Goal: Task Accomplishment & Management: Use online tool/utility

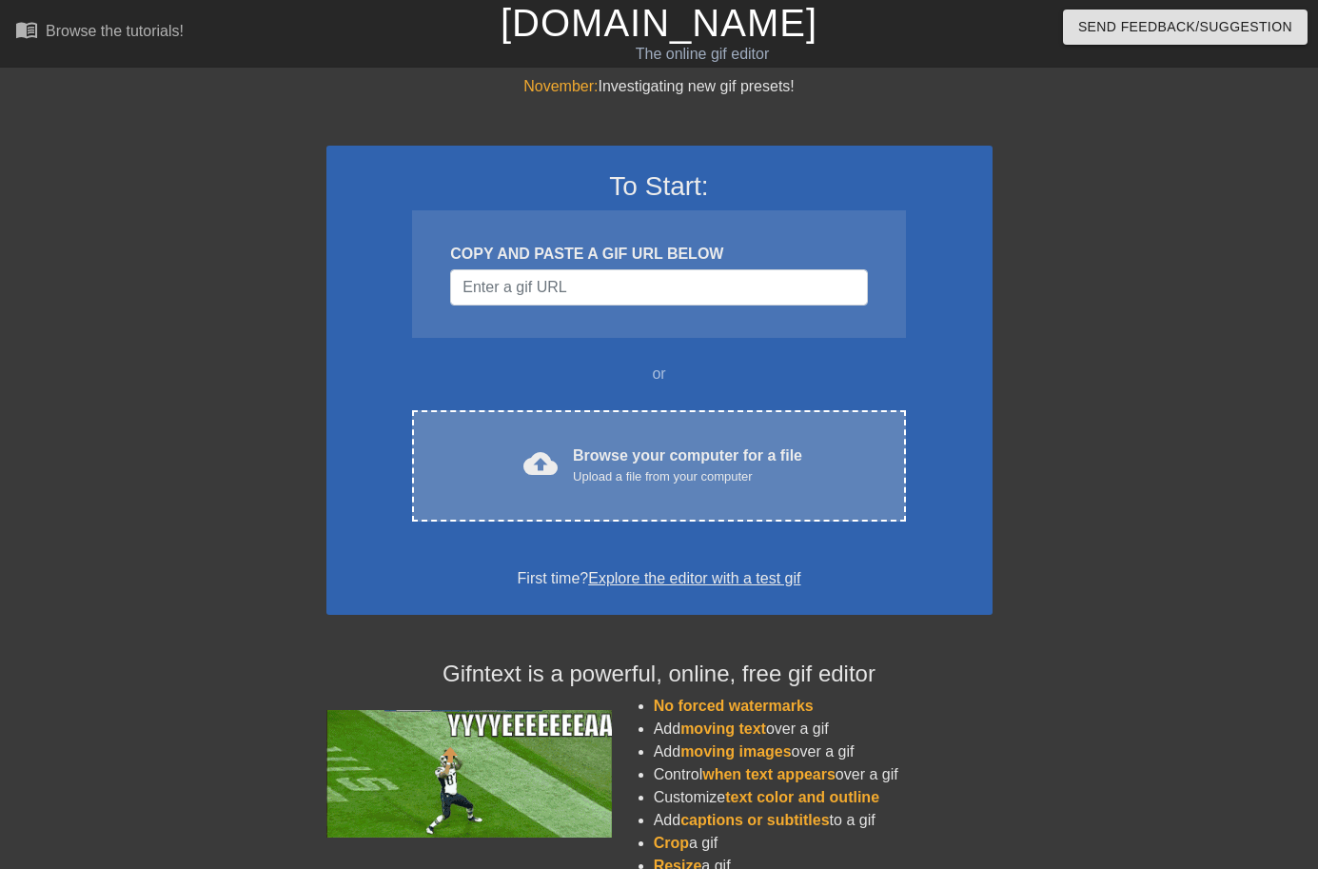
click at [712, 476] on div "Upload a file from your computer" at bounding box center [687, 476] width 229 height 19
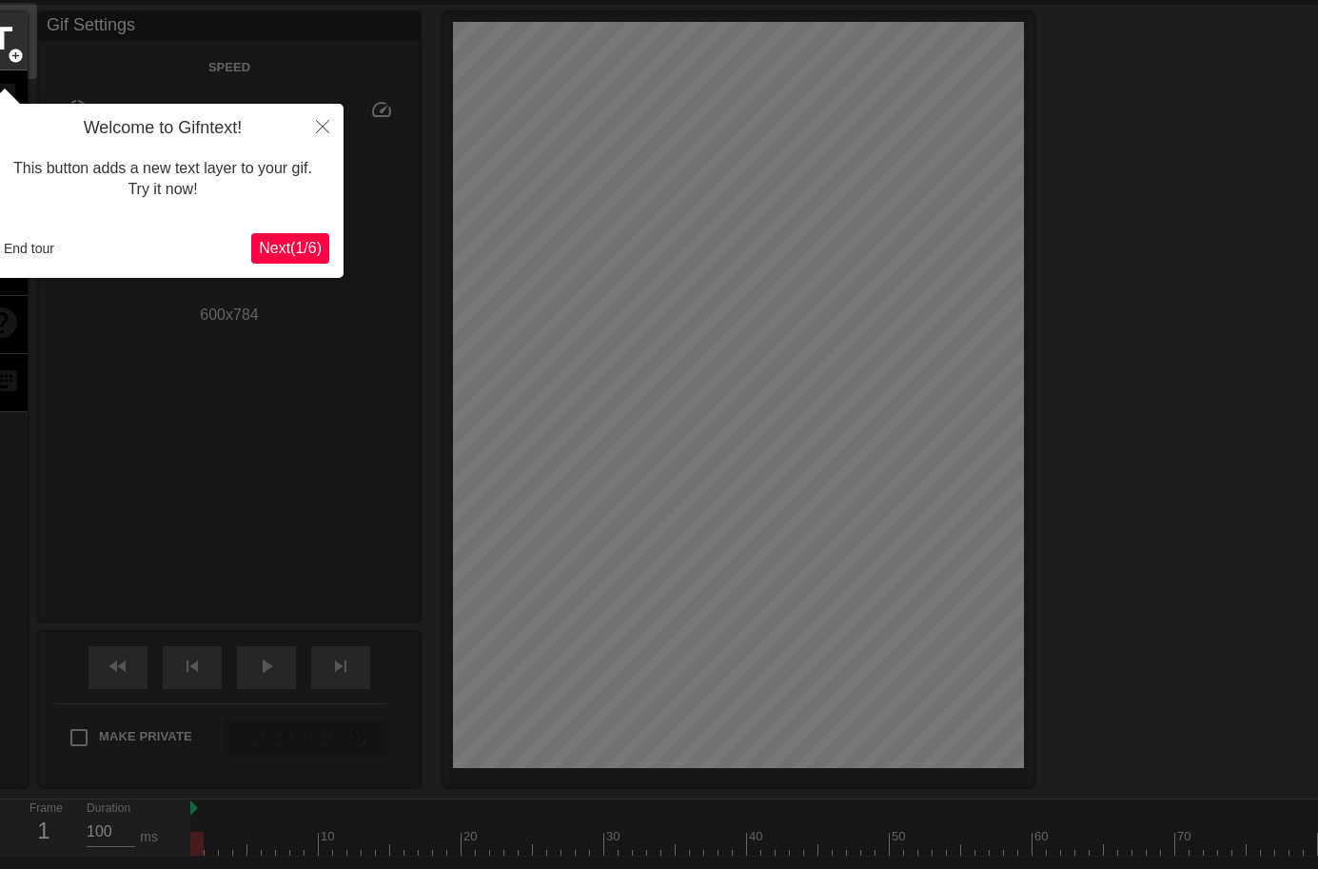
scroll to position [47, 0]
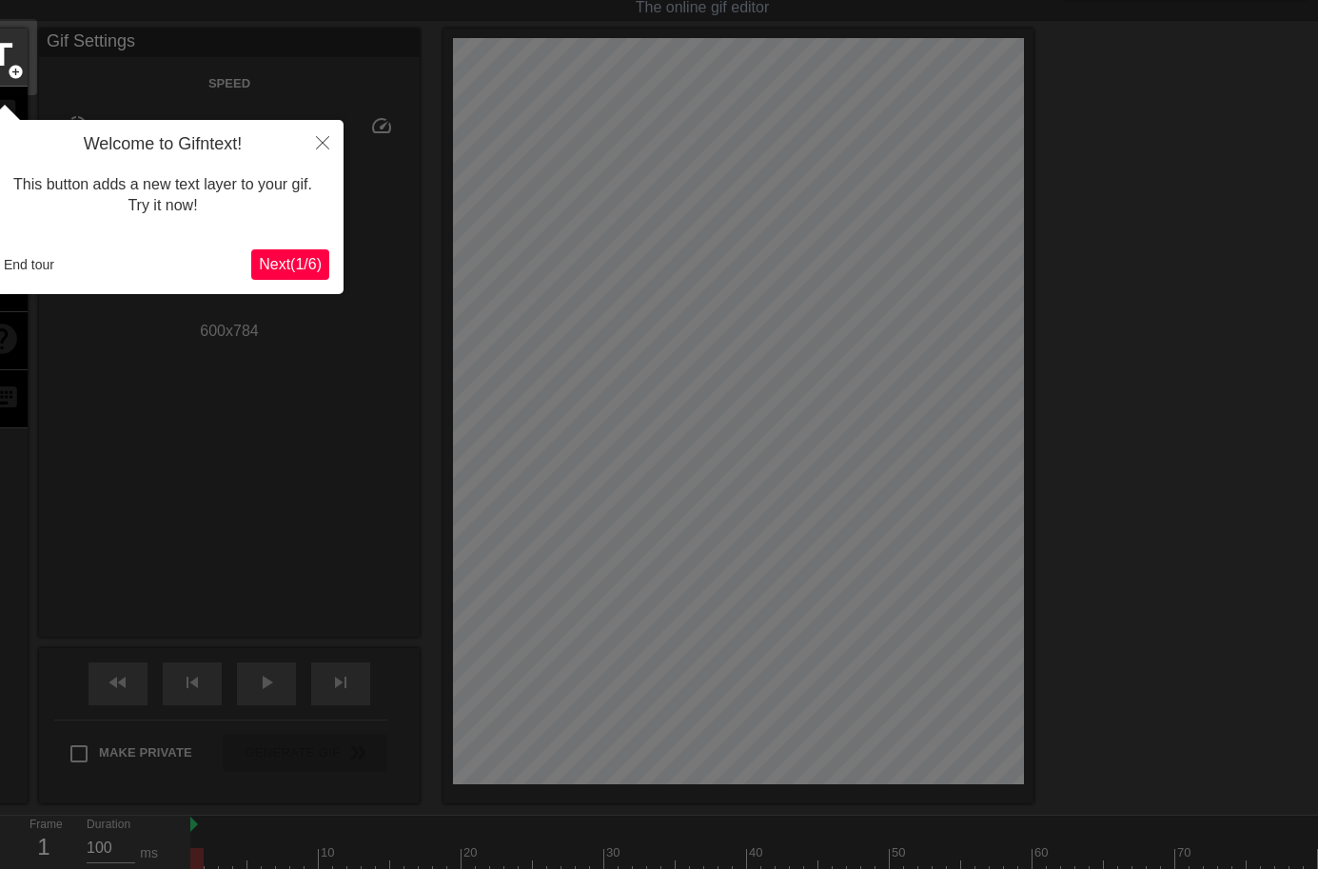
click at [326, 262] on button "Next ( 1 / 6 )" at bounding box center [290, 264] width 78 height 30
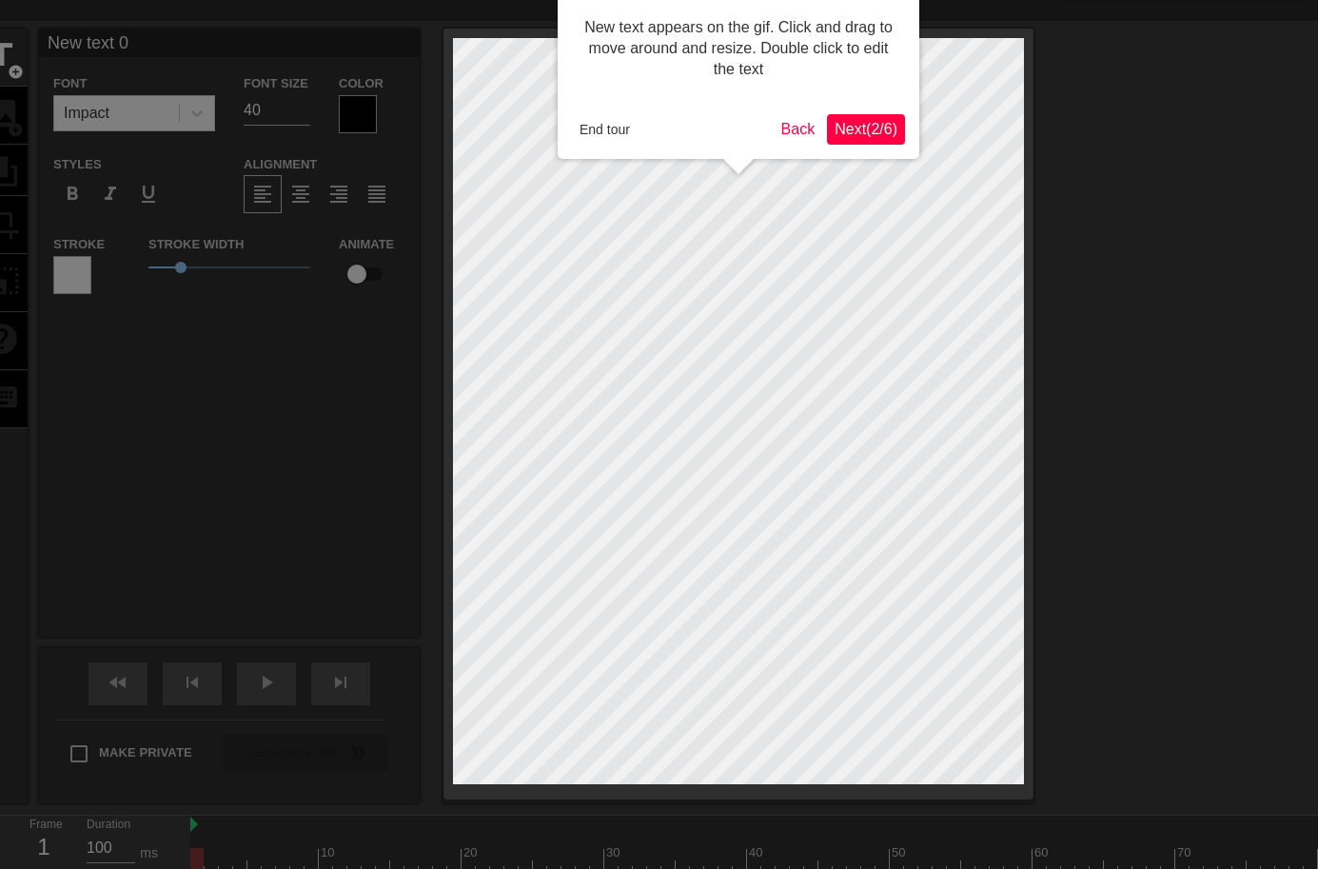
scroll to position [0, 0]
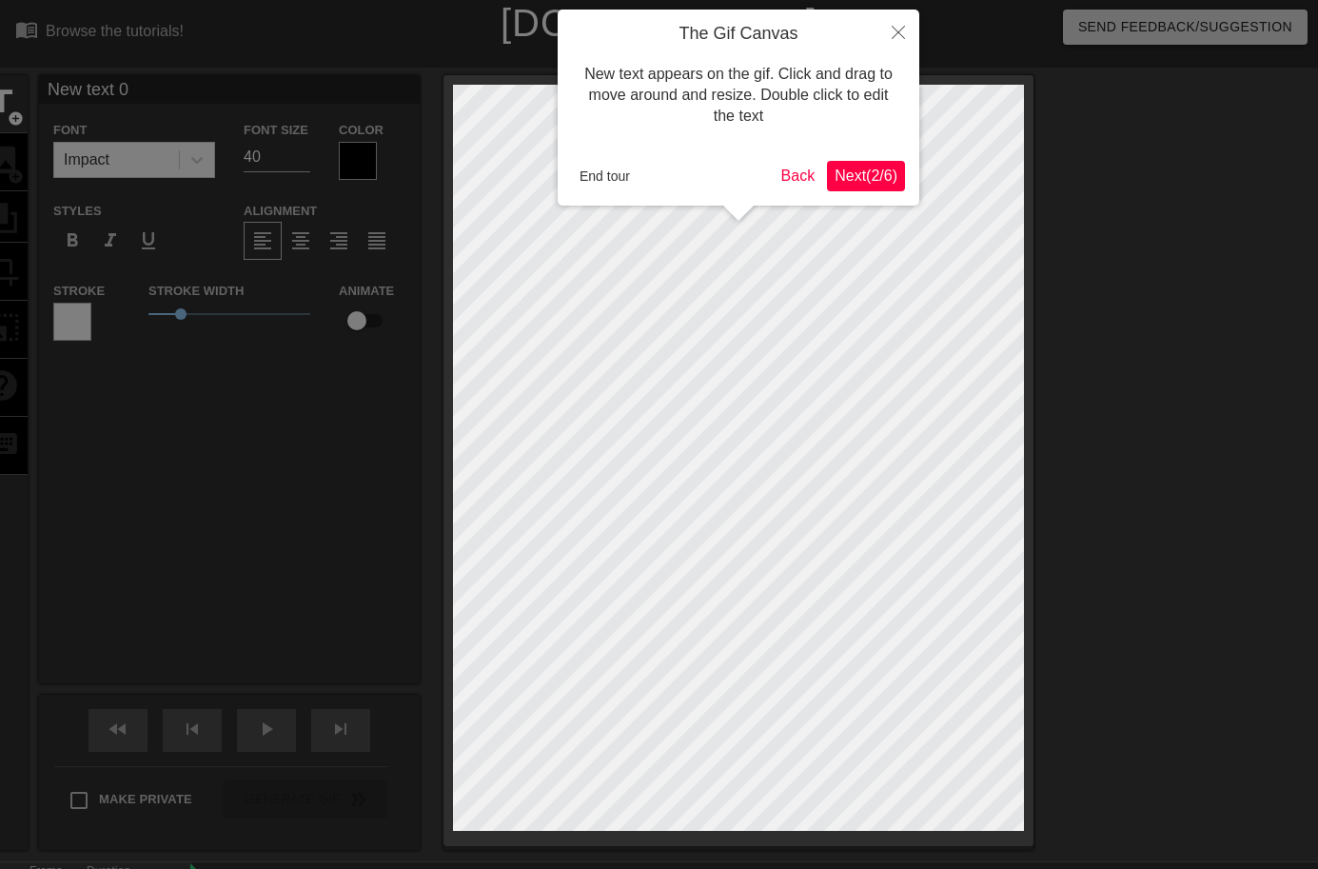
click at [843, 173] on span "Next ( 2 / 6 )" at bounding box center [865, 175] width 63 height 16
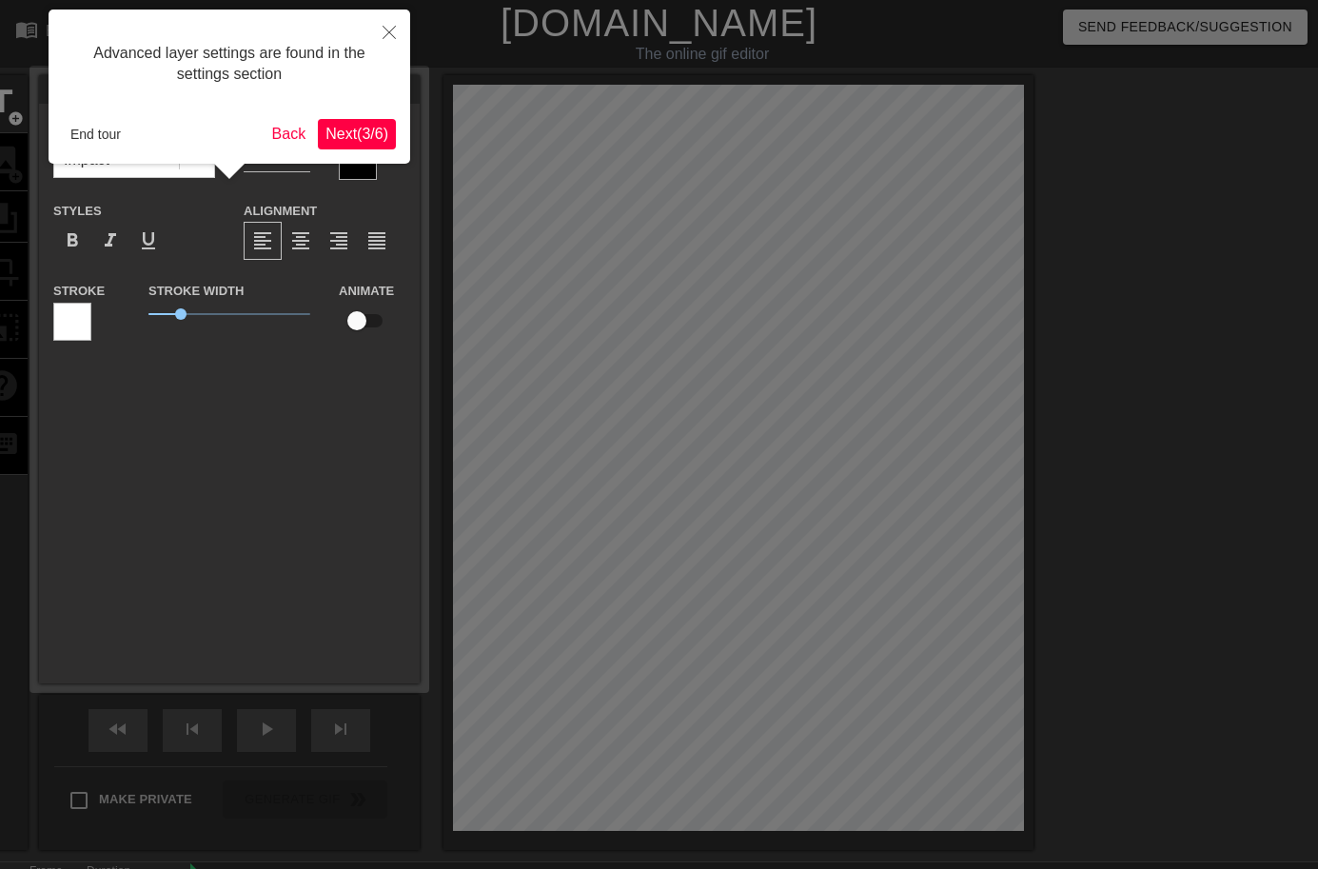
scroll to position [47, 0]
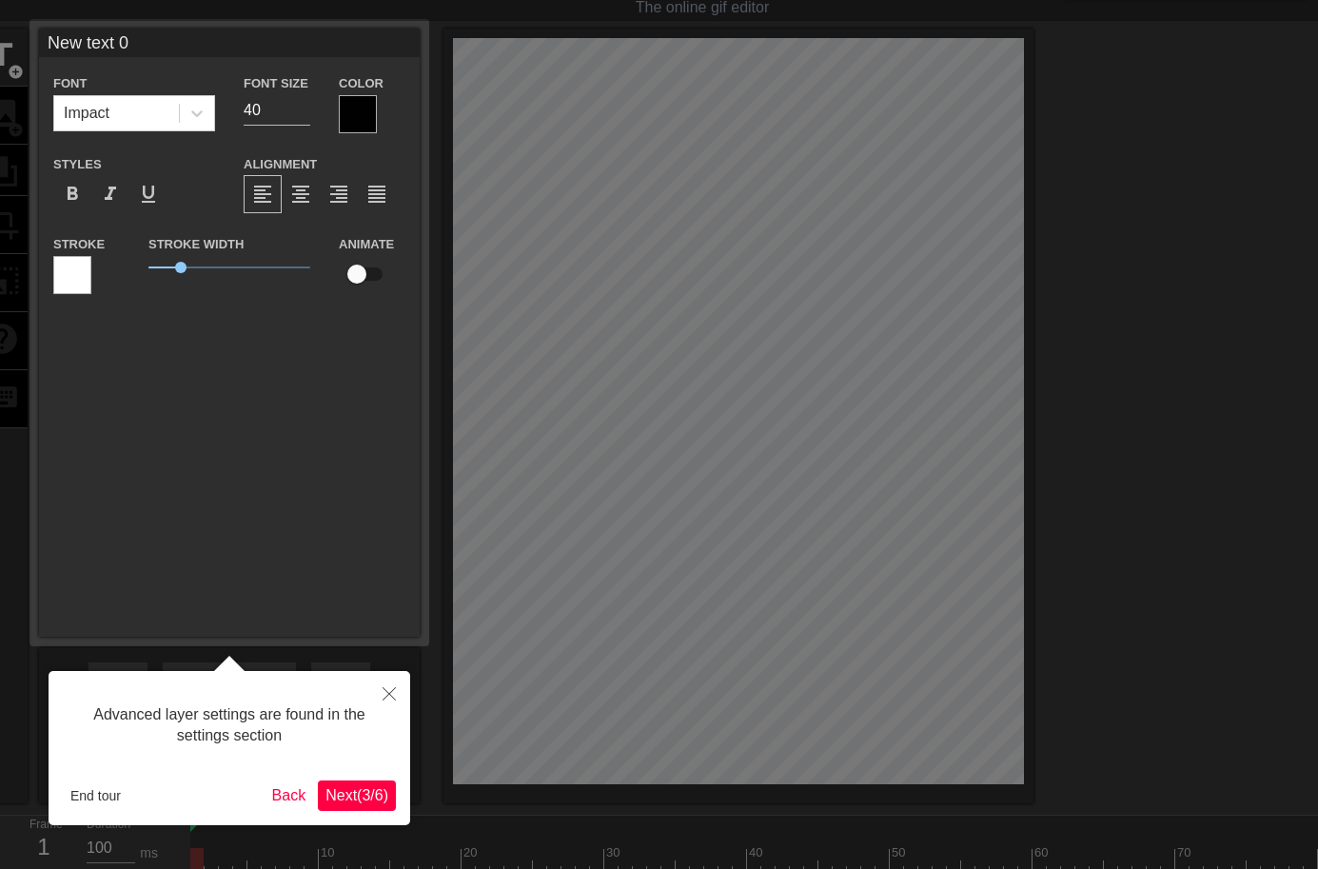
click at [374, 787] on span "Next ( 3 / 6 )" at bounding box center [356, 795] width 63 height 16
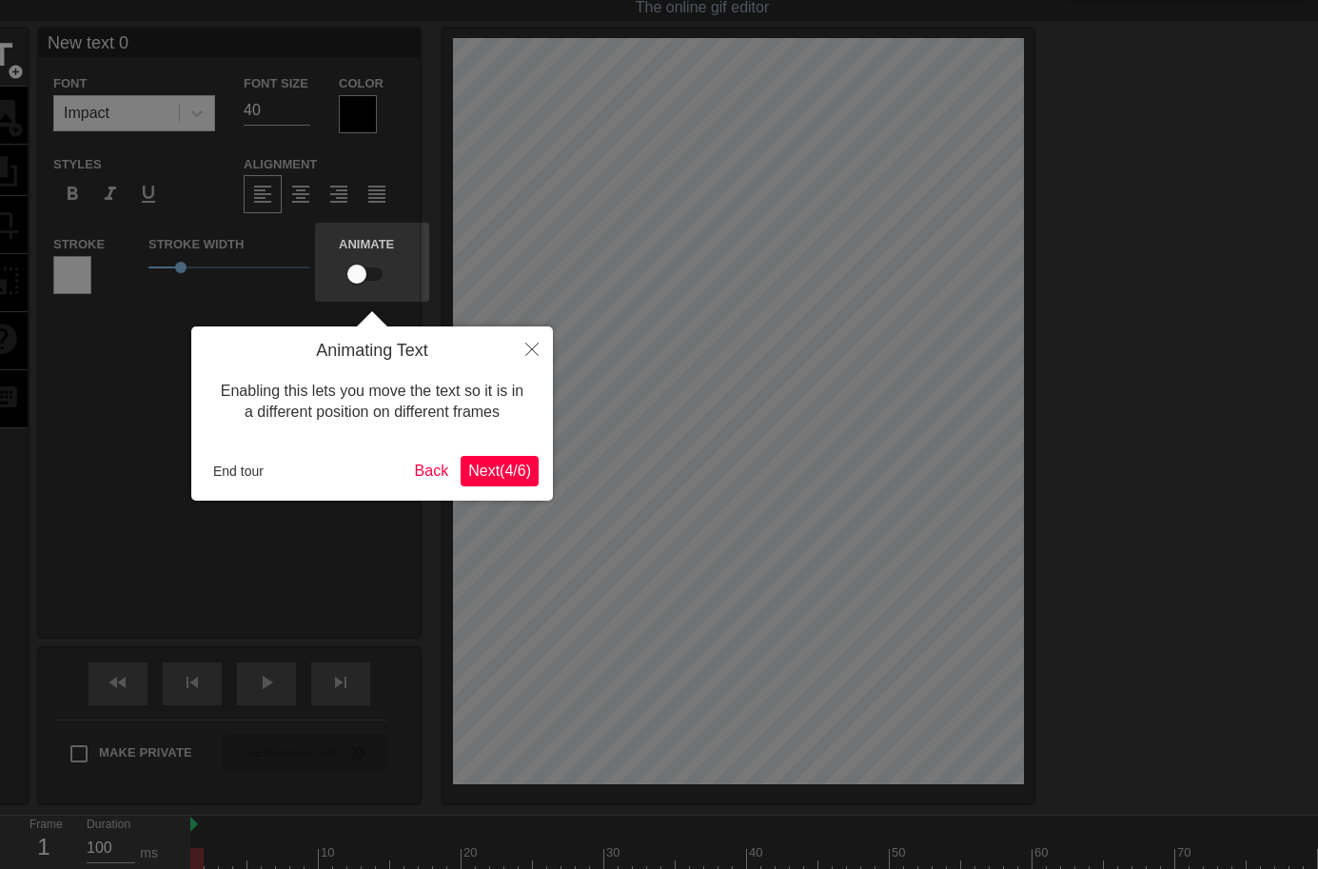
scroll to position [0, 0]
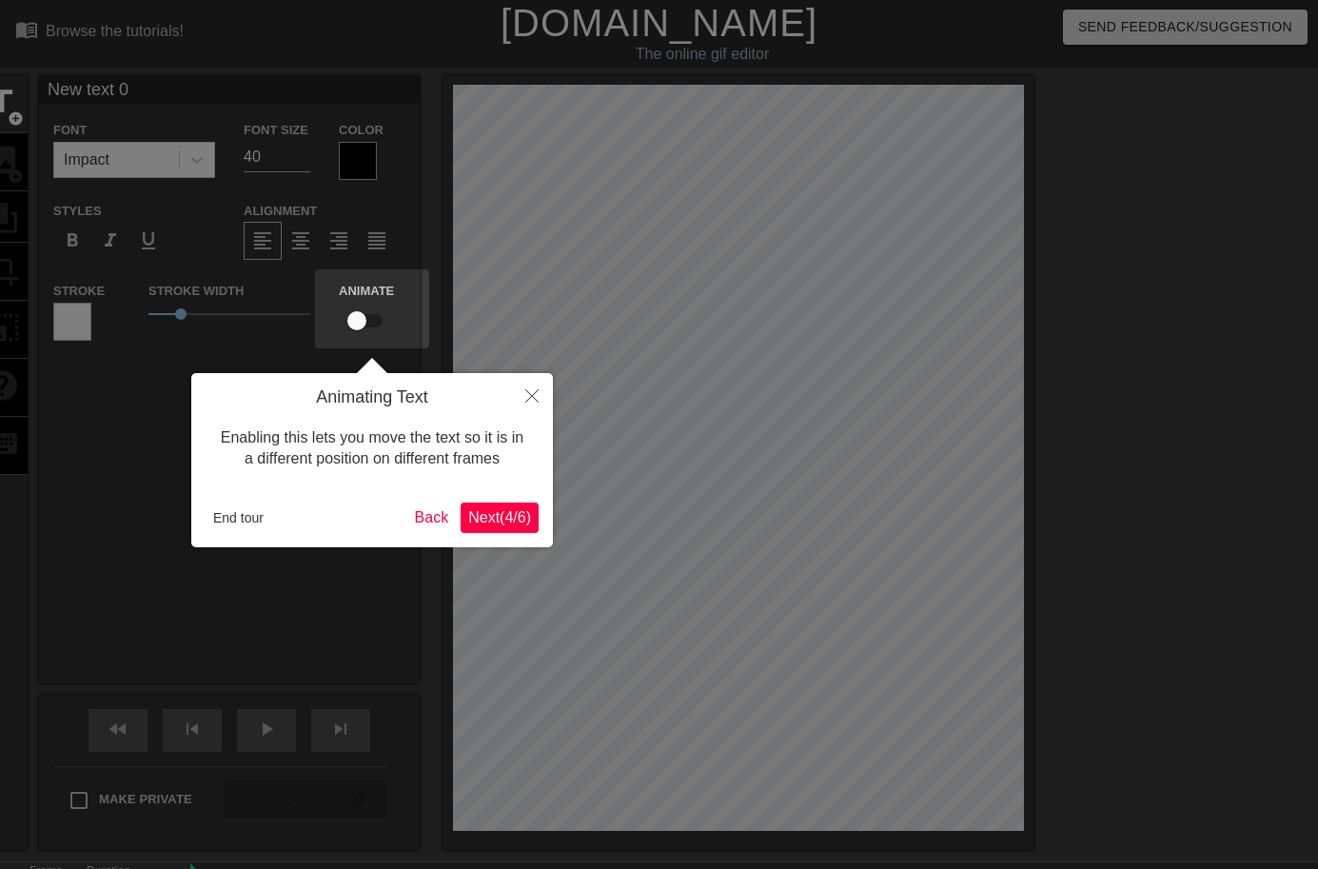
click at [503, 478] on div "Enabling this lets you move the text so it is in a different position on differ…" at bounding box center [371, 448] width 333 height 81
click at [476, 520] on span "Next ( 4 / 6 )" at bounding box center [499, 517] width 63 height 16
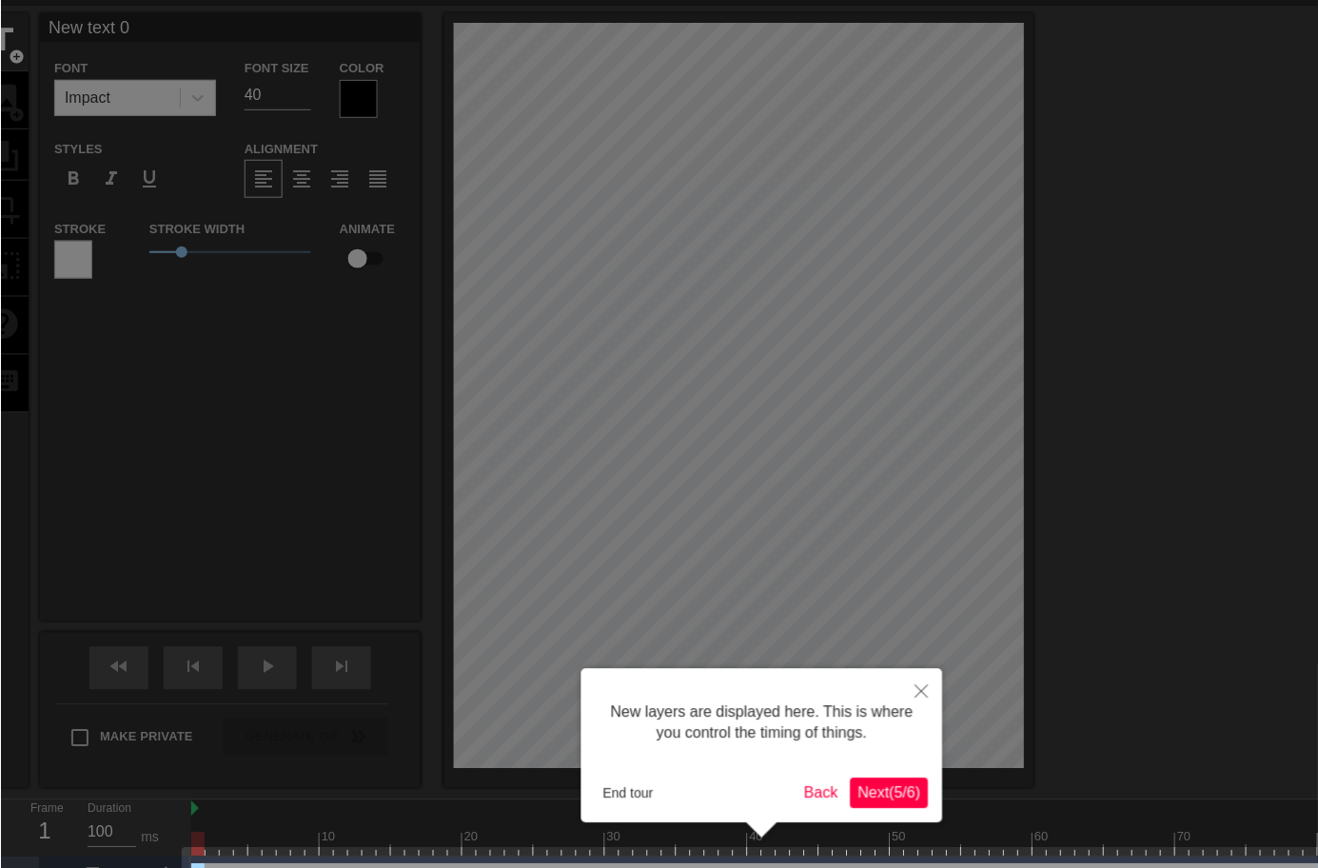
scroll to position [110, 0]
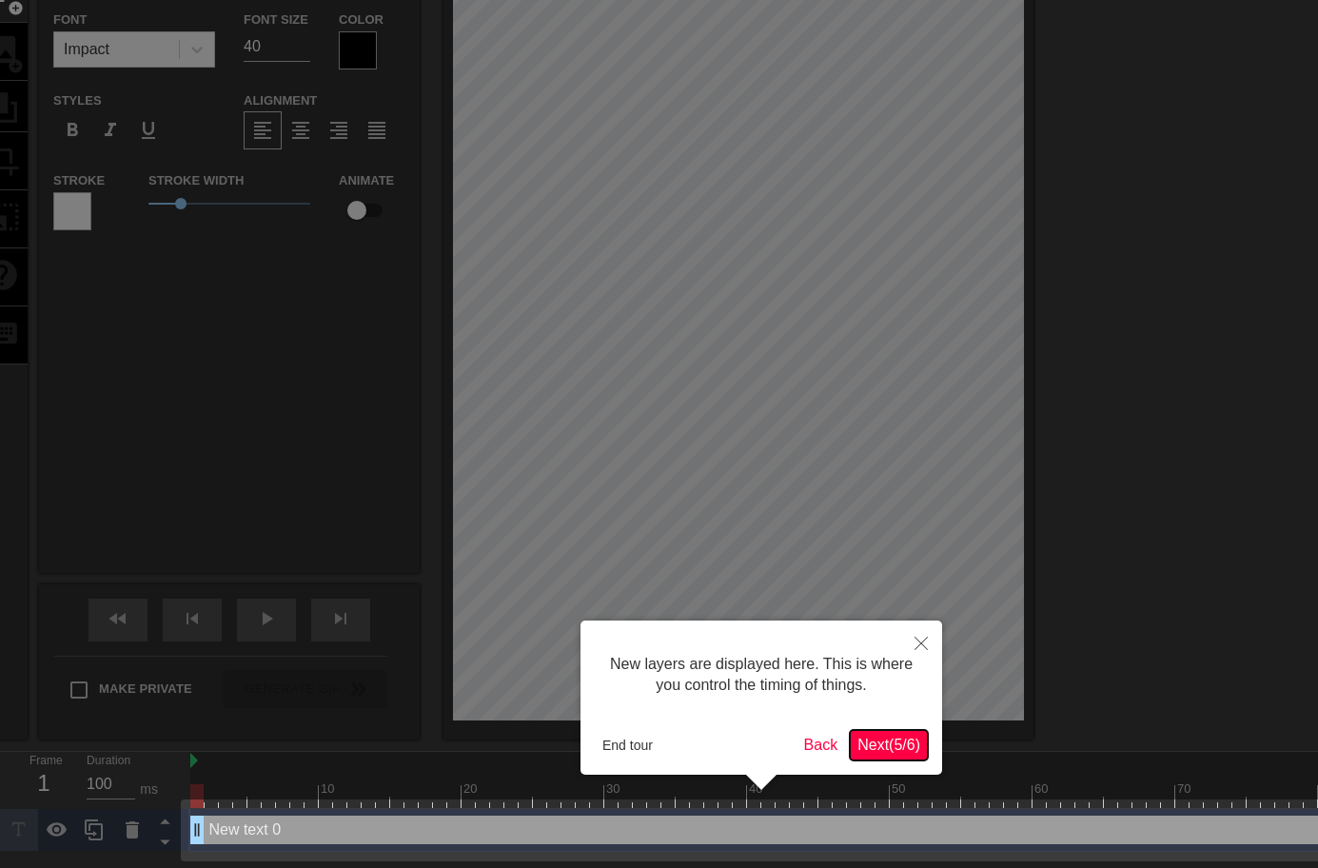
click at [899, 738] on span "Next ( 5 / 6 )" at bounding box center [888, 744] width 63 height 16
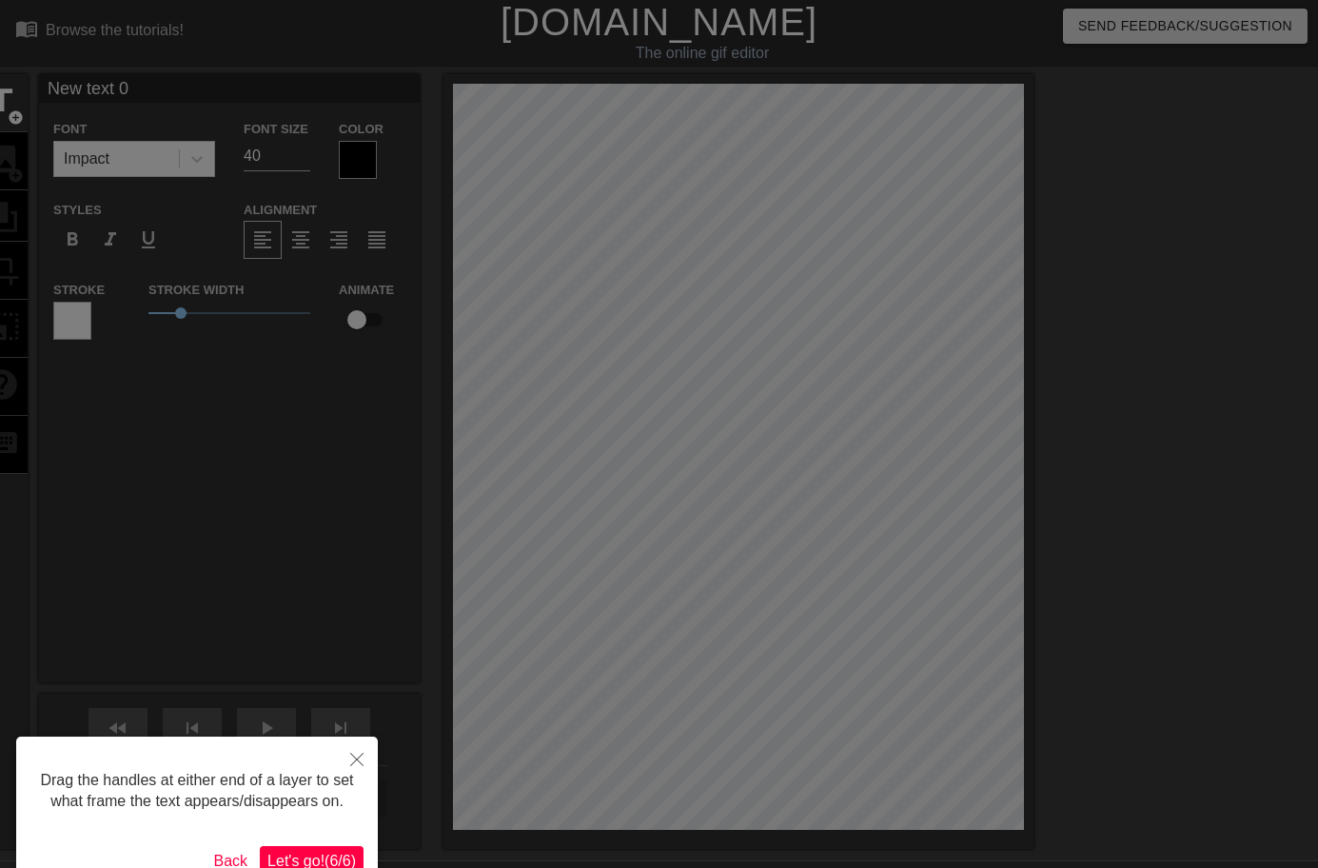
scroll to position [0, 0]
click at [296, 863] on span "Let's go! ( 6 / 6 )" at bounding box center [311, 861] width 88 height 16
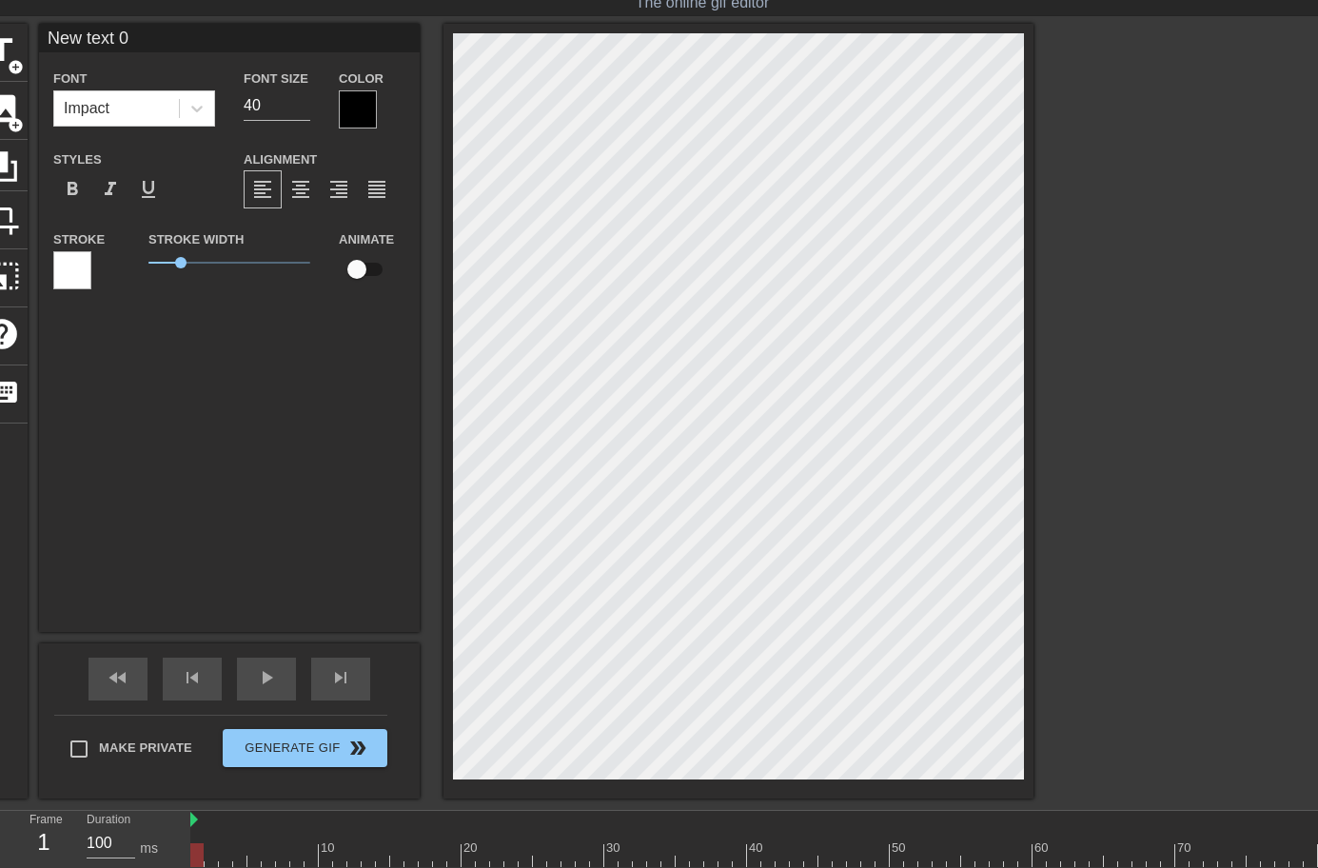
scroll to position [98, 0]
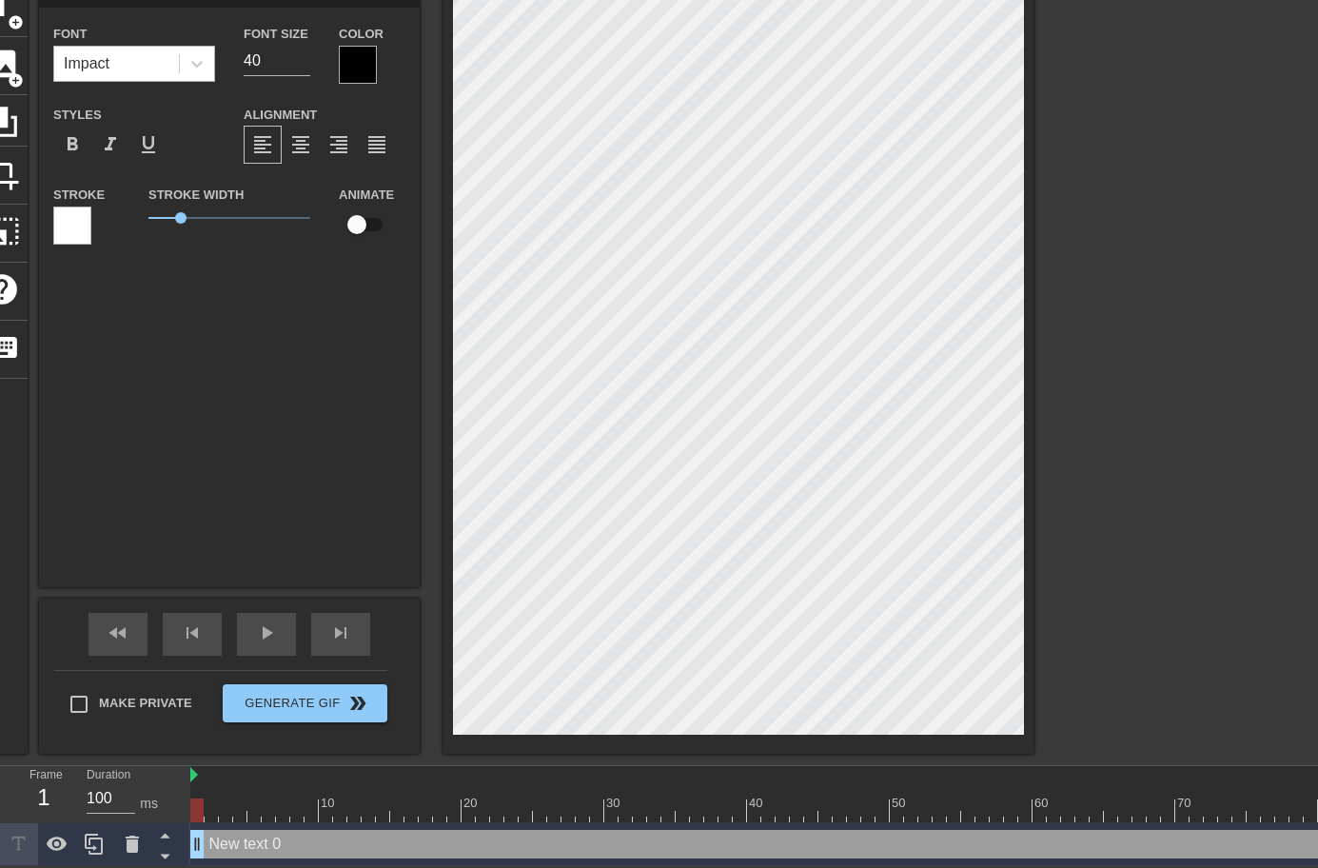
click at [153, 77] on div "Font Impact" at bounding box center [134, 53] width 190 height 62
click at [129, 61] on div "Impact" at bounding box center [116, 64] width 125 height 34
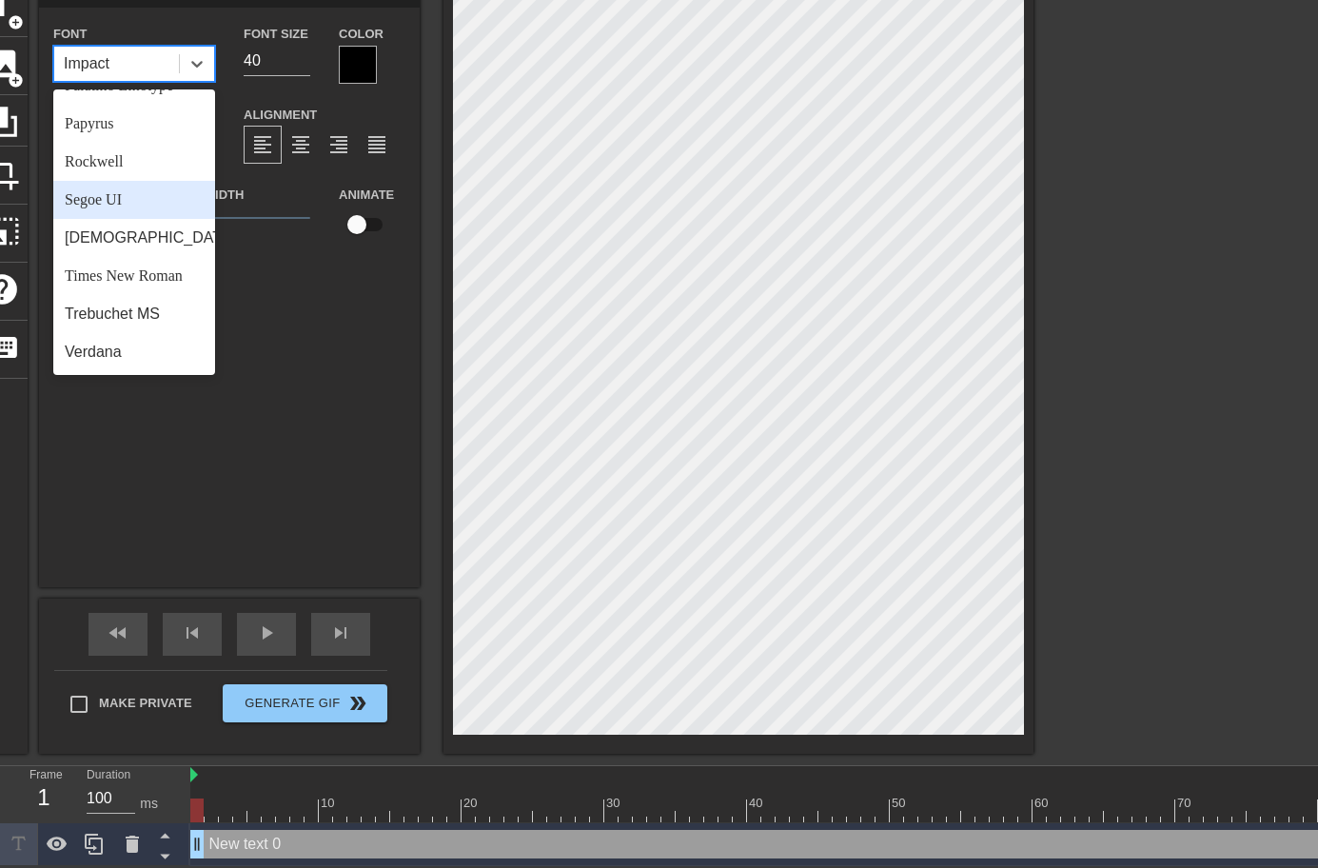
scroll to position [681, 0]
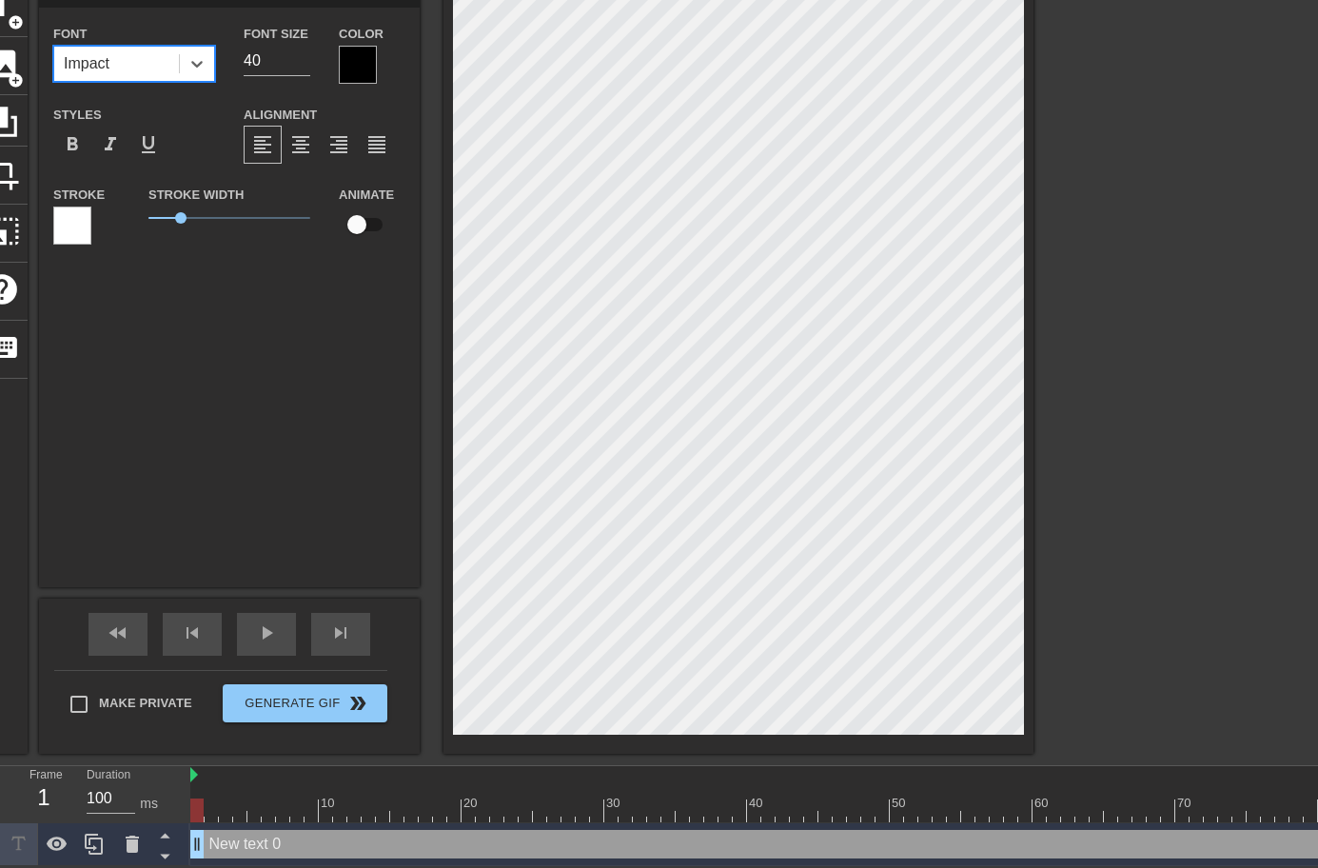
click at [132, 42] on div "Font 0 results available. Select is focused ,type to refine list, press Down to…" at bounding box center [134, 52] width 162 height 60
click at [139, 49] on div "Impact" at bounding box center [116, 64] width 125 height 34
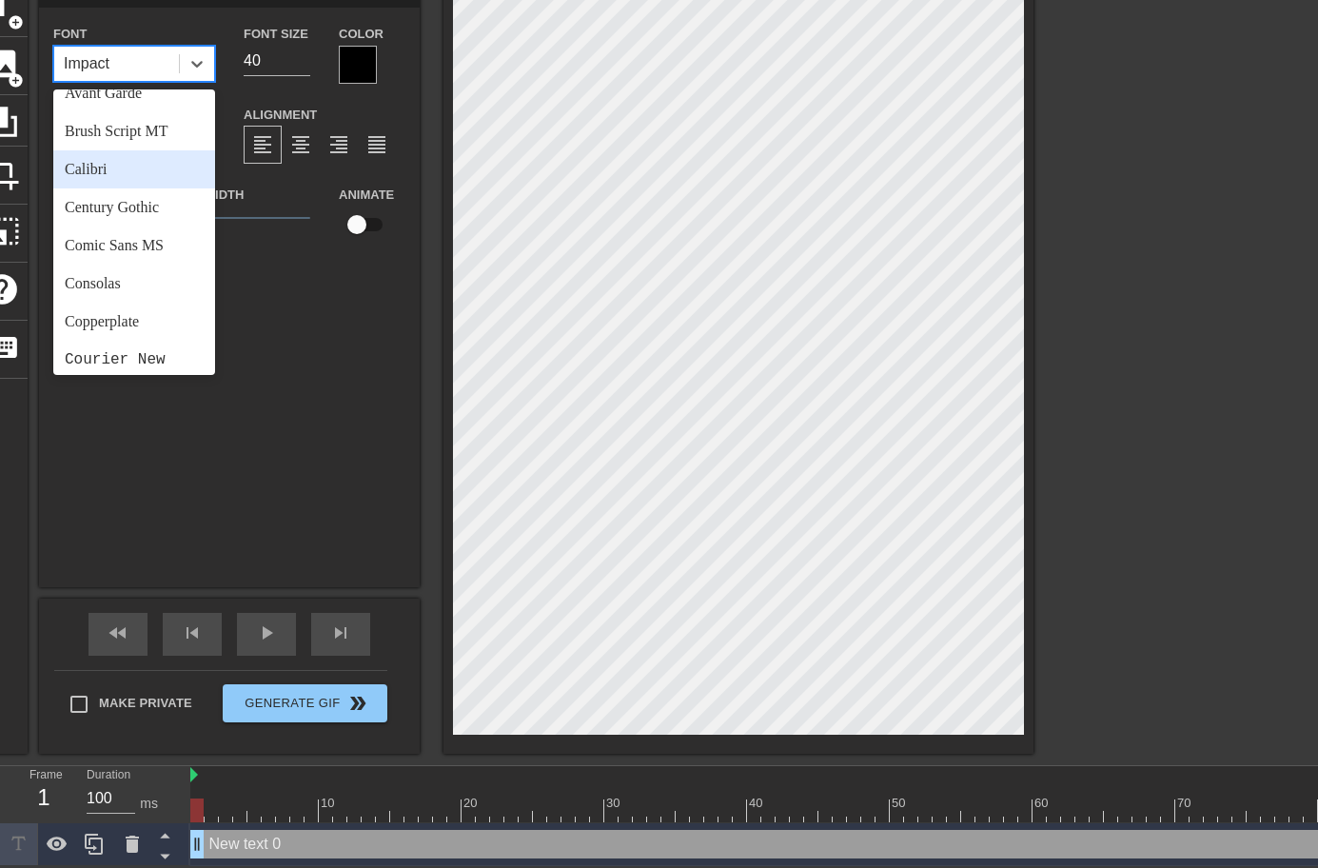
scroll to position [0, 0]
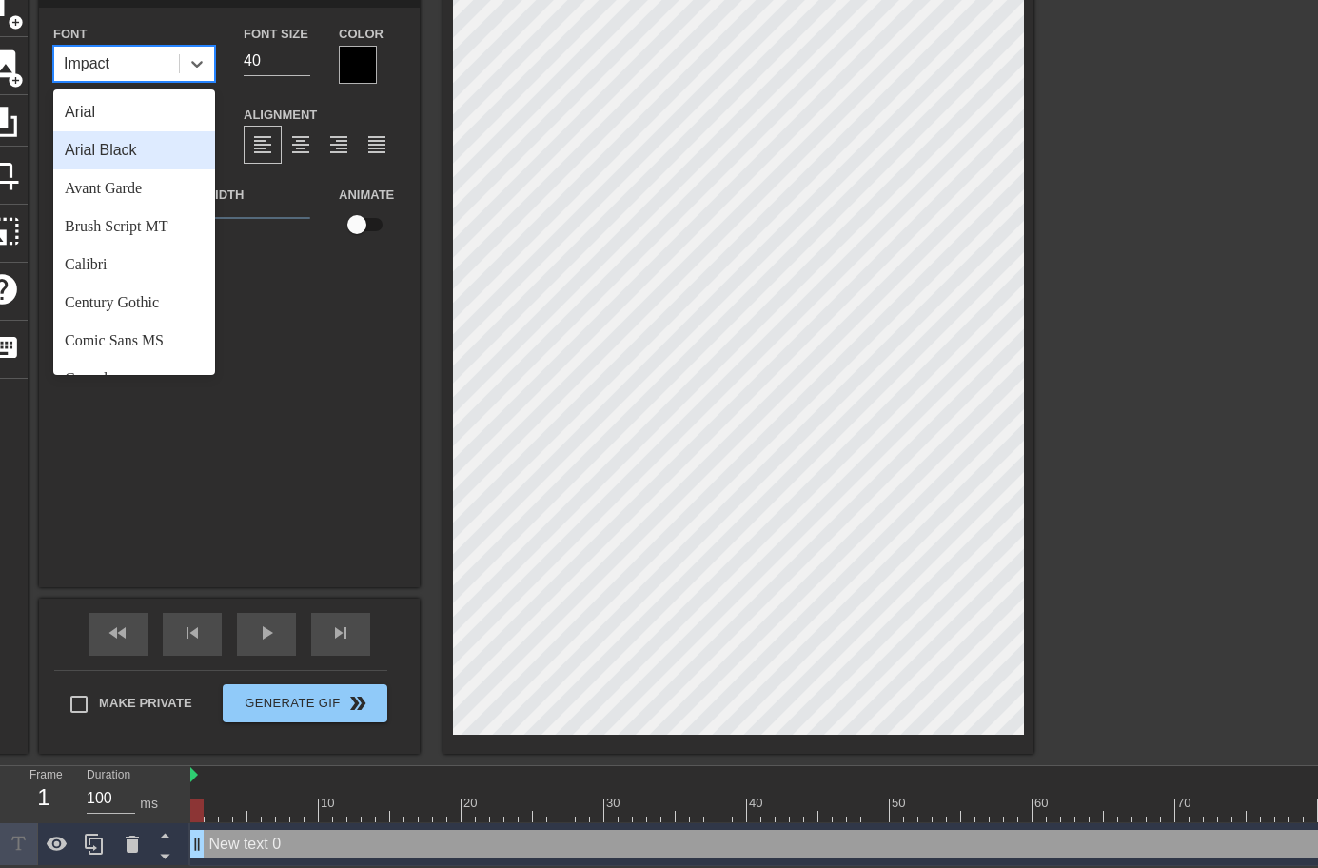
click at [103, 166] on div "Arial Black" at bounding box center [134, 150] width 162 height 38
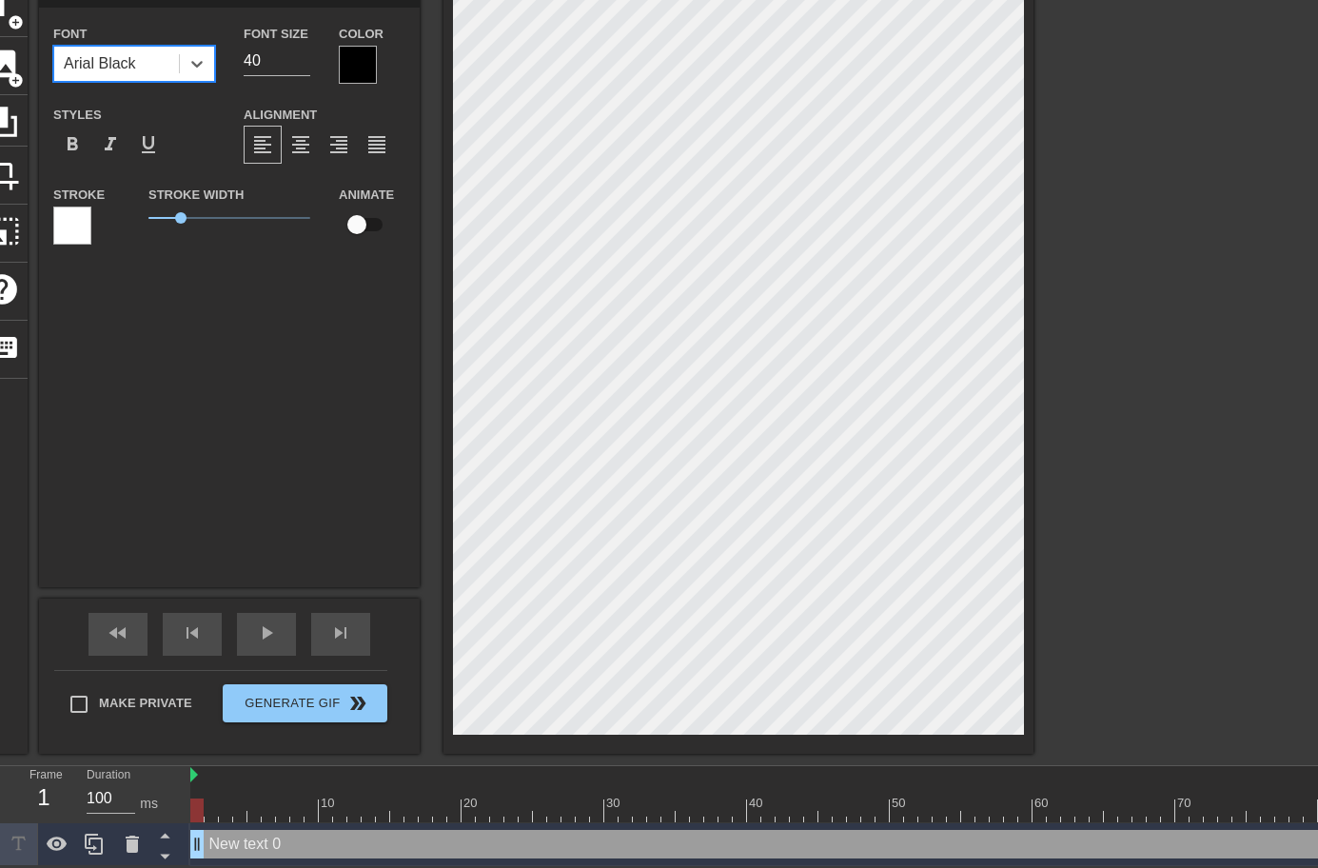
click at [155, 76] on div "Arial Black" at bounding box center [134, 64] width 162 height 36
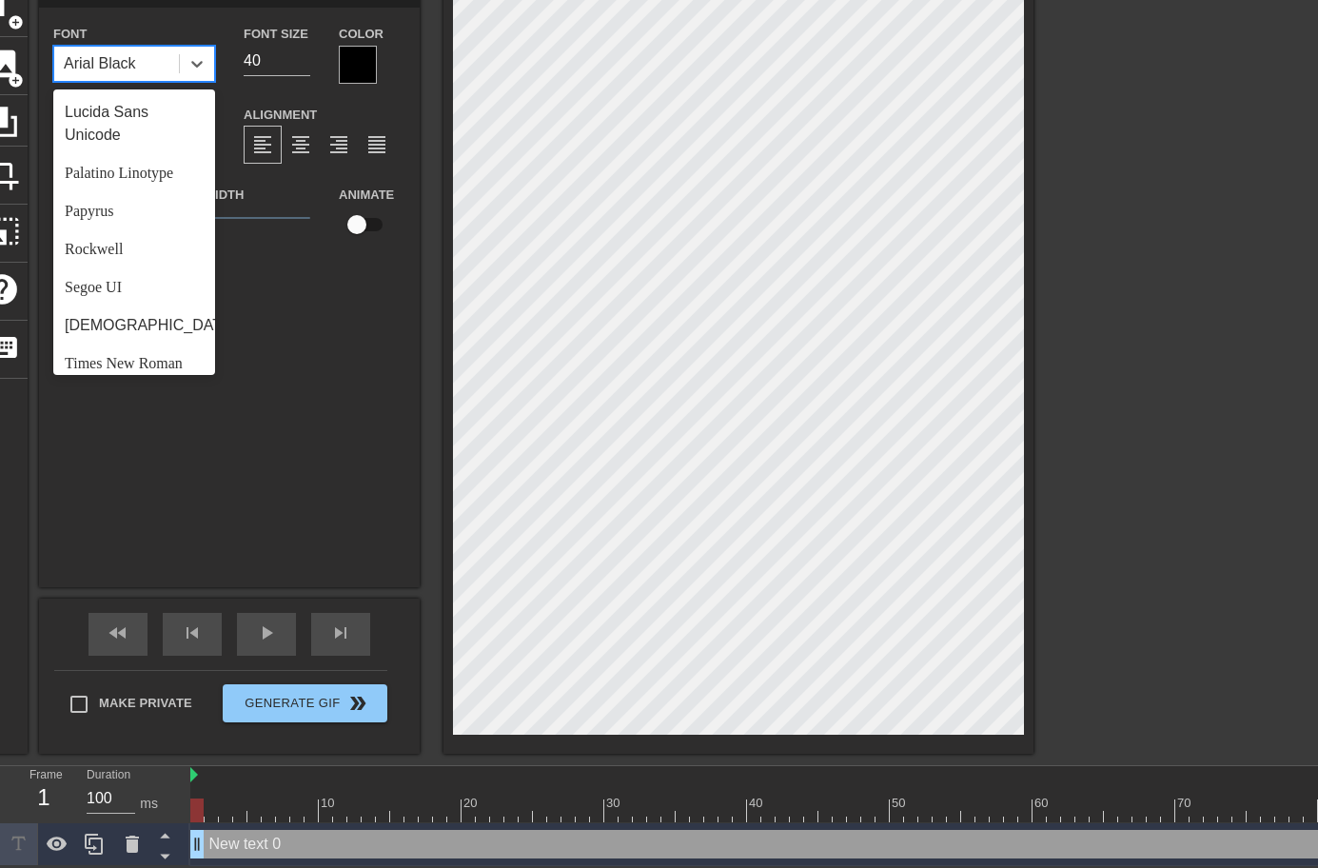
scroll to position [681, 0]
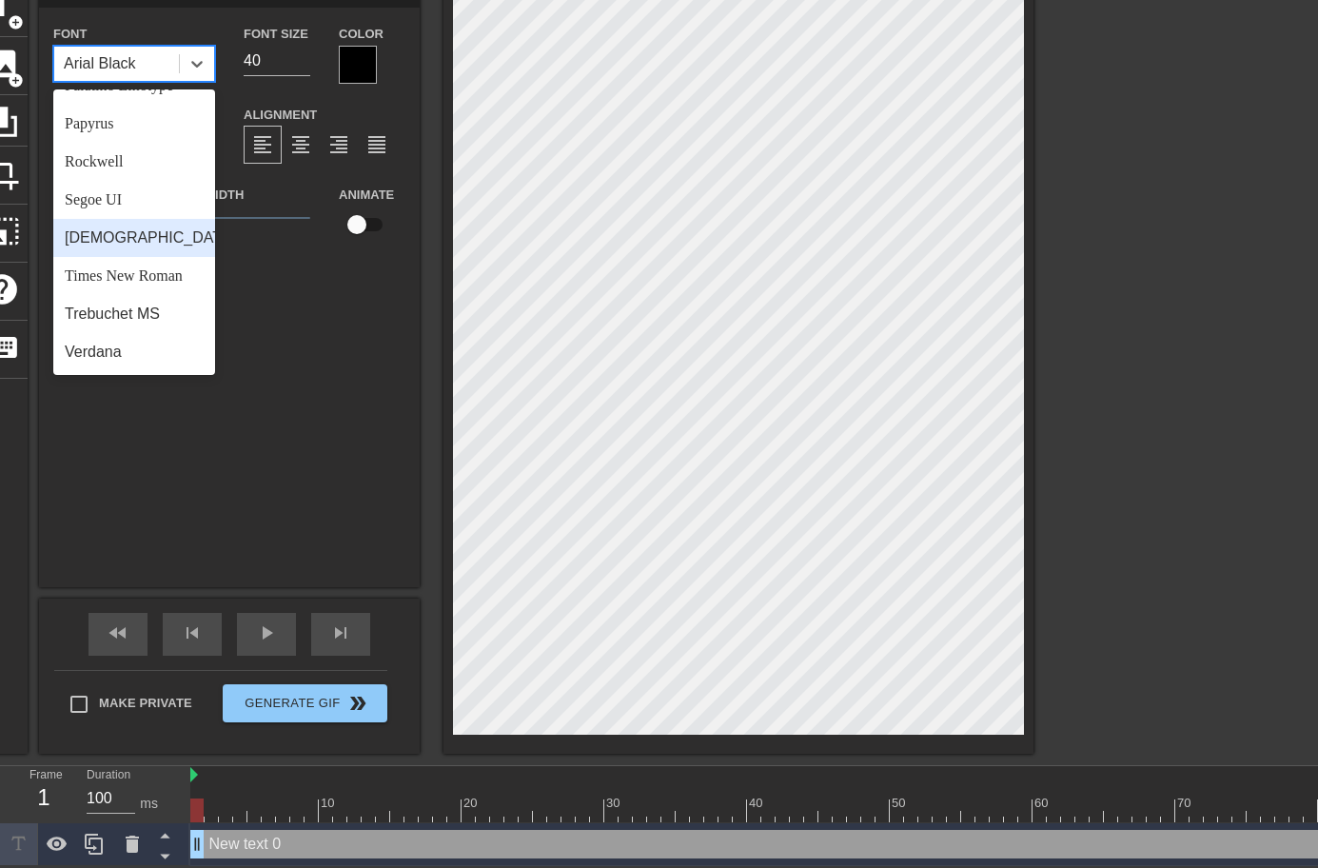
click at [292, 312] on div "New text 0 Font option Arial Black, selected. option Tahoma focused, 21 of 24. …" at bounding box center [229, 283] width 381 height 608
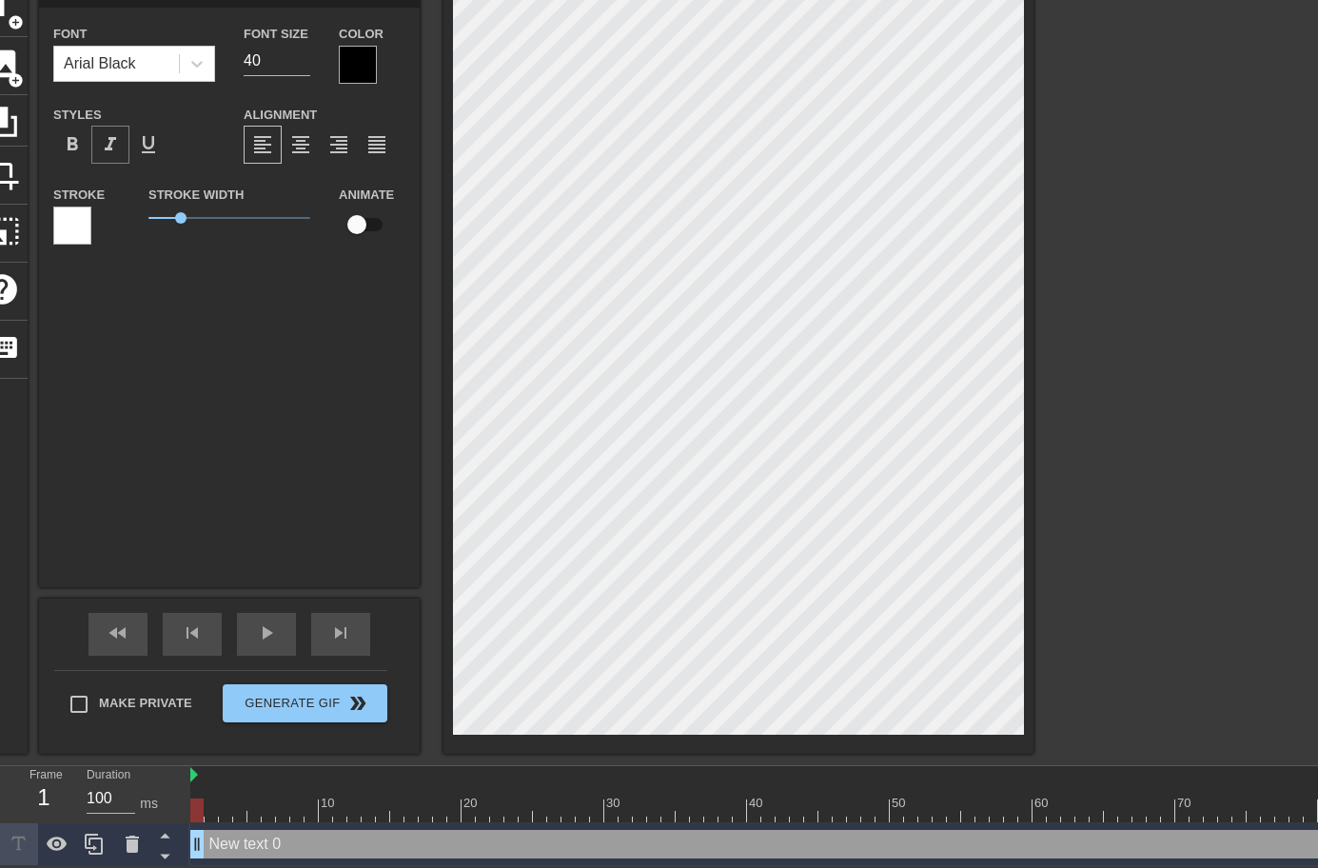
click at [120, 144] on span "format_italic" at bounding box center [110, 144] width 23 height 23
click at [91, 55] on div "Arial Black" at bounding box center [100, 63] width 72 height 23
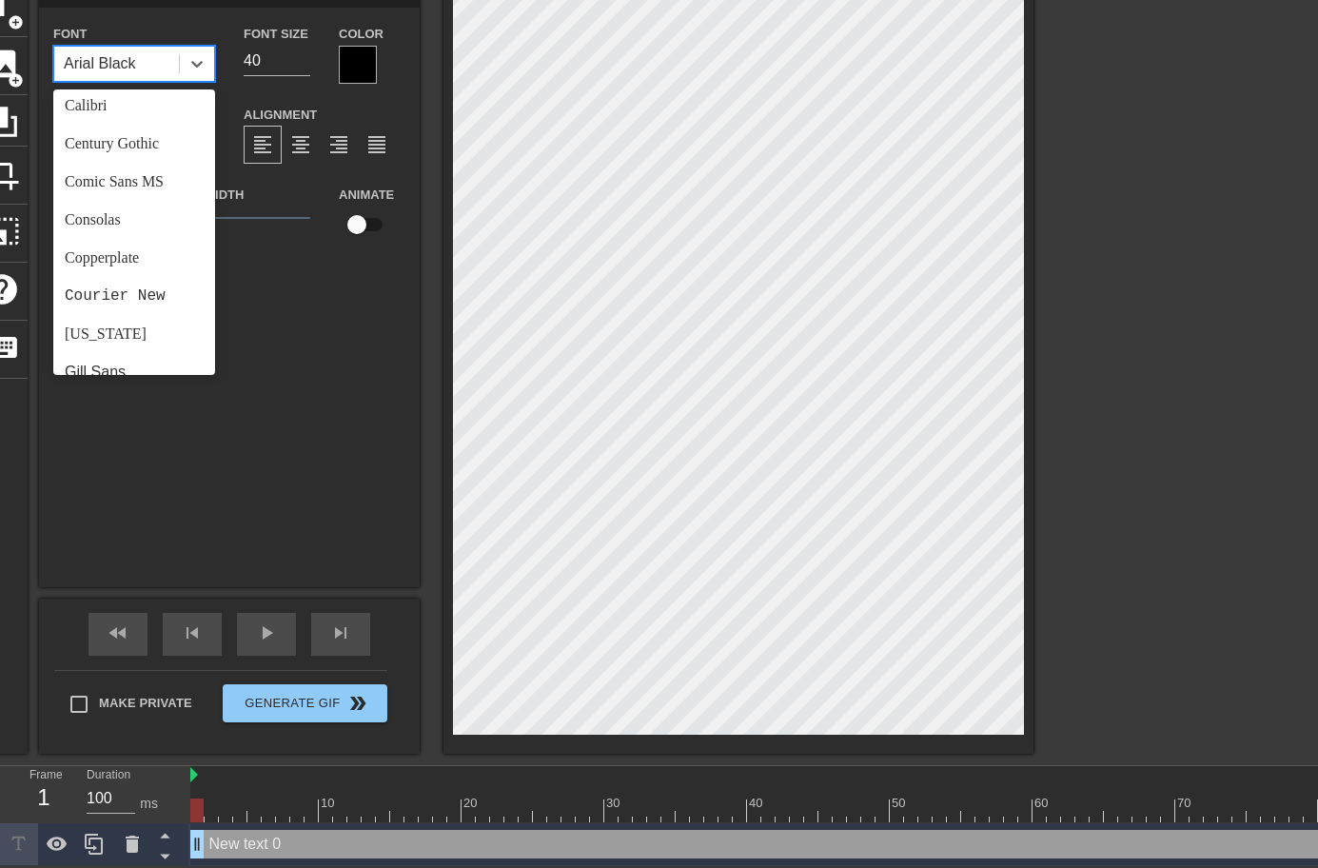
scroll to position [190, 0]
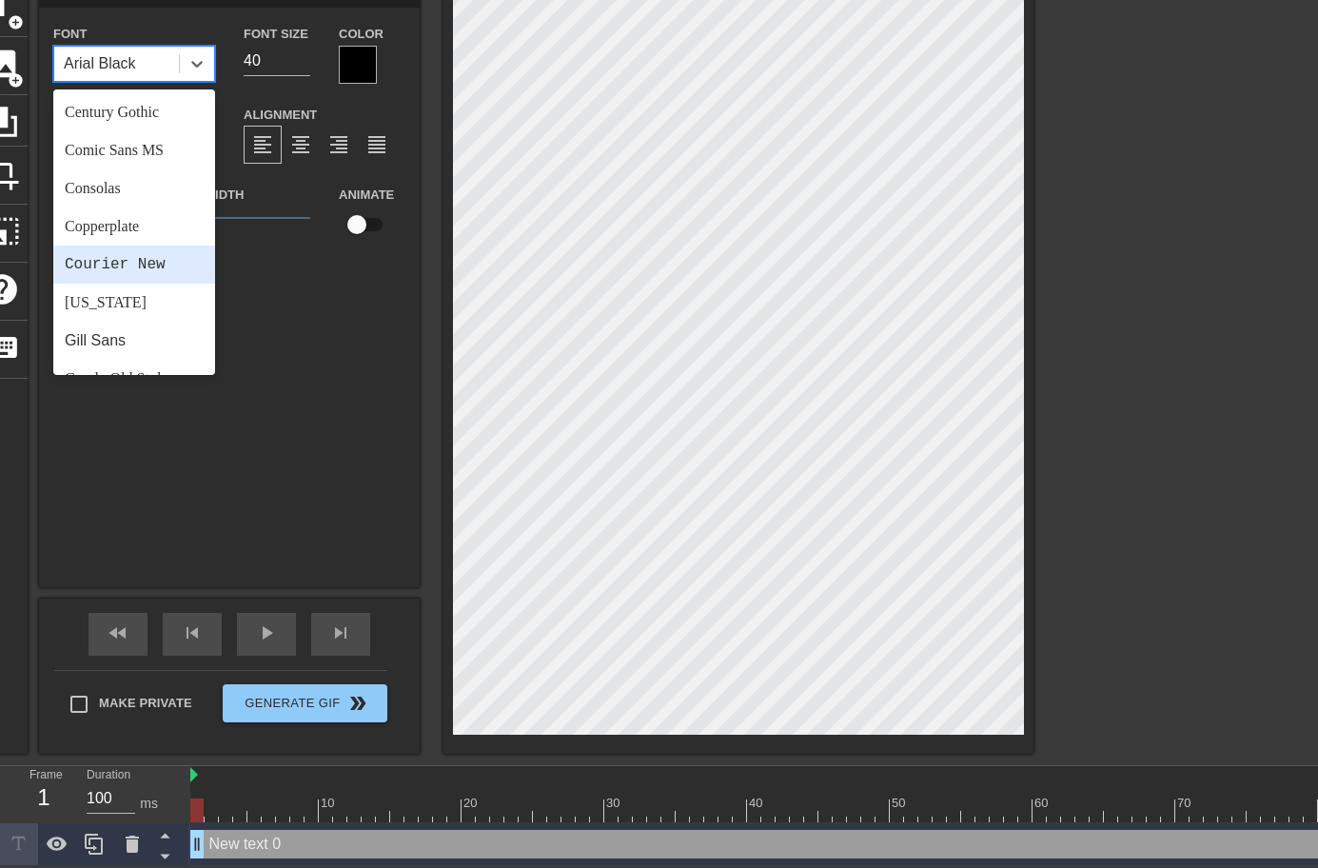
click at [136, 263] on div "Courier New" at bounding box center [134, 264] width 162 height 38
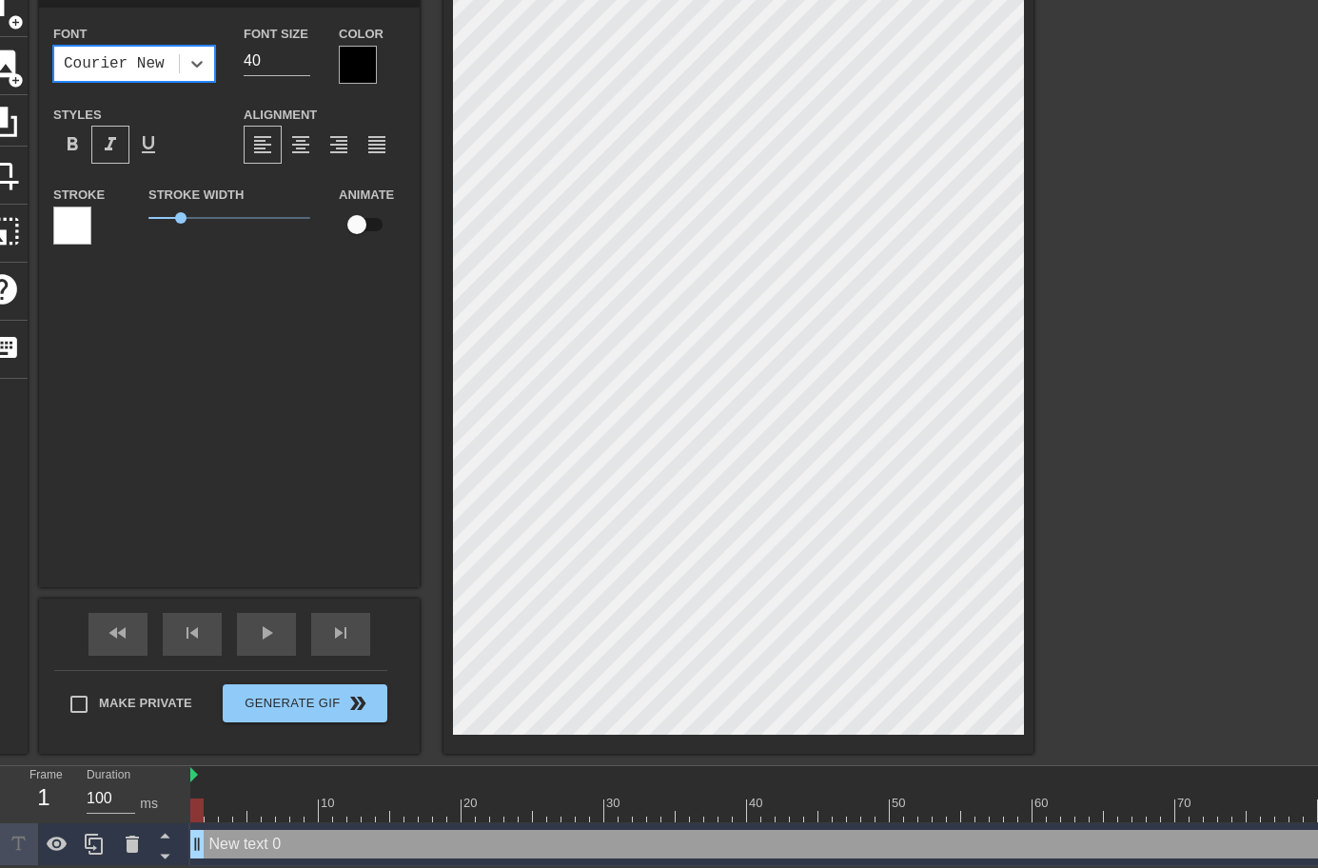
click at [108, 83] on div "Font option Courier New, selected. 0 results available. Select is focused ,type…" at bounding box center [229, 142] width 352 height 240
click at [74, 59] on div "Courier New" at bounding box center [114, 63] width 101 height 23
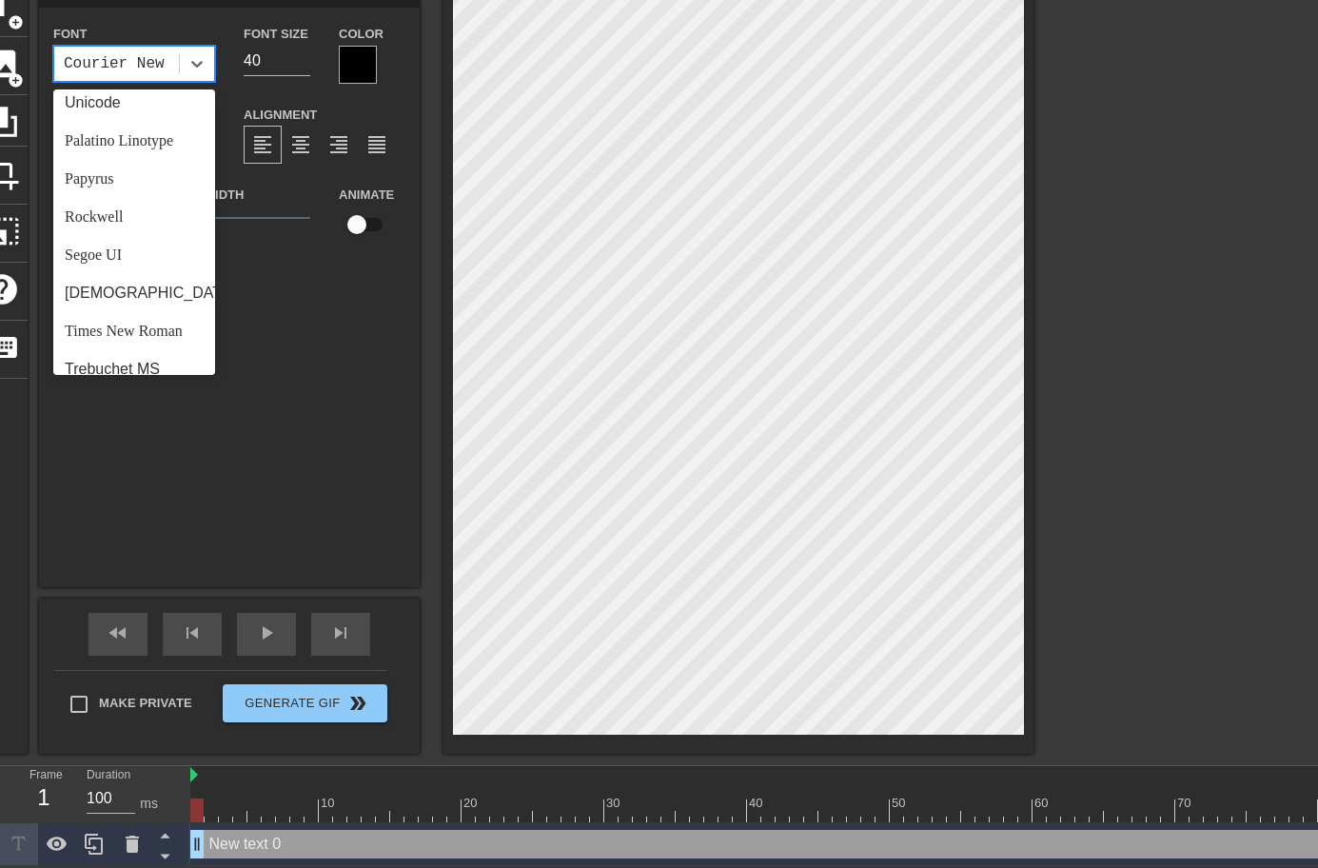
scroll to position [681, 0]
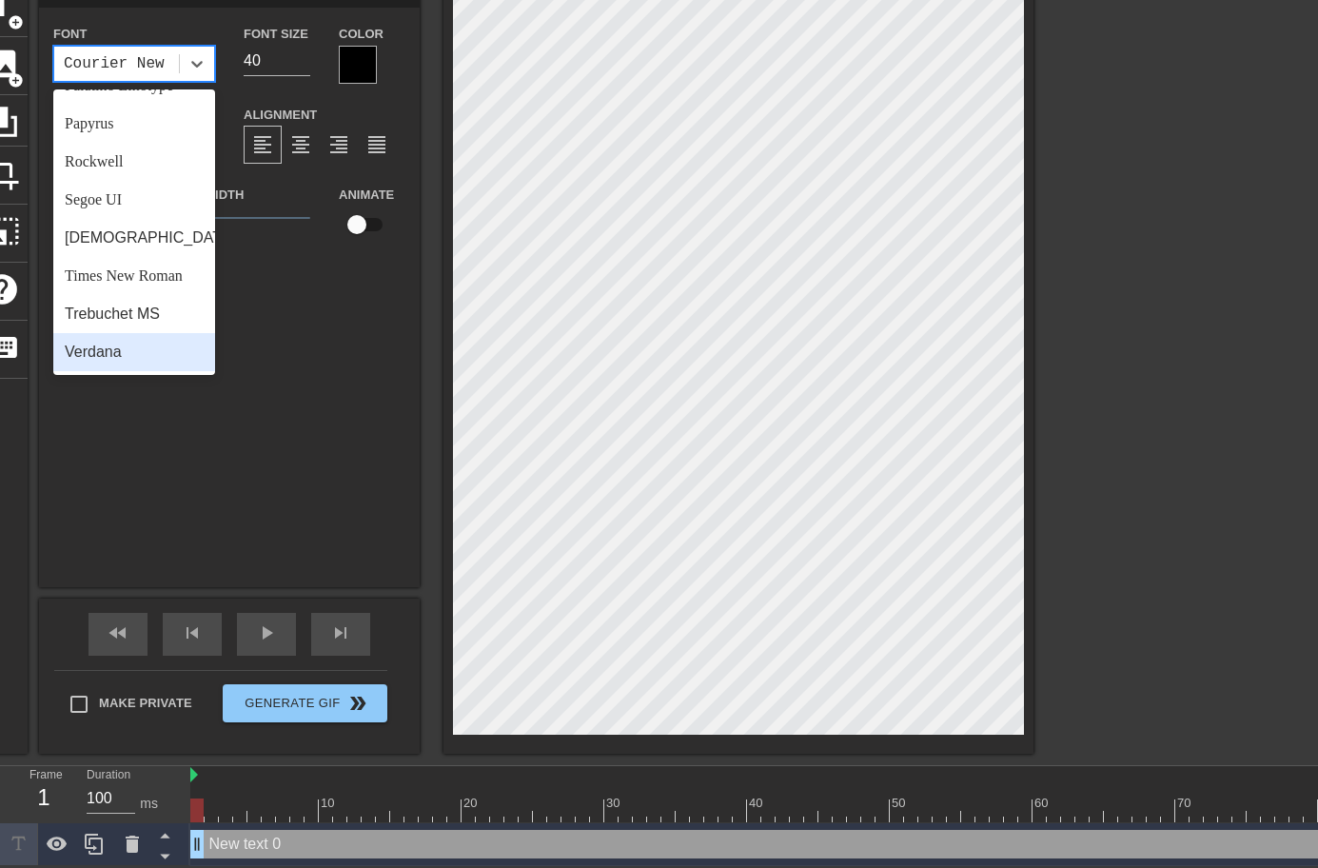
click at [80, 367] on div "Verdana" at bounding box center [134, 352] width 162 height 38
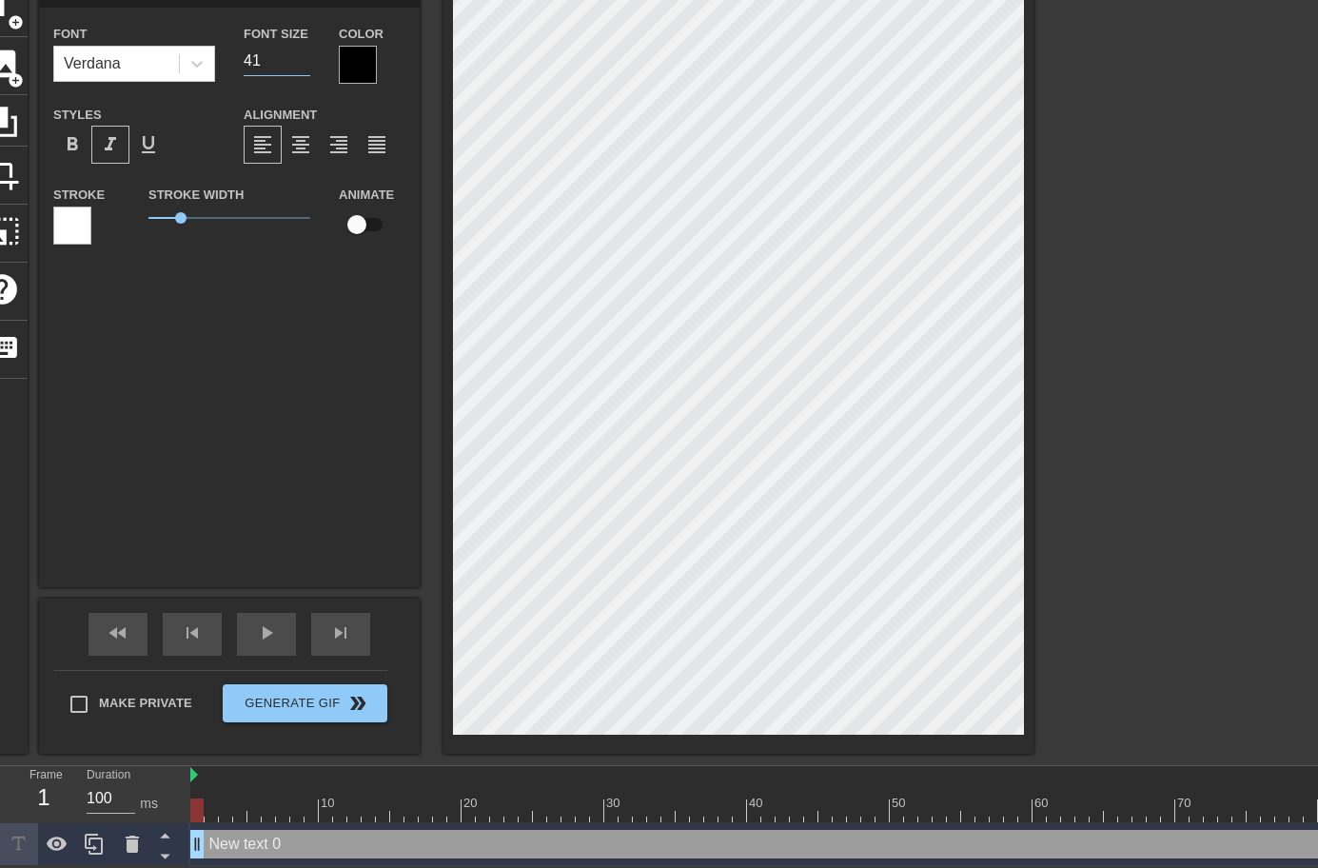
click at [299, 57] on input "41" at bounding box center [277, 61] width 67 height 30
click at [299, 57] on input "42" at bounding box center [277, 61] width 67 height 30
click at [299, 57] on input "43" at bounding box center [277, 61] width 67 height 30
click at [299, 57] on input "44" at bounding box center [277, 61] width 67 height 30
click at [299, 57] on input "45" at bounding box center [277, 61] width 67 height 30
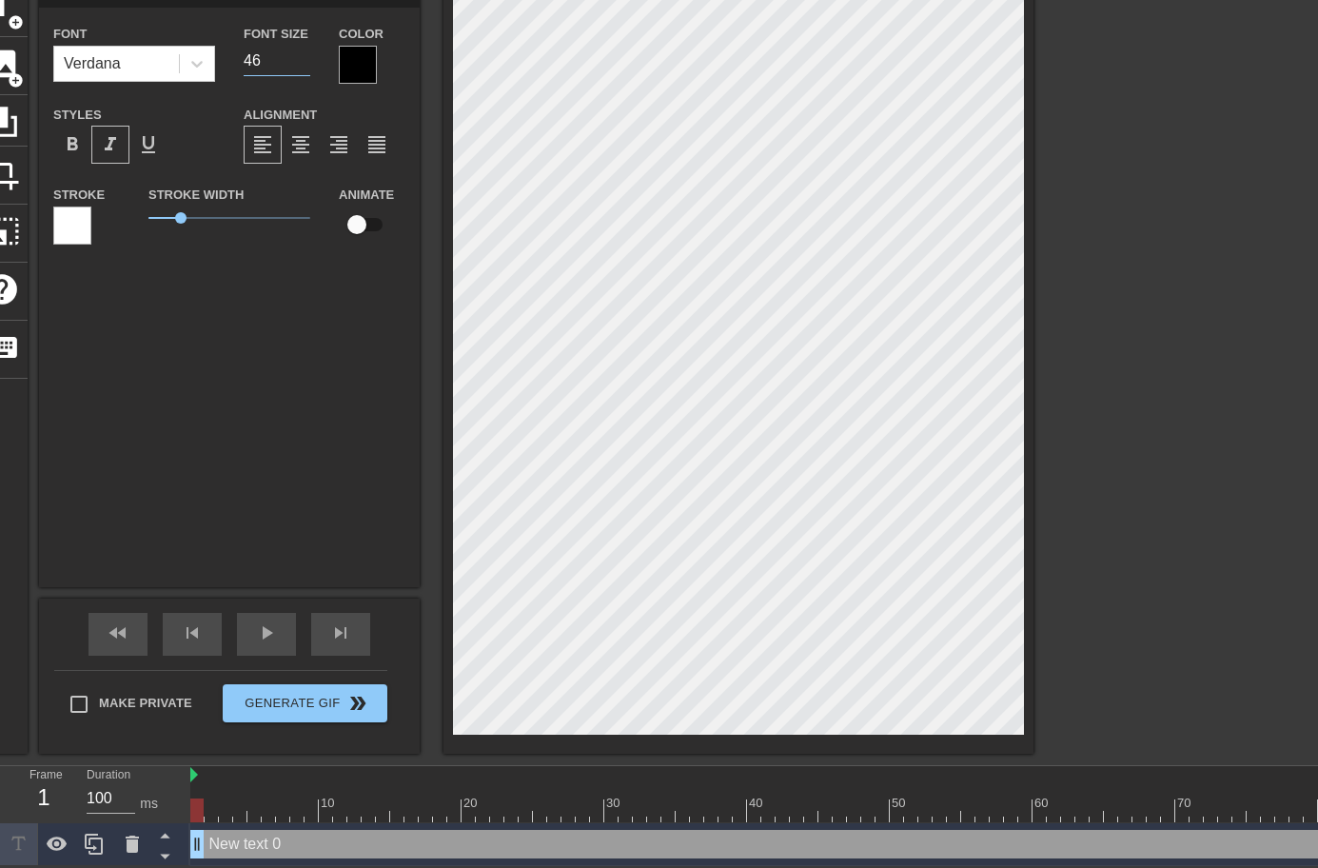
type input "46"
click at [299, 57] on input "46" at bounding box center [277, 61] width 67 height 30
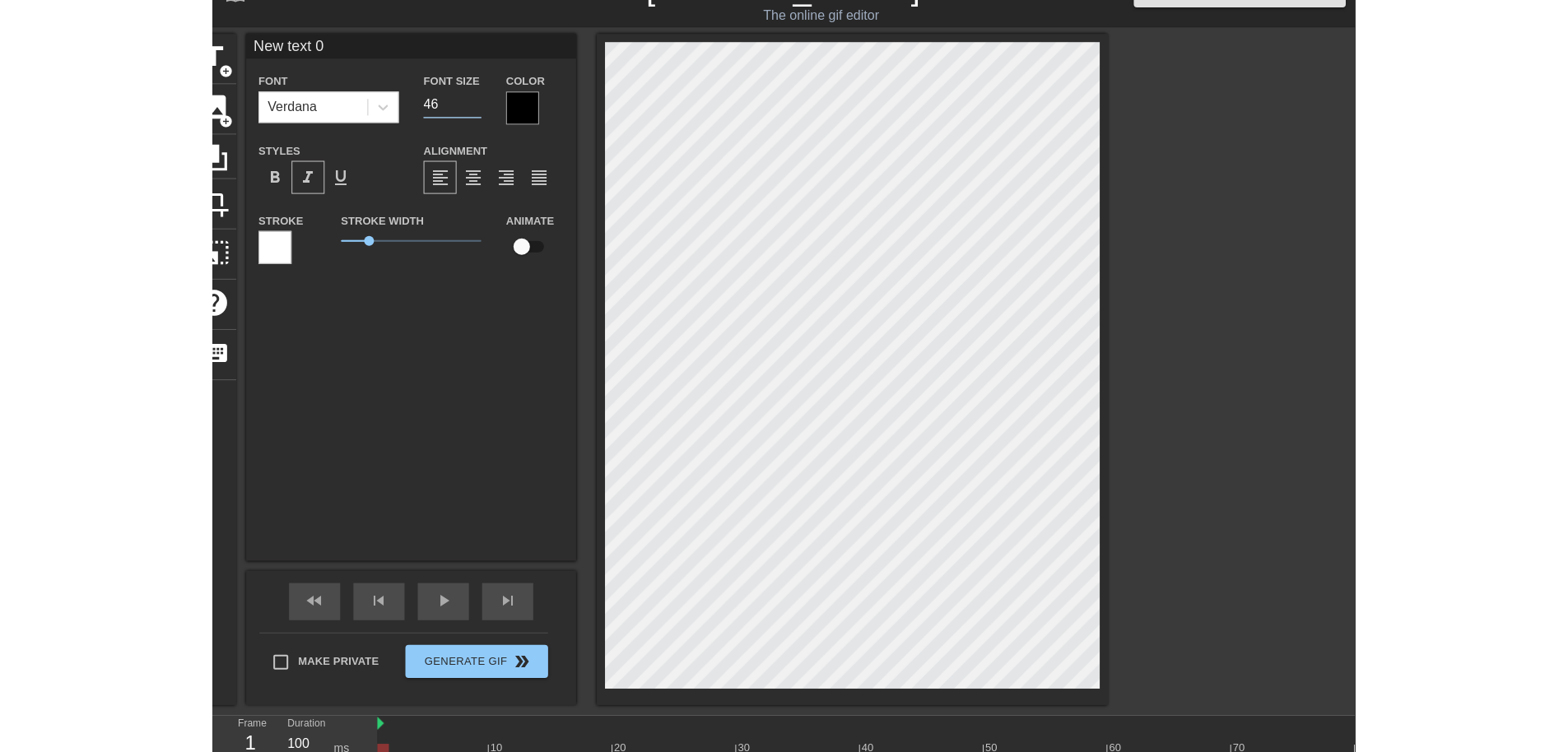
scroll to position [3, 0]
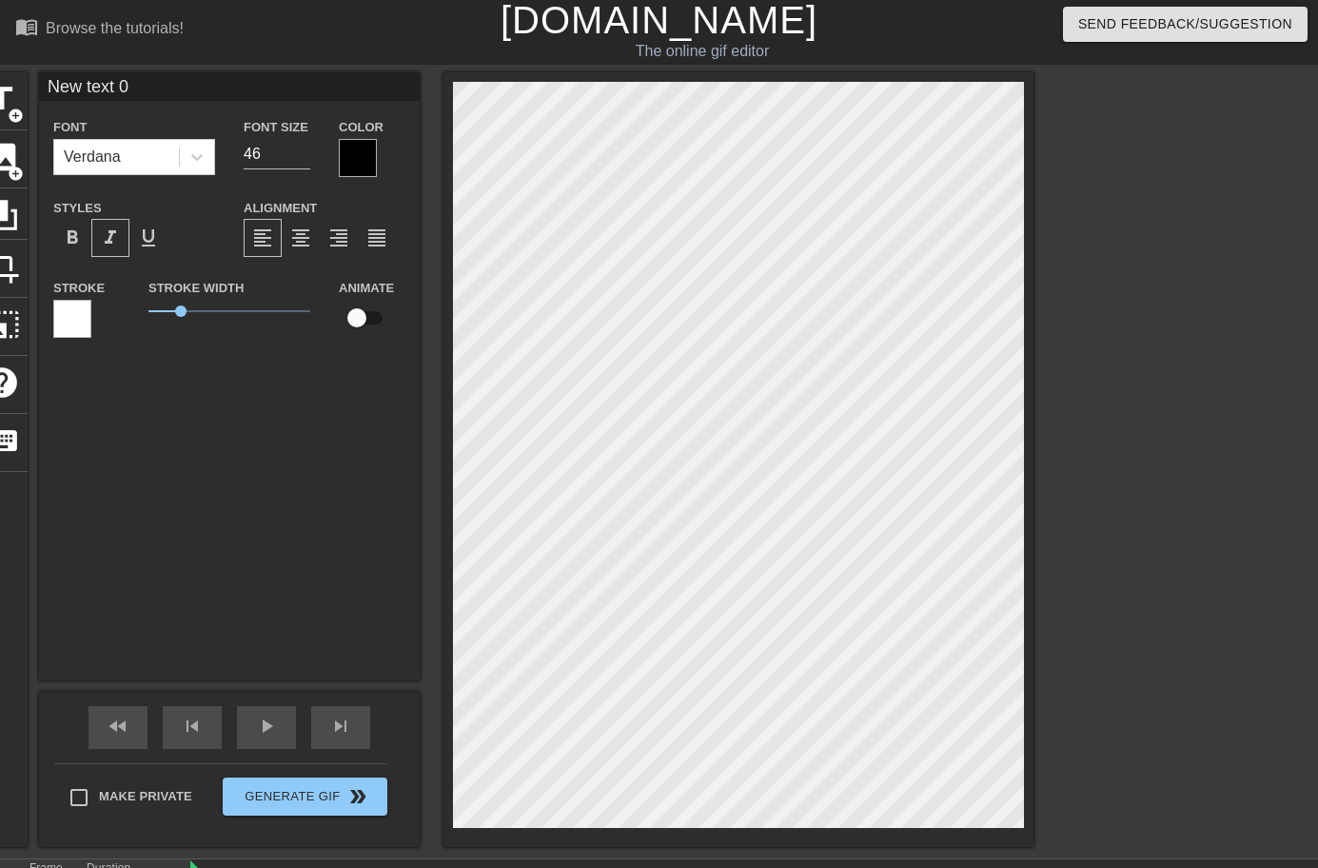
click at [340, 541] on div "New text 0 Font Verdana Font Size 46 Color Styles format_bold format_italic for…" at bounding box center [229, 376] width 381 height 608
click at [154, 226] on span "format_underline" at bounding box center [148, 237] width 23 height 23
click at [144, 252] on div "format_underline" at bounding box center [148, 238] width 38 height 38
drag, startPoint x: 180, startPoint y: 310, endPoint x: 162, endPoint y: 312, distance: 18.2
click at [162, 312] on span "0.4" at bounding box center [161, 310] width 11 height 11
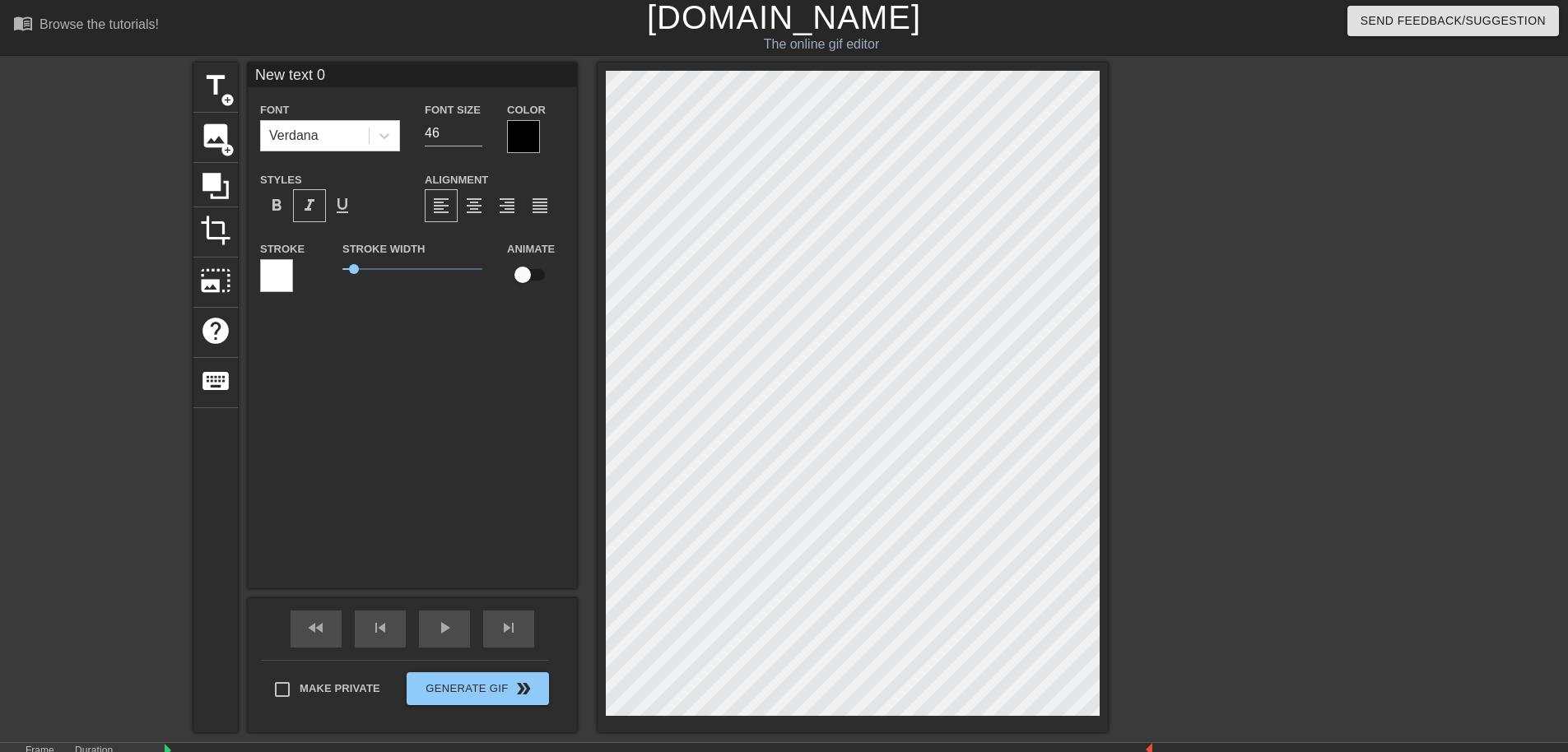
scroll to position [3, 4]
type input "New text"
type textarea "New text"
type input "New text"
type textarea "New text"
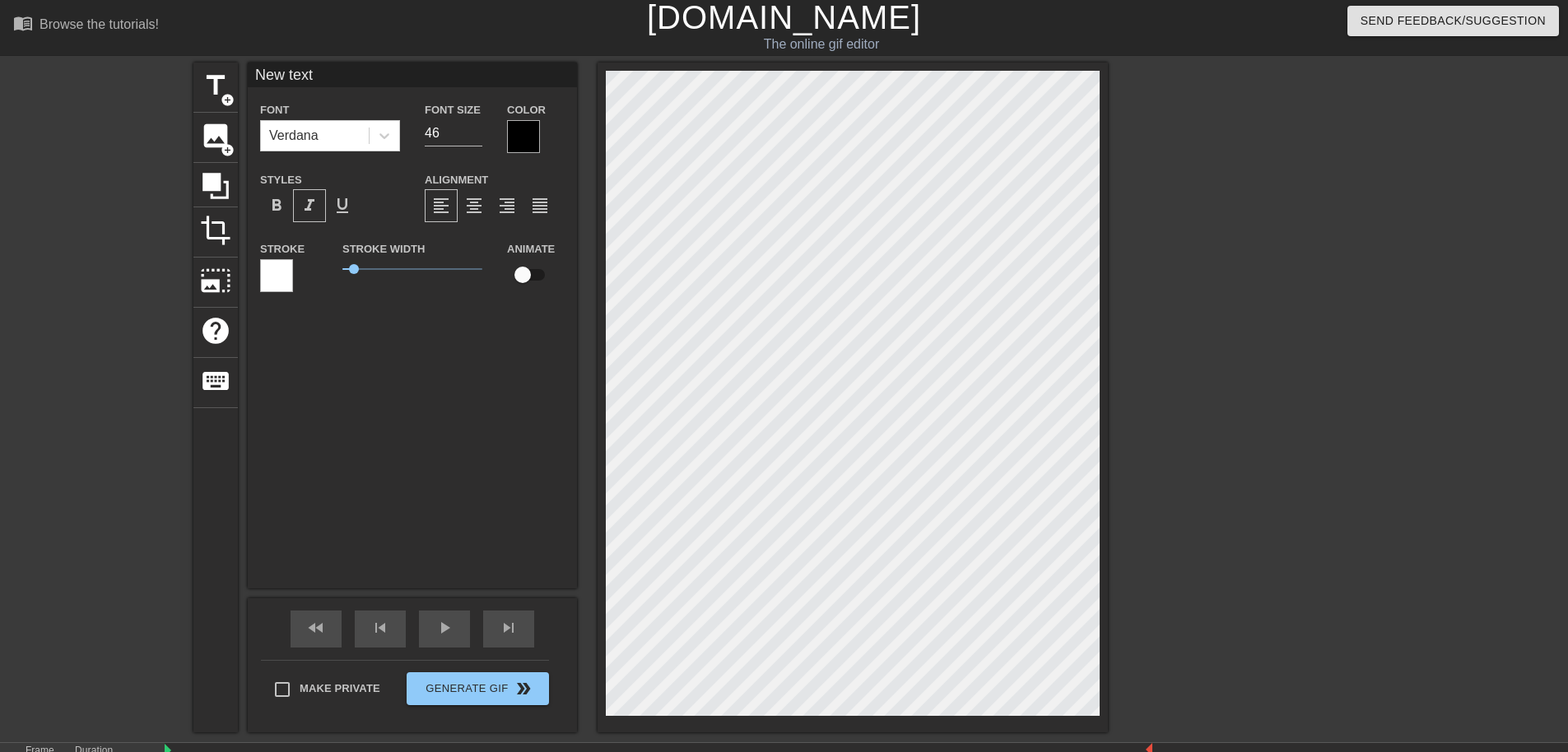
type input "New tex"
type textarea "New tex"
type input "New te"
type textarea "New te"
type input "New t"
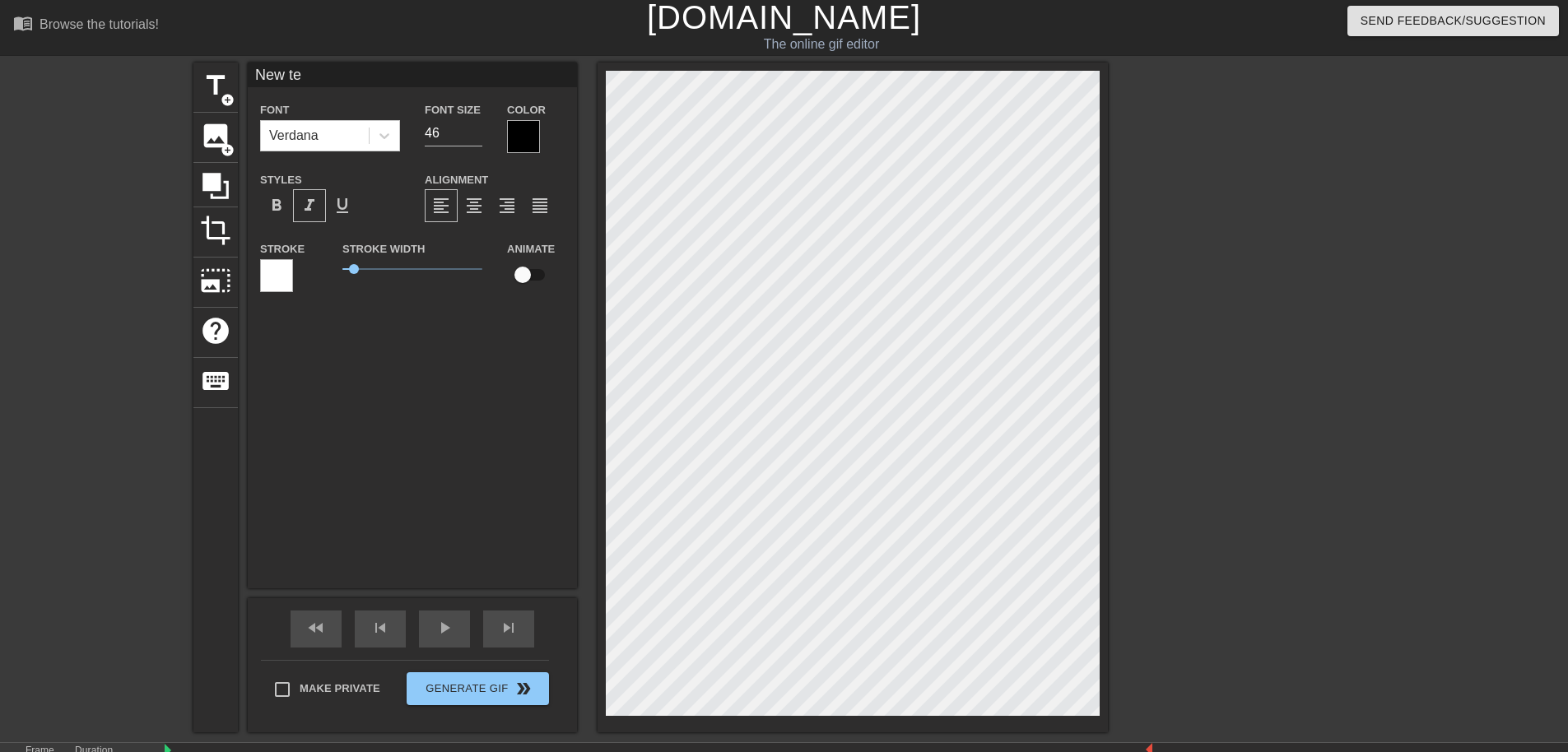
type textarea "New t"
type input "New"
type textarea "New"
type input "New"
type textarea "New"
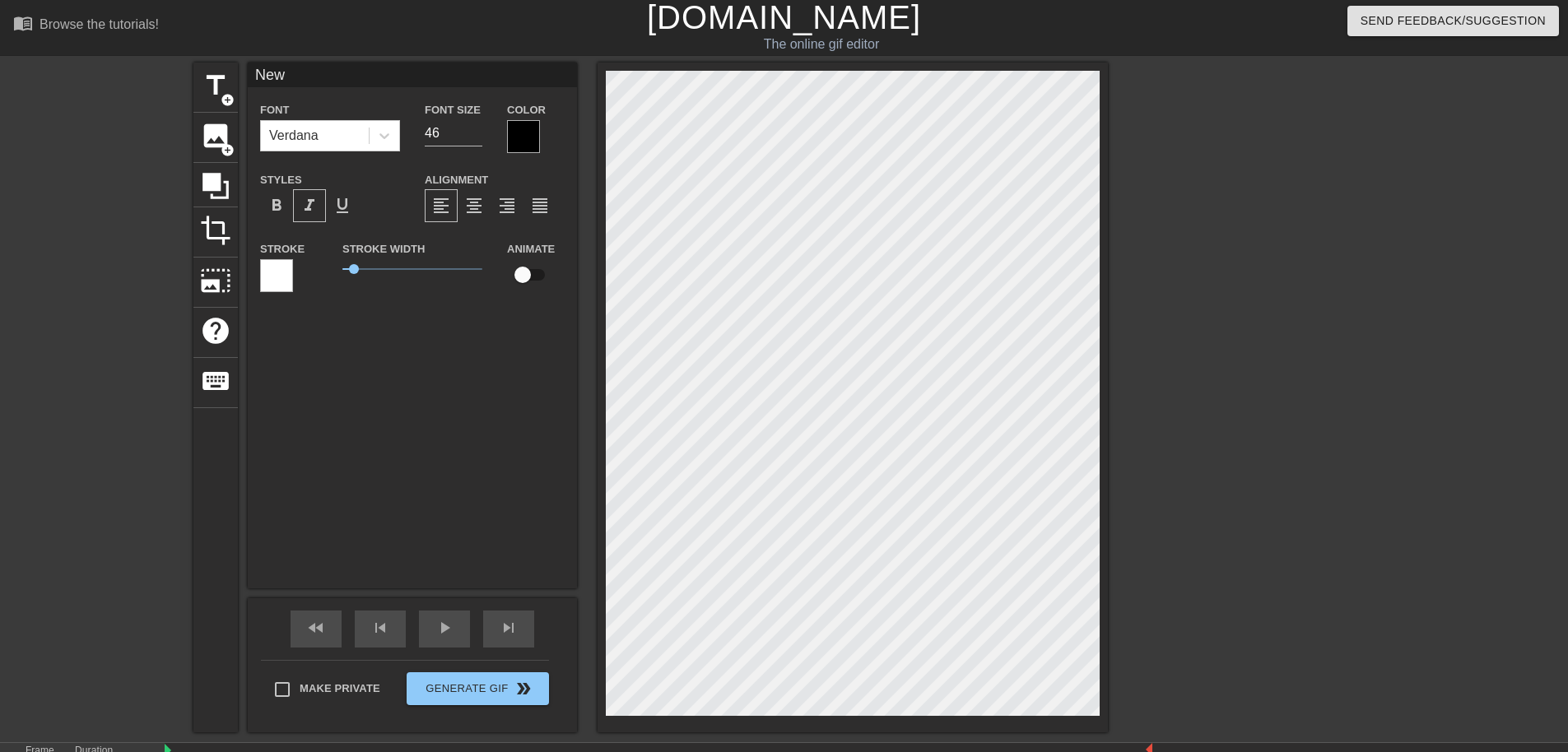
type input "Ne"
type textarea "Ne"
type input "N"
type textarea "N"
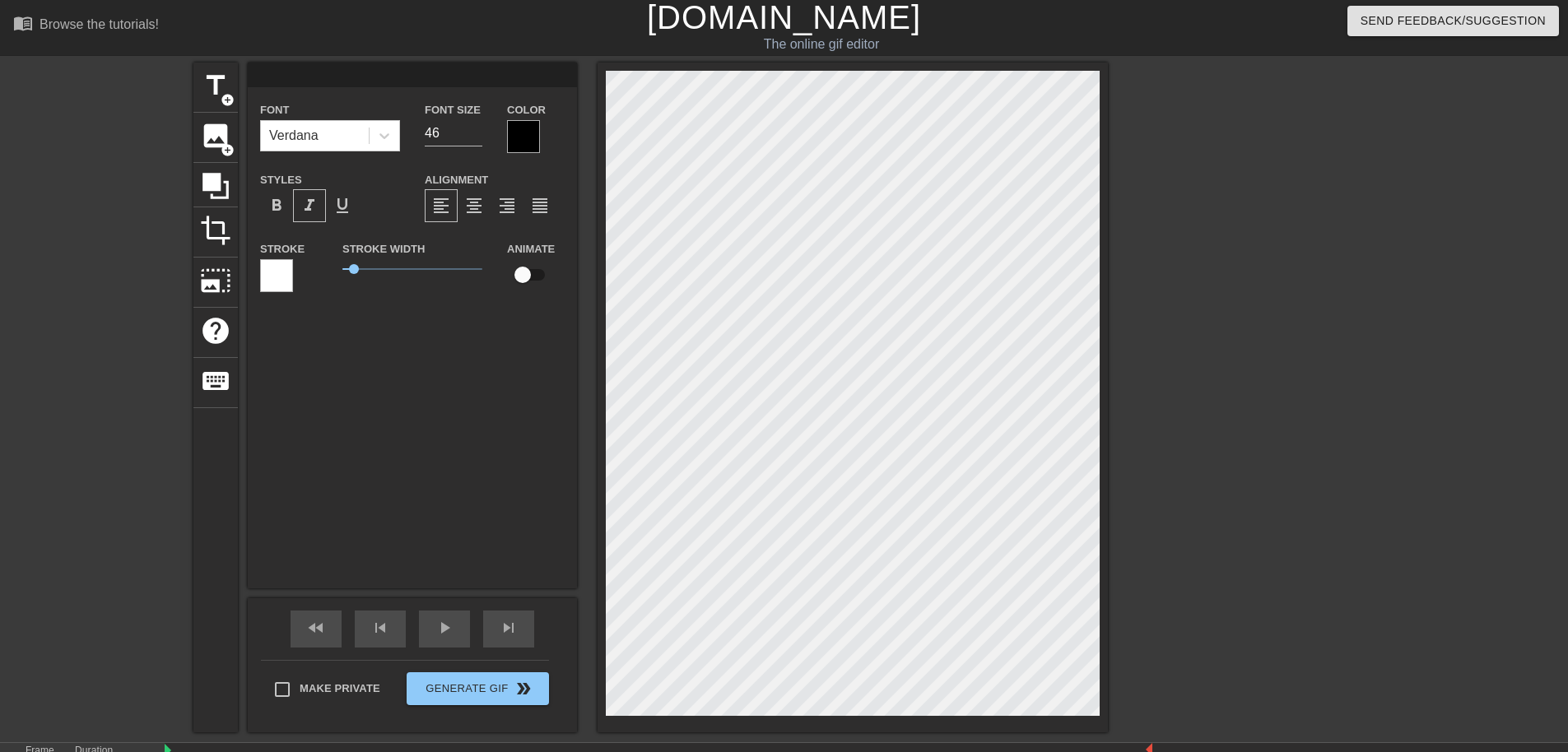
type input "T"
type textarea "T"
type input "Th"
type textarea "Th"
type input "The"
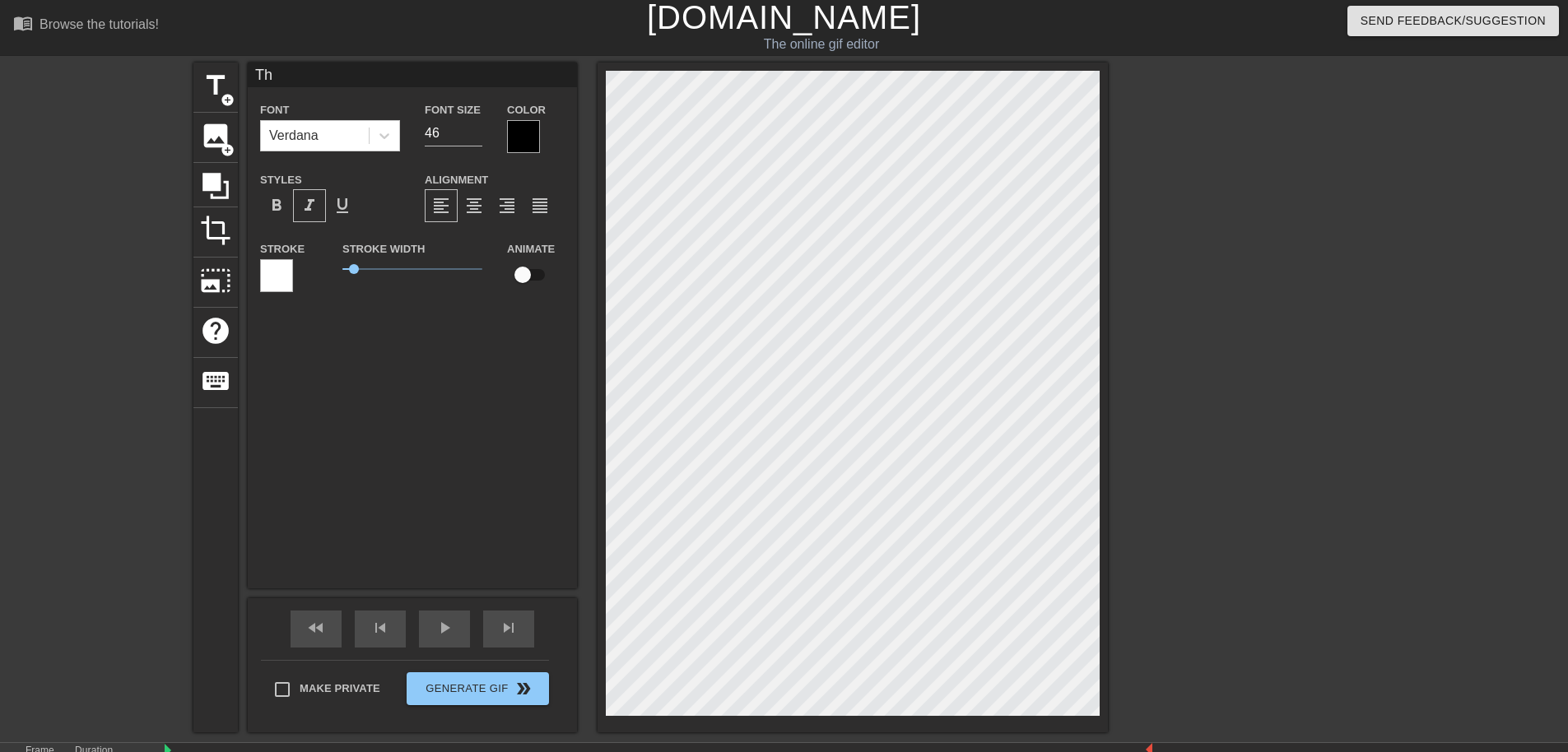
type textarea "The"
type input "TheR"
type textarea "TheR"
type input "TheRe"
type textarea "TheRe"
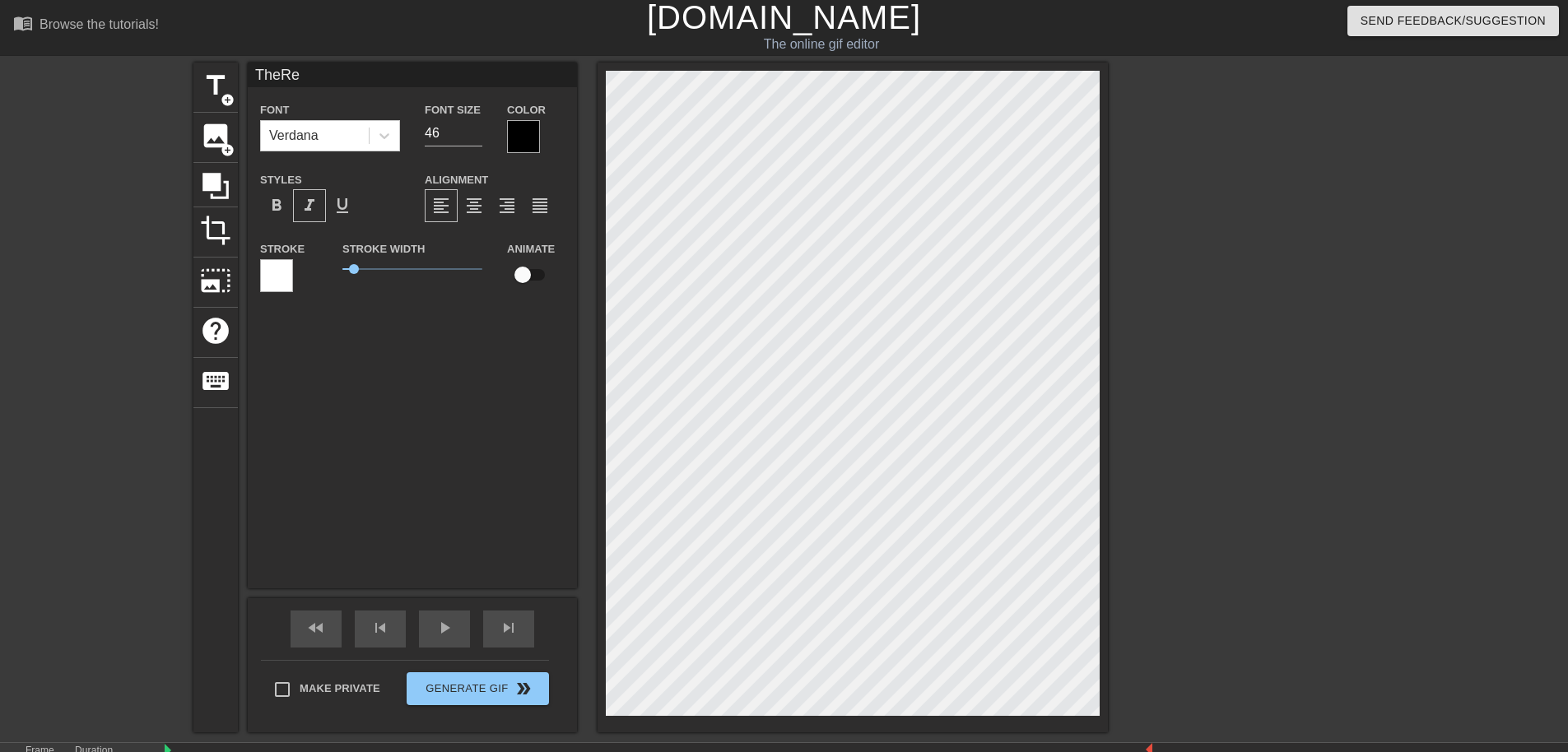
type input "TheRez"
type textarea "TheRez"
type input "TheRe"
type textarea "TheRe"
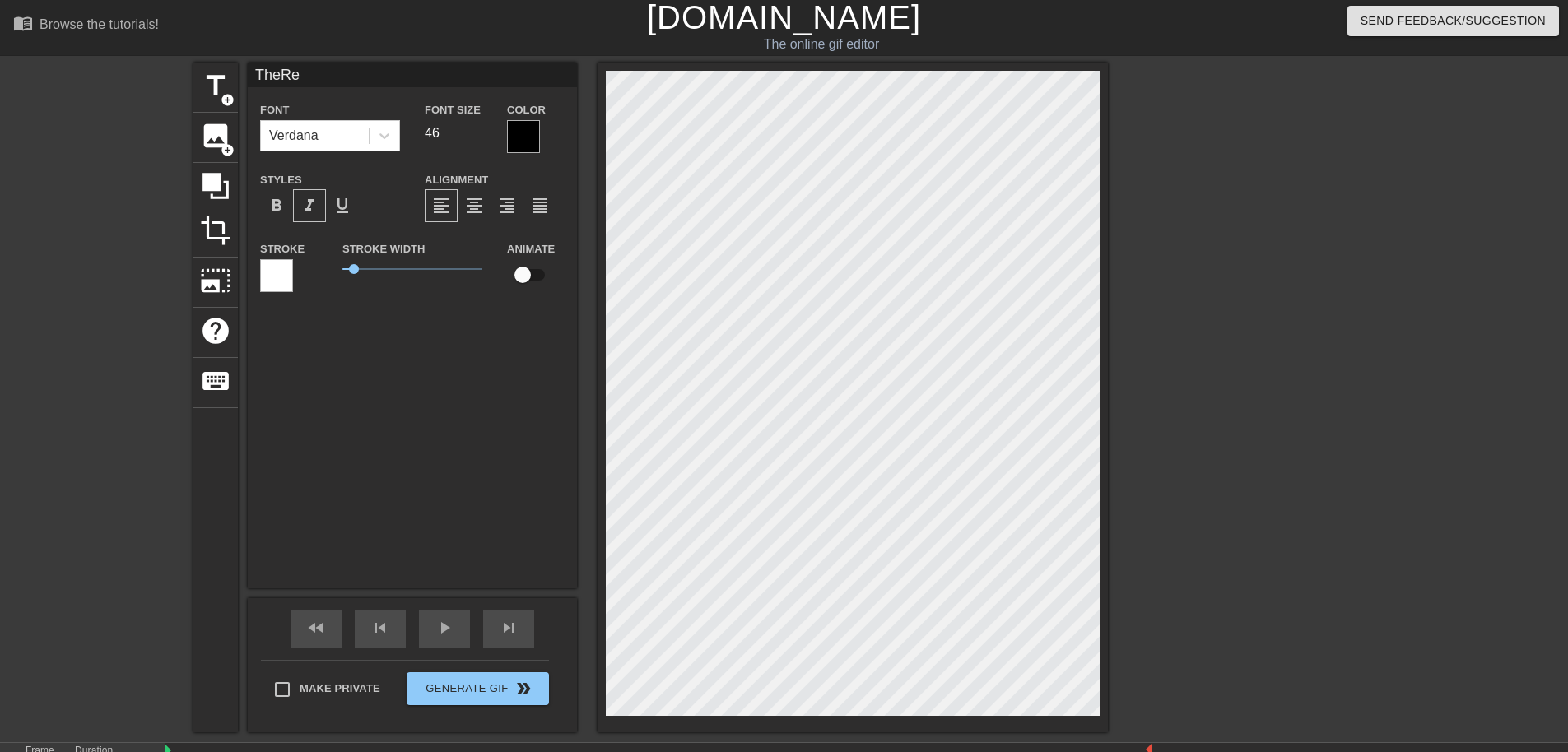
type input "TheRex"
type textarea "TheRex"
click at [290, 121] on div "Verdana" at bounding box center [315, 136] width 108 height 29
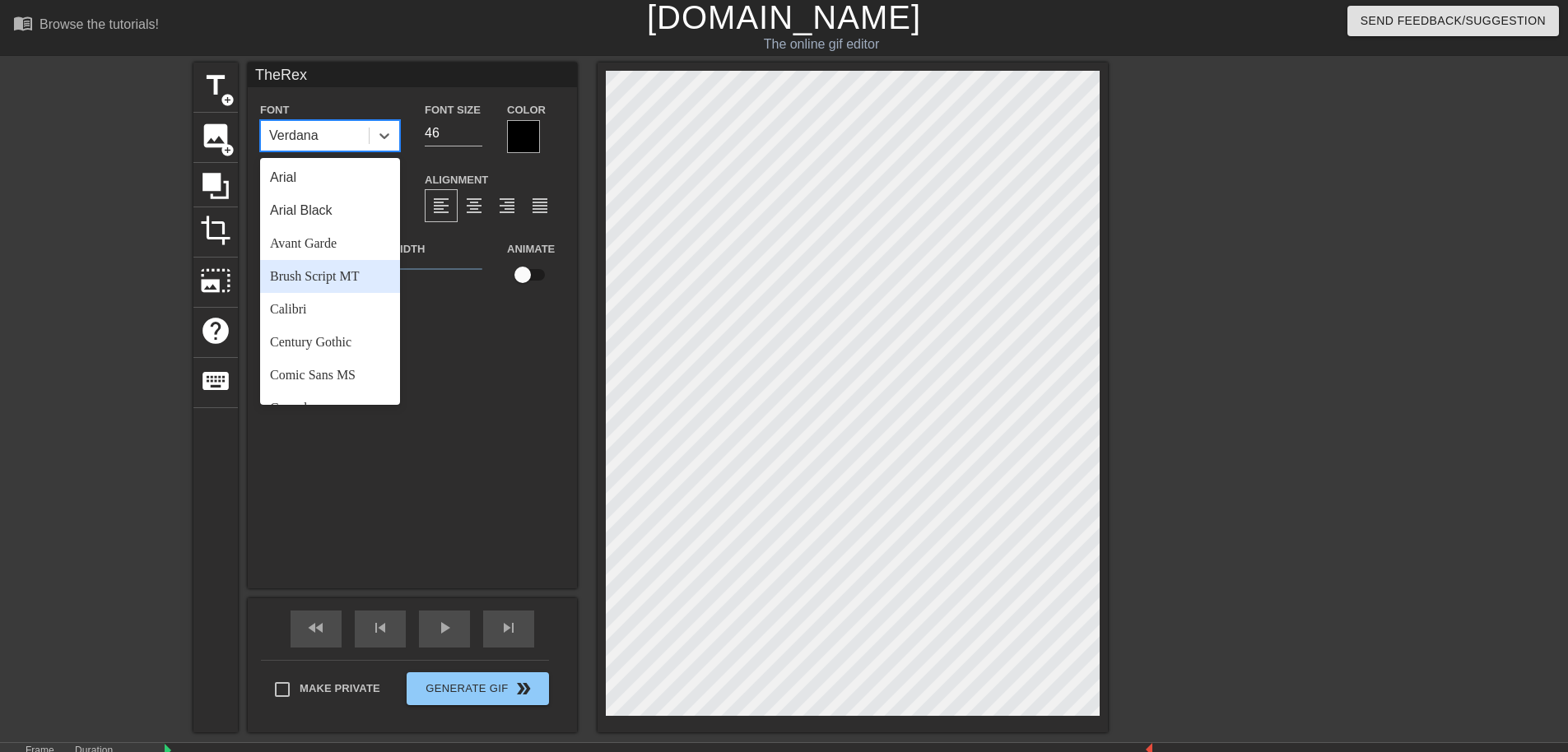
click at [345, 268] on div "Brush Script MT" at bounding box center [331, 277] width 140 height 33
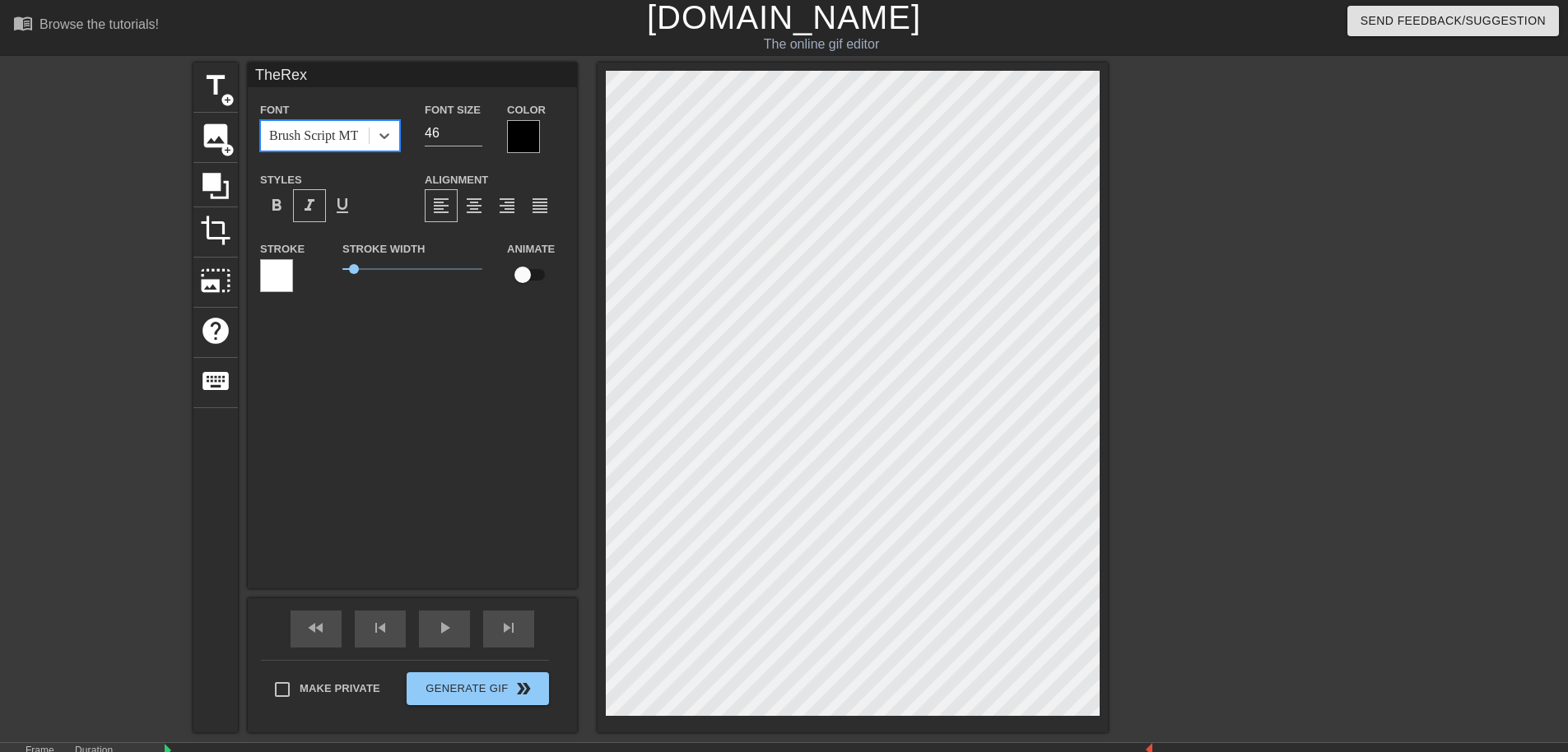
click at [305, 139] on div "Brush Script MT" at bounding box center [313, 136] width 89 height 20
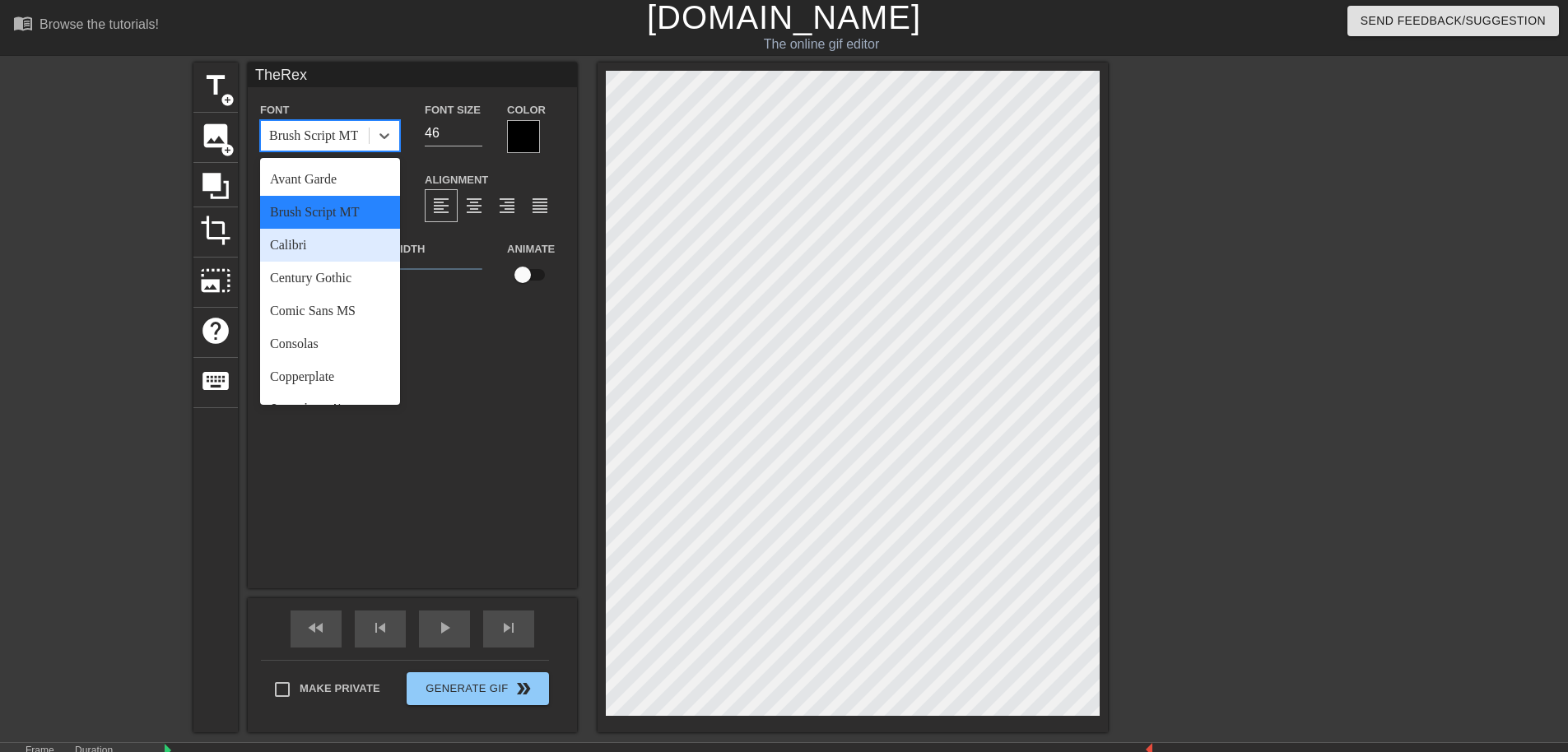
scroll to position [82, 0]
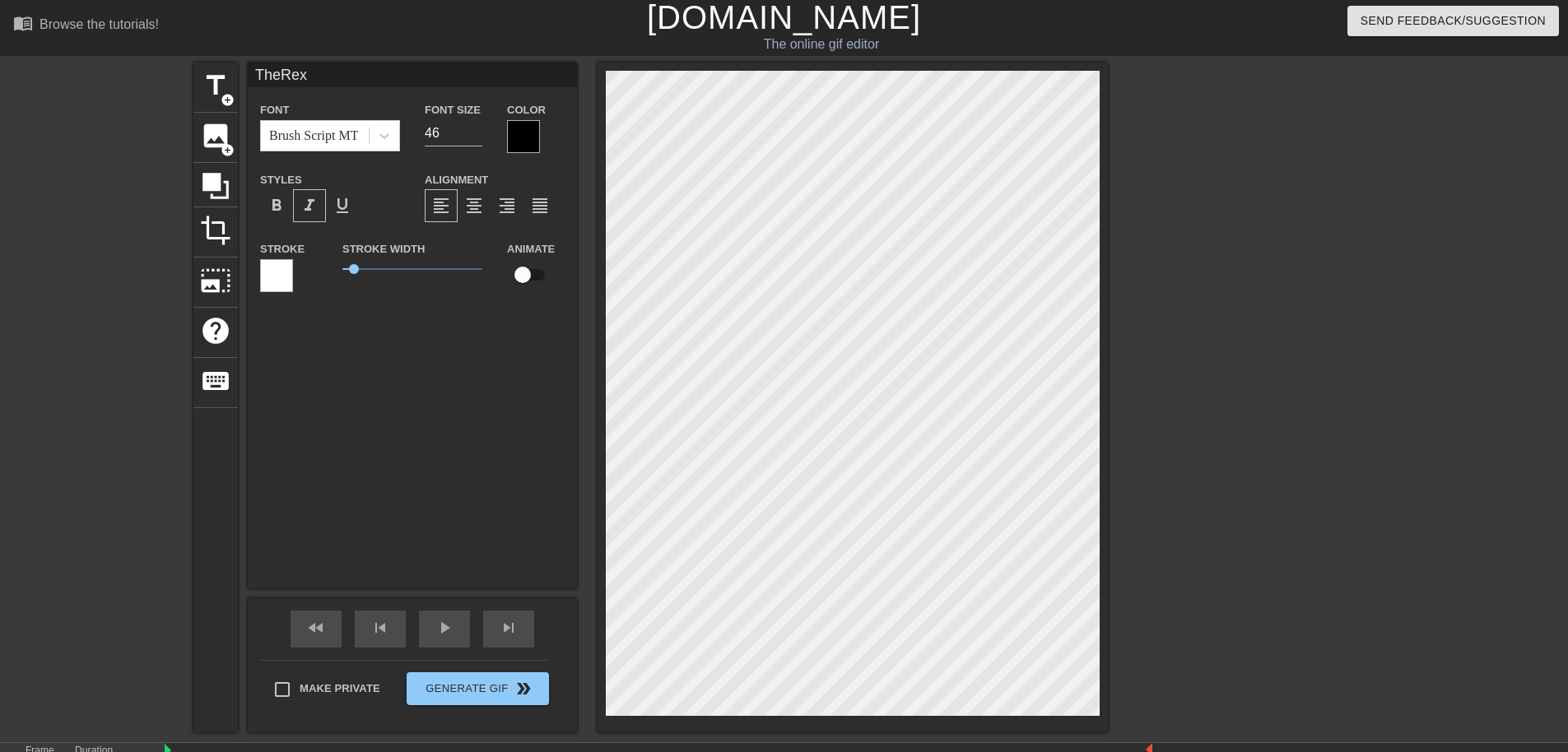
click at [456, 351] on div "TheRex Font Brush Script MT Font Size 46 Color Styles format_bold format_italic…" at bounding box center [412, 325] width 330 height 526
drag, startPoint x: 356, startPoint y: 267, endPoint x: 290, endPoint y: 228, distance: 76.7
click at [290, 228] on div "Font Brush Script MT Font Size 46 Color Styles format_bold format_italic format…" at bounding box center [413, 203] width 305 height 208
drag, startPoint x: 346, startPoint y: 268, endPoint x: 402, endPoint y: 266, distance: 56.0
click at [447, 299] on div "Stroke Width 3.7" at bounding box center [412, 273] width 164 height 68
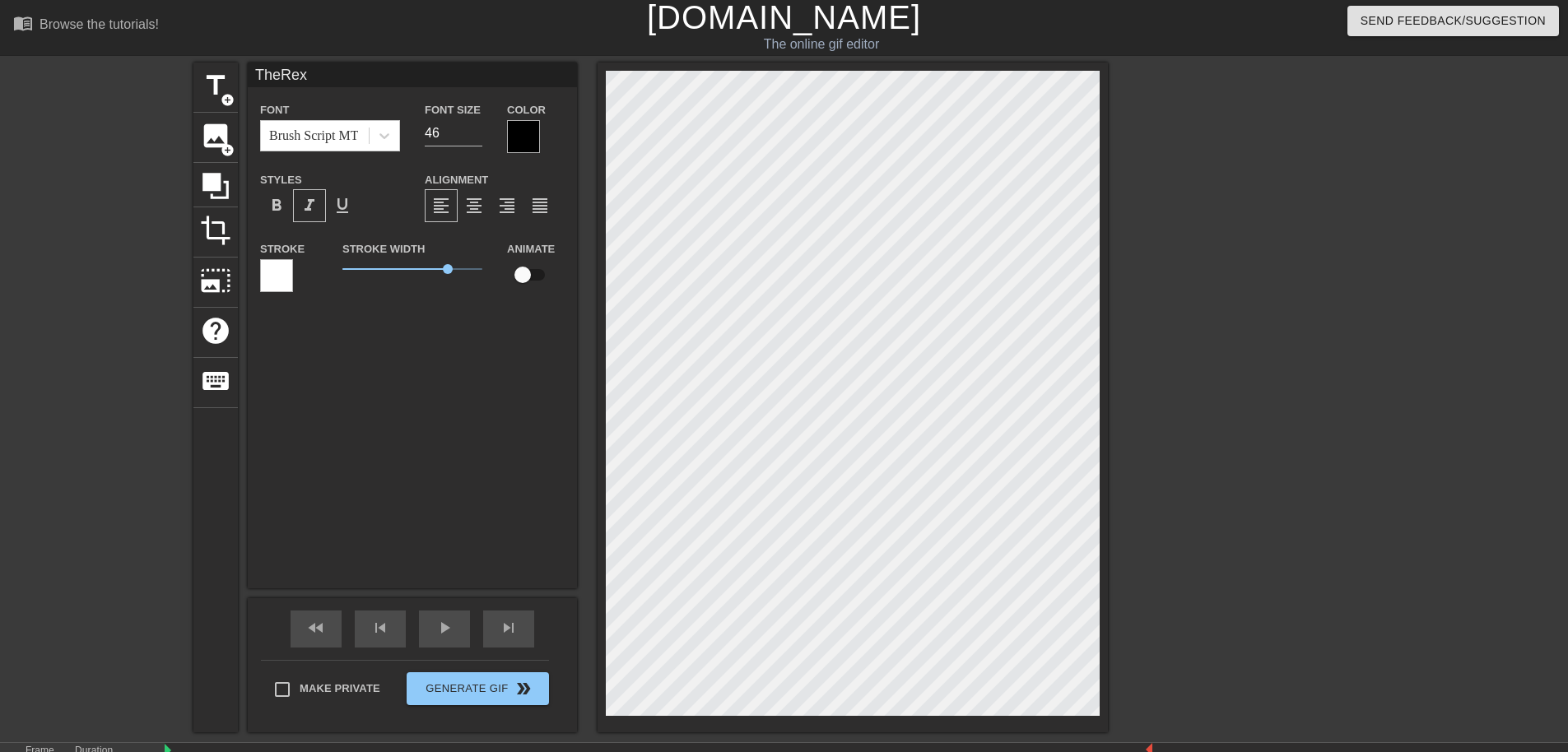
click at [288, 292] on div at bounding box center [277, 276] width 33 height 33
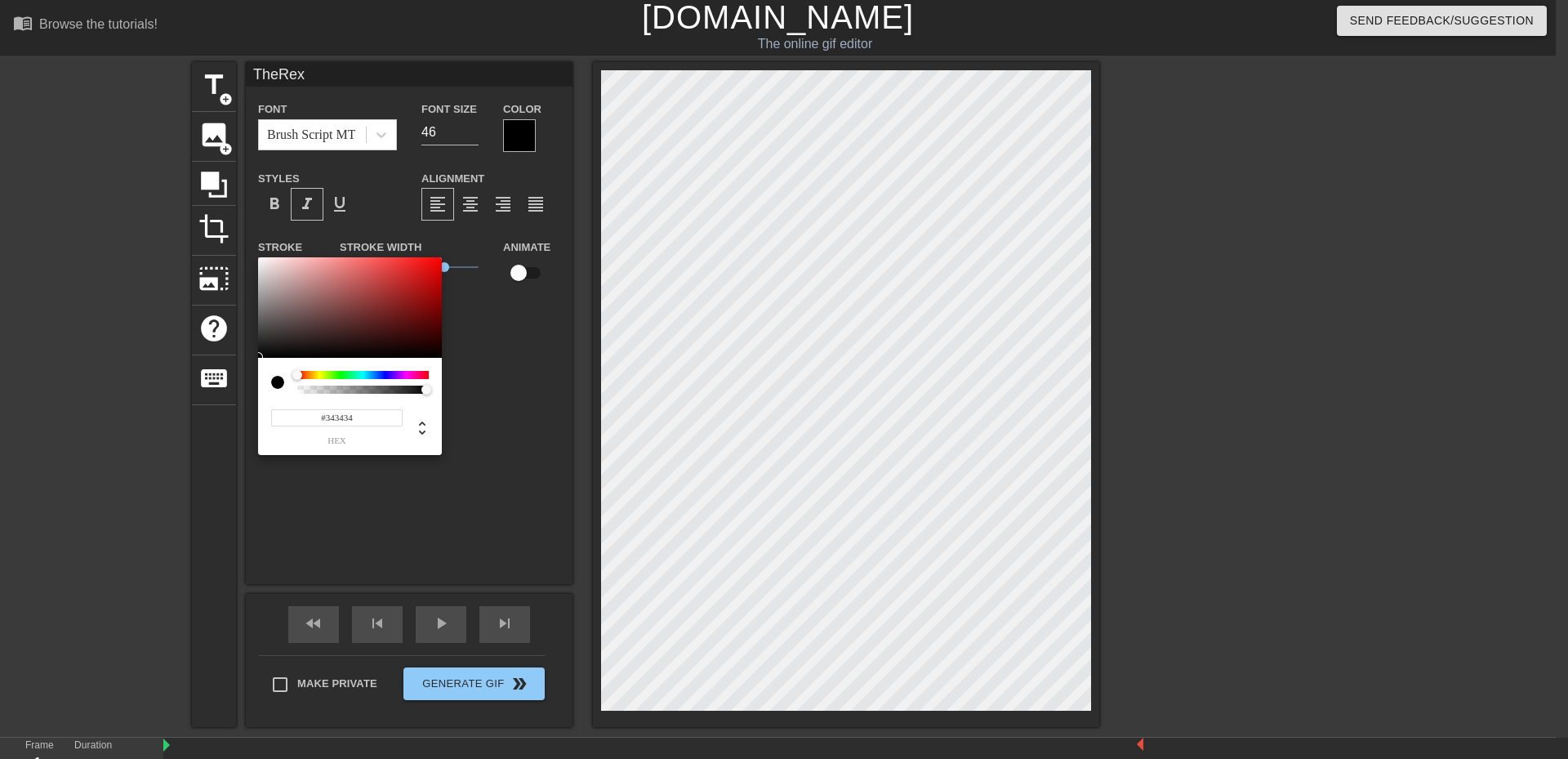
drag, startPoint x: 277, startPoint y: 352, endPoint x: 169, endPoint y: 355, distance: 108.0
click at [190, 357] on div "#343434 hex" at bounding box center [784, 380] width 1568 height 759
type input "#030303"
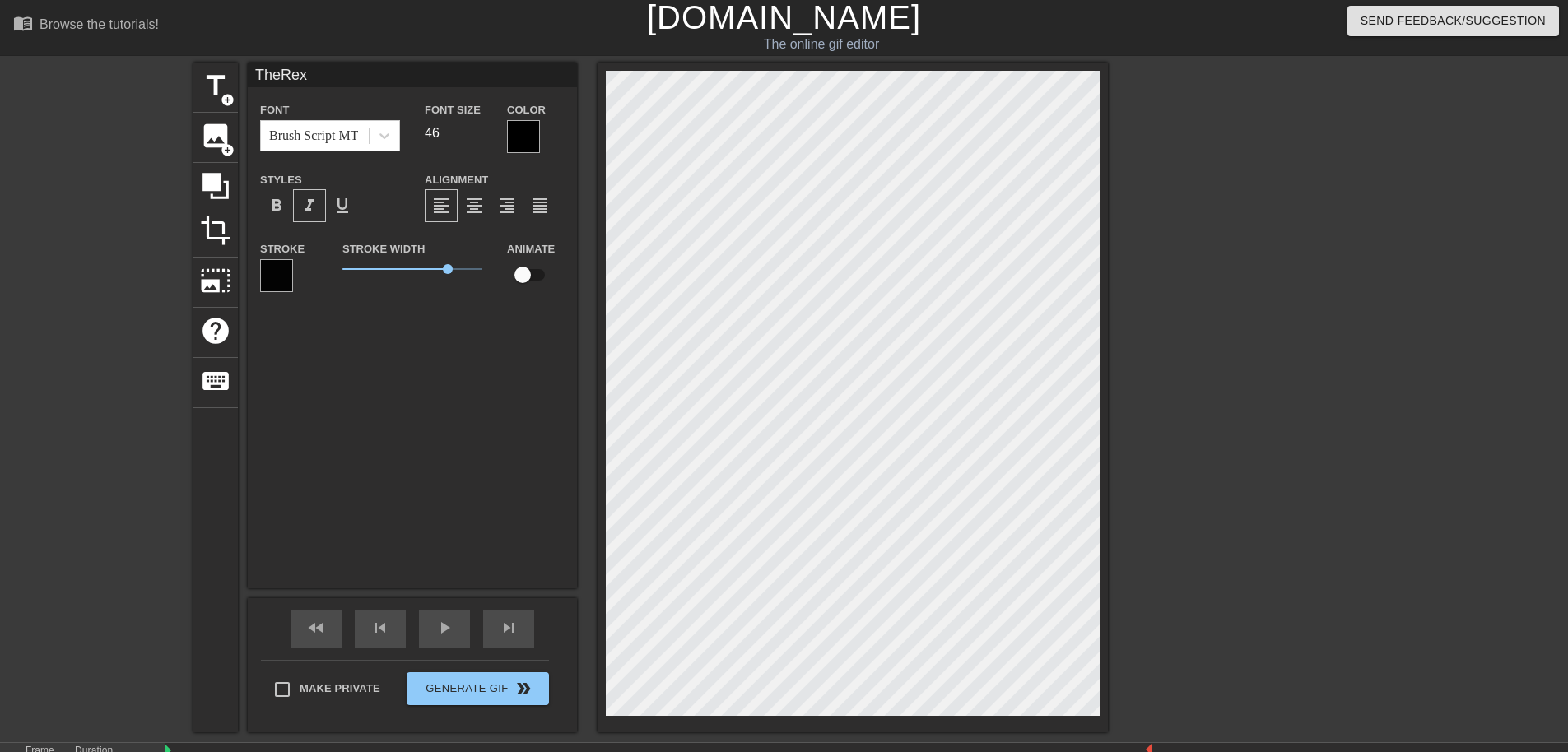
click at [453, 137] on input "46" at bounding box center [453, 133] width 58 height 26
type input "4"
type input "1"
type input "80"
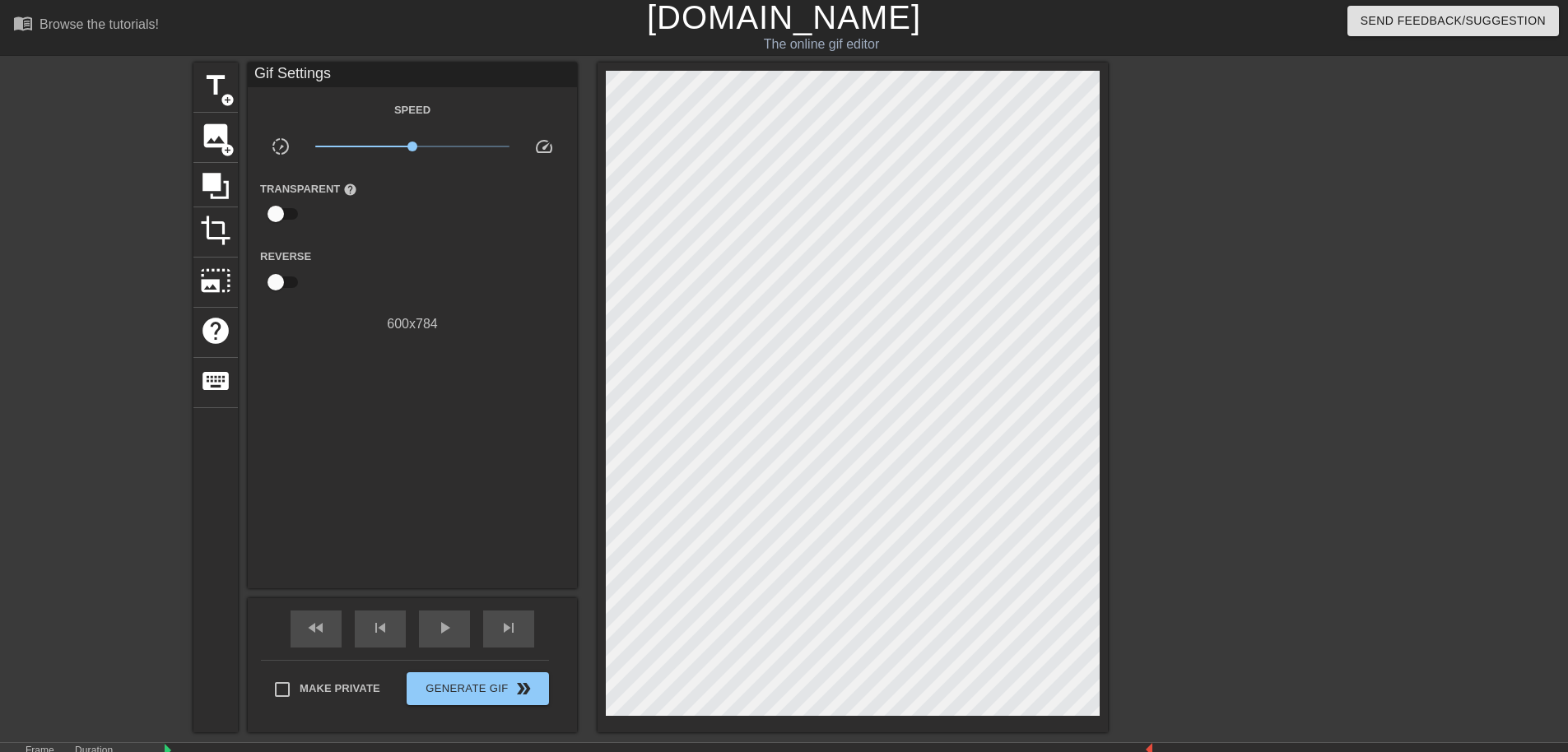
drag, startPoint x: 1253, startPoint y: 326, endPoint x: 1293, endPoint y: 298, distance: 48.8
click at [1252, 327] on div at bounding box center [1250, 309] width 247 height 494
click at [201, 144] on span "image" at bounding box center [215, 136] width 31 height 31
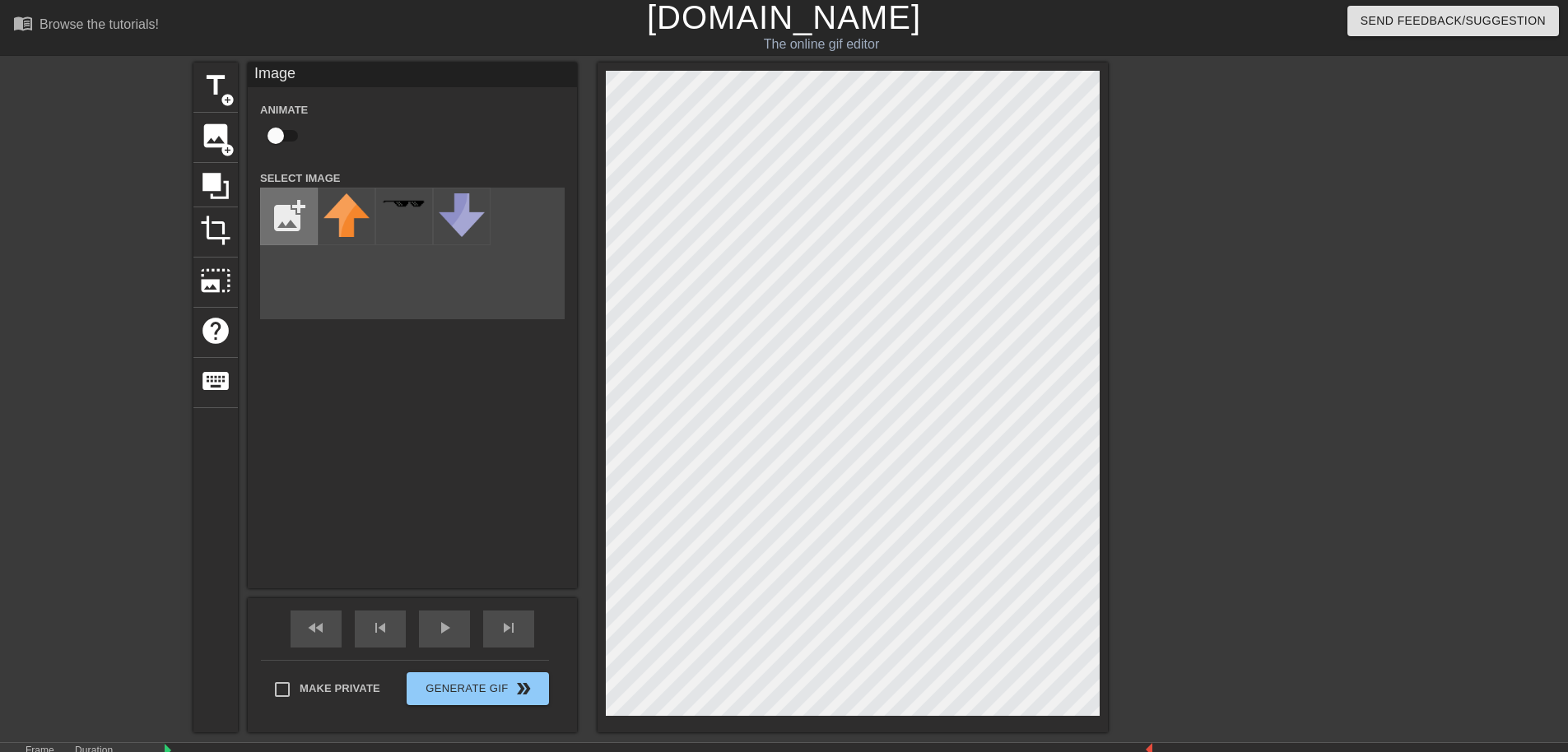
click at [292, 195] on input "file" at bounding box center [289, 216] width 56 height 56
type input "C:\fakepath\download (2).png"
click at [359, 212] on img at bounding box center [346, 217] width 46 height 47
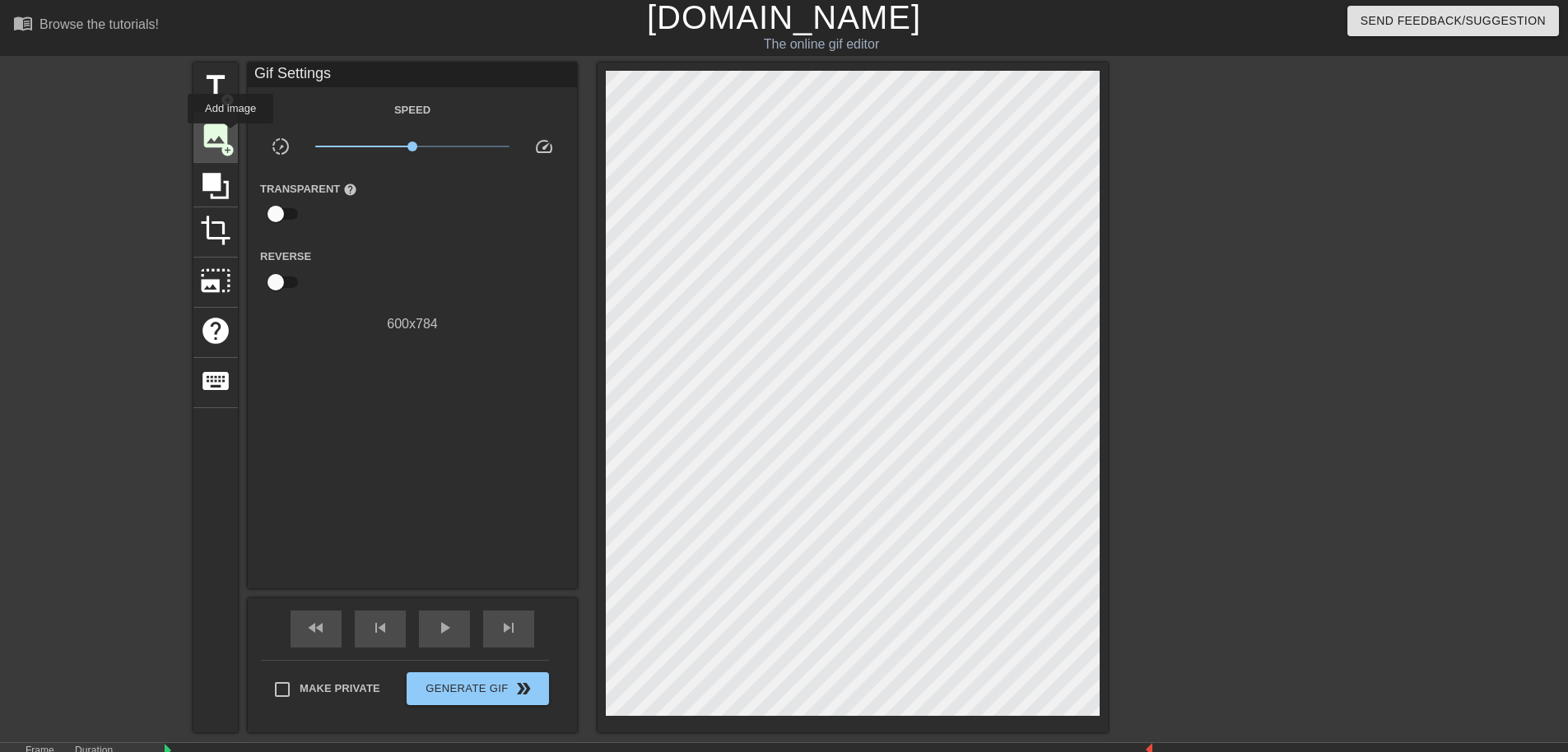
click at [222, 128] on span "image" at bounding box center [215, 136] width 31 height 31
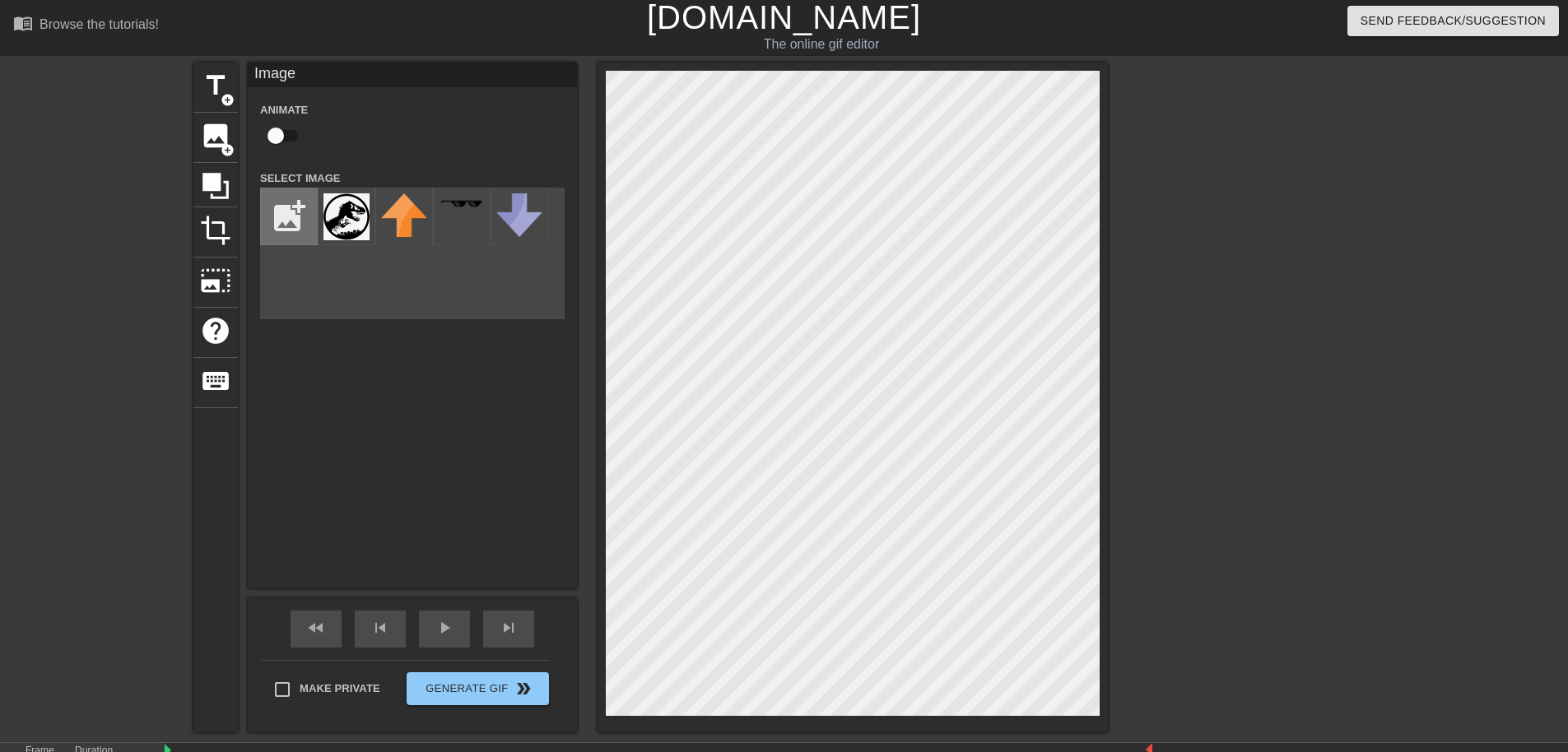
click at [290, 195] on input "file" at bounding box center [289, 216] width 56 height 56
click at [296, 228] on input "file" at bounding box center [289, 216] width 56 height 56
type input "C:\fakepath\617-6170907_dinosaur-skull-x-ray-t-rex-skull-vector-removebg-previe…"
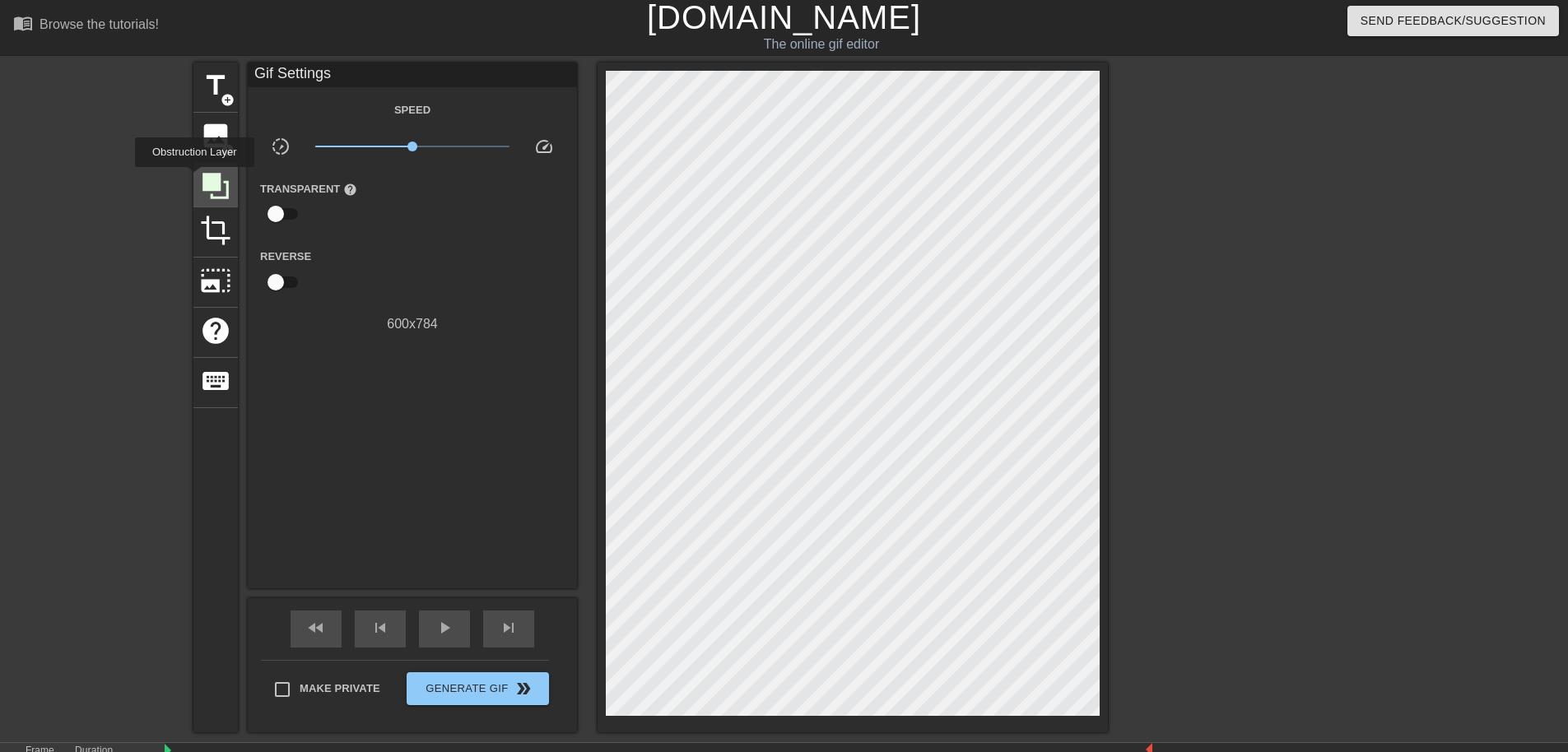
click at [195, 178] on div at bounding box center [215, 184] width 44 height 44
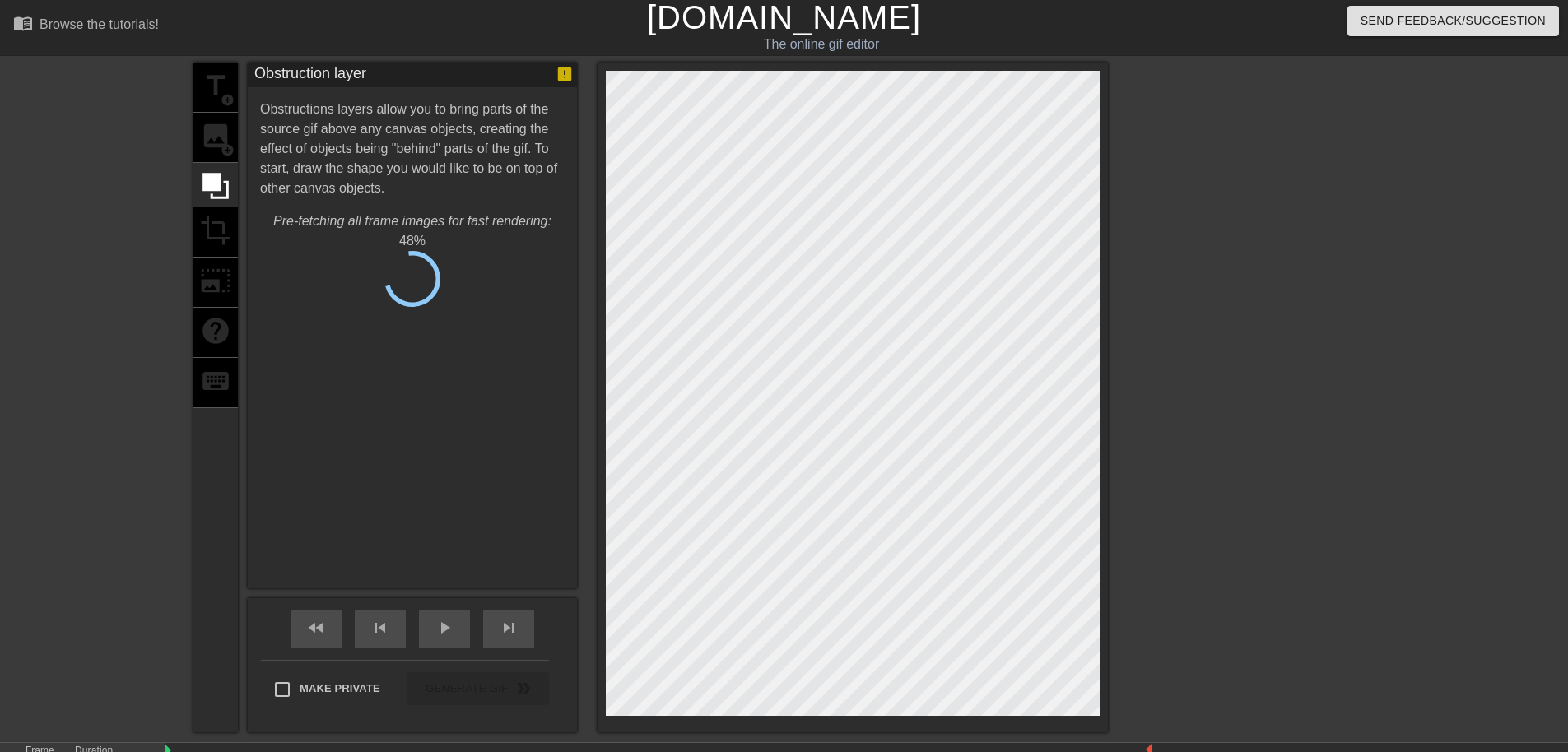
click at [211, 148] on div "title add_circle image add_circle crop photo_size_select_large help keyboard" at bounding box center [215, 397] width 44 height 670
click at [216, 136] on div "title add_circle image add_circle crop photo_size_select_large help keyboard" at bounding box center [215, 397] width 44 height 670
click at [328, 277] on span "Cancel" at bounding box center [330, 285] width 52 height 22
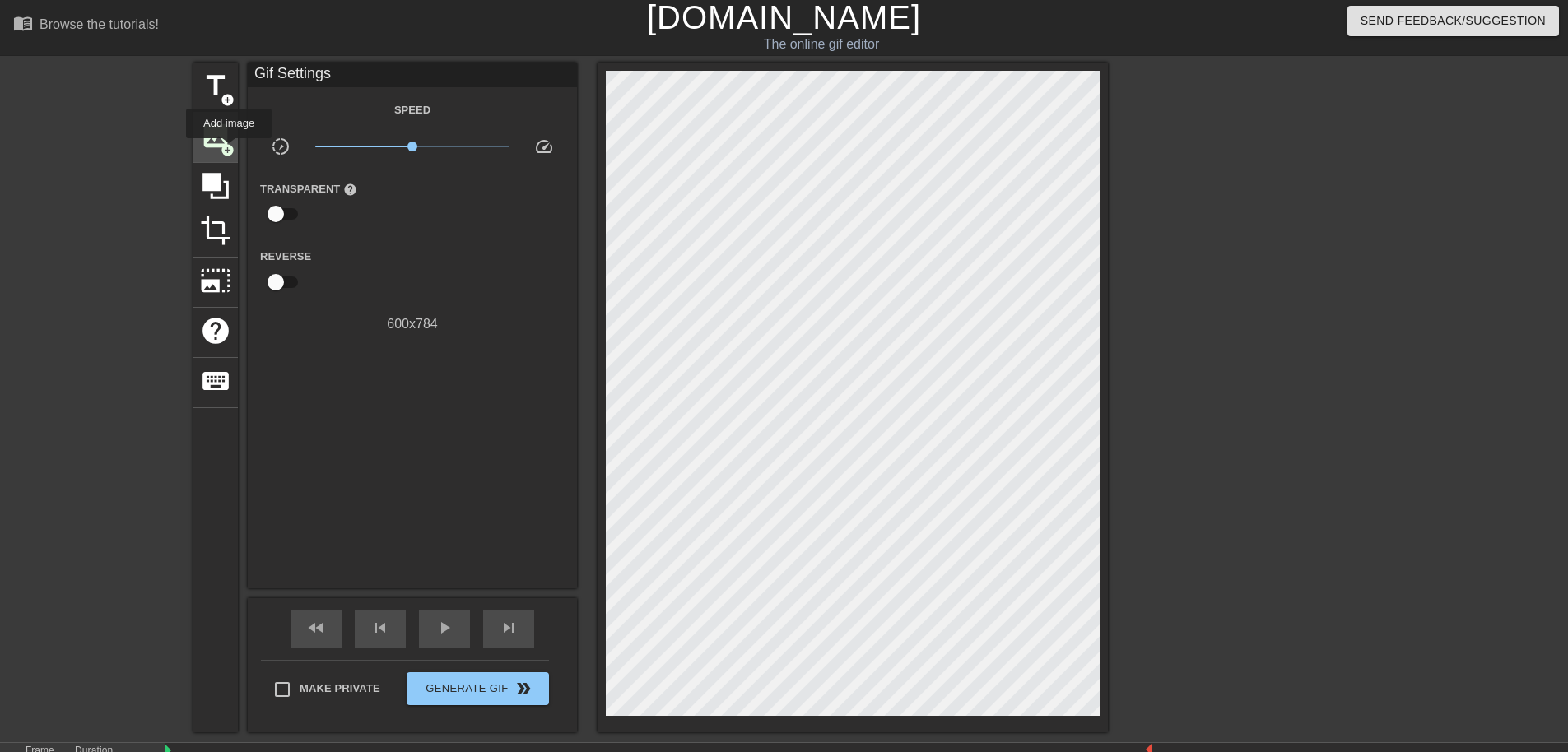
click at [228, 150] on span "add_circle" at bounding box center [228, 151] width 14 height 14
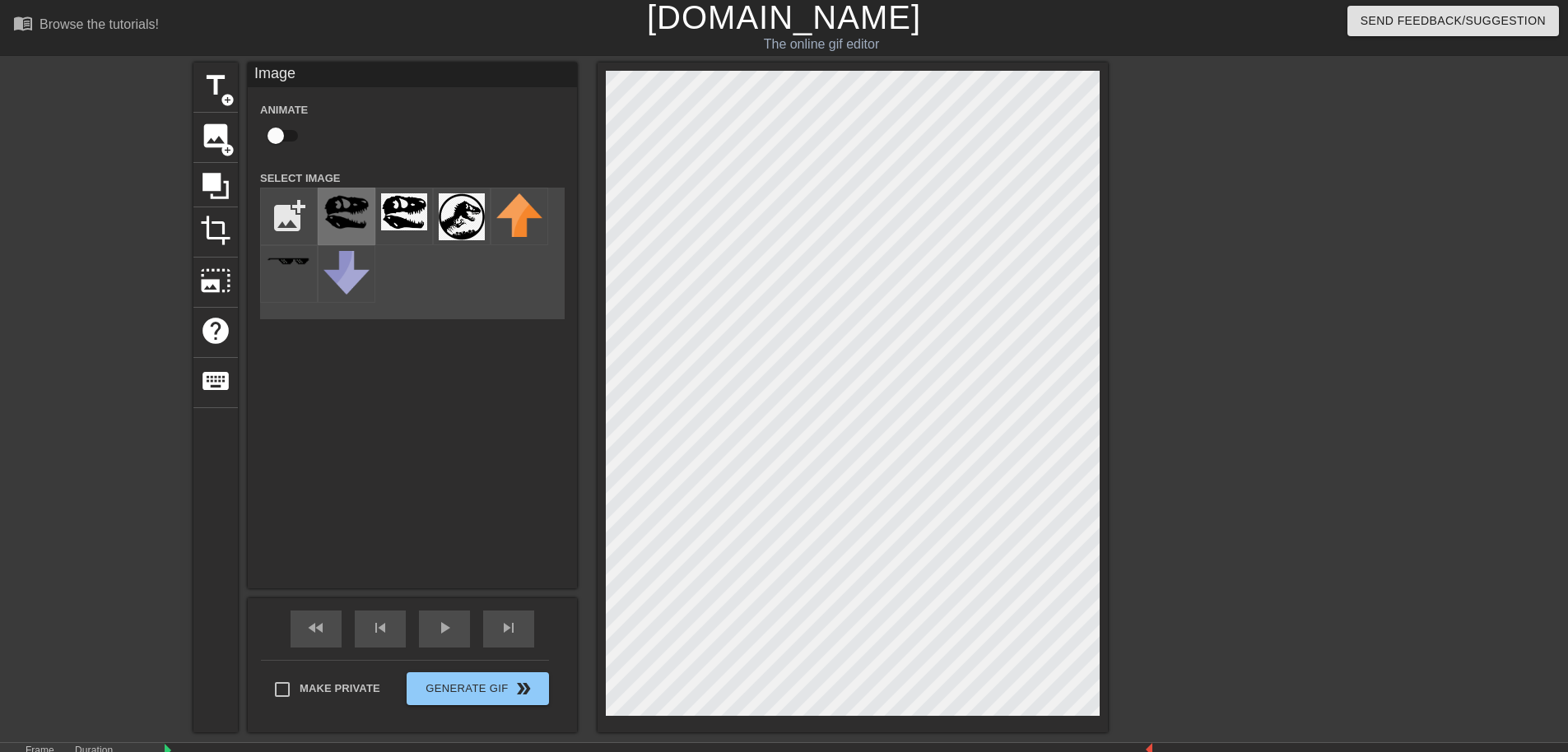
click at [332, 213] on img at bounding box center [346, 212] width 46 height 37
click at [1394, 498] on div "title add_circle image add_circle crop photo_size_select_large help keyboard Im…" at bounding box center [784, 397] width 1568 height 670
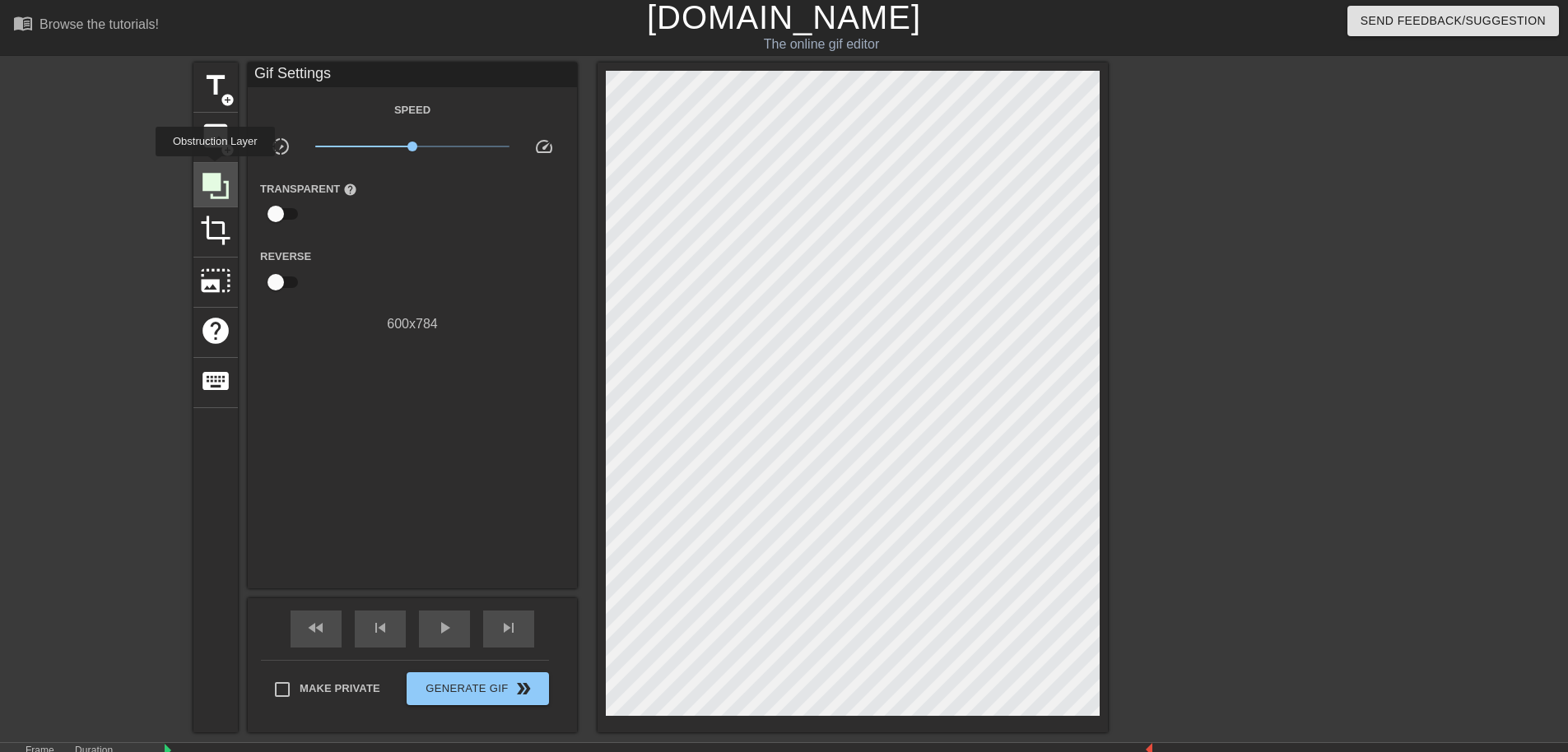
click at [214, 170] on icon at bounding box center [215, 186] width 31 height 31
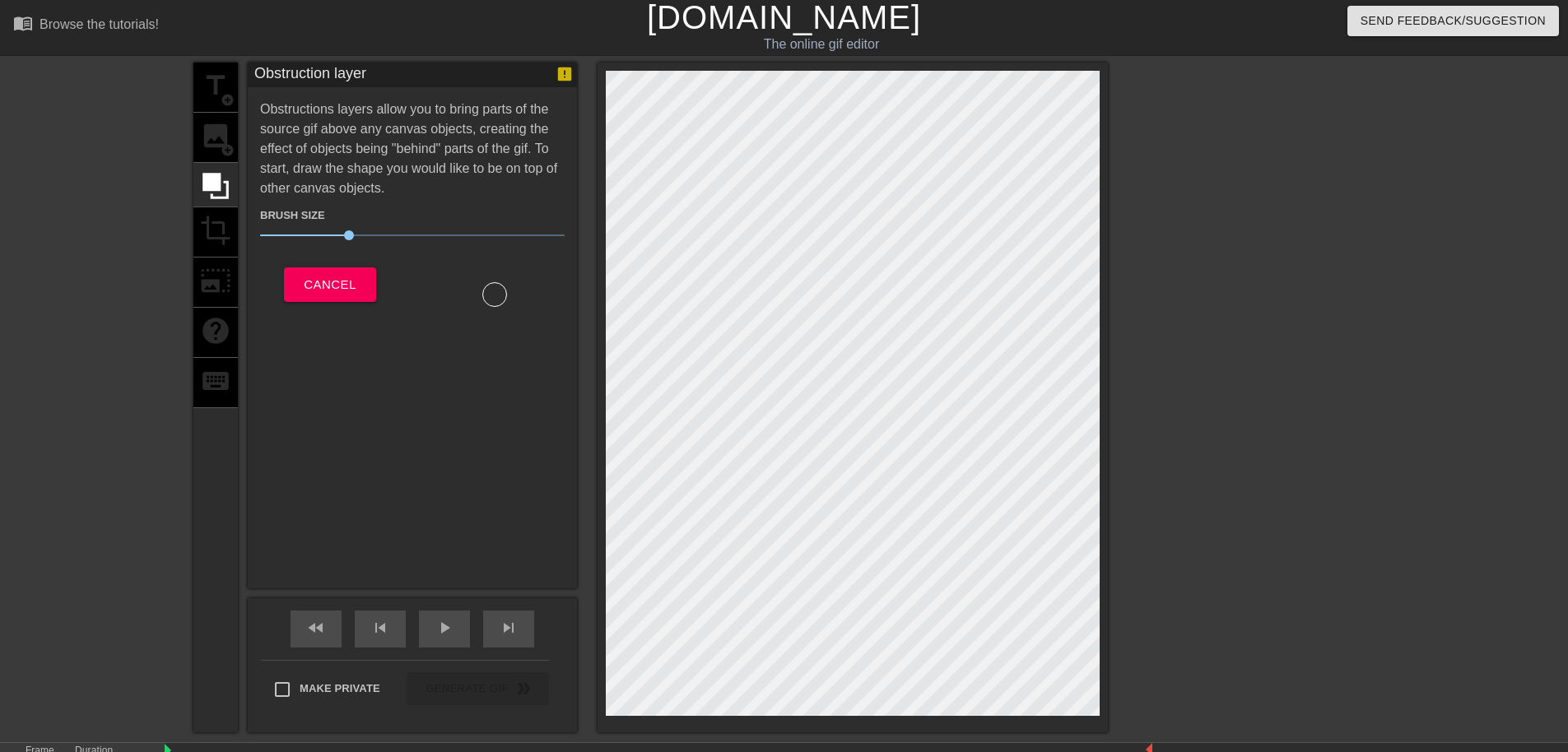
click at [216, 94] on div "title add_circle image add_circle crop photo_size_select_large help keyboard" at bounding box center [215, 397] width 44 height 670
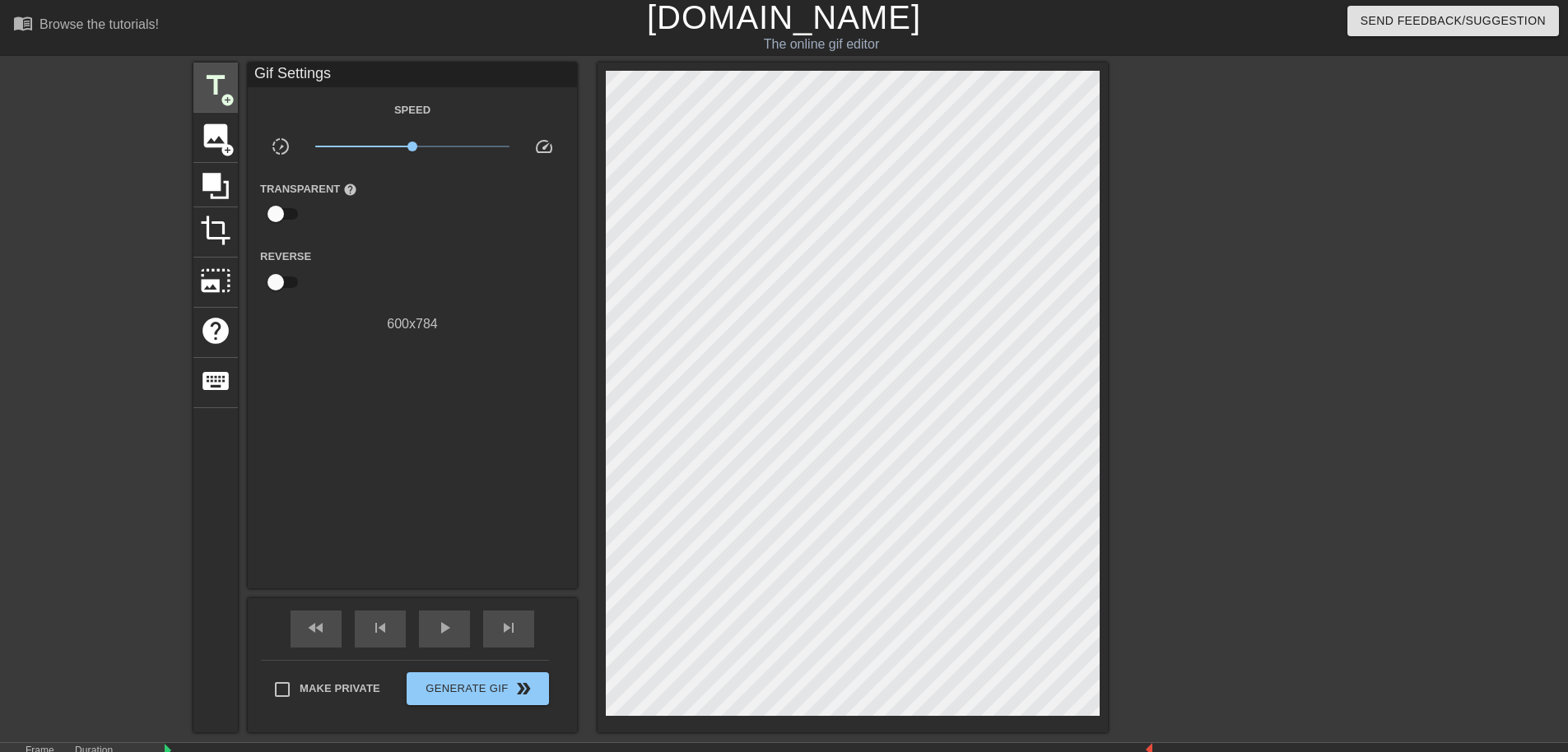
drag, startPoint x: 190, startPoint y: 99, endPoint x: 206, endPoint y: 86, distance: 20.6
click at [190, 98] on div "title add_circle image add_circle crop photo_size_select_large help keyboard Gi…" at bounding box center [784, 397] width 1568 height 670
click at [208, 83] on span "title" at bounding box center [215, 86] width 31 height 31
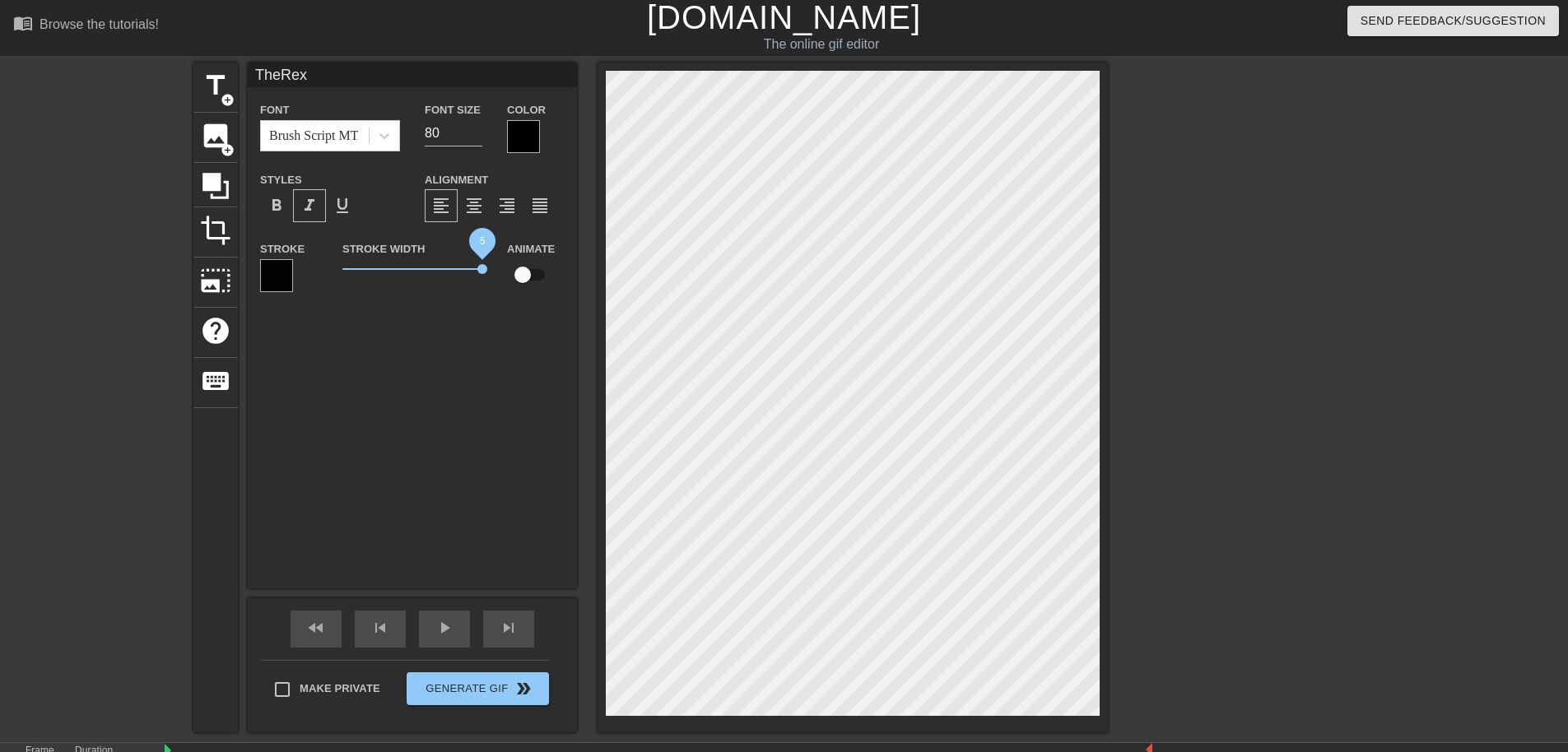
drag, startPoint x: 455, startPoint y: 267, endPoint x: 498, endPoint y: 280, distance: 44.9
click at [498, 280] on div "Stroke Stroke Width 5 Animate" at bounding box center [412, 273] width 330 height 68
click at [448, 414] on div "TheRex Font Brush Script MT Font Size 80 Color Styles format_bold format_italic…" at bounding box center [412, 325] width 330 height 526
click at [87, 511] on div "title add_circle image add_circle crop photo_size_select_large help keyboard Th…" at bounding box center [784, 397] width 1568 height 670
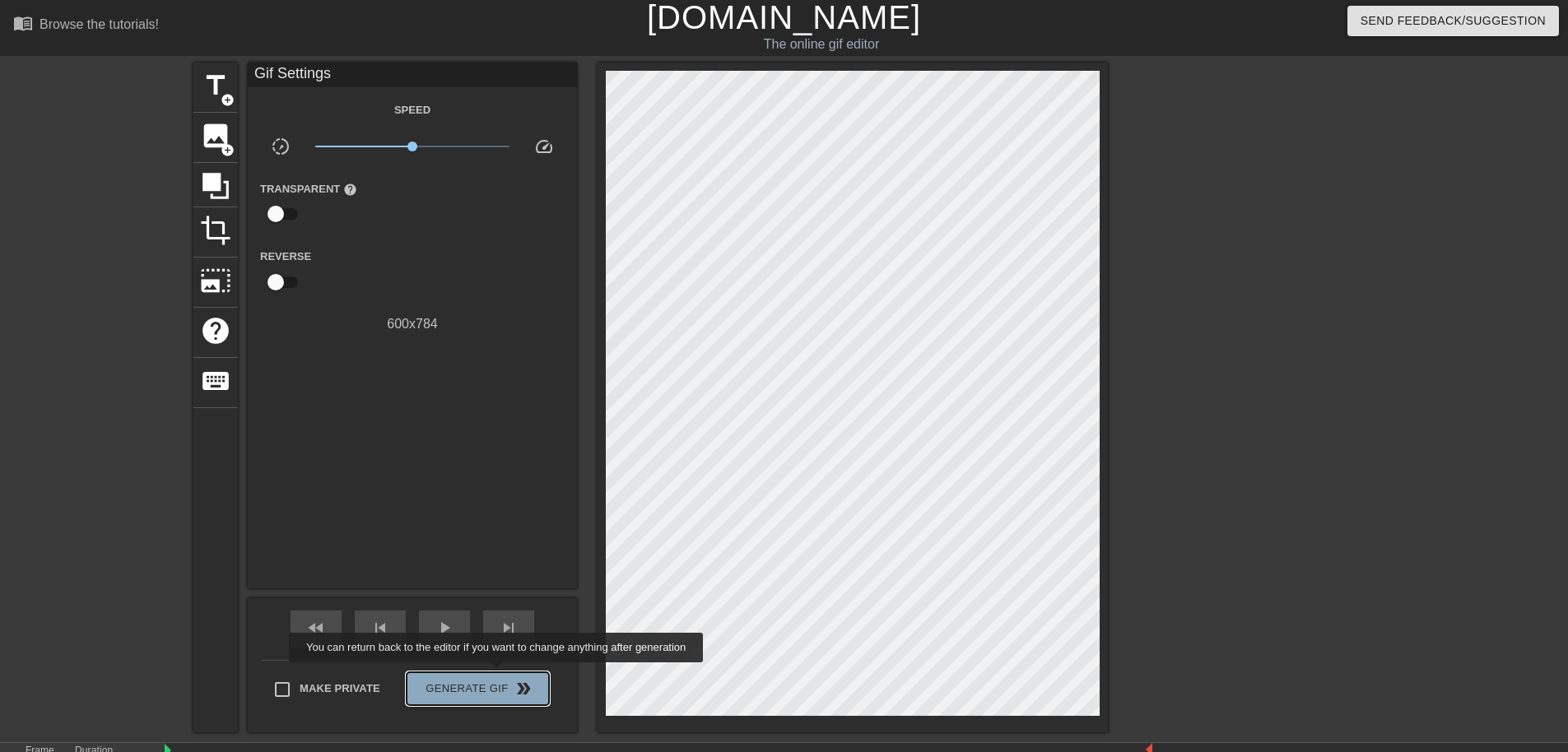
click at [498, 674] on button "Generate Gif double_arrow" at bounding box center [478, 689] width 143 height 33
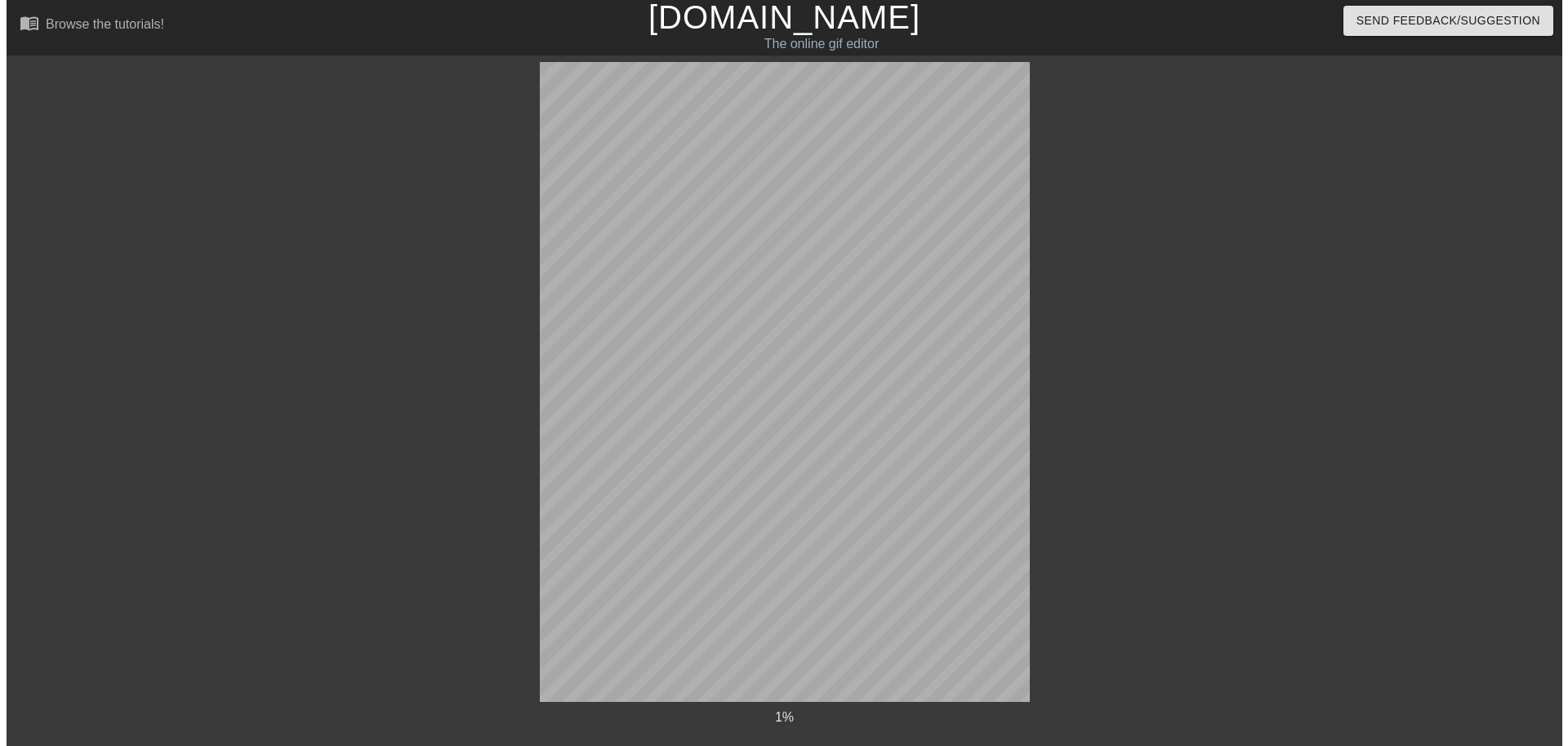
scroll to position [0, 0]
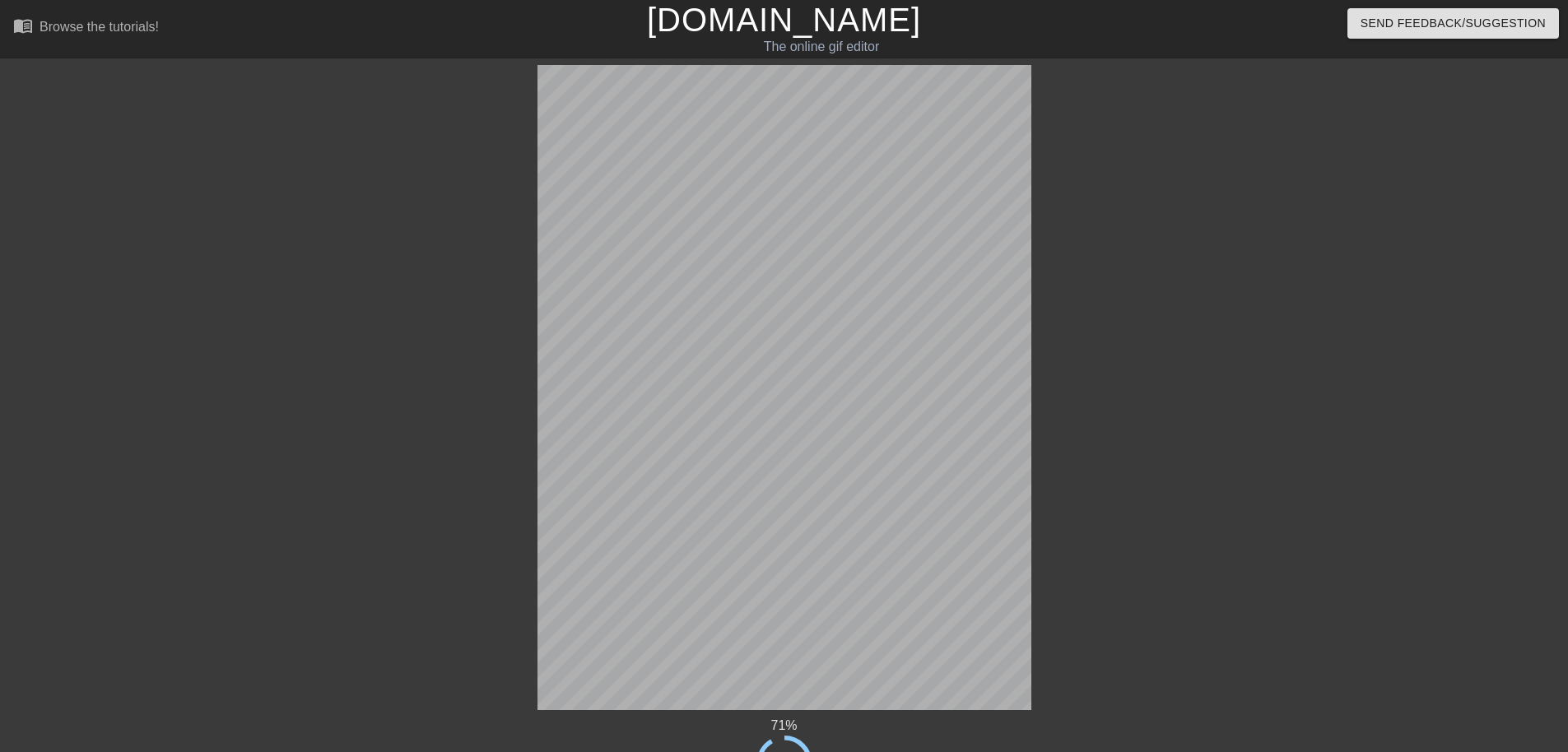
click at [77, 190] on div "71 % done Generating Gif done Saving to GfyCat done Processing on GfyCat title …" at bounding box center [784, 453] width 1568 height 777
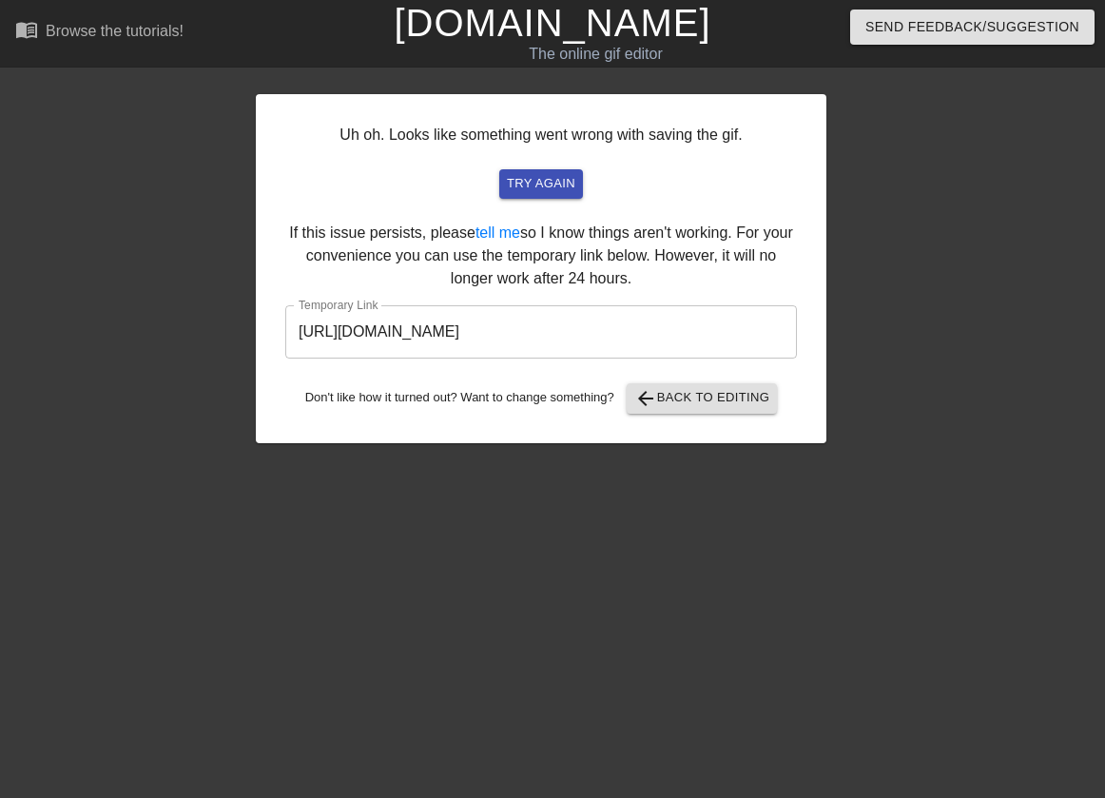
click at [74, 137] on div "Uh oh. Looks like something went wrong with saving the gif. try again If this i…" at bounding box center [552, 259] width 1105 height 368
click at [538, 190] on span "try again" at bounding box center [541, 184] width 68 height 22
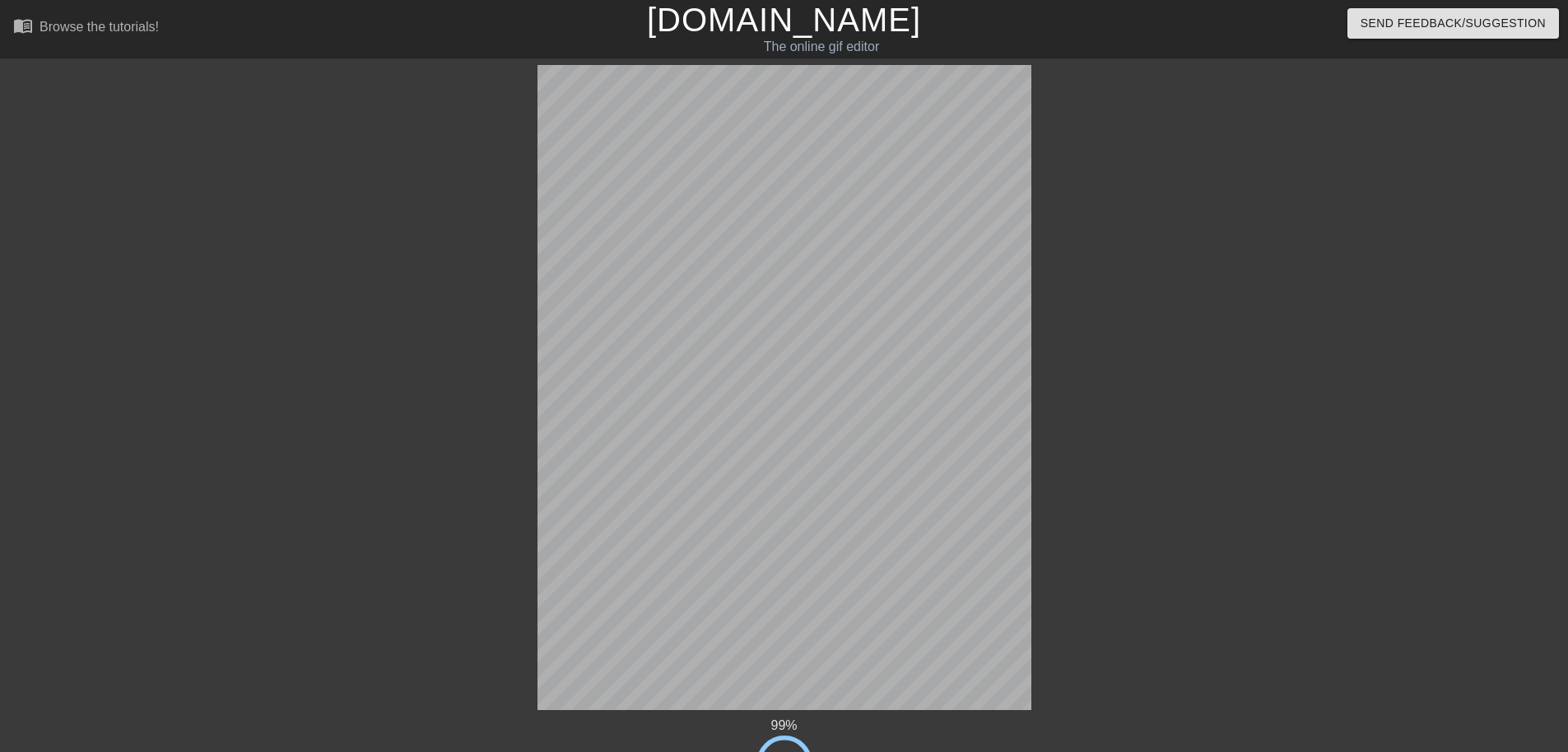
click at [395, 716] on div "99 % done Generating Gif done Saving to GfyCat done Processing on GfyCat title …" at bounding box center [784, 453] width 1568 height 777
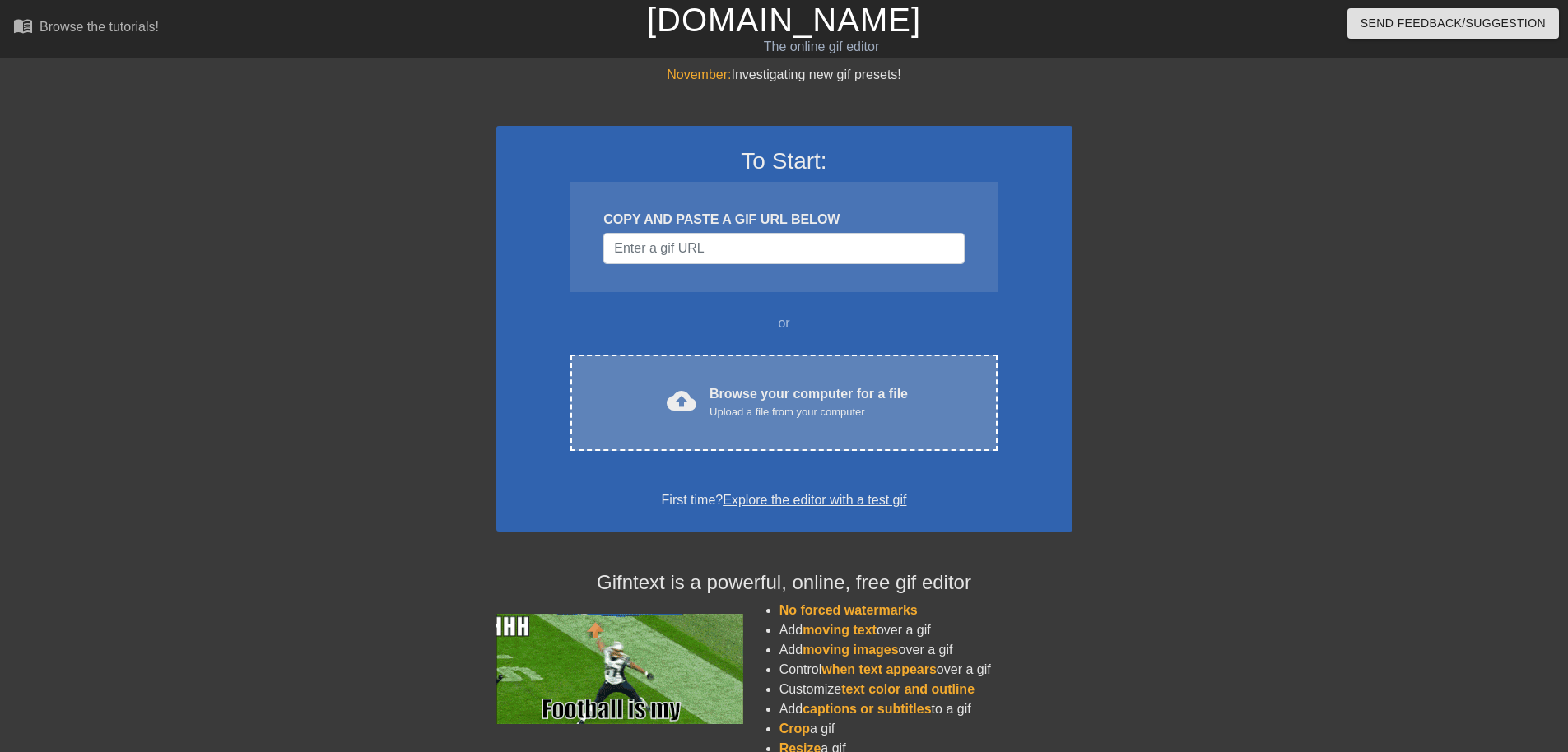
click at [746, 373] on div "cloud_upload Browse your computer for a file Upload a file from your computer C…" at bounding box center [783, 402] width 427 height 96
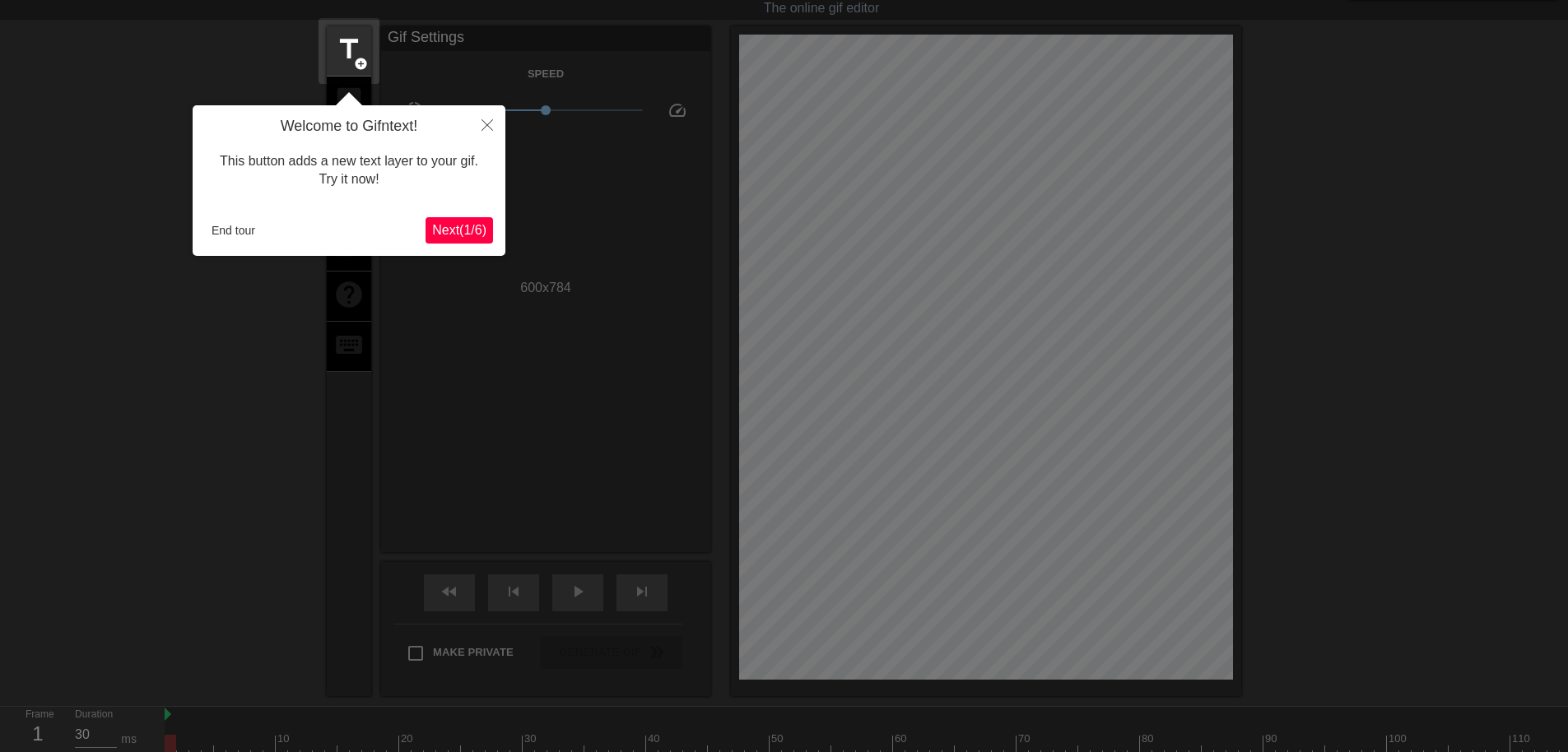
scroll to position [41, 0]
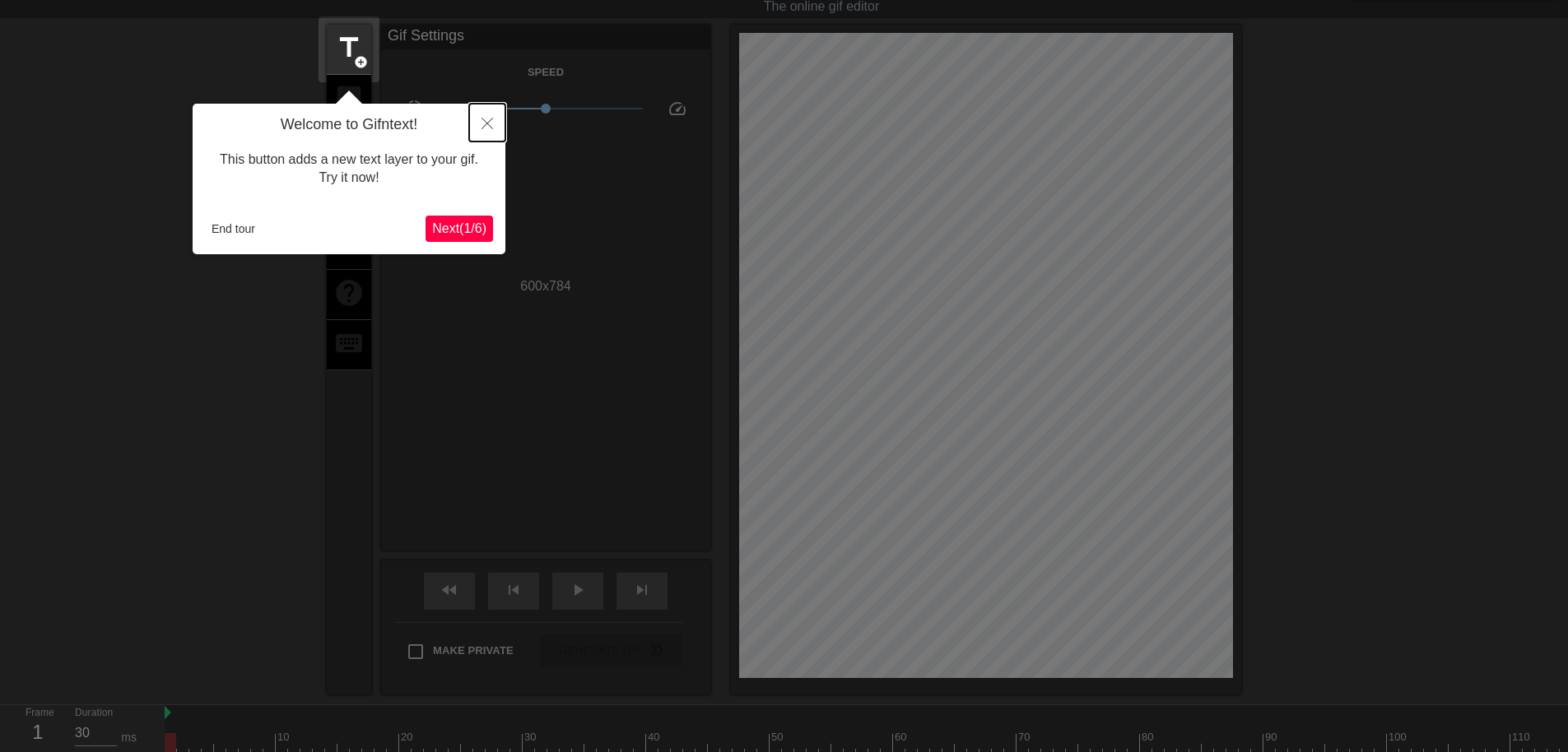
click at [498, 114] on button "Close" at bounding box center [487, 123] width 36 height 38
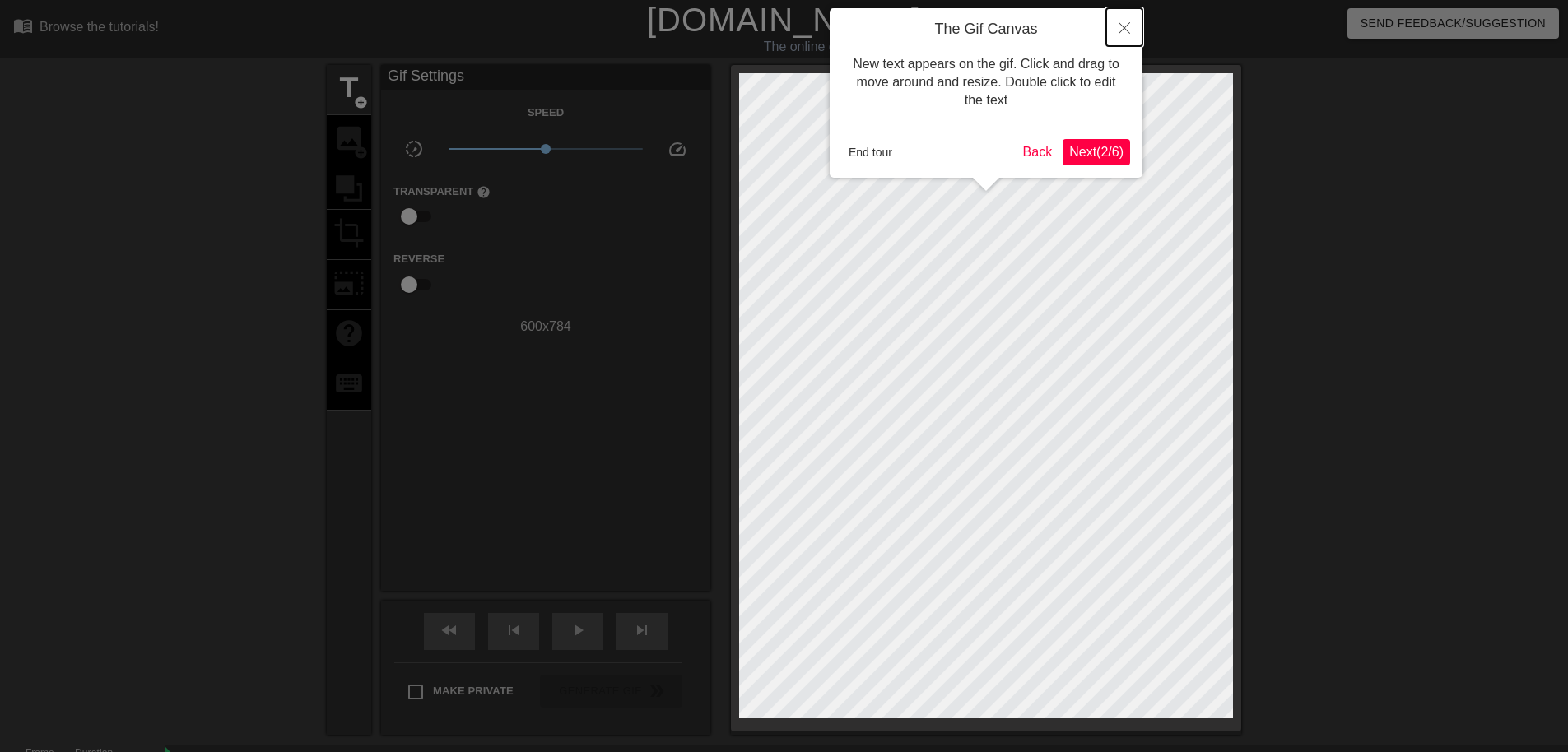
click at [1123, 10] on button "Close" at bounding box center [1125, 28] width 36 height 38
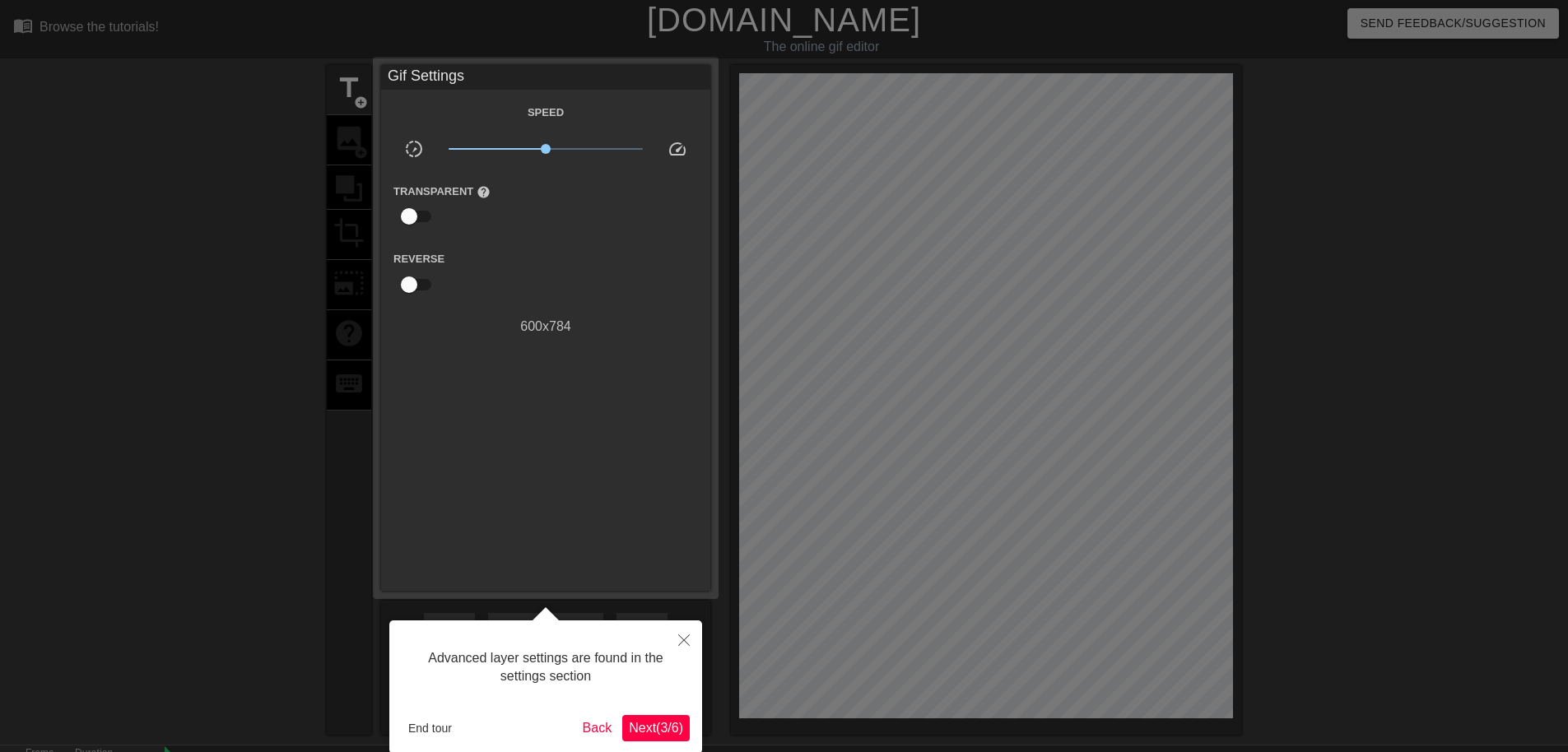
scroll to position [41, 0]
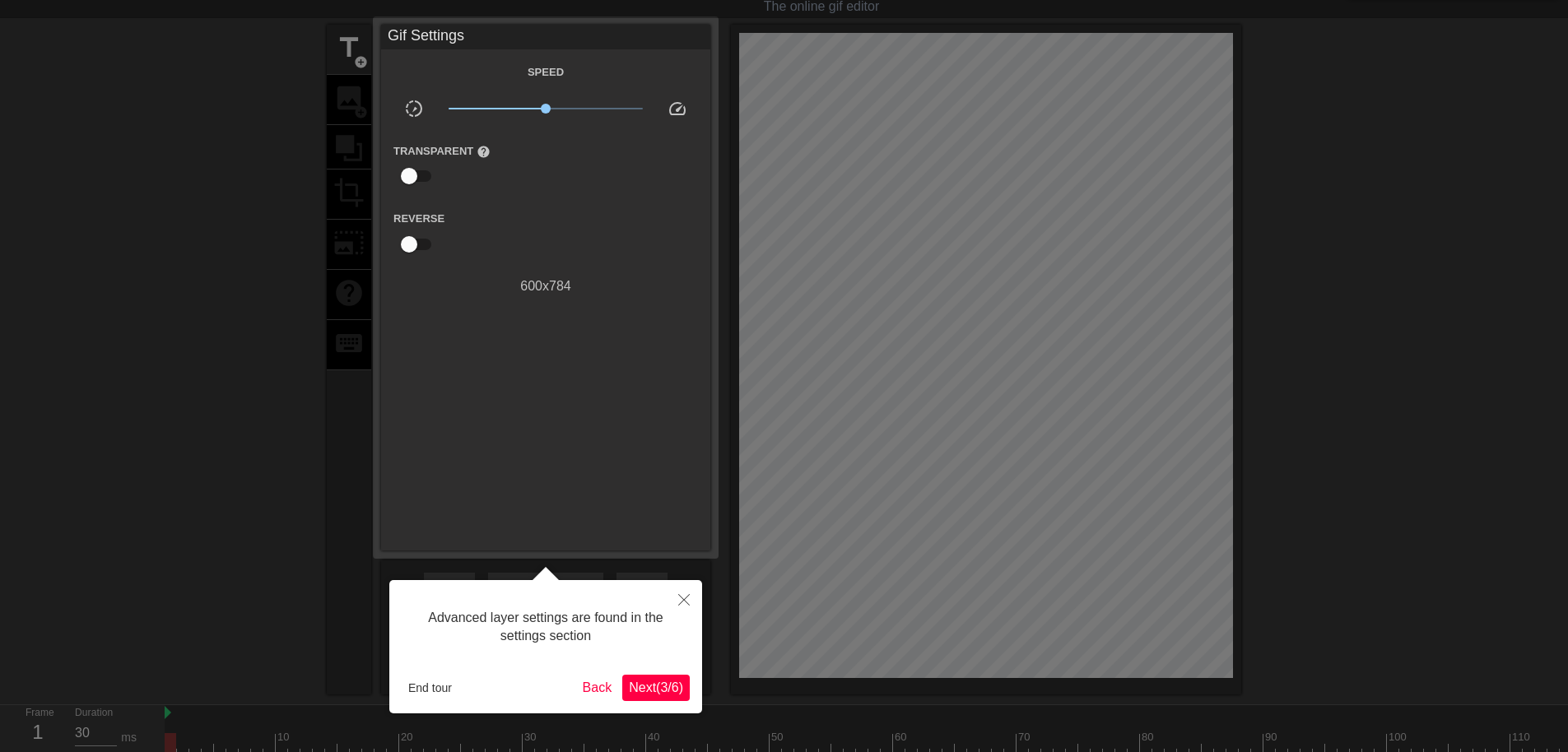
click at [398, 685] on div "Advanced layer settings are found in the settings section End tour Back Next ( …" at bounding box center [545, 647] width 312 height 133
click at [417, 689] on button "End tour" at bounding box center [430, 688] width 57 height 25
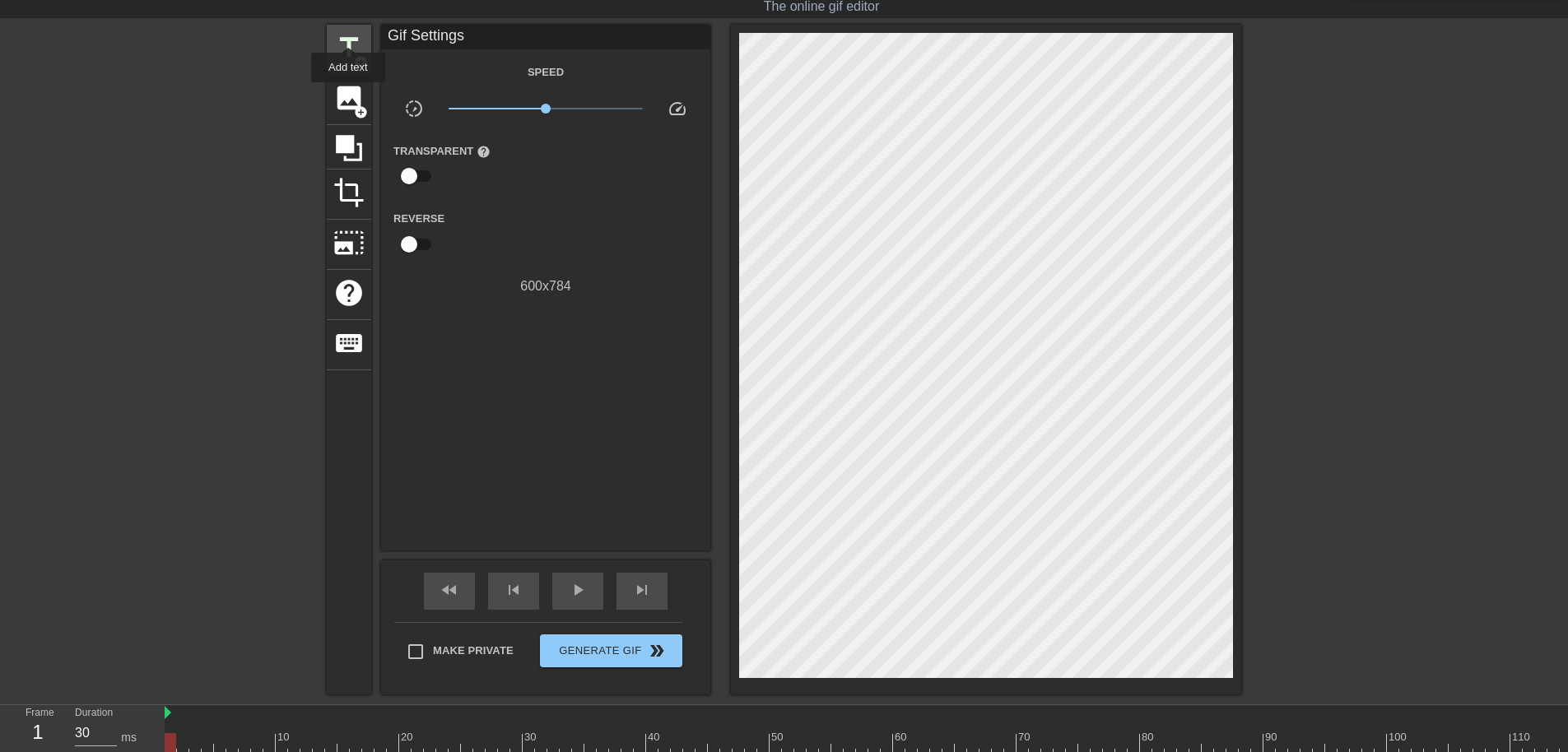
click at [348, 32] on span "title" at bounding box center [349, 48] width 31 height 31
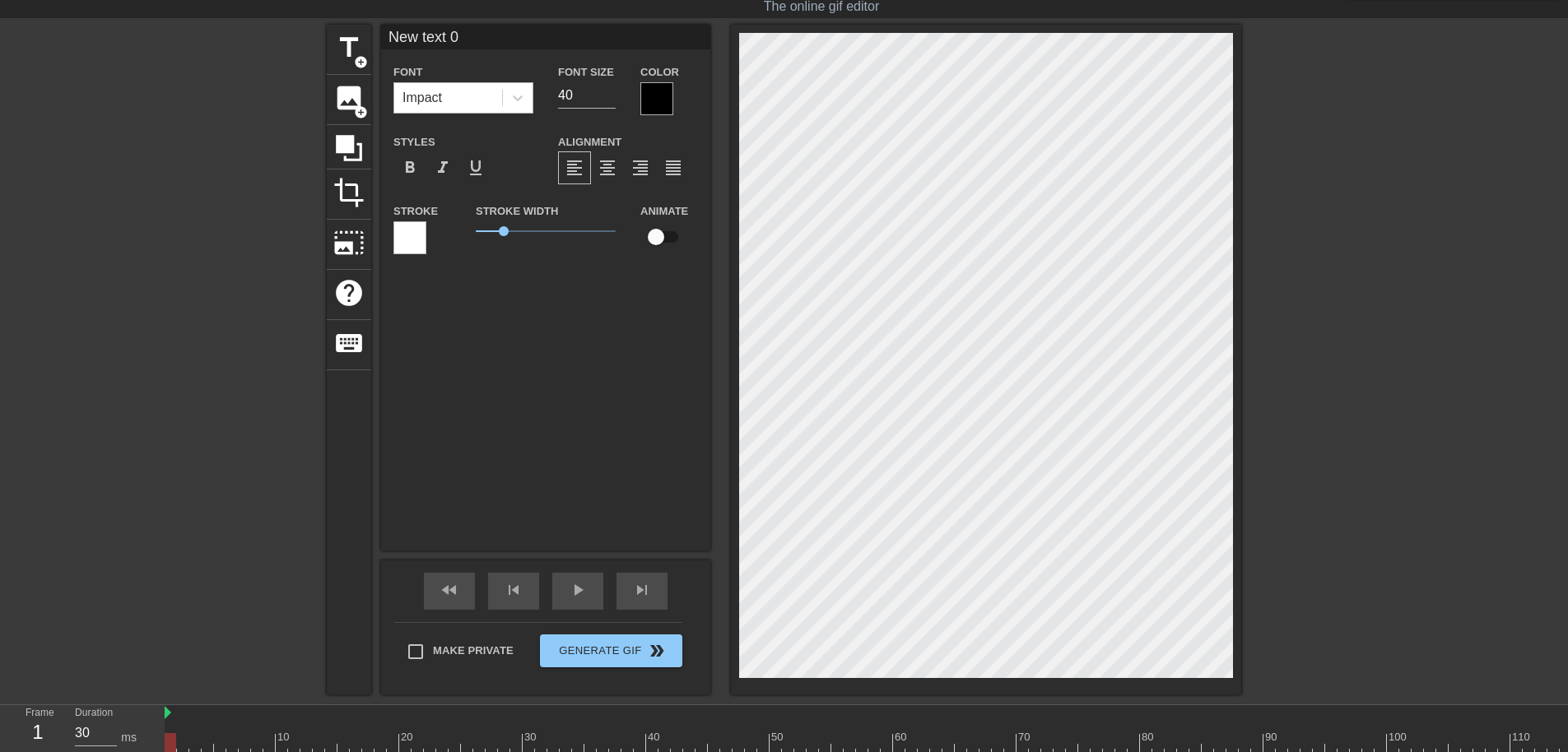
click at [431, 86] on div "Impact" at bounding box center [448, 98] width 108 height 29
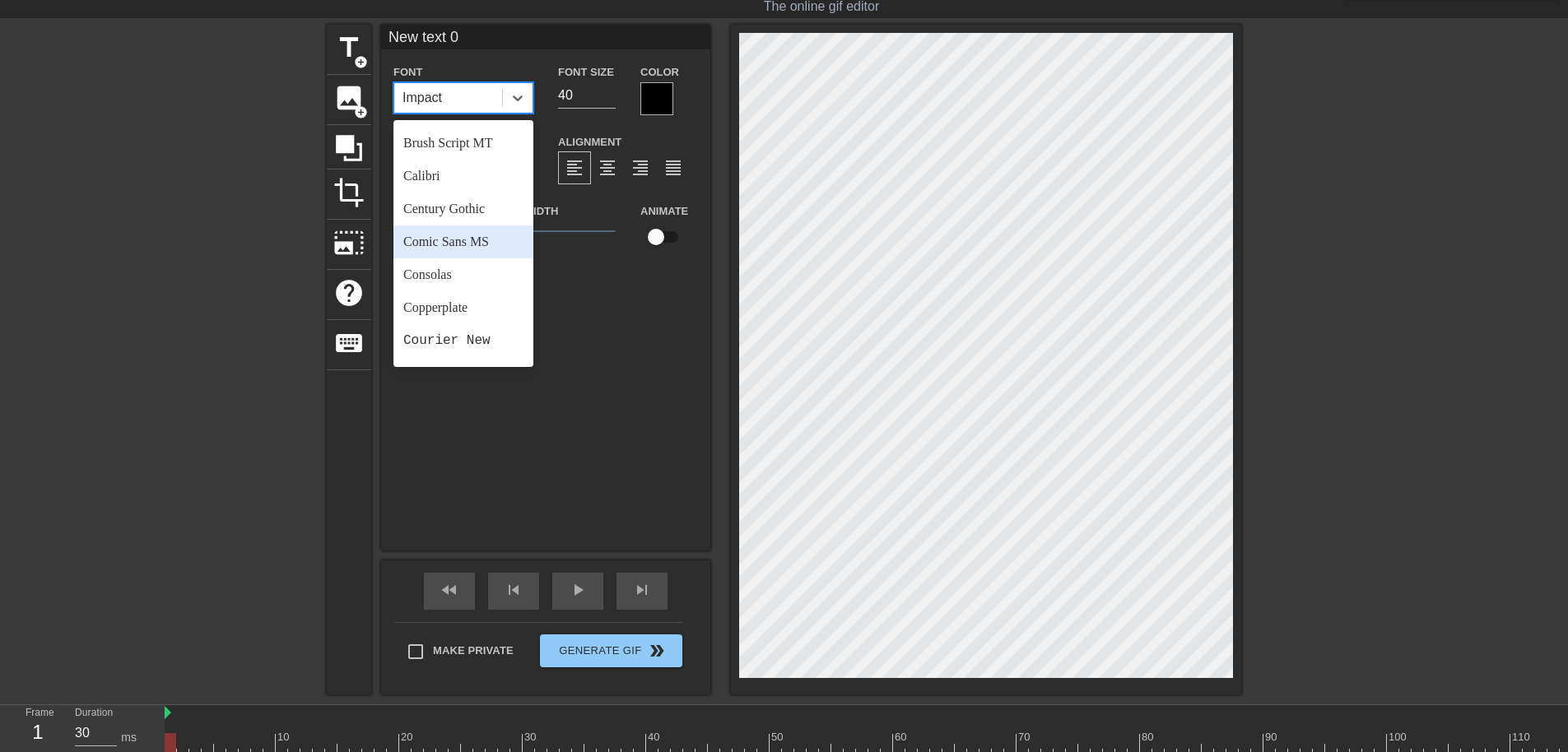
scroll to position [164, 0]
click at [474, 315] on div "[US_STATE]" at bounding box center [464, 305] width 140 height 33
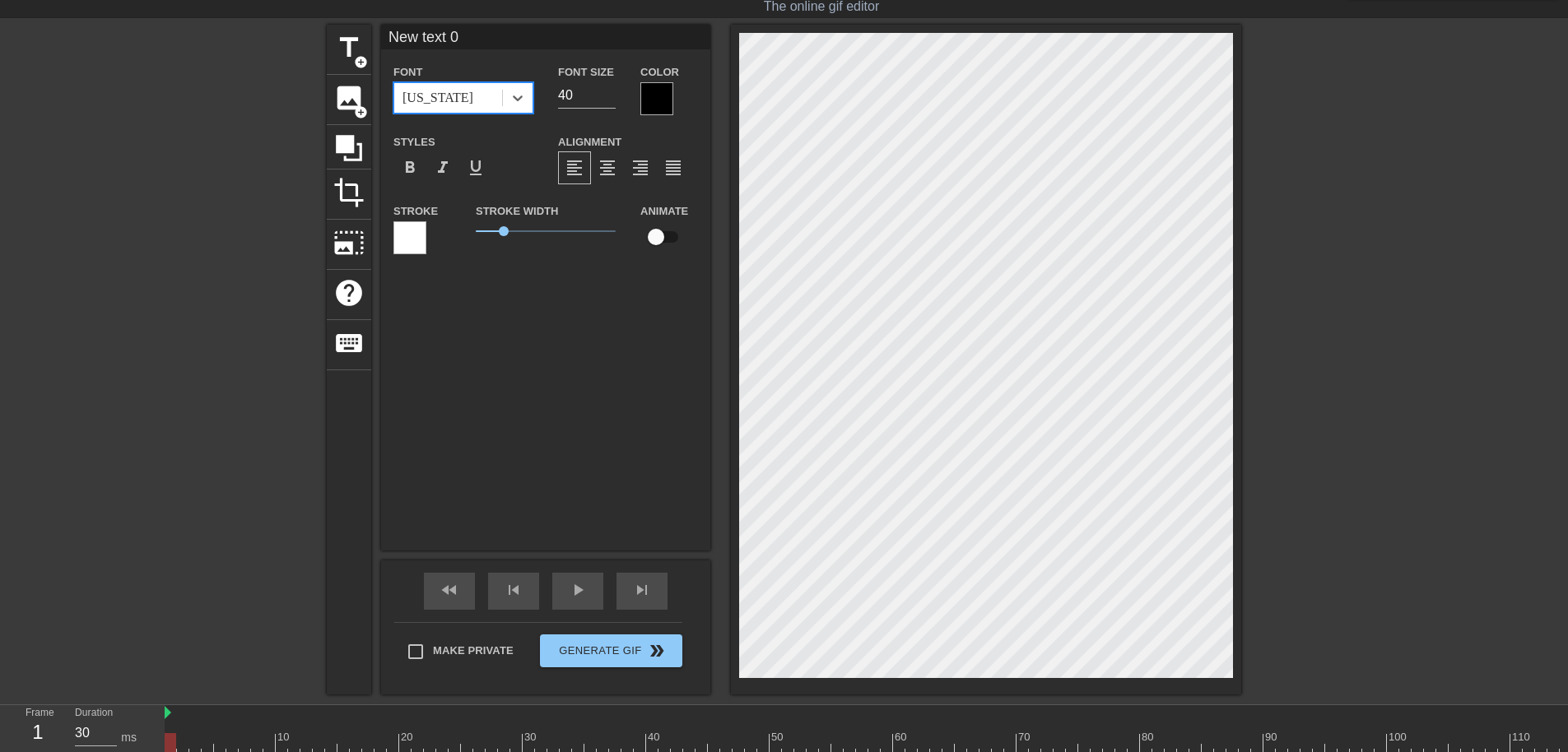
click at [440, 108] on div "[US_STATE]" at bounding box center [448, 98] width 108 height 29
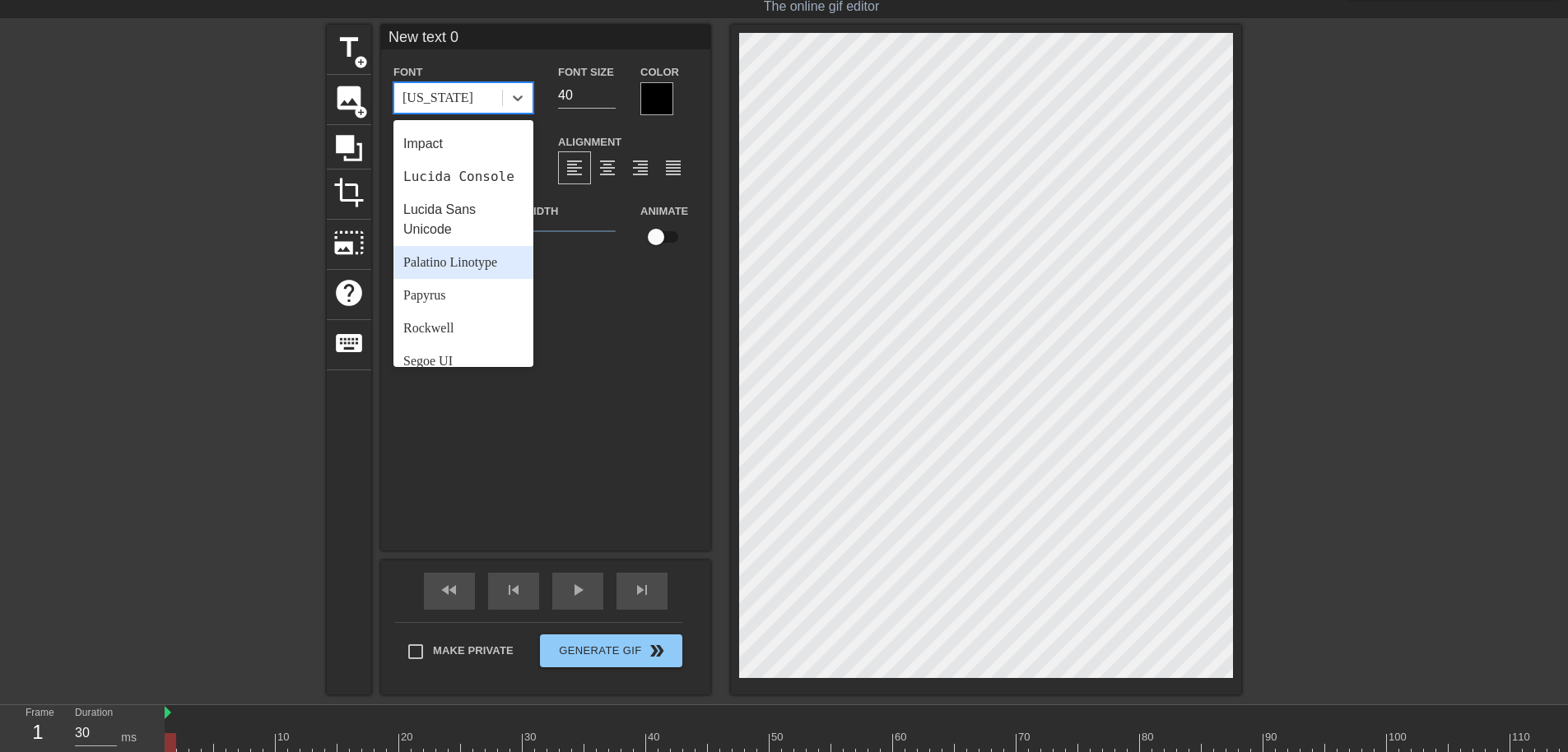
scroll to position [425, 0]
click at [442, 312] on div "Papyrus" at bounding box center [464, 295] width 140 height 33
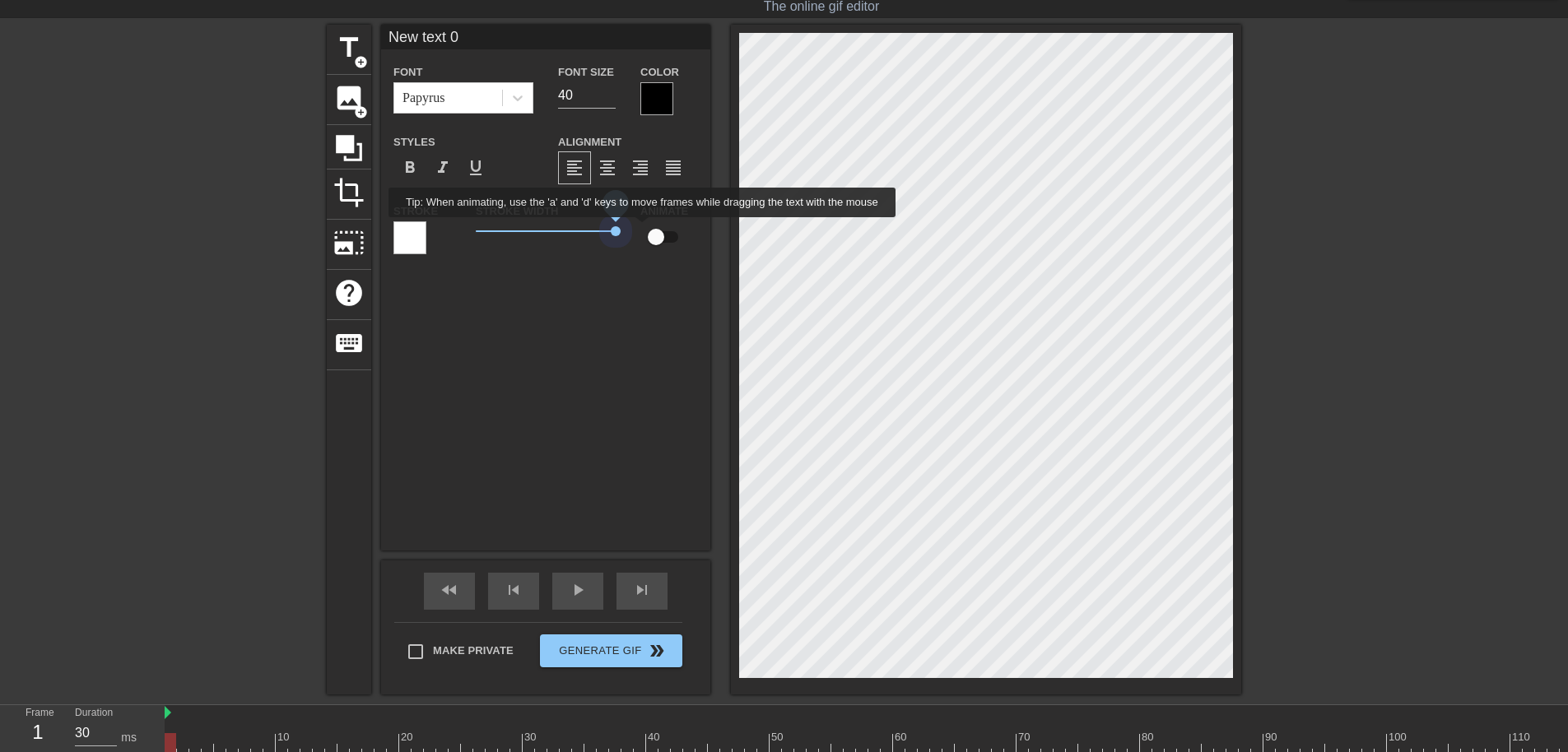
drag, startPoint x: 507, startPoint y: 228, endPoint x: 643, endPoint y: 228, distance: 136.0
click at [643, 228] on div "Stroke Stroke Width 5 Animate" at bounding box center [545, 235] width 330 height 68
click at [420, 235] on div at bounding box center [410, 238] width 33 height 33
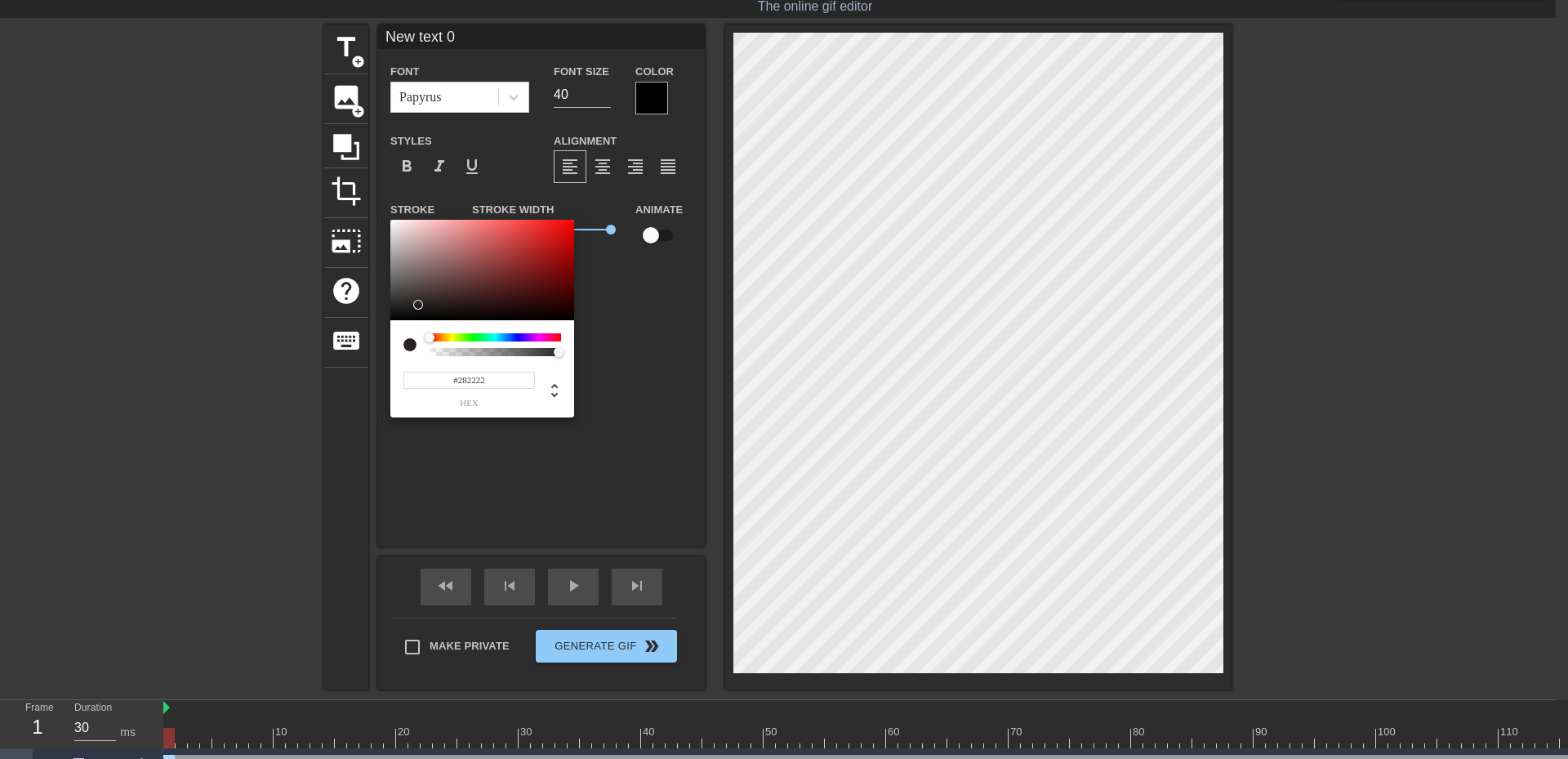
type input "#000000"
drag, startPoint x: 433, startPoint y: 300, endPoint x: 151, endPoint y: 434, distance: 312.2
click at [131, 440] on div "#000000 hex" at bounding box center [784, 380] width 1568 height 759
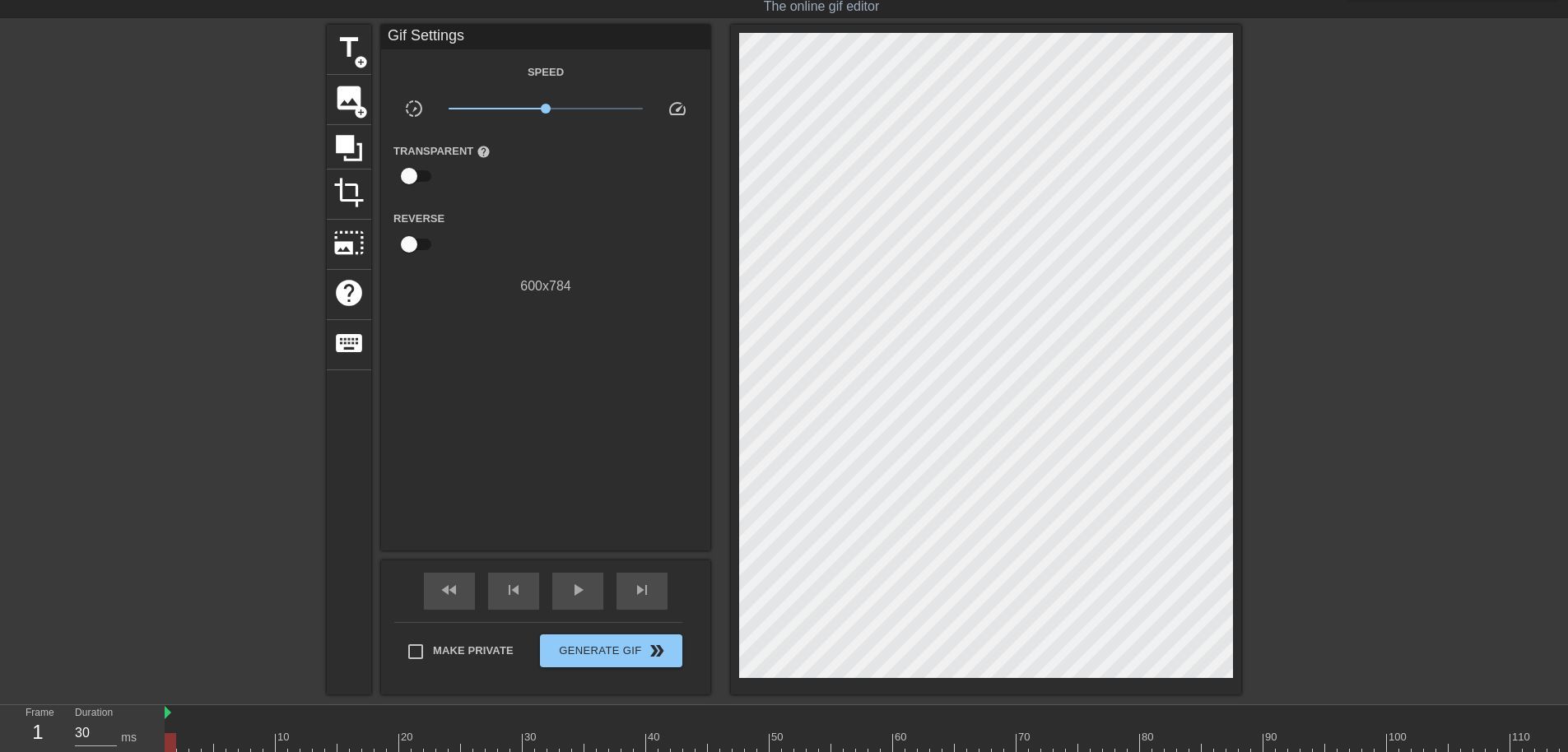
drag, startPoint x: 659, startPoint y: 396, endPoint x: 555, endPoint y: 160, distance: 257.9
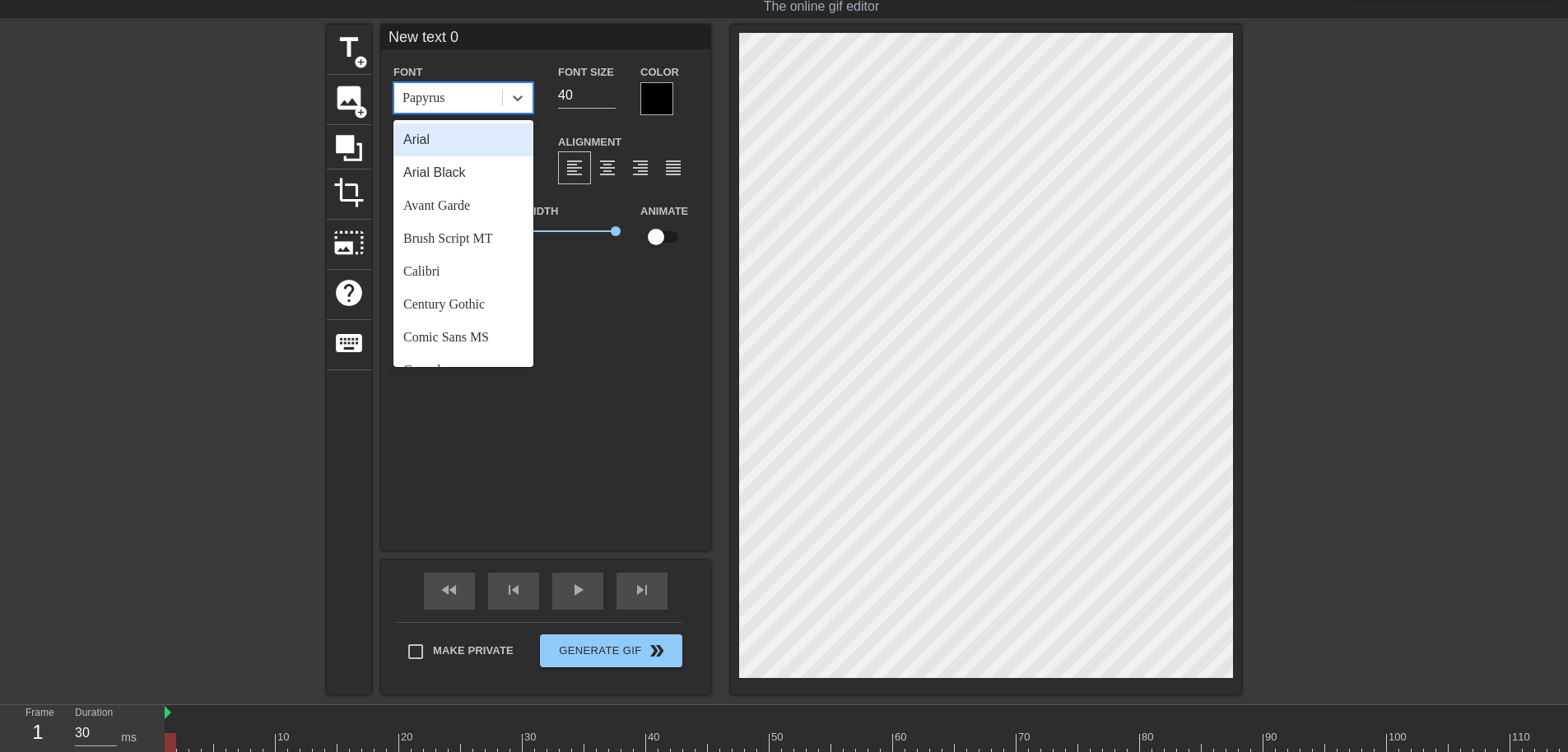
click at [420, 99] on div "Papyrus" at bounding box center [423, 98] width 42 height 20
click at [425, 197] on div "Avant Garde" at bounding box center [464, 206] width 140 height 33
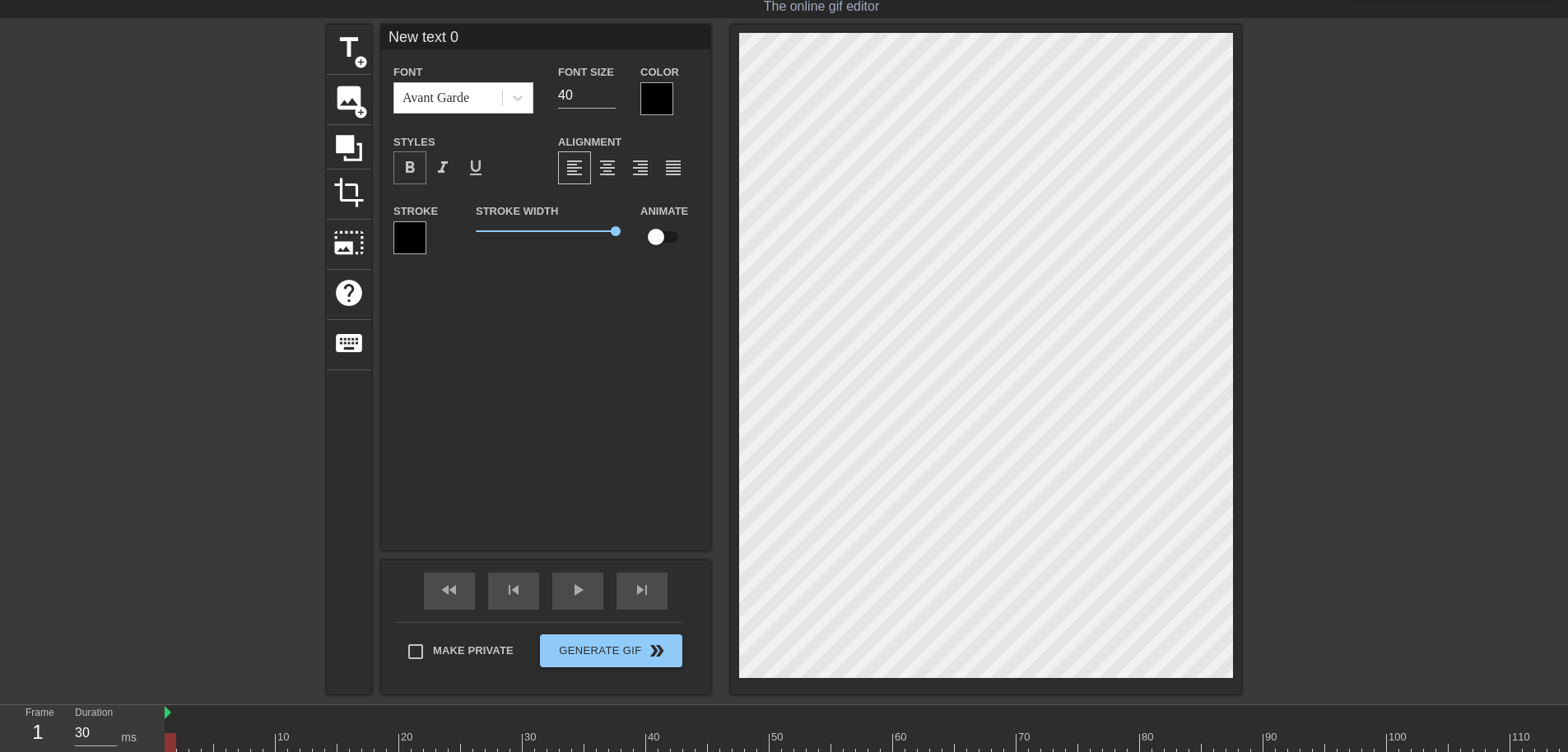
click at [420, 177] on div "format_bold" at bounding box center [410, 168] width 33 height 33
click at [447, 163] on span "format_italic" at bounding box center [442, 168] width 20 height 20
click at [589, 98] on input "40" at bounding box center [587, 95] width 58 height 26
type input "4"
type input "8"
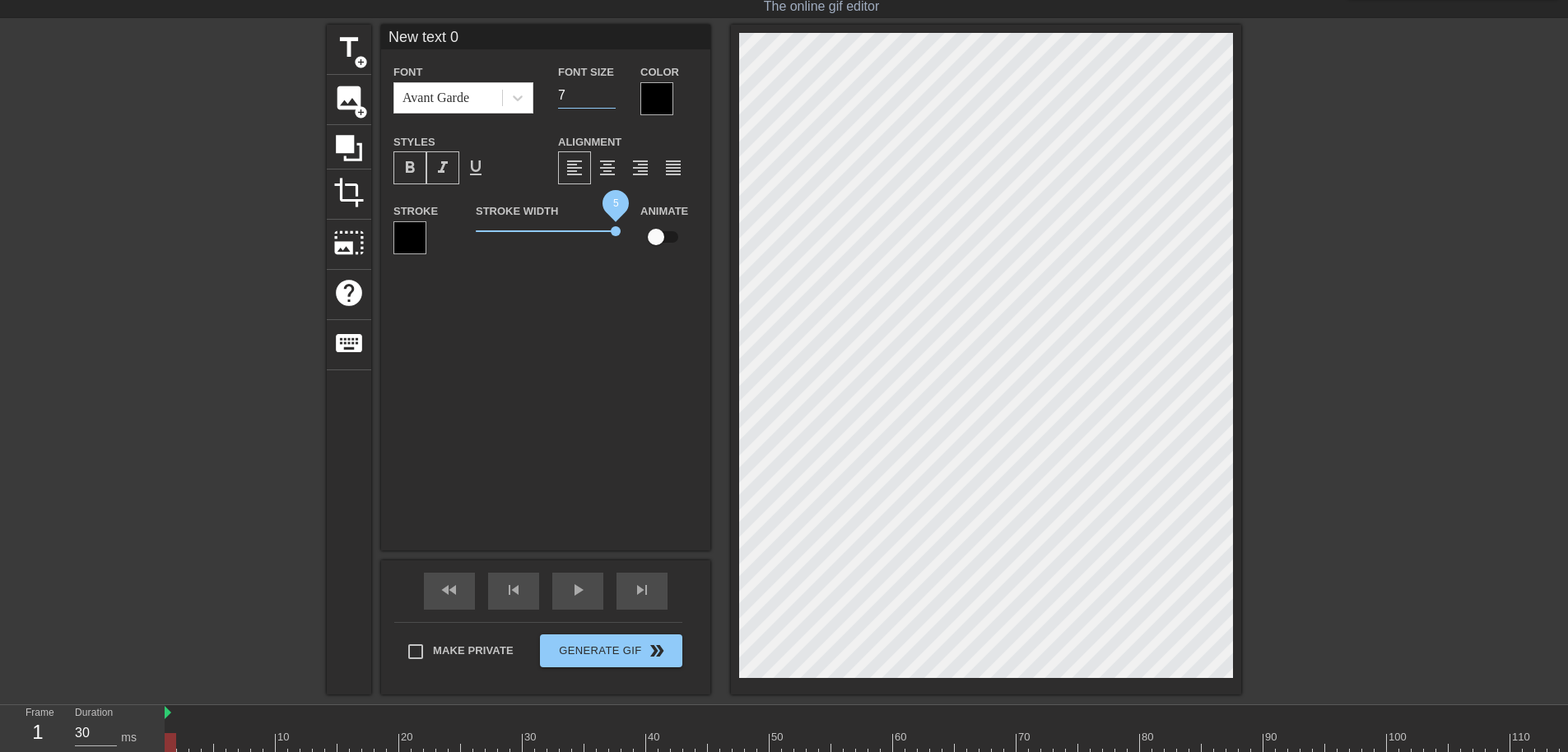
type input "70"
type input "New text"
type textarea "New text"
type input "New text"
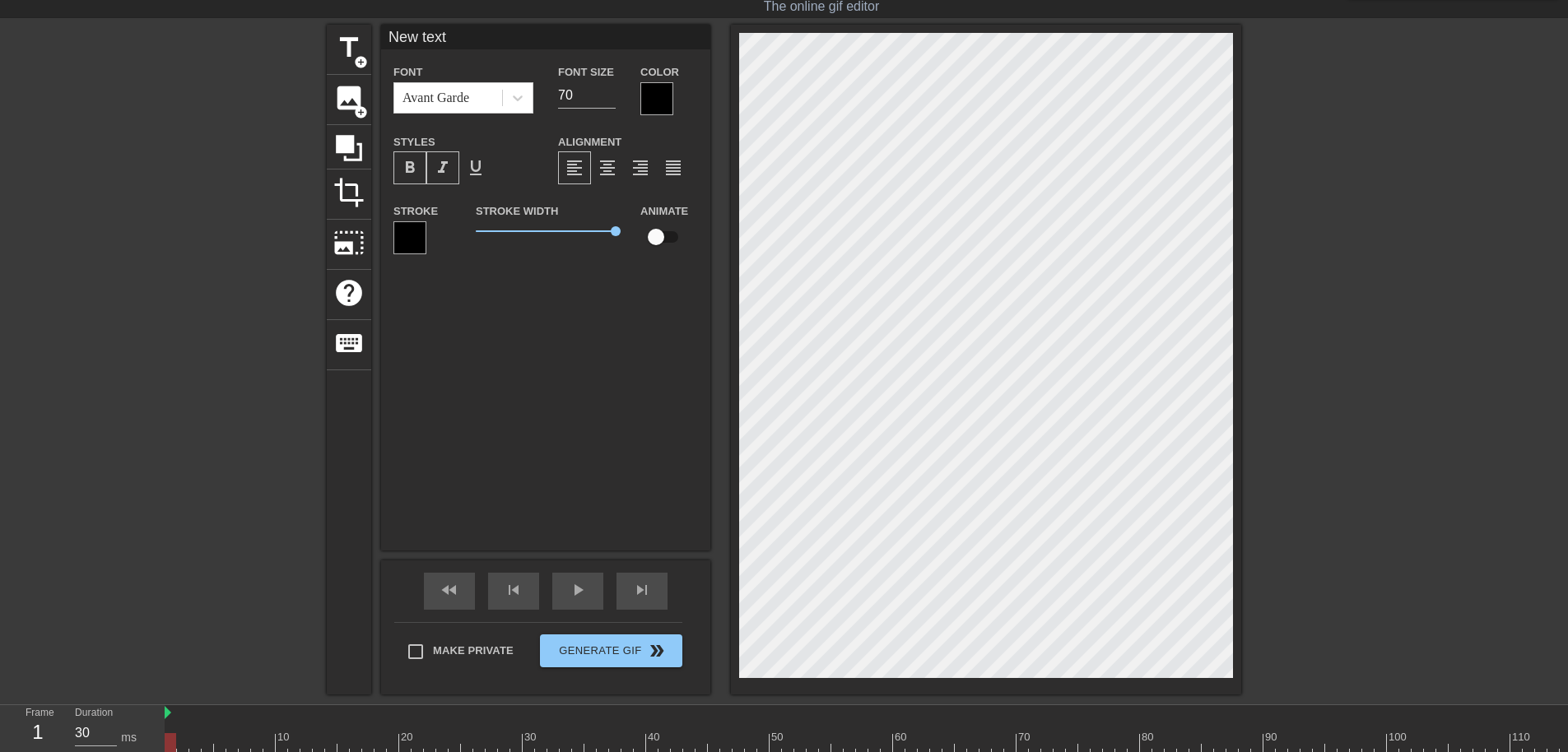
type textarea "New text"
type input "New tex"
type textarea "New tex"
type input "New te"
type textarea "New te"
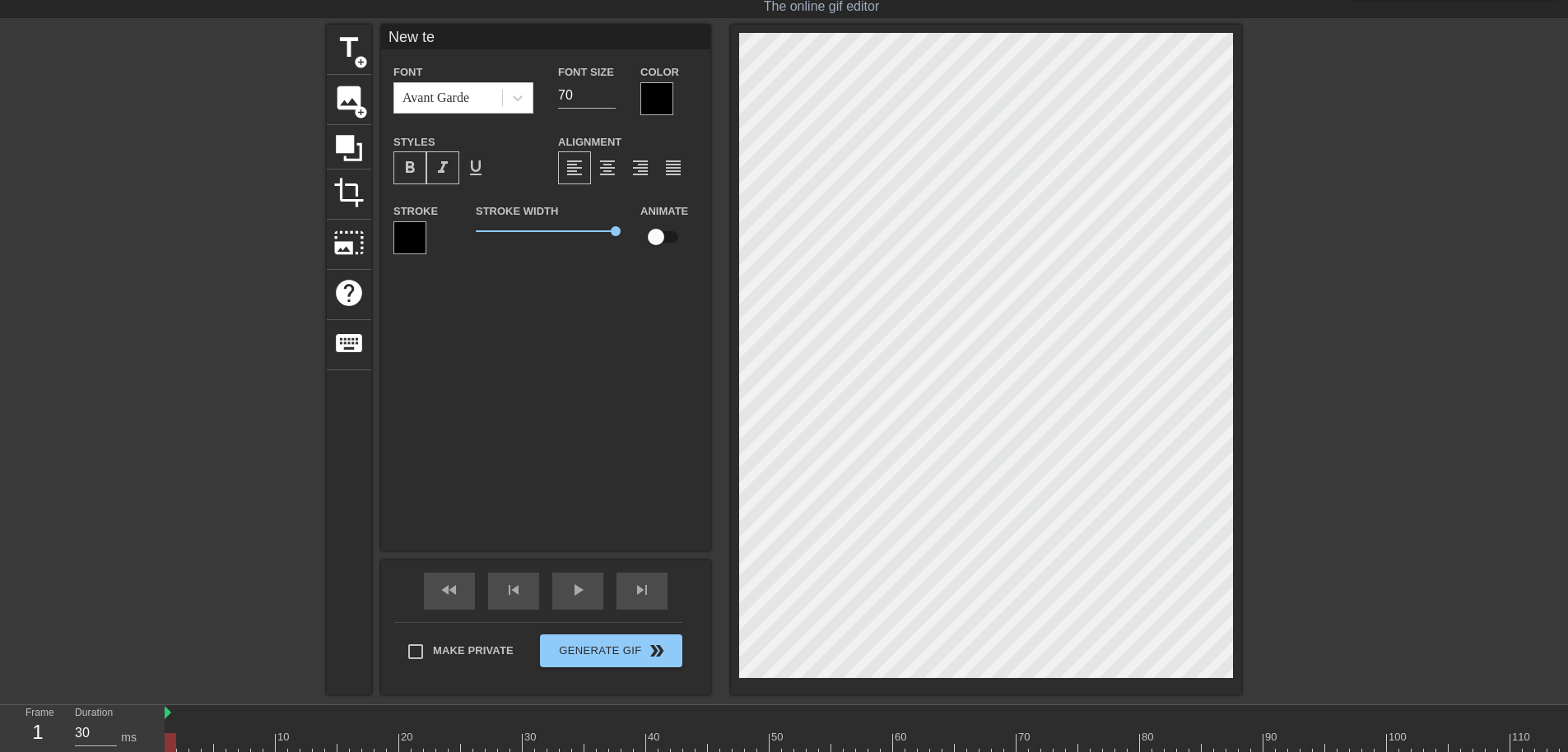
type input "New t"
type textarea "New t"
type input "New"
type textarea "New"
type input "New"
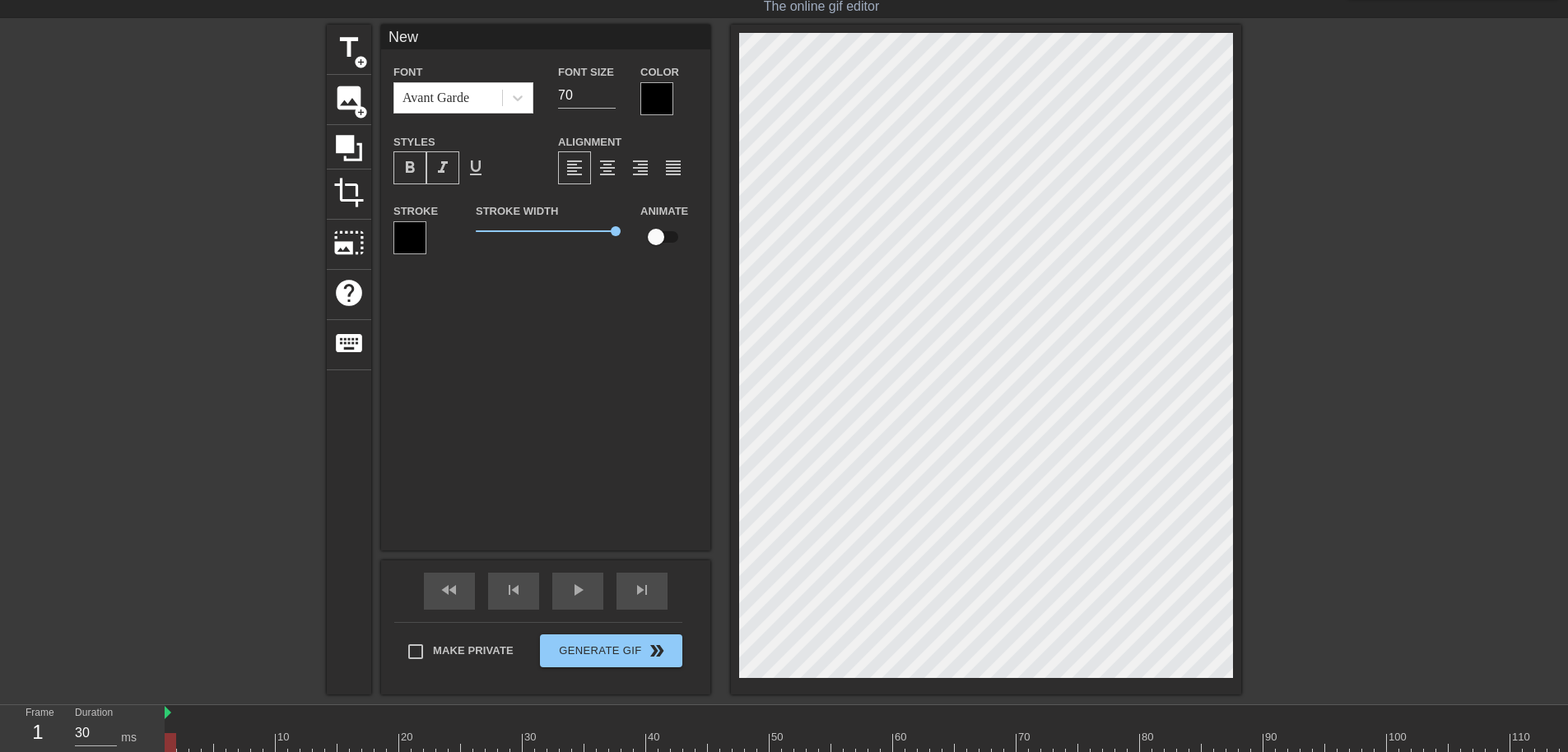
type textarea "New"
type input "Ne"
type textarea "Ne"
type input "N"
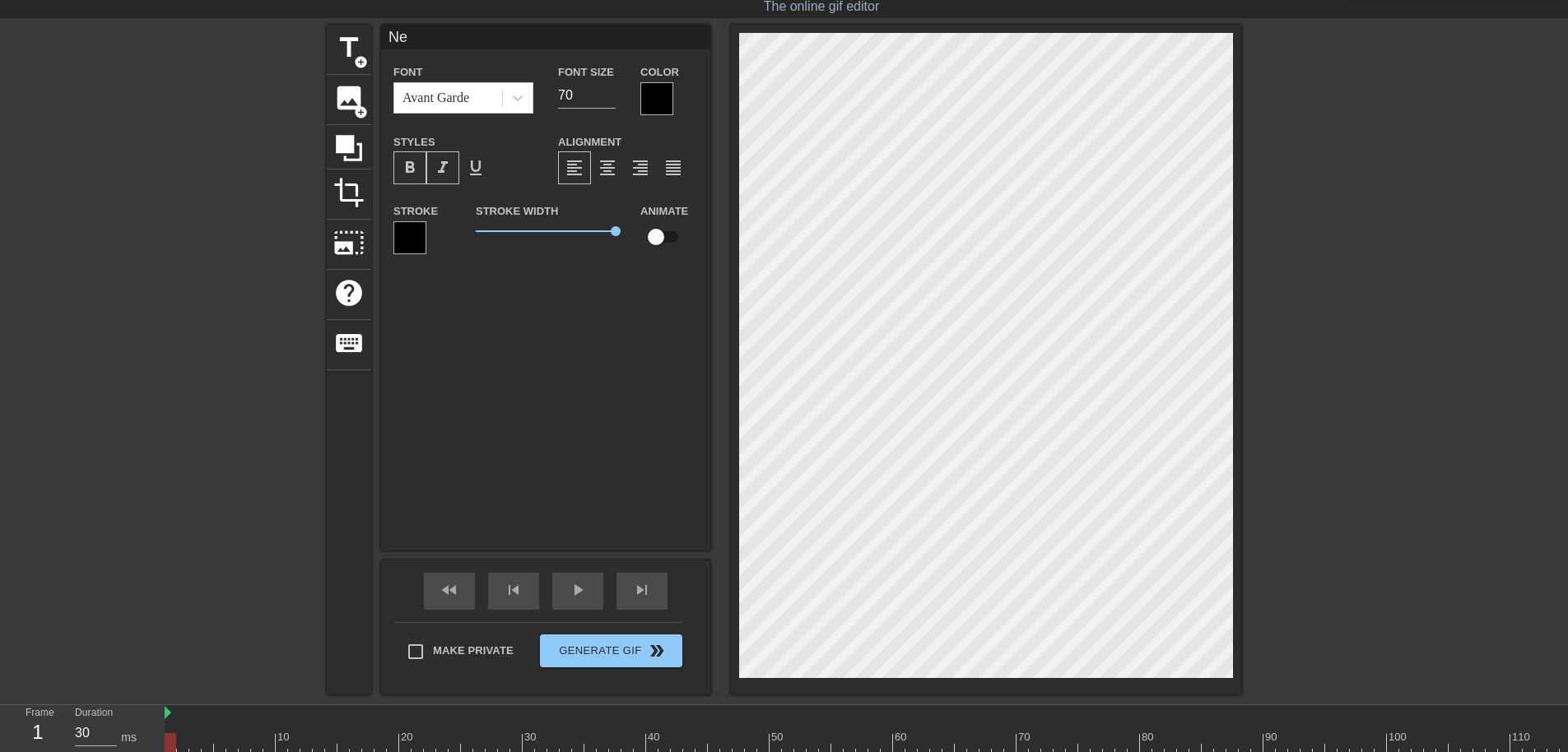
type textarea "N"
type input "T"
type textarea "T"
type input "Th"
type textarea "Th"
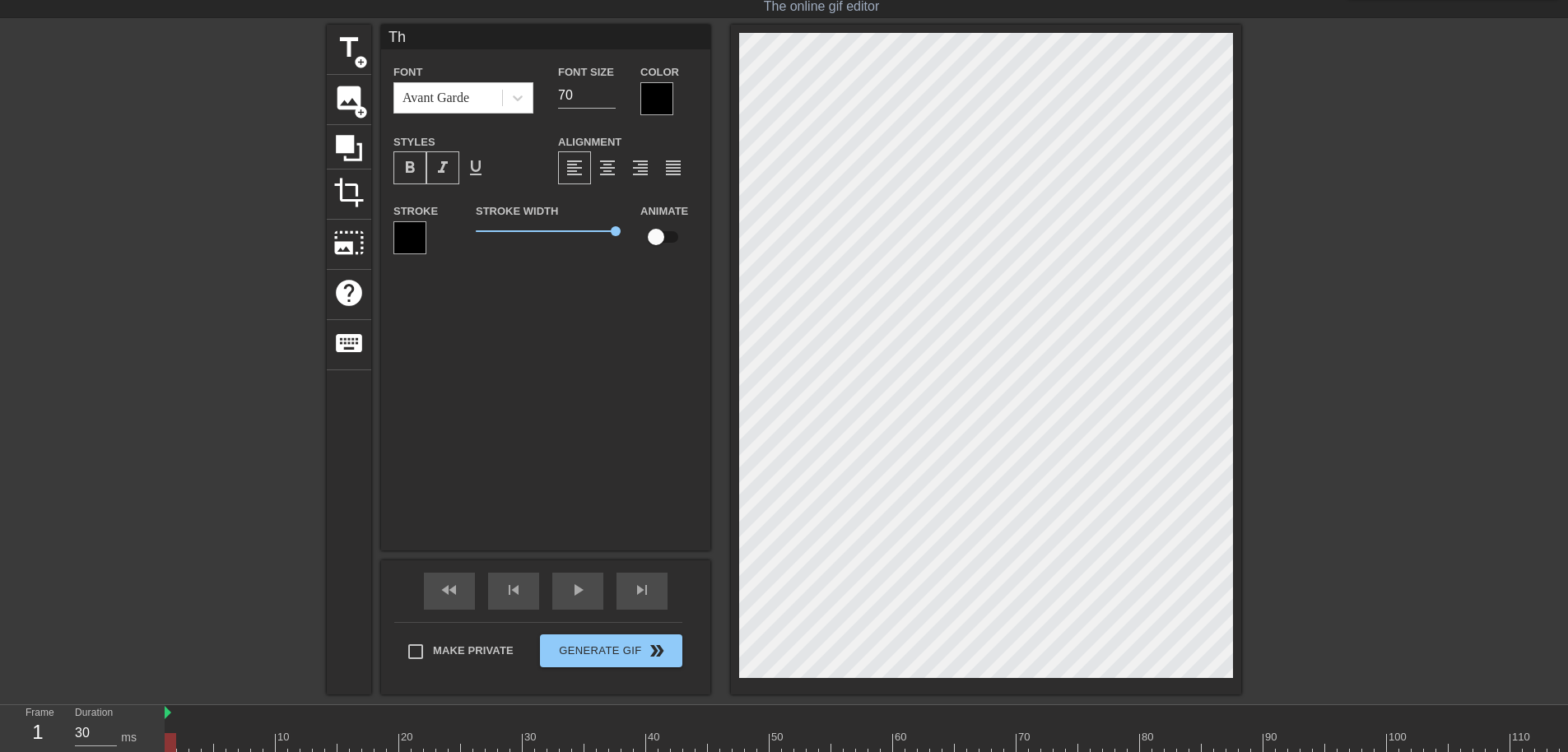
type input "Thr"
type textarea "Thr"
type input "Th"
type textarea "Th"
type input "The"
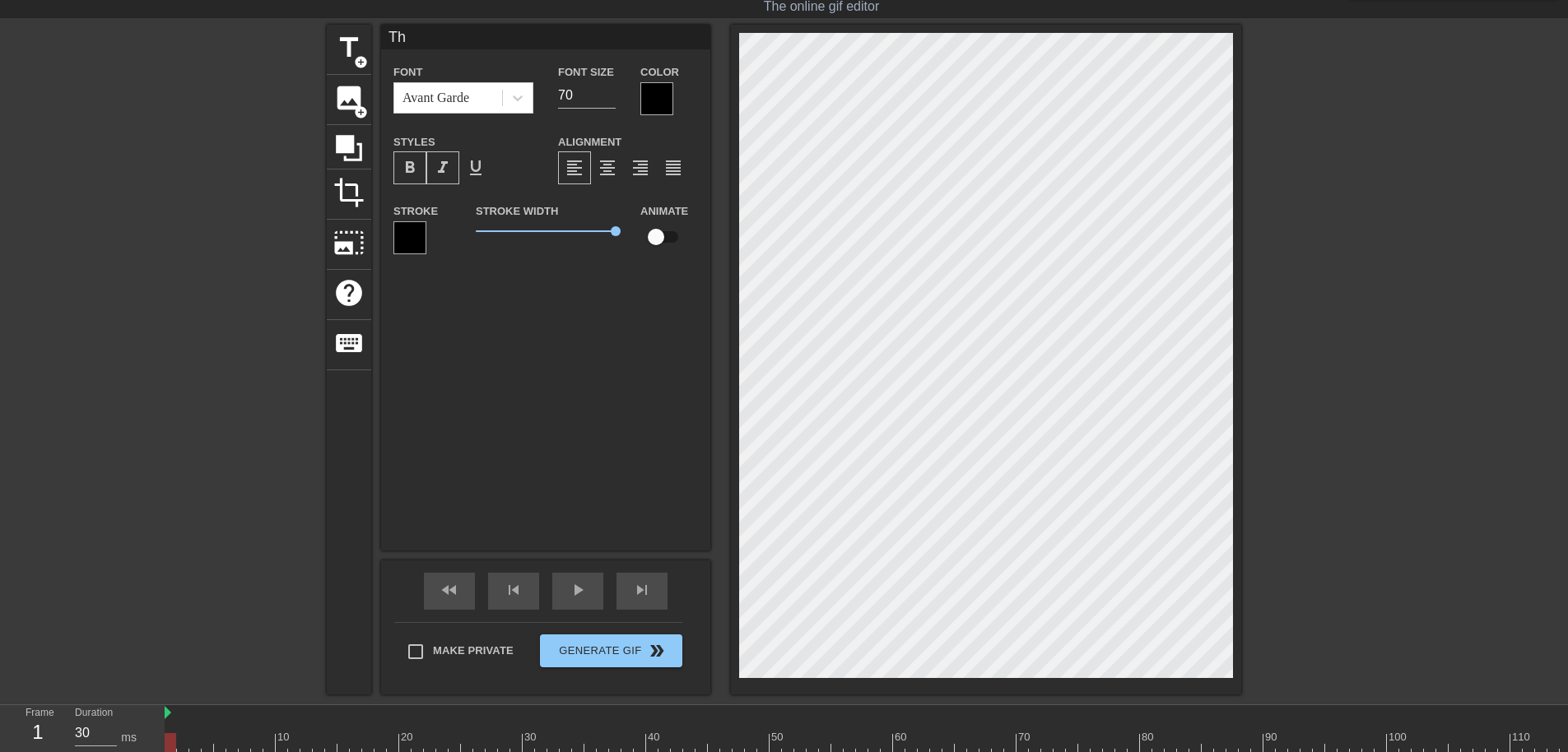
type textarea "The"
type input "TheT"
type textarea "TheT"
type input "TheTr"
type textarea "TheTr"
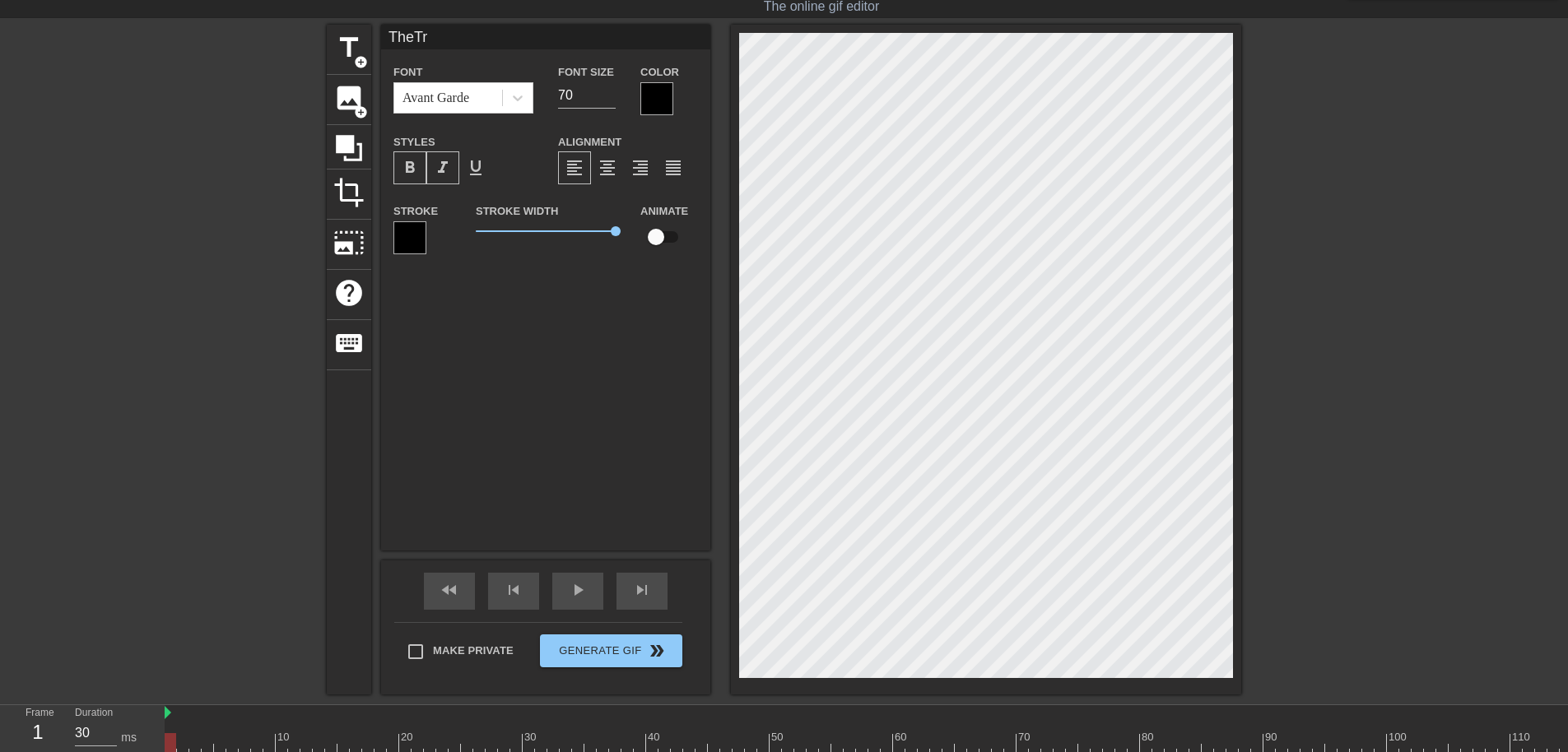
type input "TheT"
type textarea "TheT"
type input "The"
type textarea "The"
type input "TheR"
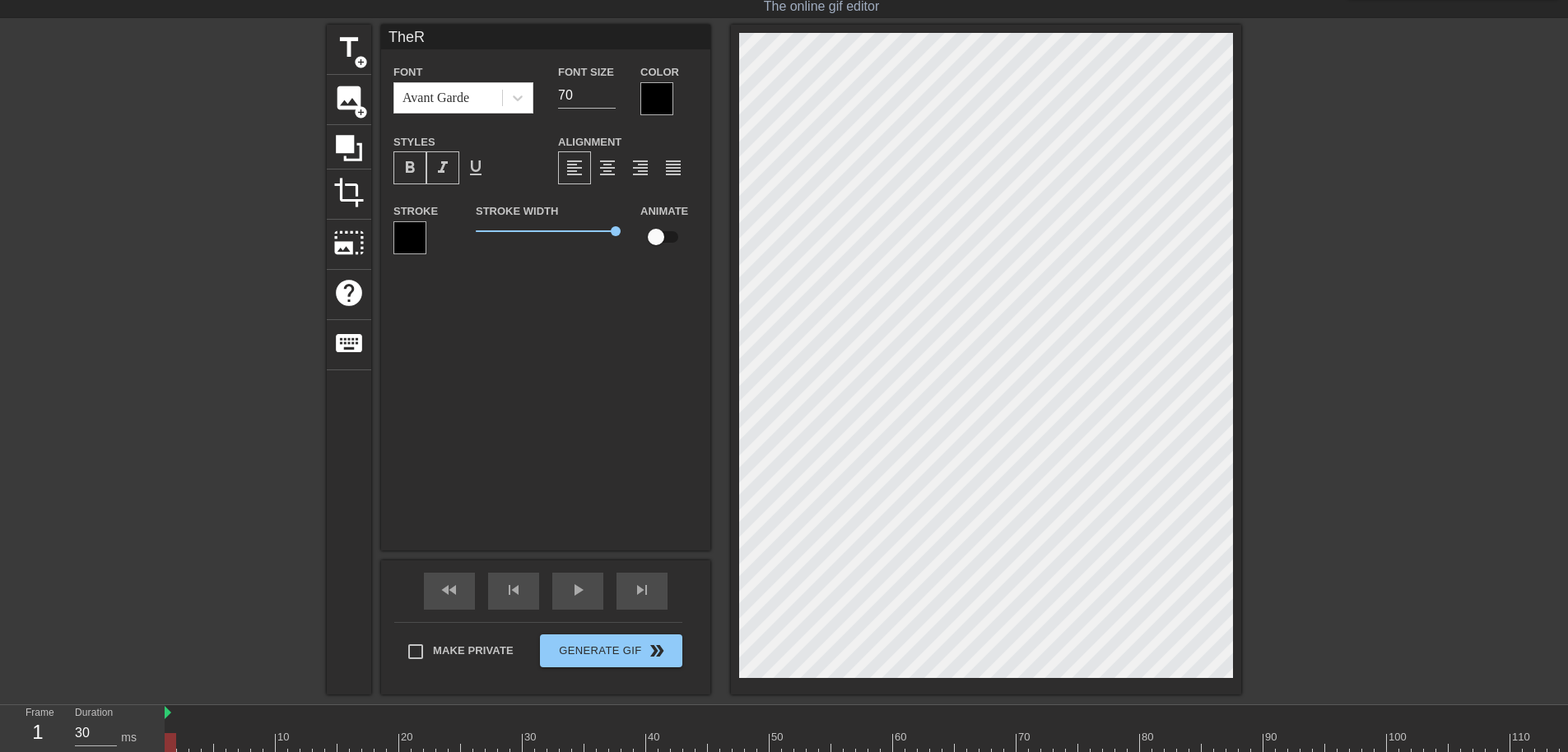
type textarea "TheR"
type input "TheRe"
type textarea "TheRe"
type input "TheRex"
type textarea "TheRex"
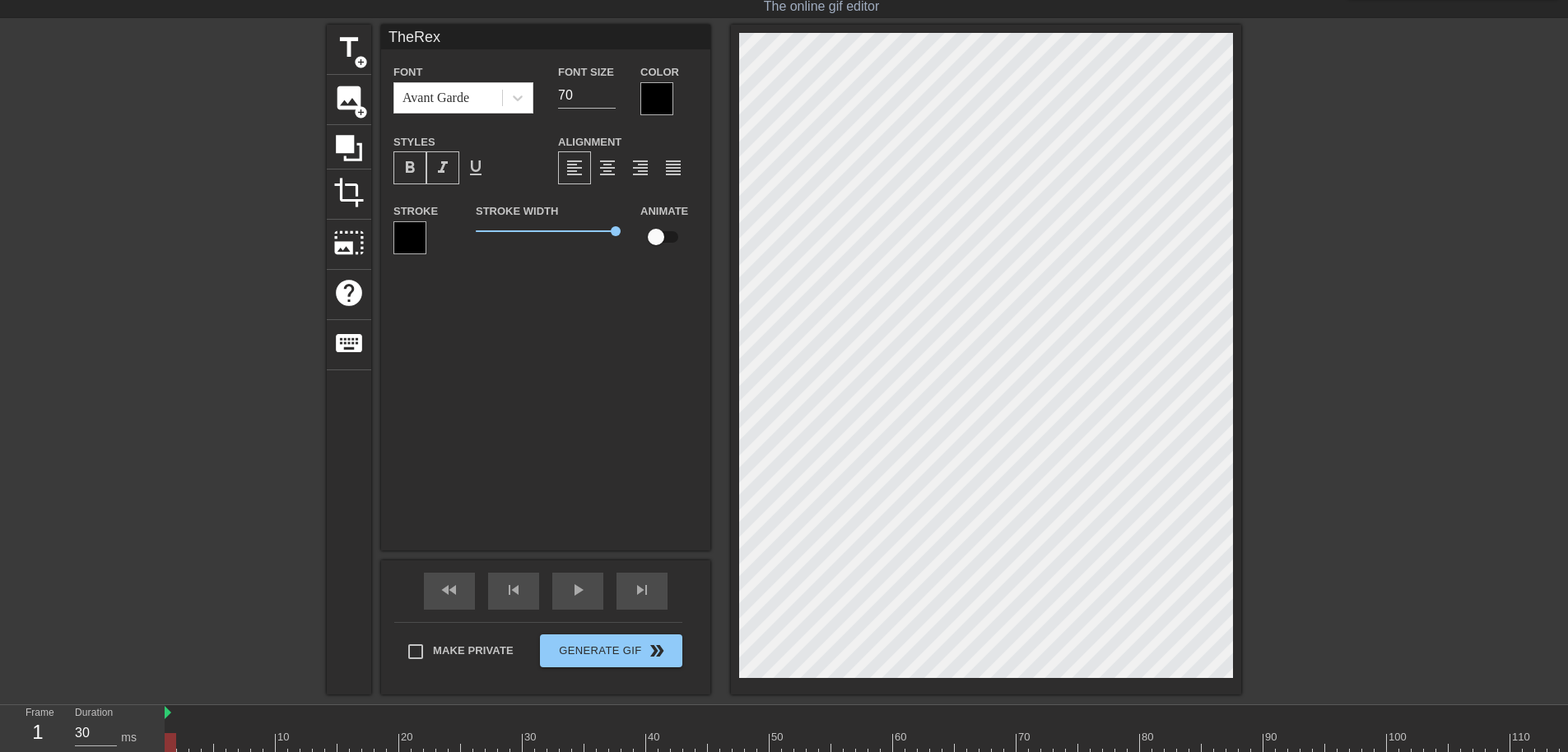
drag, startPoint x: 616, startPoint y: 236, endPoint x: 606, endPoint y: 234, distance: 10.2
click at [606, 234] on div "Stroke Width 5" at bounding box center [546, 235] width 164 height 68
click at [790, 227] on div "title add_circle image add_circle crop photo_size_select_large help keyboard Th…" at bounding box center [784, 360] width 915 height 670
click at [410, 237] on div at bounding box center [410, 238] width 33 height 33
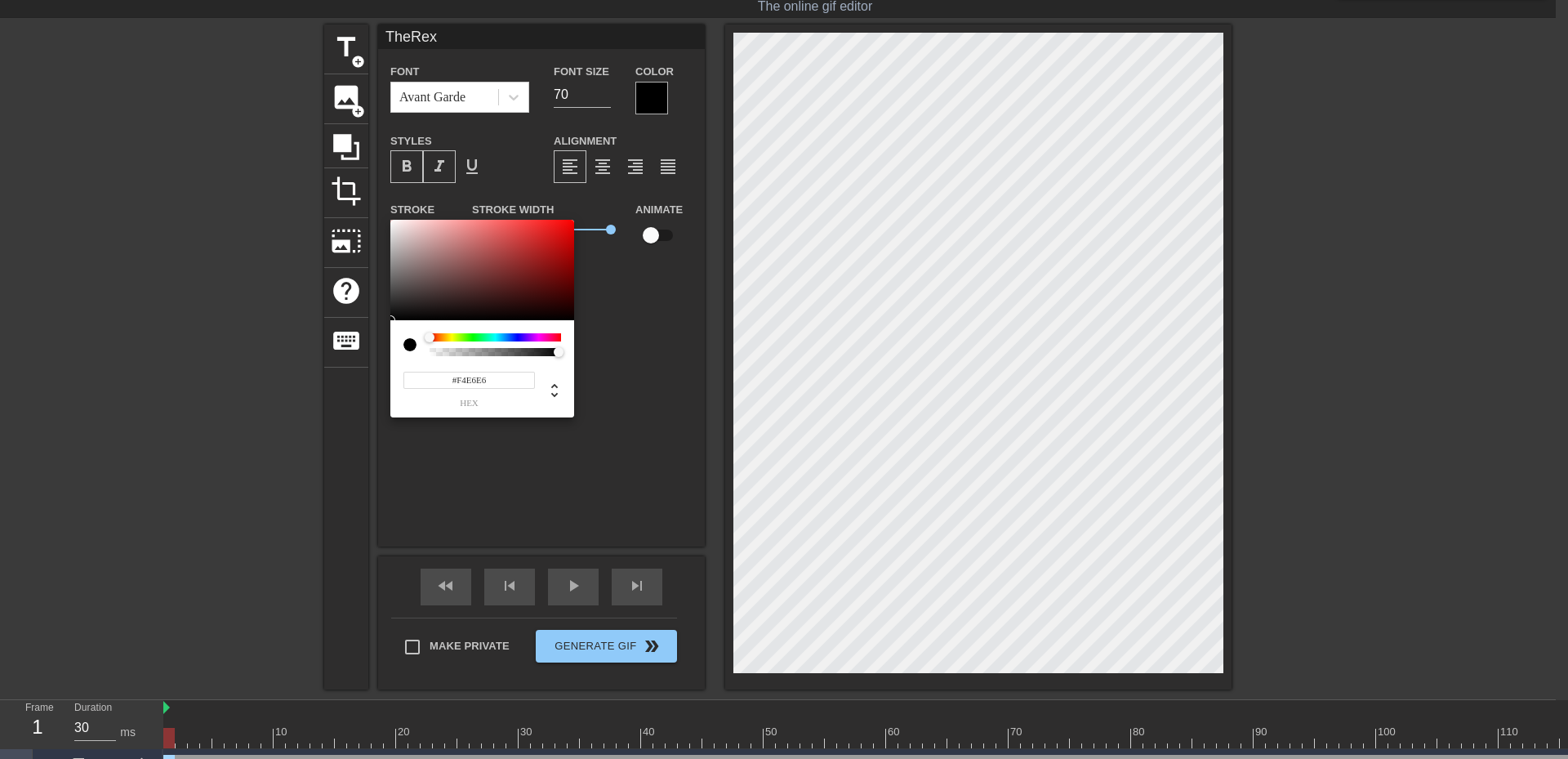
type input "#F4E7E7"
click at [400, 224] on div at bounding box center [483, 270] width 184 height 101
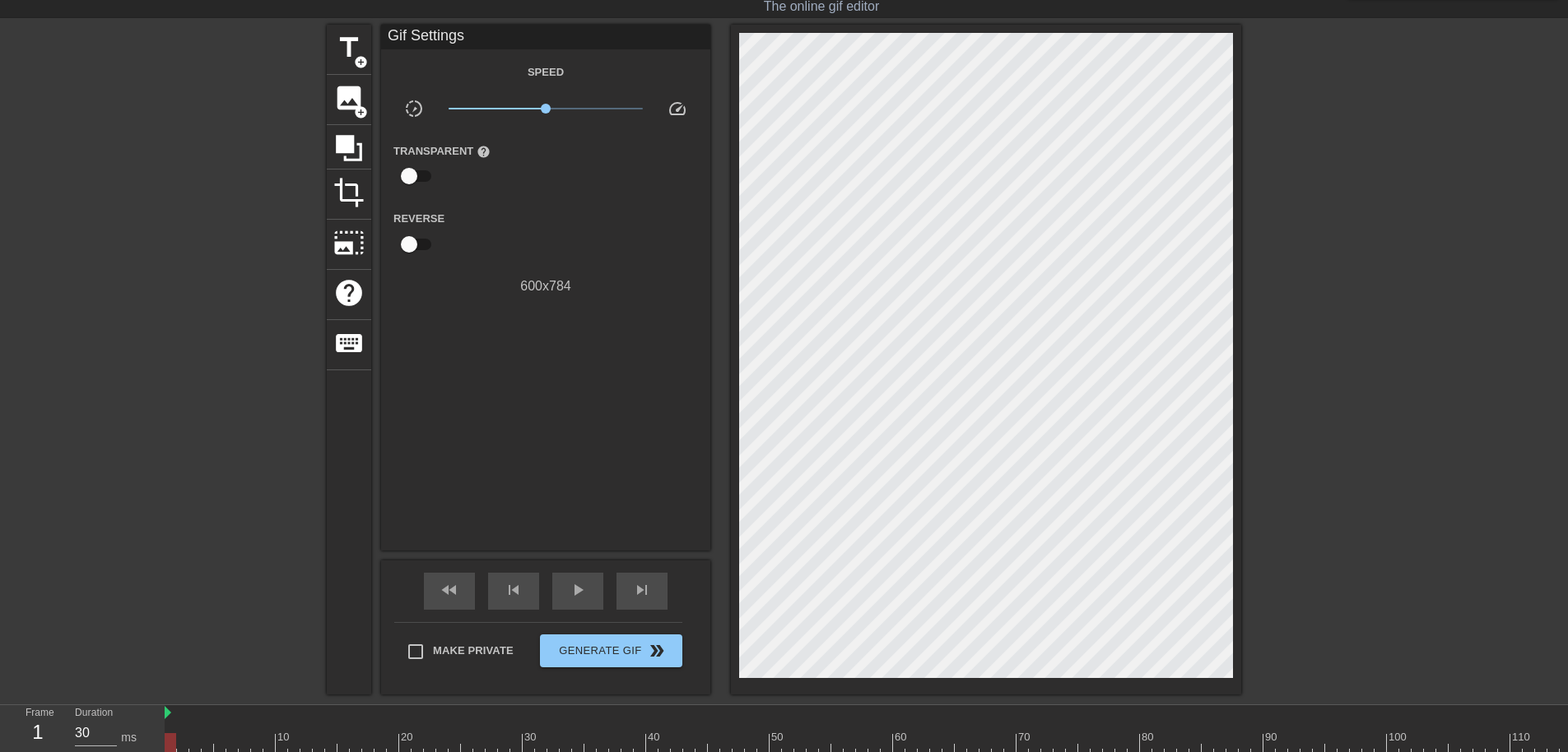
drag, startPoint x: 668, startPoint y: 363, endPoint x: 642, endPoint y: 320, distance: 50.2
click at [344, 55] on span "title" at bounding box center [349, 48] width 31 height 31
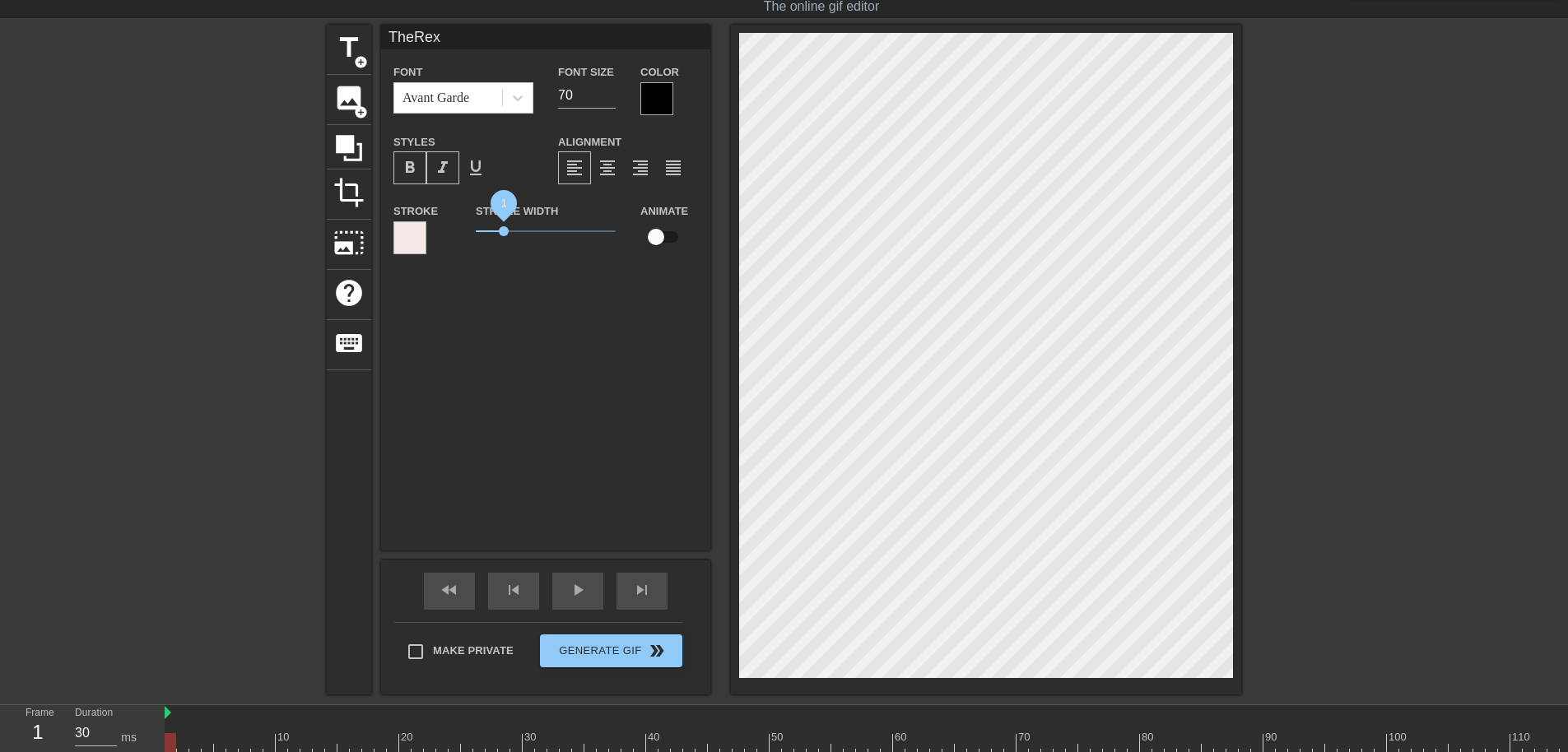
drag, startPoint x: 618, startPoint y: 233, endPoint x: 504, endPoint y: 247, distance: 114.9
click at [504, 247] on div "Stroke Width 1" at bounding box center [546, 235] width 164 height 68
click at [549, 405] on div "TheRex Font Avant Garde Font Size 70 Color Styles format_bold format_italic for…" at bounding box center [545, 288] width 330 height 526
click at [487, 423] on div "TheRex Font Avant Garde Font Size 70 Color Styles format_bold format_italic for…" at bounding box center [545, 288] width 330 height 526
click at [347, 89] on span "image" at bounding box center [349, 98] width 31 height 31
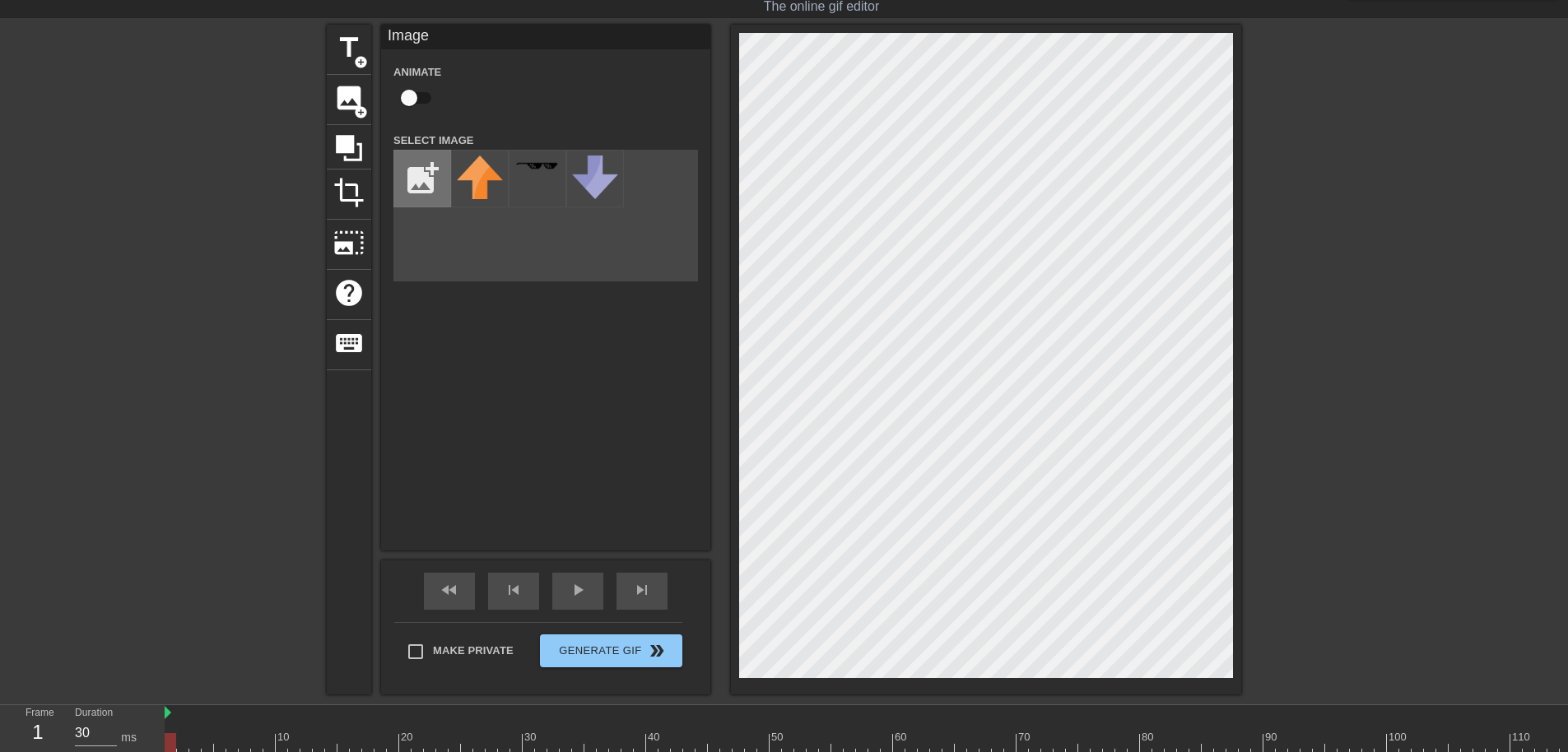
click at [397, 162] on input "file" at bounding box center [422, 178] width 56 height 56
type input "C:\fakepath\617-6170907_dinosaur-skull-x-ray-t-rex-skull-vector-removebg-previe…"
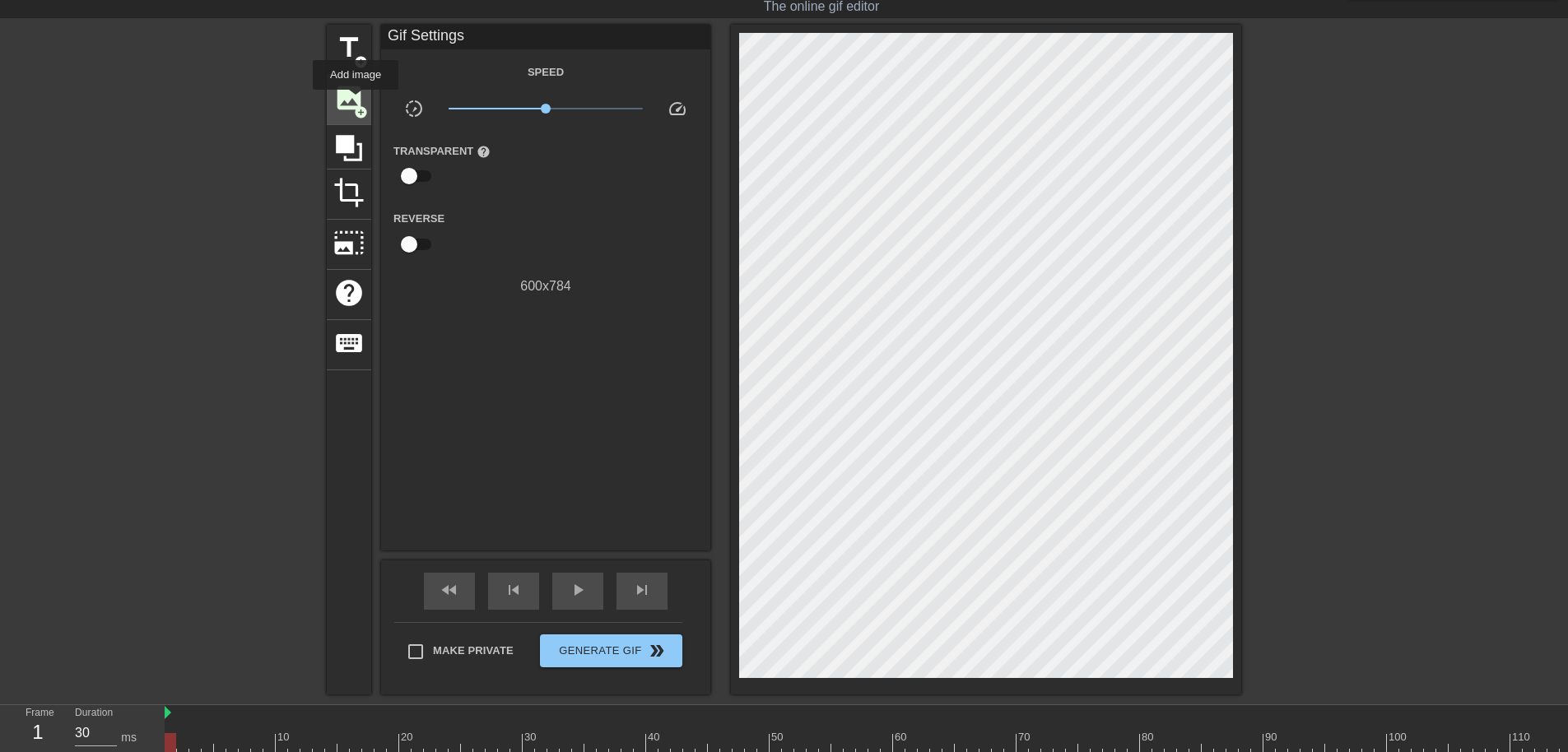
drag, startPoint x: 348, startPoint y: 105, endPoint x: 357, endPoint y: 100, distance: 10.3
click at [357, 100] on span "image" at bounding box center [349, 98] width 31 height 31
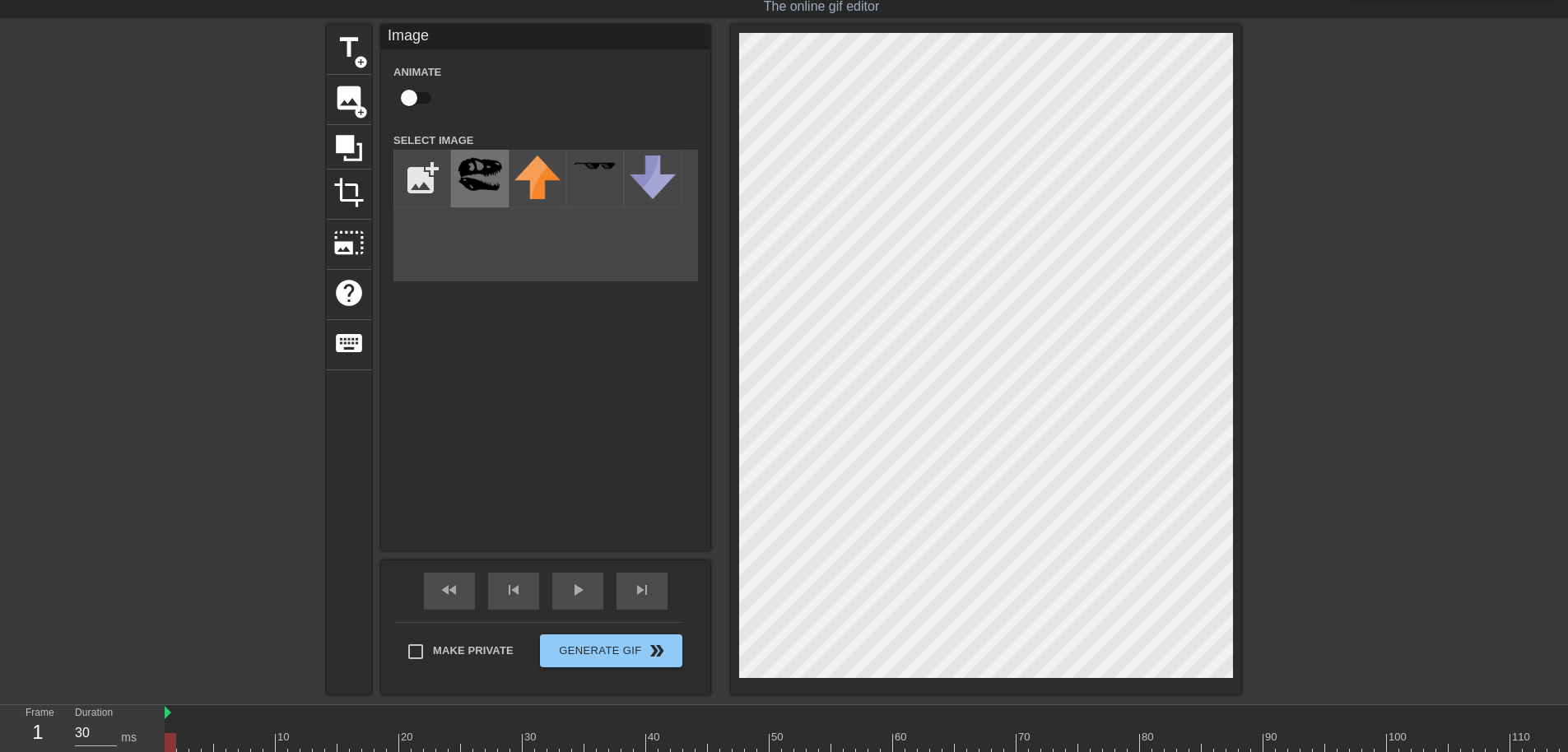
click at [504, 192] on div at bounding box center [479, 178] width 58 height 58
click at [566, 474] on div "Image Animate Select Image add_photo_alternate" at bounding box center [545, 288] width 330 height 526
click at [170, 419] on div at bounding box center [183, 272] width 247 height 494
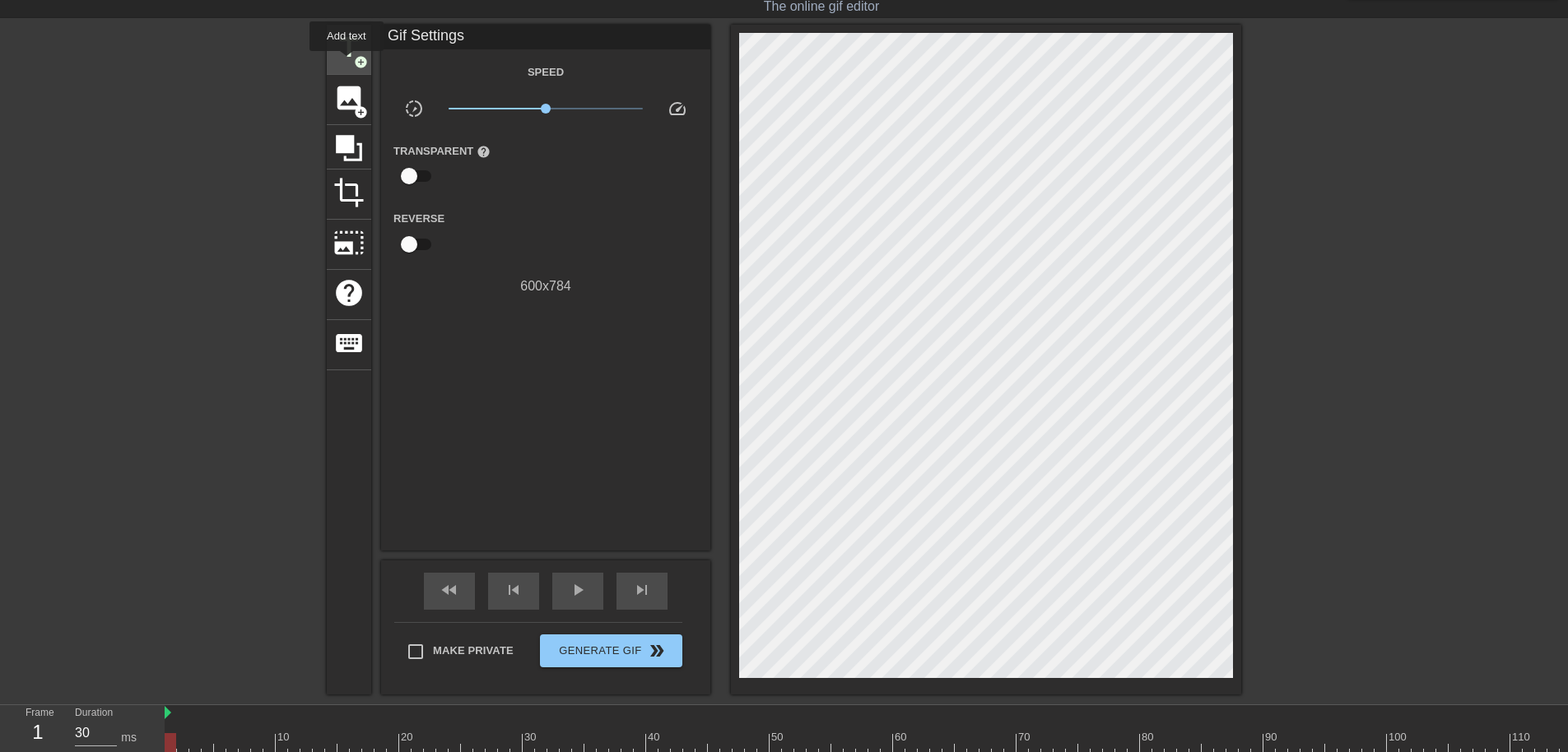
click at [346, 62] on span "title" at bounding box center [349, 48] width 31 height 31
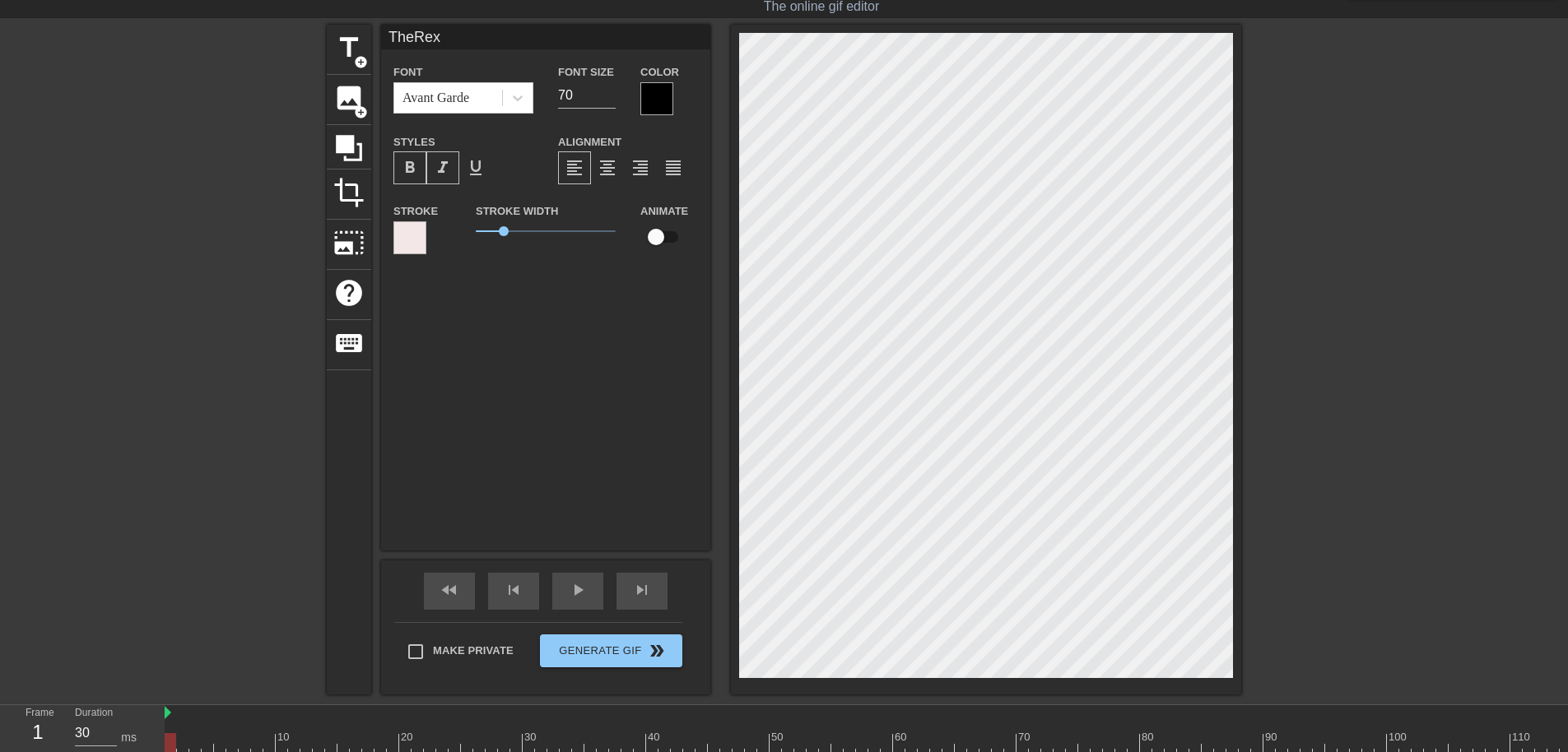
click at [413, 254] on div "Stroke" at bounding box center [421, 235] width 82 height 68
click at [389, 219] on div "Stroke" at bounding box center [421, 235] width 82 height 68
click at [393, 220] on div "Stroke" at bounding box center [421, 235] width 82 height 68
click at [395, 223] on div at bounding box center [410, 238] width 33 height 33
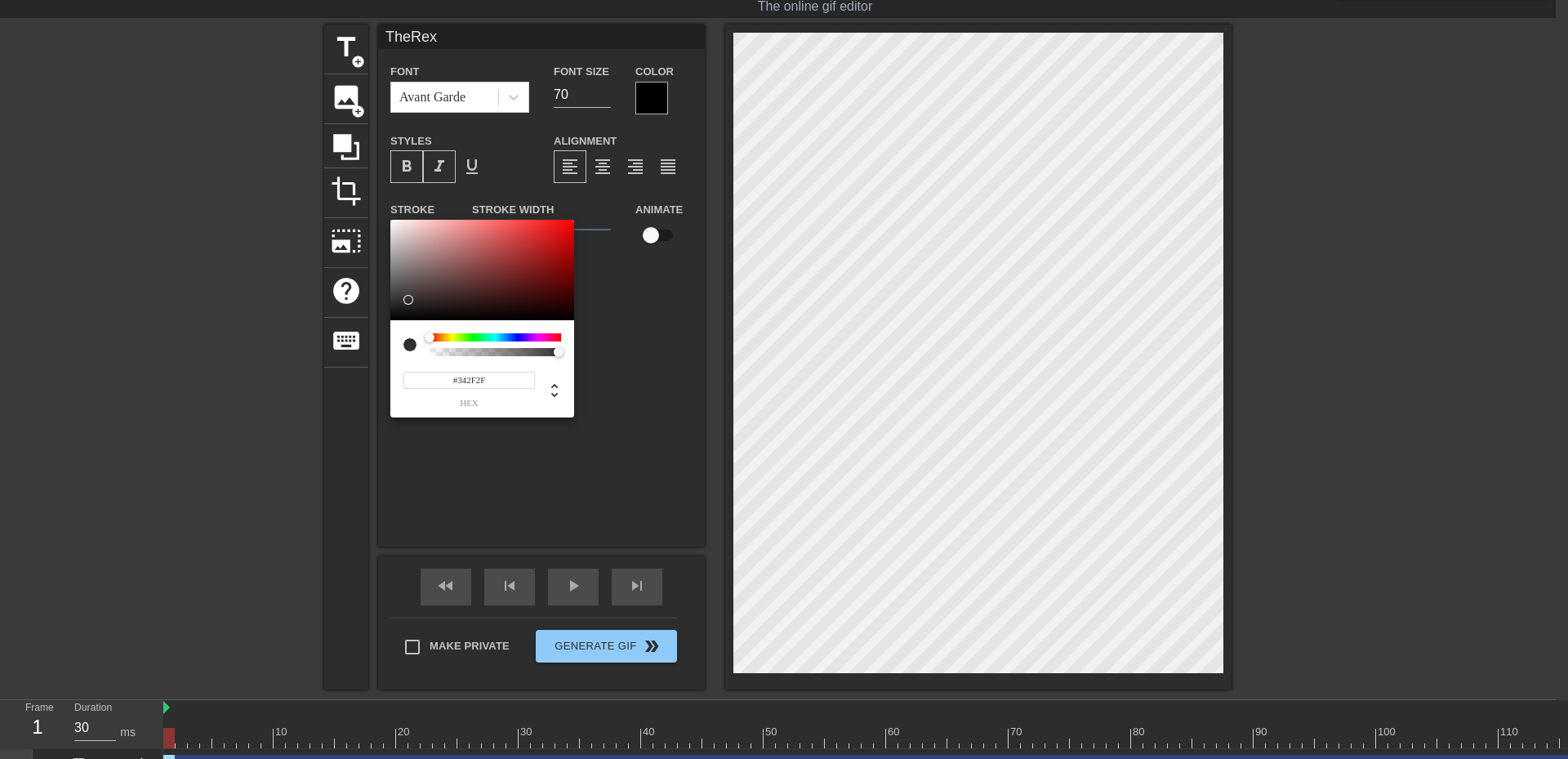
type input "#000000"
drag, startPoint x: 465, startPoint y: 293, endPoint x: 300, endPoint y: 361, distance: 178.5
click at [300, 361] on div "#000000 hex" at bounding box center [784, 380] width 1568 height 759
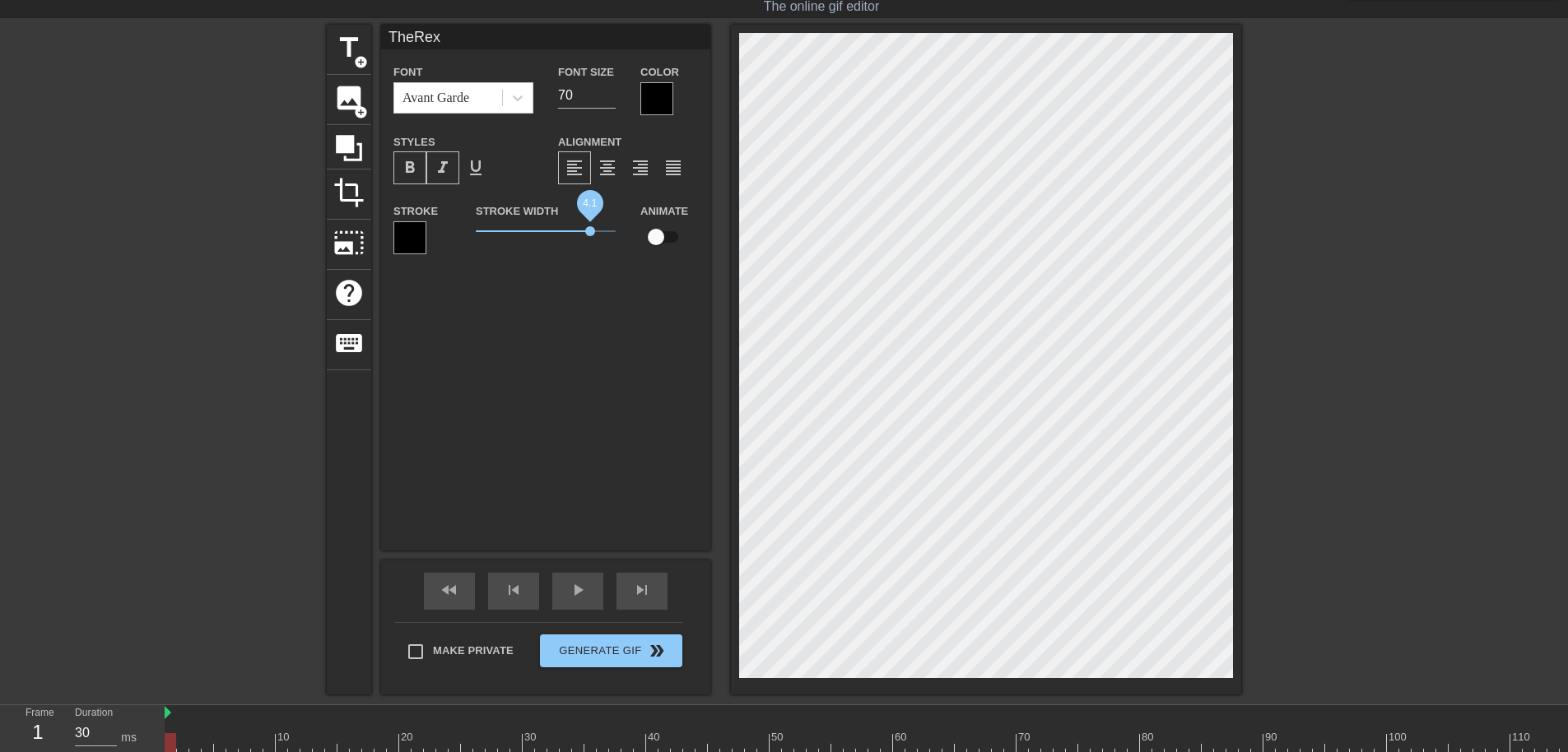
drag, startPoint x: 508, startPoint y: 228, endPoint x: 590, endPoint y: 238, distance: 82.6
click at [590, 238] on span "4.1" at bounding box center [546, 231] width 140 height 20
click at [615, 376] on div "TheRex Font Avant Garde Font Size 70 Color Styles format_bold format_italic for…" at bounding box center [545, 288] width 330 height 526
click at [62, 431] on div at bounding box center [183, 272] width 247 height 494
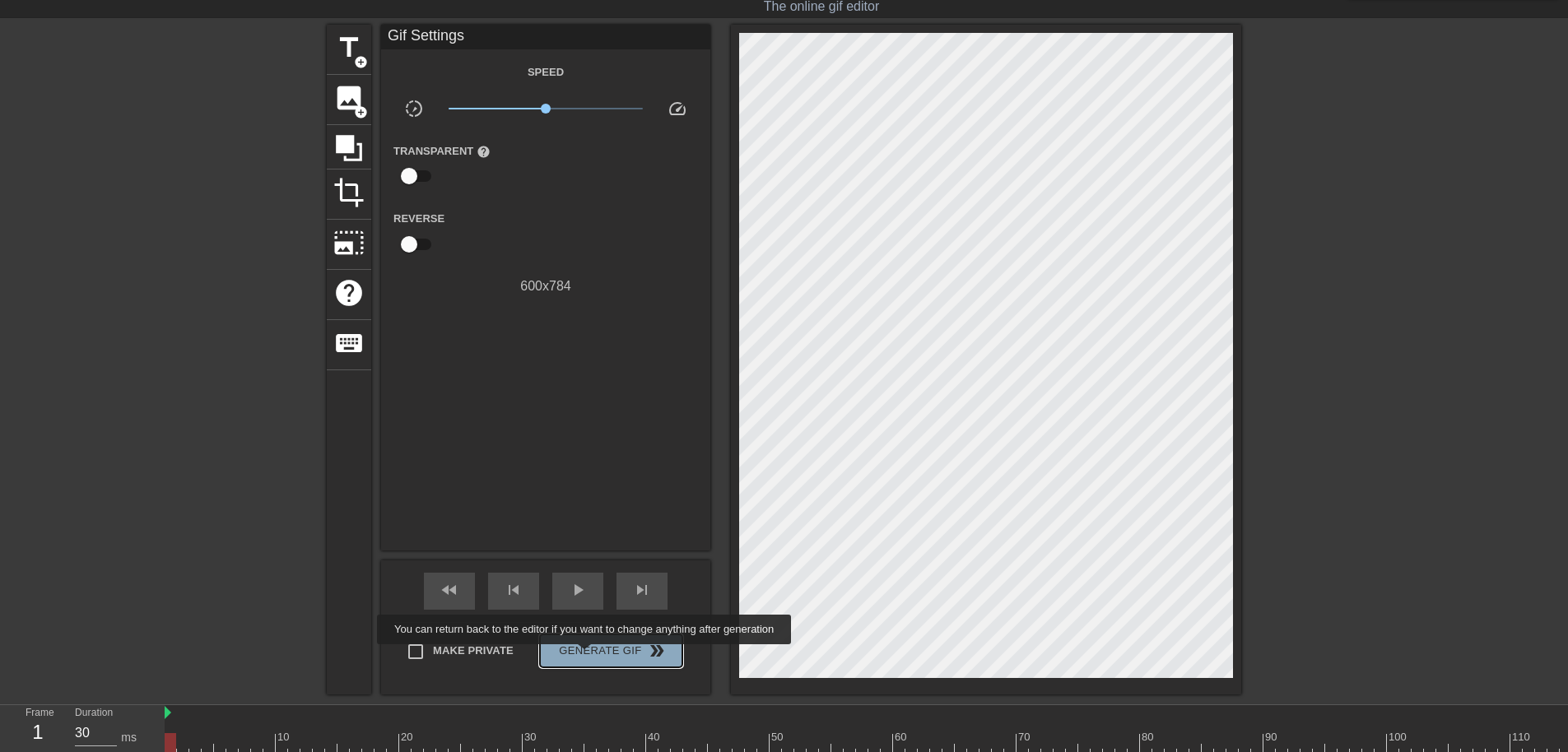
click at [584, 656] on span "Generate Gif double_arrow" at bounding box center [611, 651] width 129 height 20
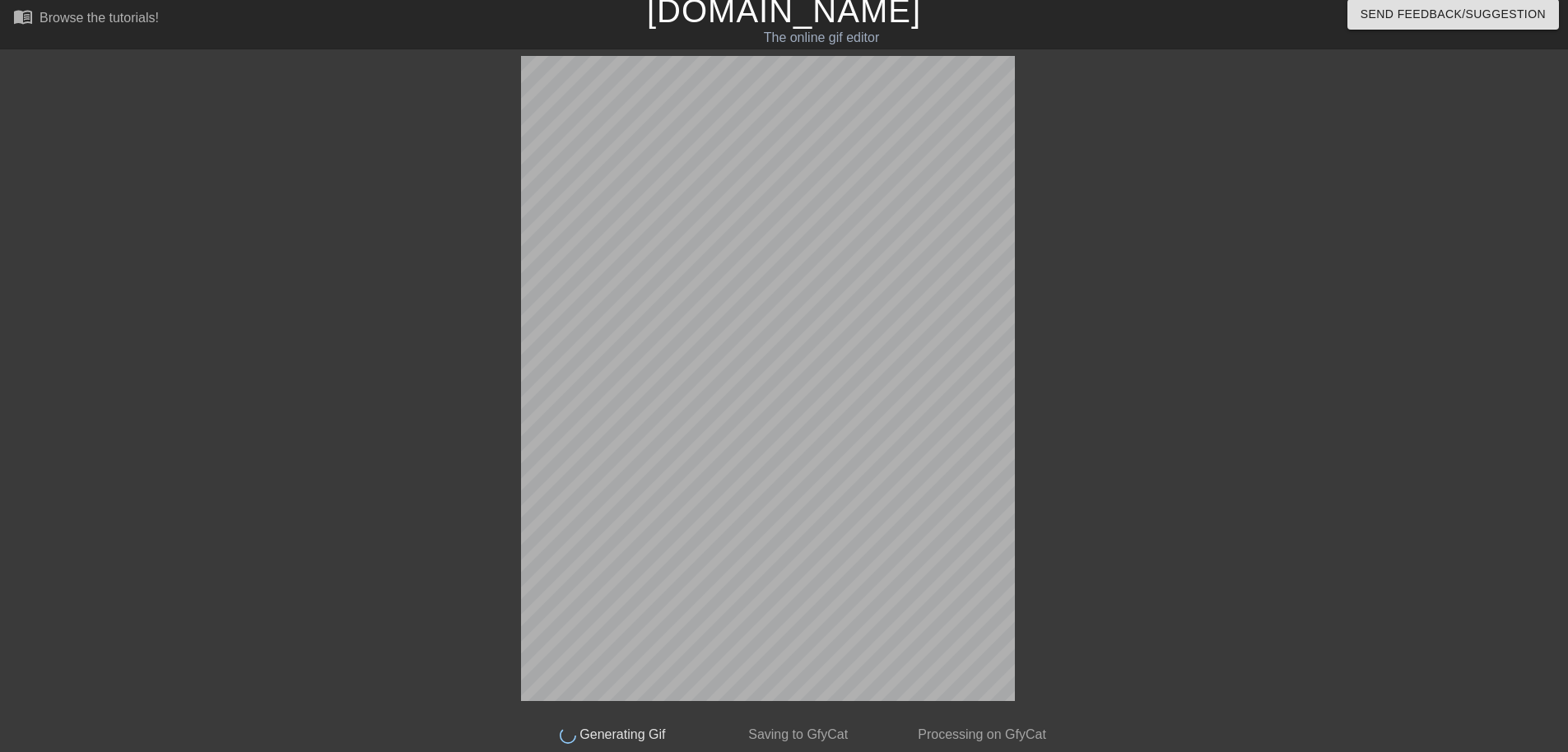
scroll to position [0, 0]
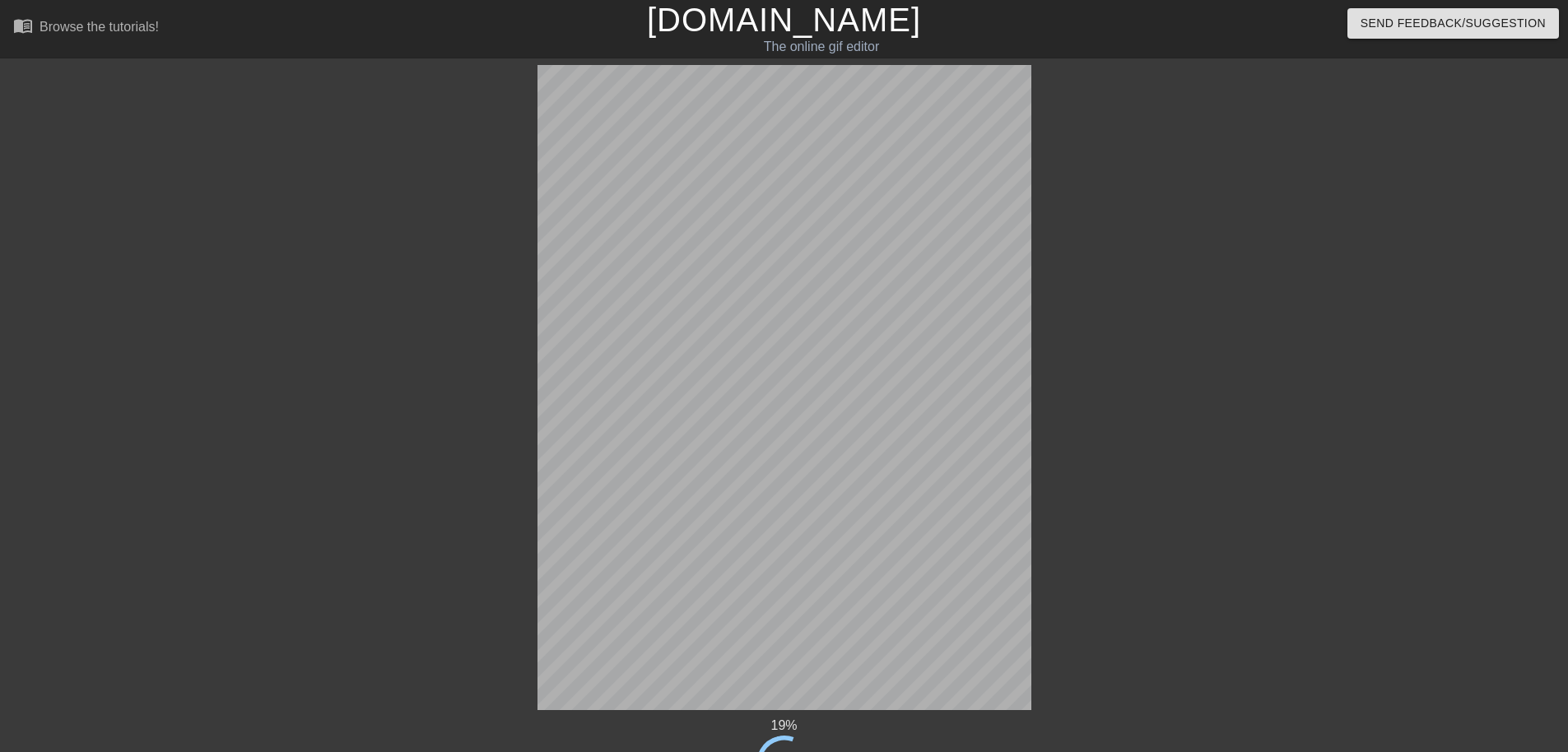
click at [1067, 230] on div at bounding box center [1174, 312] width 247 height 494
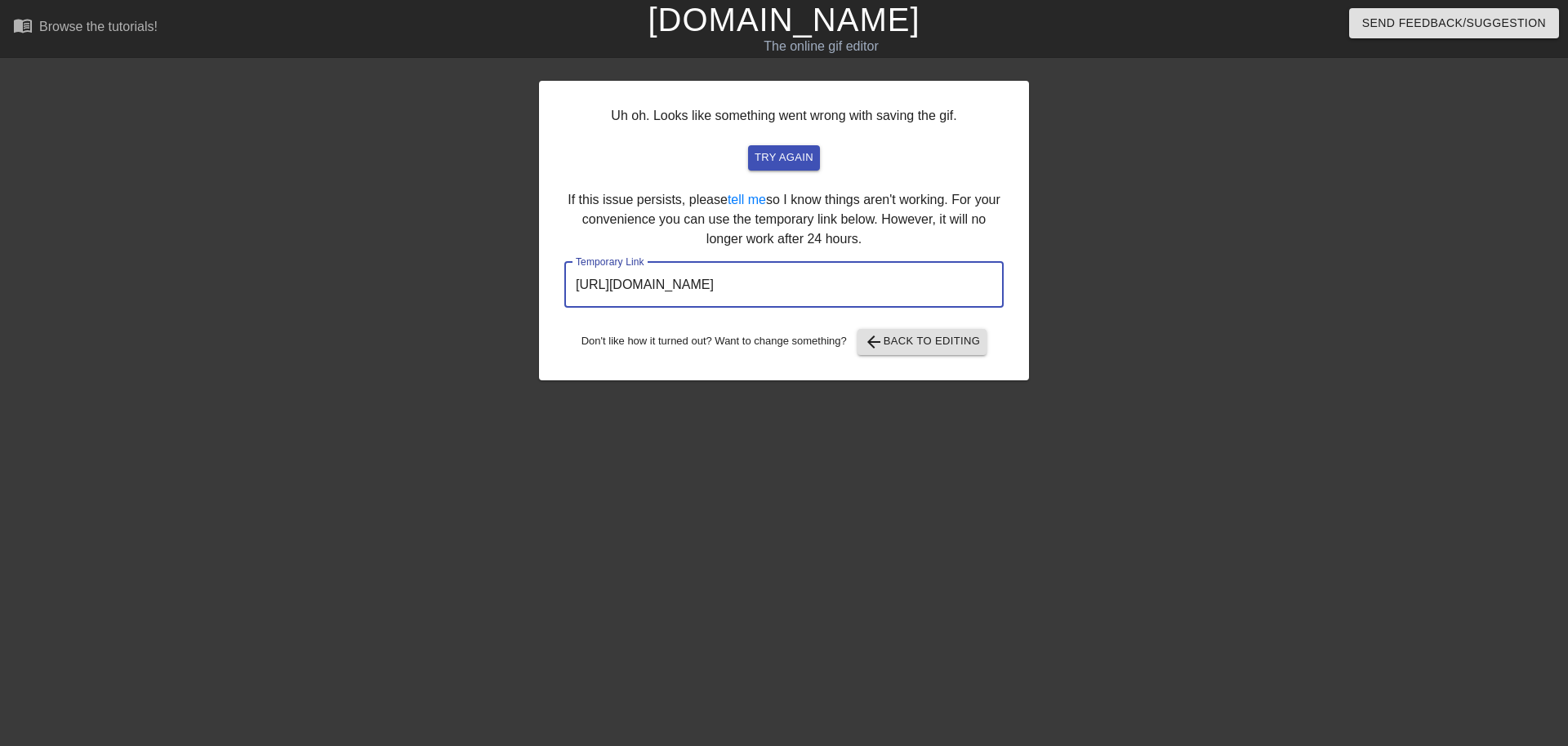
drag, startPoint x: 943, startPoint y: 279, endPoint x: 498, endPoint y: 299, distance: 445.4
click at [458, 297] on div "Uh oh. Looks like something went wrong with saving the gif. try again If this i…" at bounding box center [784, 309] width 1568 height 490
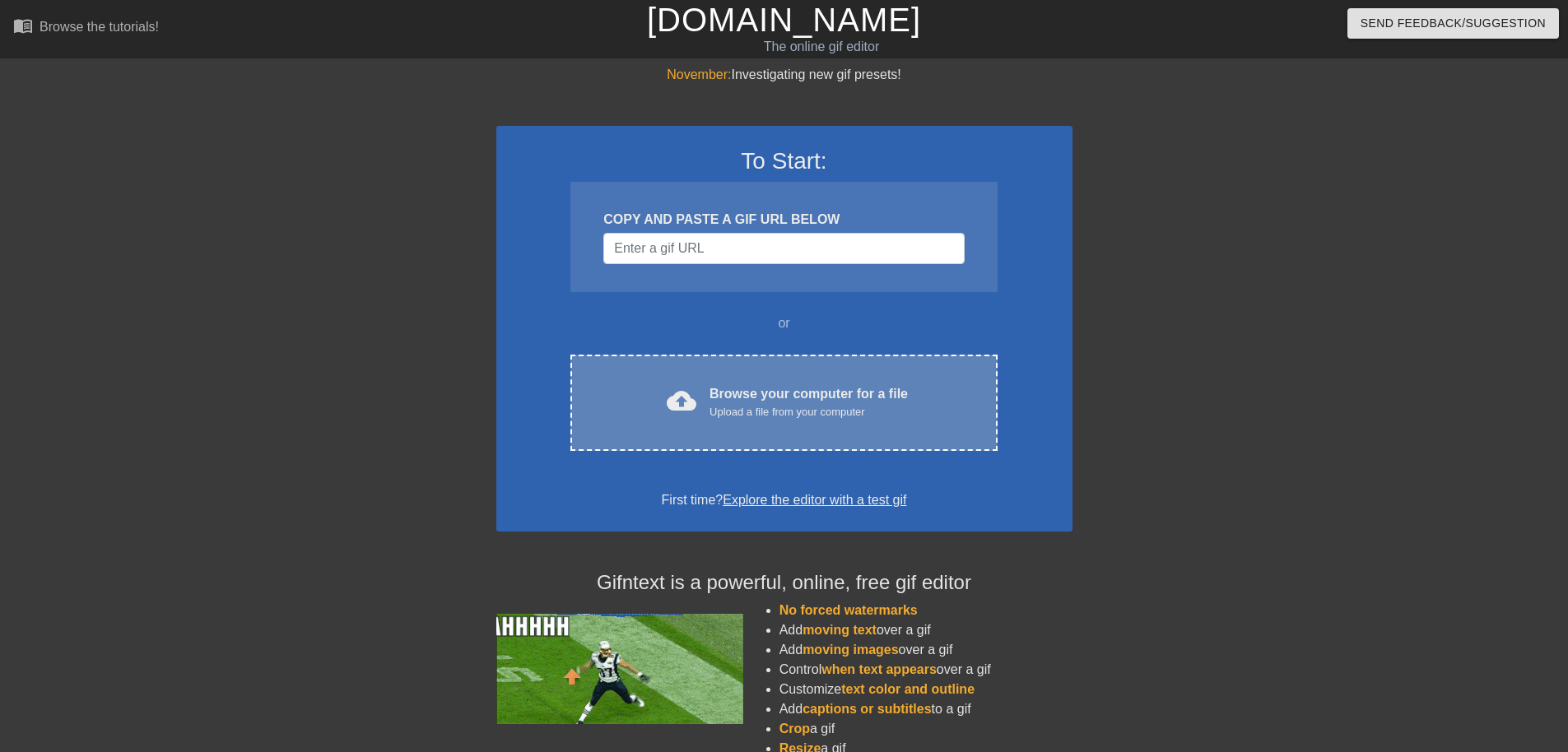
drag, startPoint x: 697, startPoint y: 476, endPoint x: 672, endPoint y: 435, distance: 48.0
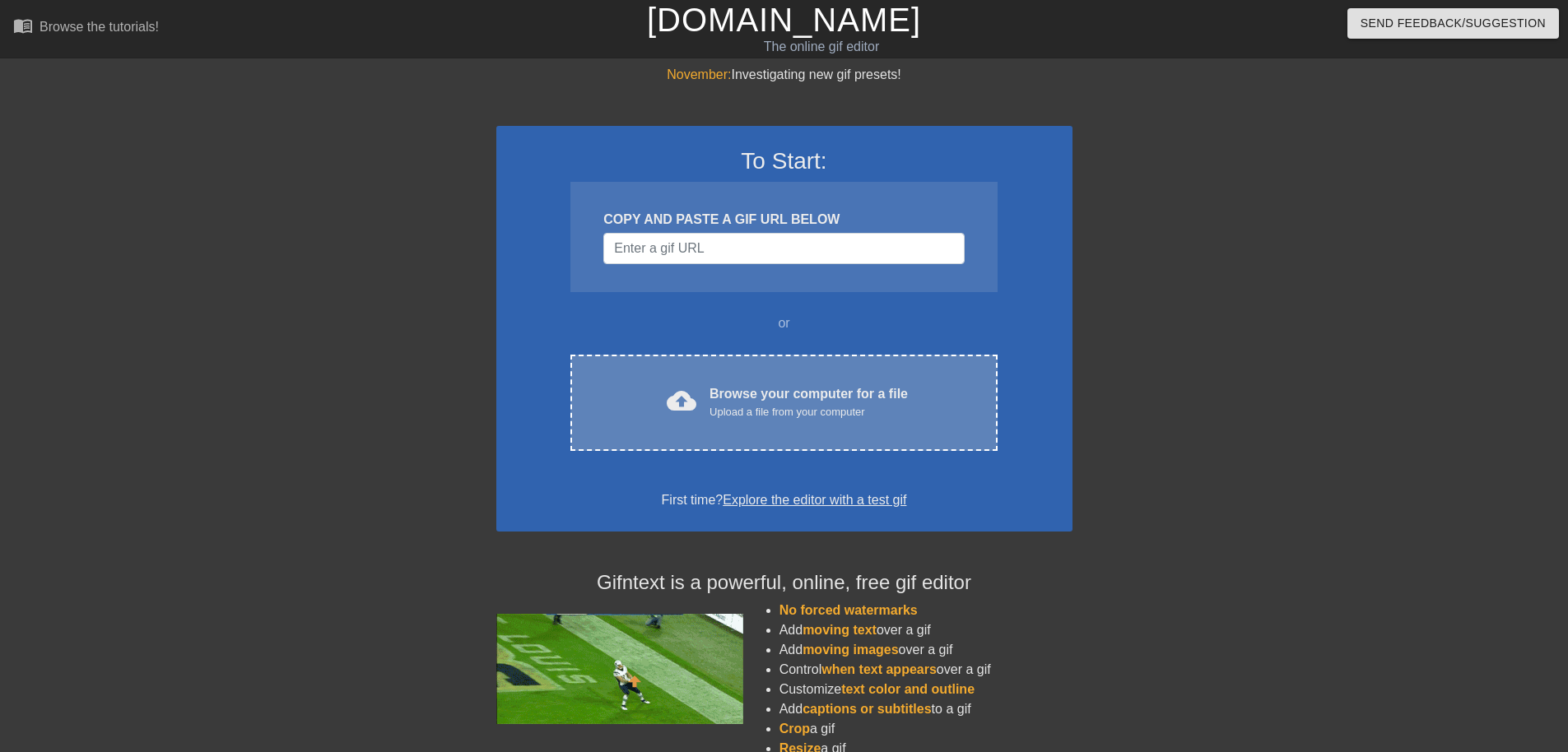
click at [684, 452] on div "To Start: COPY AND PASTE A GIF URL BELOW or cloud_upload Browse your computer f…" at bounding box center [785, 329] width 576 height 406
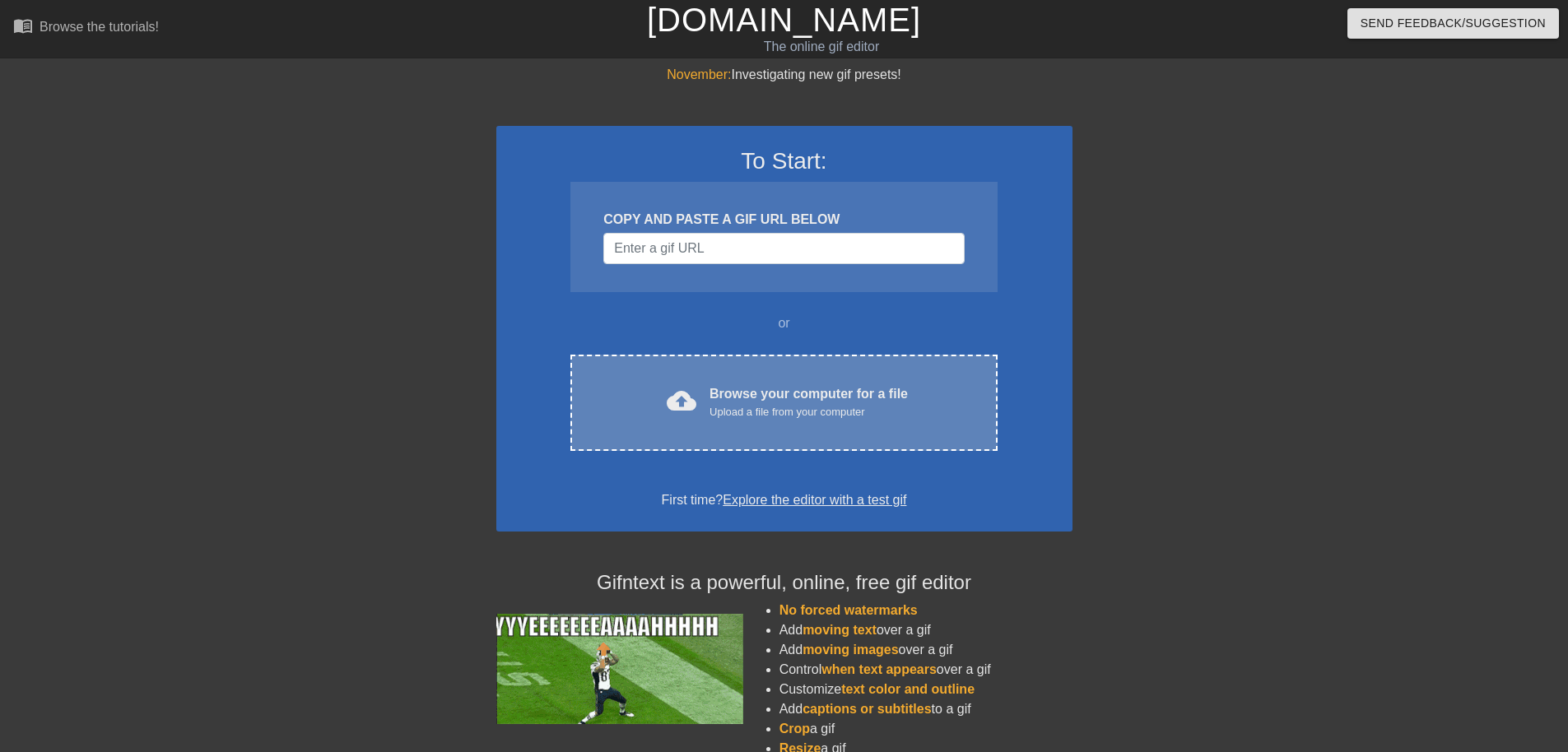
click at [669, 431] on div "cloud_upload Browse your computer for a file Upload a file from your computer C…" at bounding box center [783, 402] width 427 height 96
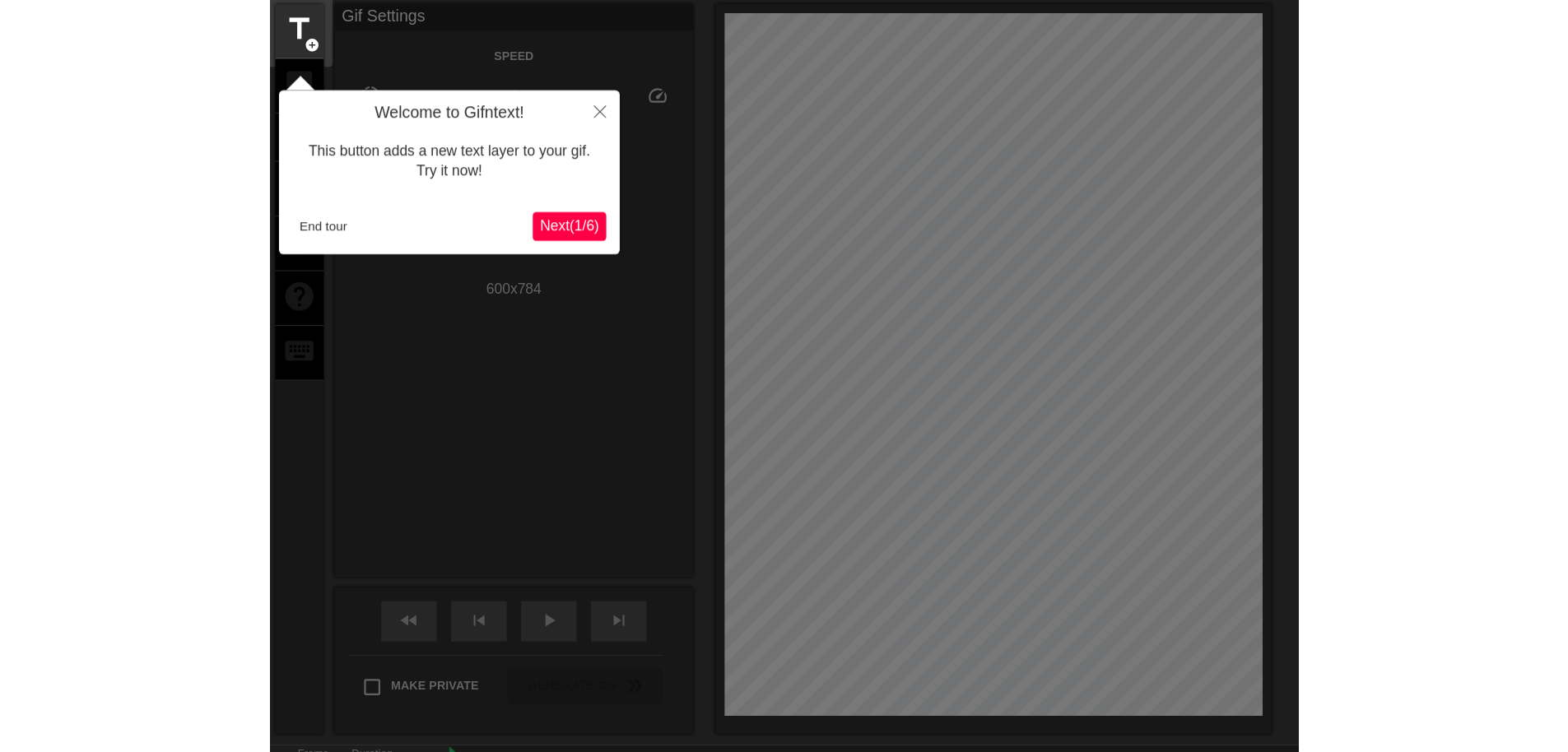
scroll to position [41, 0]
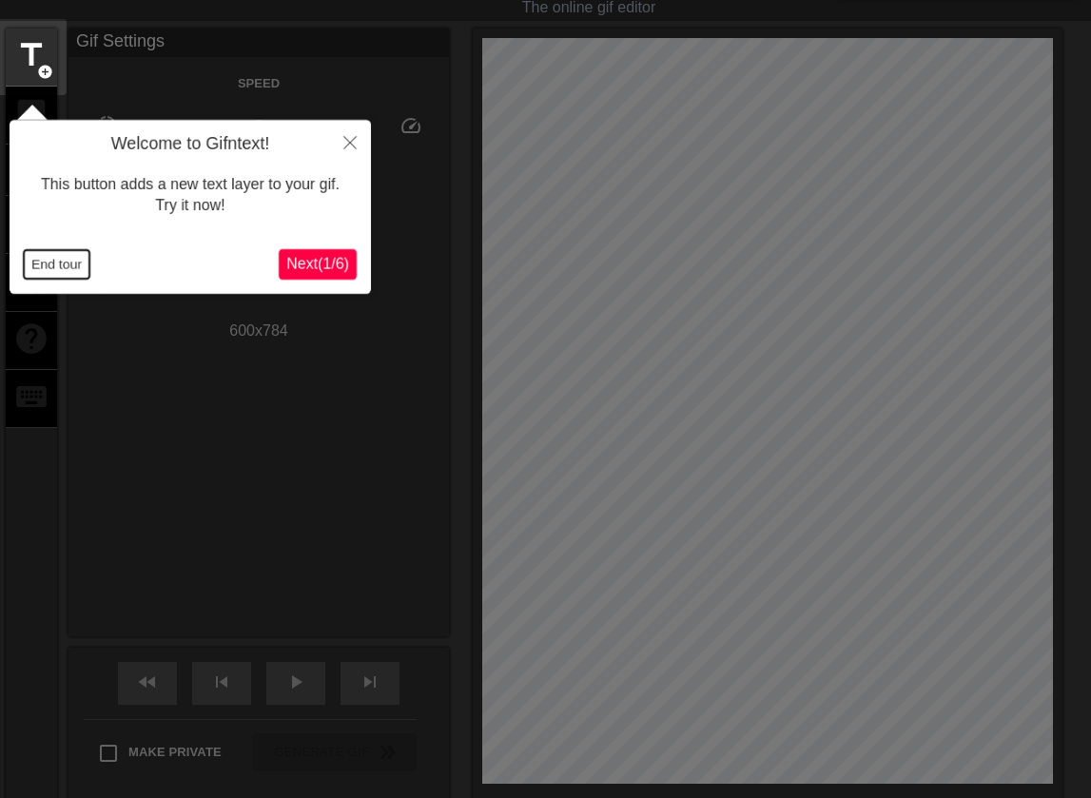
click at [74, 257] on button "End tour" at bounding box center [57, 264] width 66 height 29
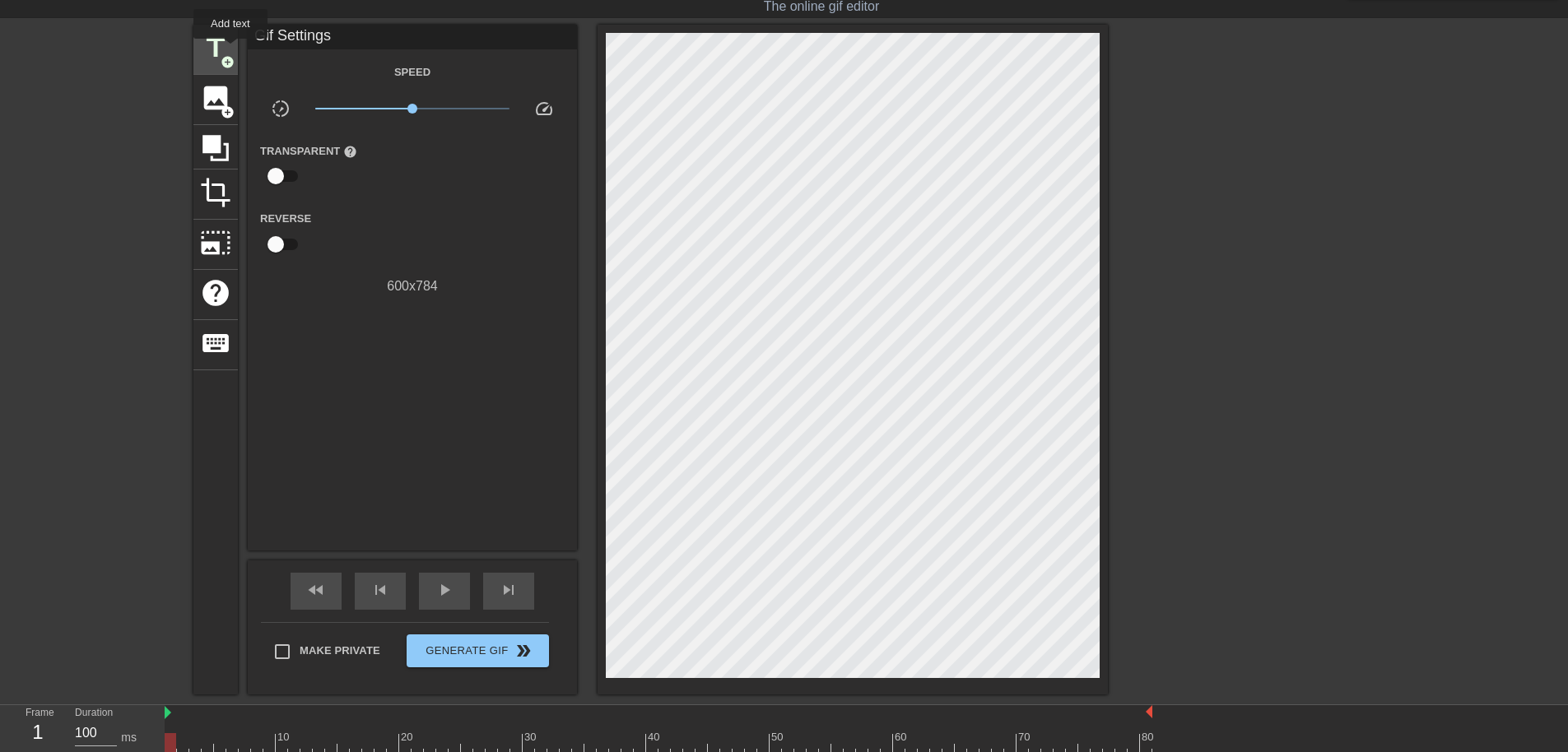
click at [228, 48] on span "title" at bounding box center [215, 48] width 31 height 31
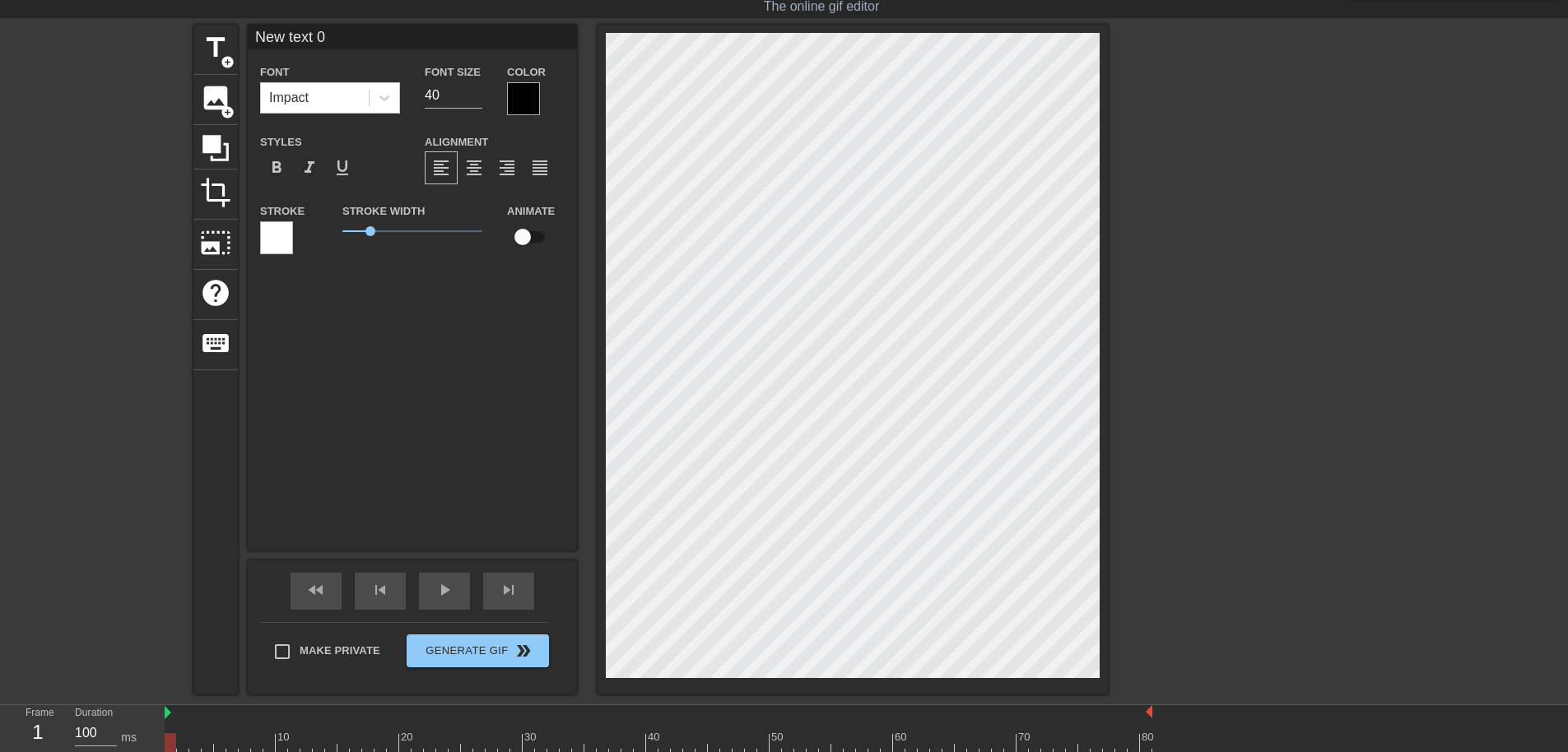
scroll to position [3, 5]
type input "New text"
type textarea "New text"
type input "New text"
type textarea "New text"
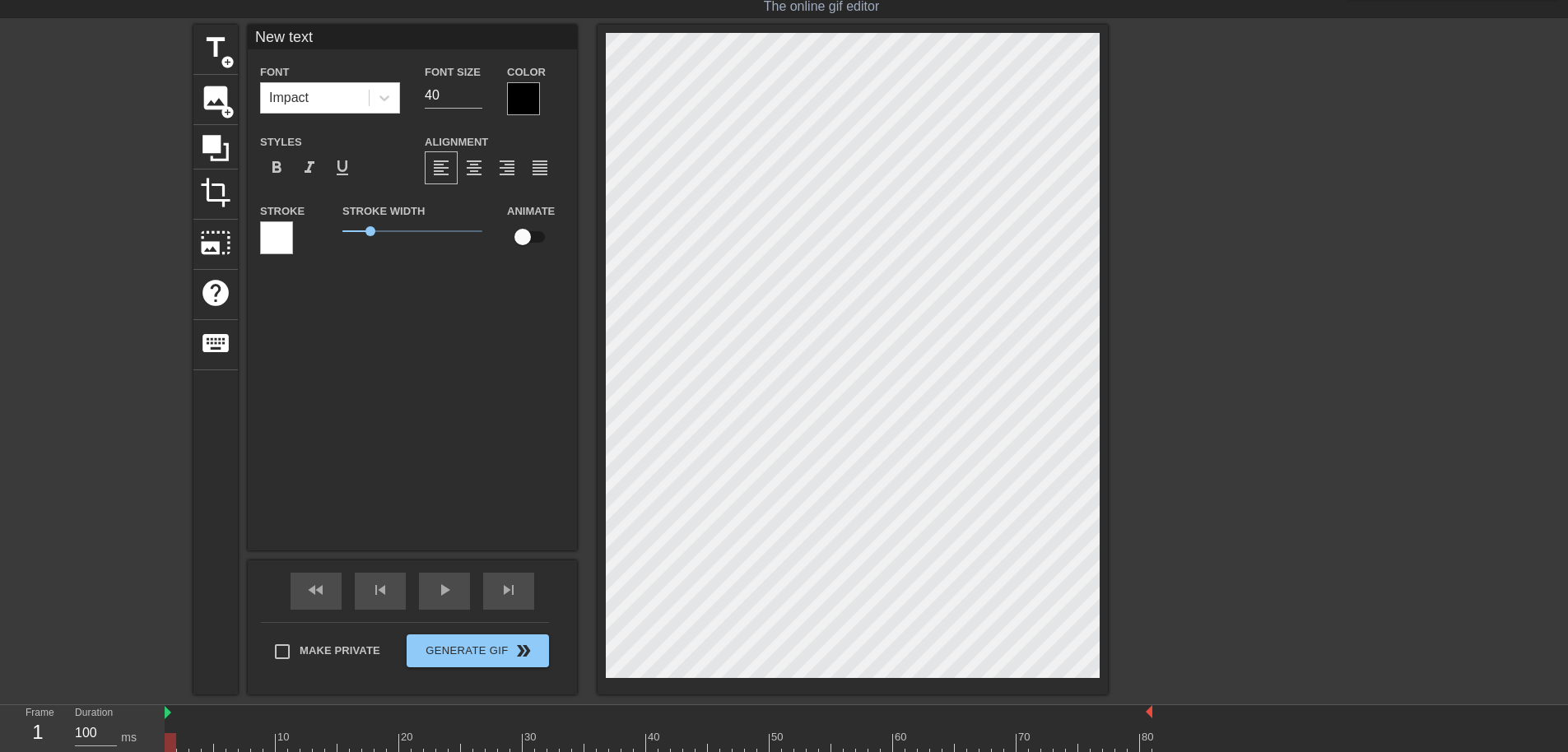
type input "New tex"
type textarea "New tex"
type input "New te"
type textarea "New te"
type input "New t"
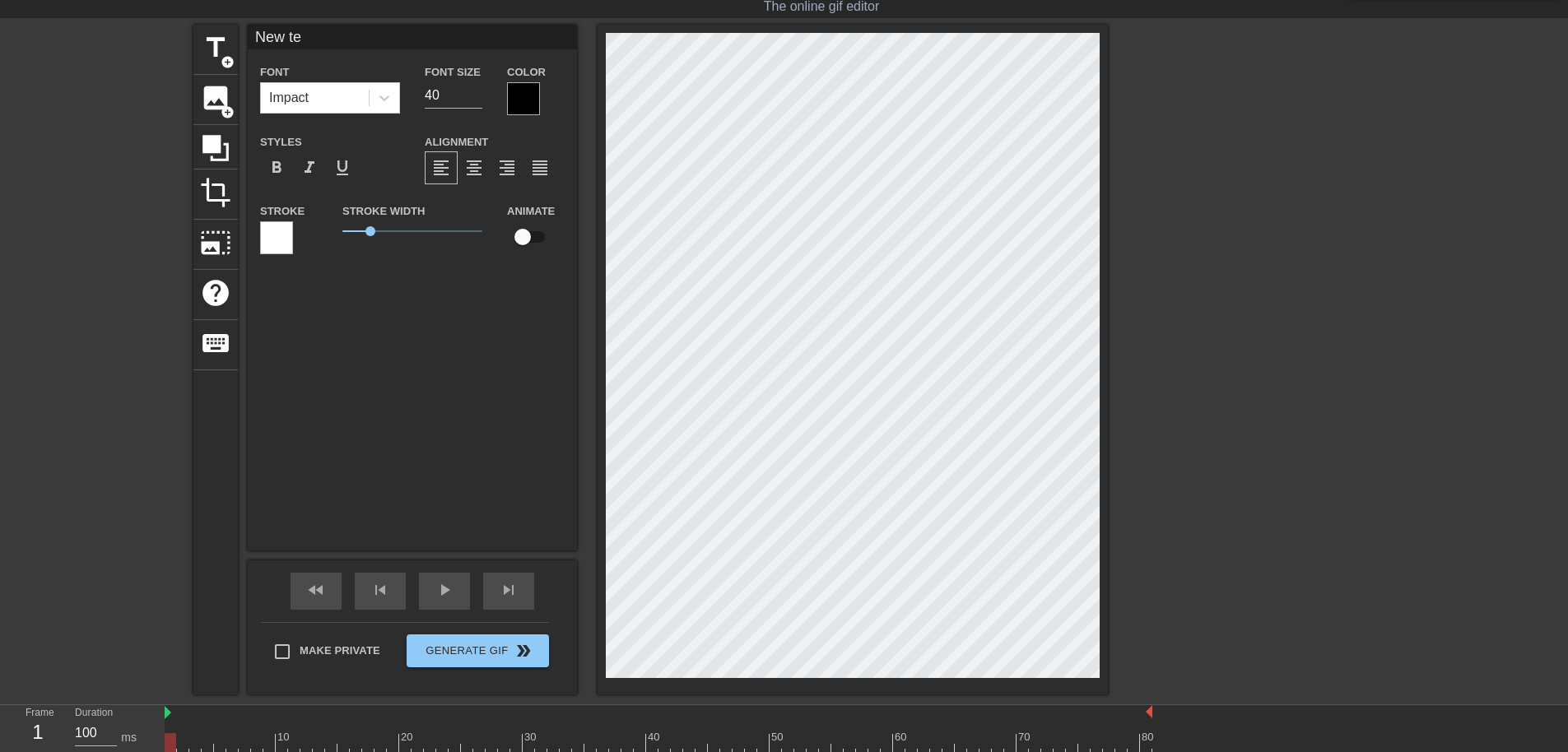
type textarea "New t"
type input "New"
type textarea "New"
type input "New"
type textarea "New"
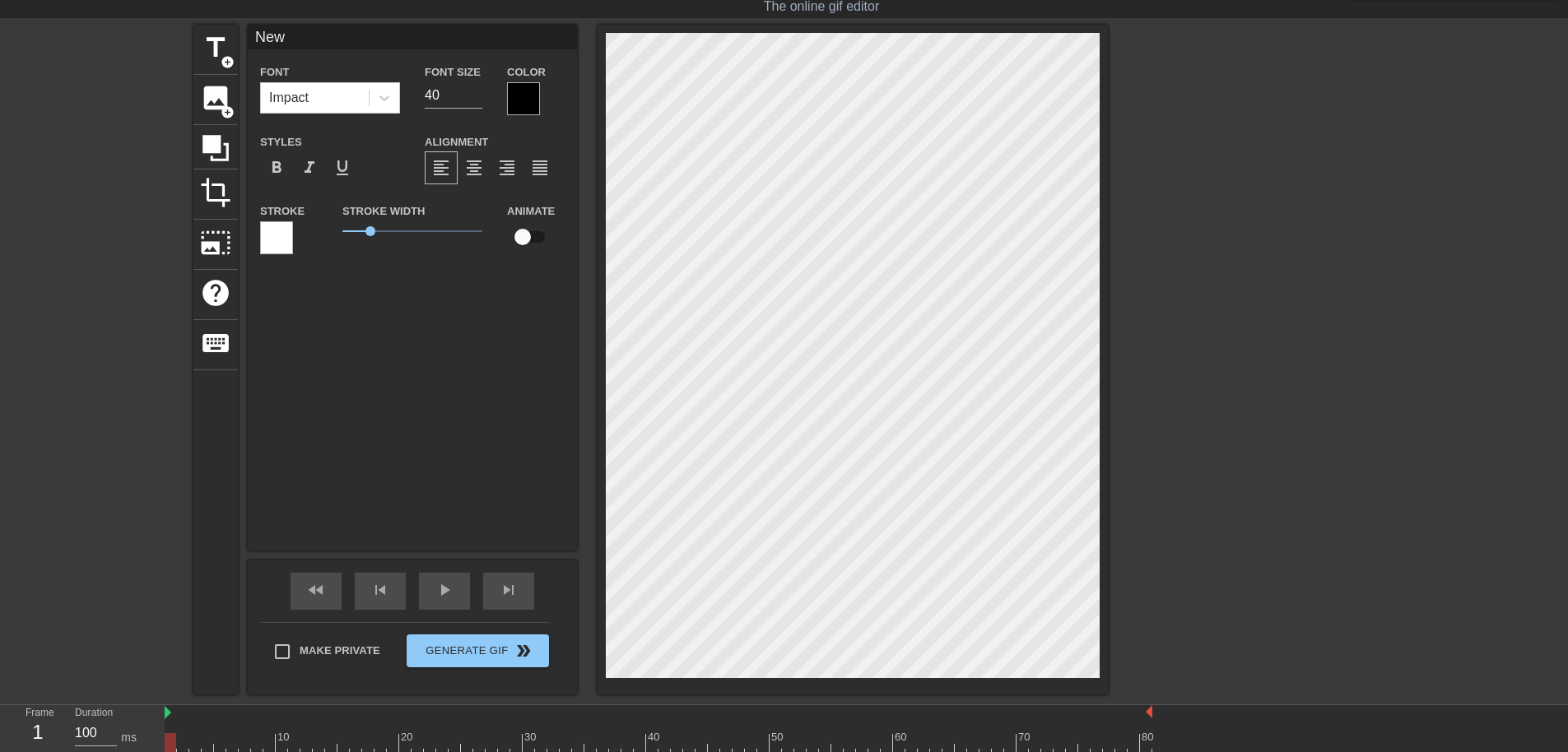
type input "Ne"
type textarea "Ne"
type input "N"
type textarea "N"
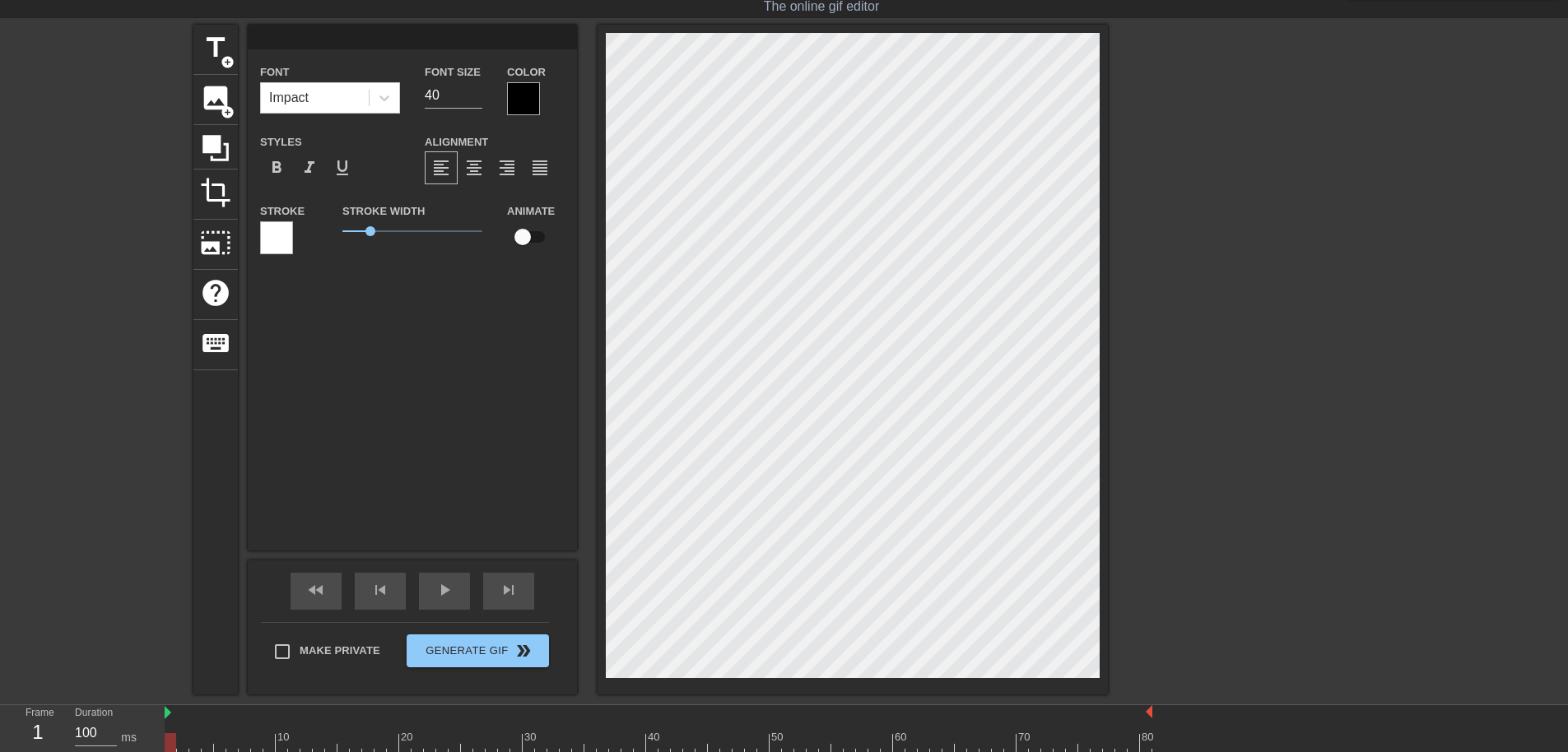
type input "T"
type textarea "T"
type input "Th"
type textarea "The"
type input "TheR"
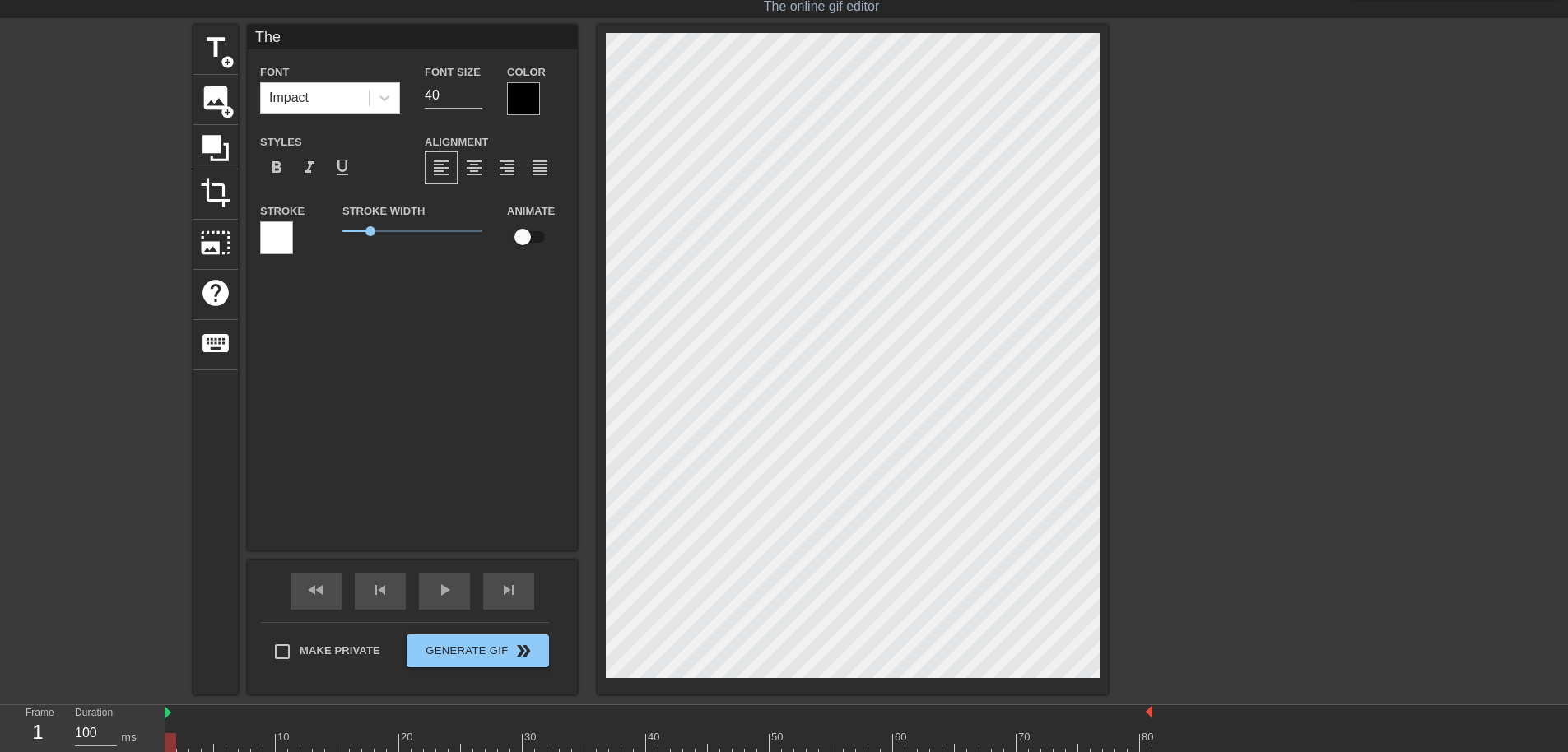
type textarea "TheR"
type input "TheRe"
type textarea "TheRe"
type input "TheRex"
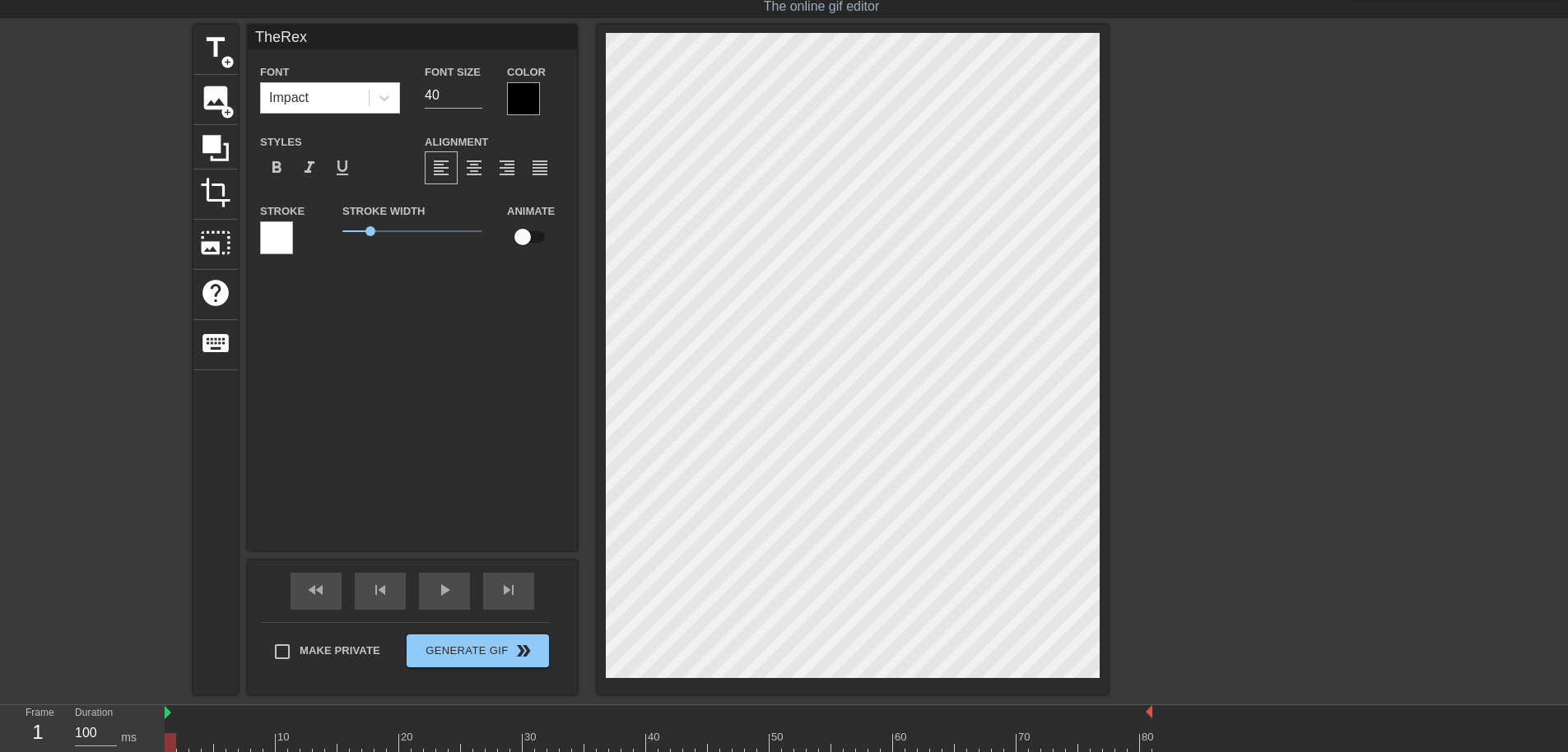
type textarea "TheRex"
click at [460, 415] on div "TheRex Font Impact Font Size 40 Color Styles format_bold format_italic format_u…" at bounding box center [412, 288] width 330 height 526
click at [292, 110] on div "Impact" at bounding box center [315, 98] width 108 height 29
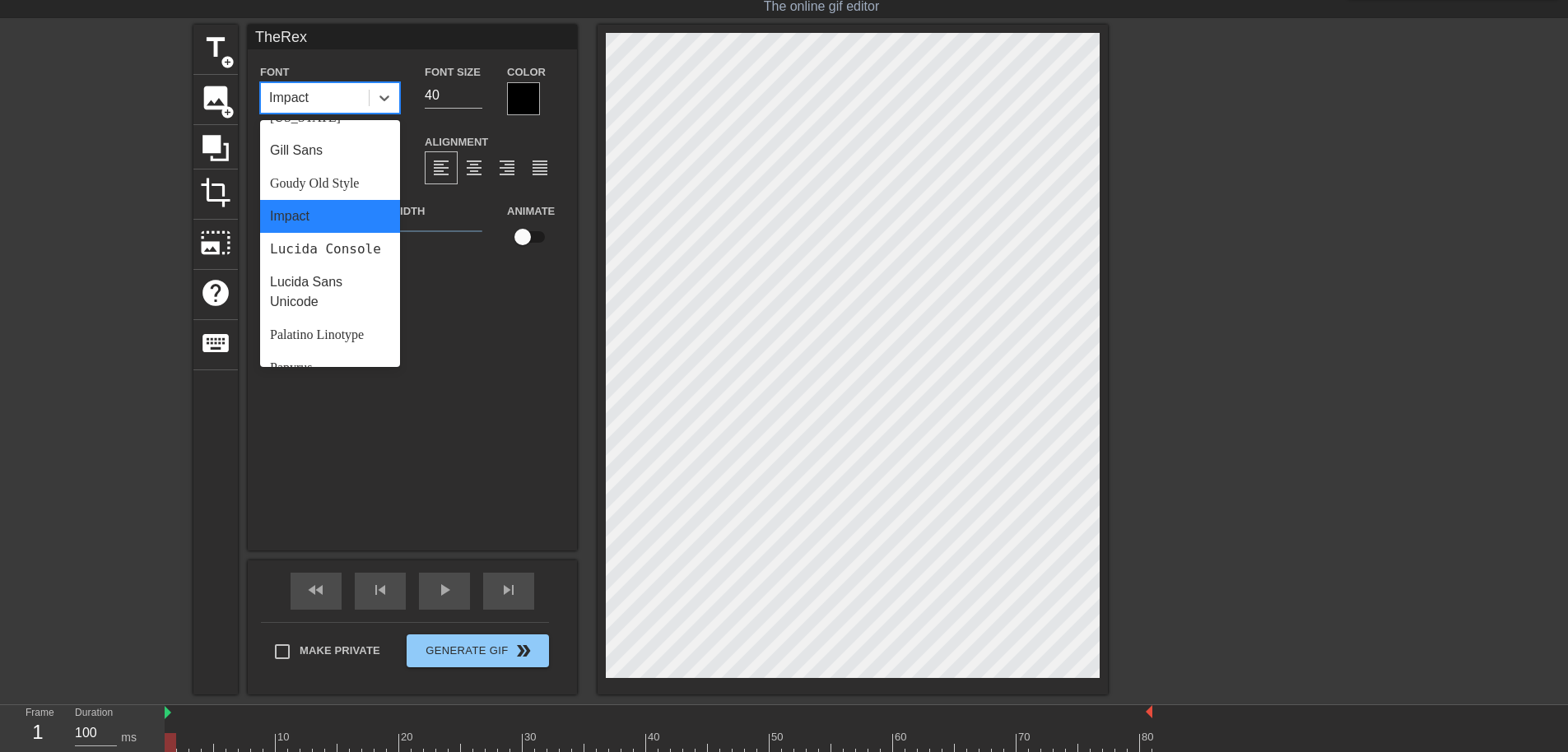
scroll to position [412, 0]
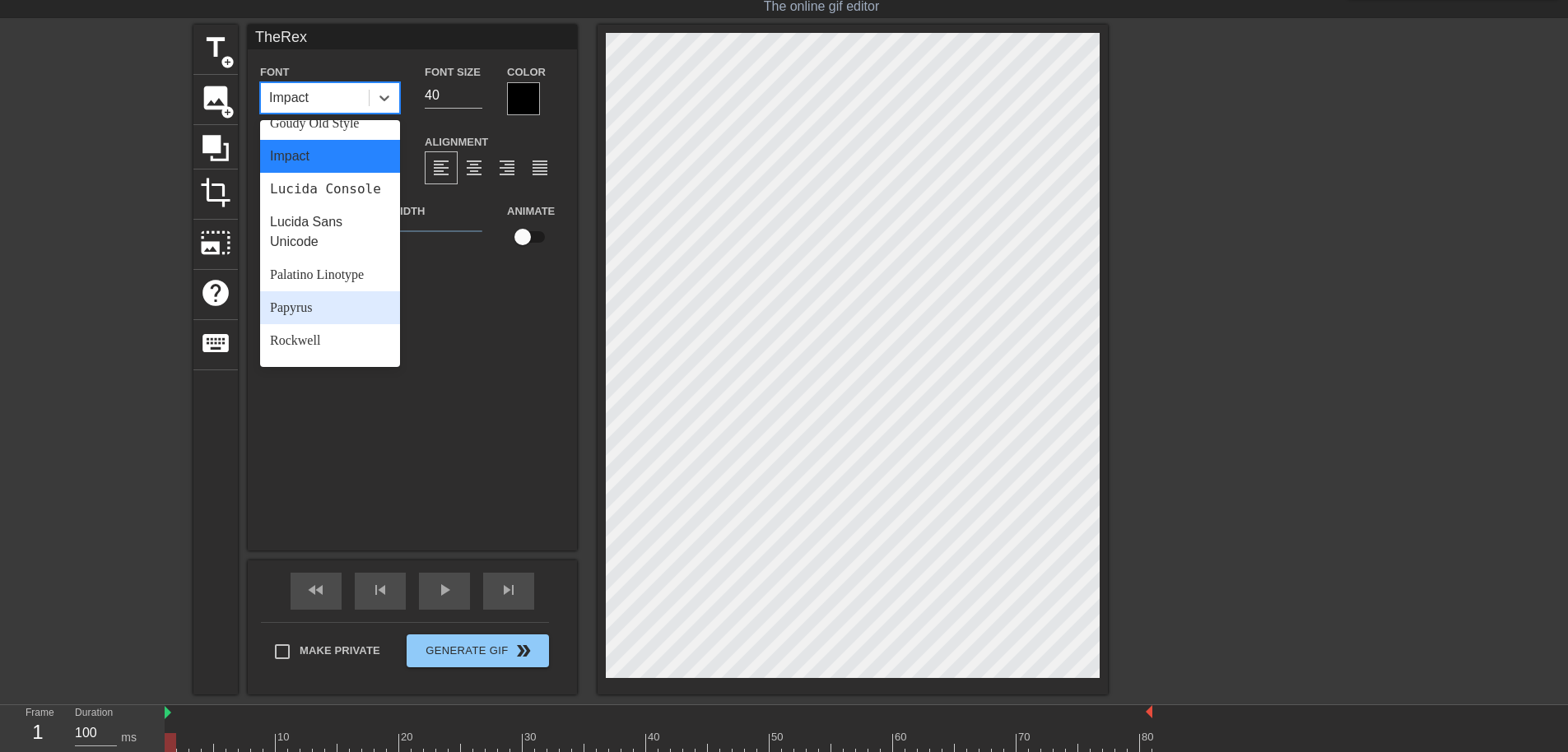
click at [296, 320] on div "Papyrus" at bounding box center [331, 308] width 140 height 33
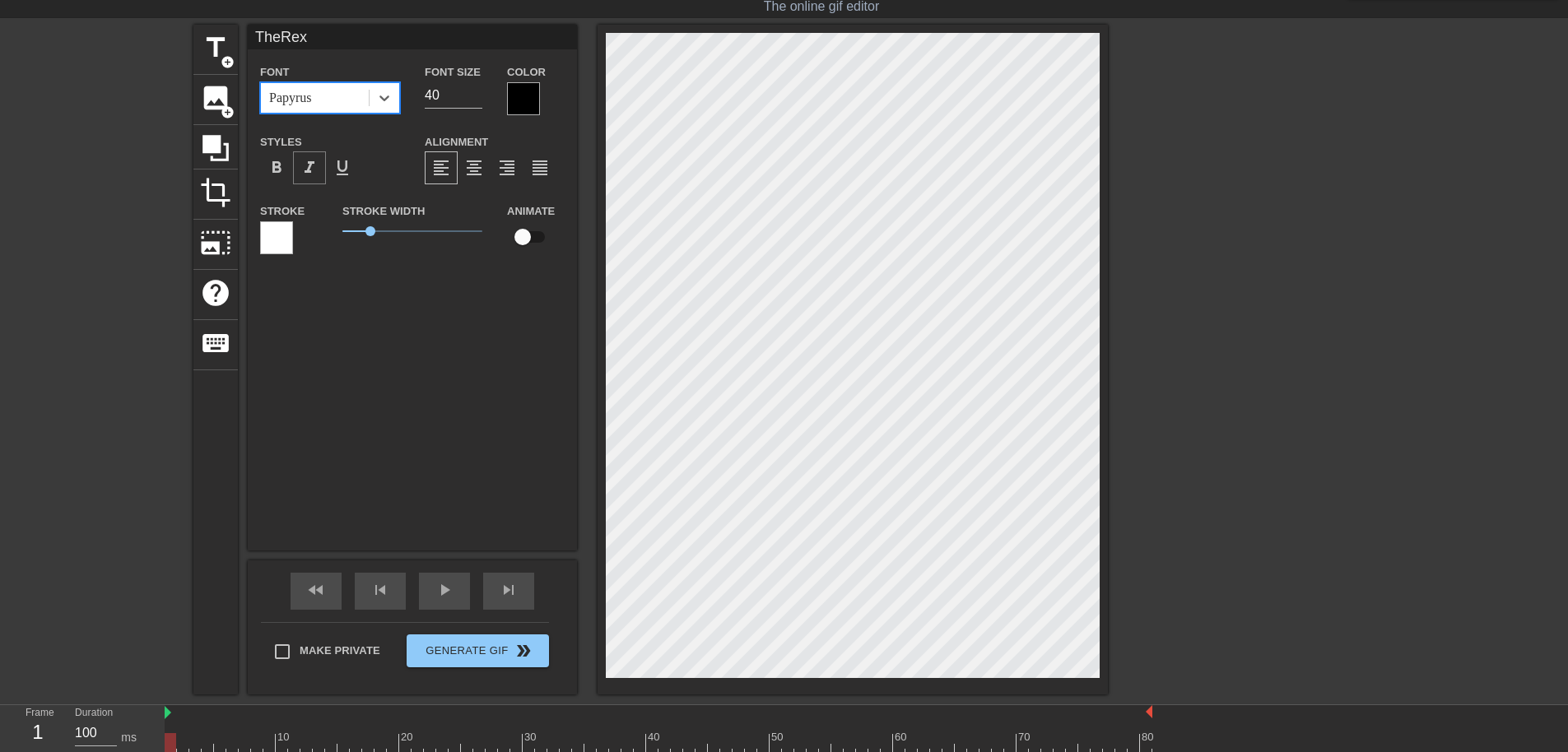
click at [308, 175] on span "format_italic" at bounding box center [309, 168] width 20 height 20
drag, startPoint x: 375, startPoint y: 230, endPoint x: 509, endPoint y: 242, distance: 134.5
click at [566, 247] on div "Stroke Stroke Width 5 Animate" at bounding box center [412, 235] width 330 height 68
click at [287, 234] on div at bounding box center [277, 238] width 33 height 33
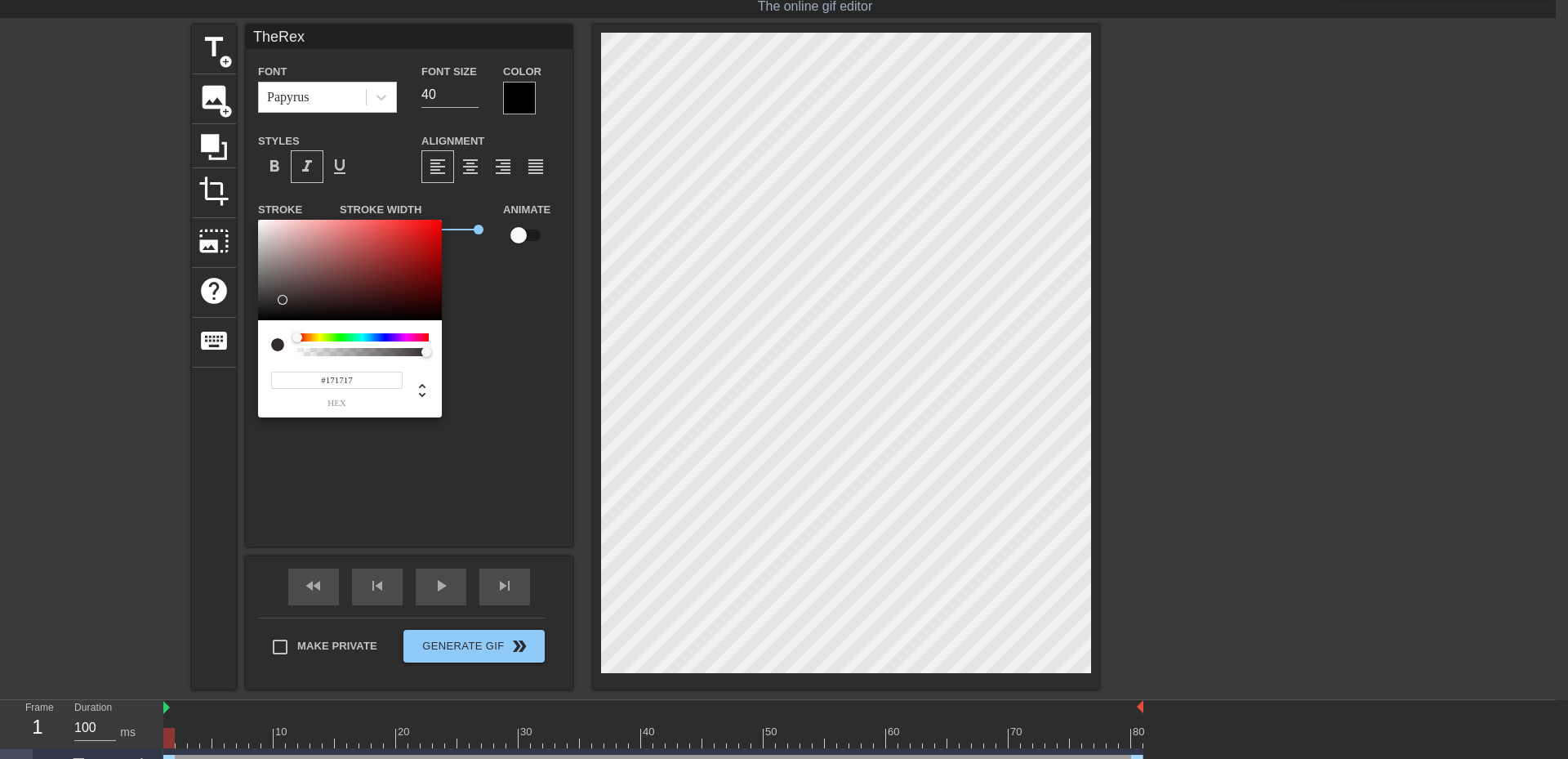
type input "#000000"
drag, startPoint x: 295, startPoint y: 301, endPoint x: 134, endPoint y: 435, distance: 209.5
click at [125, 393] on div "#000000 hex" at bounding box center [784, 380] width 1568 height 759
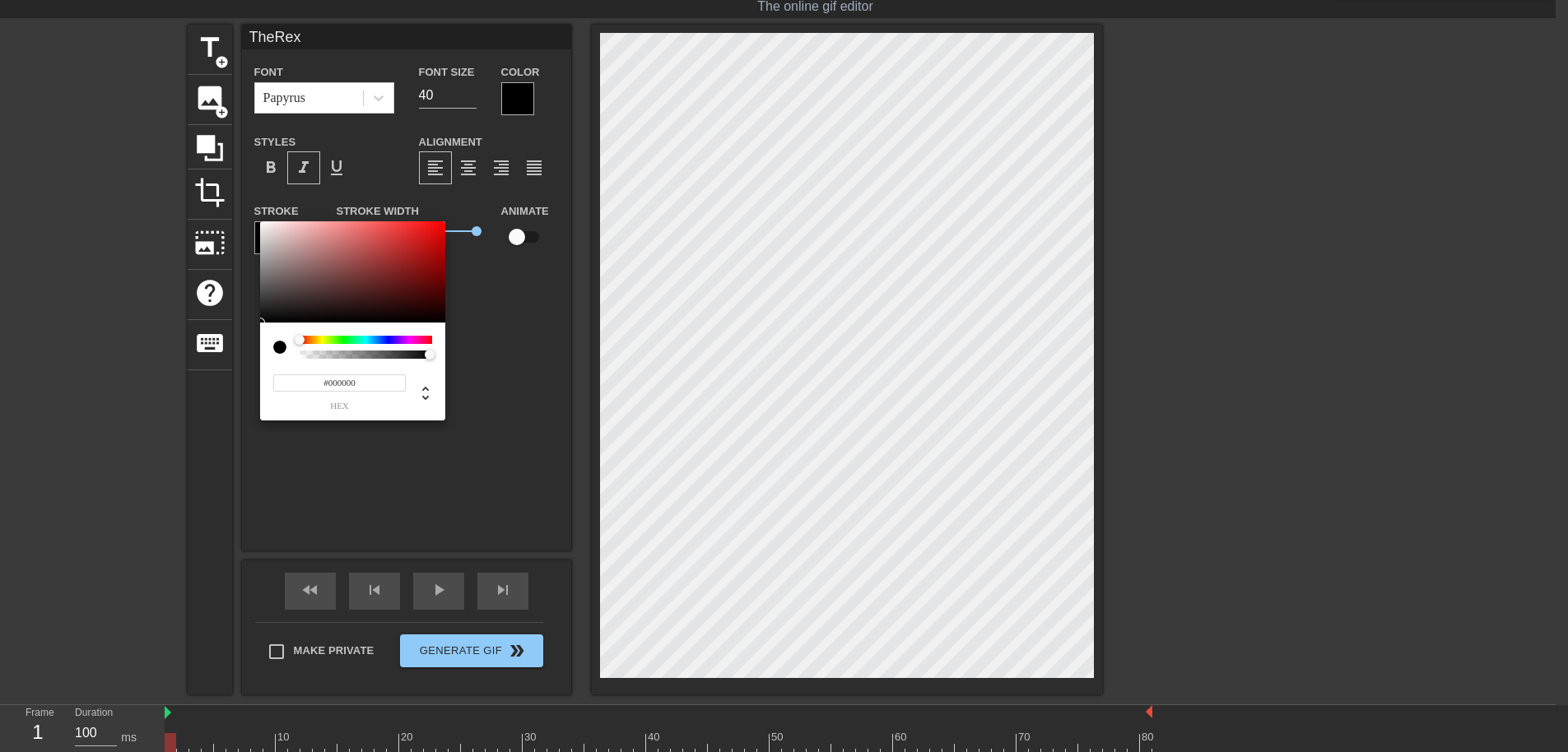
drag, startPoint x: 379, startPoint y: 496, endPoint x: 540, endPoint y: 327, distance: 233.4
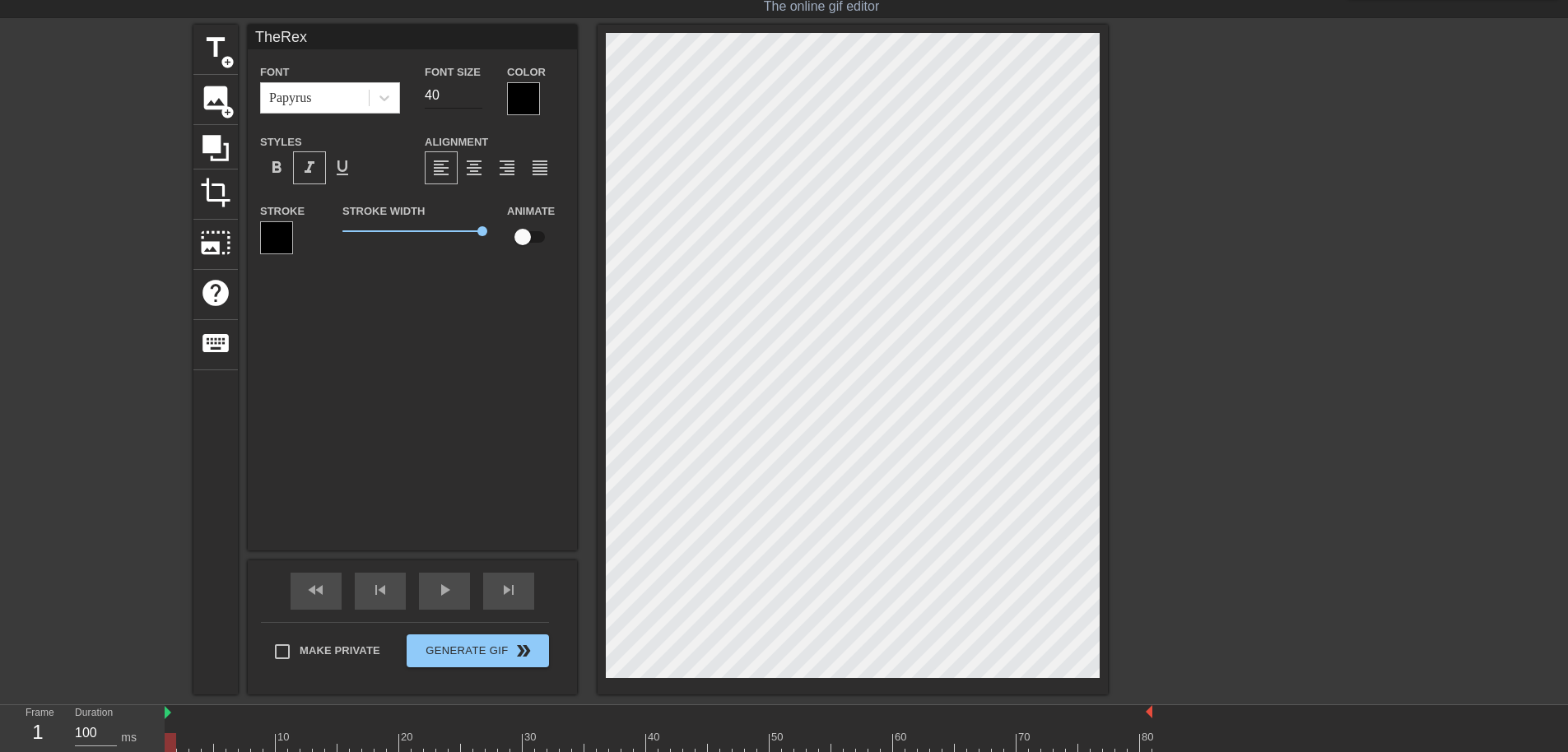
click at [441, 82] on input "40" at bounding box center [453, 95] width 58 height 26
type input "4"
type input "70"
click at [287, 254] on div "Stroke" at bounding box center [288, 235] width 82 height 68
click at [273, 246] on div at bounding box center [277, 238] width 33 height 33
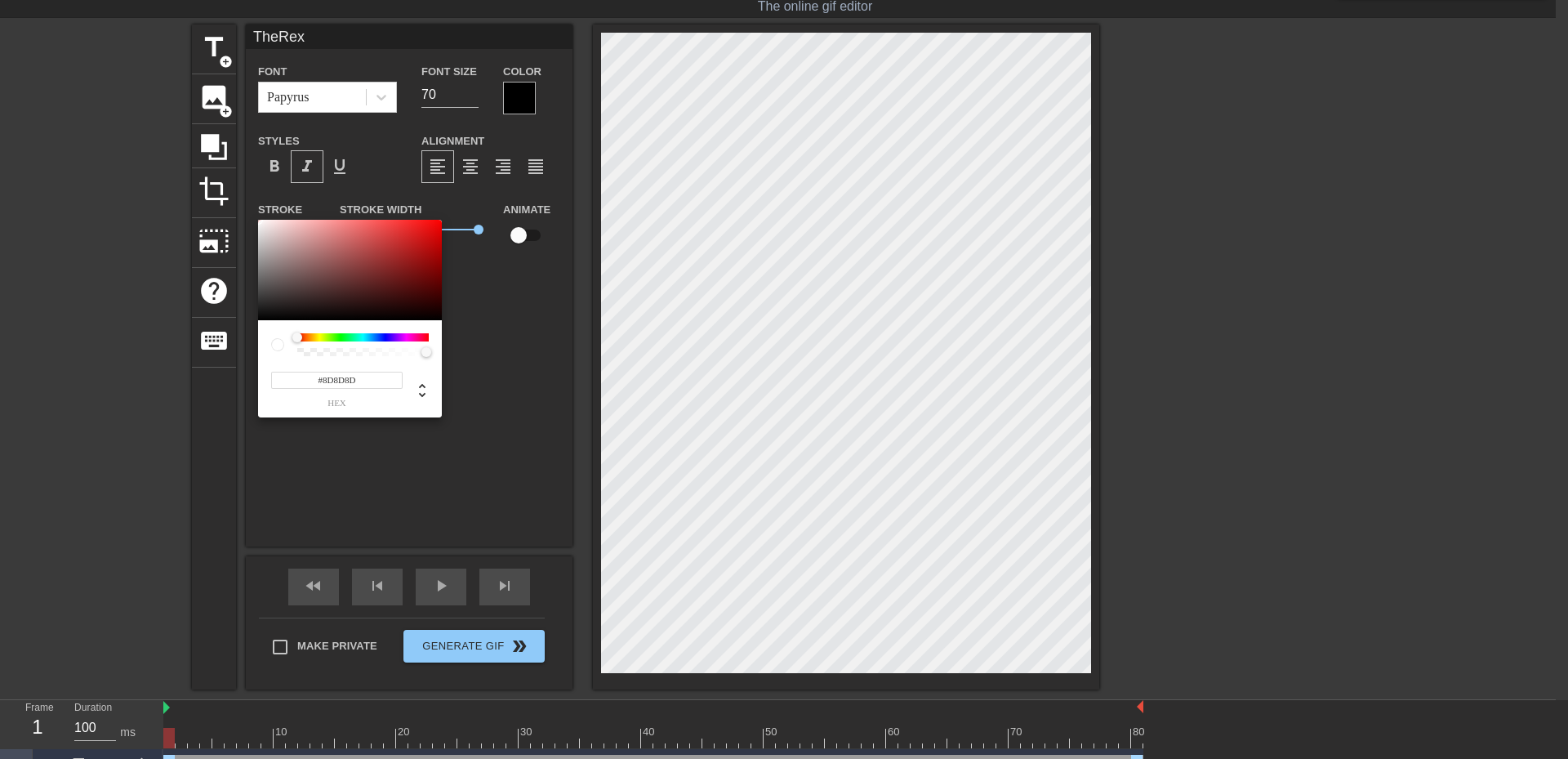
type input "#000000"
drag, startPoint x: 268, startPoint y: 316, endPoint x: 224, endPoint y: 456, distance: 146.8
click at [231, 453] on div "#000000 hex" at bounding box center [784, 380] width 1568 height 759
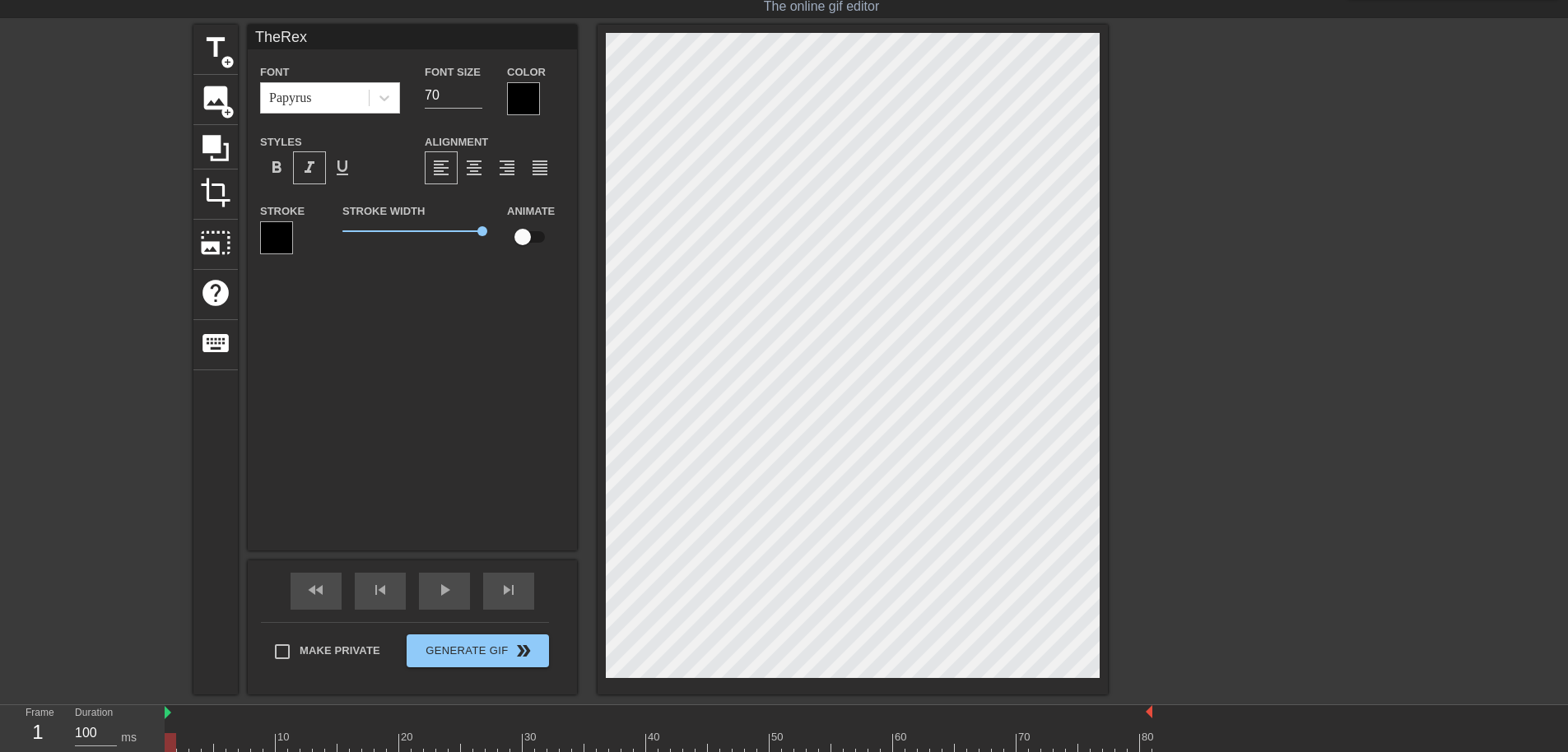
click at [317, 441] on div "TheRex Font Papyrus Font Size 70 Color Styles format_bold format_italic format_…" at bounding box center [412, 288] width 330 height 526
click at [226, 123] on div "image add_circle" at bounding box center [215, 100] width 44 height 50
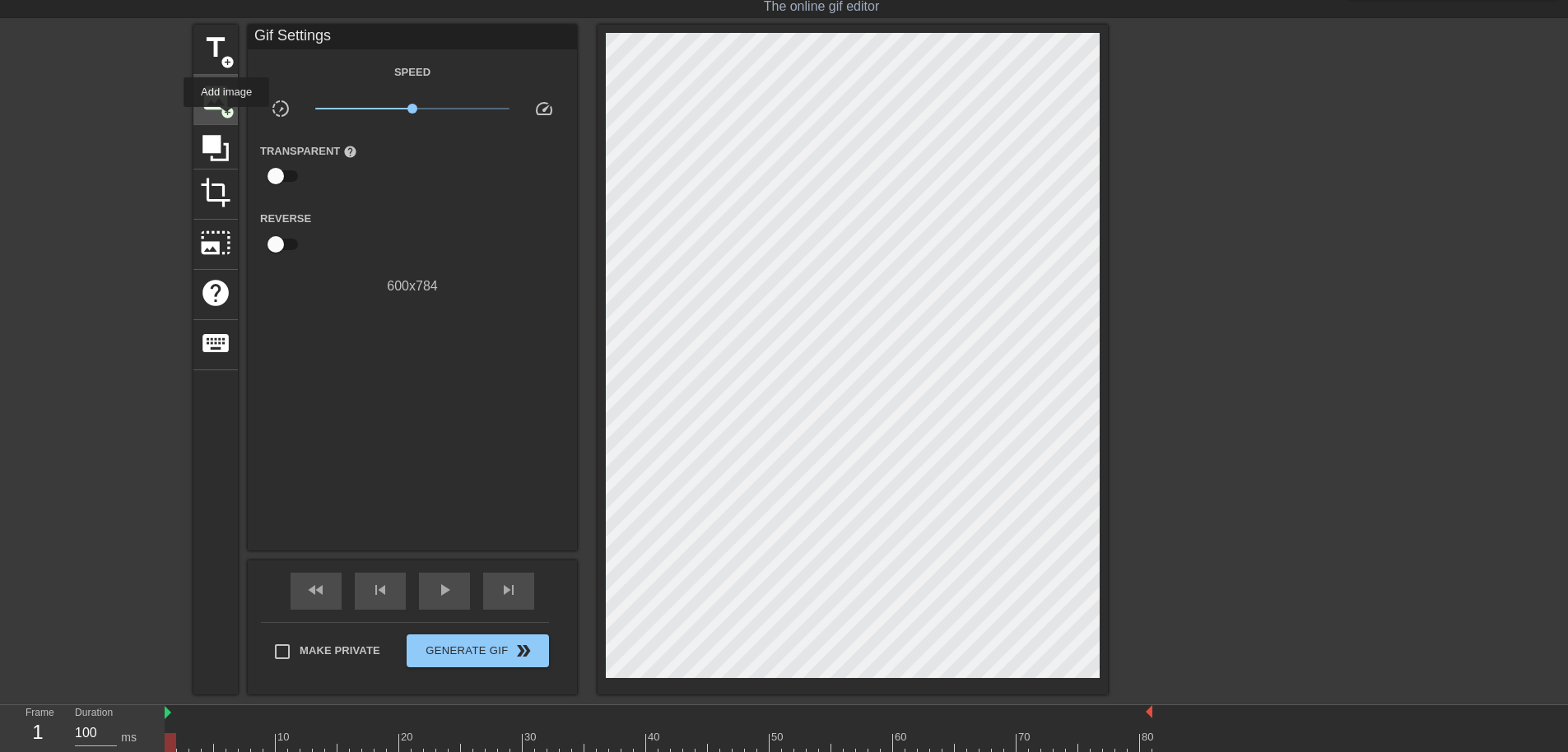
click at [228, 119] on div "image add_circle" at bounding box center [215, 100] width 44 height 50
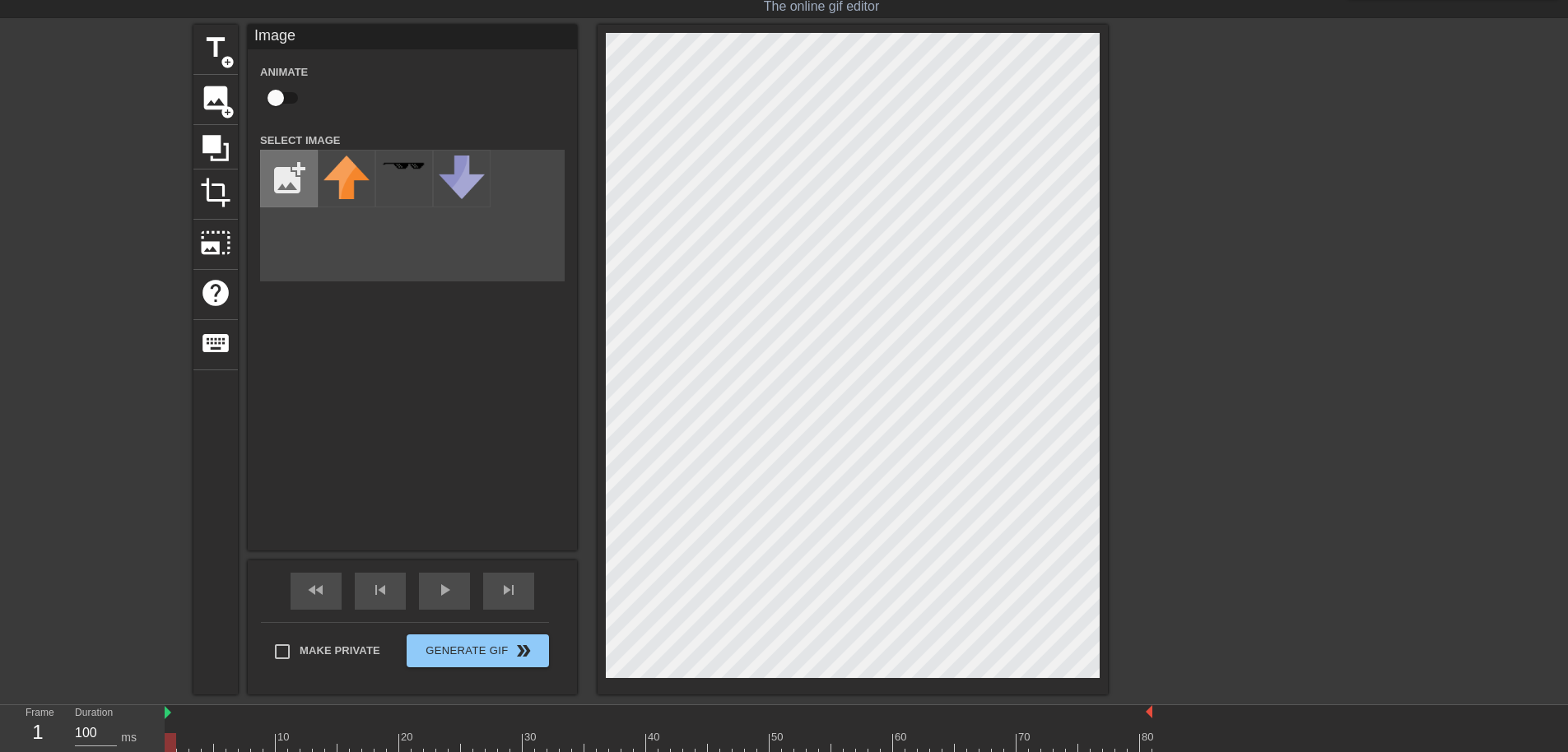
click at [291, 175] on input "file" at bounding box center [289, 178] width 56 height 56
type input "C:\fakepath\617-6170907_dinosaur-skull-x-ray-t-[PERSON_NAME]-skull-vector-remov…"
click at [327, 165] on img at bounding box center [346, 174] width 46 height 37
click at [399, 421] on div "Image Animate Select Image add_photo_alternate" at bounding box center [412, 288] width 330 height 526
click at [138, 392] on div "title add_circle image add_circle crop photo_size_select_large help keyboard Im…" at bounding box center [784, 360] width 1568 height 670
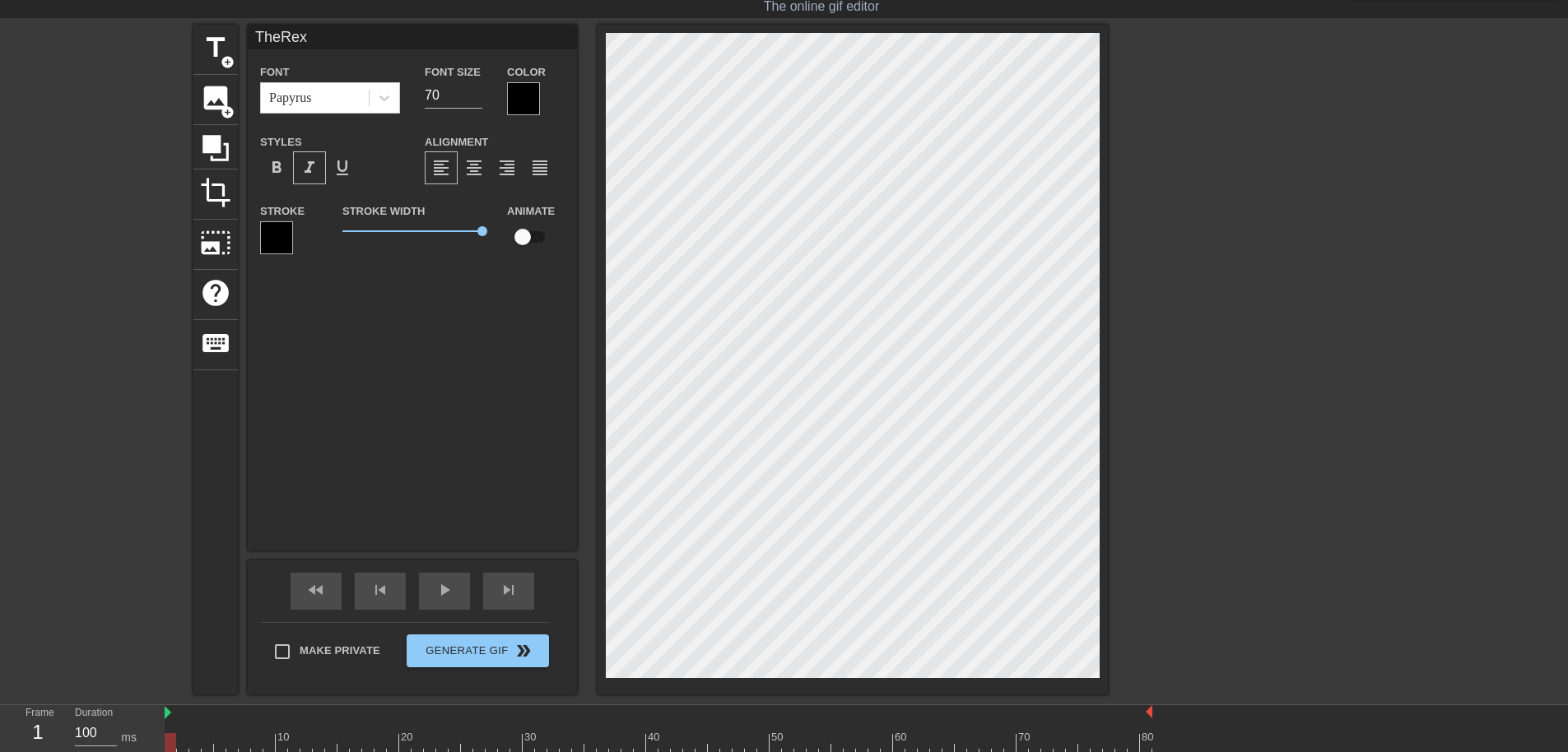
click at [106, 402] on div "title add_circle image add_circle crop photo_size_select_large help keyboard Th…" at bounding box center [784, 360] width 1568 height 670
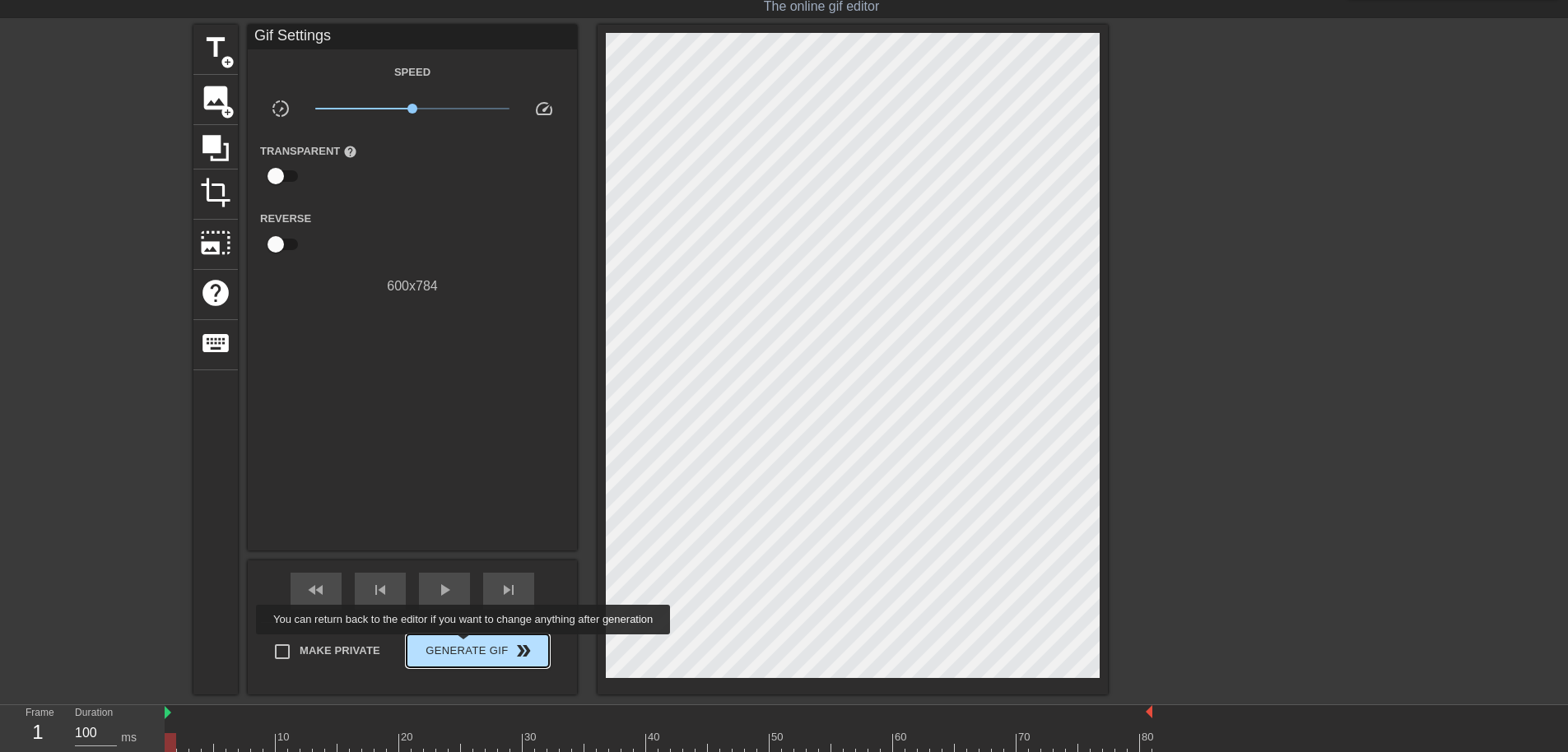
click at [465, 646] on span "Generate Gif double_arrow" at bounding box center [478, 651] width 129 height 20
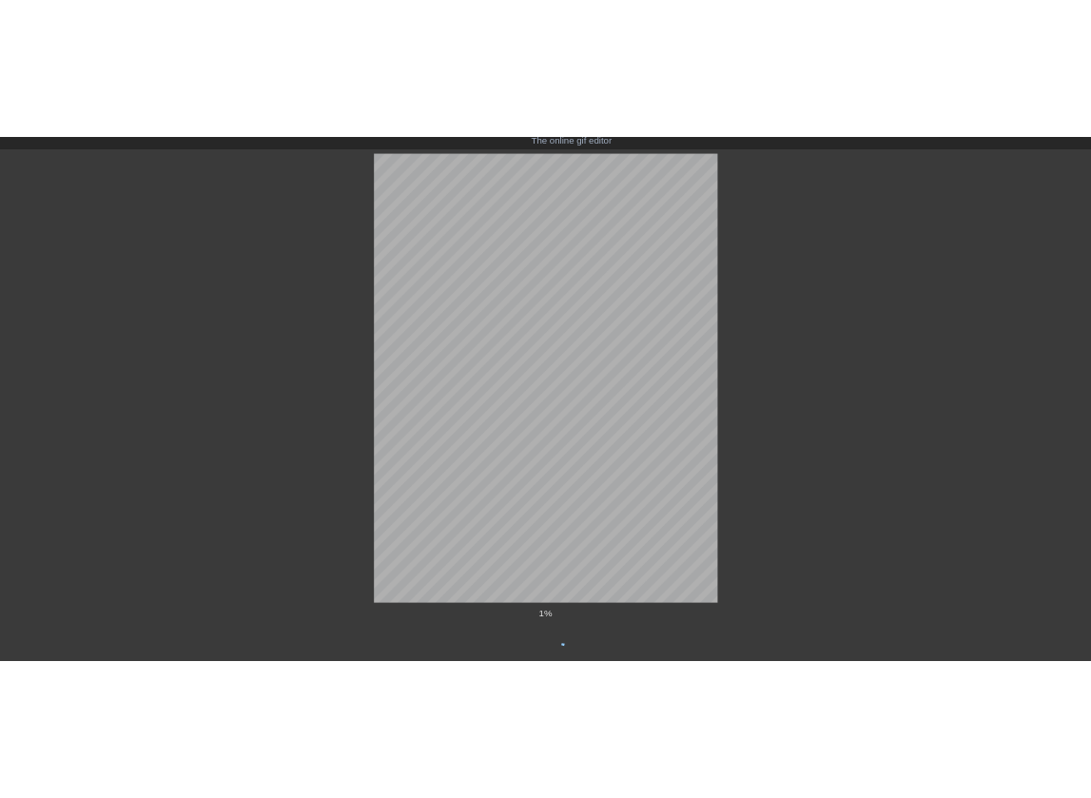
scroll to position [0, 0]
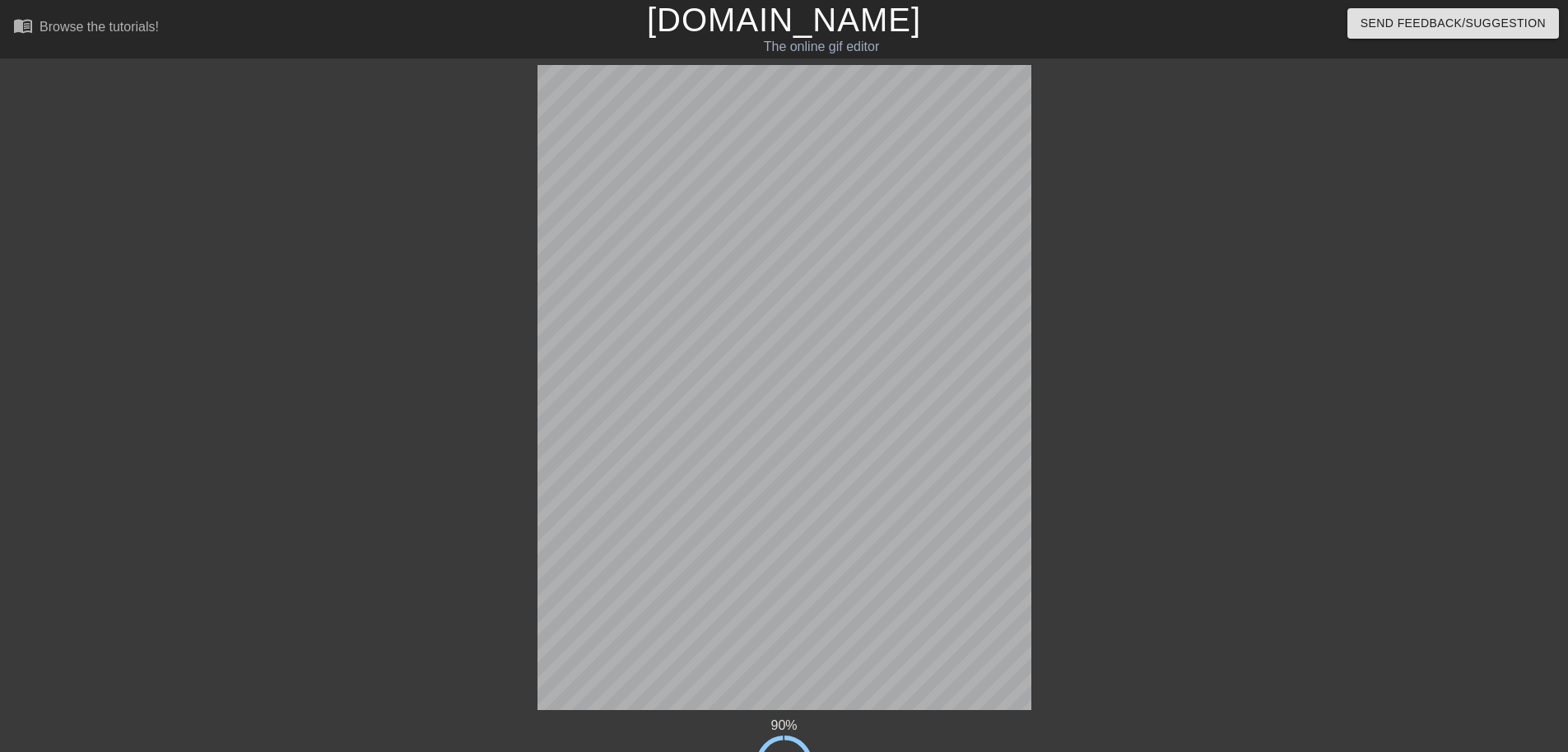
click at [1359, 203] on div "90 % done Generating Gif done Saving to GfyCat done Processing on GfyCat title …" at bounding box center [784, 453] width 1568 height 777
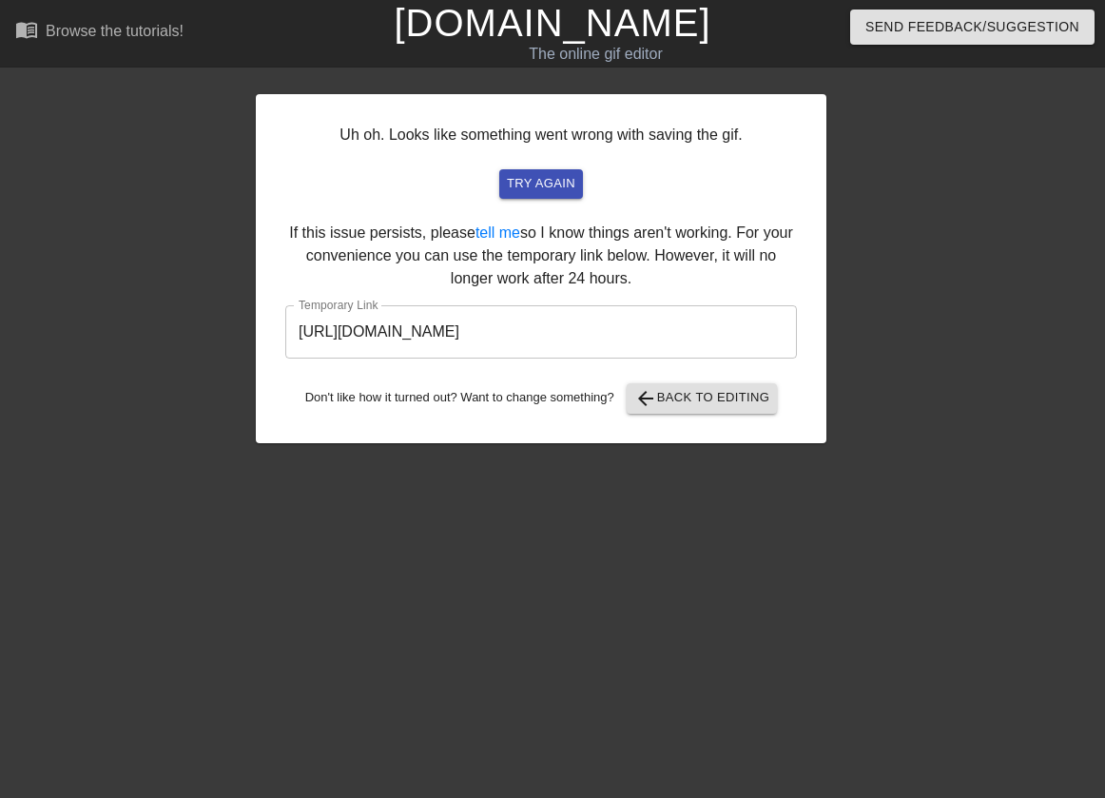
drag, startPoint x: 150, startPoint y: 278, endPoint x: 448, endPoint y: 328, distance: 302.0
click at [149, 279] on div "Uh oh. Looks like something went wrong with saving the gif. try again If this i…" at bounding box center [552, 259] width 1105 height 368
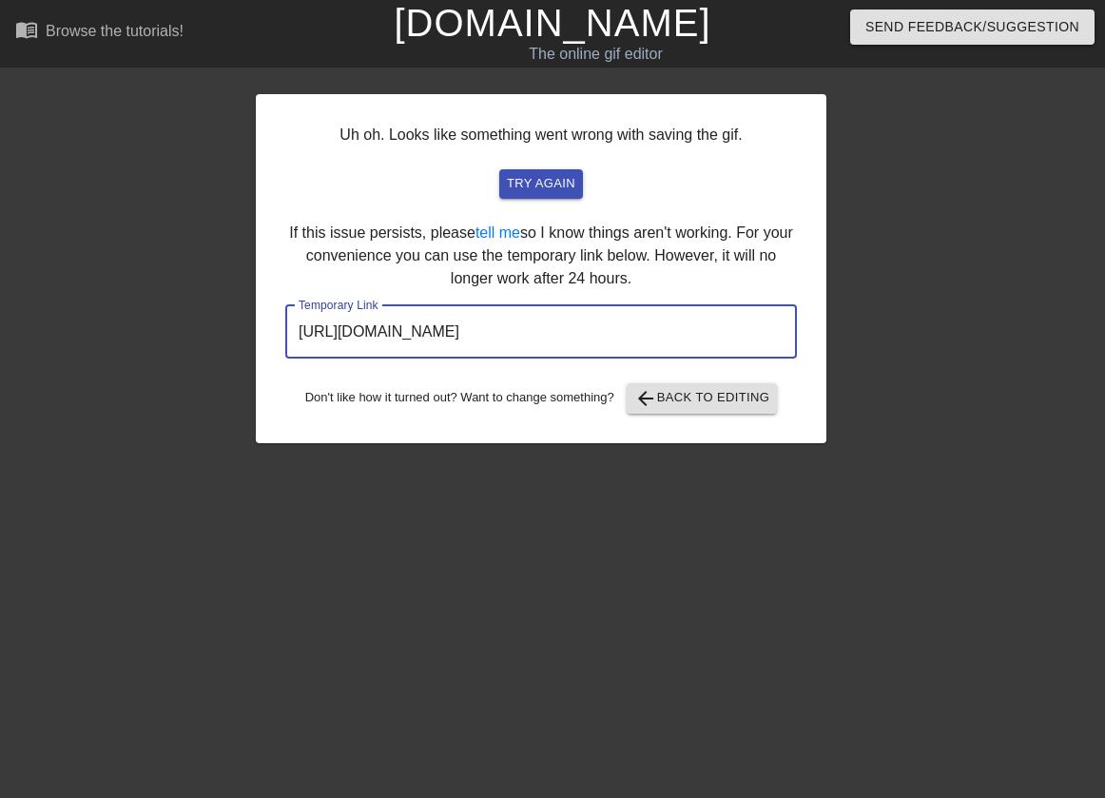
drag, startPoint x: 719, startPoint y: 347, endPoint x: 274, endPoint y: 343, distance: 445.2
click at [274, 343] on div "Uh oh. Looks like something went wrong with saving the gif. try again If this i…" at bounding box center [541, 268] width 571 height 349
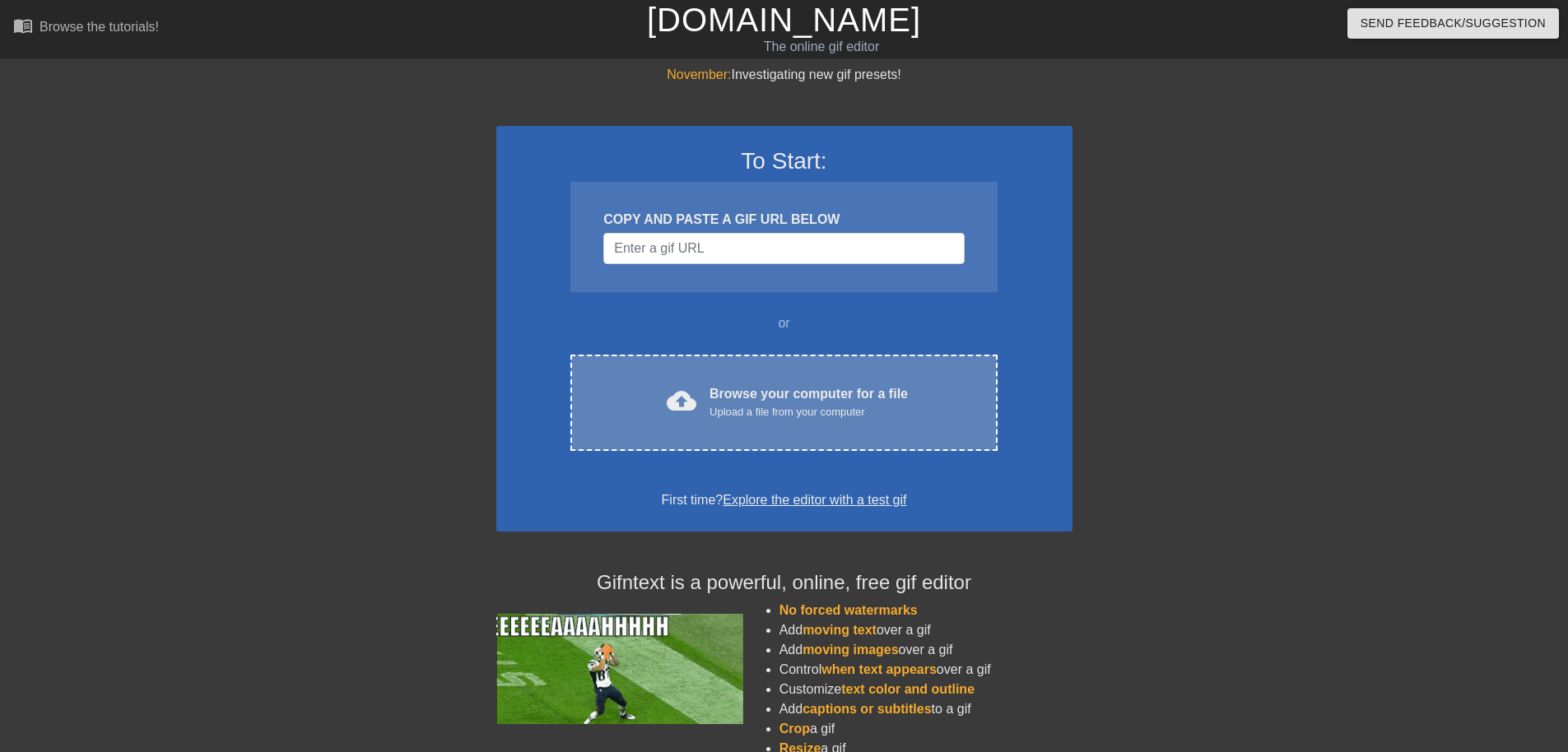
click at [825, 431] on div "cloud_upload Browse your computer for a file Upload a file from your computer C…" at bounding box center [783, 402] width 427 height 96
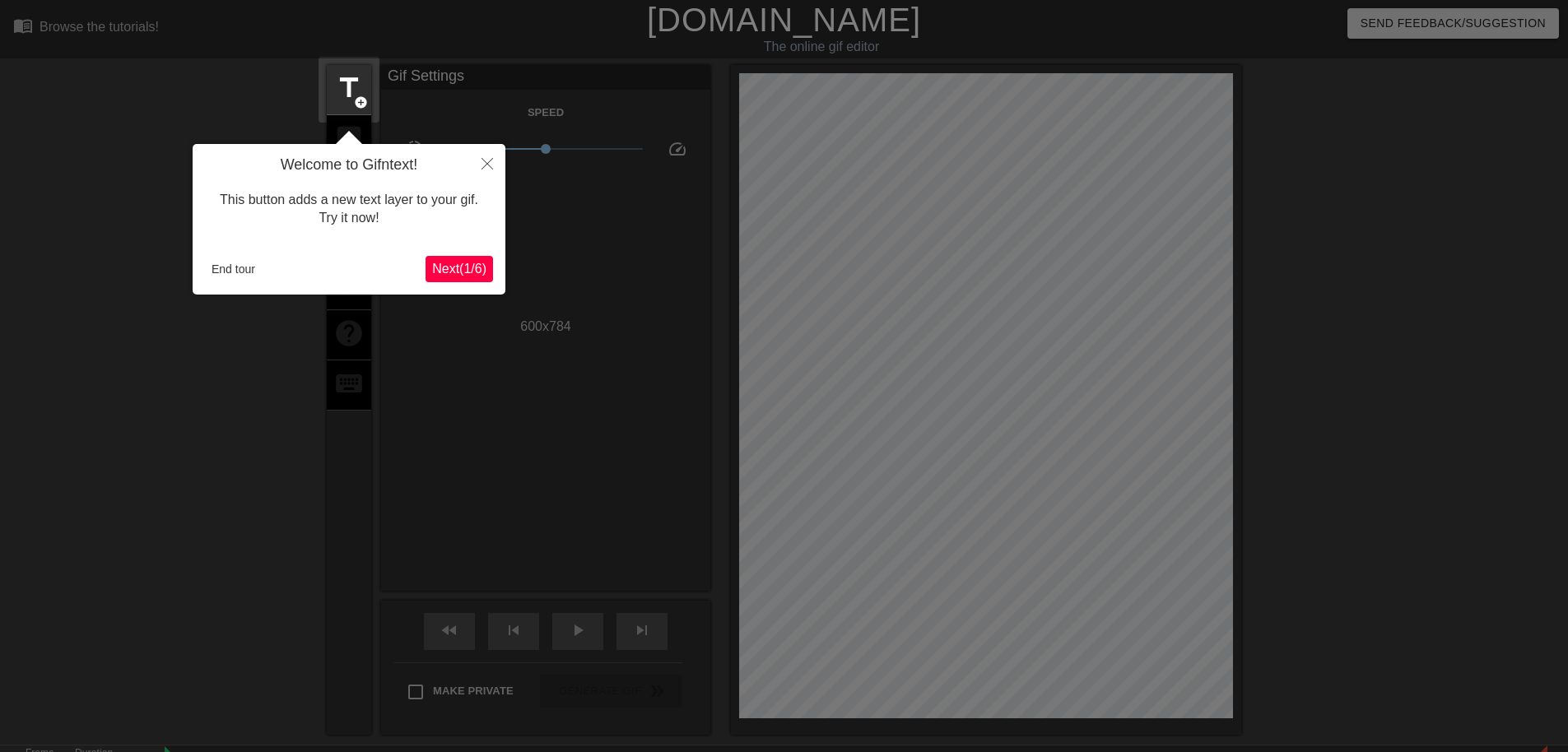
scroll to position [41, 0]
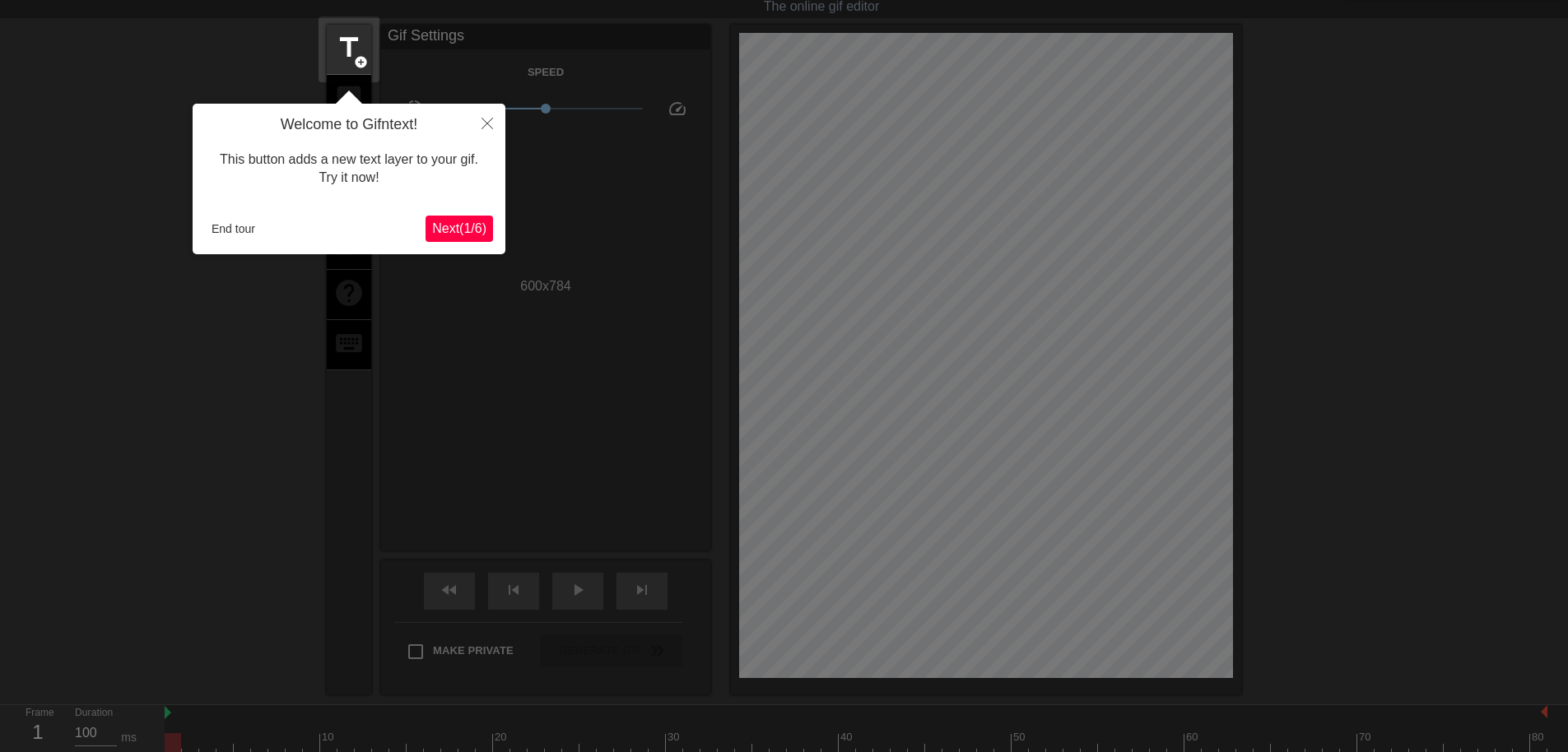
click at [228, 214] on div "Welcome to Gifntext! This button adds a new text layer to your gif. Try it now!…" at bounding box center [349, 179] width 312 height 151
click at [243, 218] on button "End tour" at bounding box center [234, 228] width 57 height 25
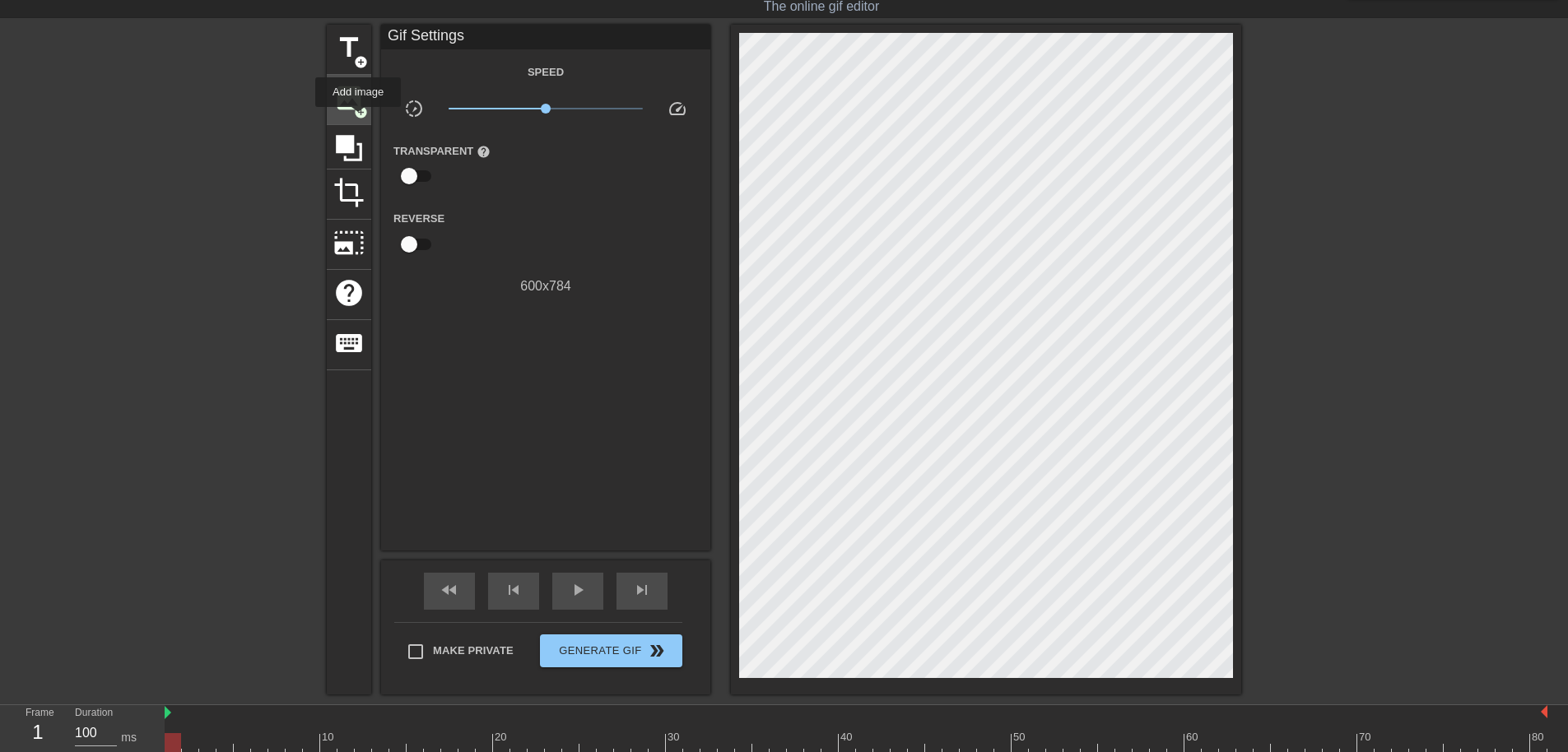
click at [358, 119] on div "image add_circle" at bounding box center [349, 100] width 44 height 50
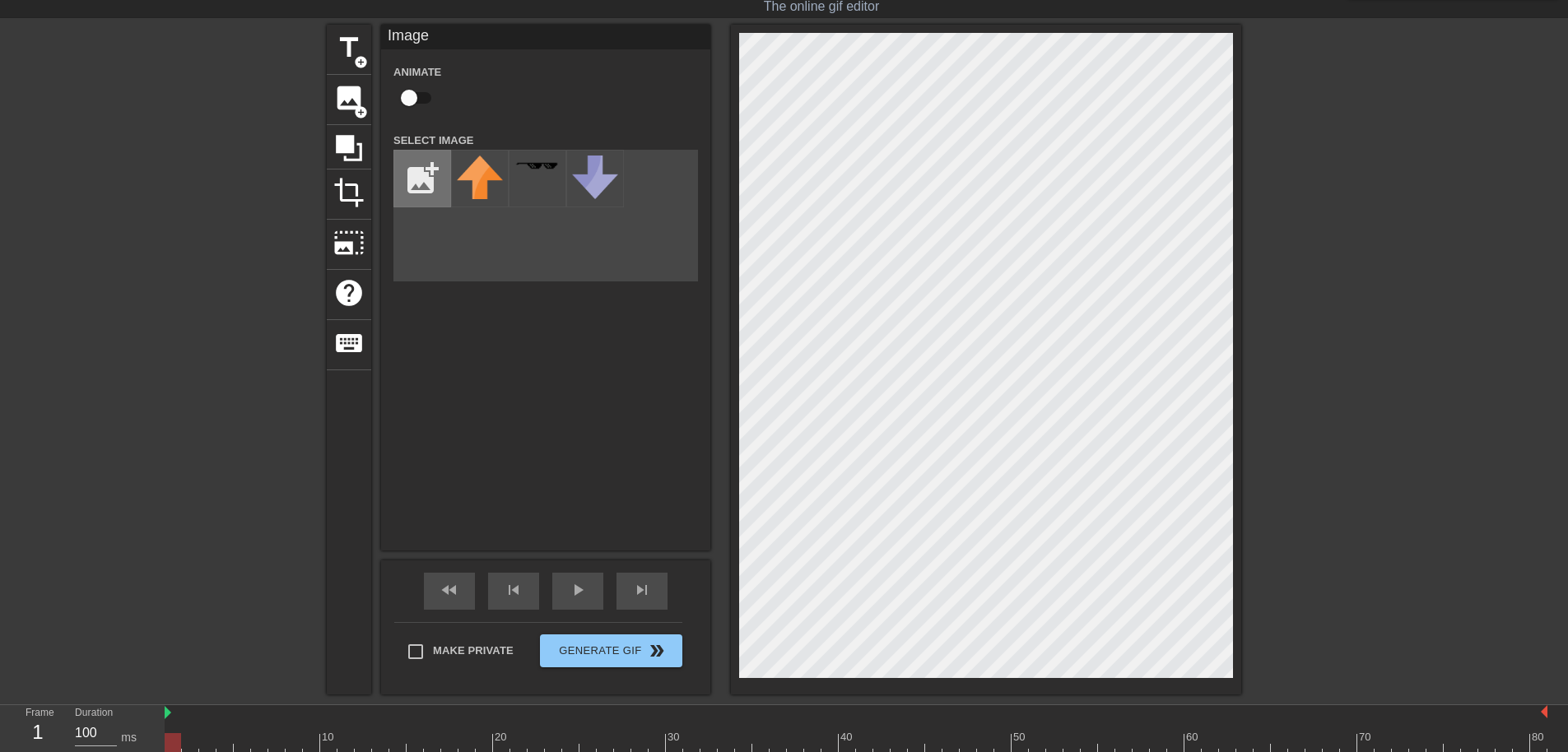
click at [412, 194] on input "file" at bounding box center [422, 178] width 56 height 56
type input "C:\fakepath\Adobe Express - file.png"
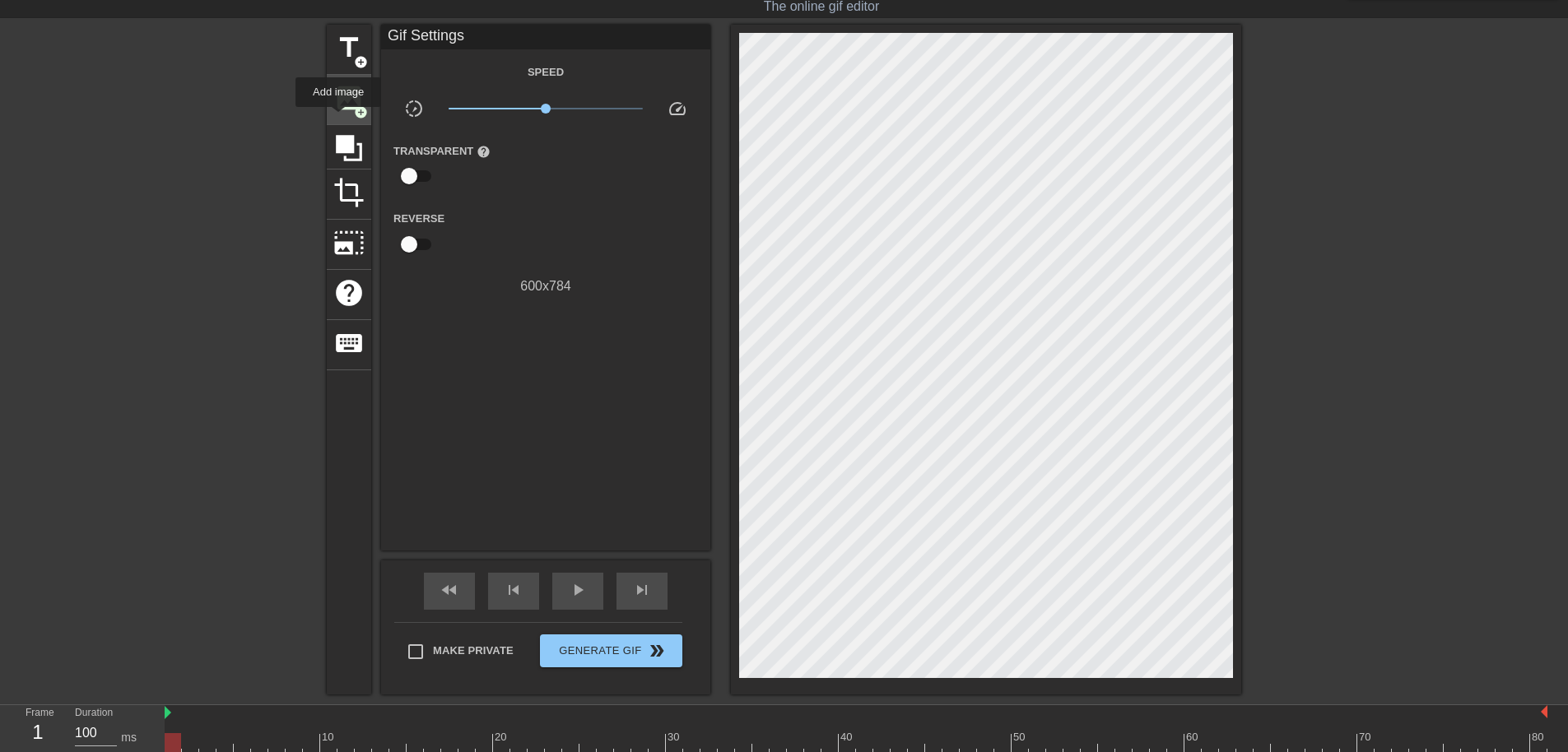
click at [338, 119] on div "image add_circle" at bounding box center [349, 100] width 44 height 50
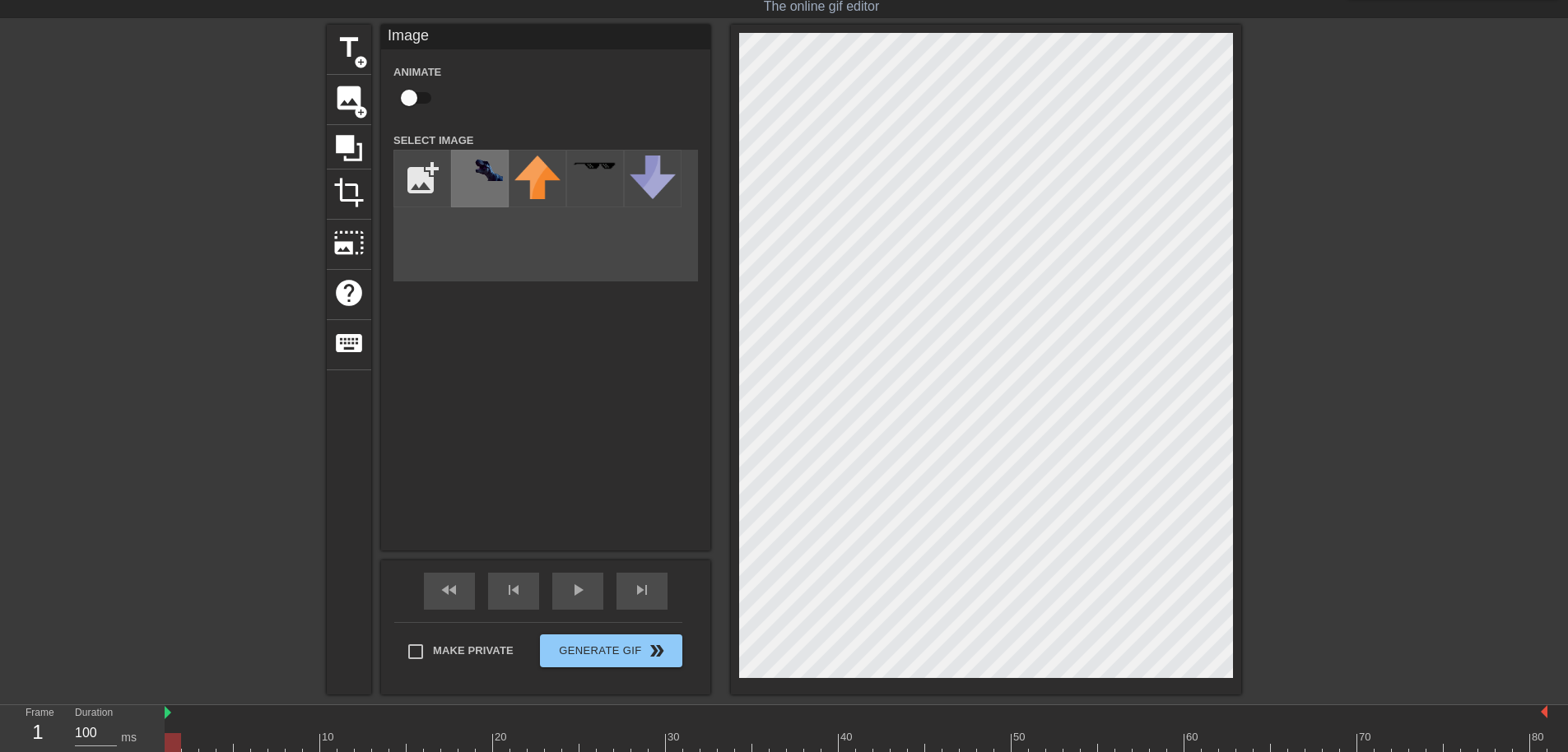
click at [467, 181] on img at bounding box center [479, 168] width 46 height 25
click at [485, 189] on div at bounding box center [479, 178] width 58 height 58
click at [507, 188] on div at bounding box center [479, 178] width 58 height 58
click at [1395, 453] on div "title add_circle image add_circle crop photo_size_select_large help keyboard Im…" at bounding box center [784, 360] width 1568 height 670
click at [1457, 498] on div "title add_circle image add_circle crop photo_size_select_large help keyboard Im…" at bounding box center [784, 360] width 1568 height 670
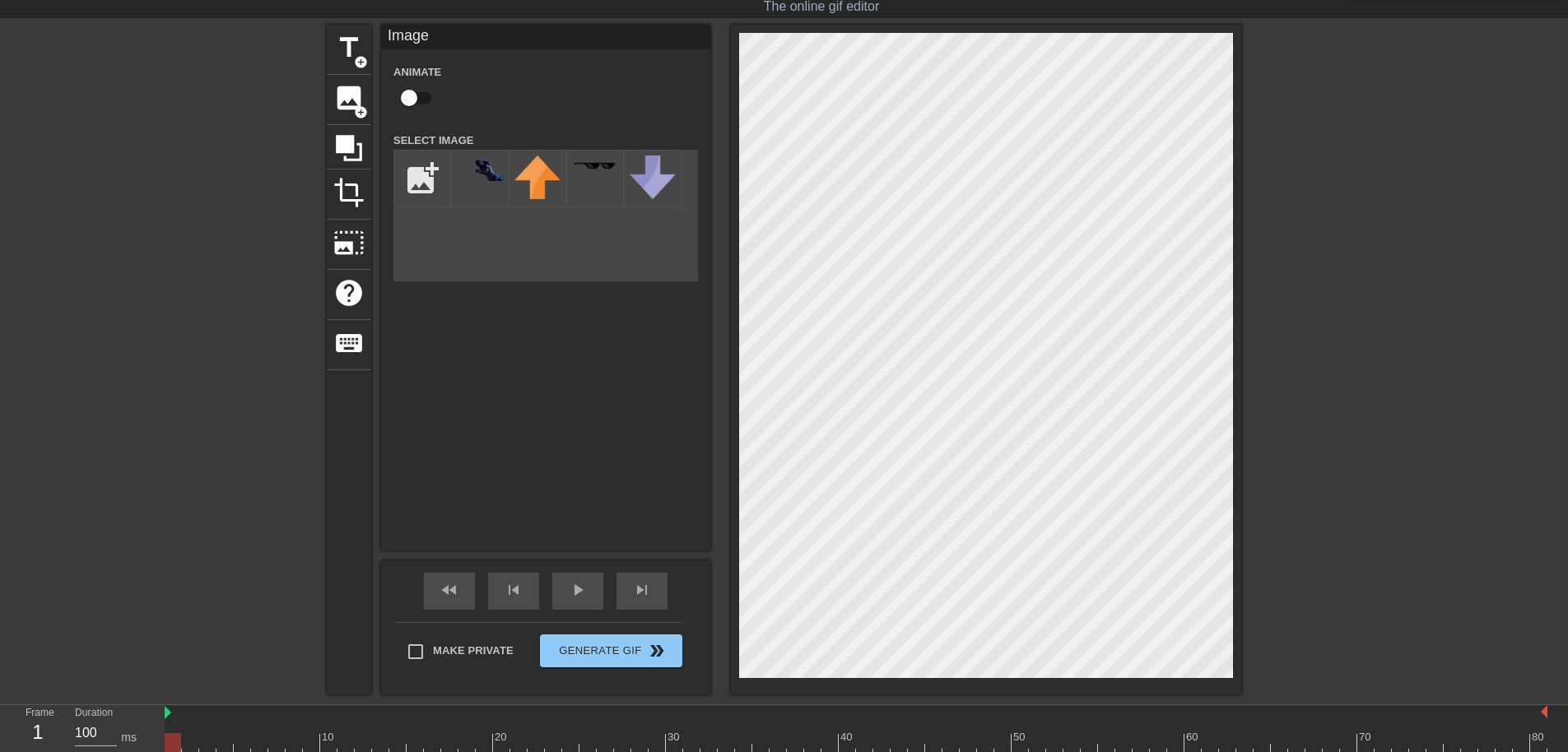
click at [607, 271] on div "title add_circle image add_circle crop photo_size_select_large help keyboard Im…" at bounding box center [784, 360] width 915 height 670
click at [1417, 267] on div at bounding box center [1384, 272] width 247 height 494
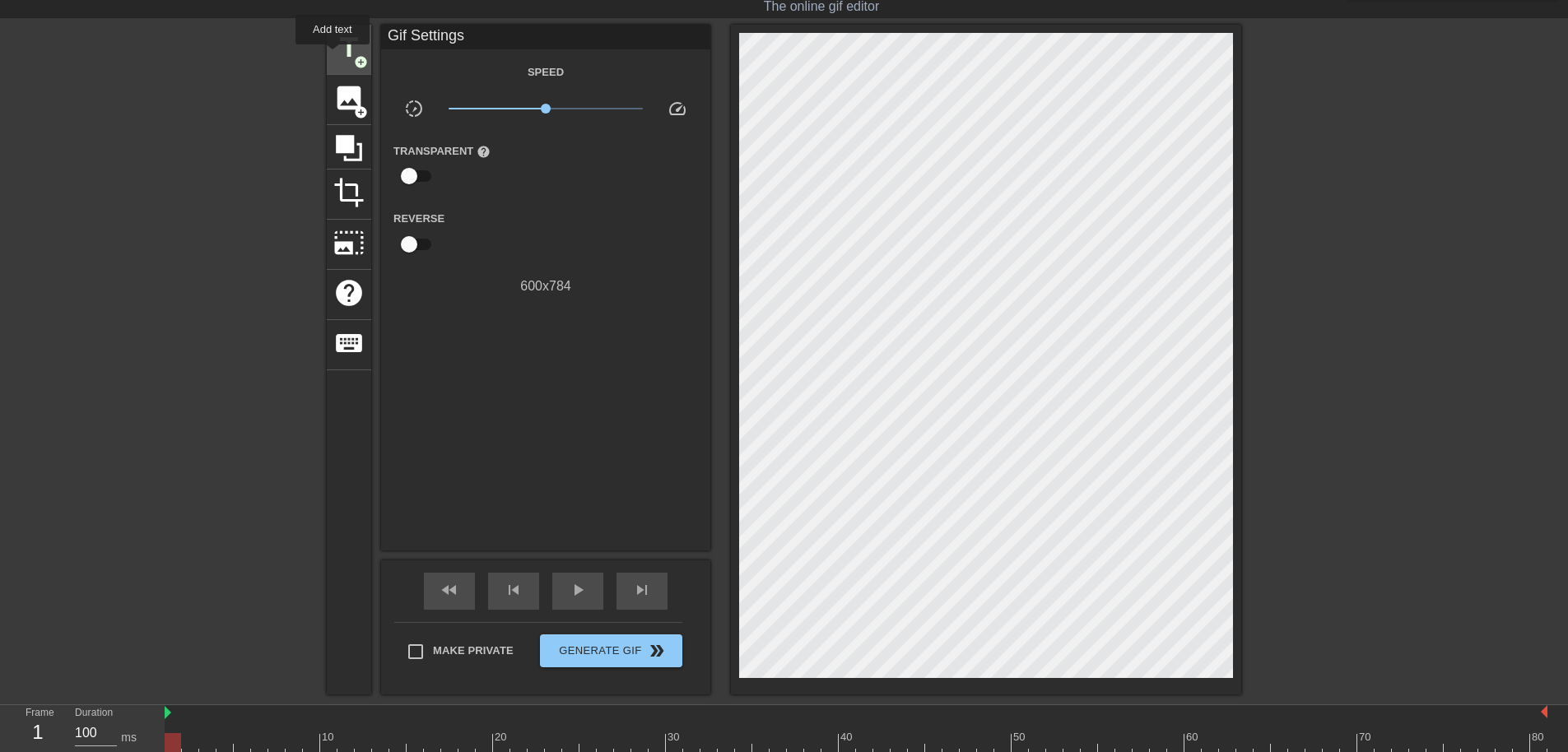
click at [332, 56] on div "title add_circle" at bounding box center [349, 50] width 44 height 50
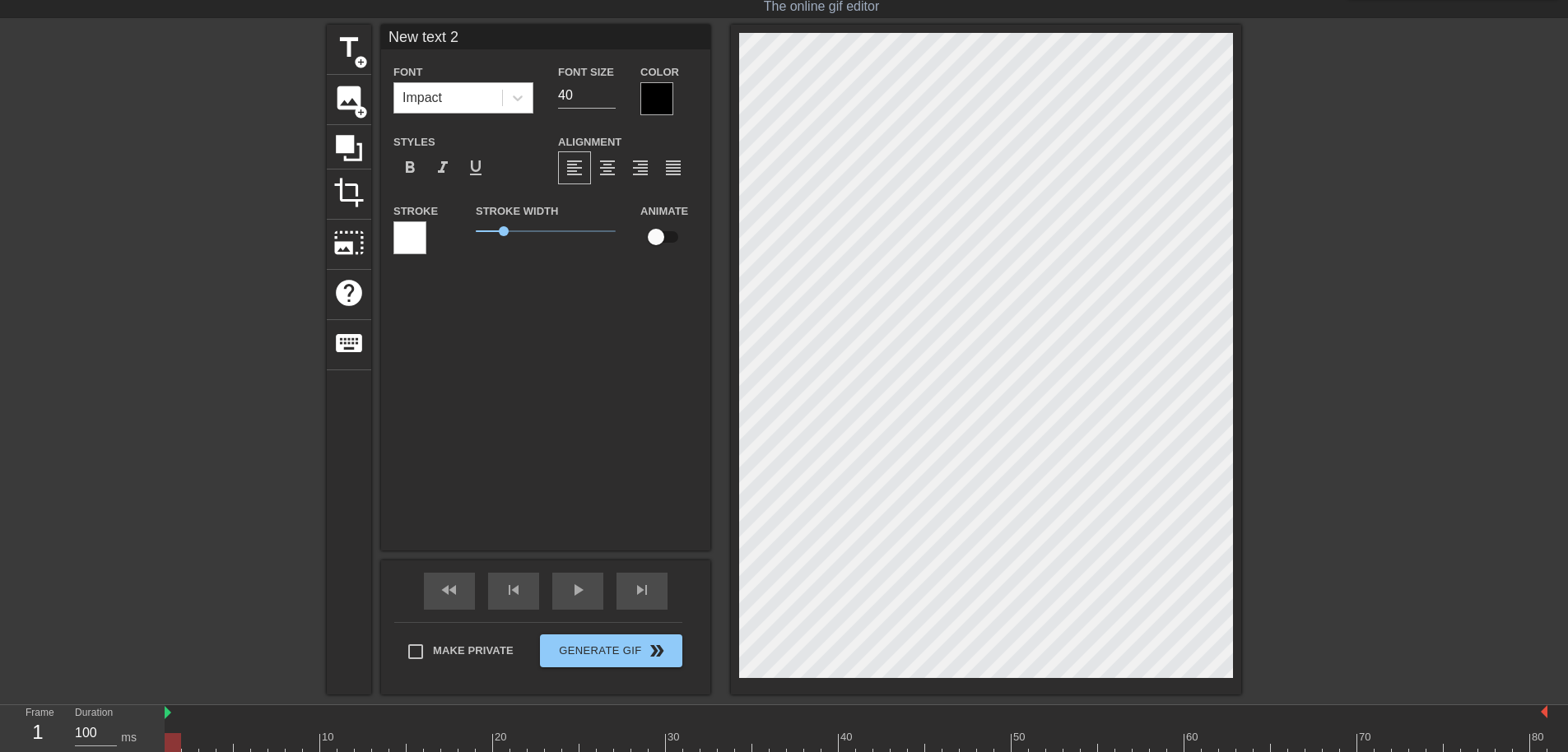
click at [406, 85] on div "Impact" at bounding box center [448, 98] width 108 height 29
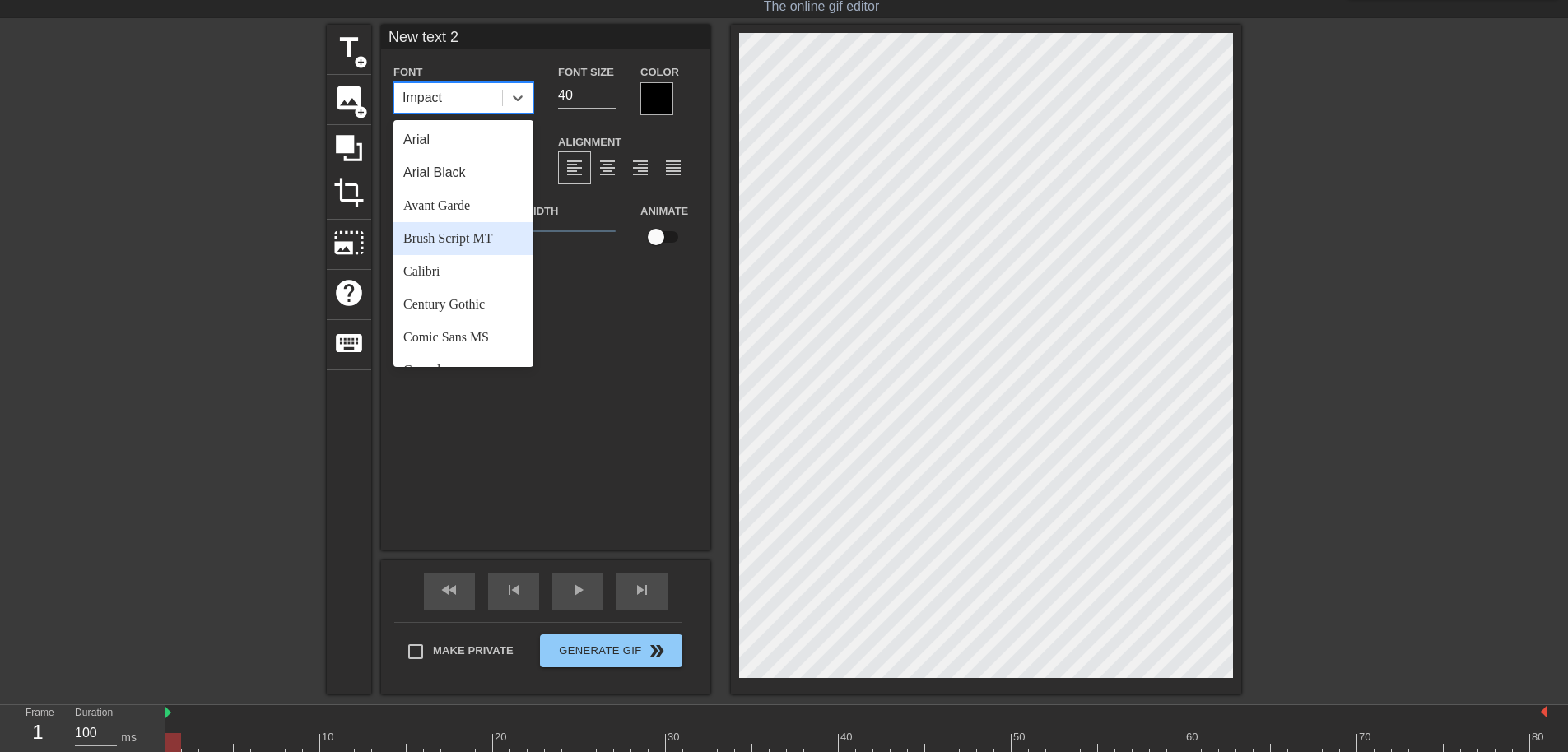
click at [466, 235] on div "Brush Script MT" at bounding box center [464, 239] width 140 height 33
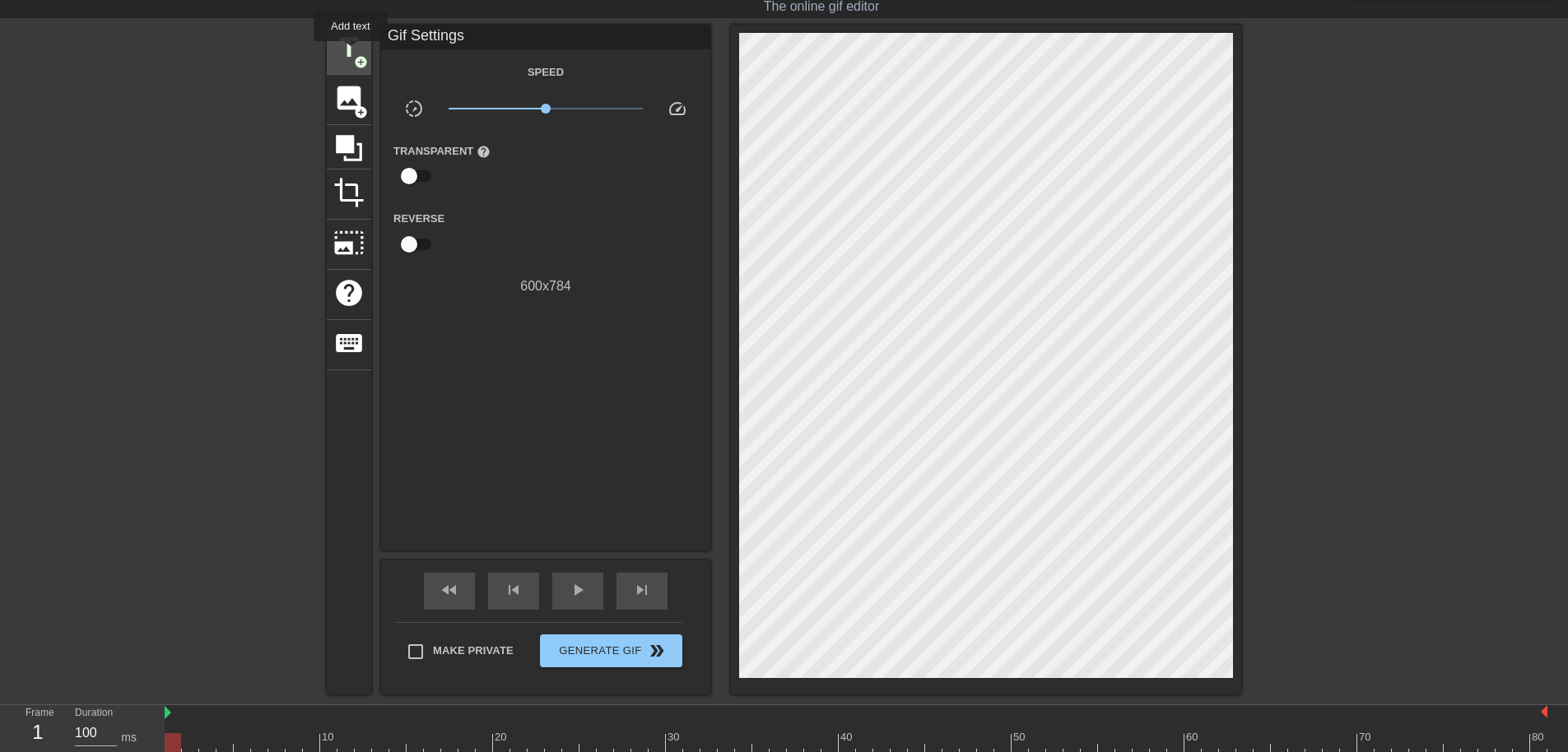
click at [350, 53] on span "title" at bounding box center [349, 48] width 31 height 31
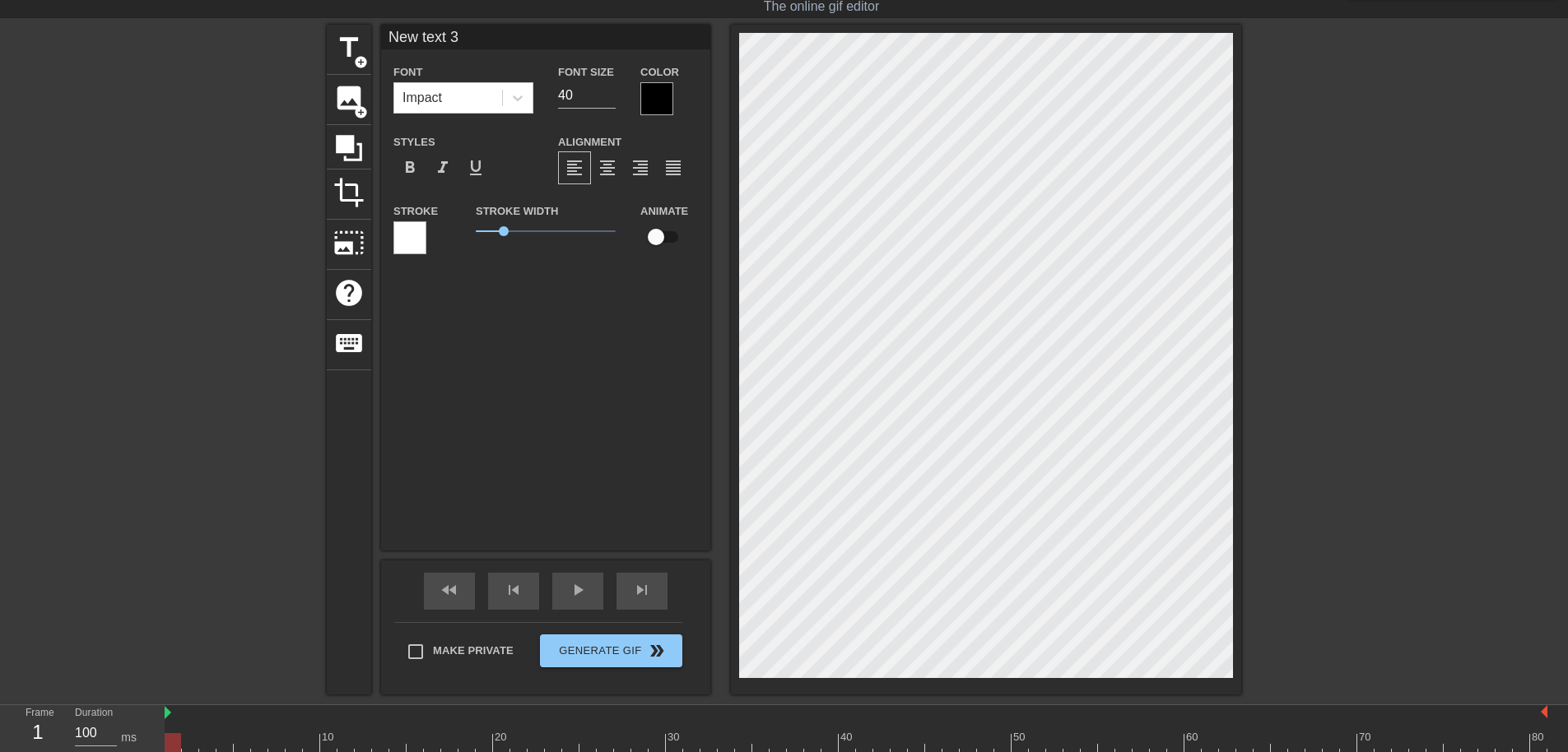
scroll to position [3, 4]
type input "New text"
type textarea "New text"
type input "New text"
type textarea "New text"
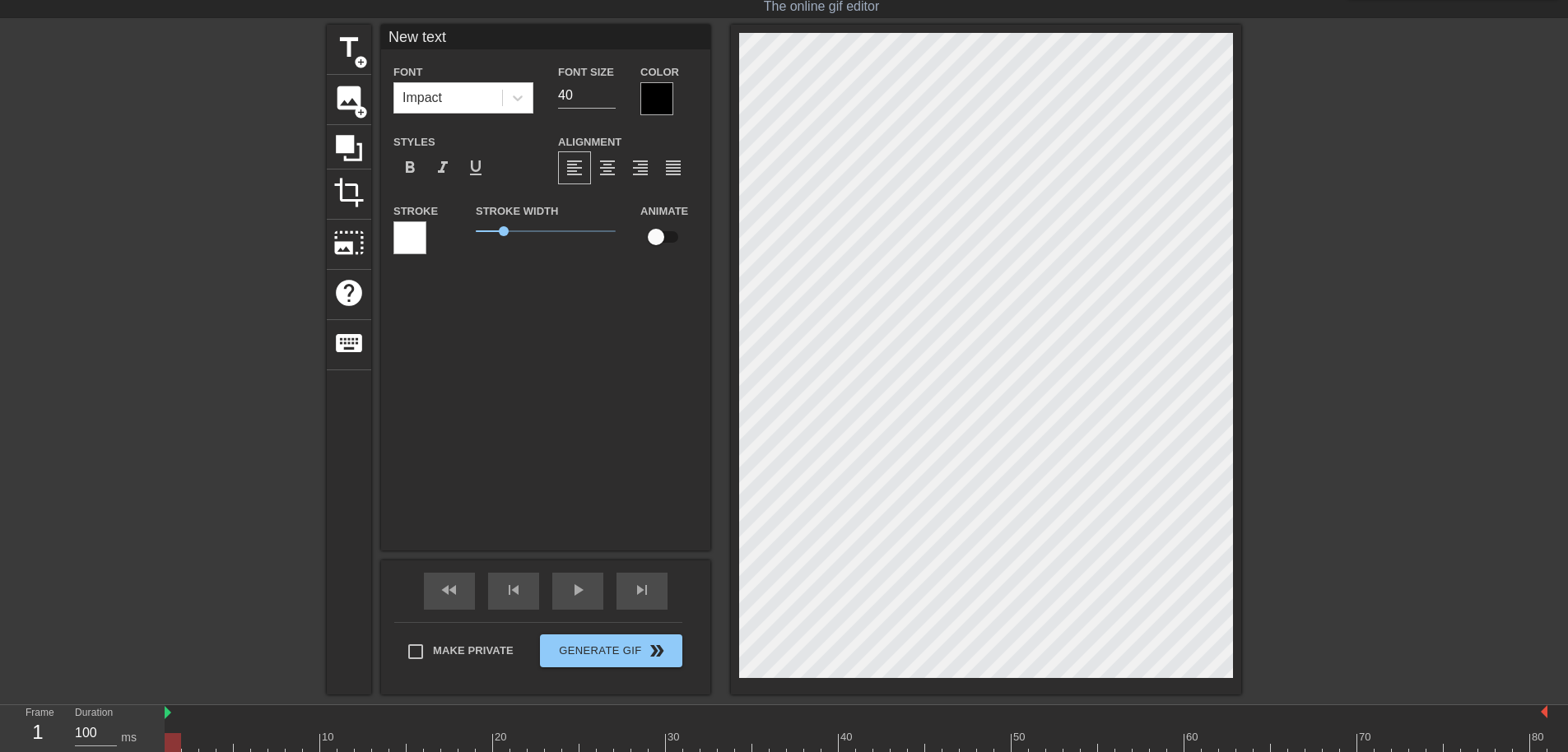
type input "New tex"
type textarea "New tex"
type input "New te"
type textarea "New te"
type input "New t"
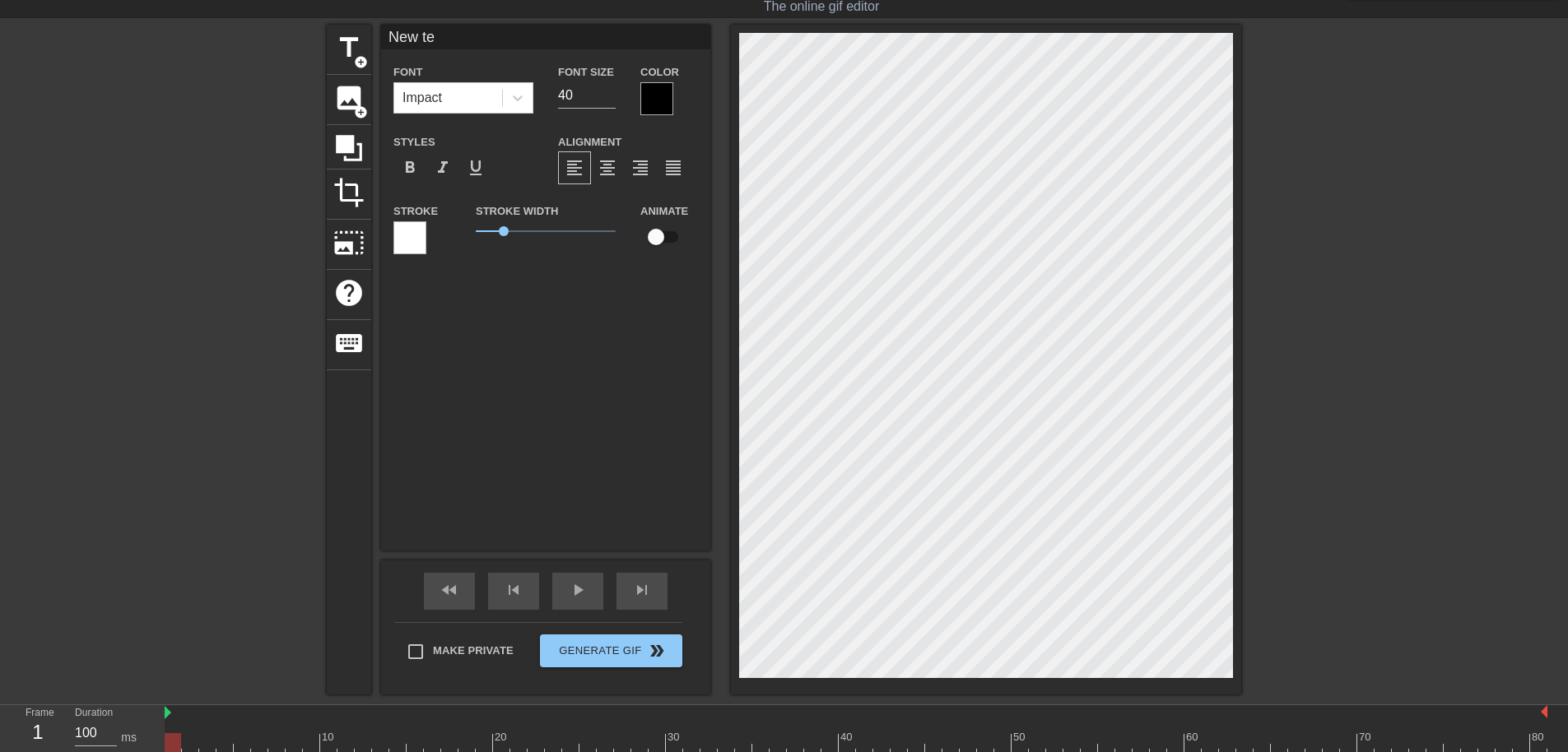
type textarea "New t"
type input "New"
type textarea "New"
type input "New"
type textarea "New"
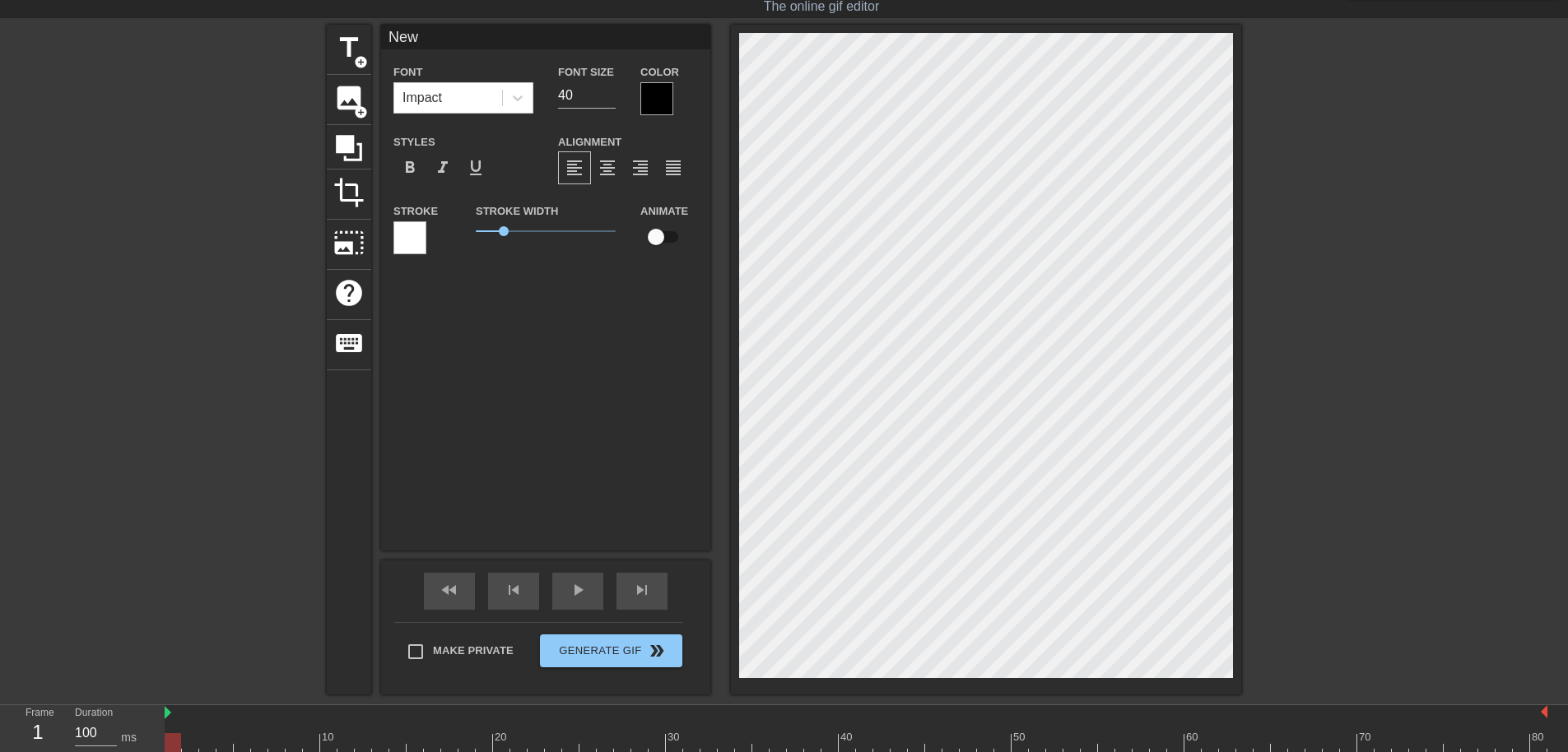
scroll to position [3, 2]
type input "Ne"
type textarea "Ne"
type input "N"
type textarea "N"
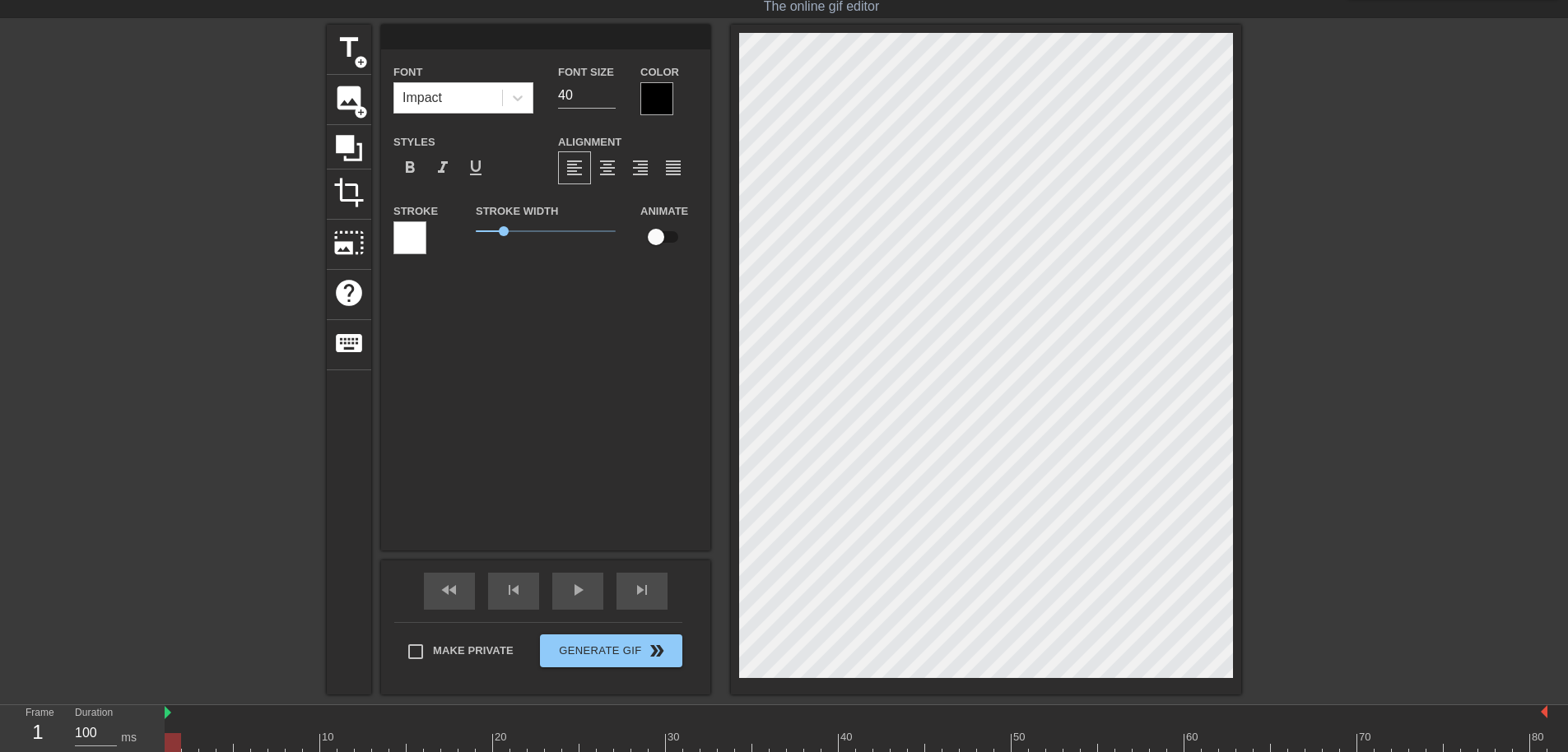
type input "T"
type textarea "T"
type input "TH"
type textarea "THE"
type input "THE"
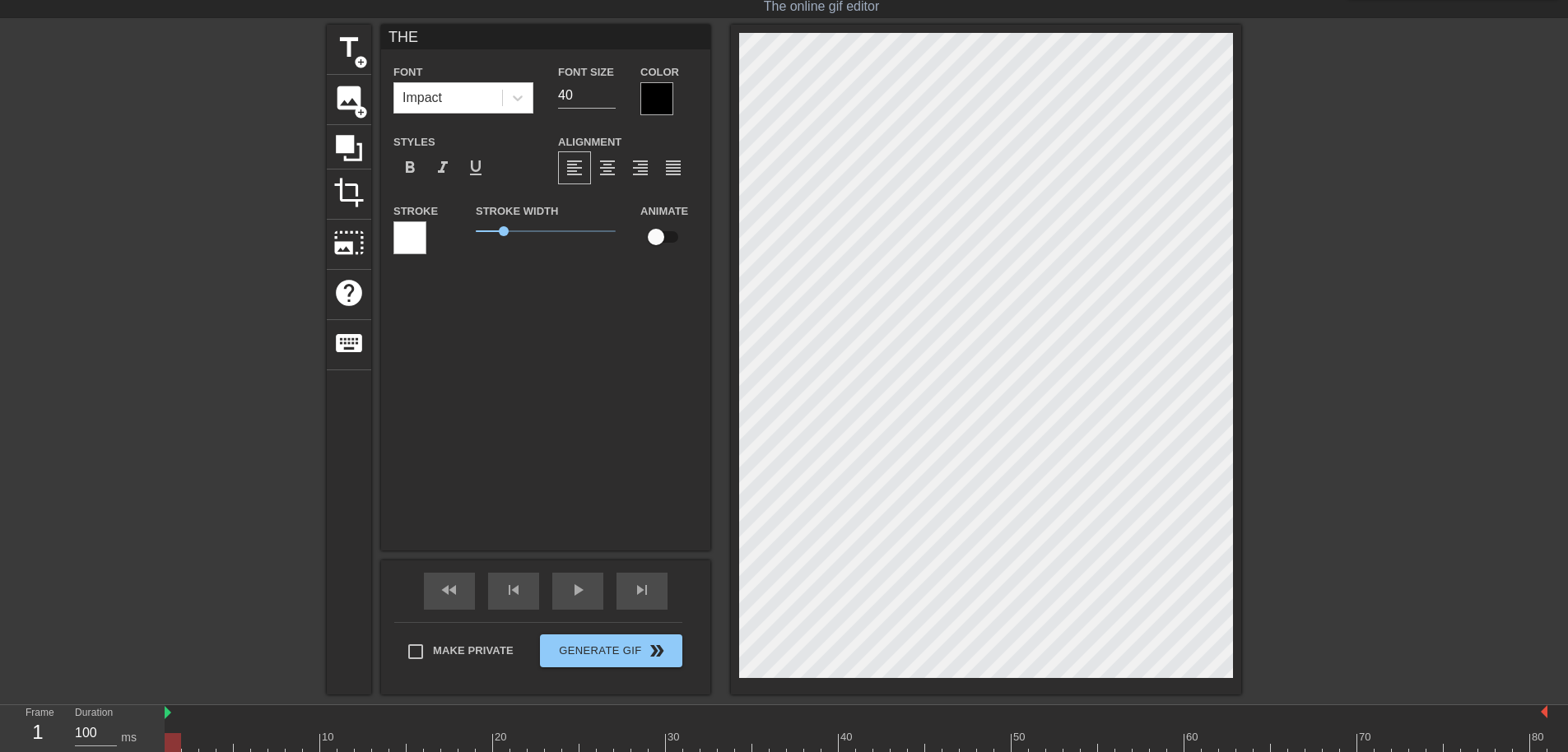
type textarea "THE"
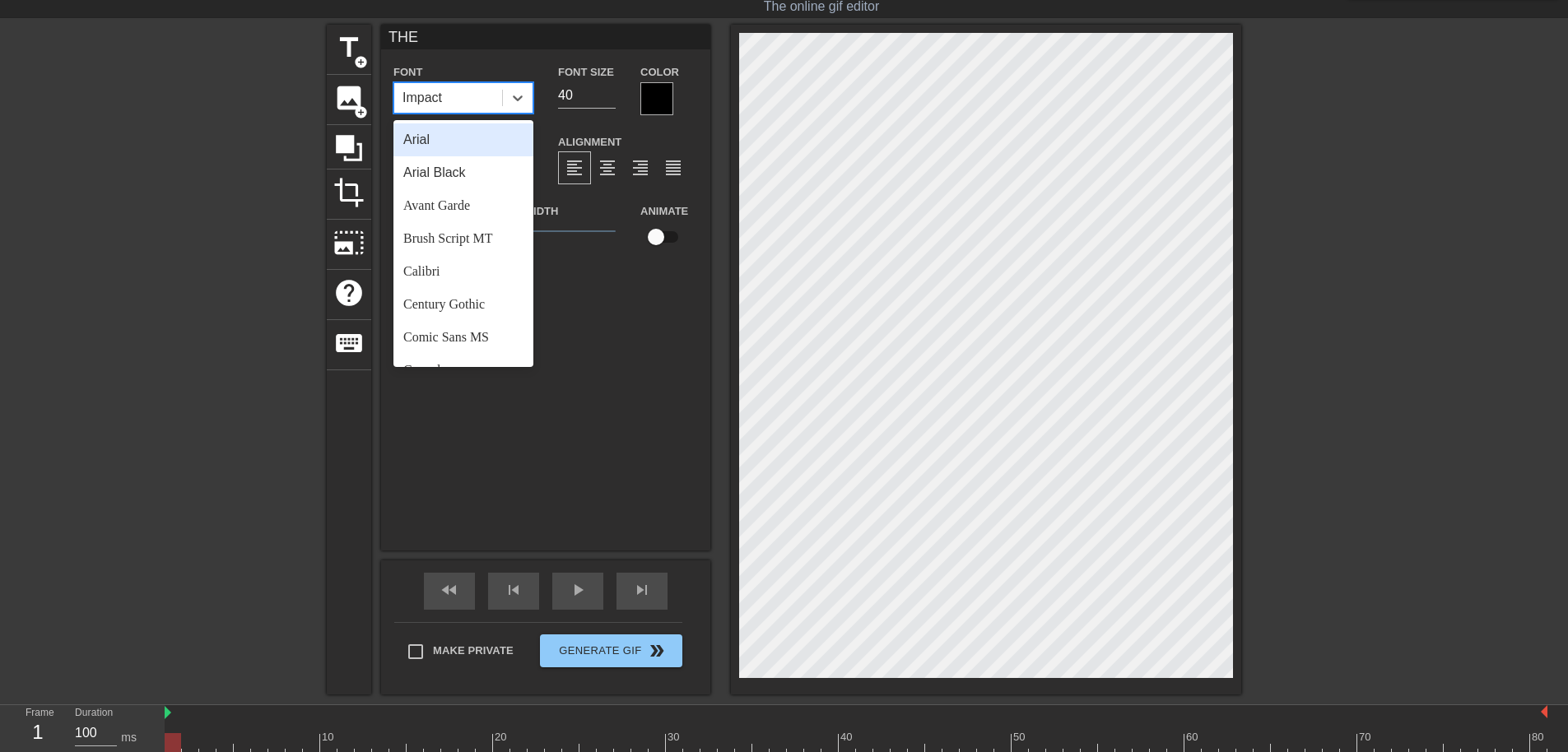
click at [463, 107] on div "Impact" at bounding box center [448, 98] width 108 height 29
click at [502, 299] on div "Century Gothic" at bounding box center [464, 305] width 140 height 33
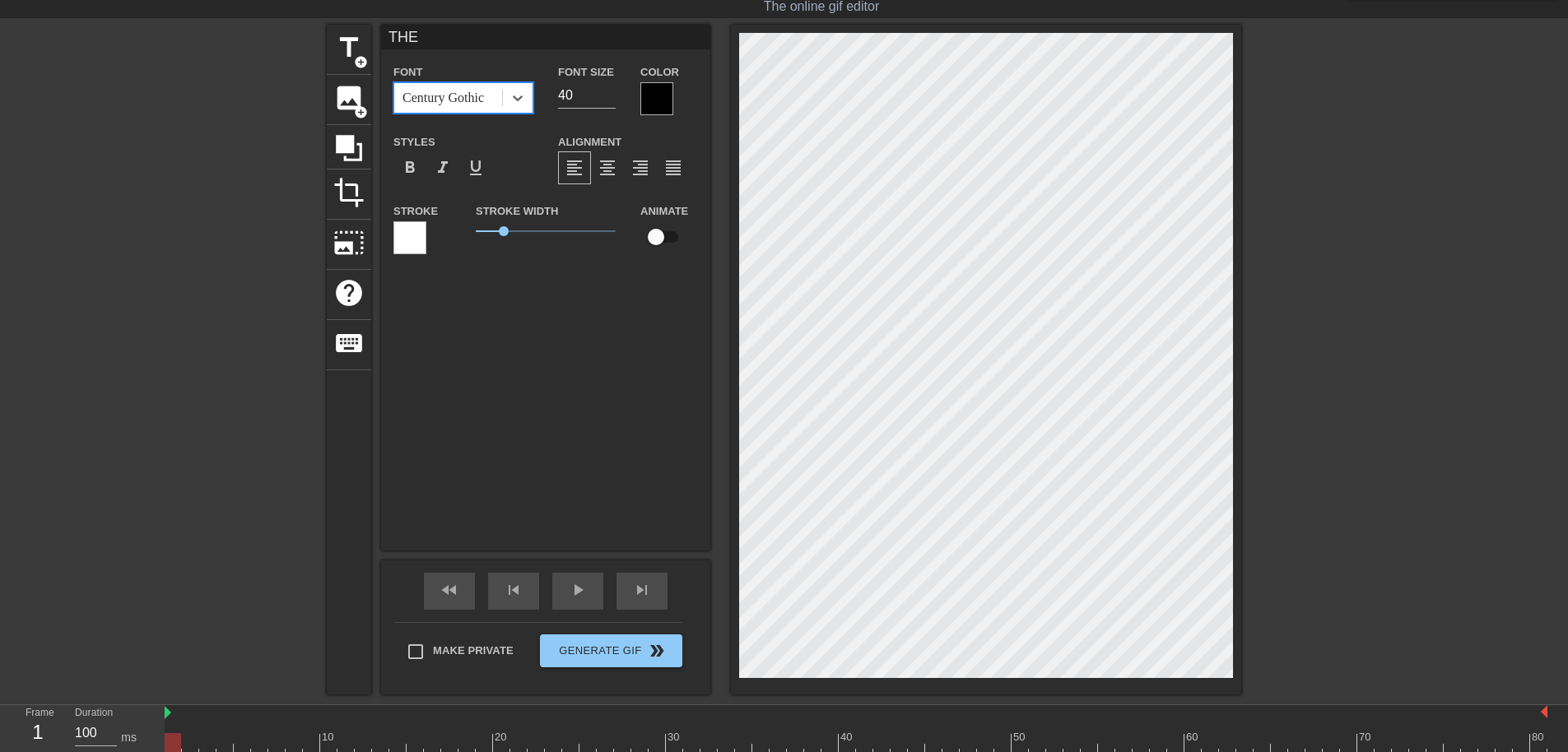
click at [424, 237] on div at bounding box center [410, 238] width 33 height 33
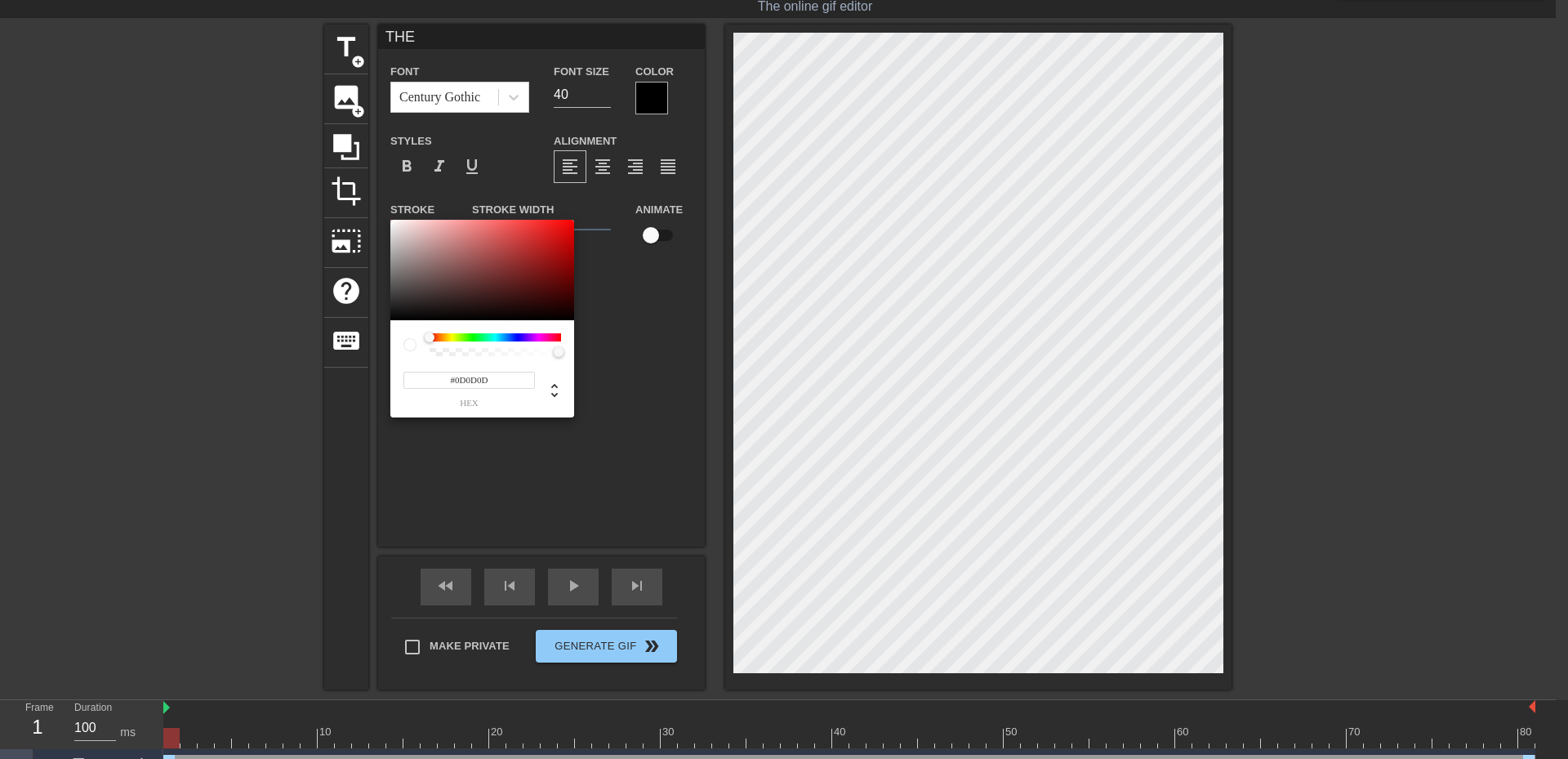
type input "#000000"
drag, startPoint x: 409, startPoint y: 300, endPoint x: 310, endPoint y: 386, distance: 131.1
click at [310, 386] on div "#000000 hex" at bounding box center [784, 380] width 1568 height 759
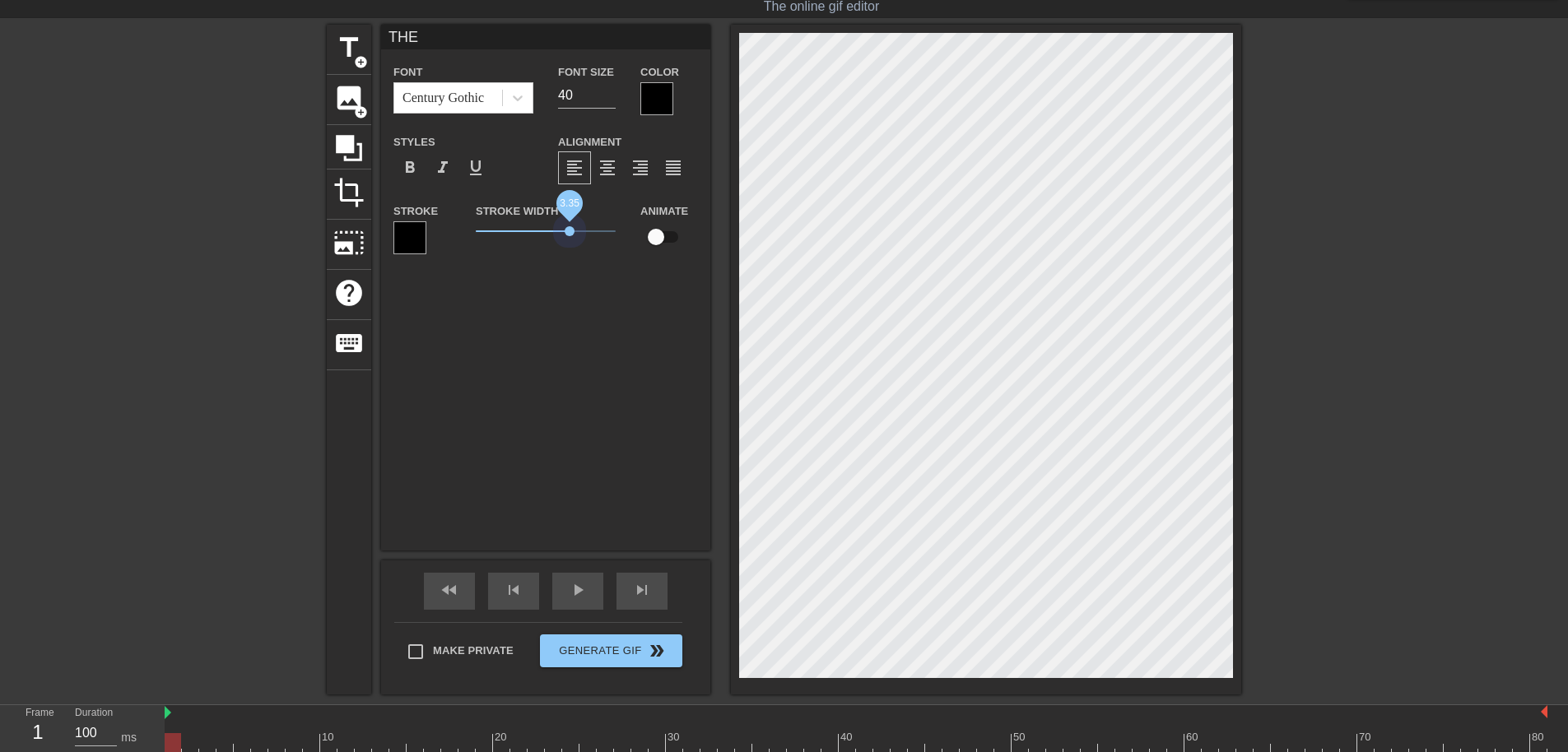
drag, startPoint x: 509, startPoint y: 228, endPoint x: 569, endPoint y: 251, distance: 64.3
click at [569, 251] on div "Stroke Width 3.35" at bounding box center [546, 235] width 164 height 68
type input "THE"
type textarea "THE"
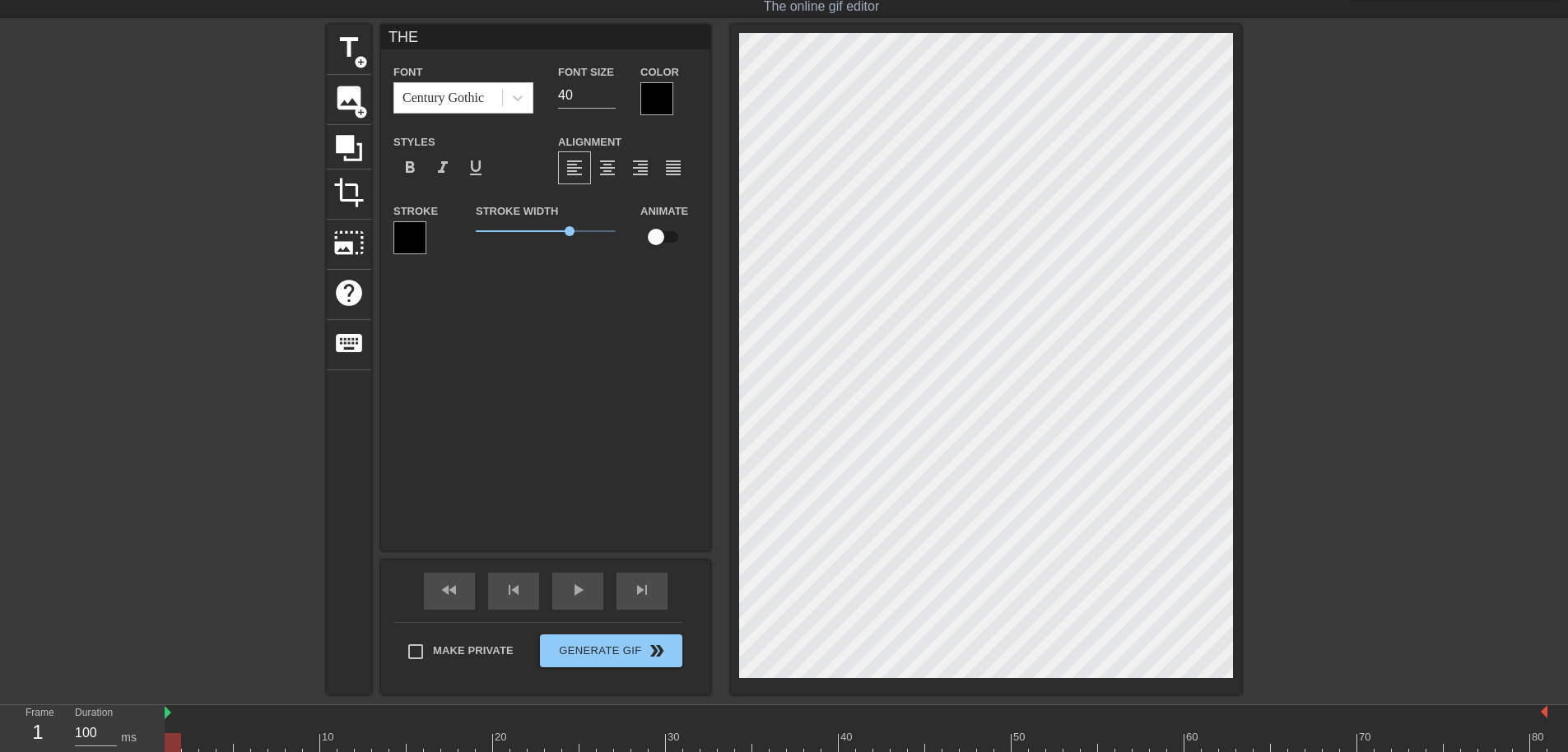
type input "THE"
type textarea "THE"
type input "THE"
type textarea "THE"
type input "THE"
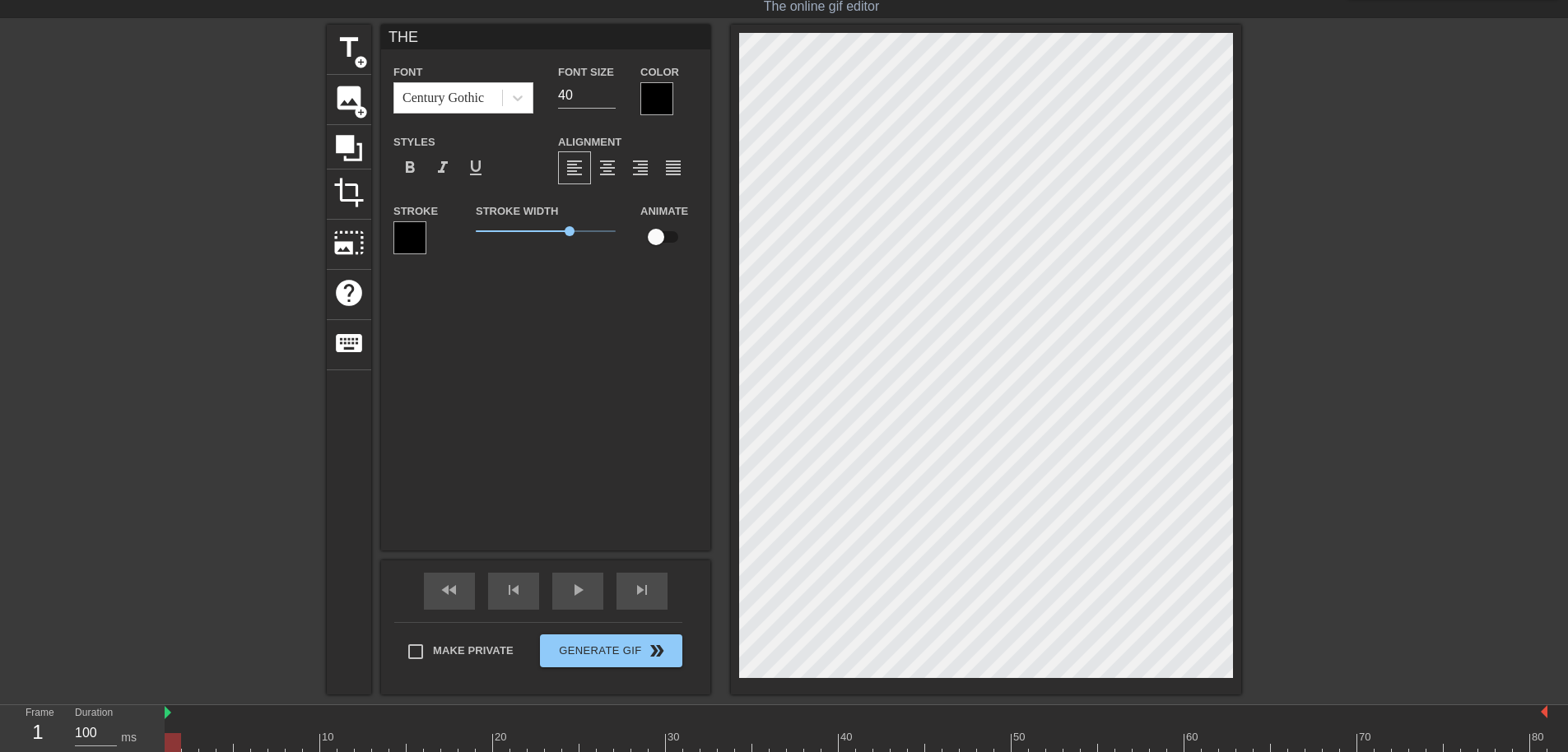
type textarea "THE"
type input "THE"
type textarea "THE"
type input "THE"
type textarea "THE"
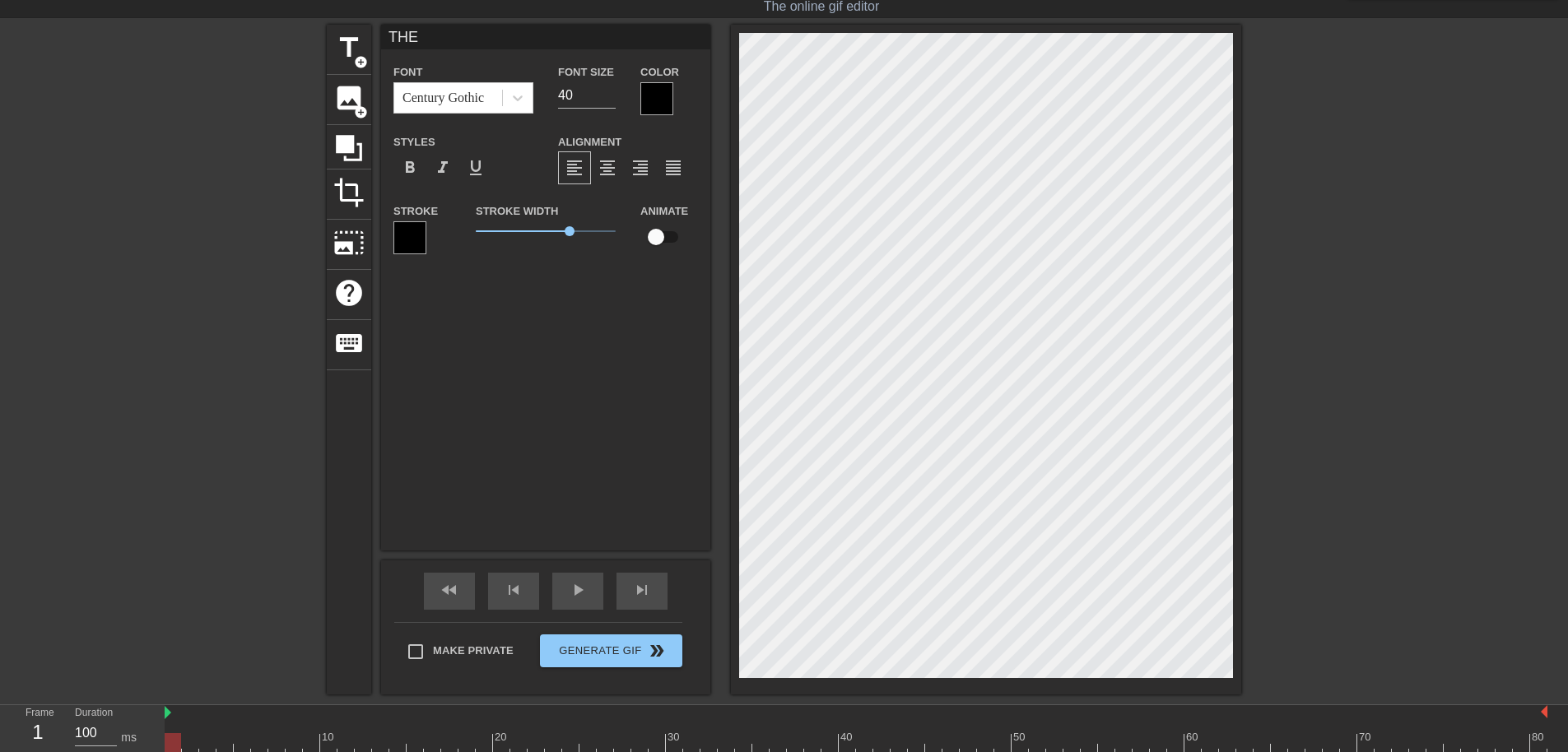
type input "THE"
type textarea "THE"
type input "THE"
type textarea "THE"
type input "THE"
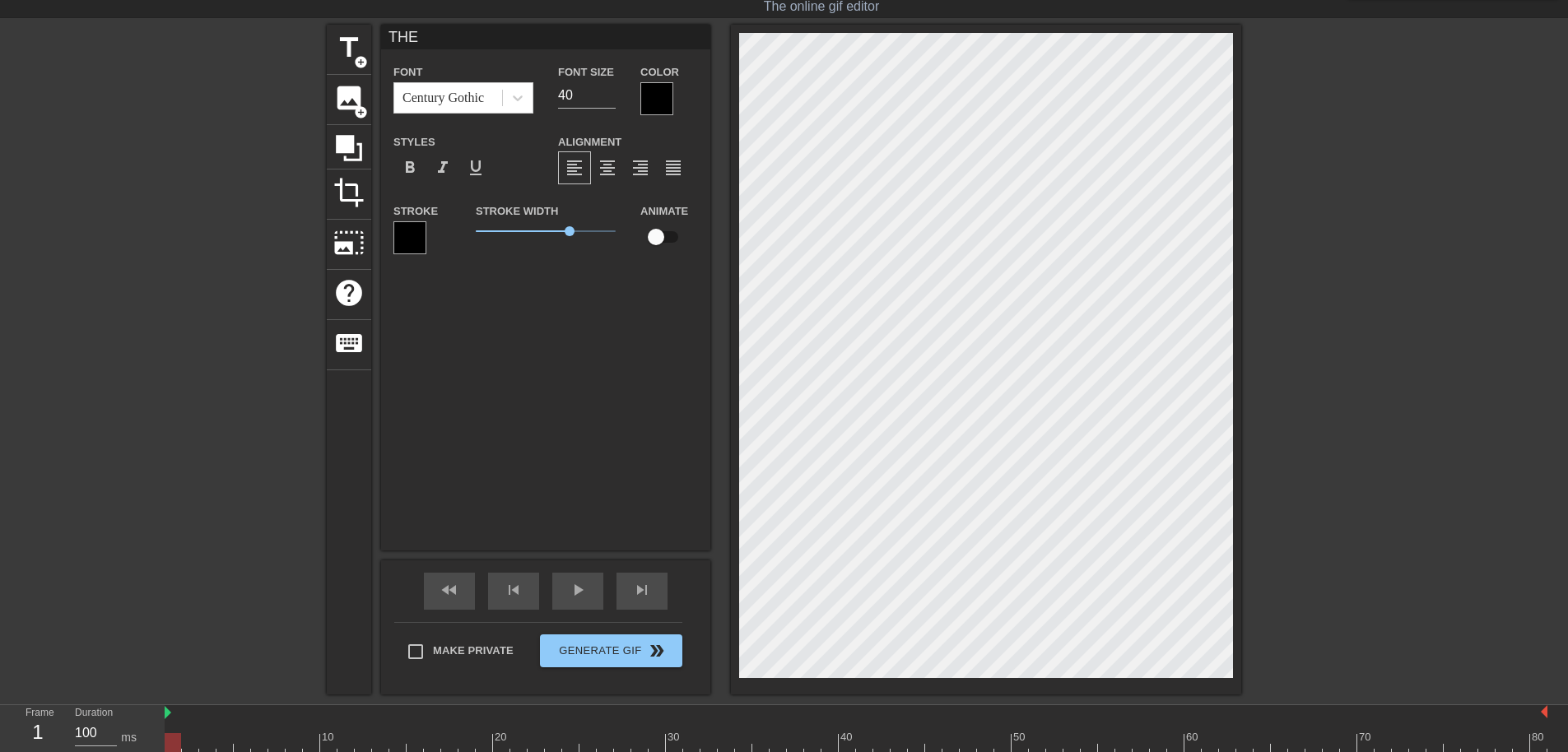
type textarea "THE"
type input "THE"
type textarea "THE"
type input "THE"
type textarea "THE"
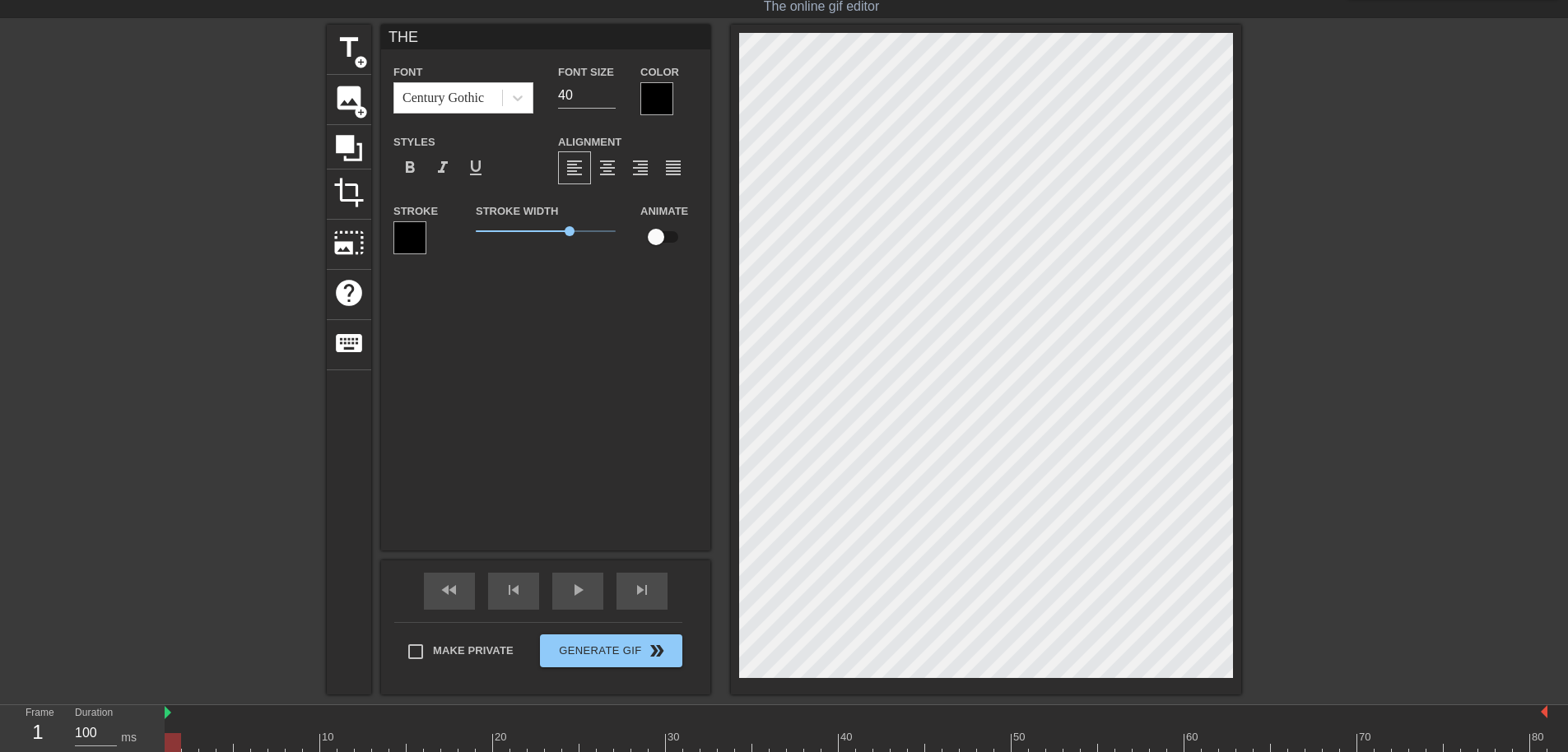
type input "THE"
type textarea "THE"
type input "THE"
type textarea "THE"
type input "THE"
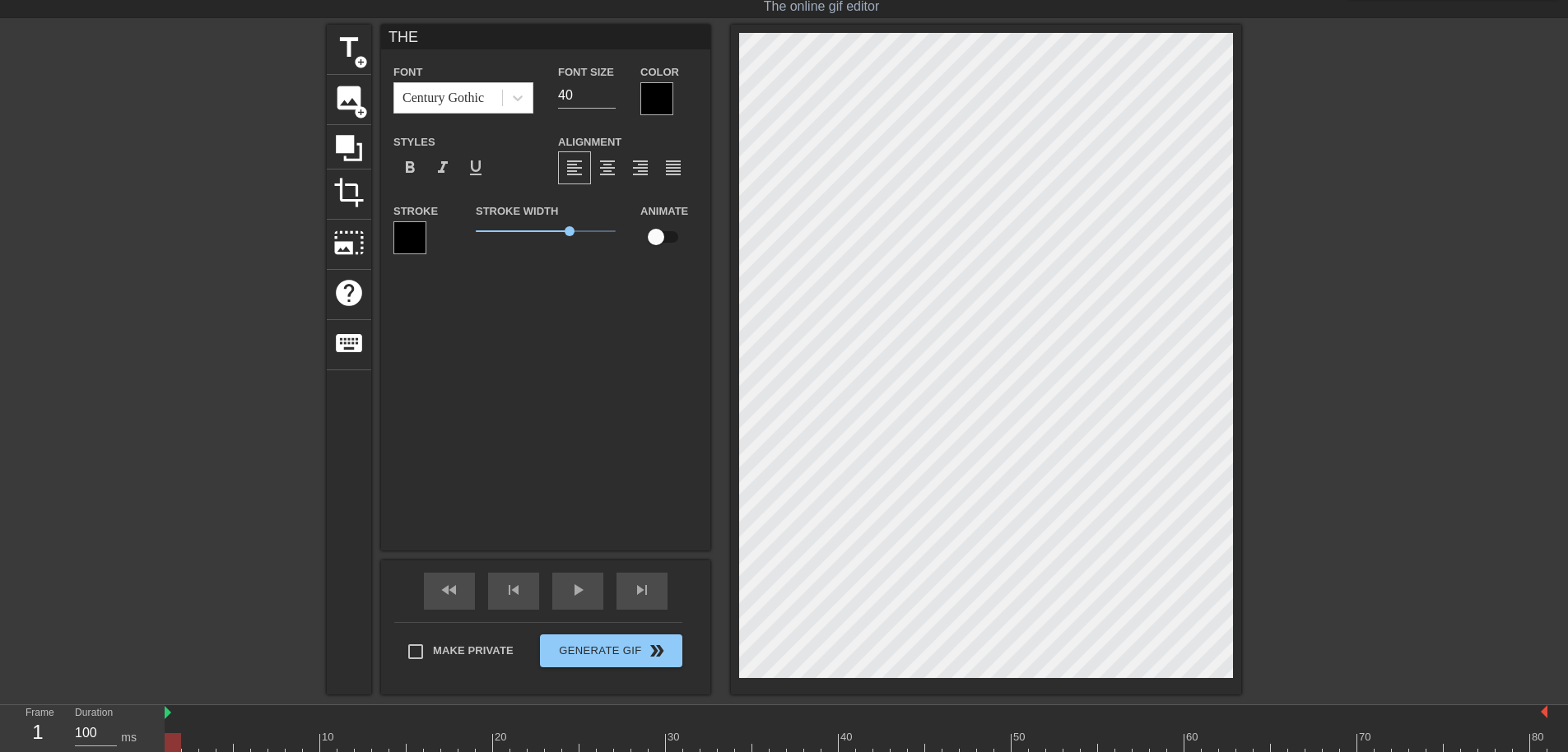
type textarea "THE"
type input "THE"
type textarea "THE"
type input "THE"
type textarea "THE"
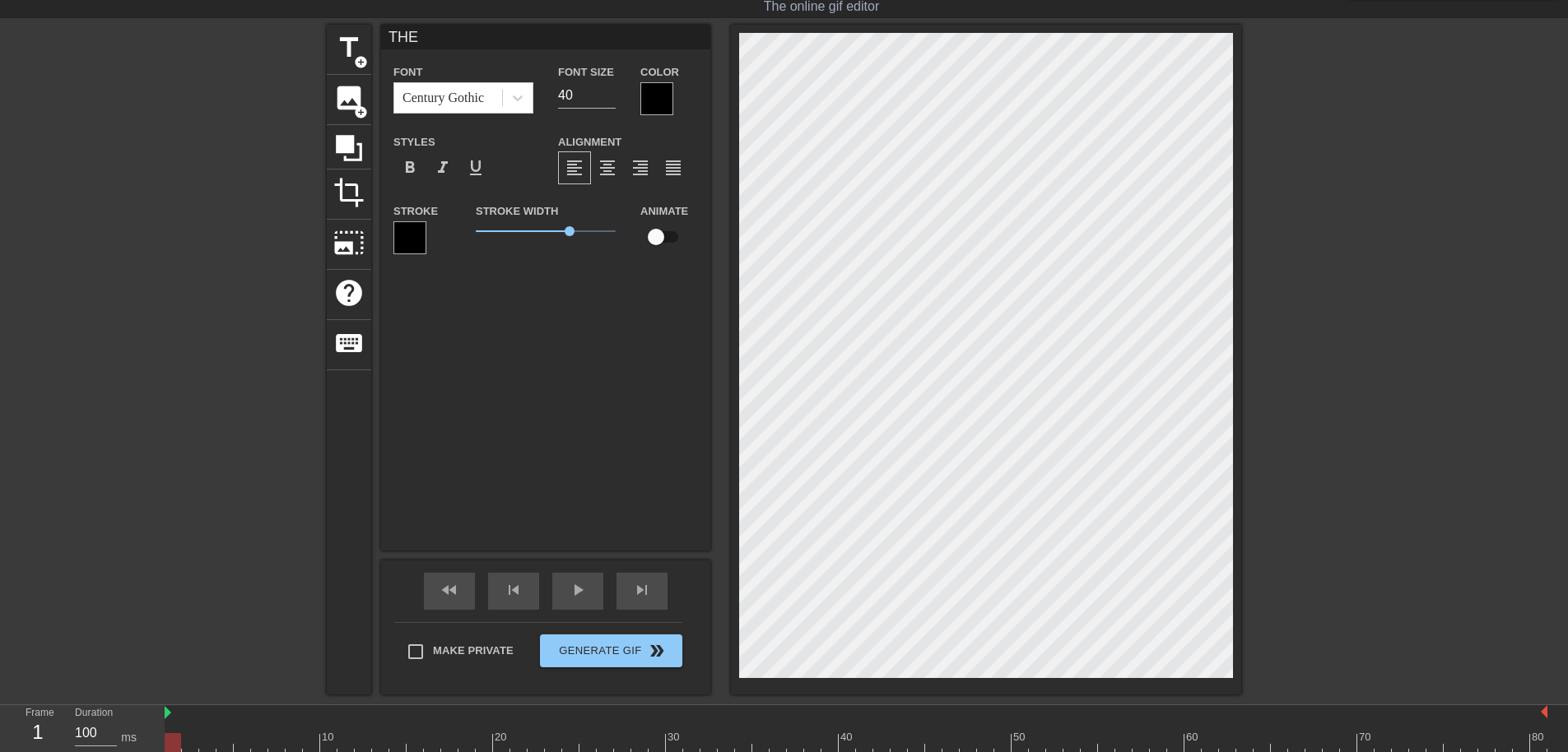
type input "THE"
type textarea "THE"
type input "THE"
type textarea "THE"
type input "THE"
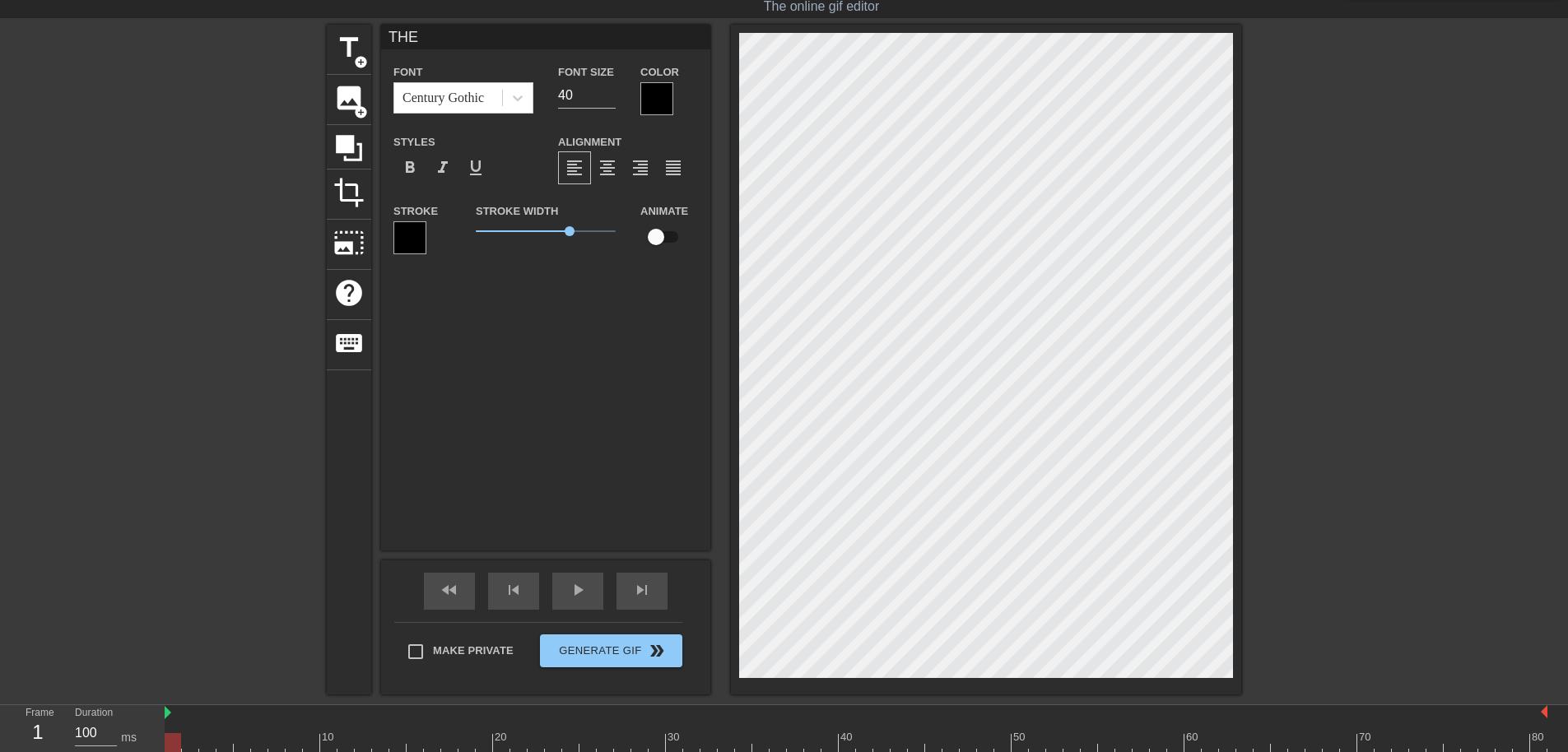
type textarea "THE"
type input "THE"
type textarea "THE"
type input "THE"
type textarea "THE"
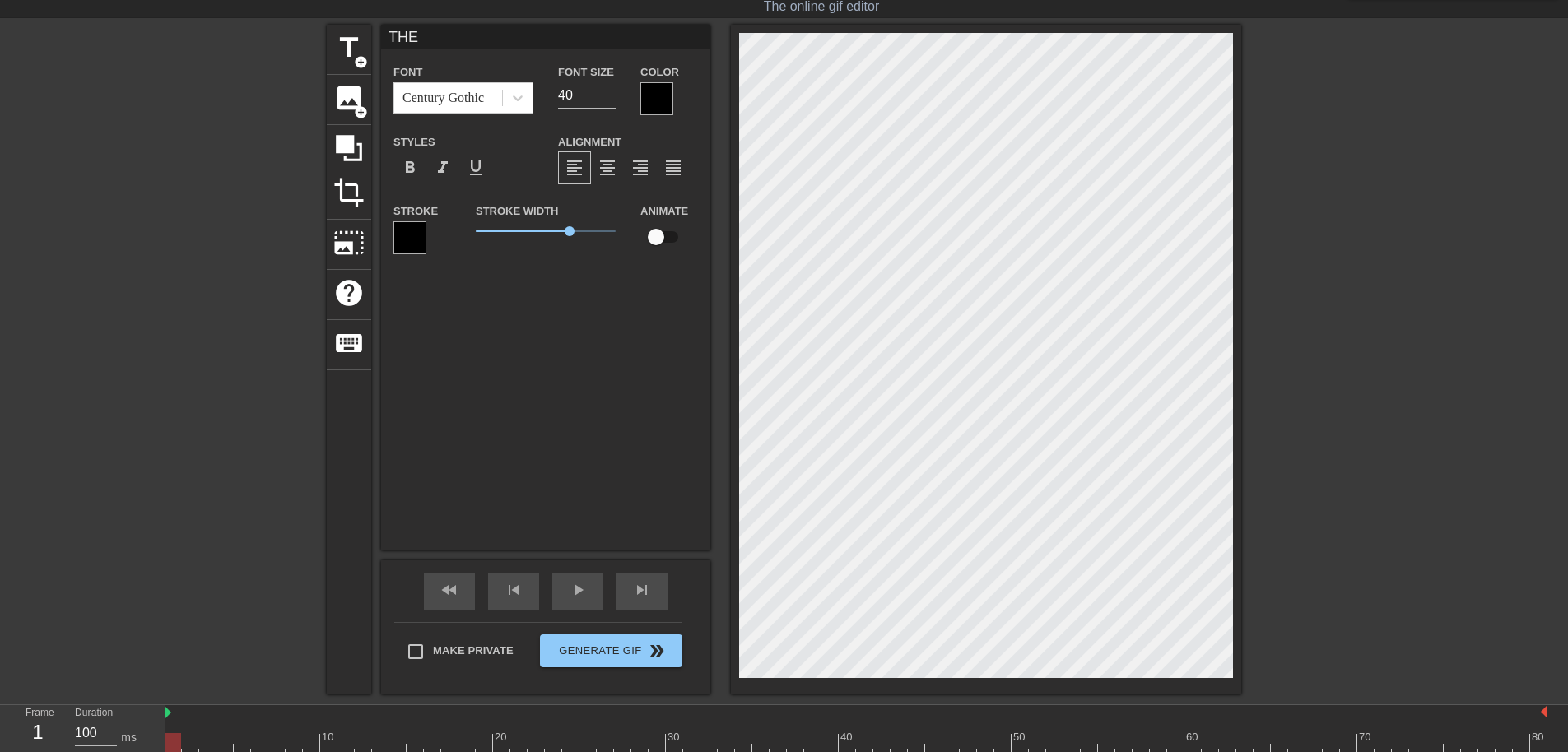
type input "THE"
type textarea "THE"
type input "THE"
type textarea "THE"
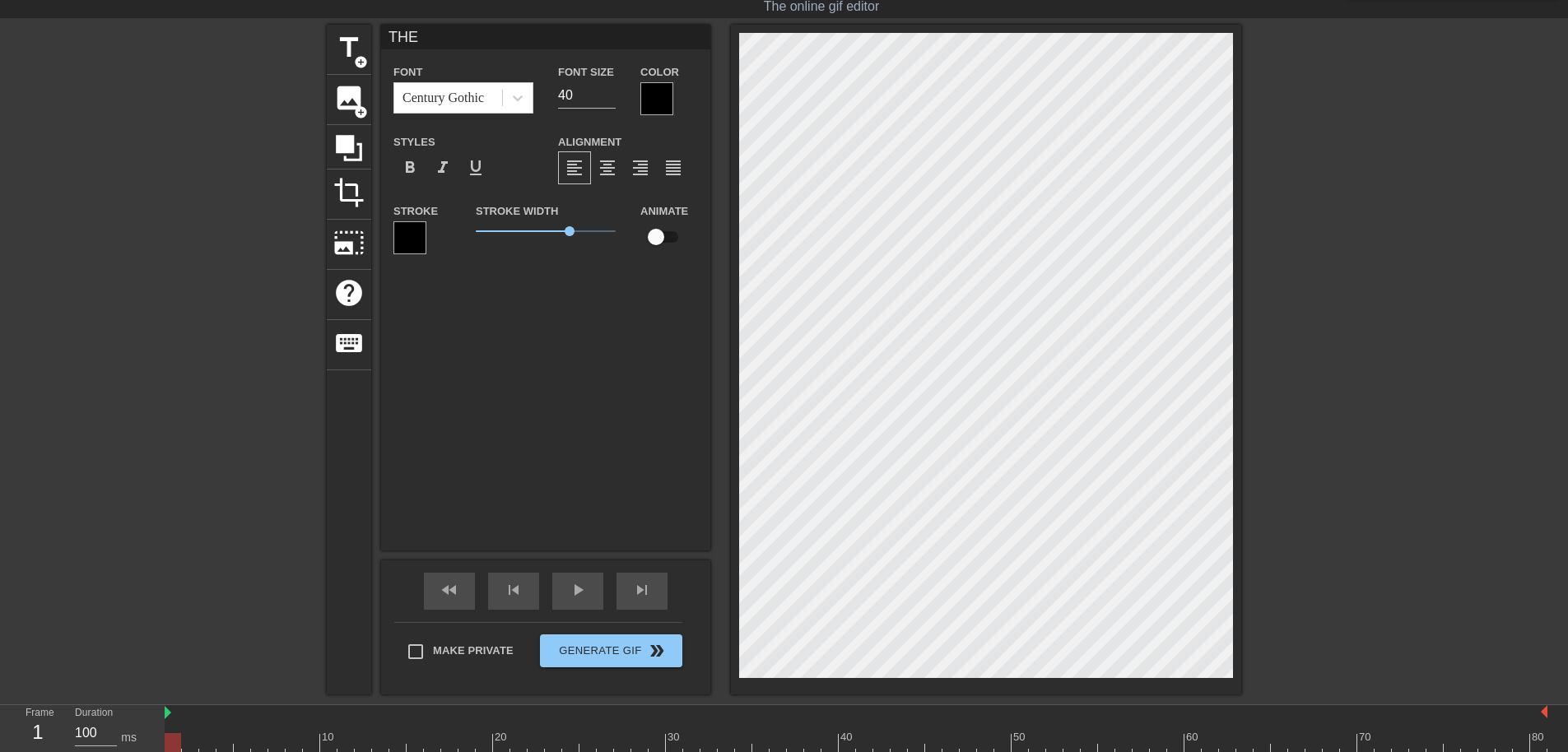
type input "THE"
type textarea "THE"
type input "THE"
type textarea "THE"
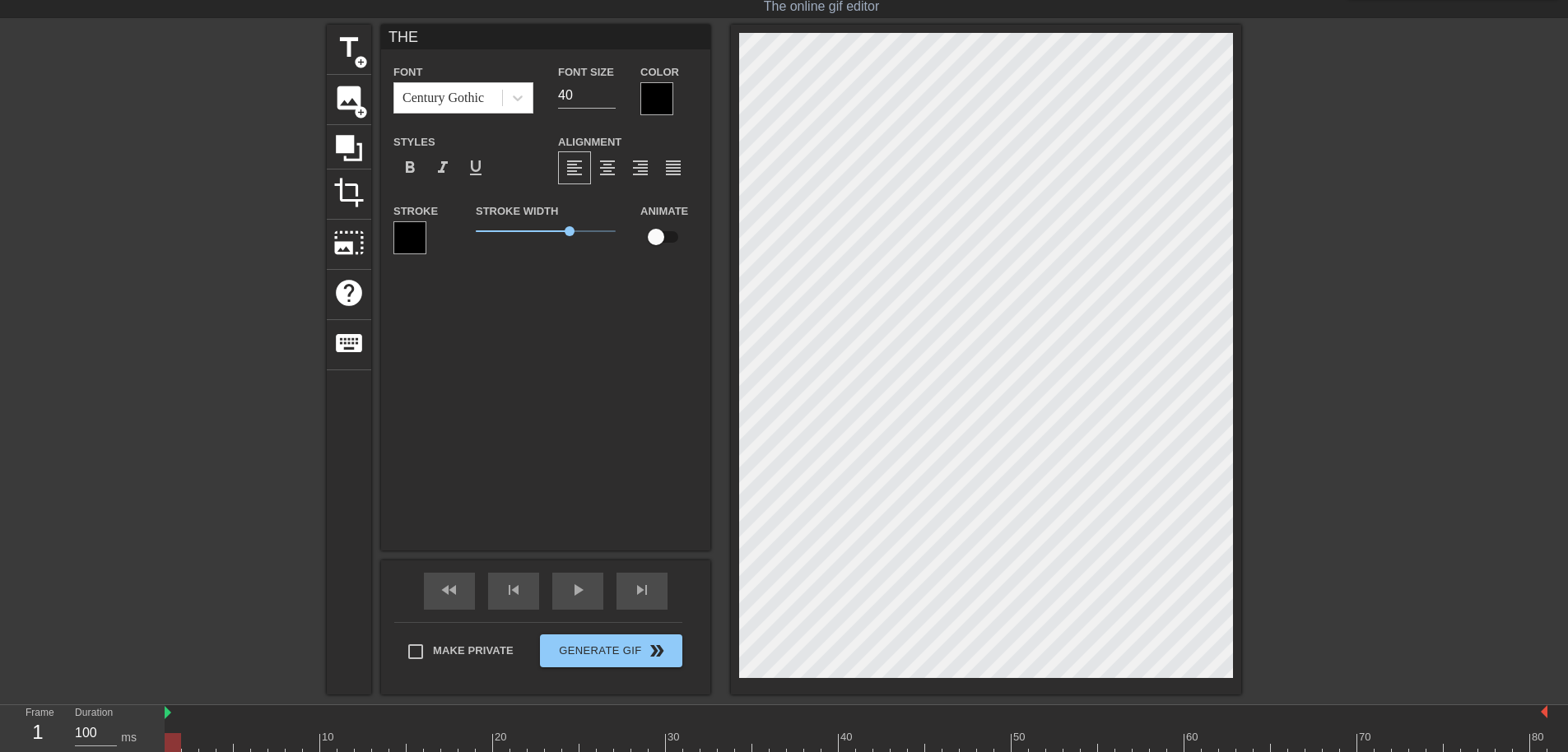
type input "THE"
type textarea "THE"
type input "THE R"
type textarea "THE R"
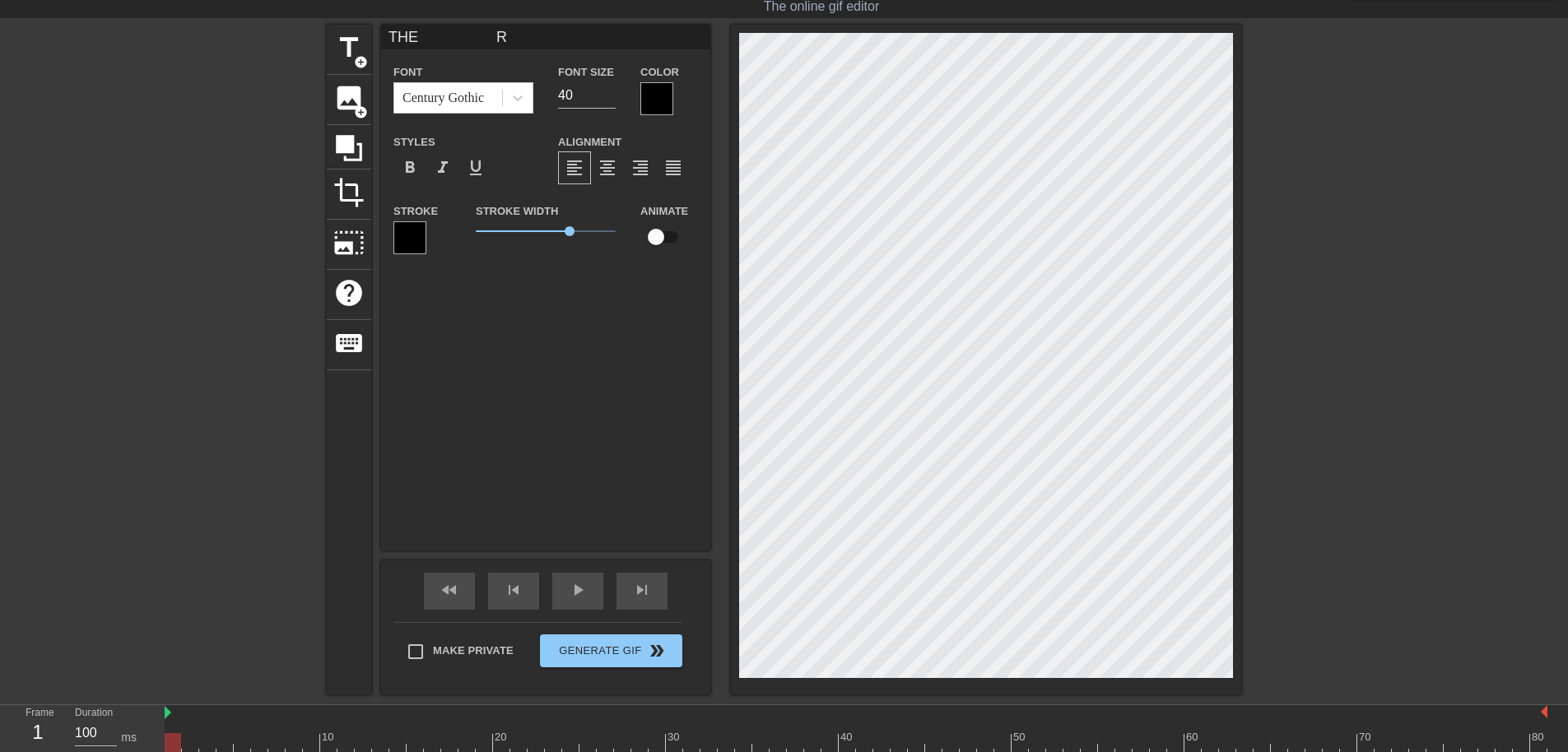
scroll to position [2, 8]
type input "THE Re"
type textarea "THE Re"
type input "THE R"
type textarea "THE R"
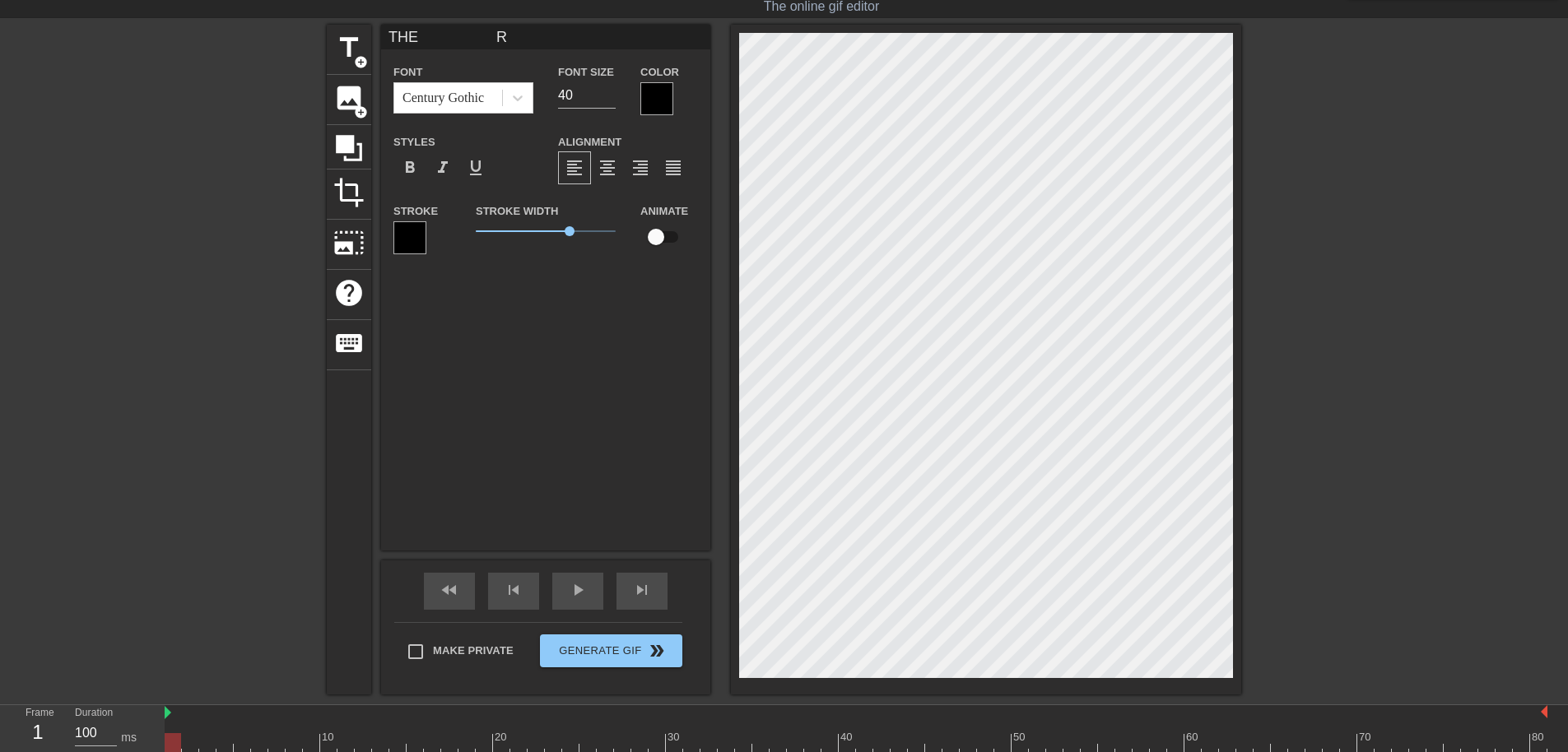
type input "THE RE"
type textarea "THE RE"
type input "THE REX"
type textarea "THE REX"
type input "THE REX"
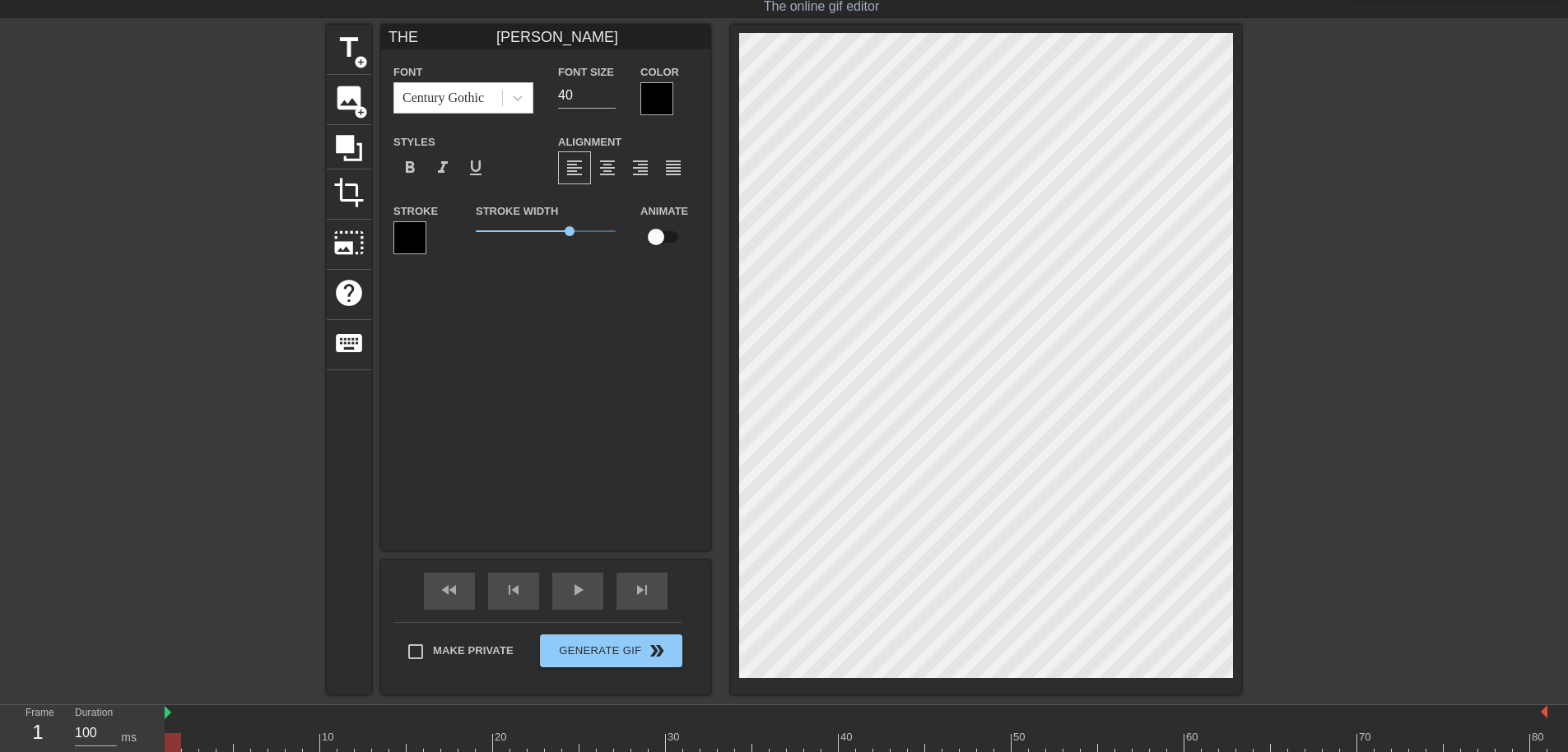
type textarea "THE REX"
type input "THE REX"
type textarea "THE REX"
type input "THE REX"
type textarea "THE REX"
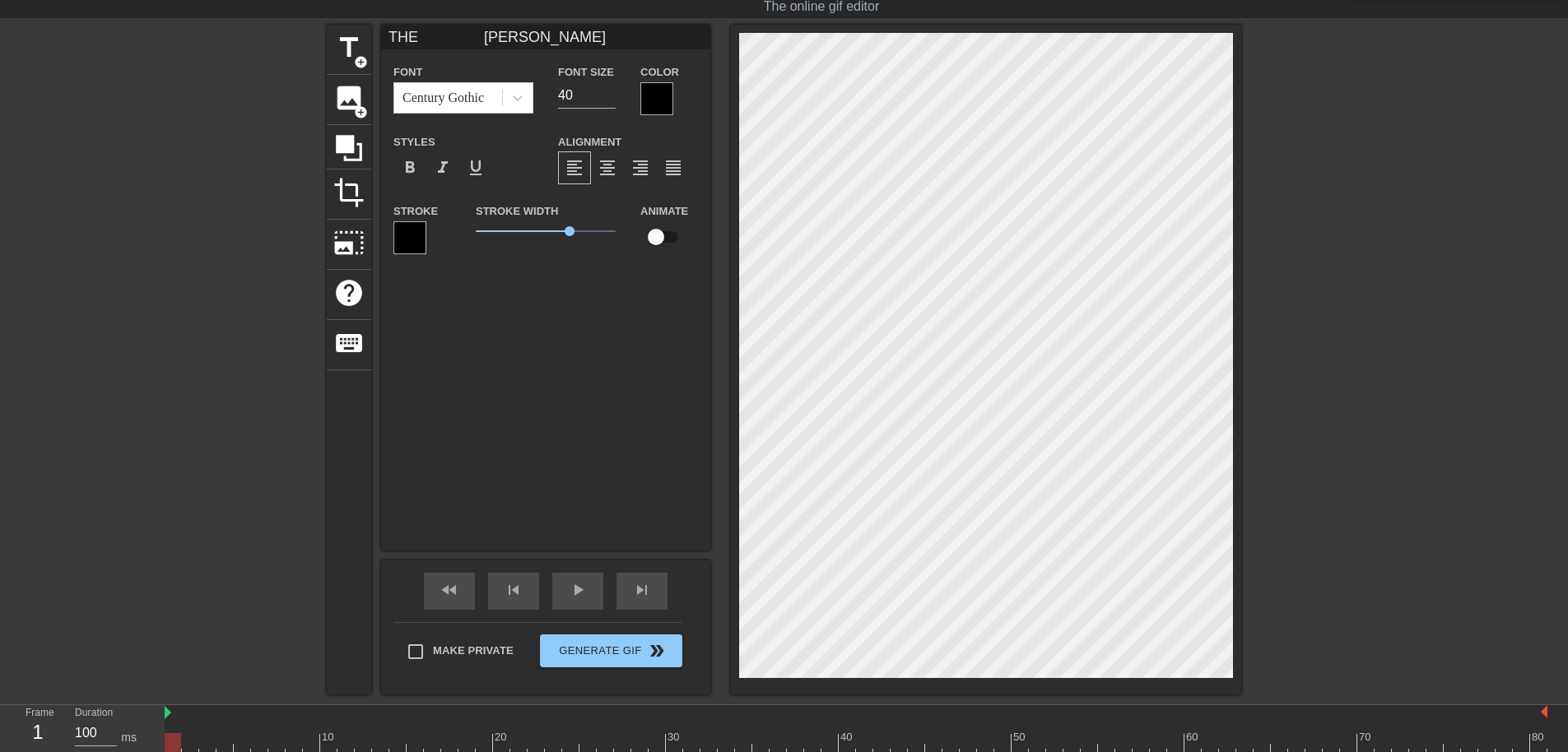
type input "THE REX"
type textarea "THE REX"
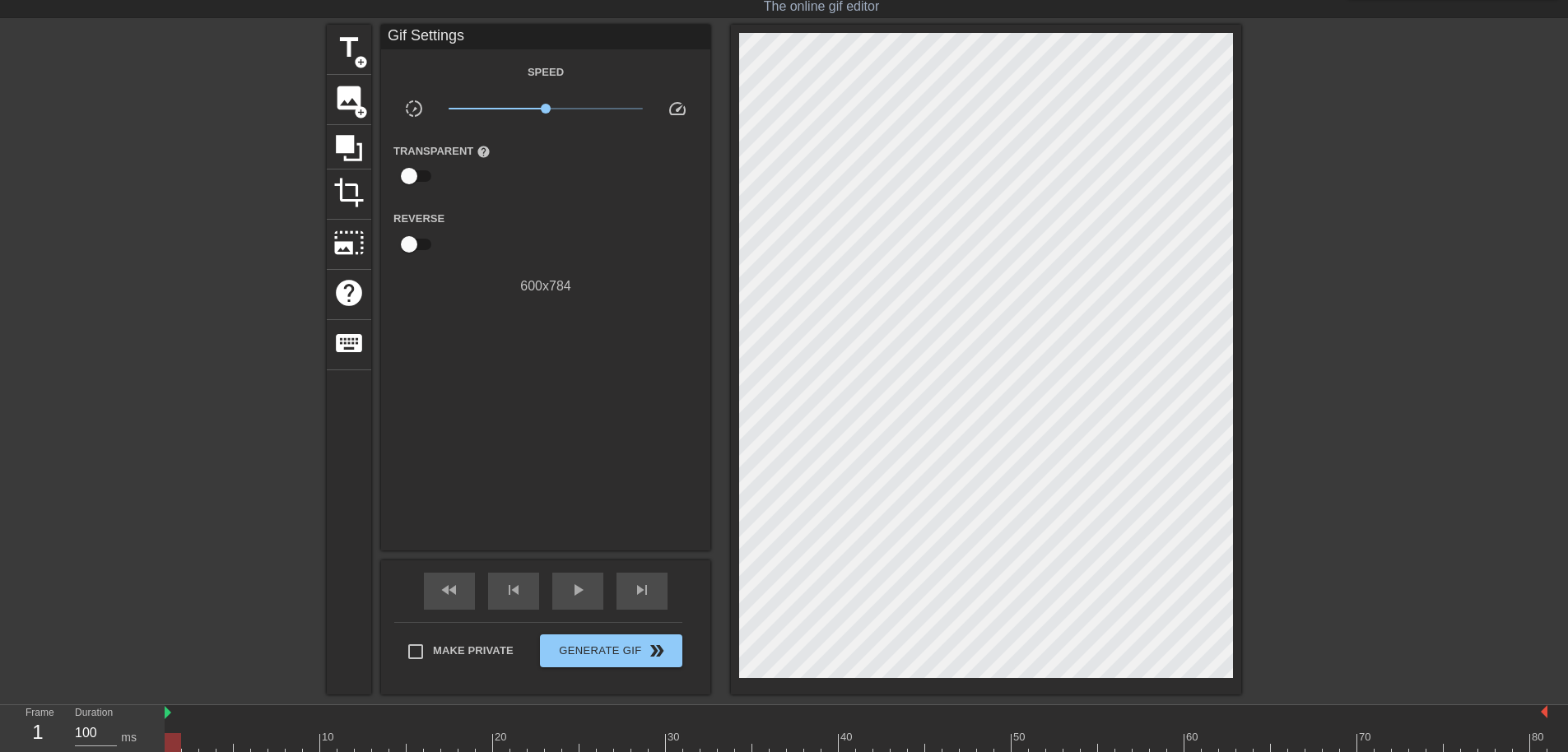
click at [3, 346] on div "title add_circle image add_circle crop photo_size_select_large help keyboard Gi…" at bounding box center [784, 360] width 1568 height 670
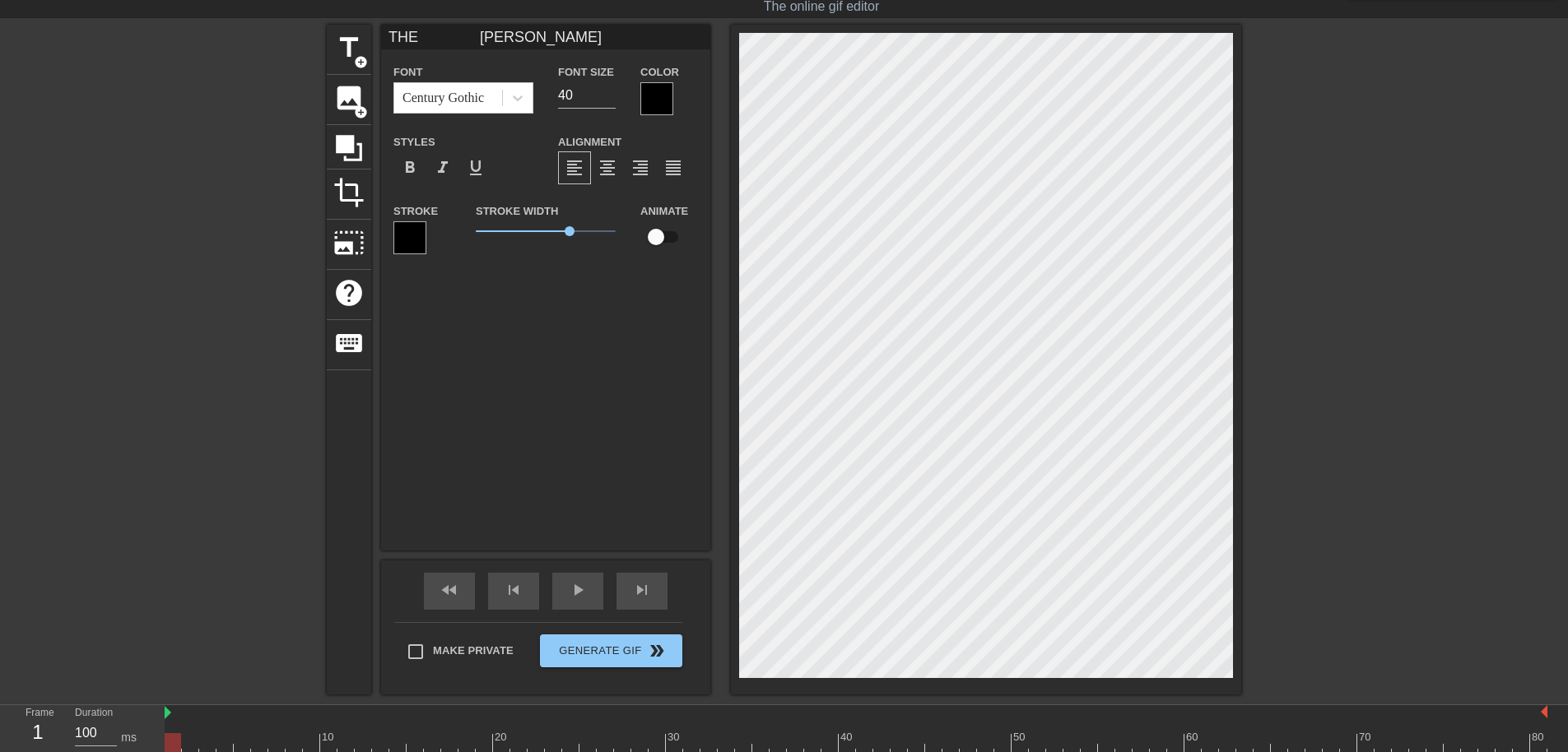
drag, startPoint x: 388, startPoint y: 237, endPoint x: 400, endPoint y: 243, distance: 13.4
click at [389, 238] on div "Stroke" at bounding box center [421, 235] width 82 height 68
click at [400, 242] on div at bounding box center [410, 238] width 33 height 33
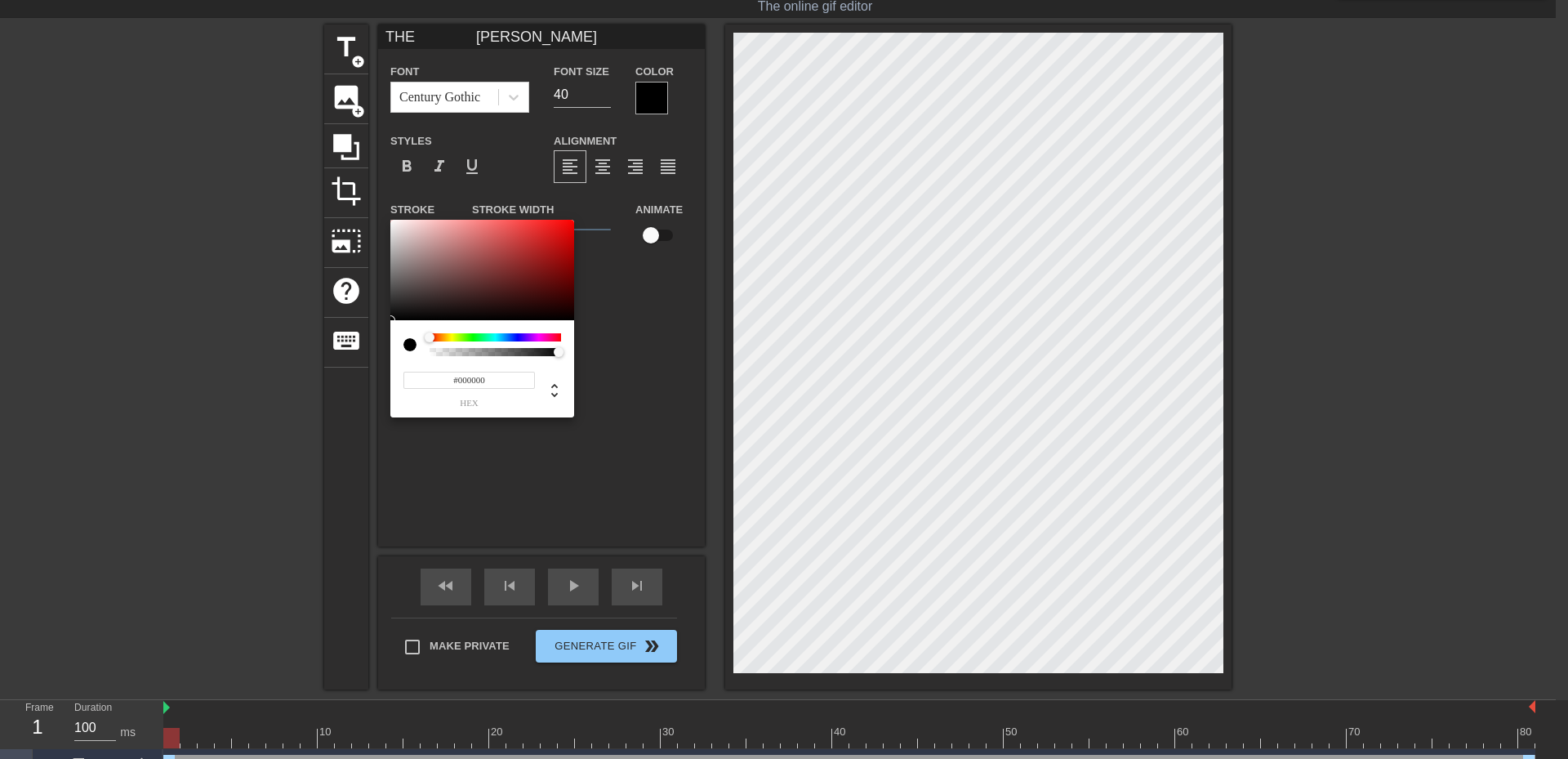
click at [513, 341] on div at bounding box center [495, 337] width 131 height 9
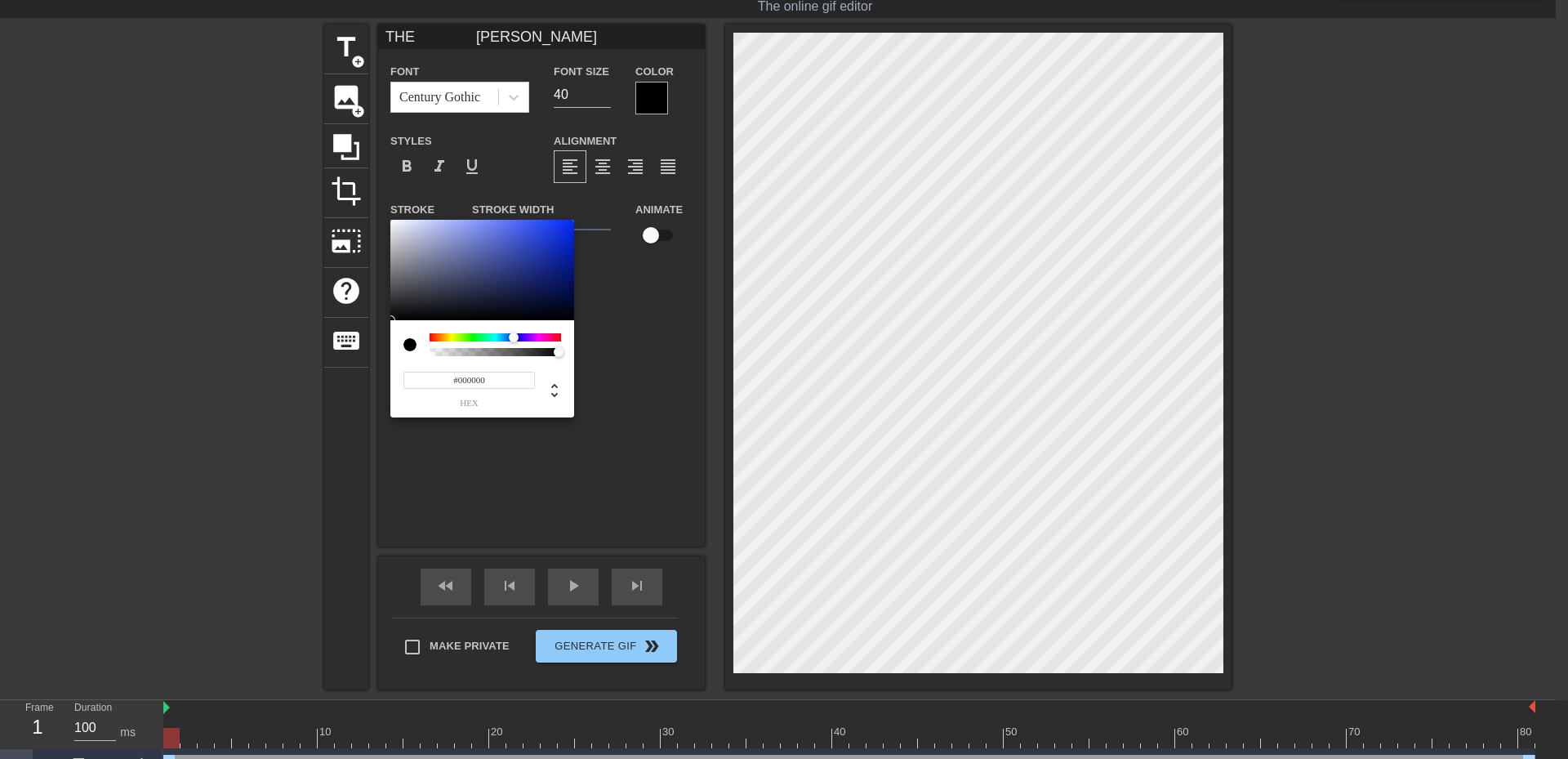
click at [514, 338] on div at bounding box center [495, 337] width 131 height 9
click at [514, 338] on div at bounding box center [514, 337] width 9 height 9
type input "#242E72"
drag, startPoint x: 488, startPoint y: 243, endPoint x: 515, endPoint y: 276, distance: 42.6
click at [515, 276] on div at bounding box center [483, 270] width 184 height 101
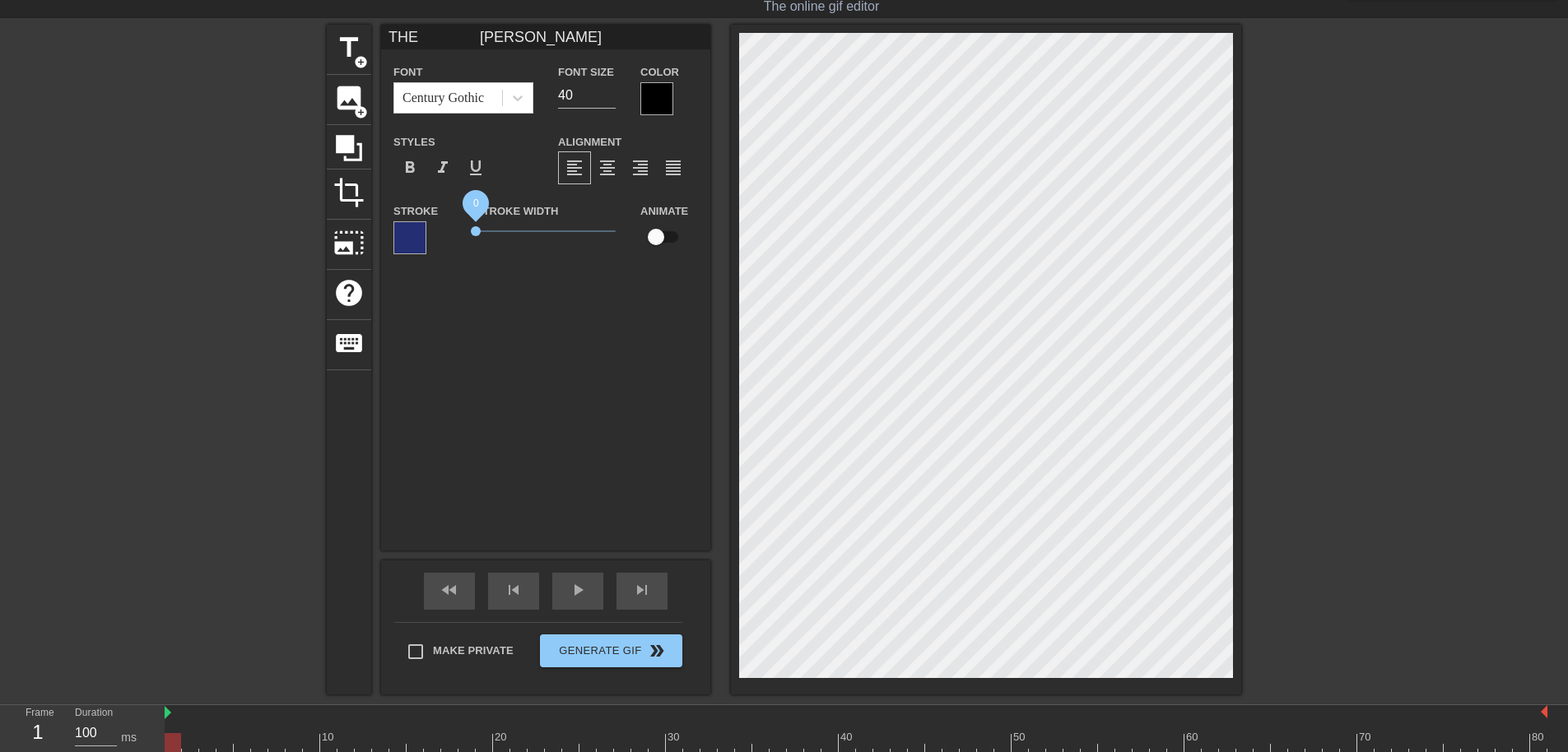
drag, startPoint x: 573, startPoint y: 232, endPoint x: 439, endPoint y: 222, distance: 134.4
click at [439, 222] on div "Stroke Stroke Width 0 Animate" at bounding box center [545, 235] width 330 height 68
click at [414, 235] on div at bounding box center [410, 238] width 33 height 33
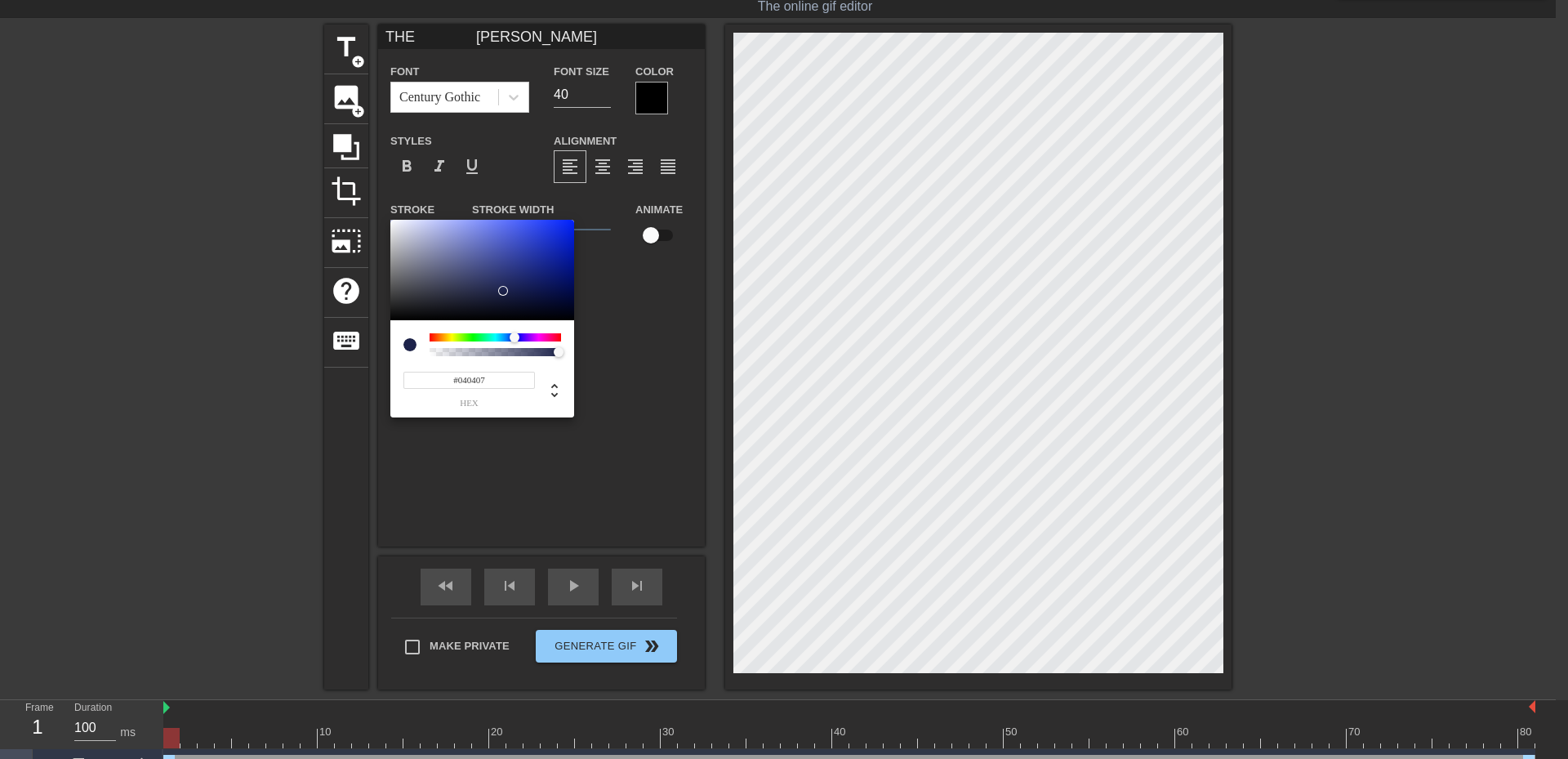
type input "#000000"
drag, startPoint x: 503, startPoint y: 291, endPoint x: 329, endPoint y: 378, distance: 194.5
click at [327, 375] on div "#000000 hex" at bounding box center [784, 380] width 1568 height 759
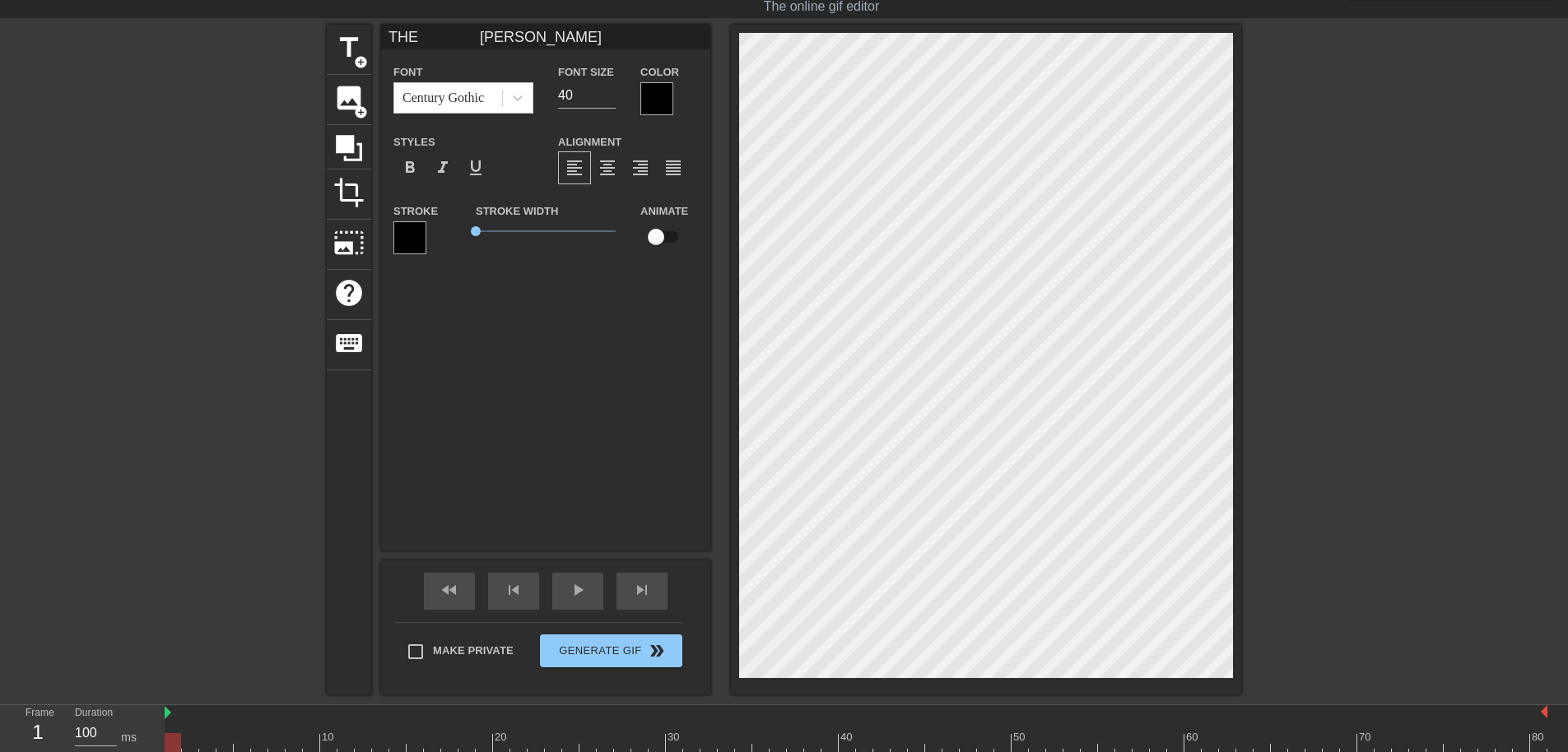
click at [658, 103] on div at bounding box center [657, 99] width 33 height 33
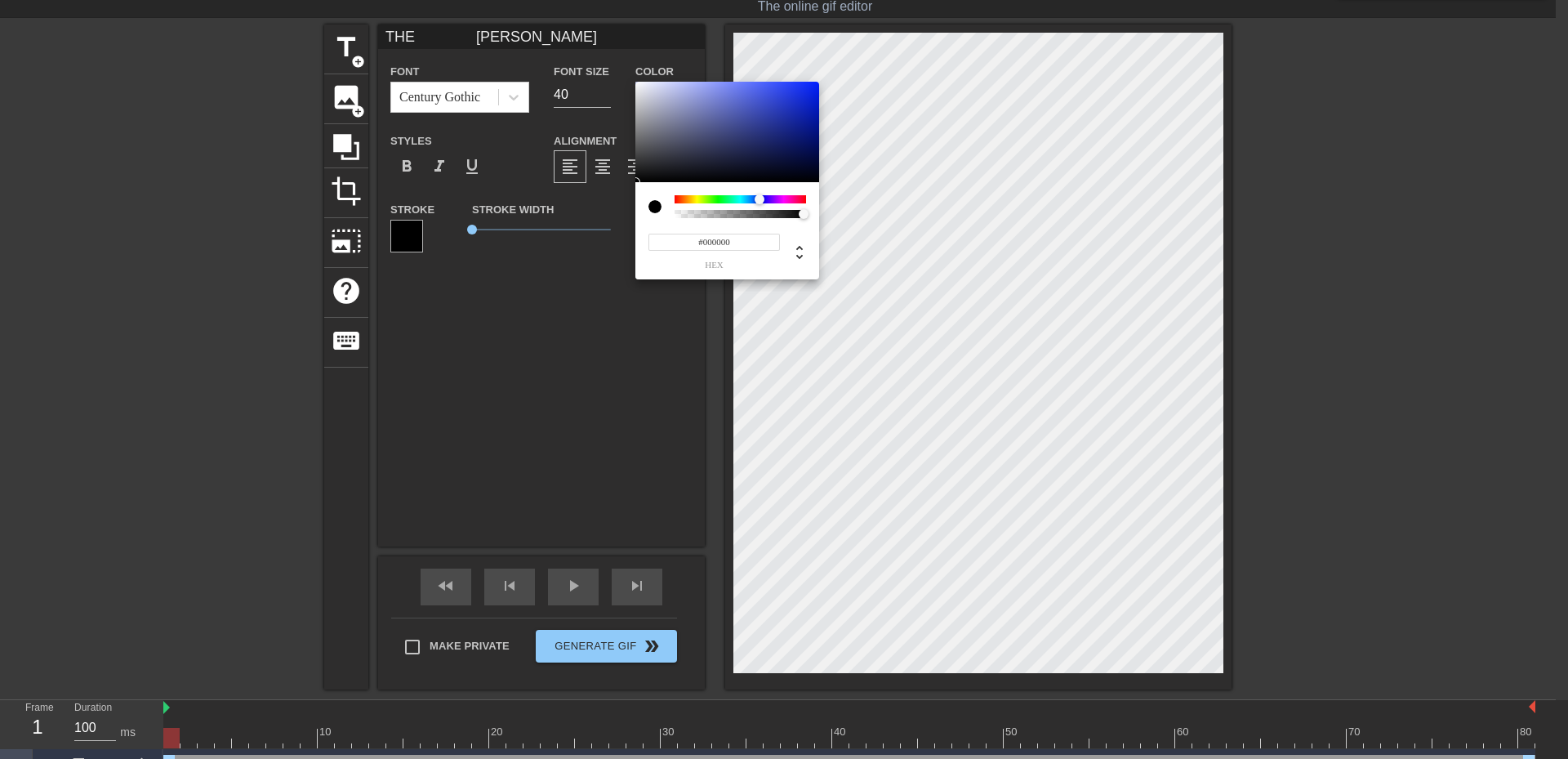
click at [760, 197] on div at bounding box center [740, 199] width 131 height 9
type input "#0024E3"
drag, startPoint x: 790, startPoint y: 133, endPoint x: 807, endPoint y: 105, distance: 32.8
click at [819, 92] on div "#0024E3 hex" at bounding box center [784, 380] width 1568 height 759
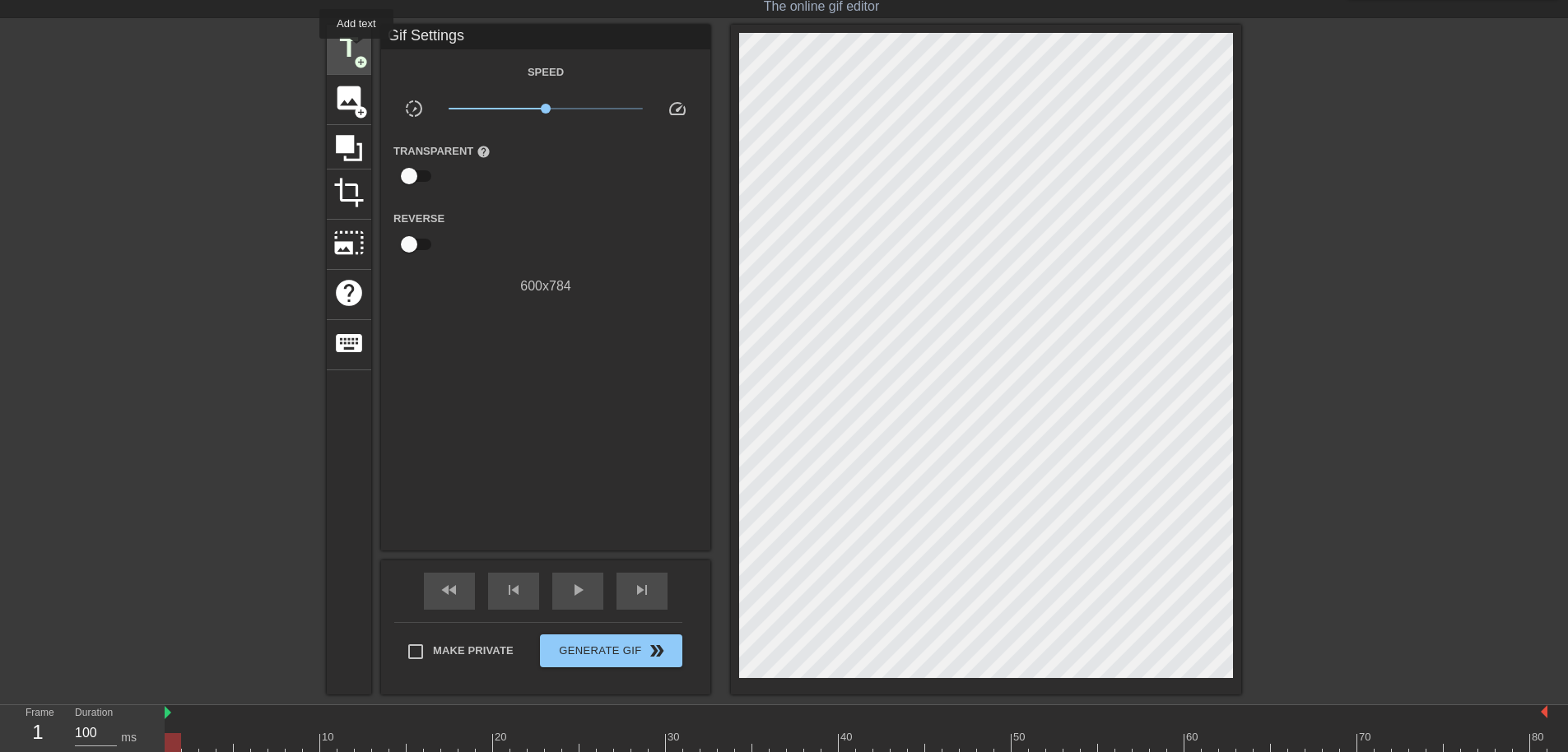
click at [357, 51] on span "title" at bounding box center [349, 48] width 31 height 31
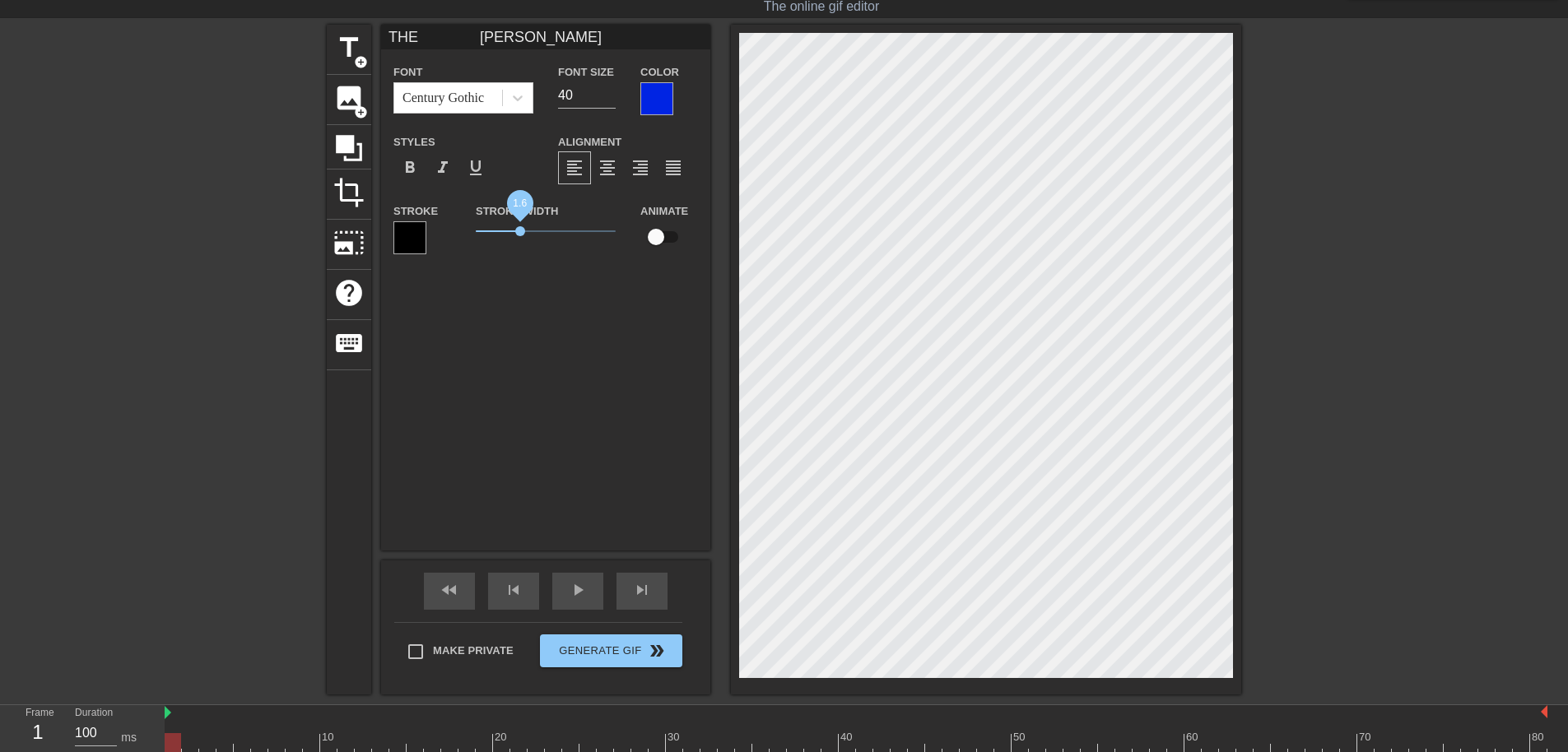
drag, startPoint x: 482, startPoint y: 233, endPoint x: 527, endPoint y: 285, distance: 68.8
click at [517, 247] on div "Stroke Width 1.6" at bounding box center [546, 235] width 164 height 68
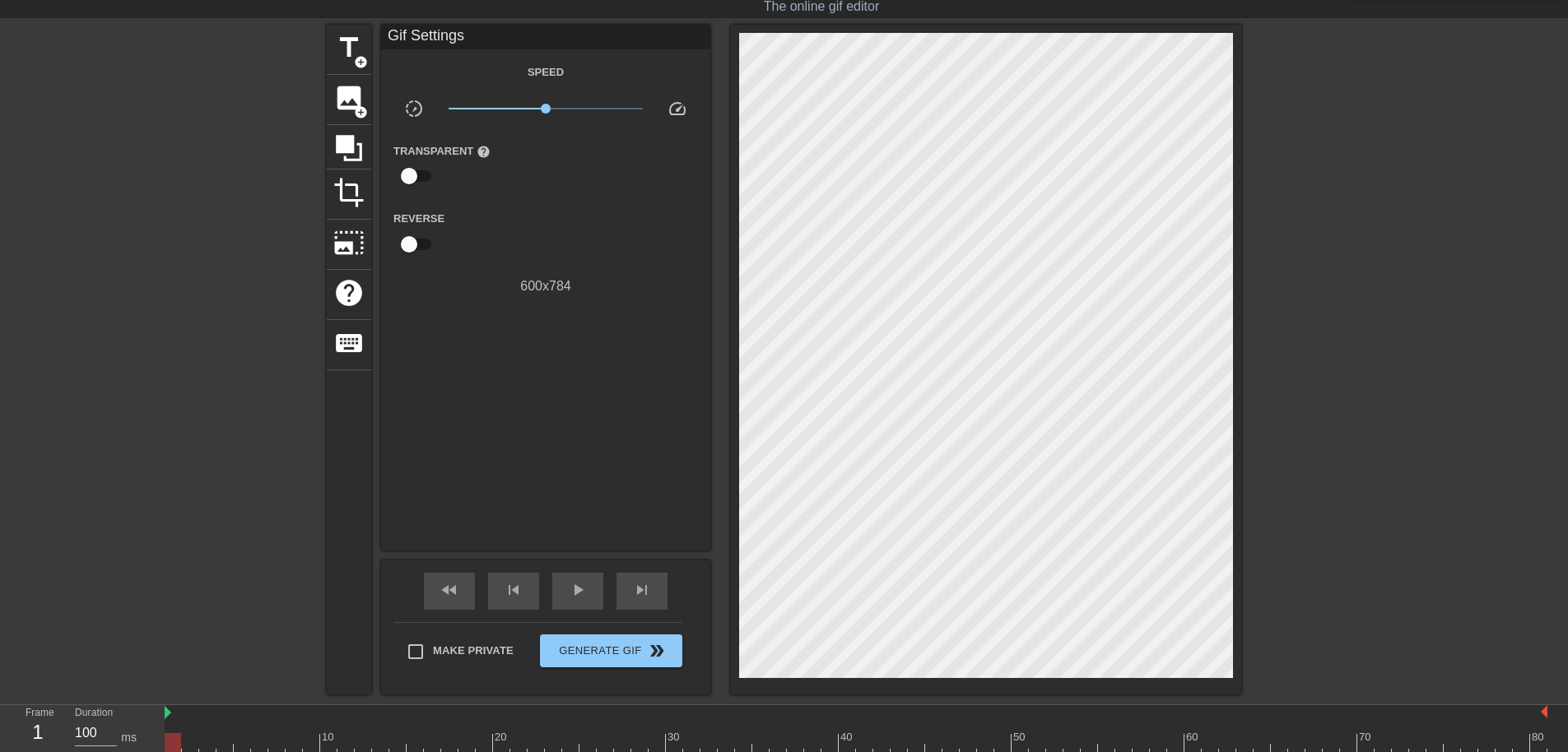
drag, startPoint x: 1417, startPoint y: 14, endPoint x: 1428, endPoint y: 24, distance: 14.9
click at [1426, 22] on div "menu_book Browse the tutorials! Gifntext.com The online gif editor Send Feedbac…" at bounding box center [784, 376] width 1568 height 832
click at [347, 42] on span "title" at bounding box center [349, 48] width 31 height 31
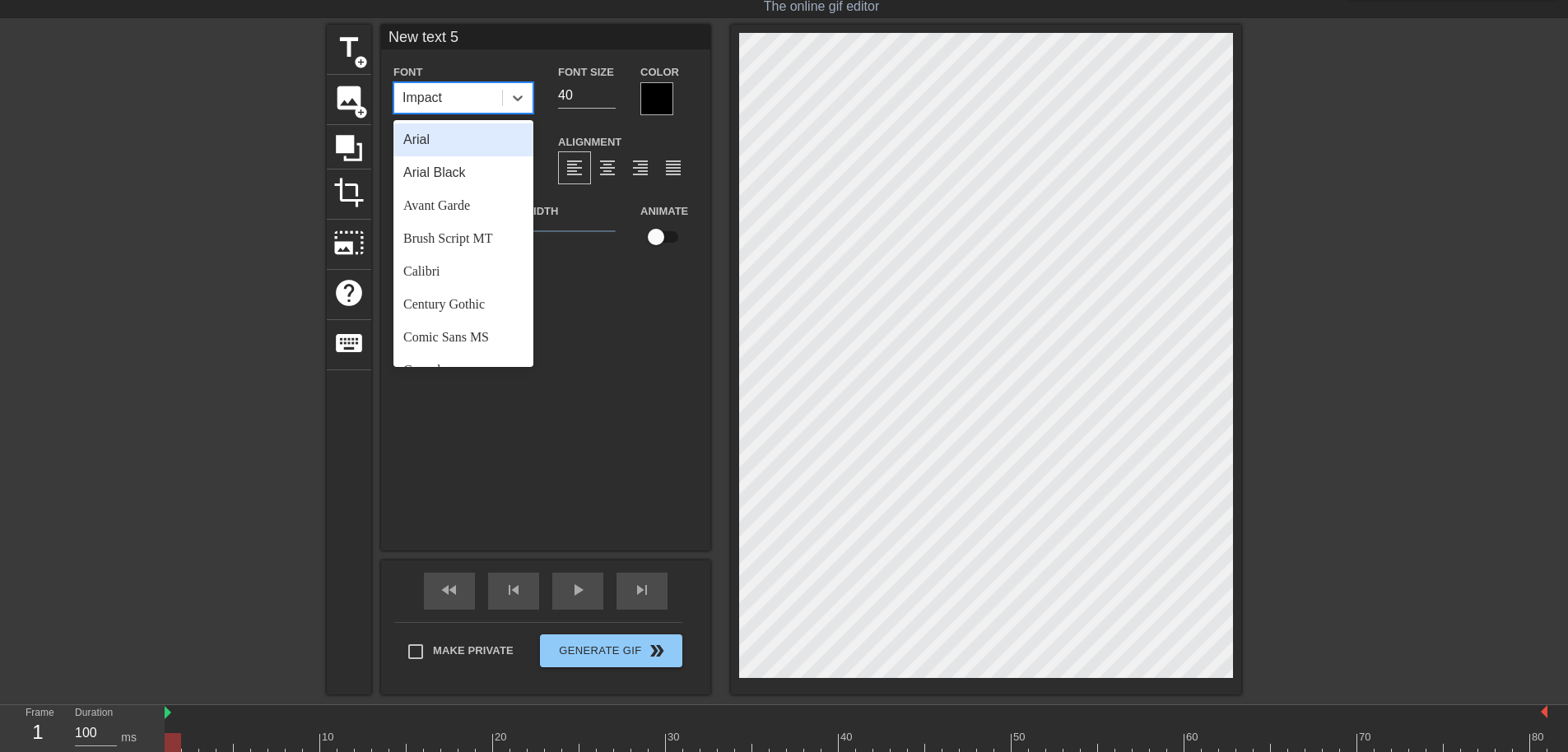
click at [452, 97] on div "Impact" at bounding box center [448, 98] width 108 height 29
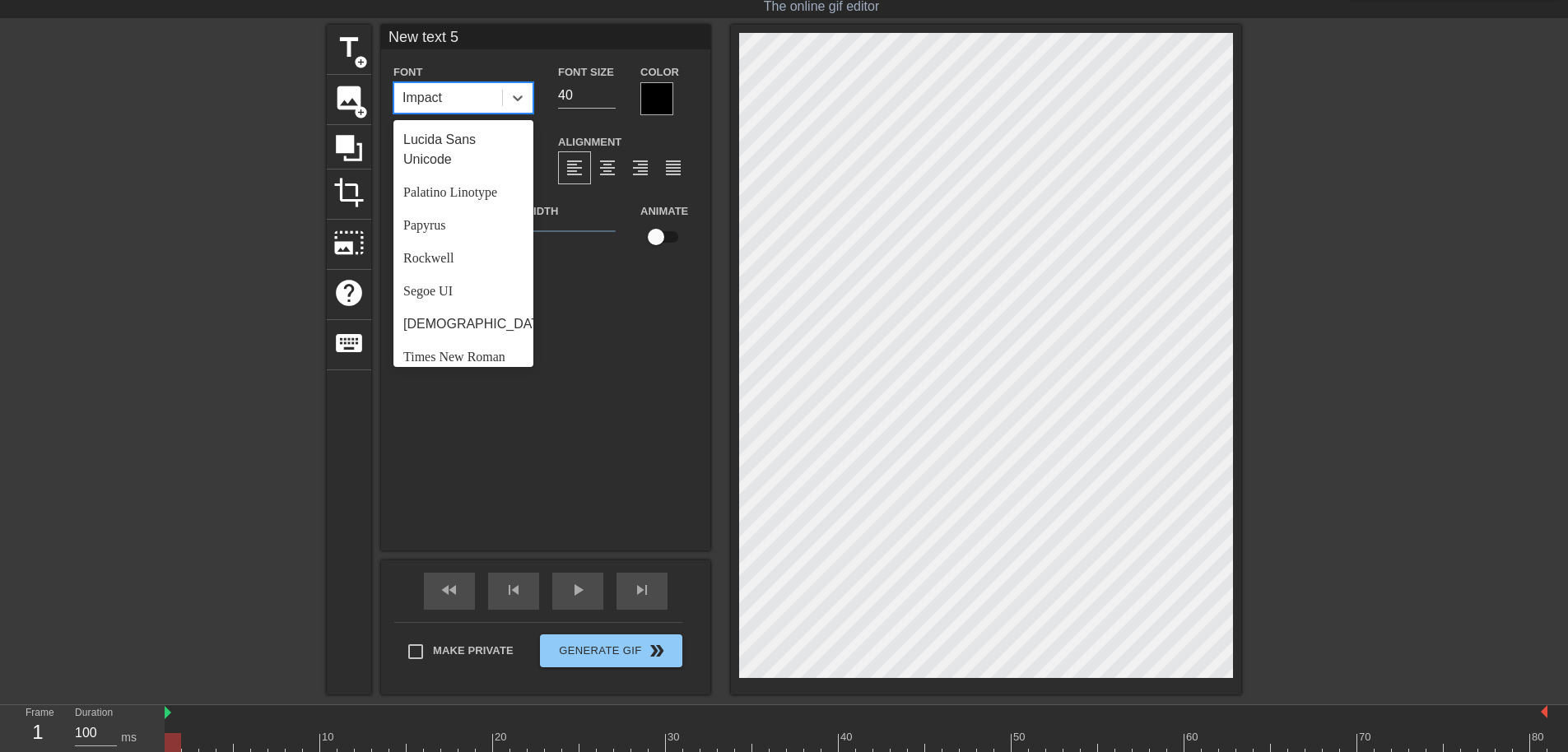
scroll to position [589, 0]
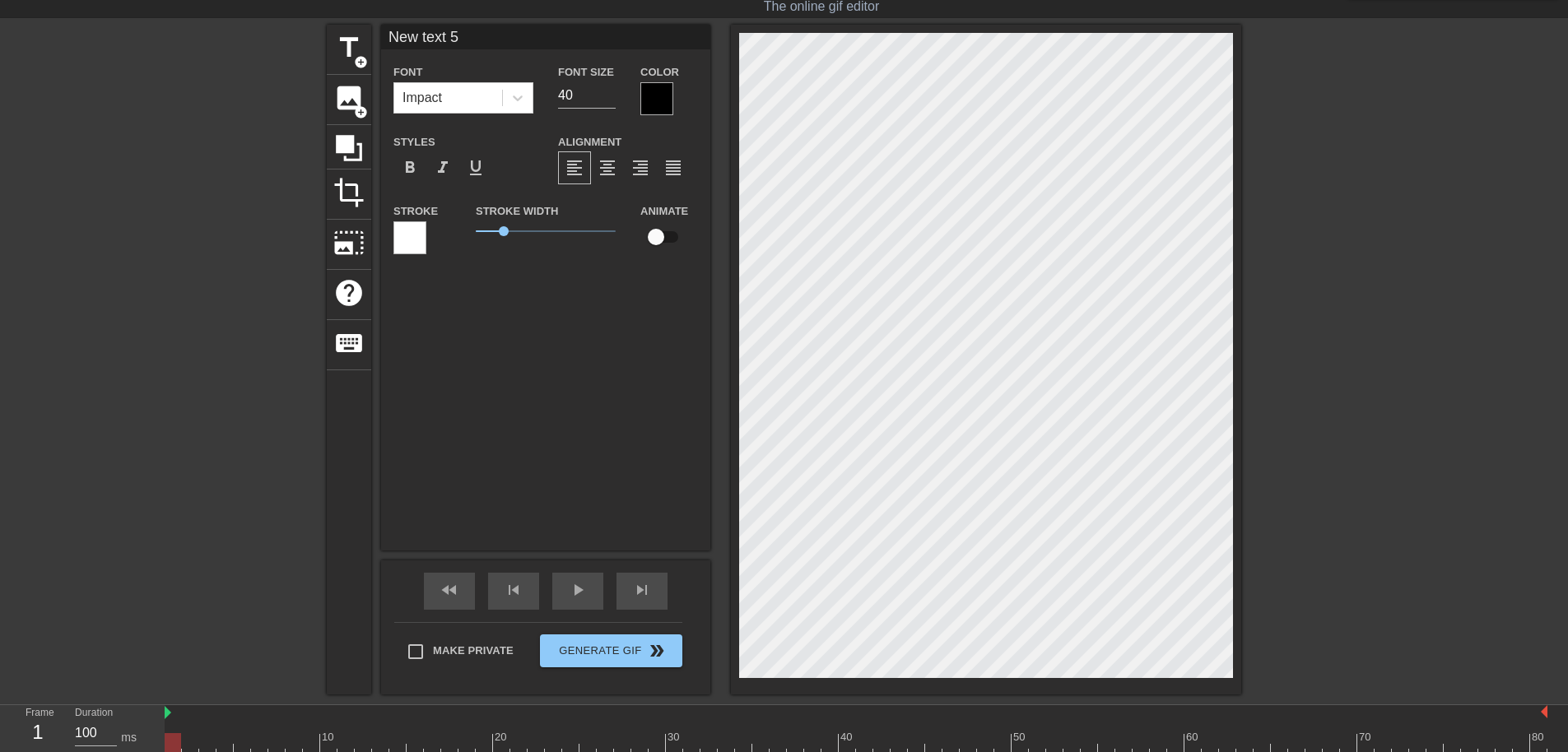
click at [503, 259] on div "title add_circle image add_circle crop photo_size_select_large help keyboard Ne…" at bounding box center [784, 360] width 915 height 670
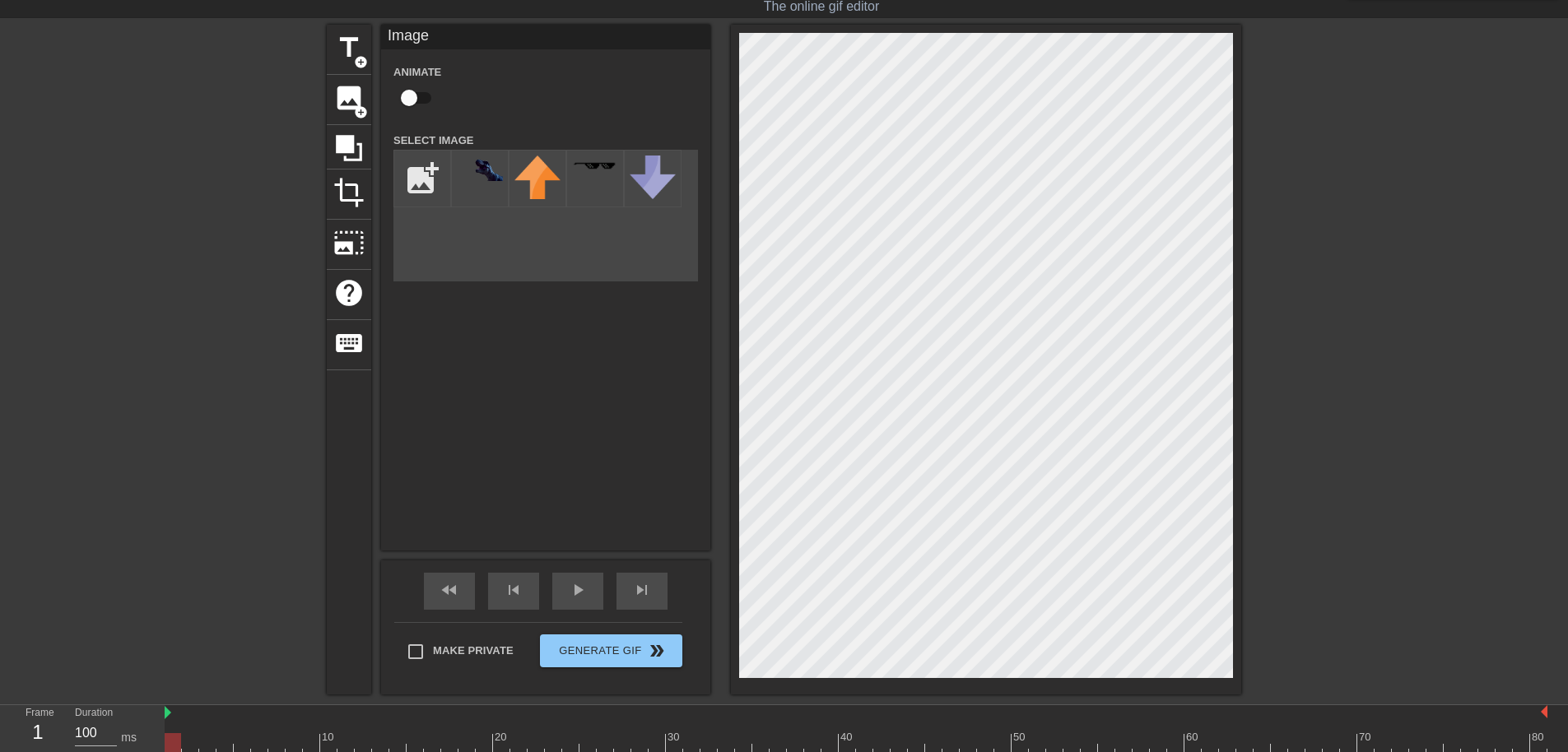
click at [1308, 228] on div at bounding box center [1384, 272] width 247 height 494
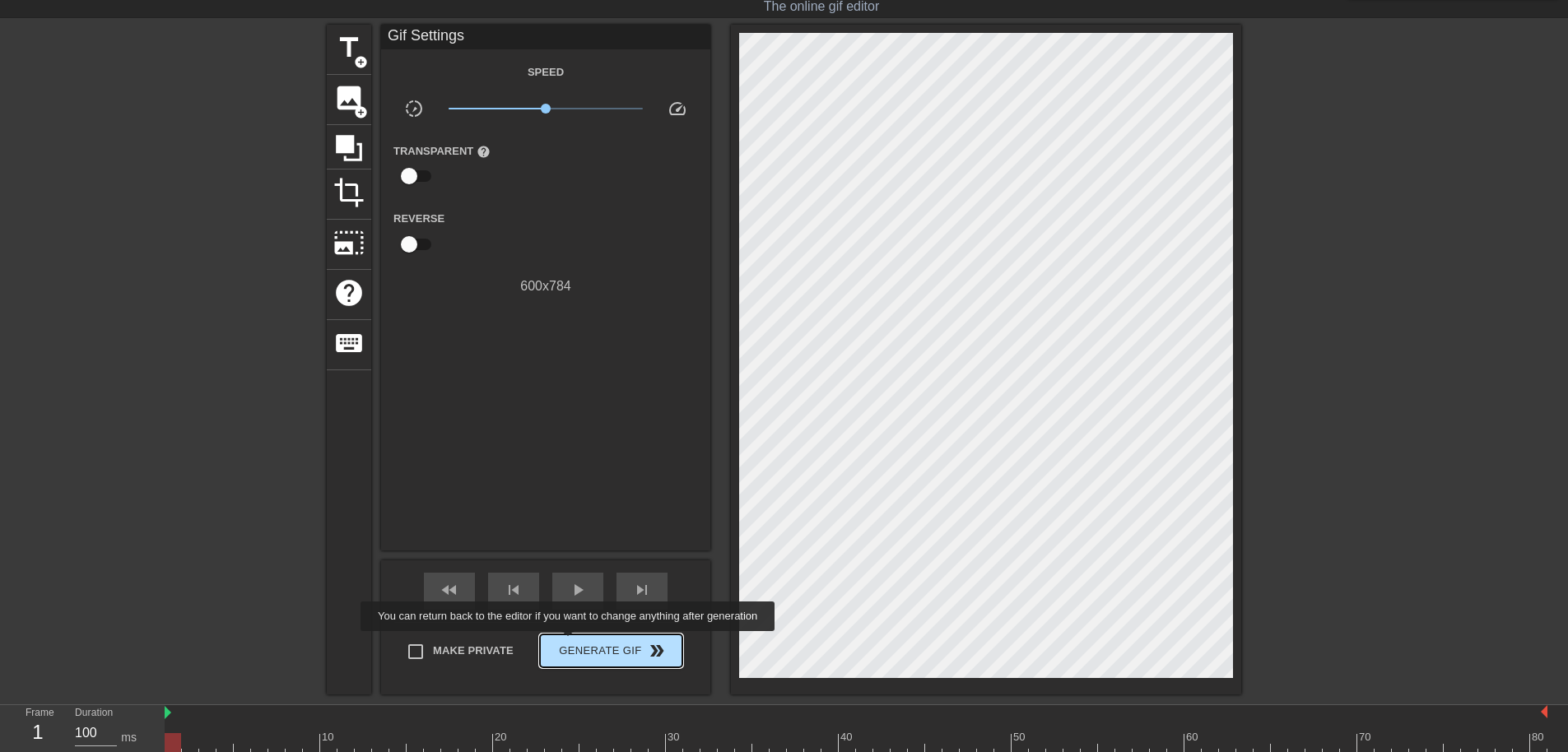
click at [569, 643] on span "Generate Gif double_arrow" at bounding box center [611, 651] width 129 height 20
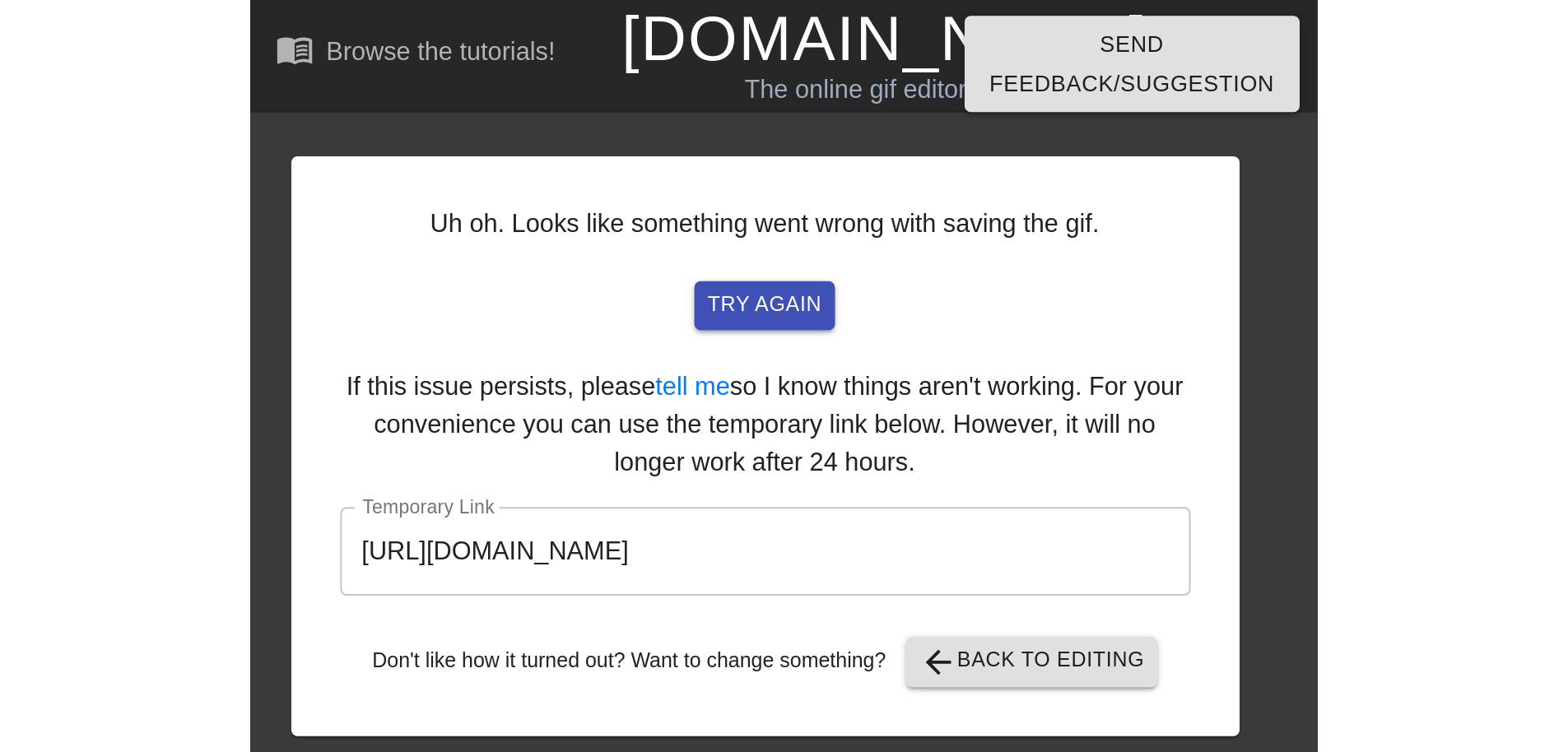
scroll to position [0, 0]
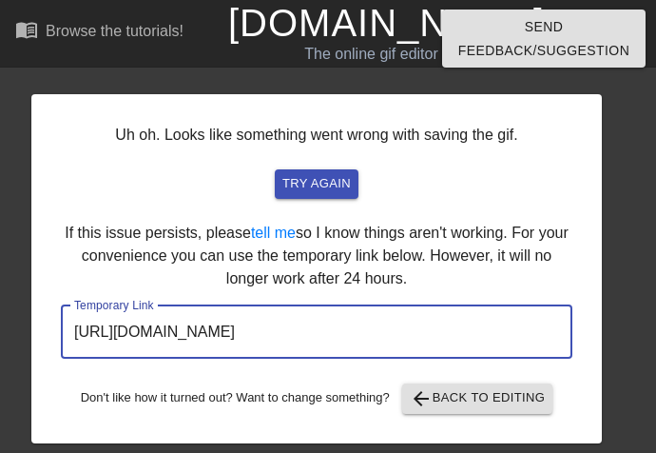
drag, startPoint x: 491, startPoint y: 337, endPoint x: 45, endPoint y: 391, distance: 449.4
click at [9, 402] on div "Uh oh. Looks like something went wrong with saving the gif. try again If this i…" at bounding box center [328, 259] width 656 height 368
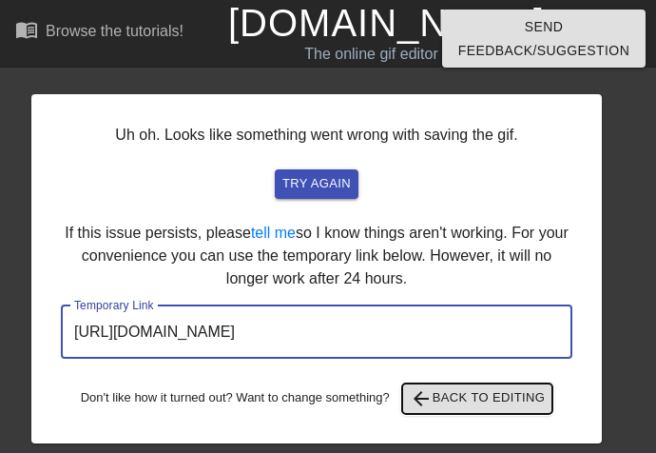
click at [435, 384] on button "arrow_back Back to Editing" at bounding box center [477, 398] width 151 height 30
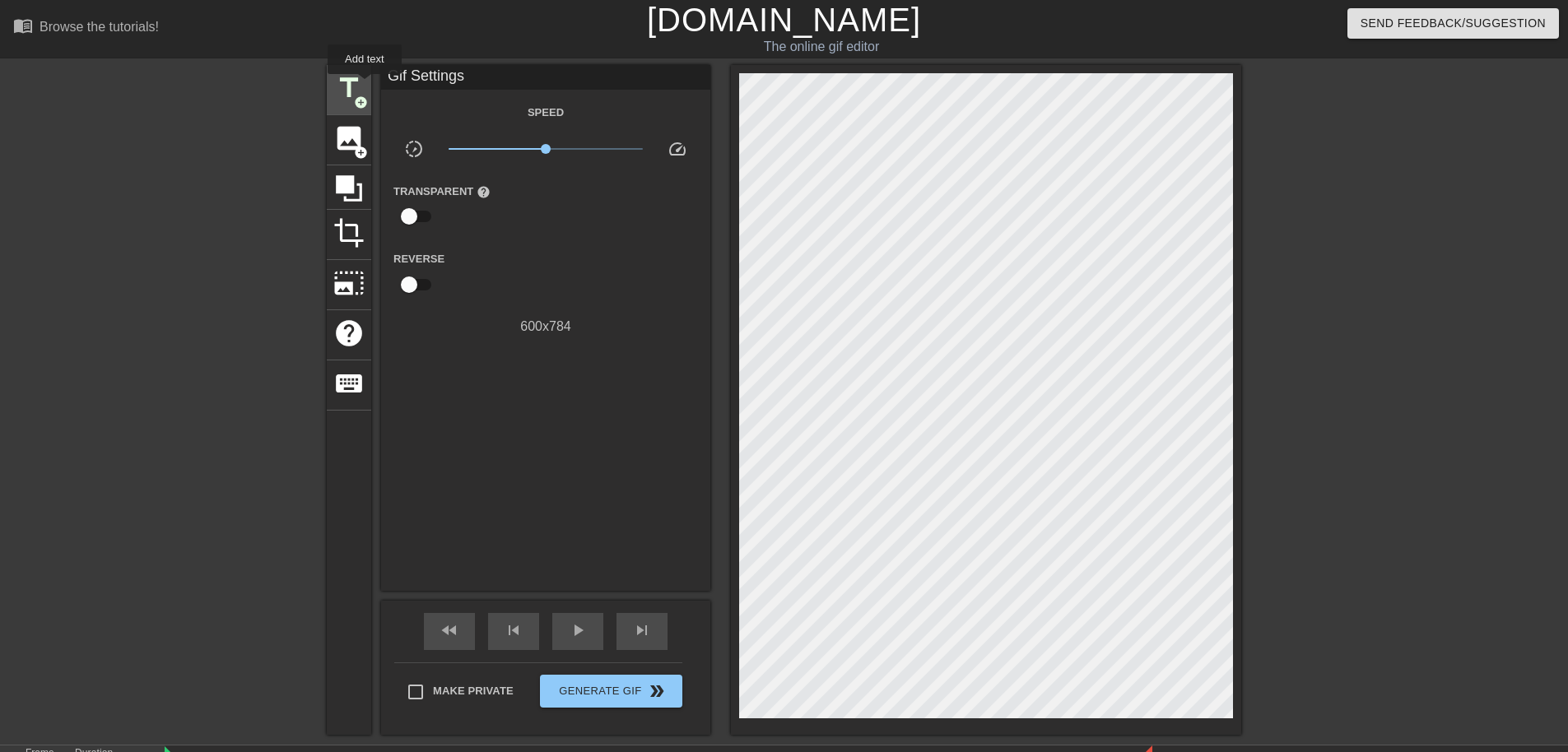
click at [330, 83] on div "title add_circle" at bounding box center [349, 90] width 44 height 50
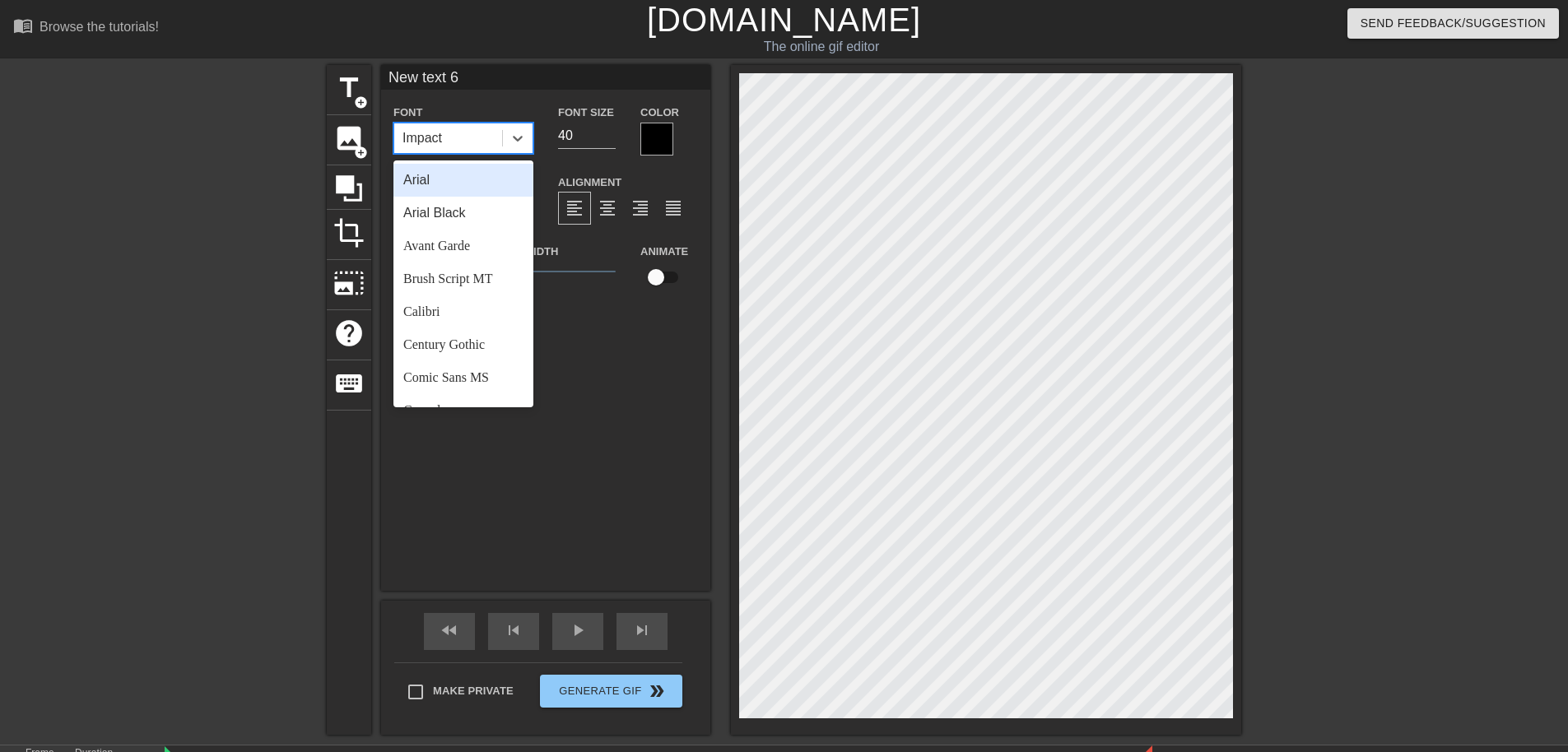
click at [473, 129] on div "Impact" at bounding box center [448, 138] width 108 height 29
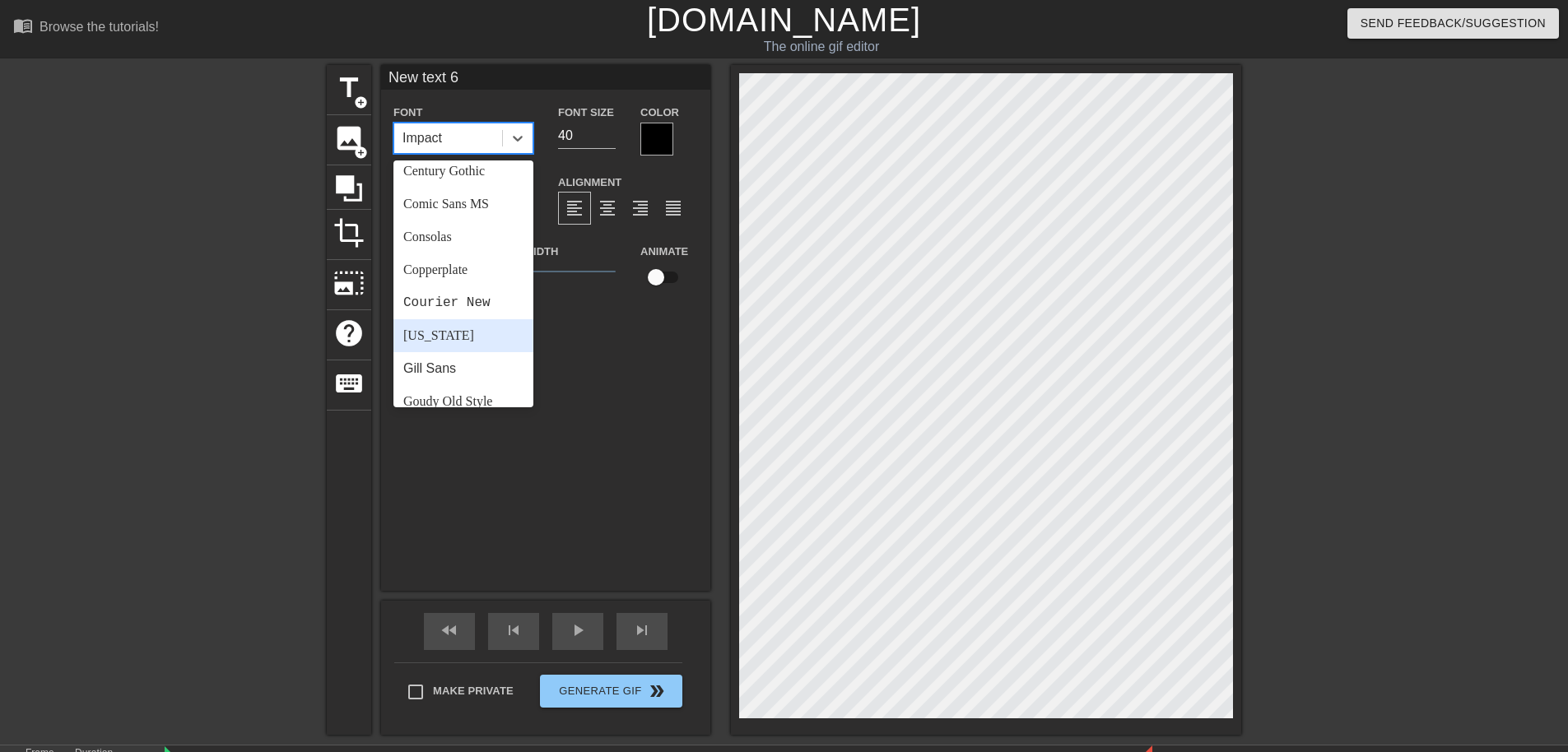
scroll to position [247, 0]
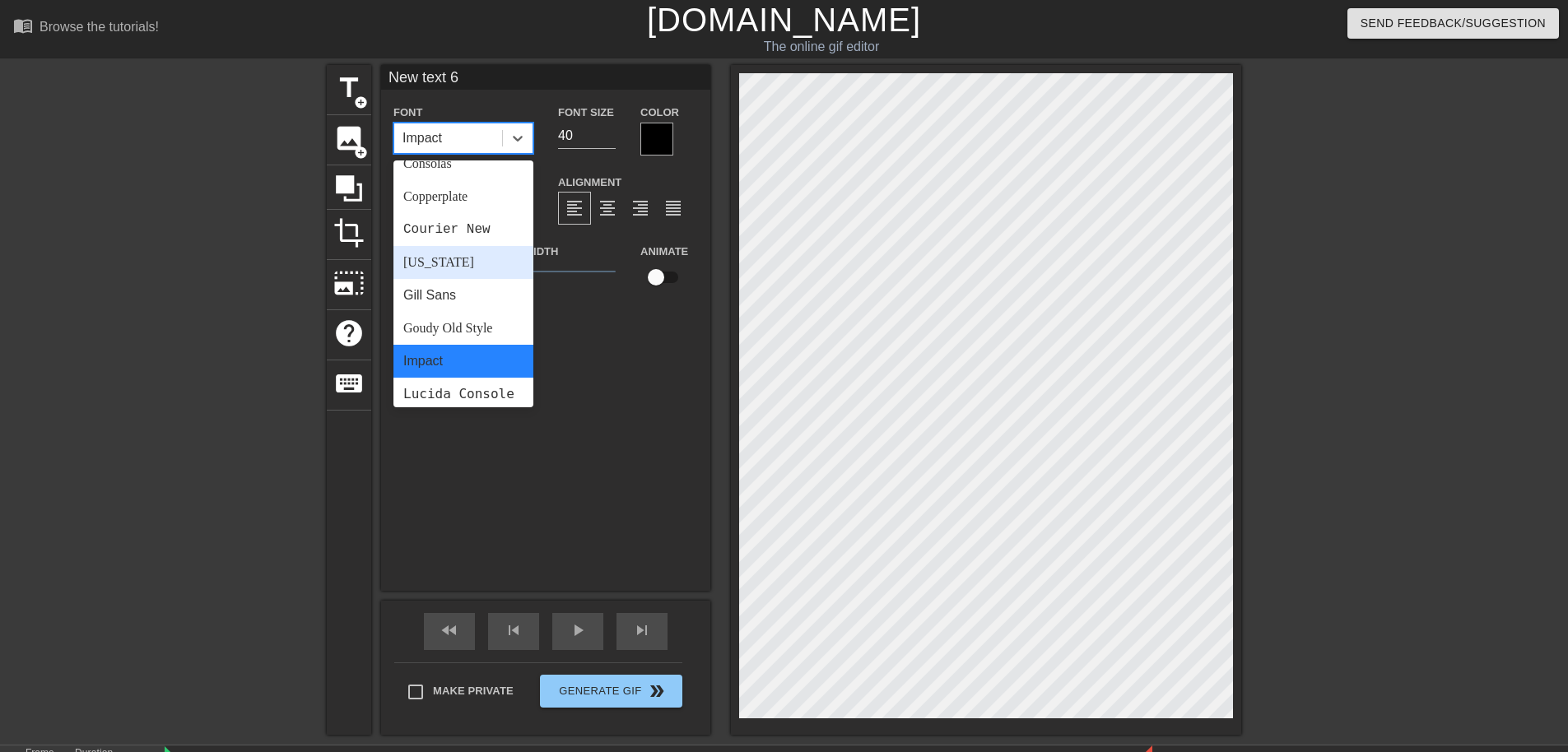
click at [457, 267] on div "[US_STATE]" at bounding box center [464, 262] width 140 height 33
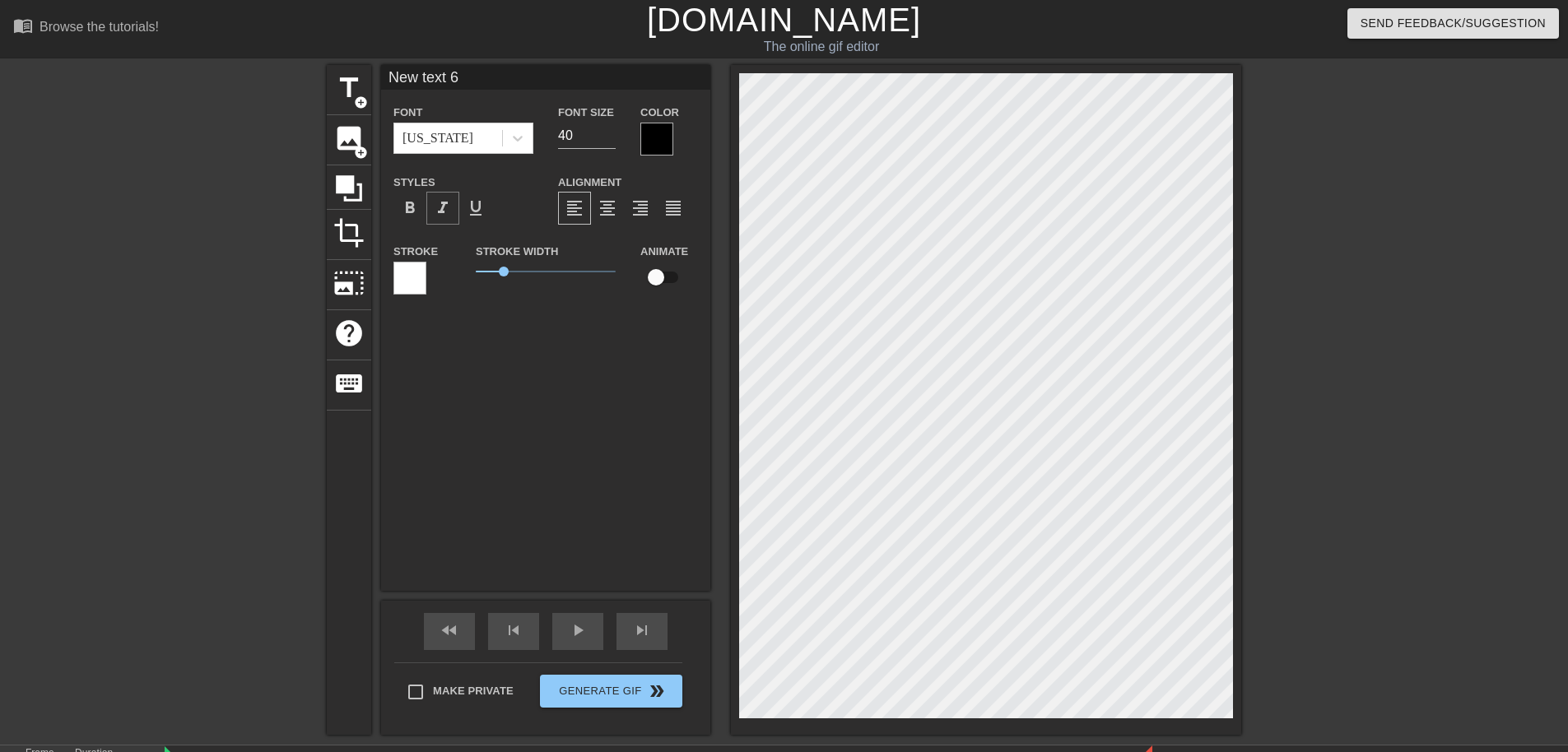
click at [447, 218] on div "format_italic" at bounding box center [443, 209] width 33 height 33
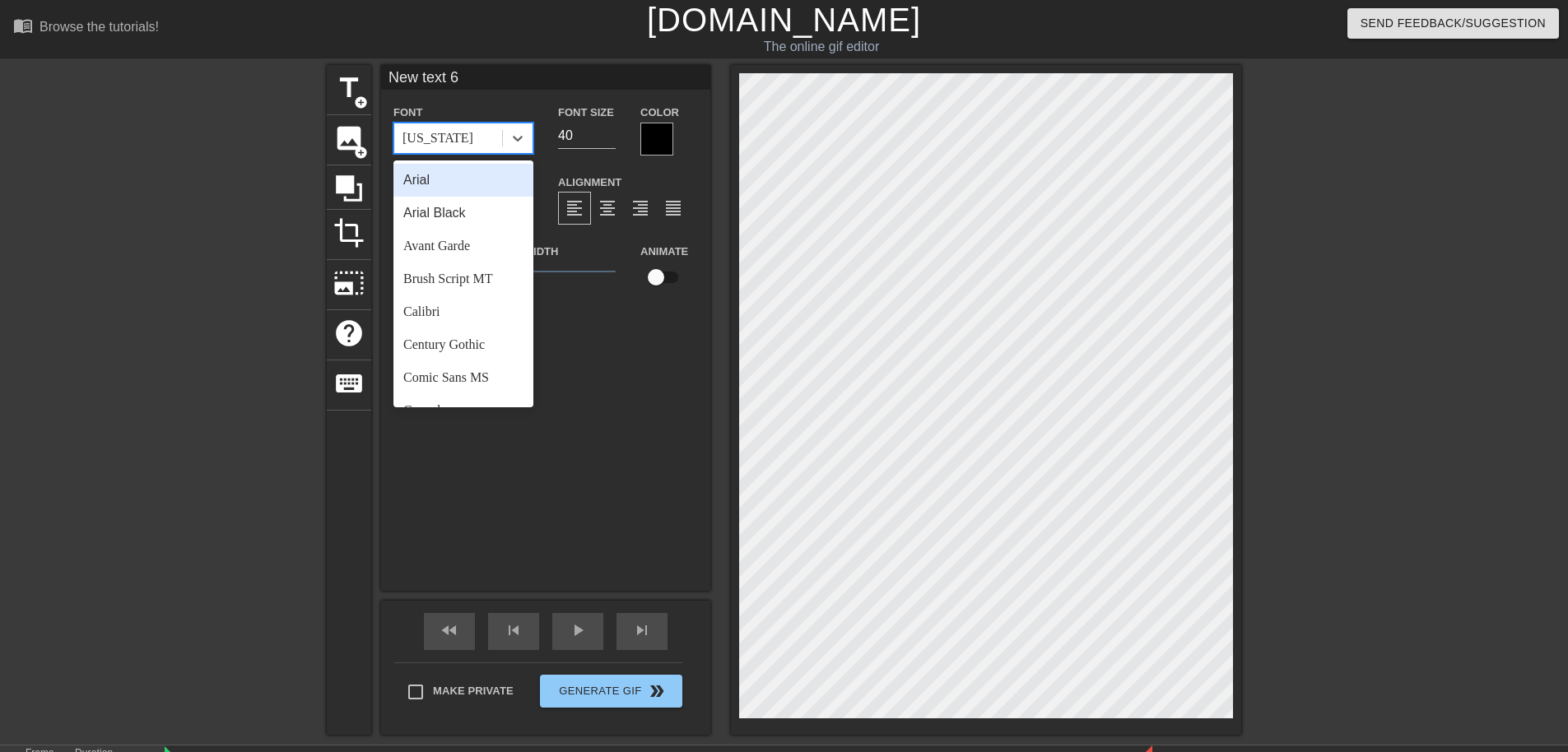
click at [440, 152] on div "[US_STATE]" at bounding box center [448, 138] width 108 height 29
click at [457, 279] on div "Brush Script MT" at bounding box center [464, 279] width 140 height 33
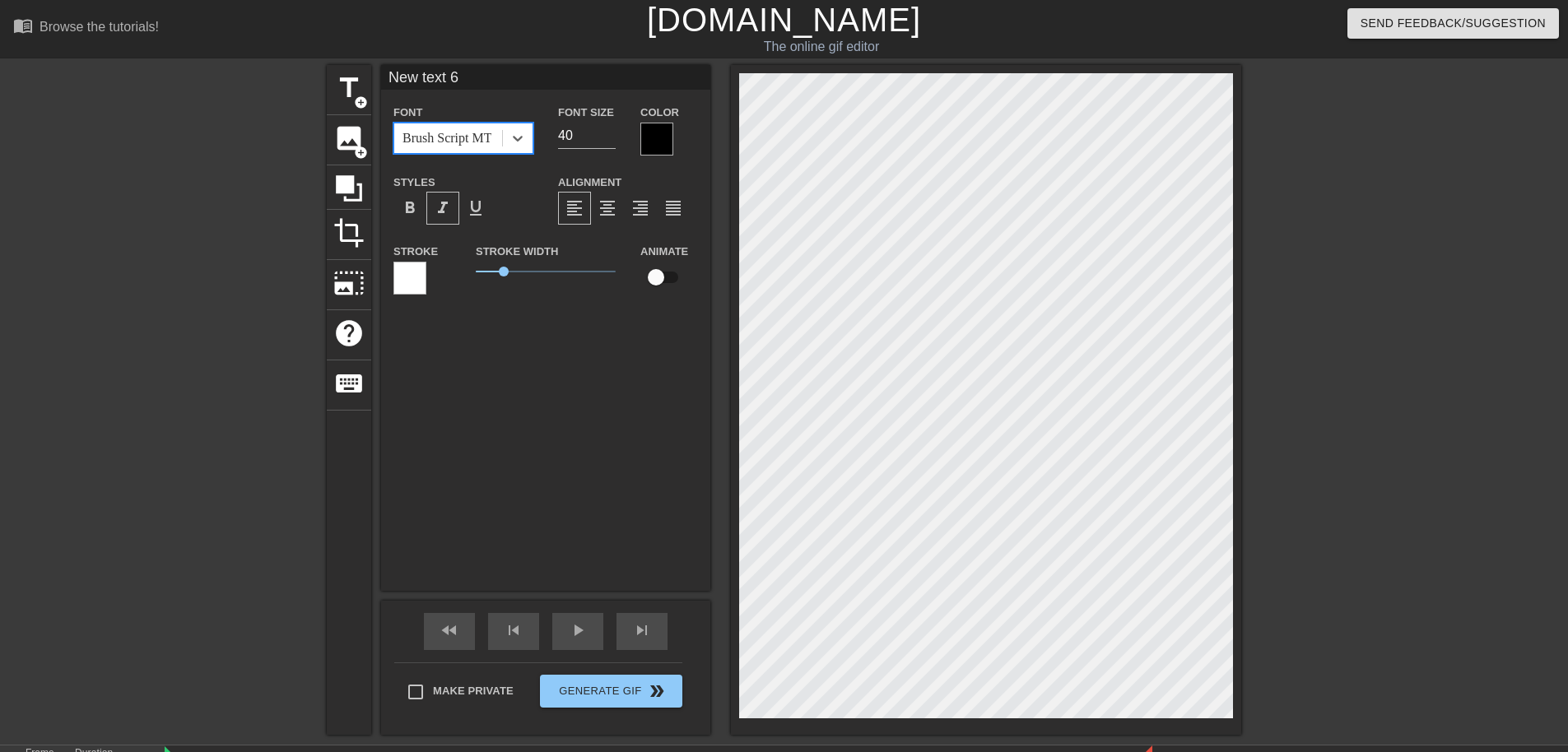
click at [446, 140] on div "Brush Script MT" at bounding box center [447, 138] width 89 height 20
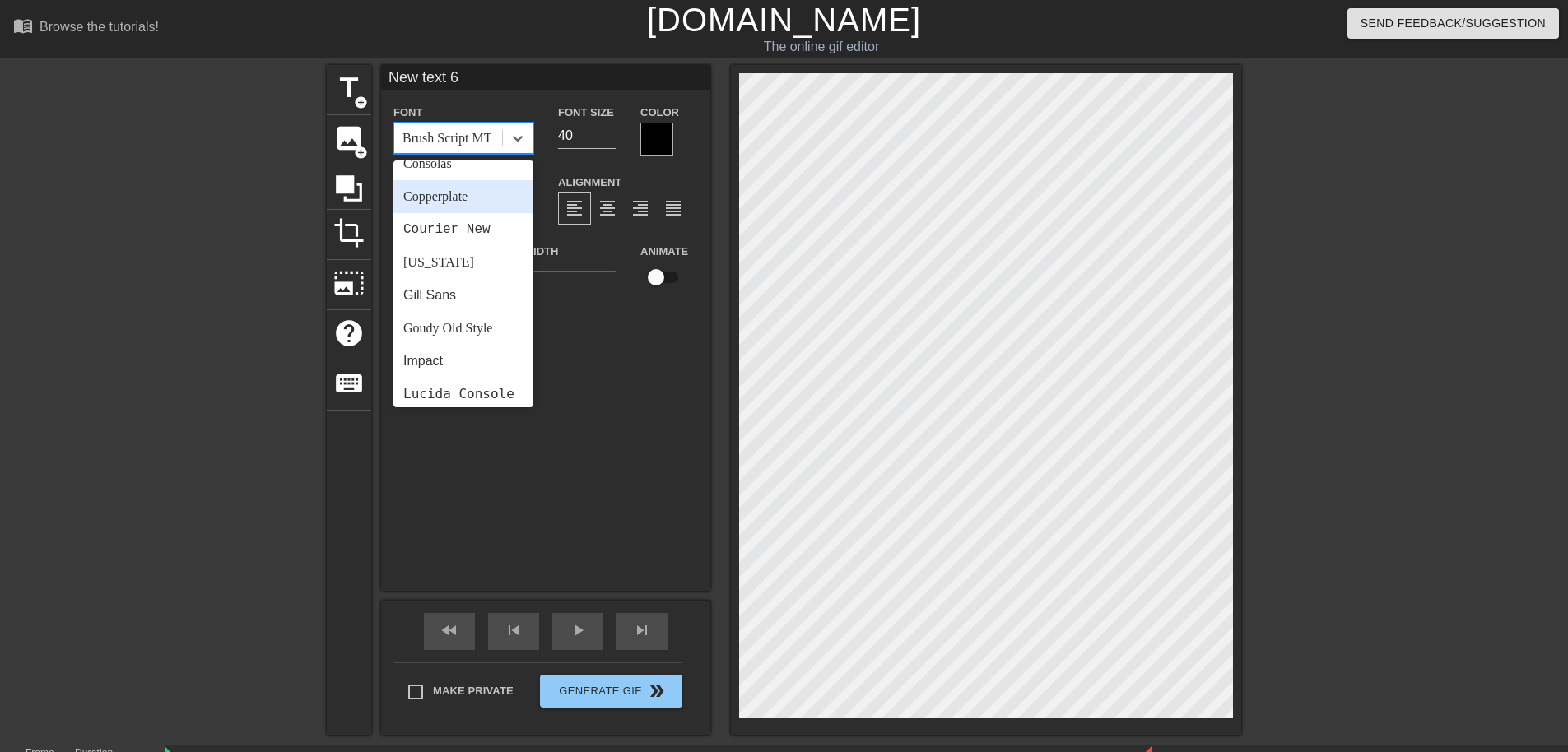
click at [444, 189] on div "Copperplate" at bounding box center [464, 196] width 140 height 33
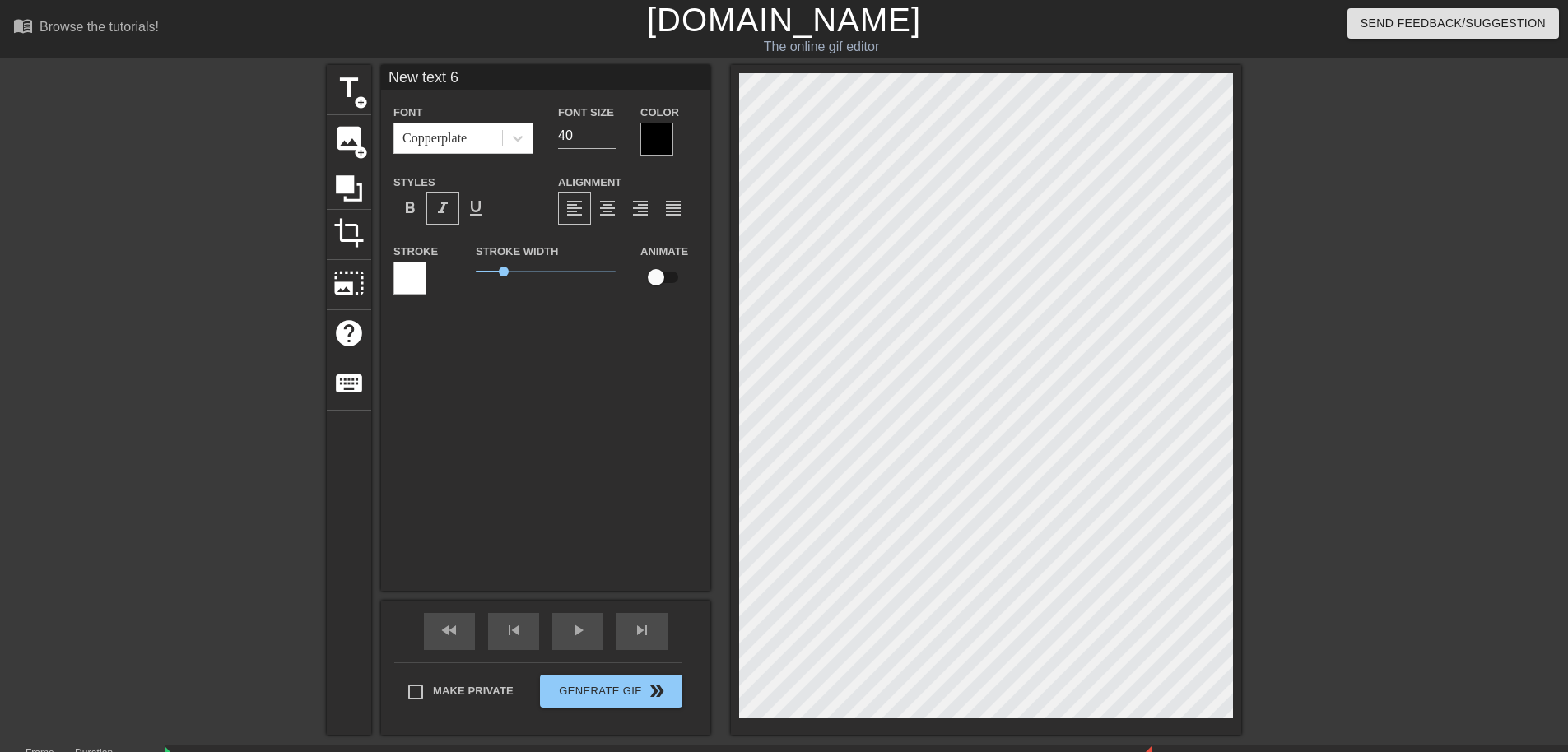
scroll to position [3, 5]
type input "New text"
type textarea "New text"
type input "New text"
type textarea "New text"
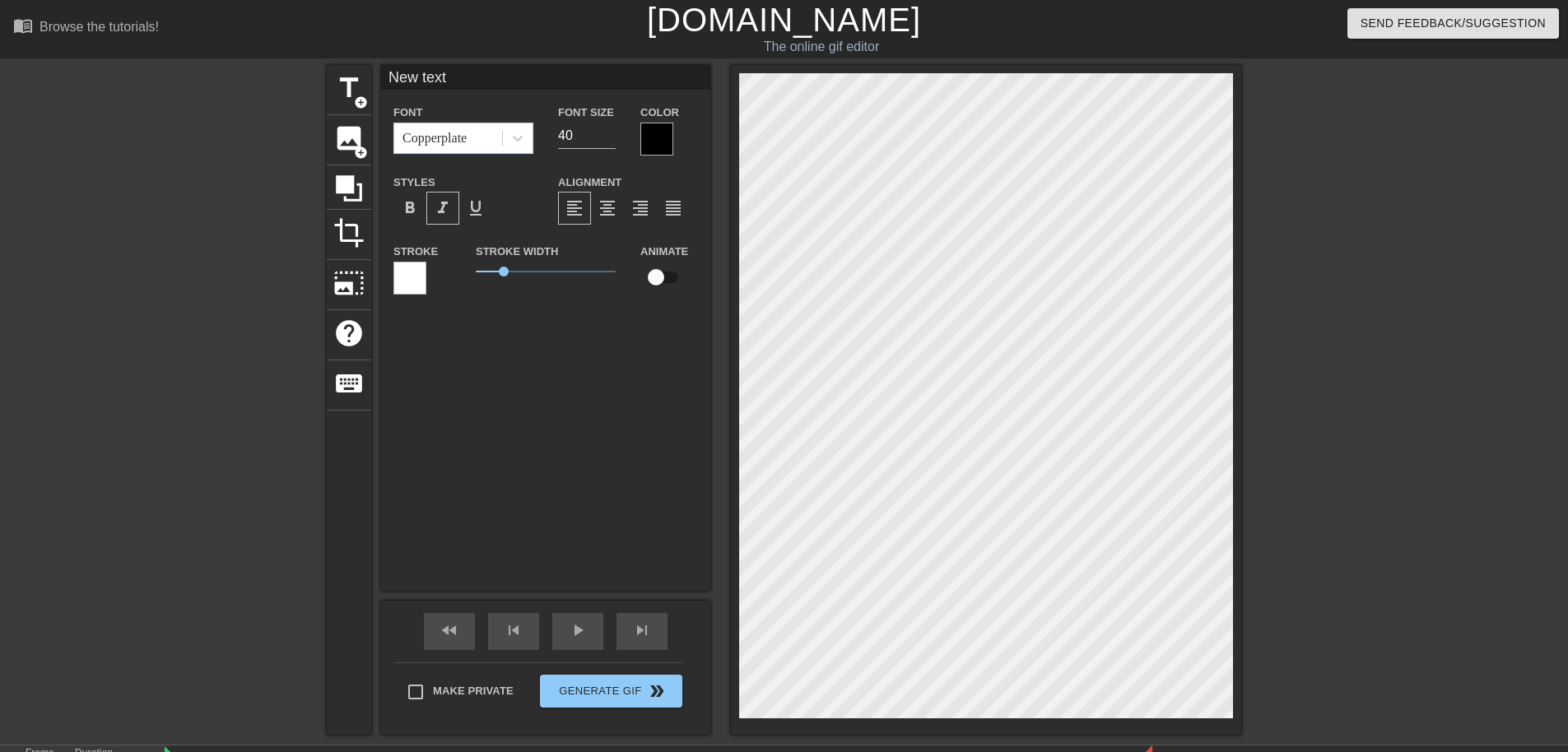
type input "New tex"
type textarea "New tex"
type input "New te"
type textarea "New te"
type input "New t"
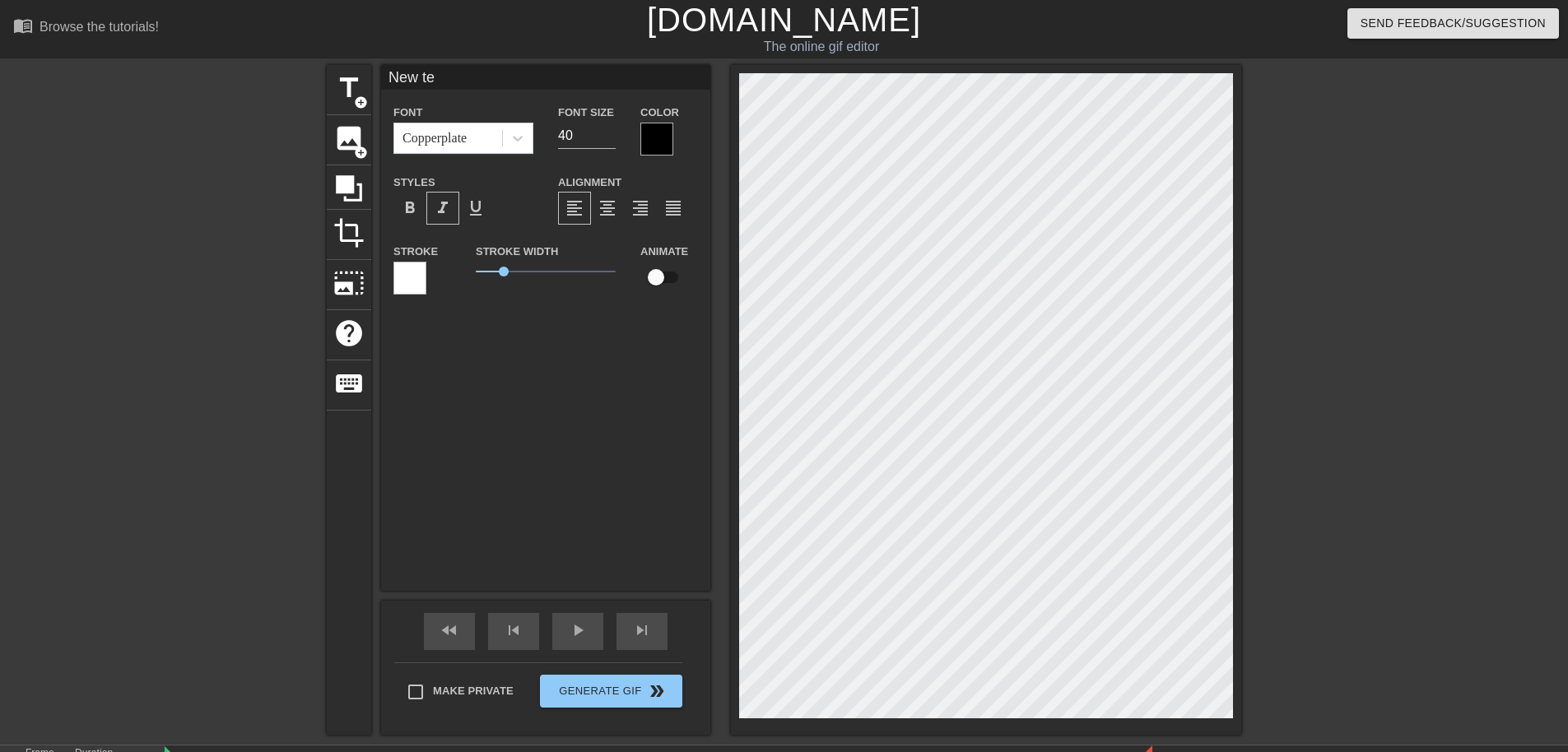
type textarea "New t"
type input "New"
type textarea "New"
type input "New"
type textarea "New"
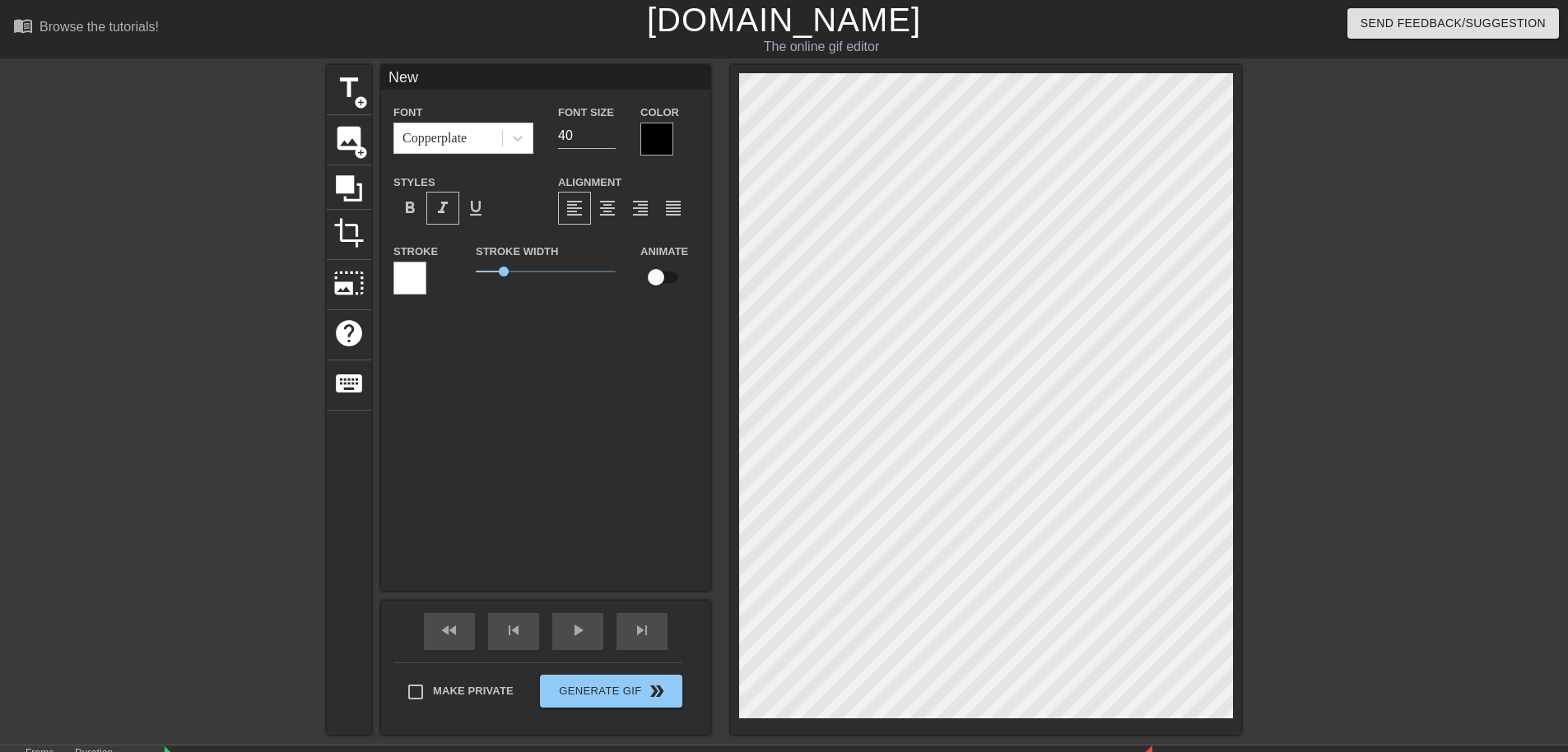
type input "Ne"
type textarea "Ne"
type input "N"
type textarea "N"
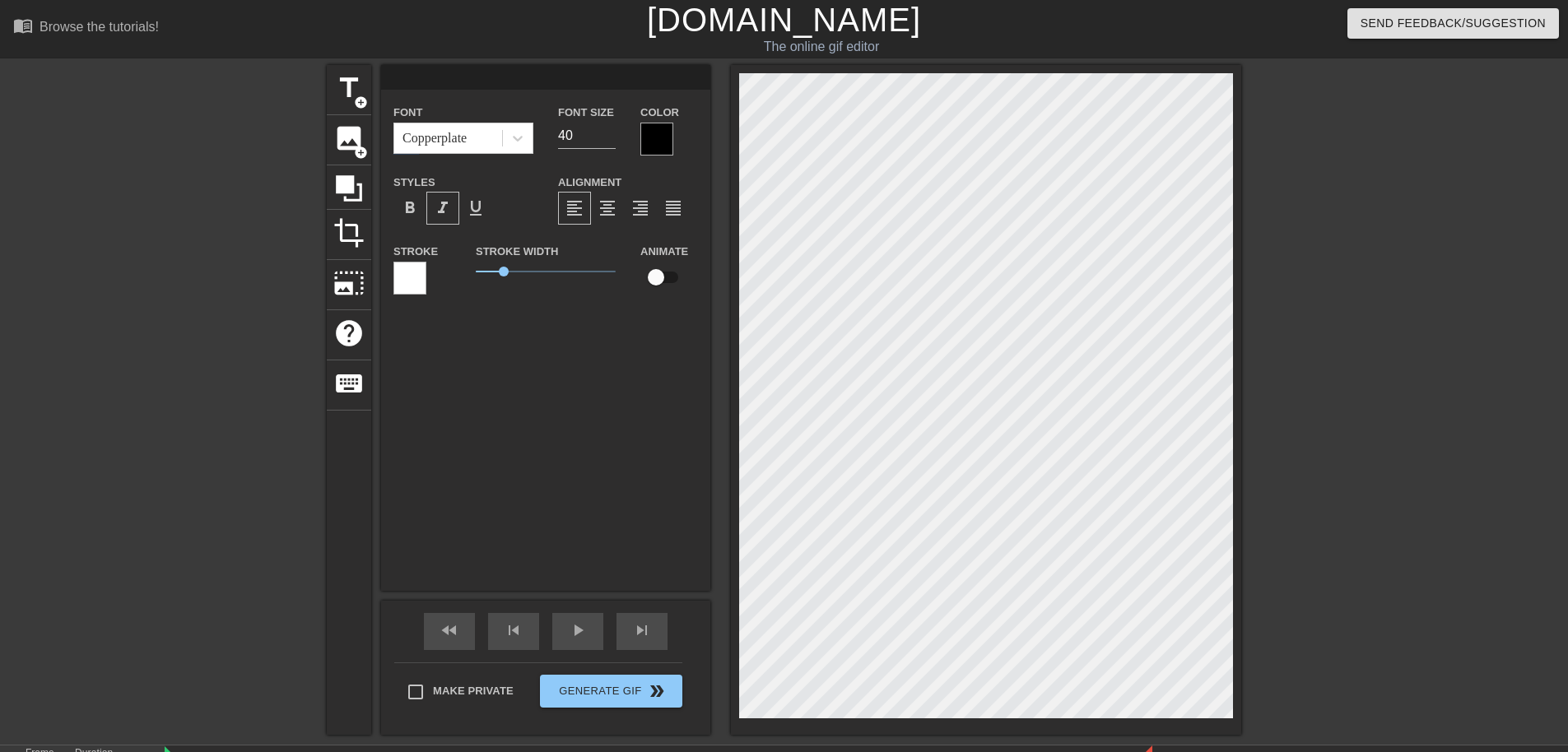
type input "T"
type textarea "T"
type input "Th"
type textarea "The"
type input "TheR"
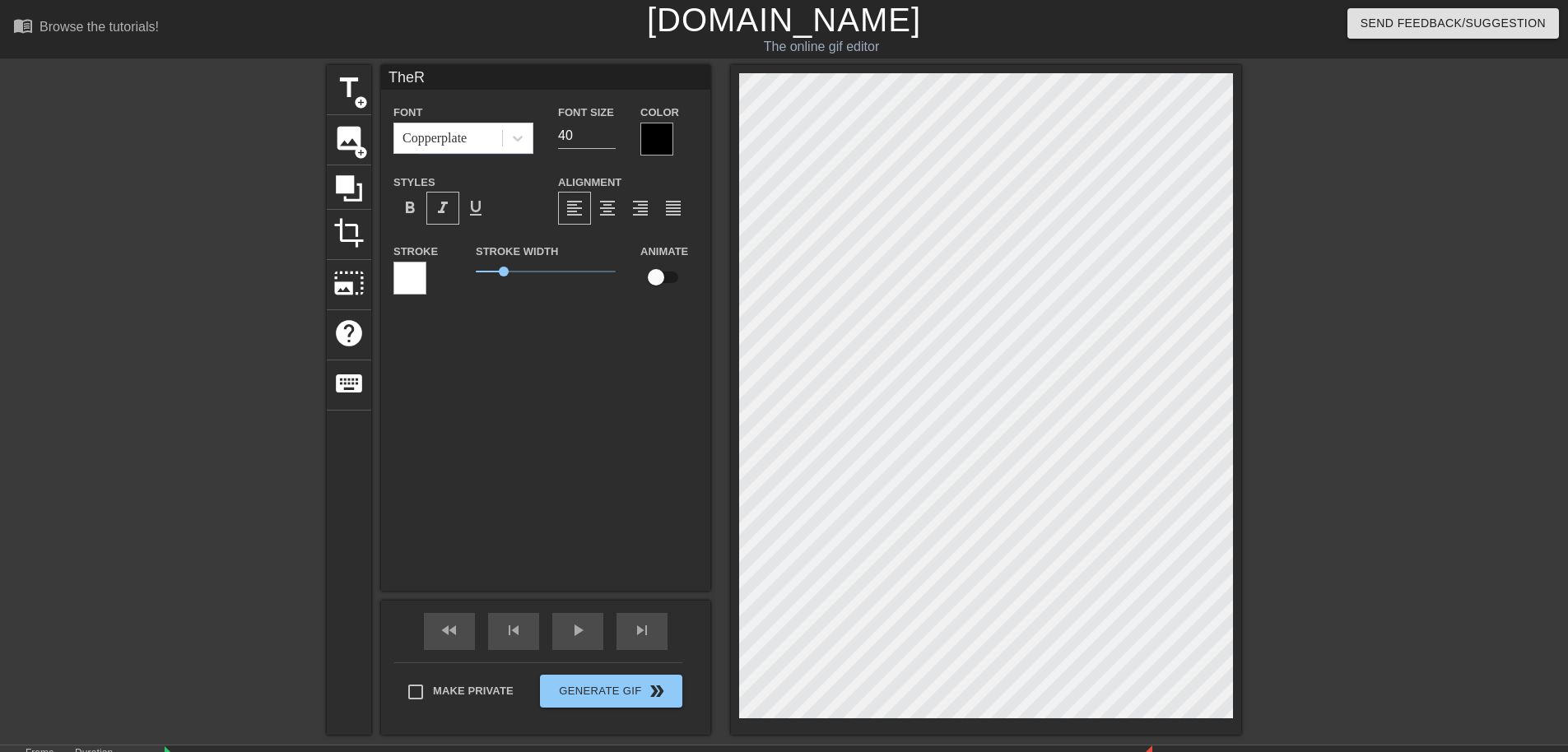
type textarea "TheRE"
type input "TheREx"
type textarea "TheREx"
type input "TheRE"
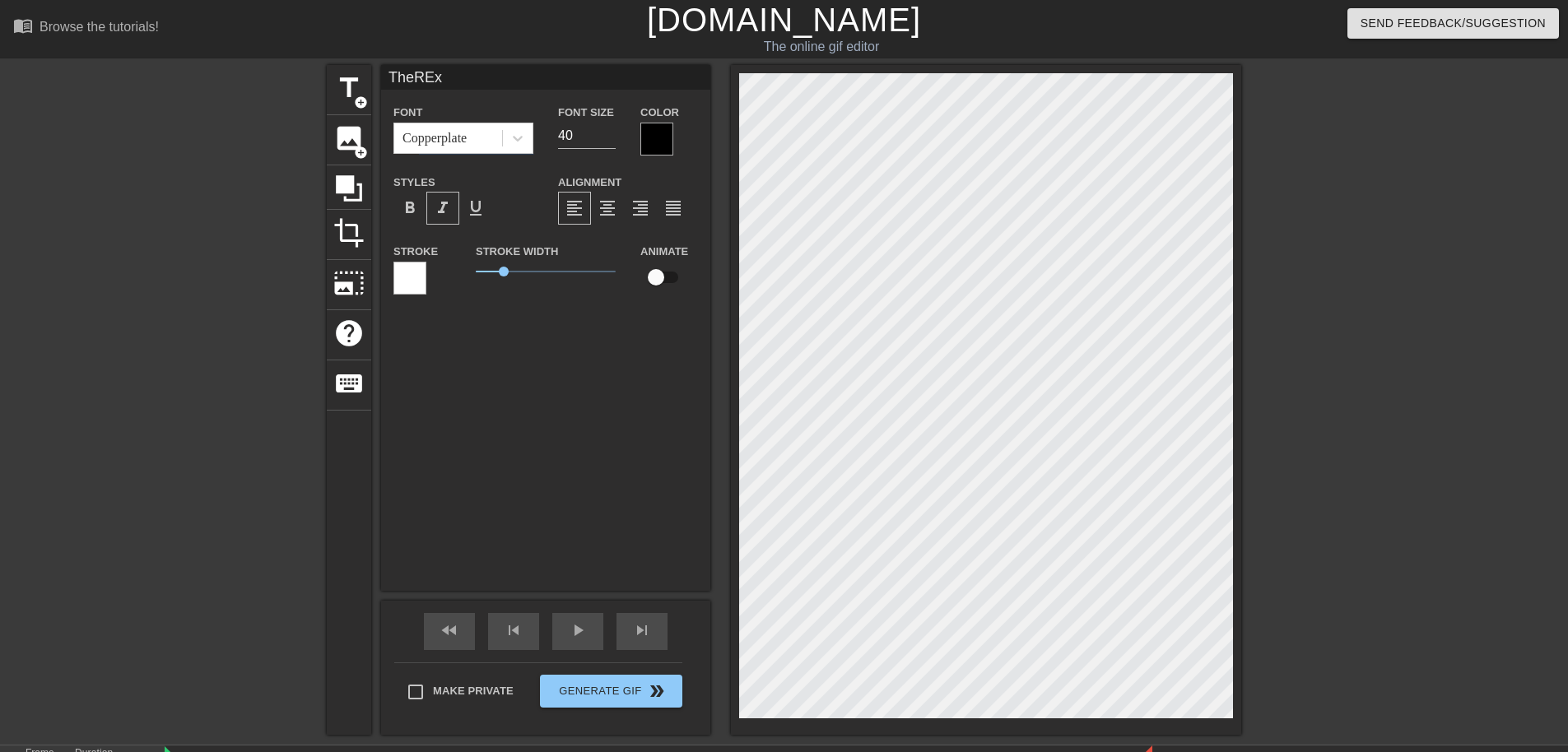
type textarea "TheRE"
type input "TheR"
type textarea "TheR"
type input "TheRe"
type textarea "TheRe"
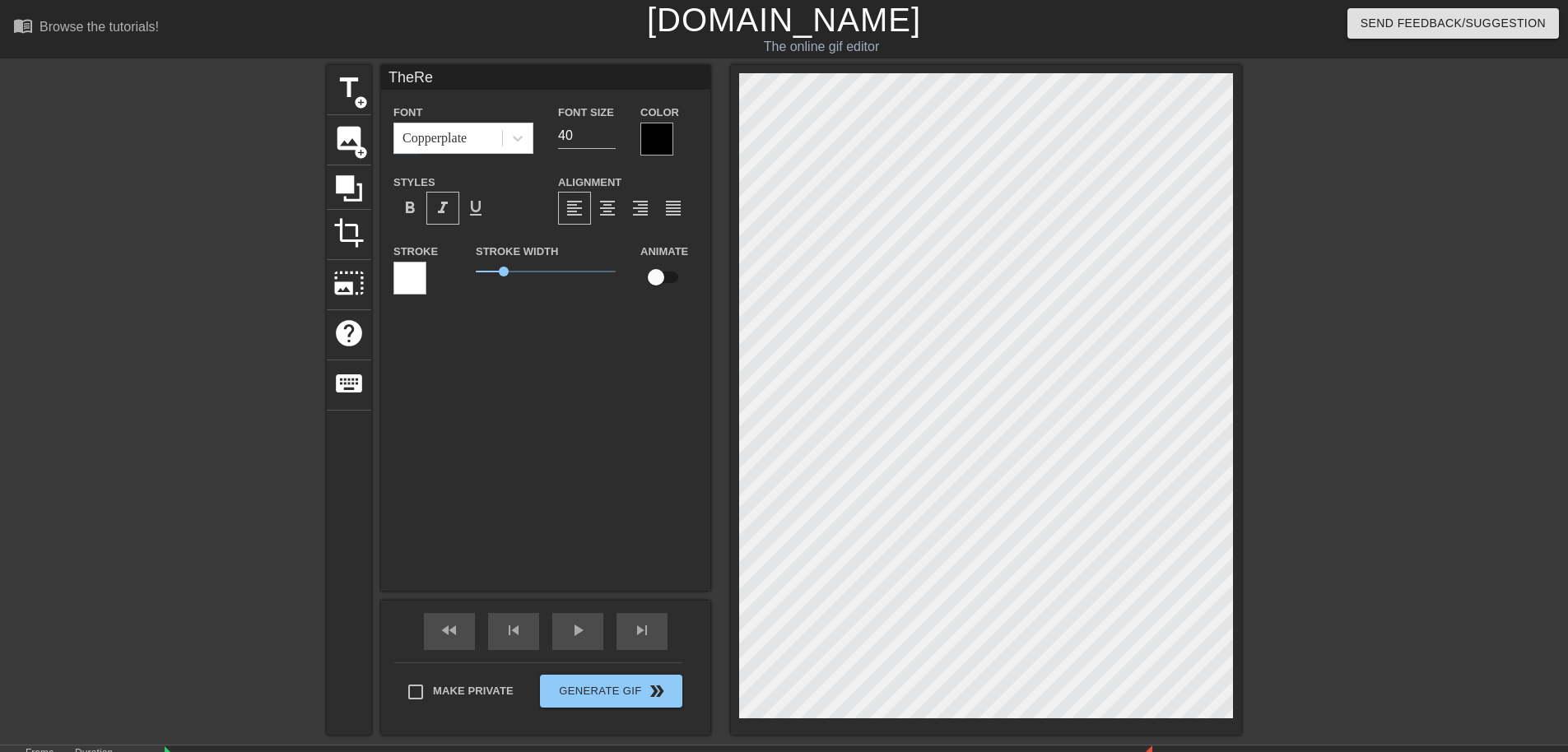
type input "TheRex"
type textarea "TheRex"
click at [394, 271] on div at bounding box center [410, 279] width 33 height 33
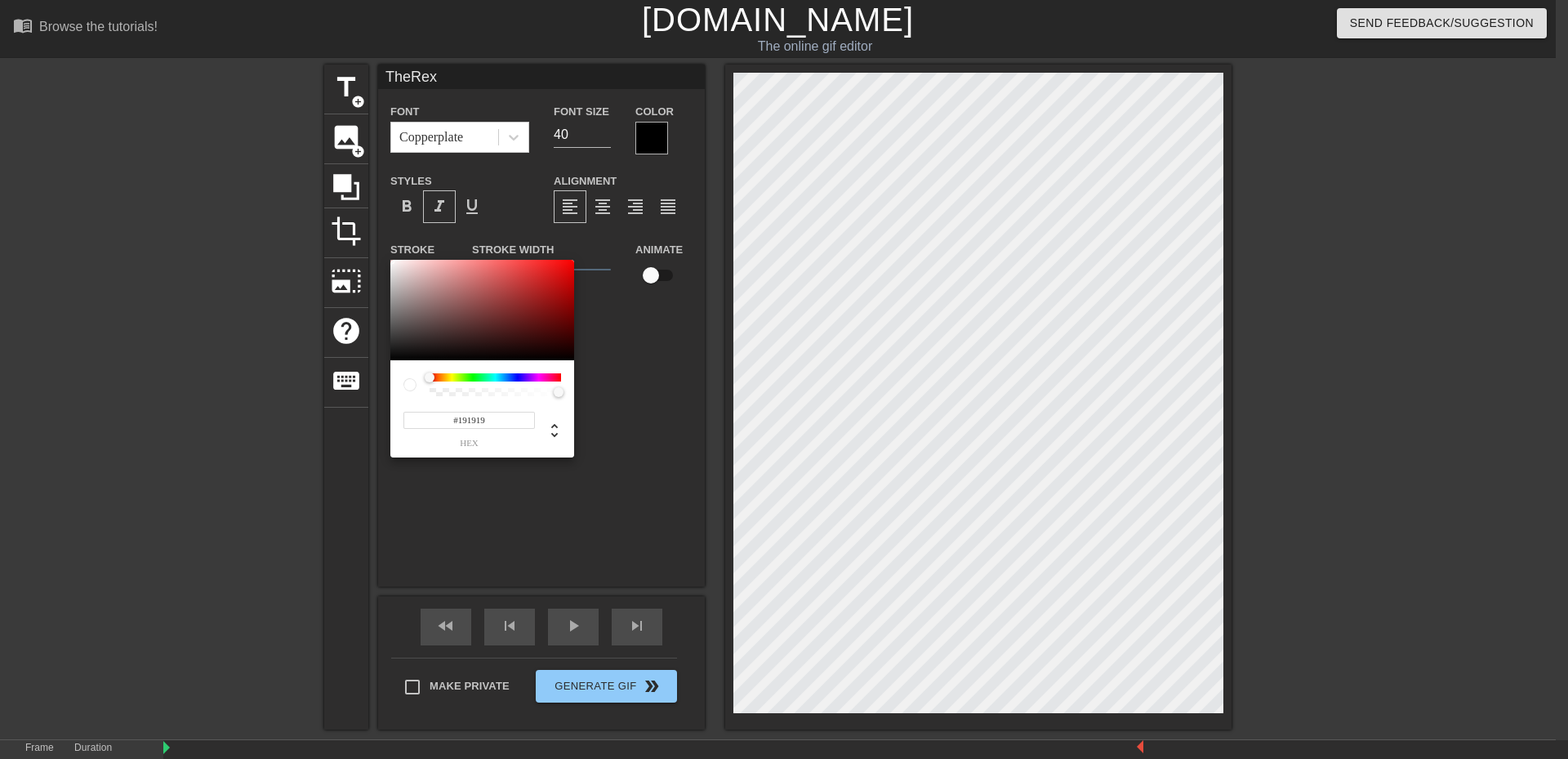
type input "#000000"
drag, startPoint x: 440, startPoint y: 346, endPoint x: 195, endPoint y: 655, distance: 394.3
click at [187, 621] on div "#000000 hex" at bounding box center [784, 380] width 1568 height 759
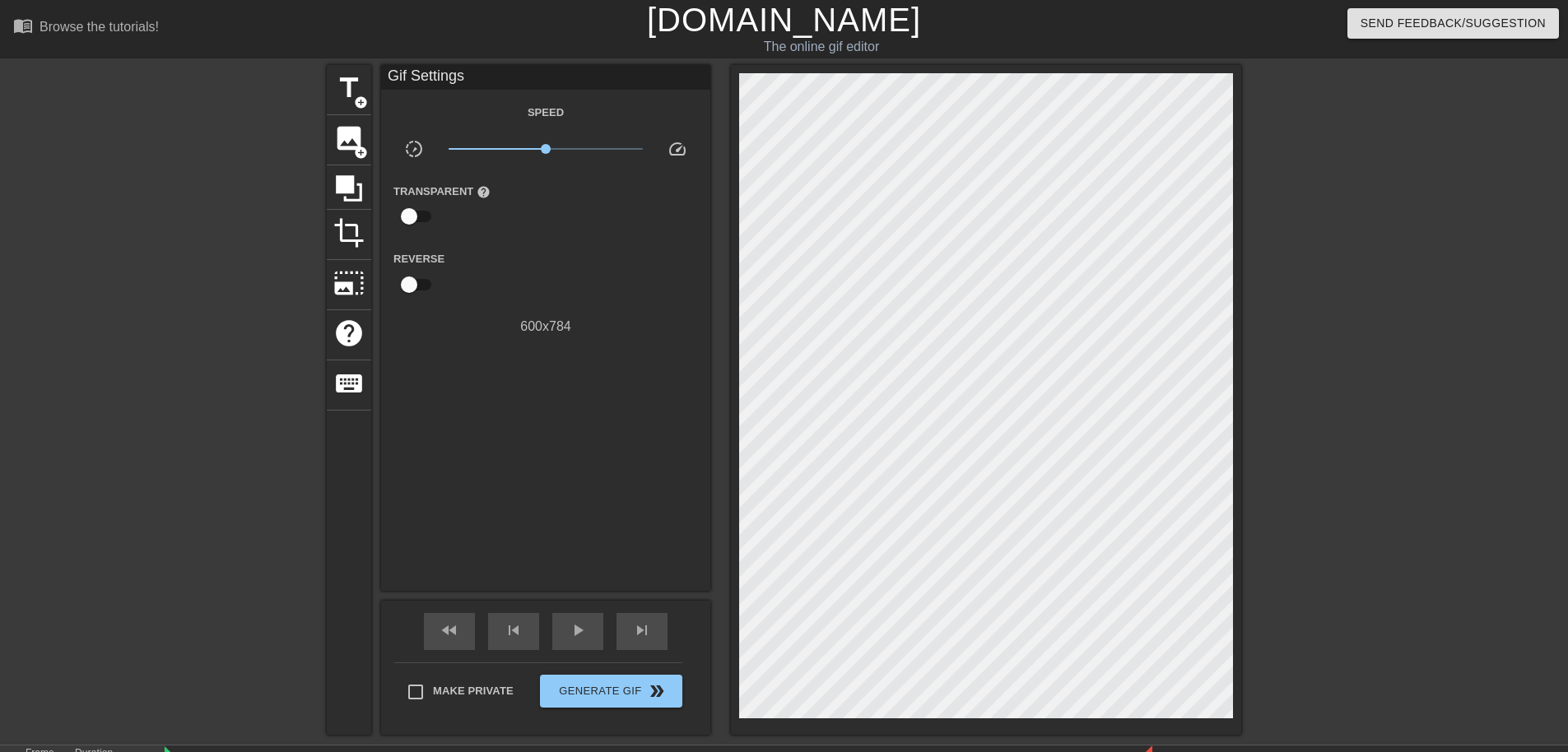
drag, startPoint x: 1372, startPoint y: 203, endPoint x: 1362, endPoint y: 204, distance: 10.0
click at [1360, 202] on div at bounding box center [1384, 312] width 247 height 494
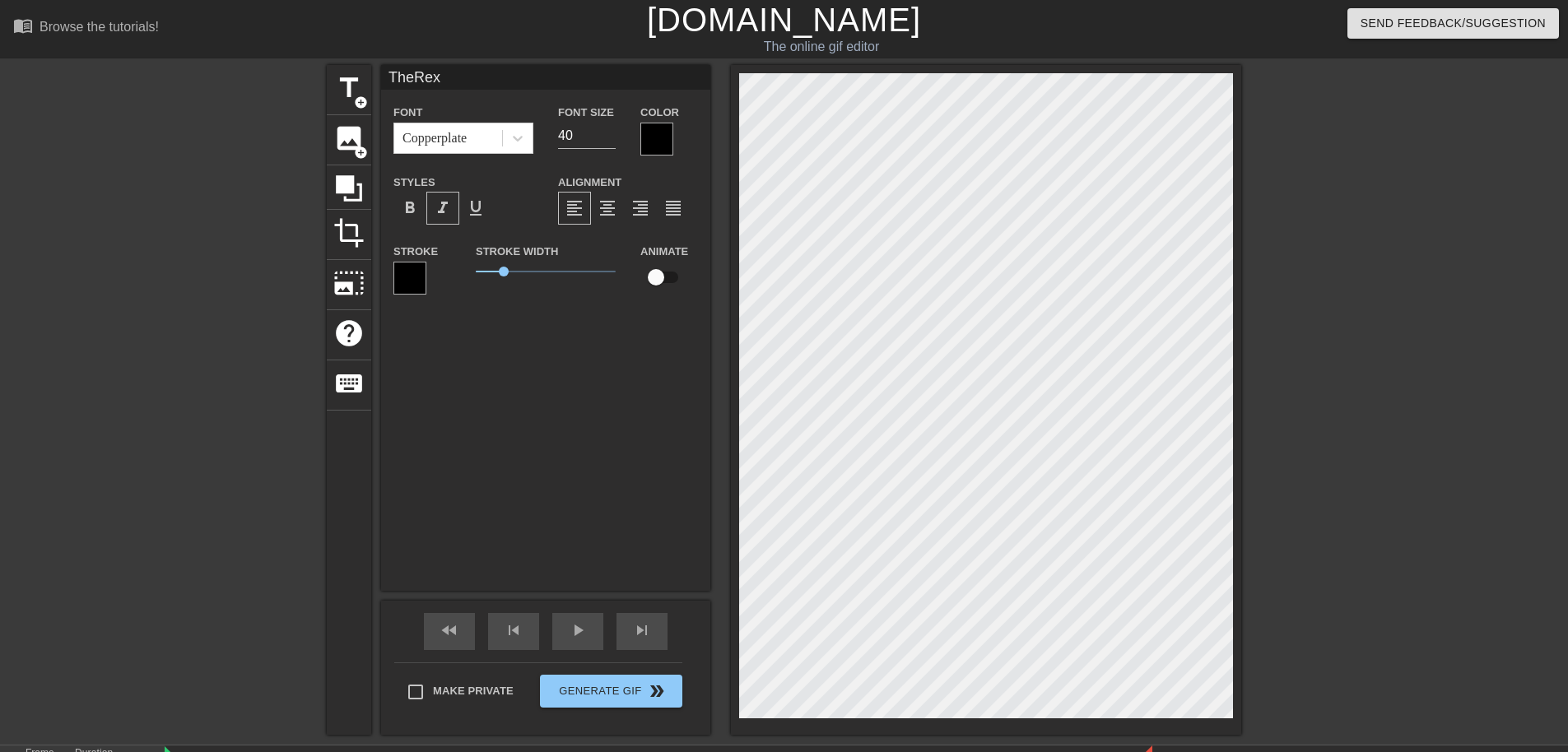
click at [405, 265] on div at bounding box center [410, 279] width 33 height 33
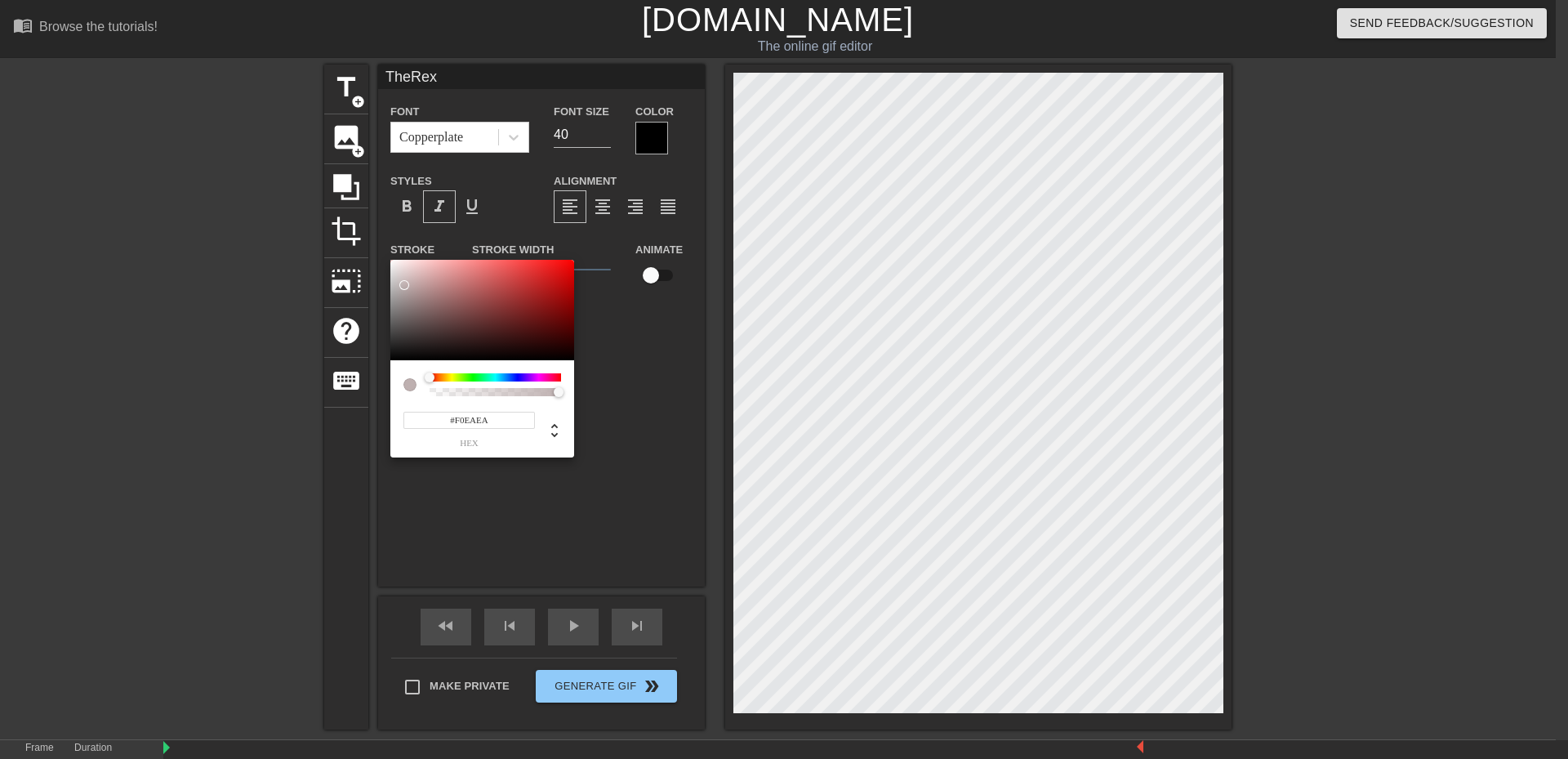
type input "#FFFFFF"
drag, startPoint x: 404, startPoint y: 285, endPoint x: 414, endPoint y: 276, distance: 13.5
click at [380, 228] on div "#FFFFFF hex" at bounding box center [784, 380] width 1568 height 759
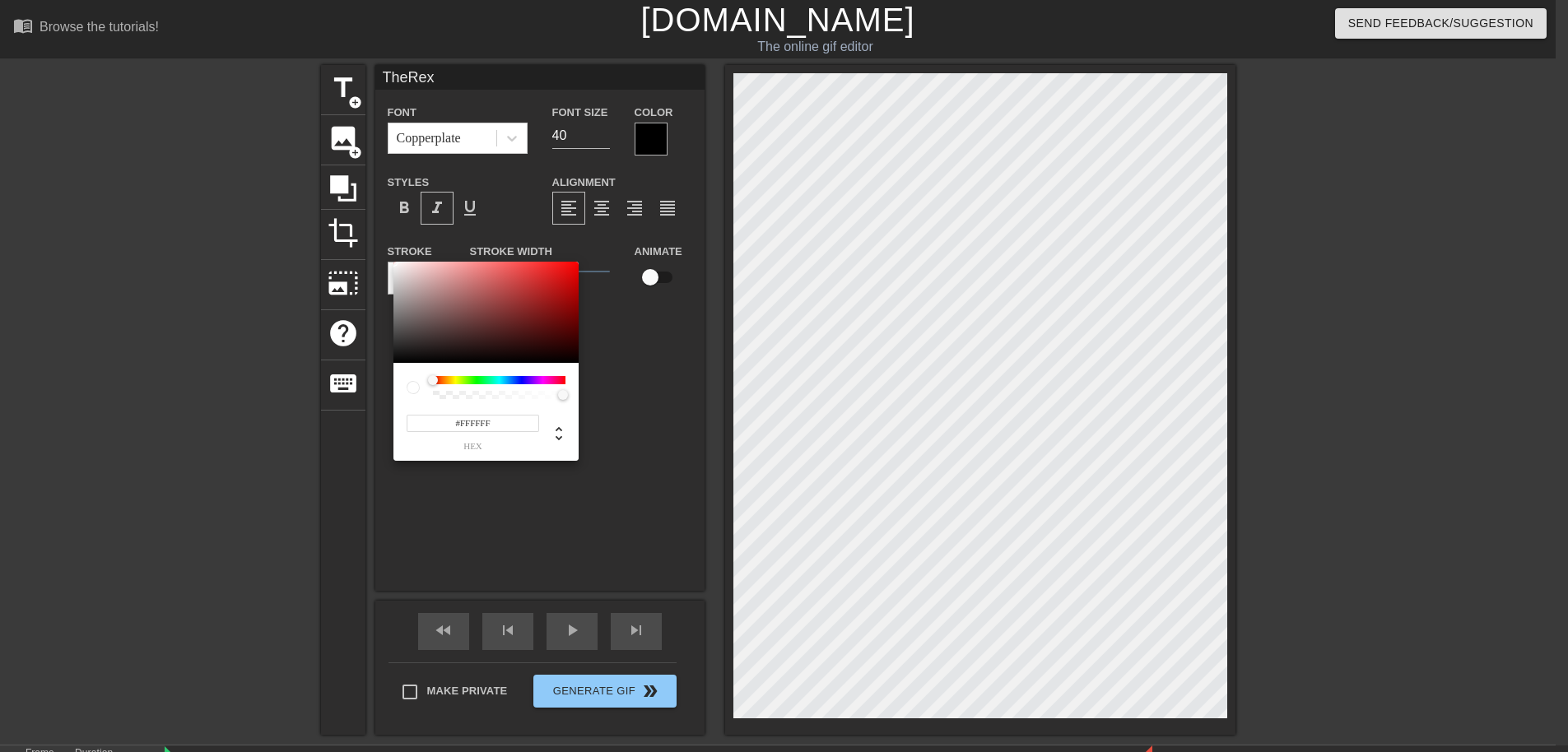
drag, startPoint x: 482, startPoint y: 578, endPoint x: 486, endPoint y: 522, distance: 56.1
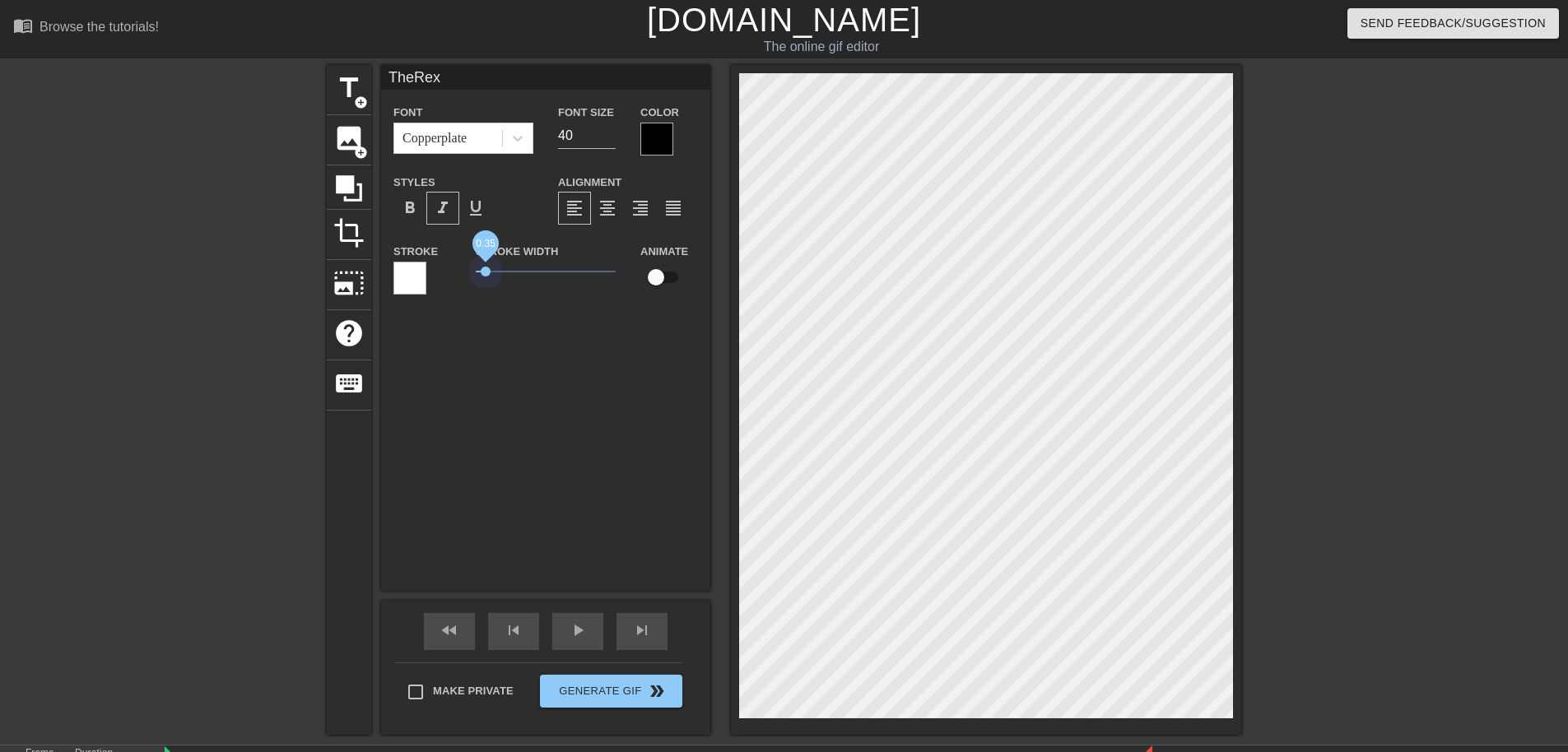
drag, startPoint x: 500, startPoint y: 268, endPoint x: 620, endPoint y: 252, distance: 121.1
click at [486, 267] on span "0.35" at bounding box center [485, 271] width 10 height 10
click at [1348, 215] on div at bounding box center [1384, 312] width 247 height 494
click at [410, 268] on div at bounding box center [410, 279] width 33 height 33
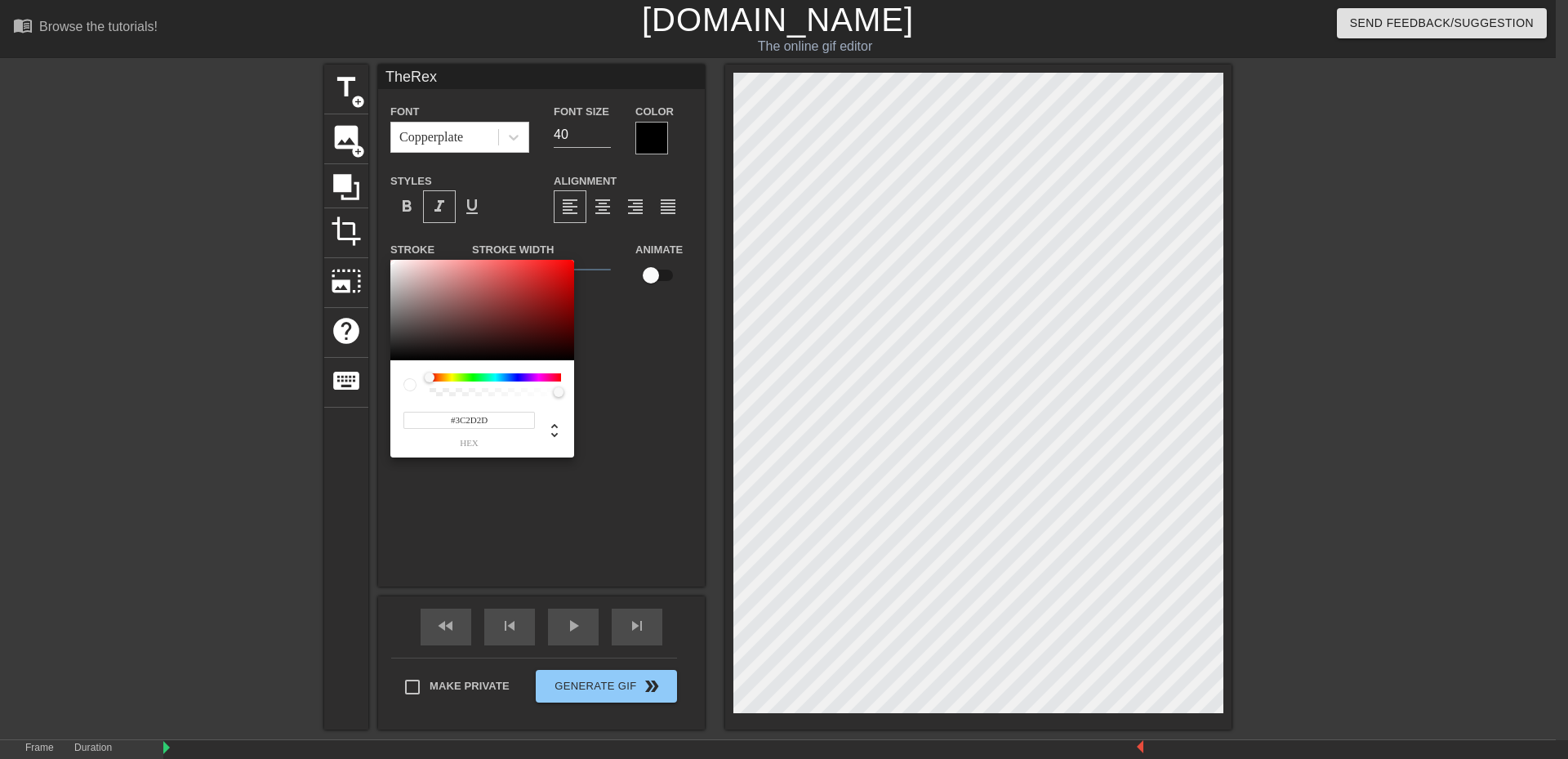
type input "#000000"
drag, startPoint x: 438, startPoint y: 337, endPoint x: 271, endPoint y: 473, distance: 215.4
click at [249, 458] on div "#000000 hex" at bounding box center [784, 380] width 1568 height 759
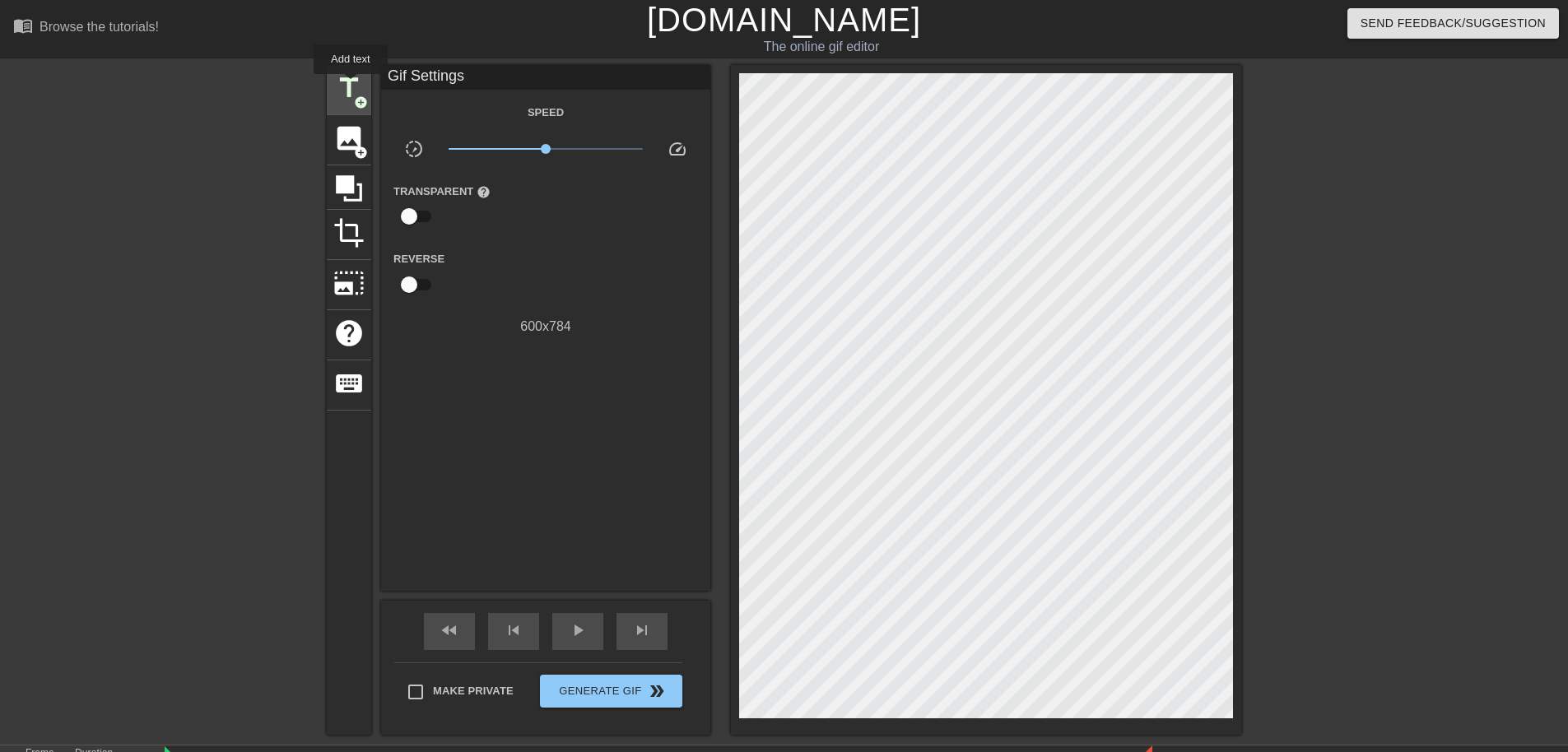
click at [351, 90] on span "title" at bounding box center [349, 88] width 31 height 31
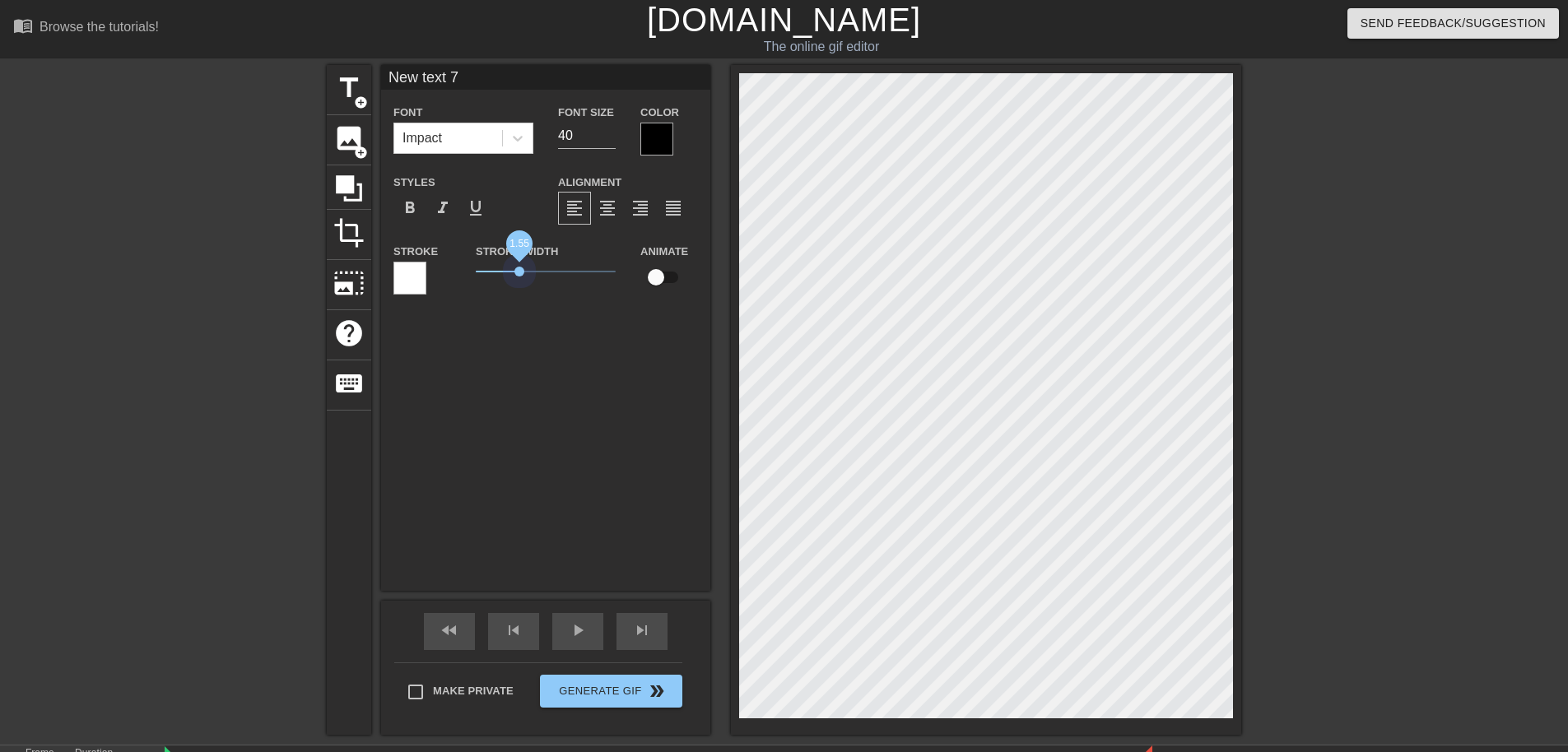
drag, startPoint x: 499, startPoint y: 277, endPoint x: 537, endPoint y: 271, distance: 38.5
click at [525, 267] on span "1.55" at bounding box center [546, 272] width 140 height 20
drag, startPoint x: 489, startPoint y: 265, endPoint x: 553, endPoint y: 274, distance: 64.6
click at [553, 274] on span "2.75" at bounding box center [553, 271] width 10 height 10
click at [1429, 168] on div at bounding box center [1384, 312] width 247 height 494
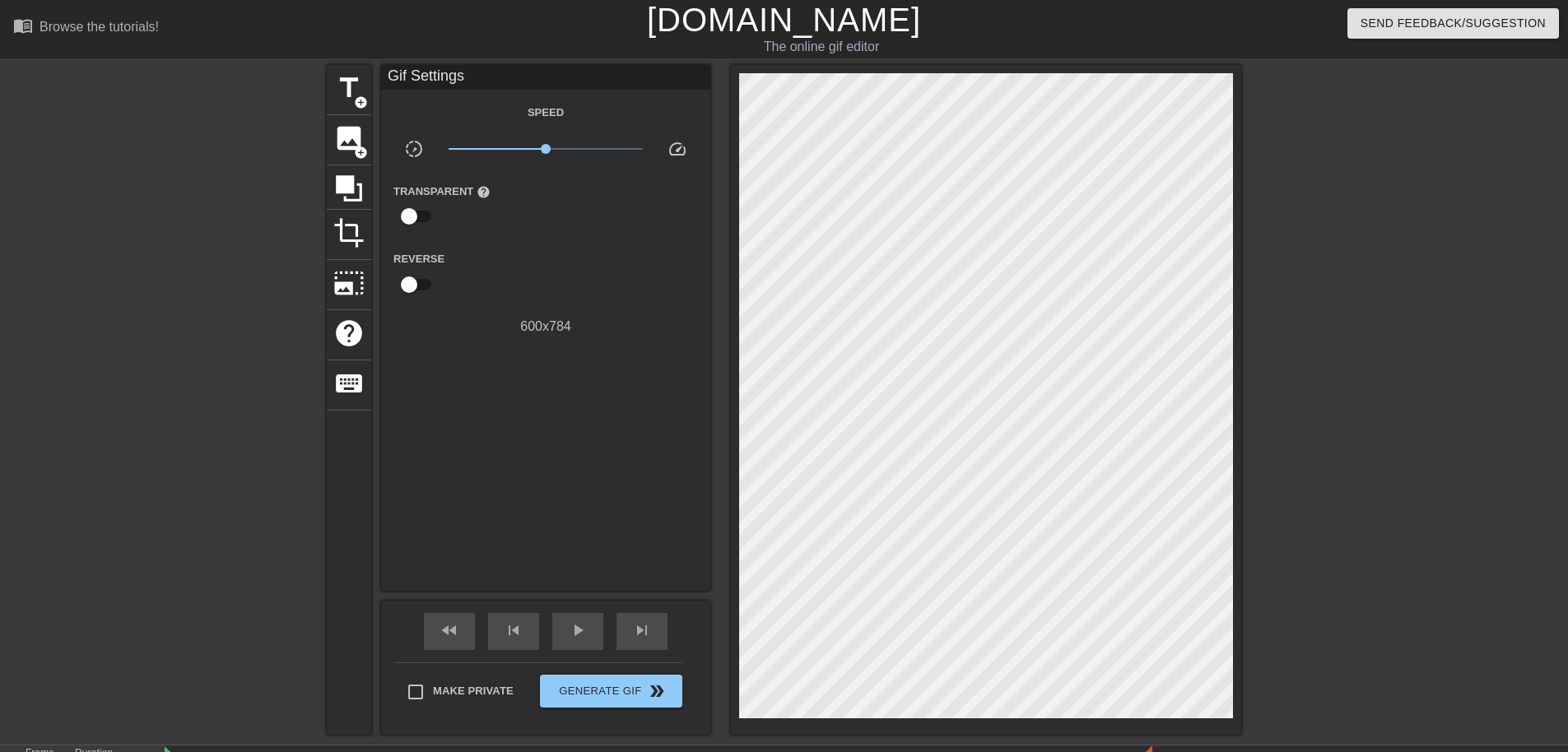
click at [1387, 373] on div at bounding box center [1384, 312] width 247 height 494
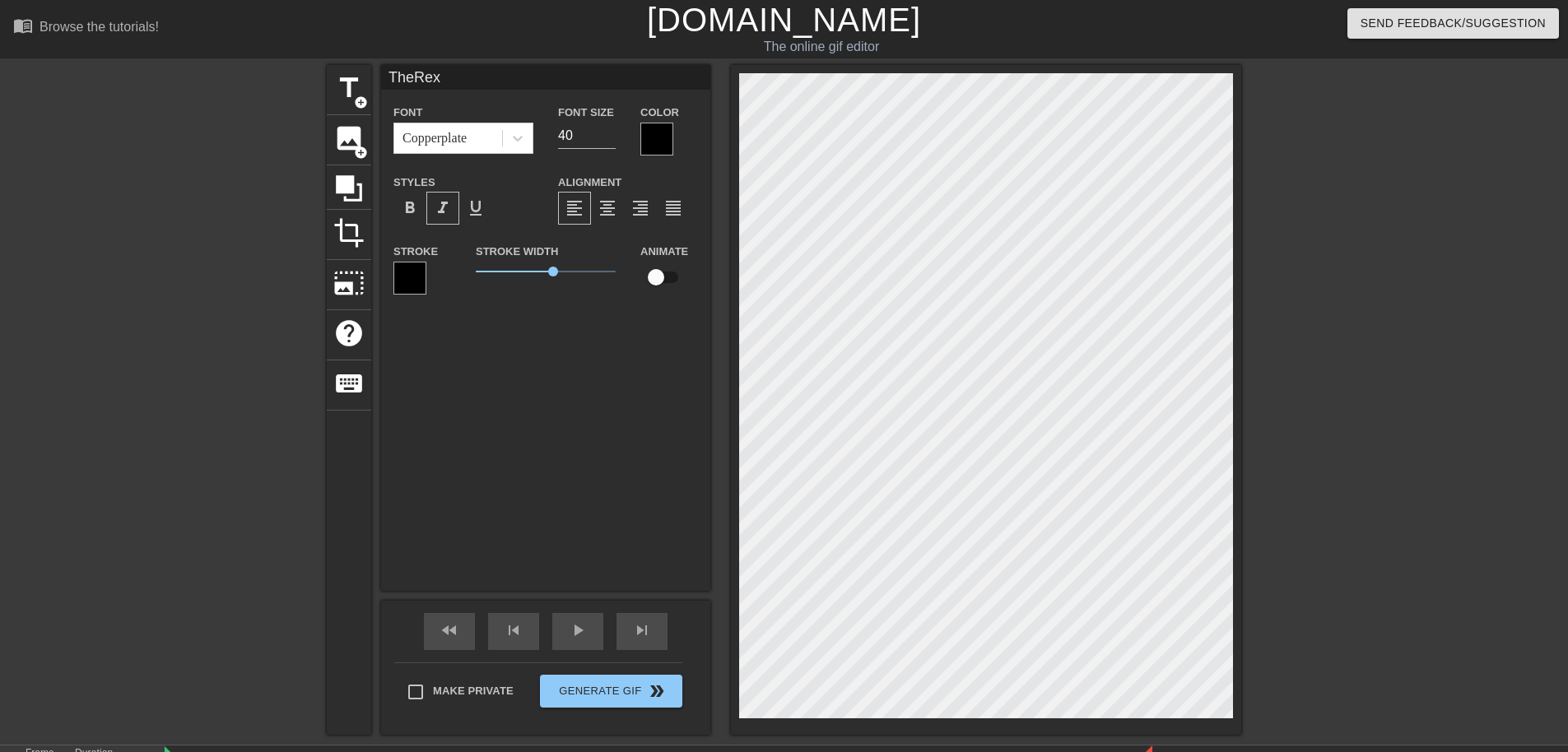
click at [1418, 507] on div at bounding box center [1384, 312] width 247 height 494
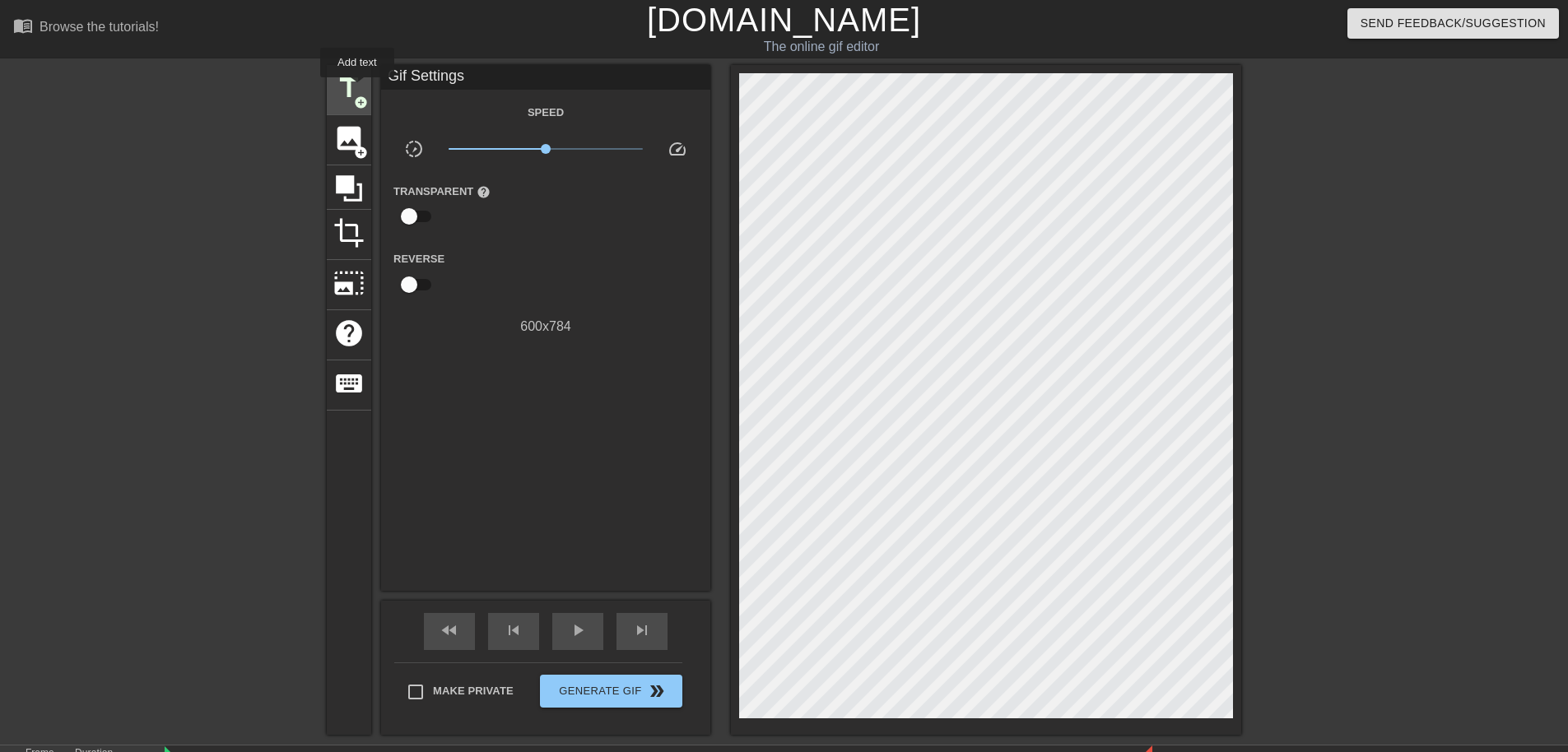
click at [357, 90] on span "title" at bounding box center [349, 88] width 31 height 31
drag, startPoint x: 1468, startPoint y: 421, endPoint x: 1423, endPoint y: 517, distance: 106.0
click at [1462, 437] on div at bounding box center [1384, 312] width 247 height 494
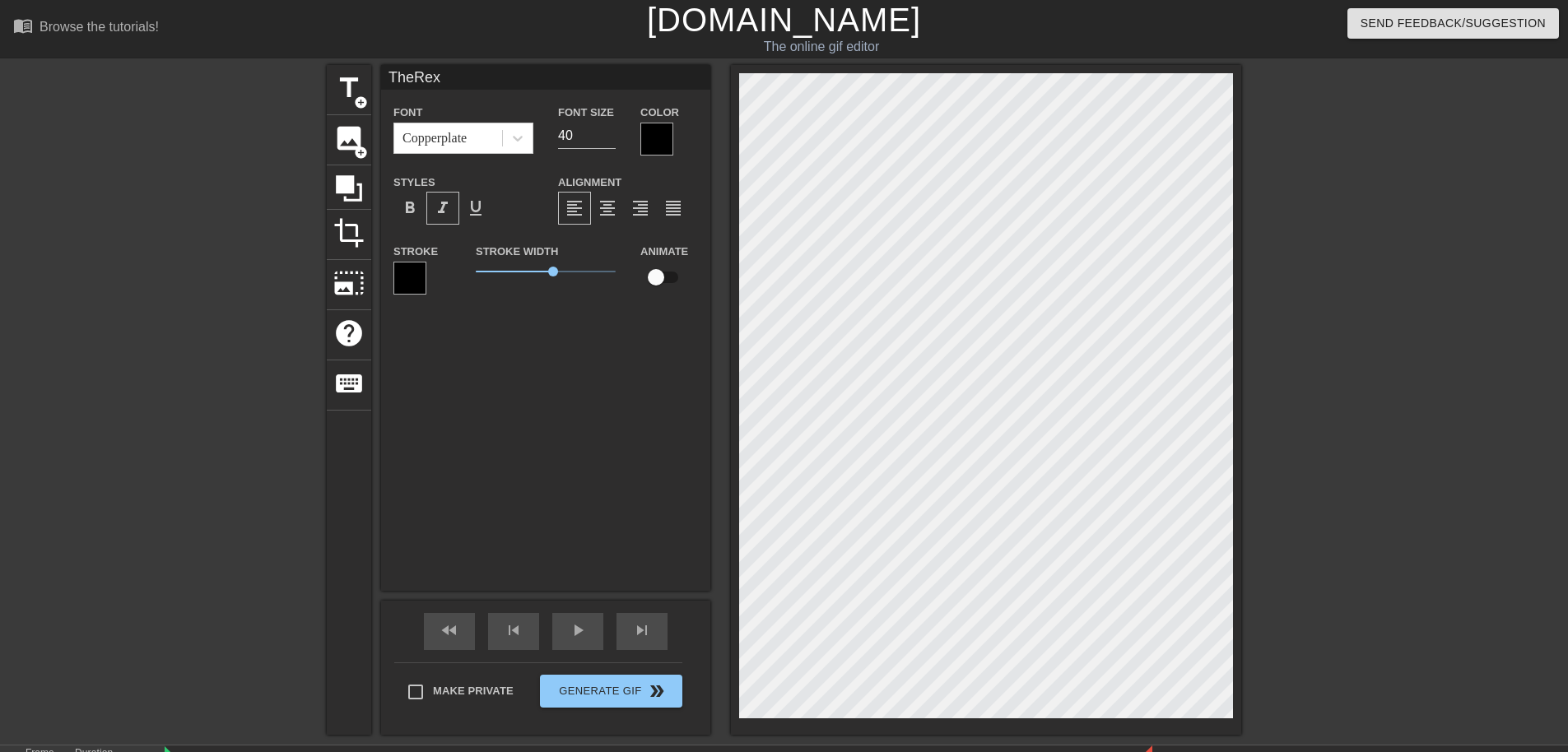
click at [39, 466] on div "title add_circle image add_circle crop photo_size_select_large help keyboard Th…" at bounding box center [784, 400] width 1568 height 670
click at [255, 550] on div at bounding box center [183, 312] width 247 height 494
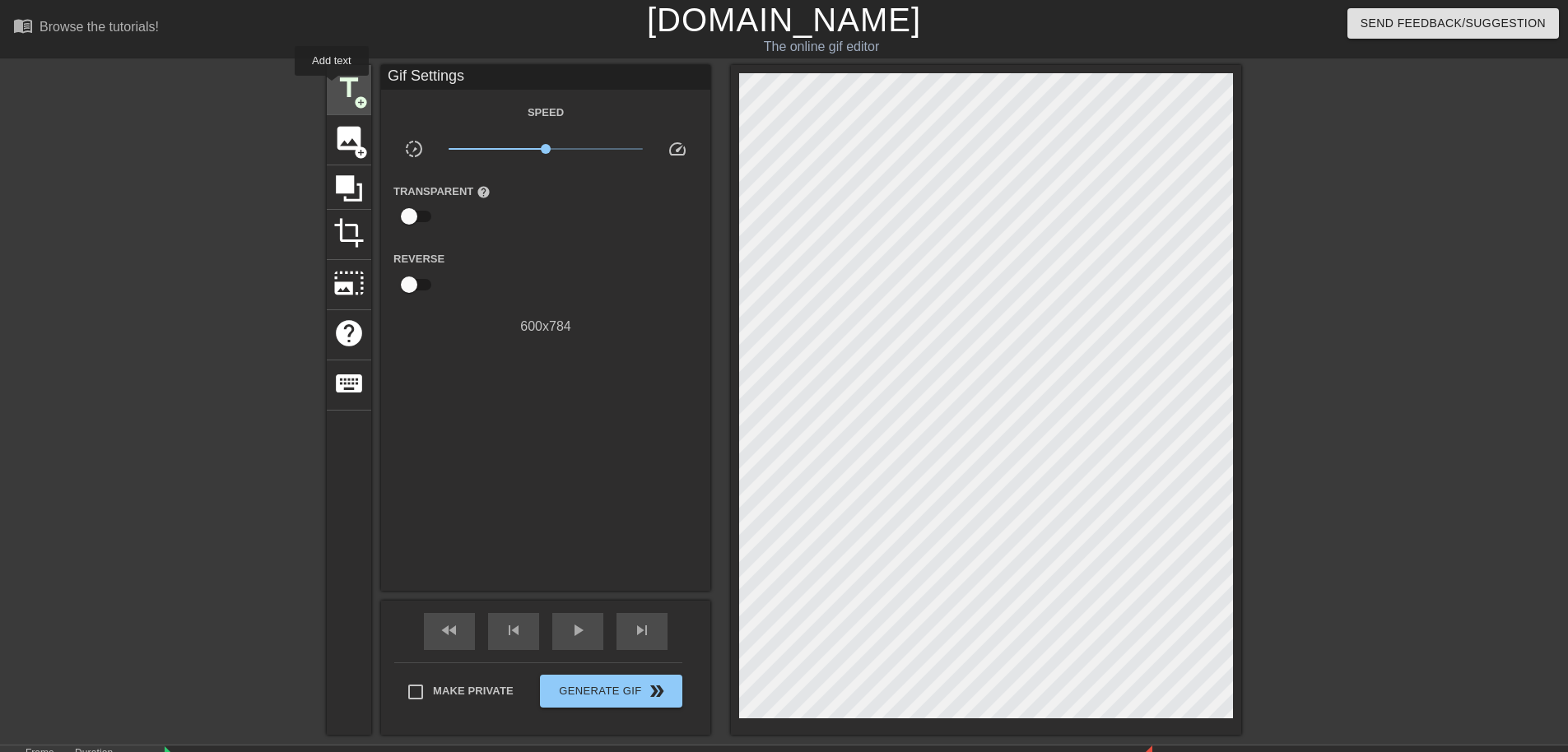
click at [331, 87] on div "title add_circle" at bounding box center [349, 90] width 44 height 50
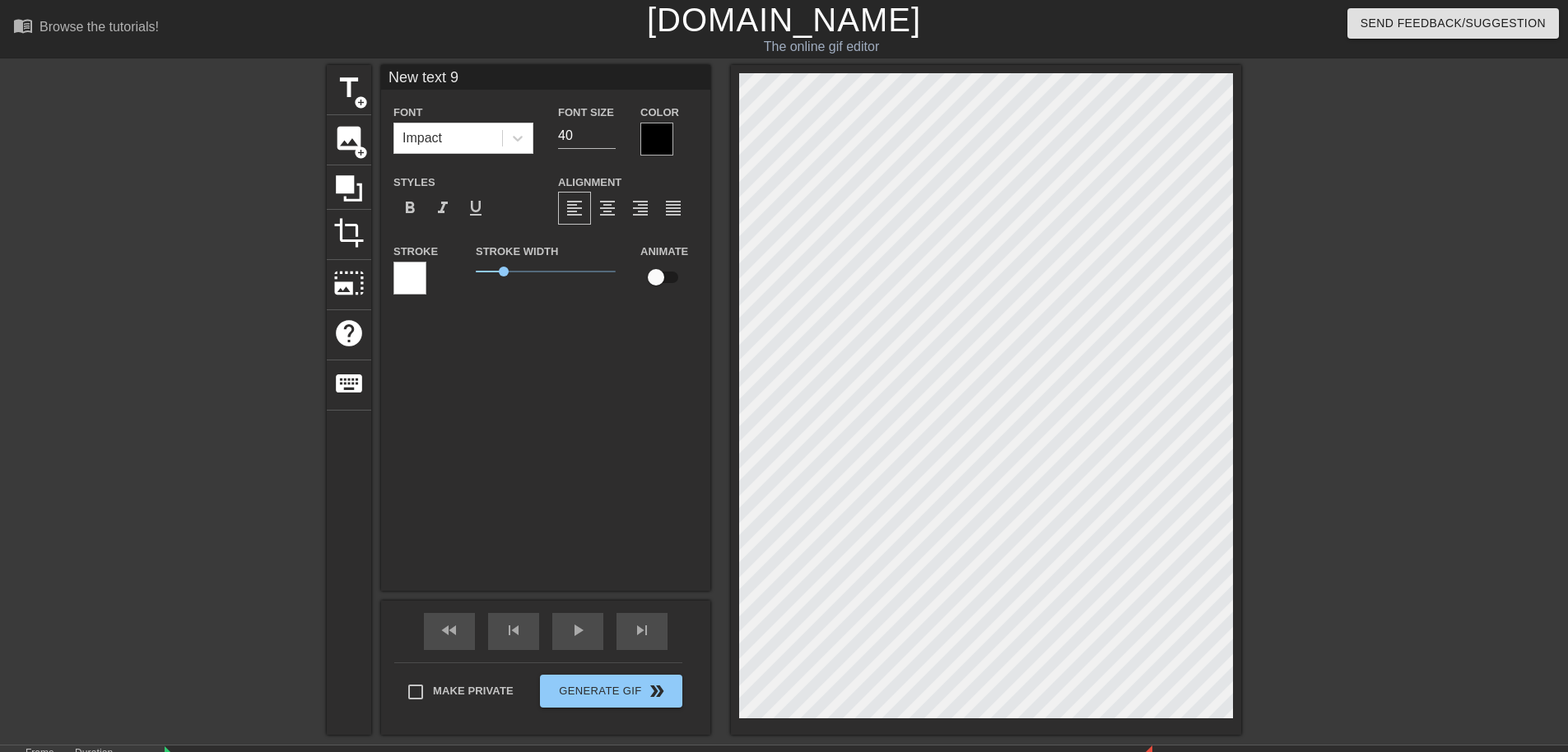
type input "TheRex"
click at [409, 269] on div at bounding box center [410, 279] width 33 height 33
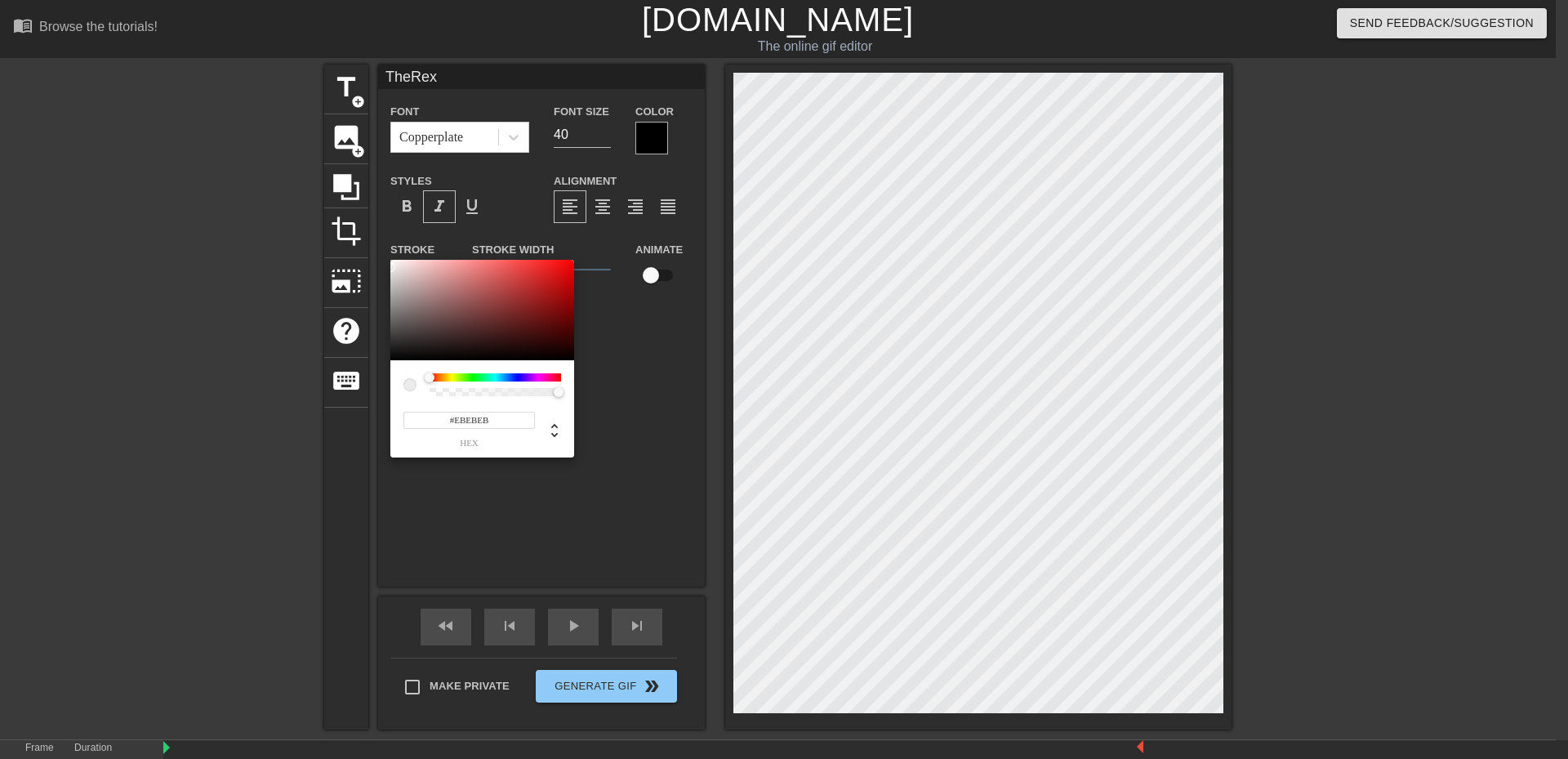
click at [391, 267] on div at bounding box center [483, 311] width 184 height 101
click at [426, 271] on div at bounding box center [483, 311] width 184 height 101
type input "#CFC7C7"
click at [397, 278] on div at bounding box center [398, 278] width 9 height 9
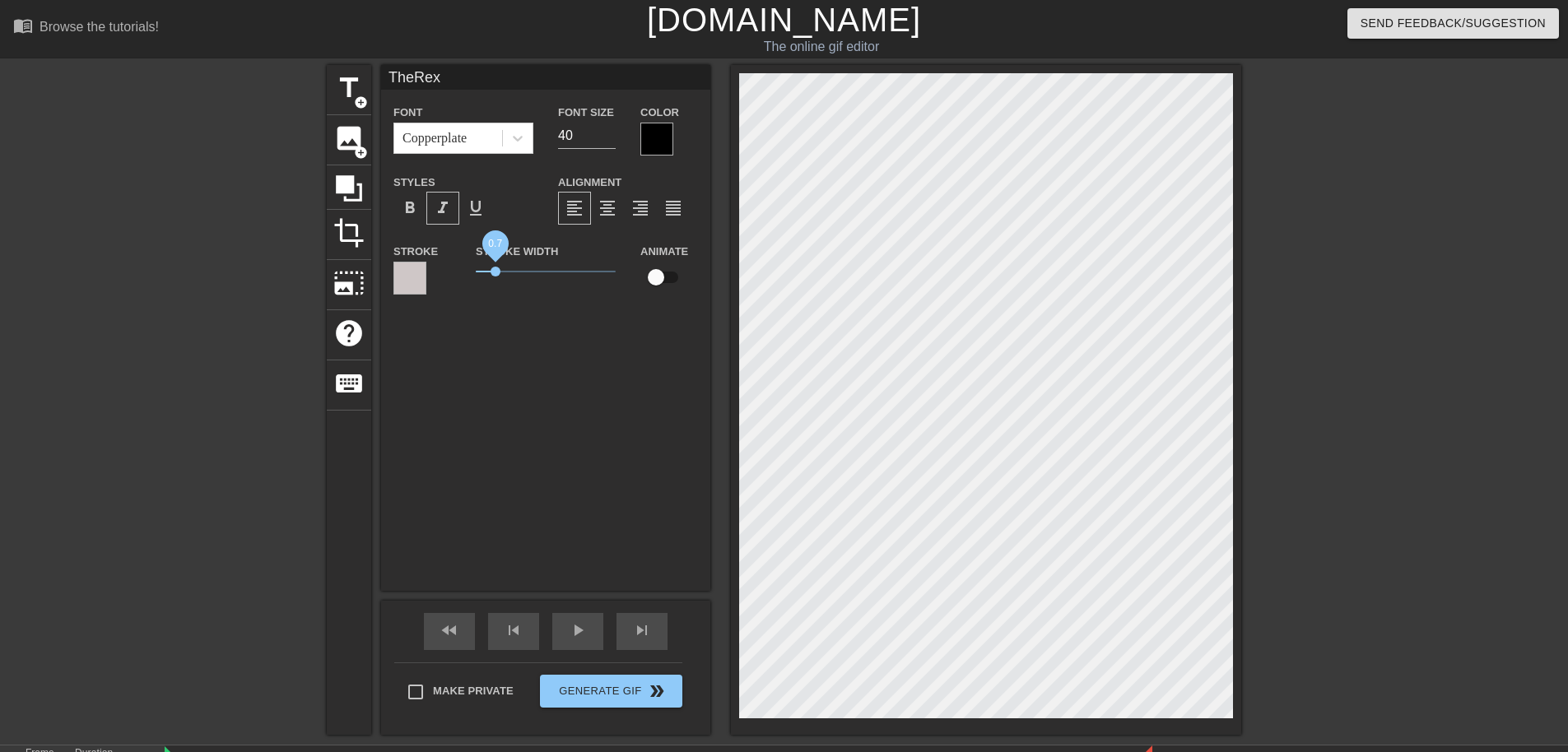
drag, startPoint x: 552, startPoint y: 262, endPoint x: 495, endPoint y: 279, distance: 59.5
click at [495, 279] on span "0.7" at bounding box center [546, 272] width 140 height 20
click at [521, 466] on div "TheRex Font Copperplate Font Size 40 Color Styles format_bold format_italic for…" at bounding box center [545, 328] width 330 height 526
drag, startPoint x: 495, startPoint y: 275, endPoint x: 417, endPoint y: 287, distance: 78.9
click at [411, 292] on div "Stroke Stroke Width 0 Animate" at bounding box center [545, 275] width 330 height 68
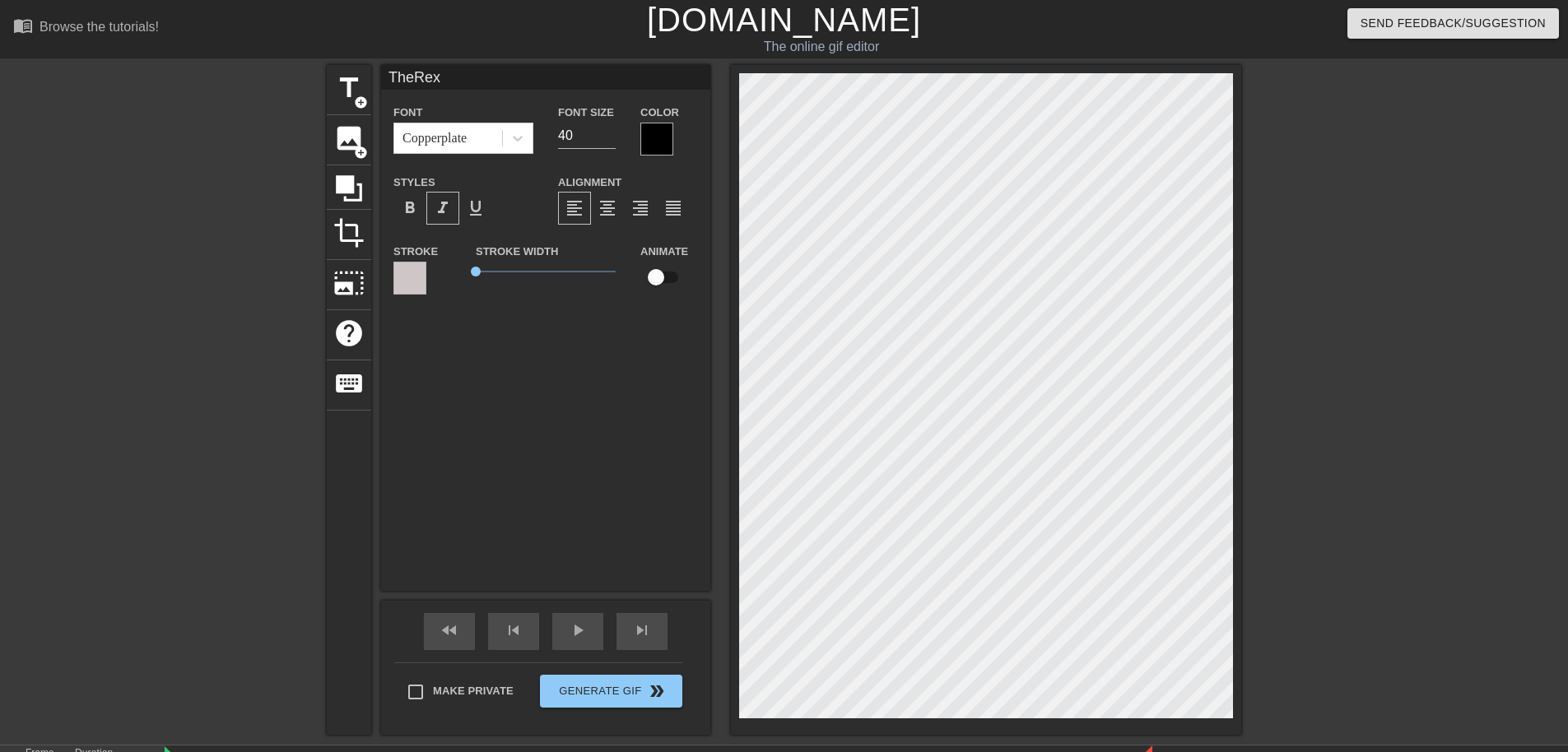
click at [427, 277] on div "Stroke" at bounding box center [422, 268] width 58 height 54
click at [417, 281] on div at bounding box center [410, 279] width 33 height 33
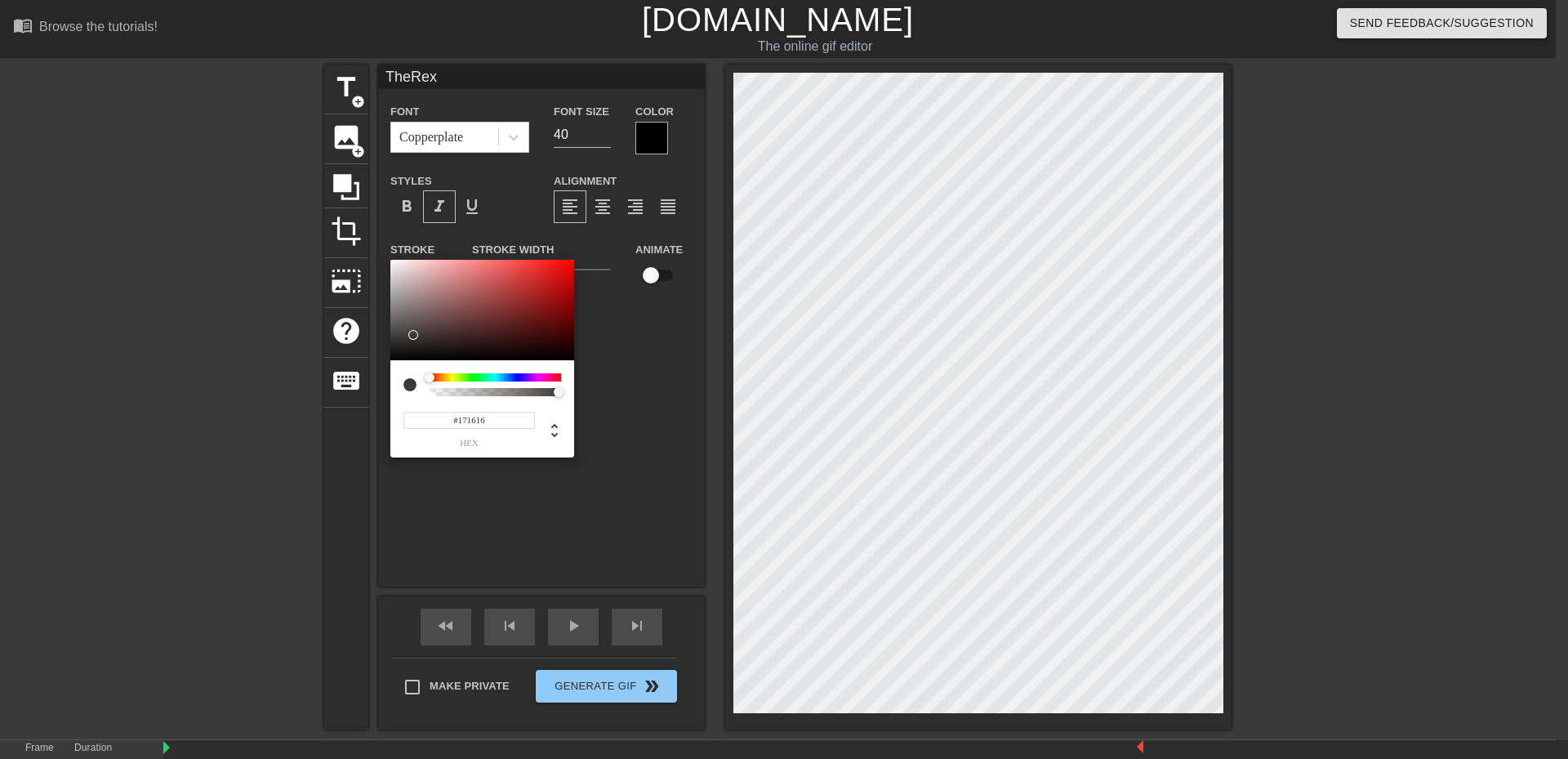
type input "#000000"
drag, startPoint x: 418, startPoint y: 333, endPoint x: 331, endPoint y: 427, distance: 128.1
click at [331, 427] on div "#000000 hex" at bounding box center [784, 380] width 1568 height 759
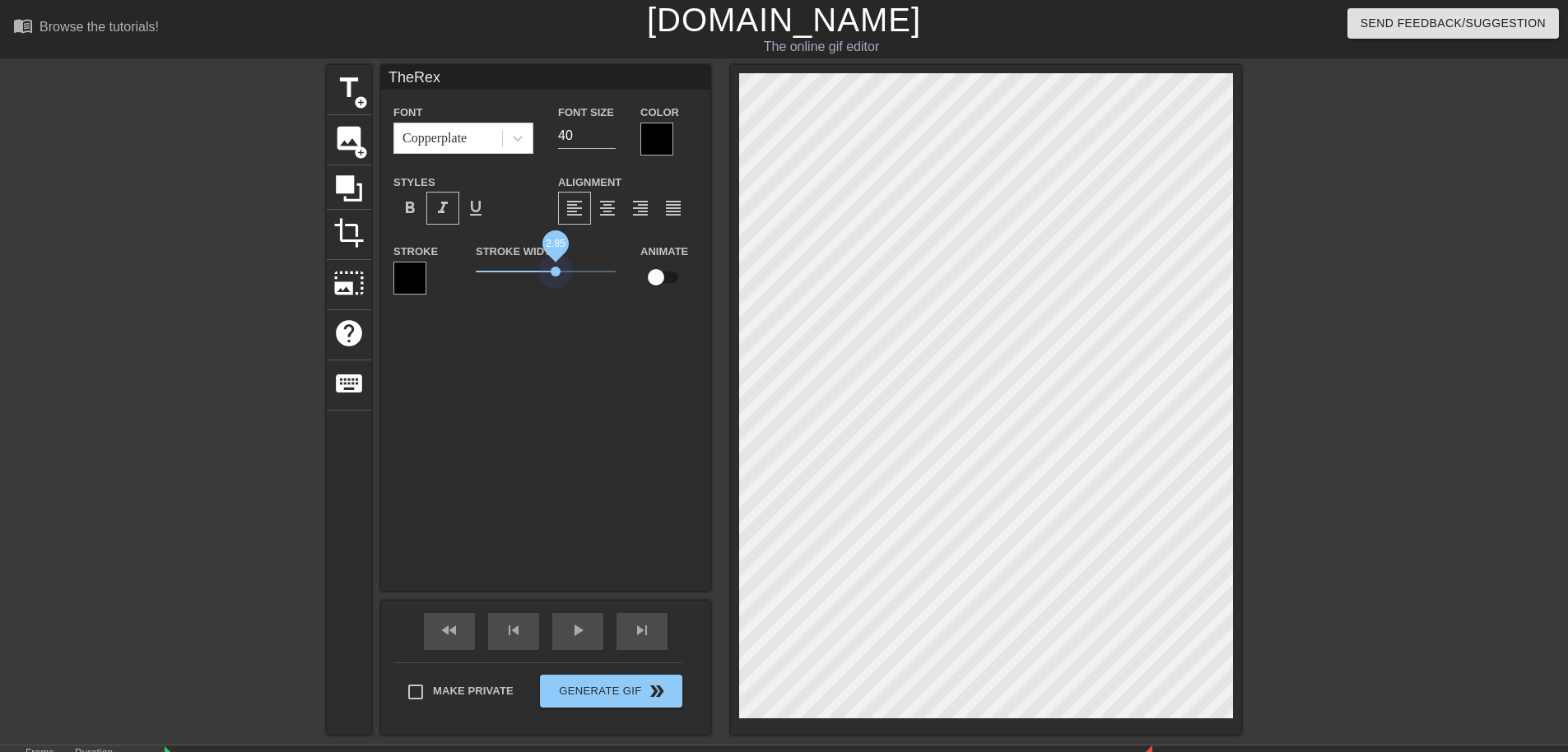
drag, startPoint x: 479, startPoint y: 269, endPoint x: 558, endPoint y: 343, distance: 108.2
click at [557, 343] on div "TheRex Font Copperplate Font Size 40 Color Styles format_bold format_italic for…" at bounding box center [545, 328] width 330 height 526
click at [655, 289] on input "checkbox" at bounding box center [656, 278] width 93 height 31
checkbox input "true"
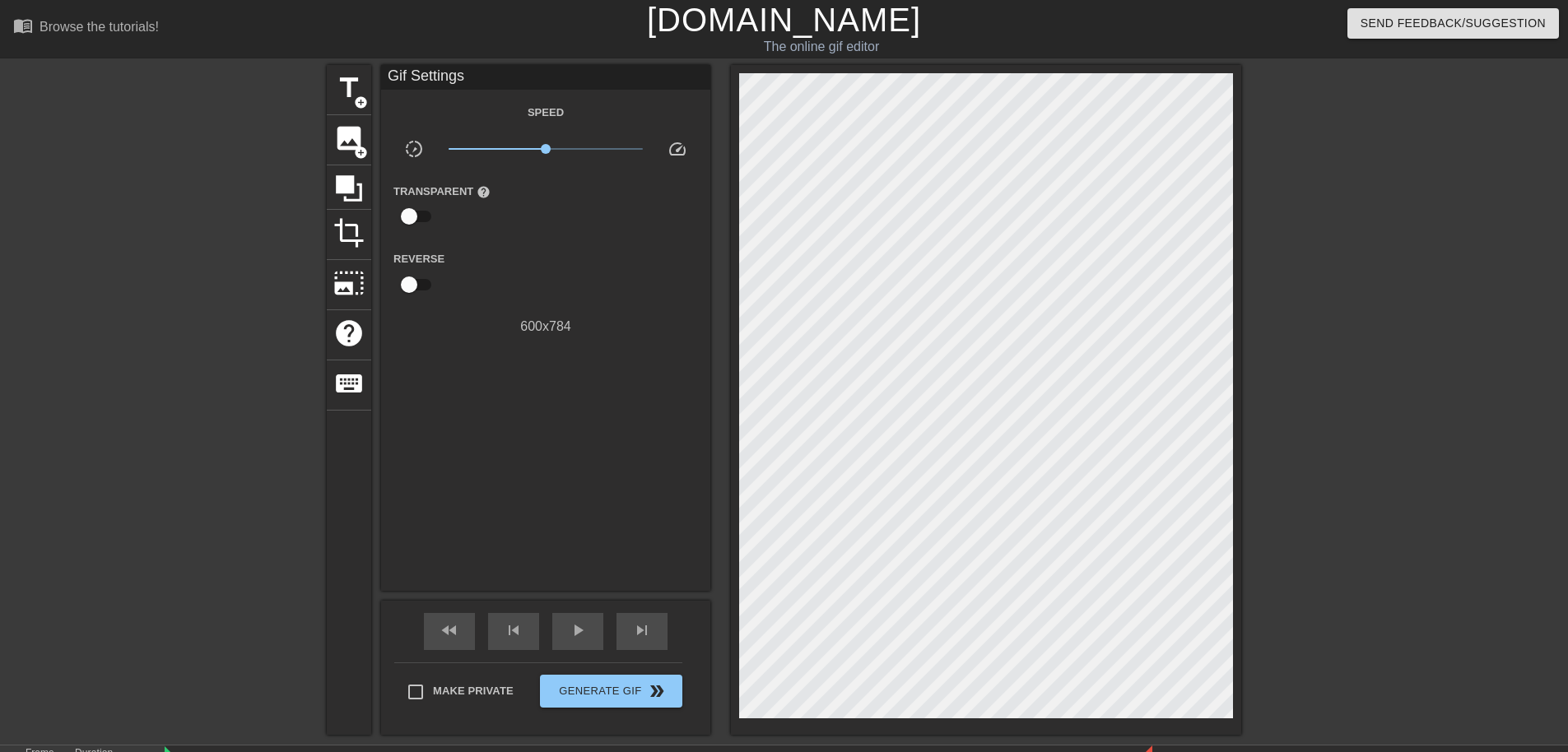
click at [191, 357] on div at bounding box center [183, 312] width 247 height 494
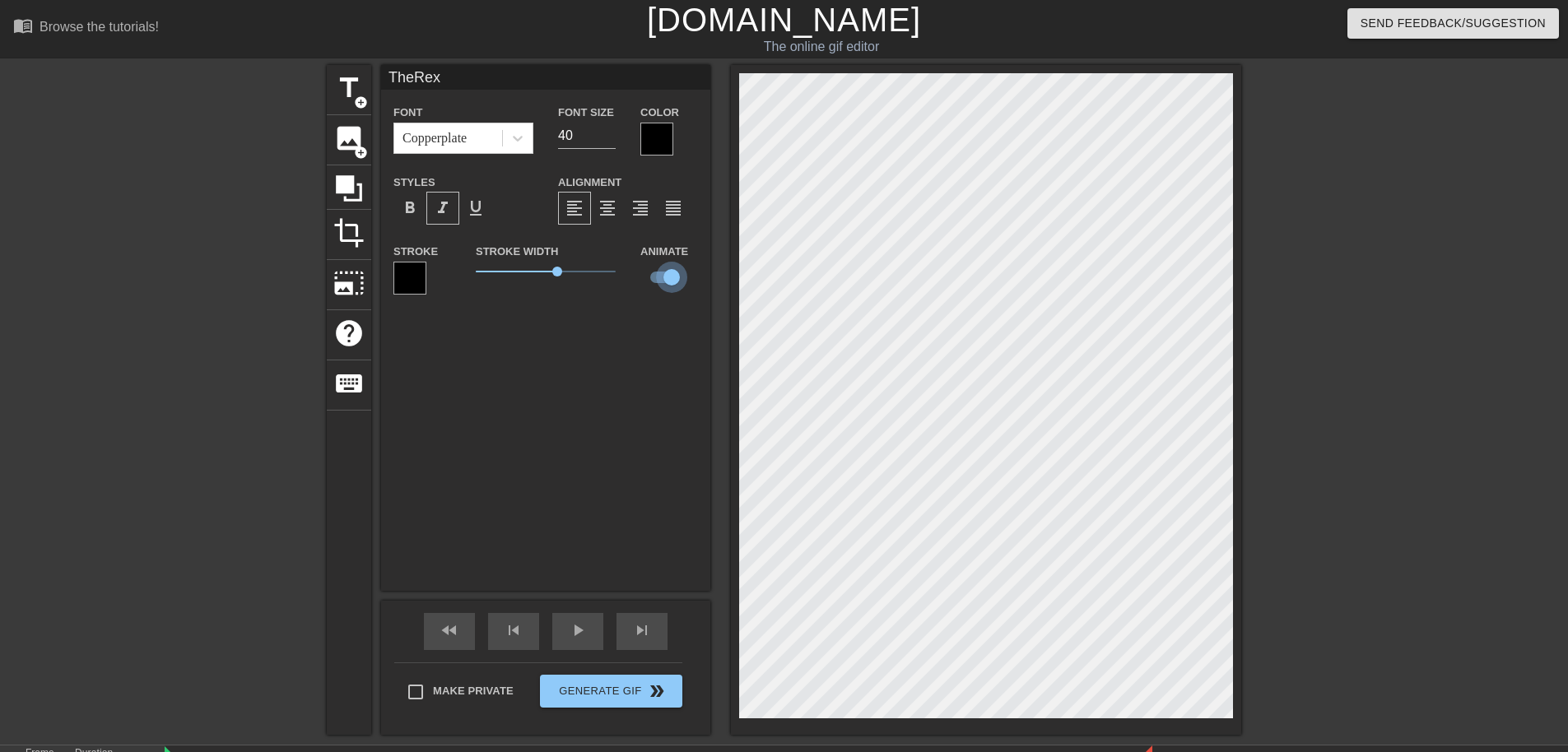
click at [651, 264] on input "checkbox" at bounding box center [672, 278] width 93 height 31
click at [655, 282] on input "checkbox" at bounding box center [656, 278] width 93 height 31
click at [655, 282] on input "checkbox" at bounding box center [672, 278] width 93 height 31
checkbox input "false"
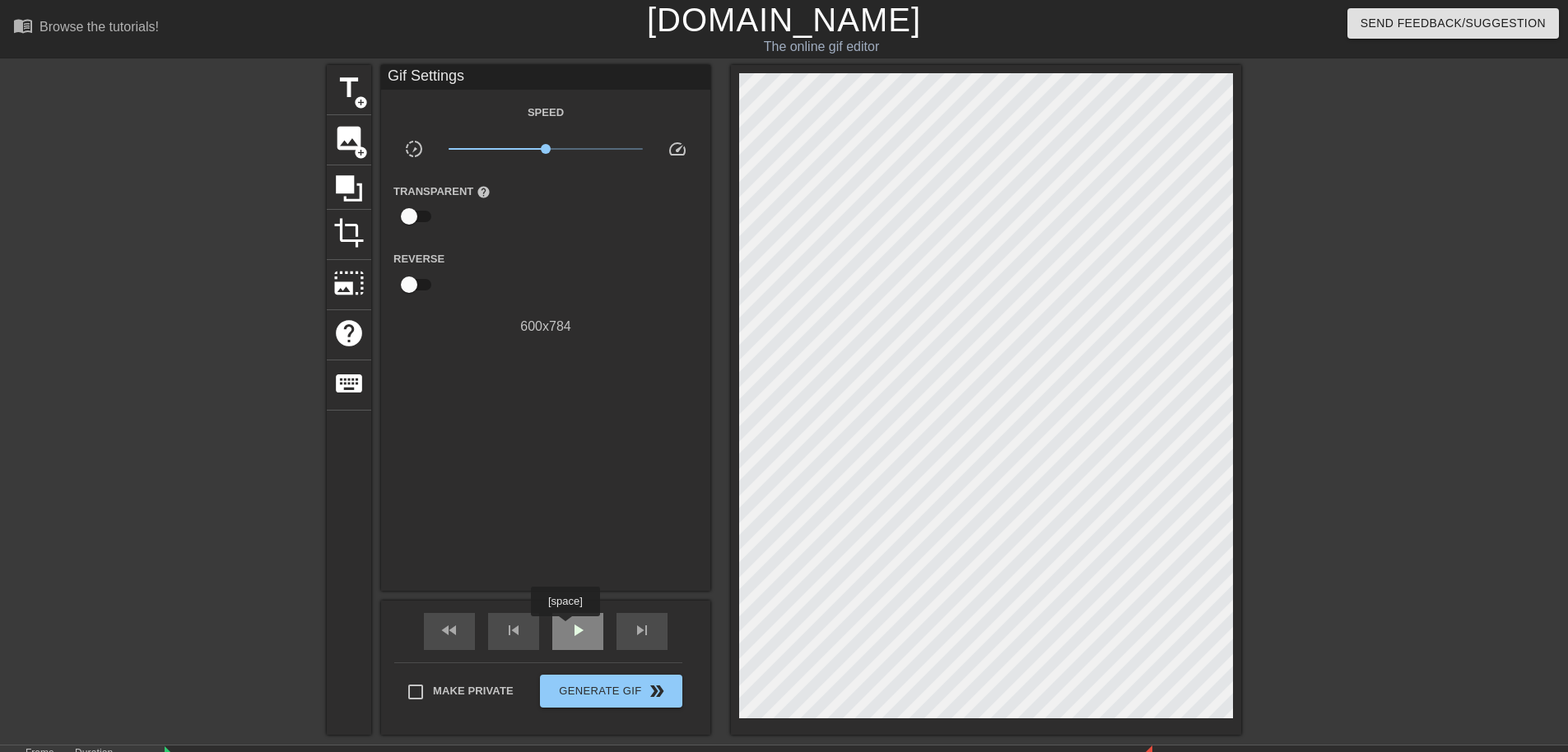
click at [565, 628] on div "play_arrow" at bounding box center [577, 632] width 51 height 37
click at [591, 637] on div "pause" at bounding box center [577, 632] width 51 height 37
click at [346, 80] on span "title" at bounding box center [349, 88] width 31 height 31
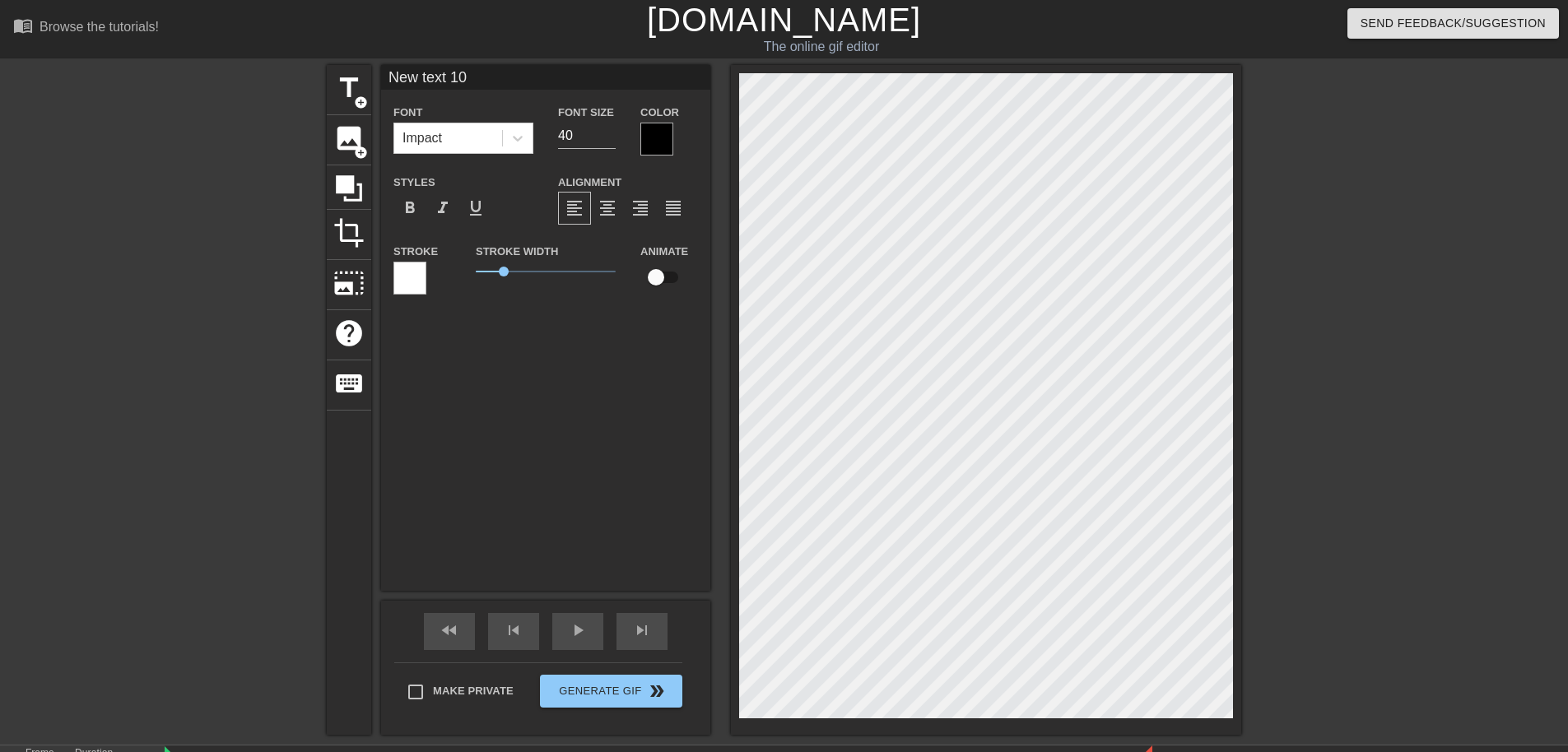
scroll to position [3, 5]
type input "New text 1"
type textarea "New text 1"
type input "New text"
type textarea "New text"
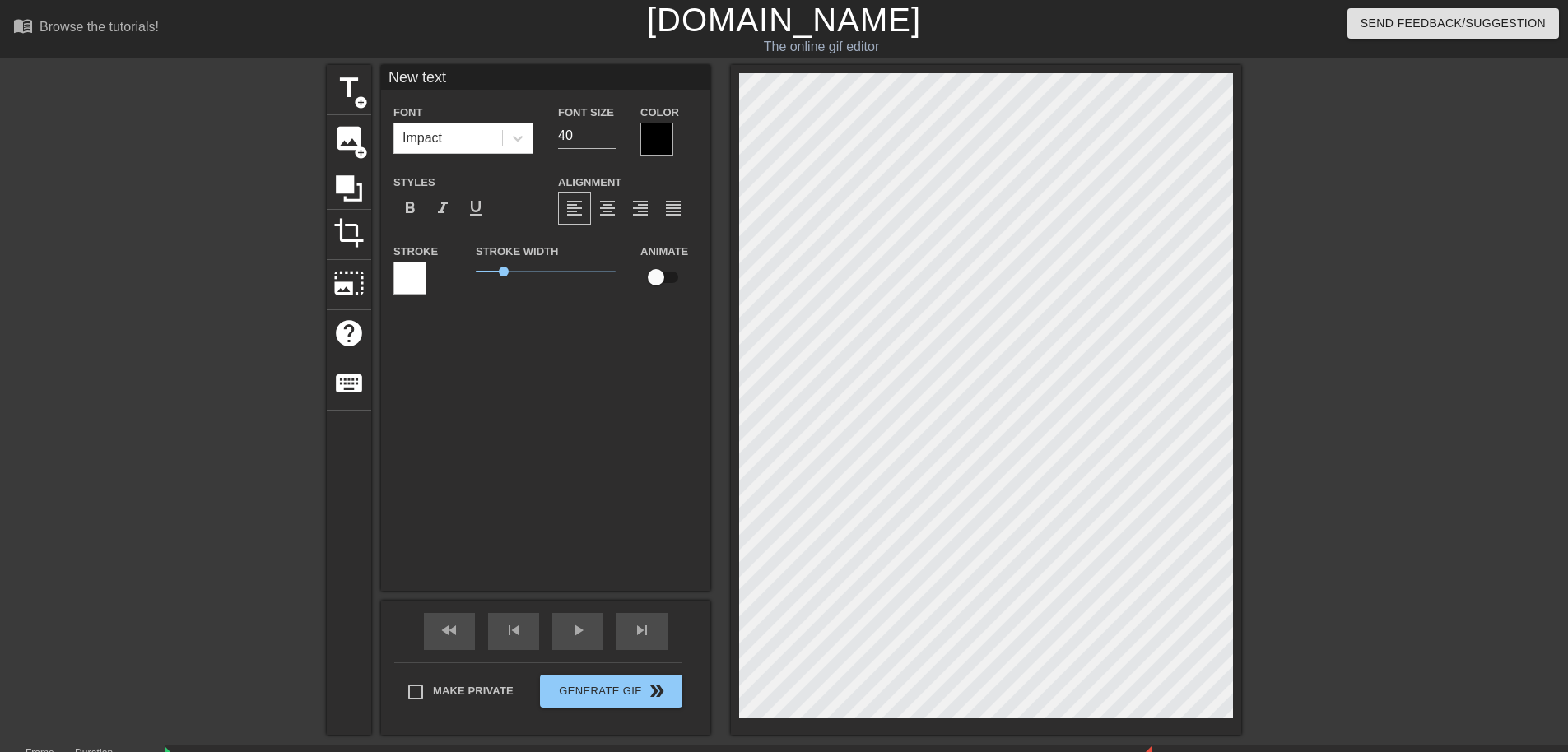
type input "New text"
type textarea "New text"
type input "New tex"
type textarea "New tex"
type input "New te"
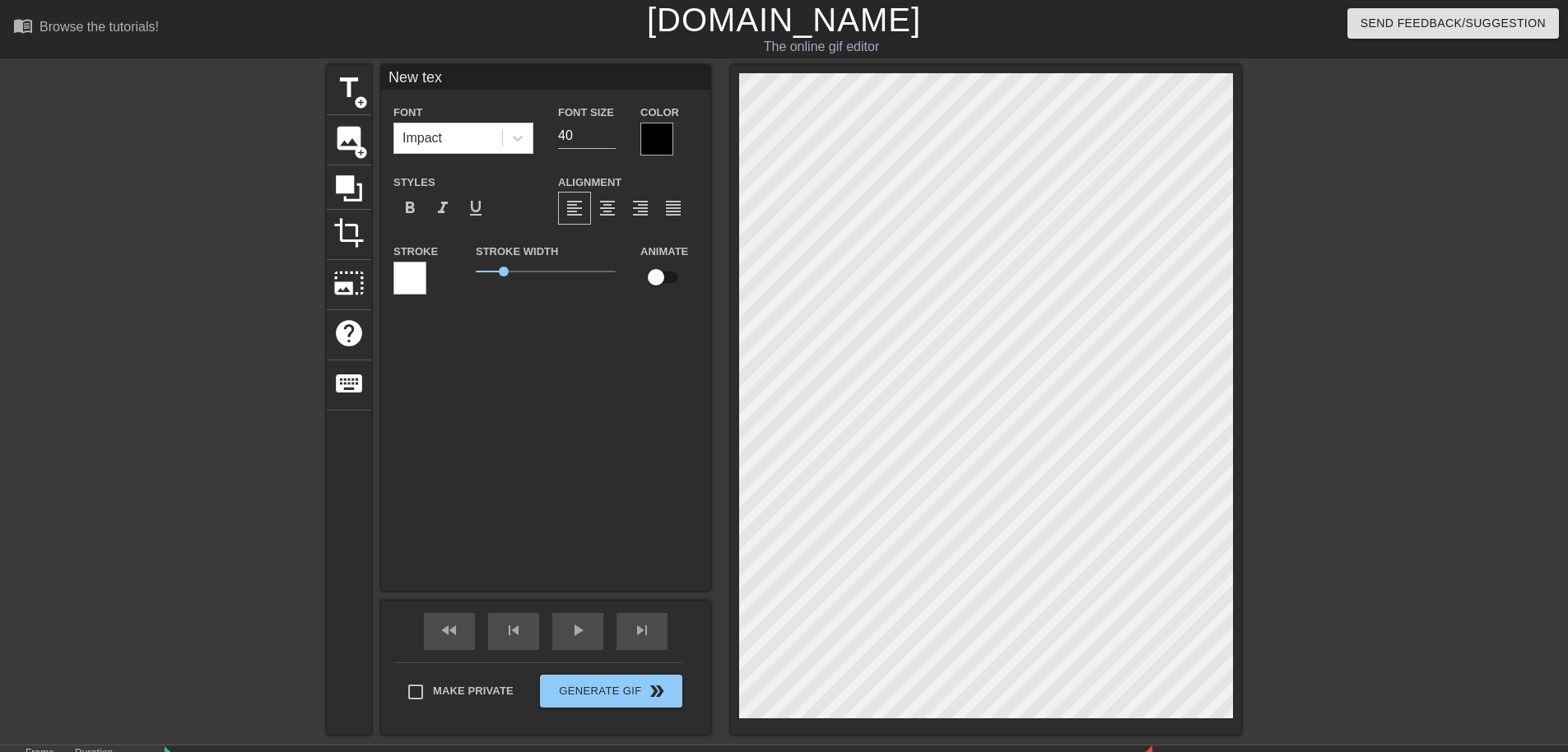
type textarea "New te"
type input "New t"
type textarea "New t"
type input "New"
type textarea "New"
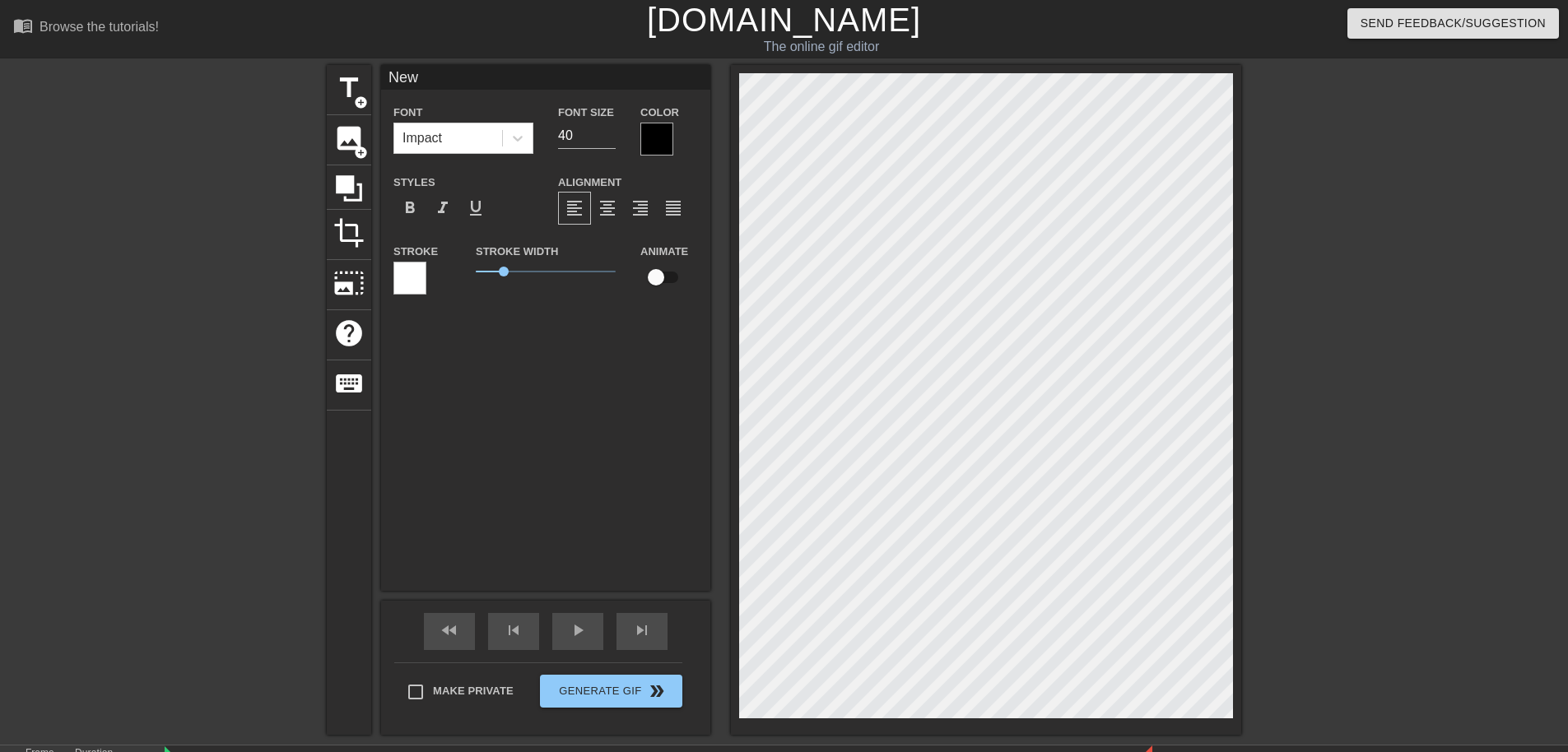
type input "New"
type textarea "New"
type input "Ne"
type textarea "Ne"
type input "N"
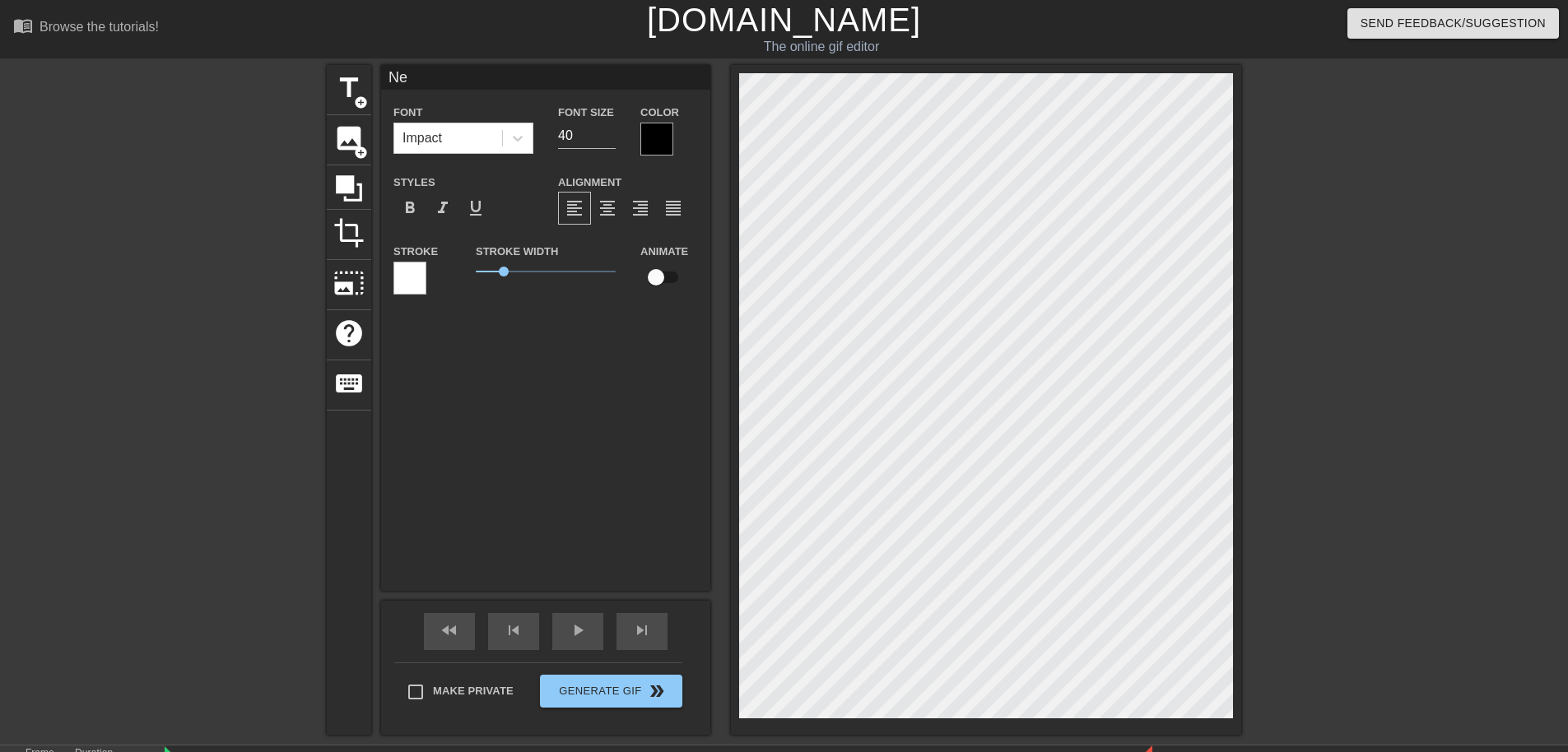
type textarea "N"
type input "T"
type textarea "T"
type input "Th"
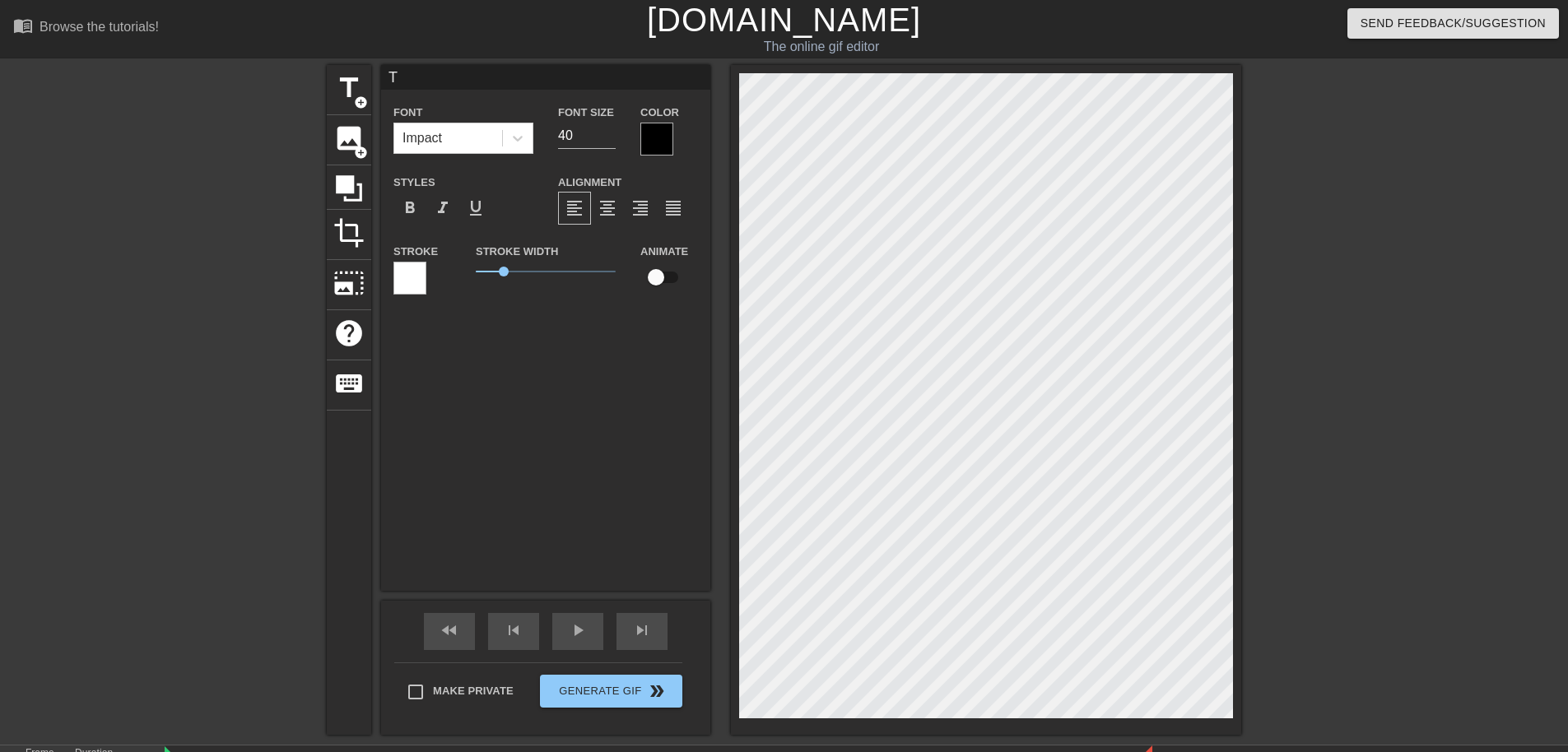
type textarea "Th"
type input "The"
type textarea "The"
type input "TheR"
type textarea "TheR"
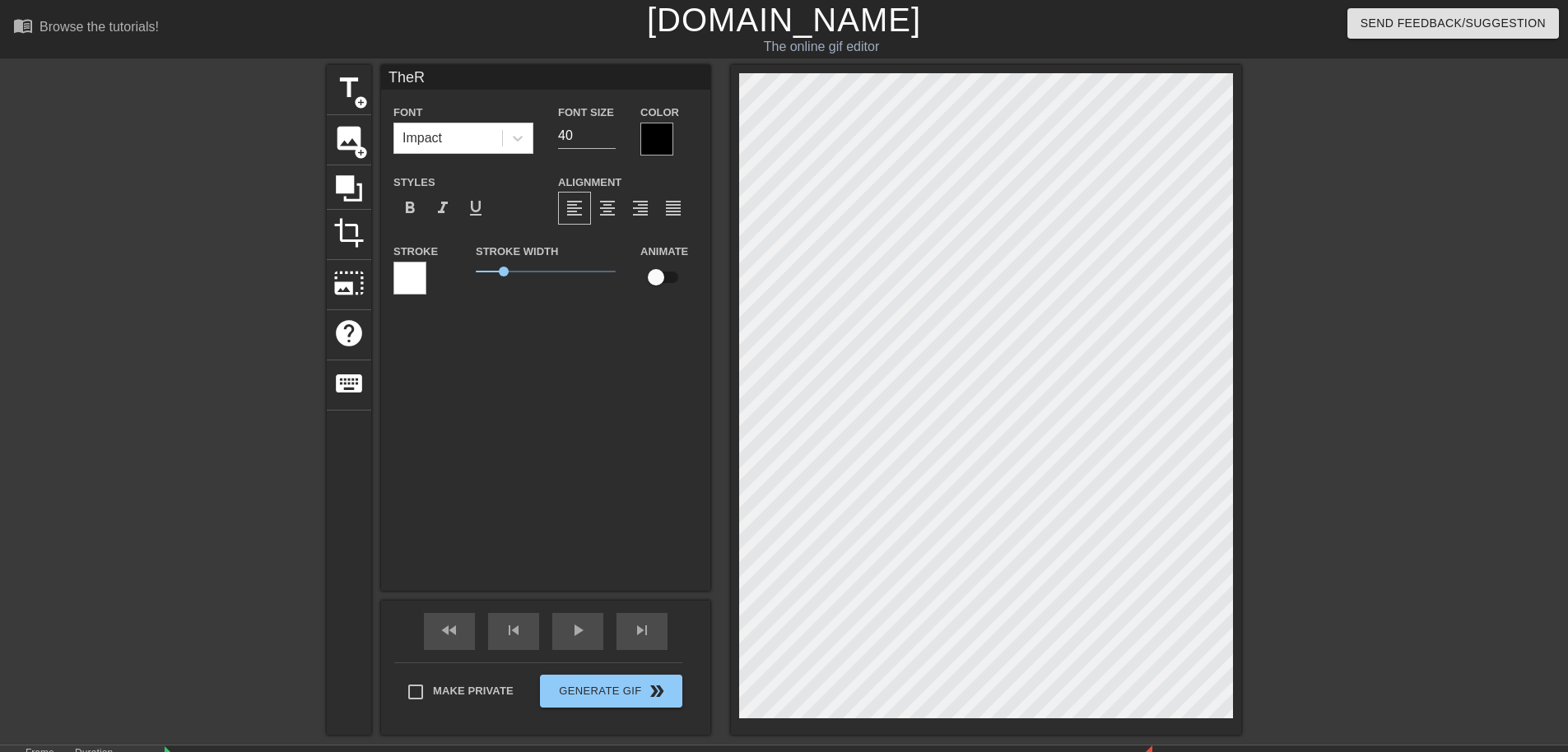
type input "TheRE"
type textarea "TheRE"
type input "TheREx"
type textarea "TheREx"
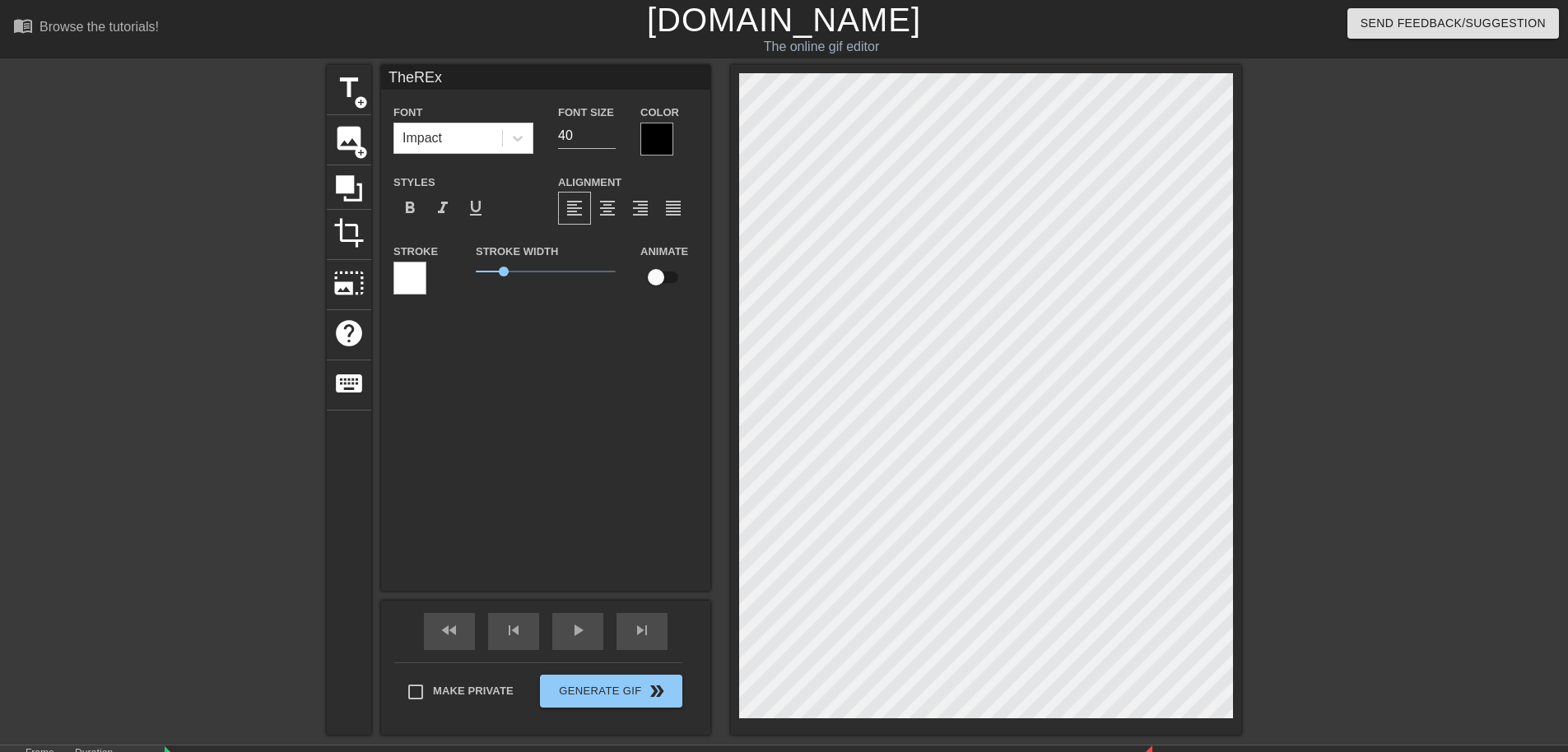
type input "TheRE"
type textarea "TheRE"
type input "TheR"
type textarea "TheR"
type input "TheRe"
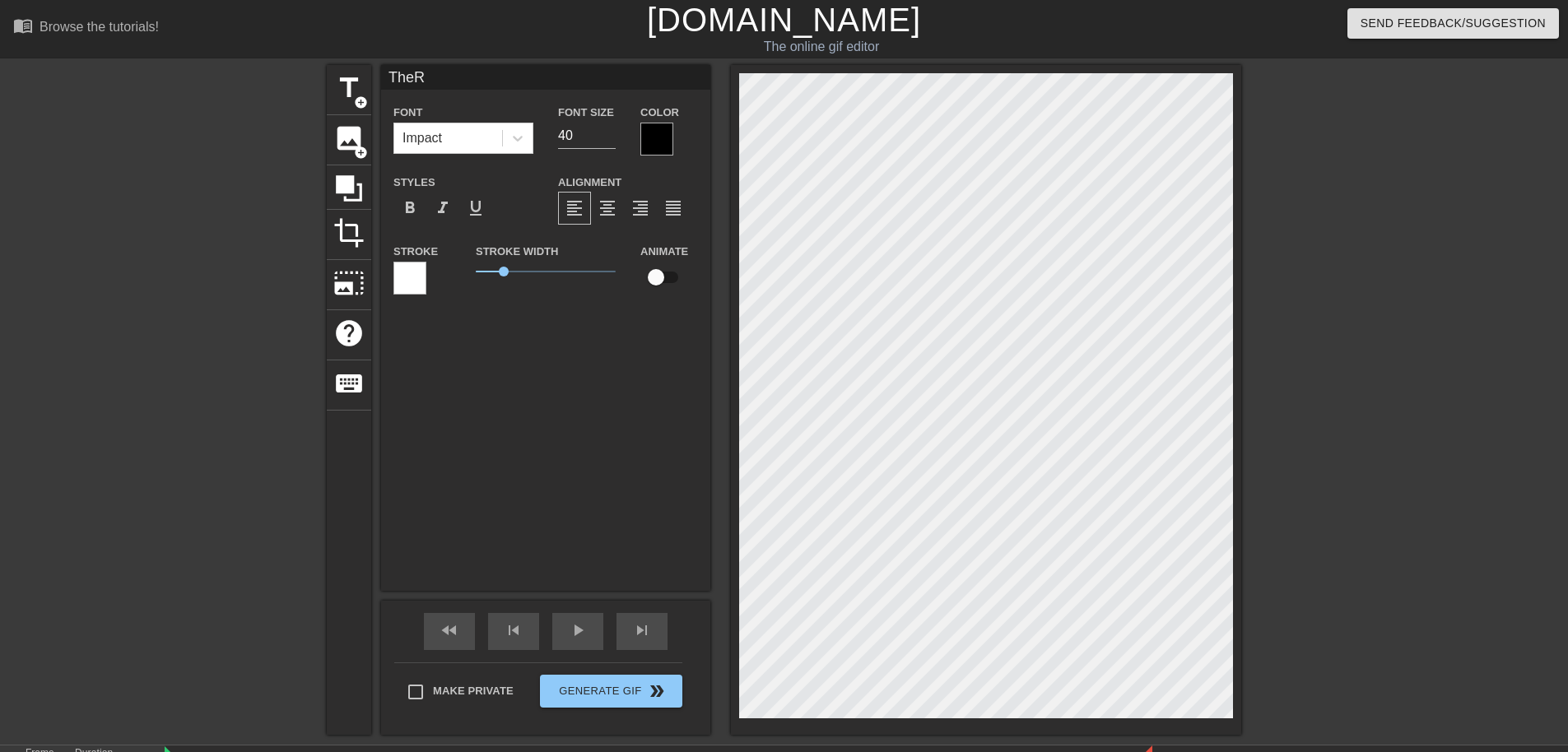
type textarea "TheRe"
type input "TheRex"
type textarea "TheRex"
click at [448, 215] on span "format_italic" at bounding box center [442, 208] width 20 height 20
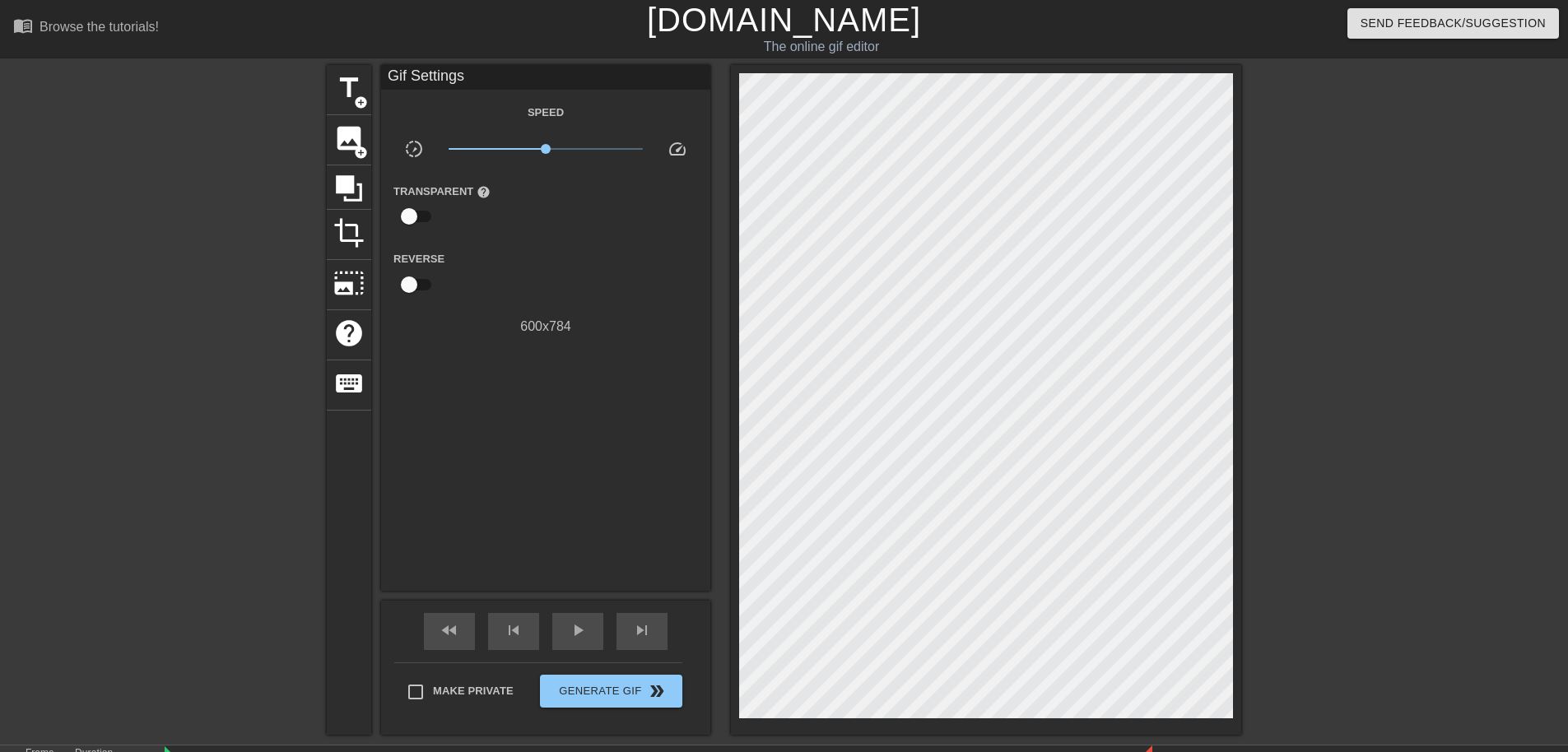
click at [1199, 506] on div "title add_circle image add_circle crop photo_size_select_large help keyboard Gi…" at bounding box center [784, 400] width 1568 height 670
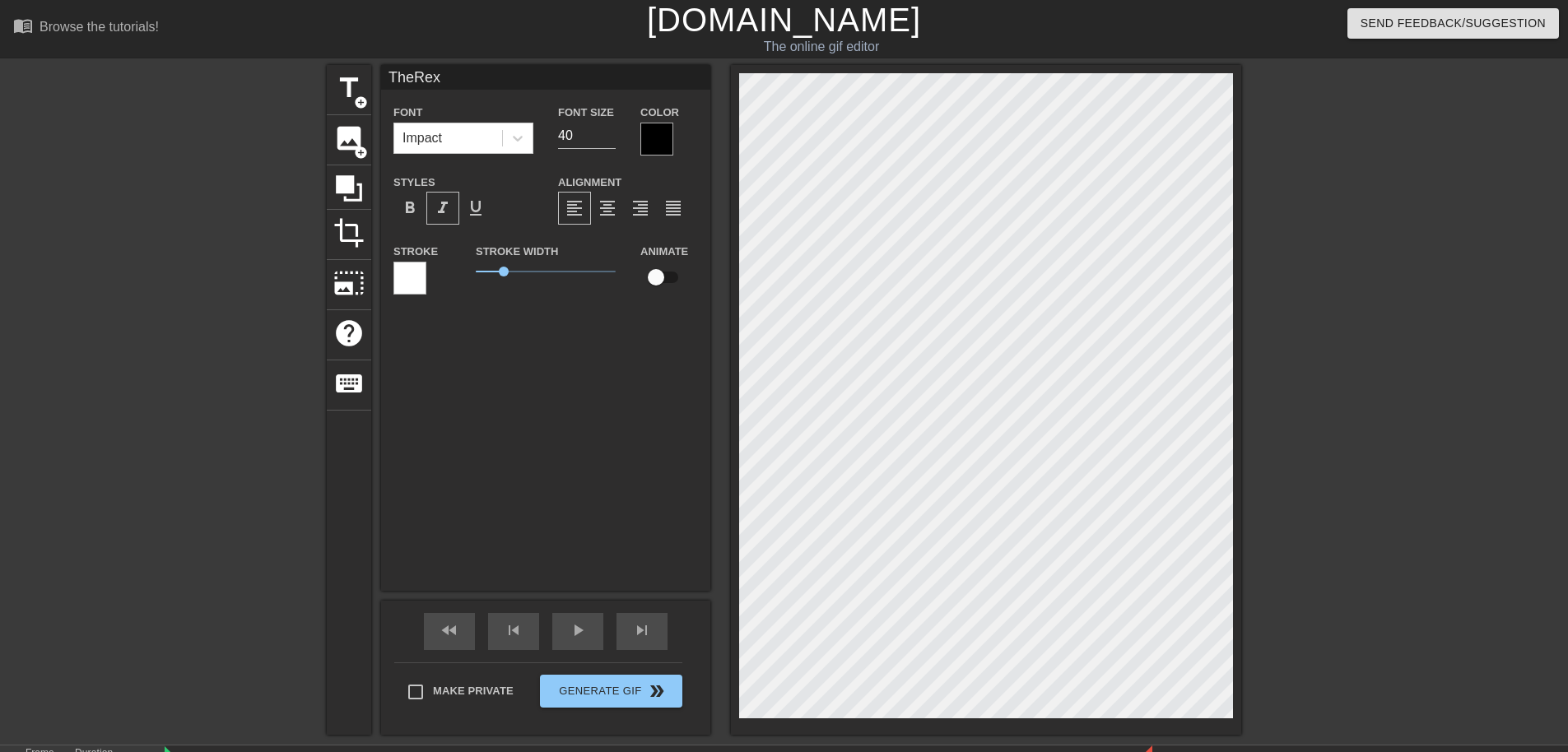
click at [179, 559] on div "title add_circle image add_circle crop photo_size_select_large help keyboard Th…" at bounding box center [784, 400] width 1568 height 670
click at [652, 281] on input "checkbox" at bounding box center [656, 278] width 93 height 31
checkbox input "true"
click at [582, 622] on span "play_arrow" at bounding box center [577, 630] width 20 height 20
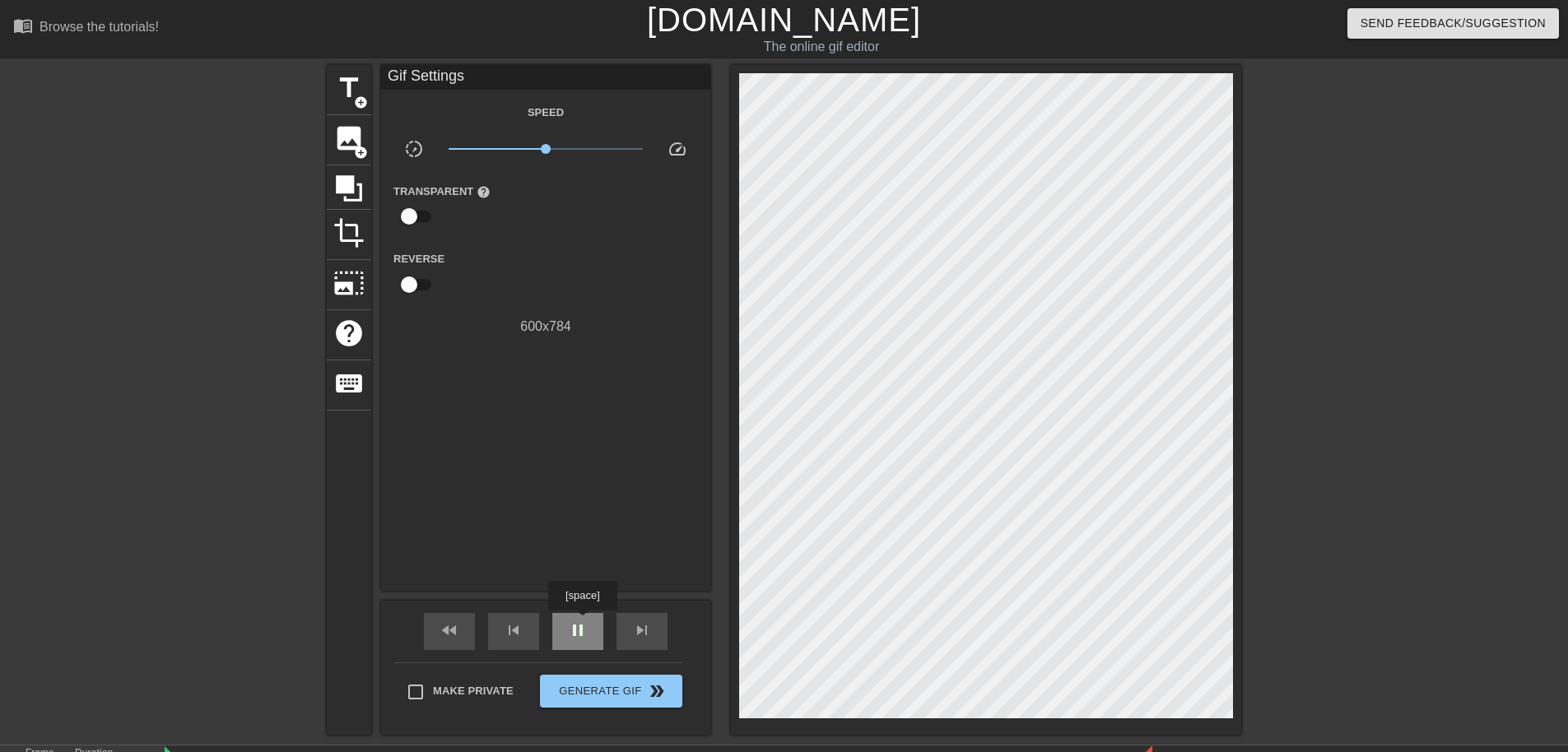
click at [582, 621] on span "pause" at bounding box center [577, 630] width 20 height 20
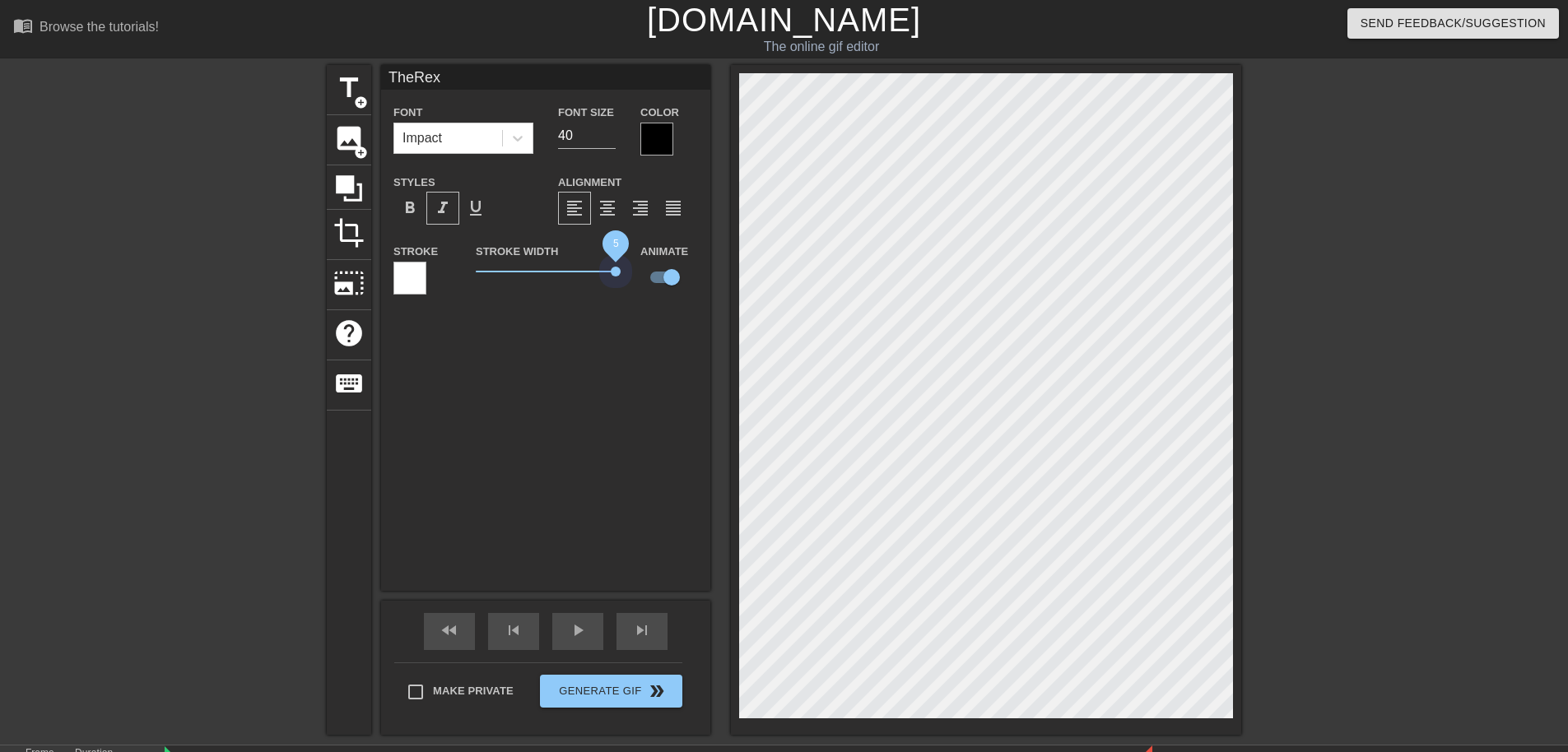
drag, startPoint x: 520, startPoint y: 277, endPoint x: 637, endPoint y: 316, distance: 123.3
click at [640, 316] on div "TheRex Font Impact Font Size 40 Color Styles format_bold format_italic format_u…" at bounding box center [545, 328] width 330 height 526
click at [415, 290] on div at bounding box center [410, 279] width 33 height 33
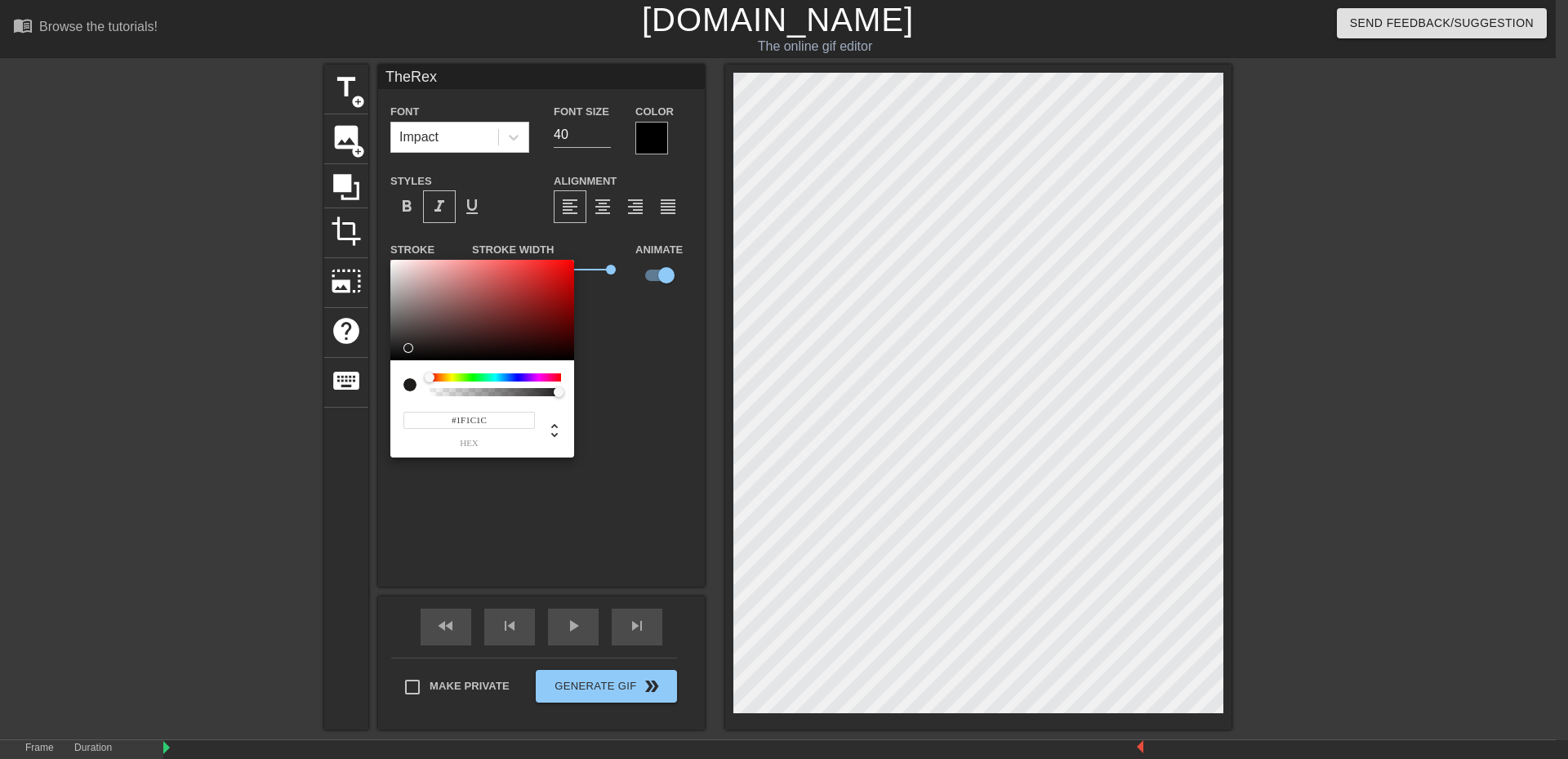
type input "#000000"
drag, startPoint x: 410, startPoint y: 351, endPoint x: 303, endPoint y: 446, distance: 143.1
click at [303, 446] on div "#000000 hex" at bounding box center [784, 380] width 1568 height 759
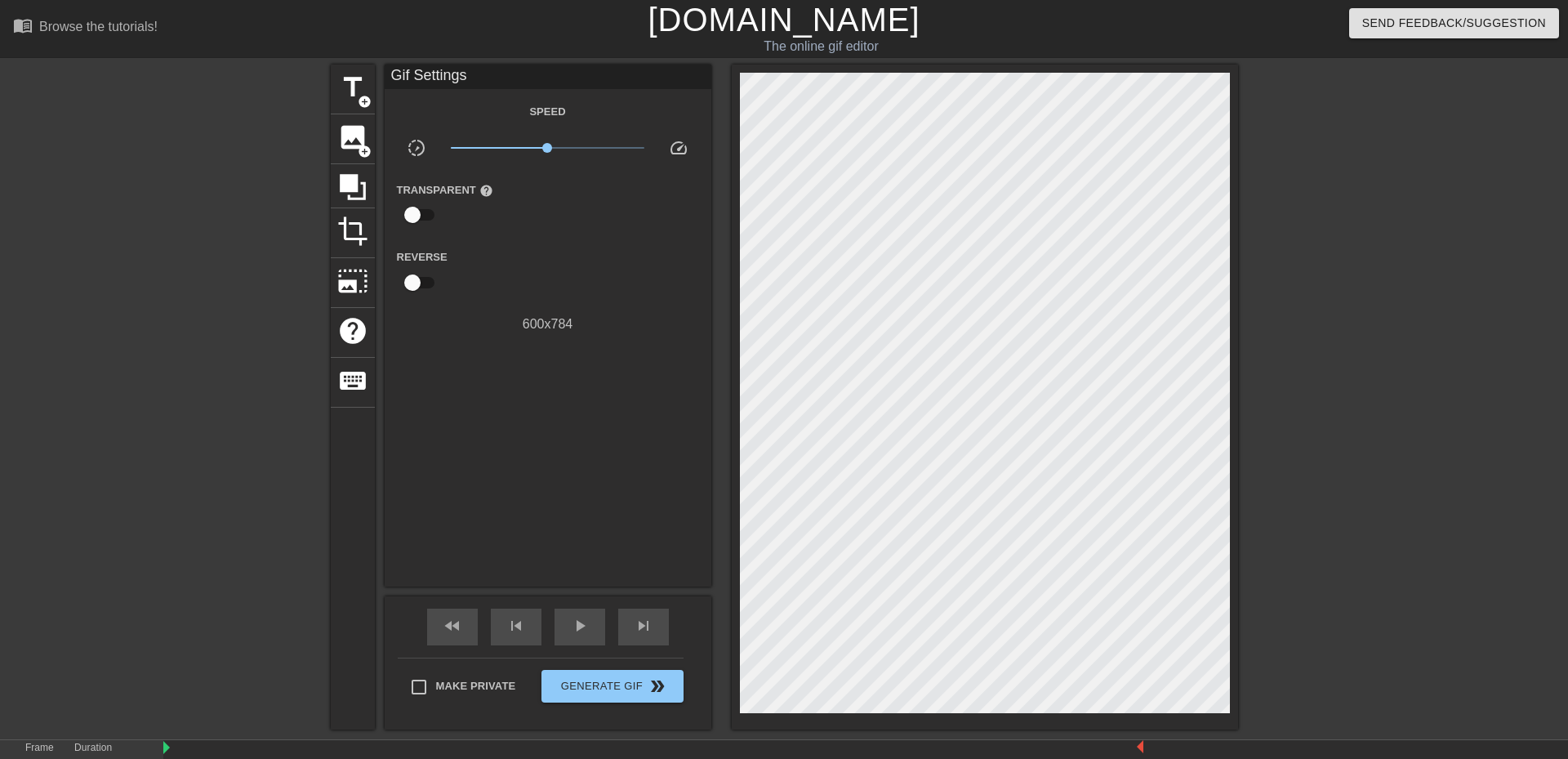
drag, startPoint x: 310, startPoint y: 440, endPoint x: 330, endPoint y: 435, distance: 20.6
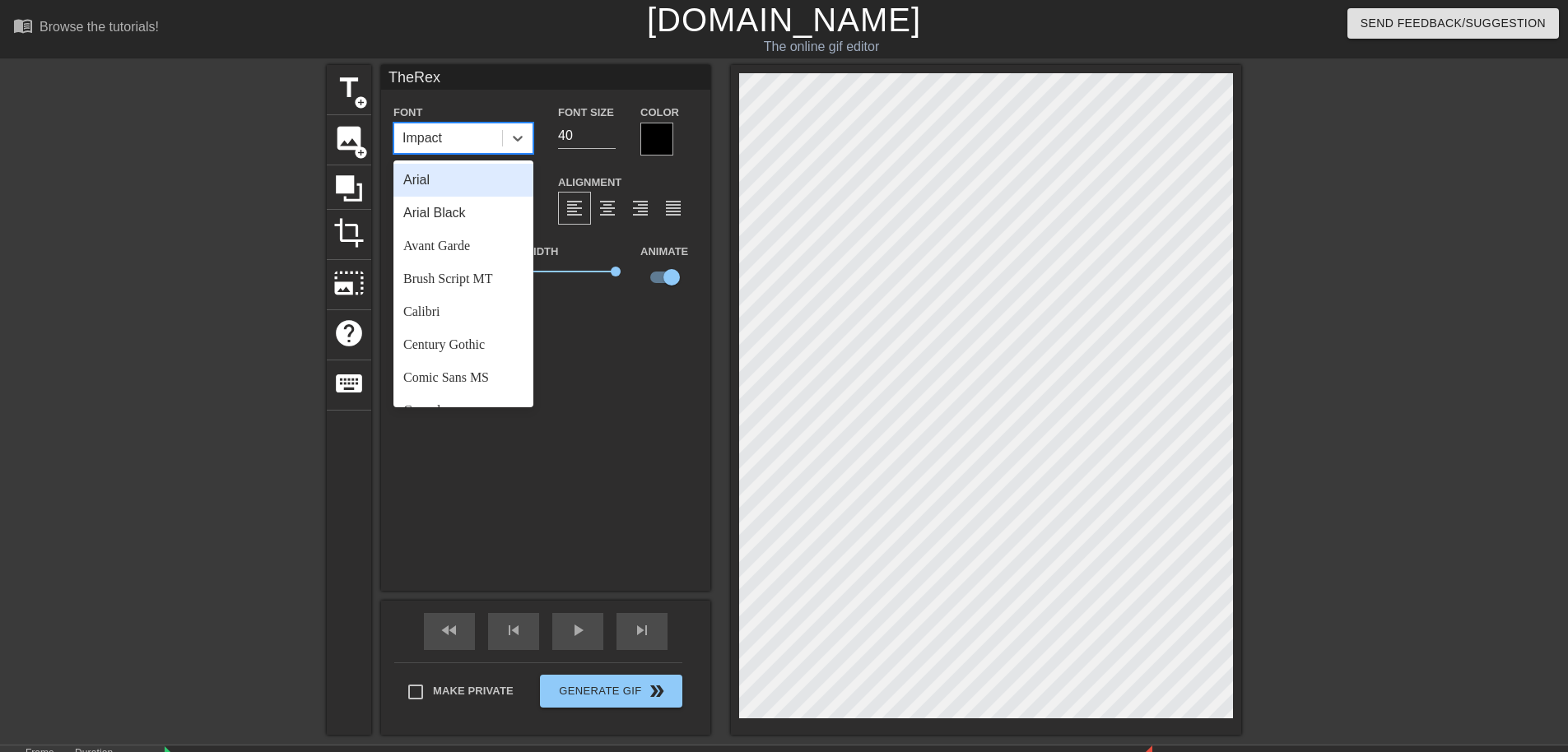
click at [441, 148] on div "Impact" at bounding box center [448, 138] width 108 height 29
click at [463, 339] on div "Century Gothic" at bounding box center [464, 345] width 140 height 33
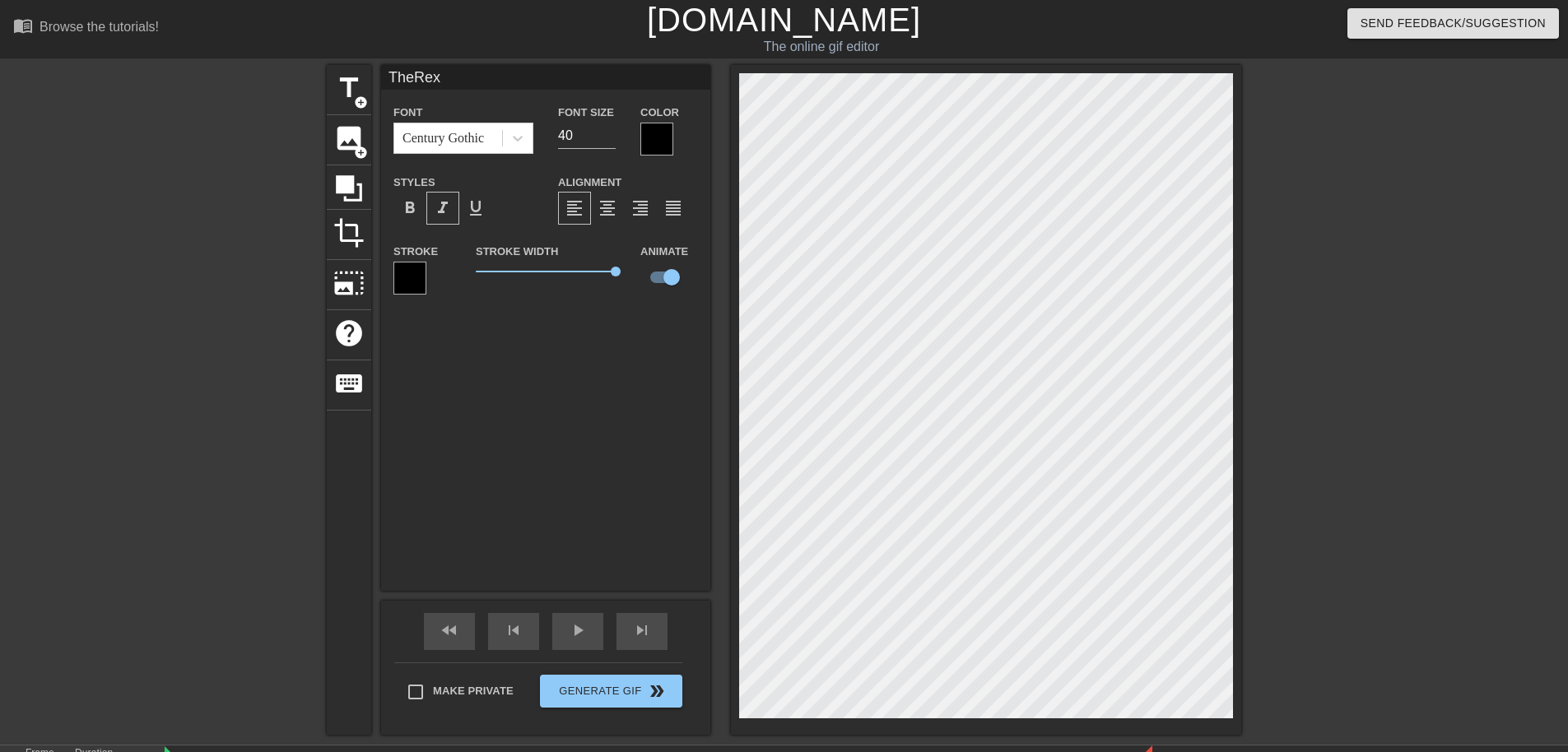
drag, startPoint x: 617, startPoint y: 266, endPoint x: 600, endPoint y: 276, distance: 19.7
click at [591, 273] on div "Stroke Width 5" at bounding box center [546, 275] width 164 height 68
drag, startPoint x: 600, startPoint y: 275, endPoint x: 578, endPoint y: 279, distance: 22.4
click at [577, 276] on span "3.65" at bounding box center [546, 272] width 140 height 20
click at [646, 513] on div "TheRex Font Century Gothic Font Size 40 Color Styles format_bold format_italic …" at bounding box center [545, 328] width 330 height 526
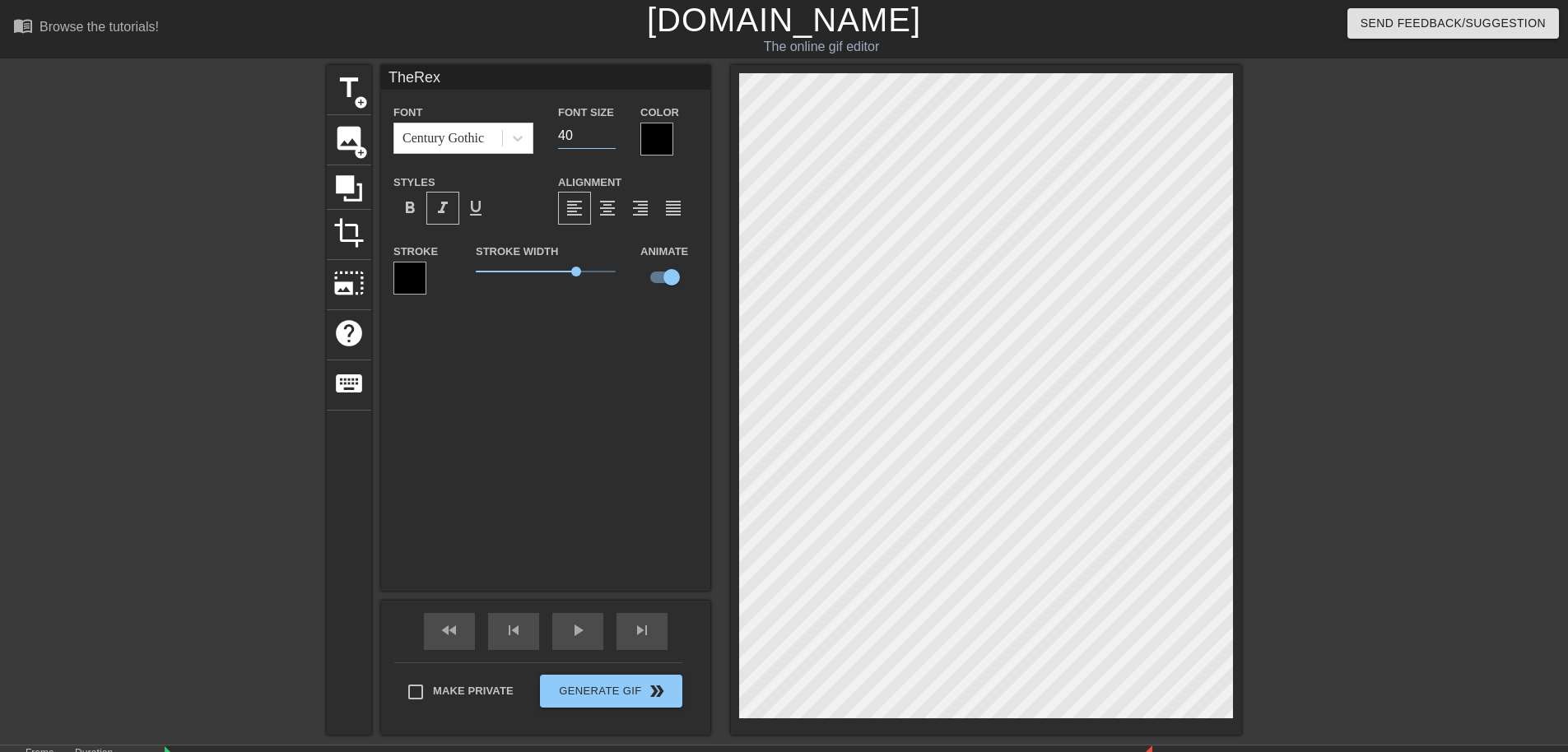
click at [577, 139] on input "40" at bounding box center [587, 136] width 58 height 26
type input "4"
type input "6"
type input "50"
click at [240, 477] on div at bounding box center [183, 312] width 247 height 494
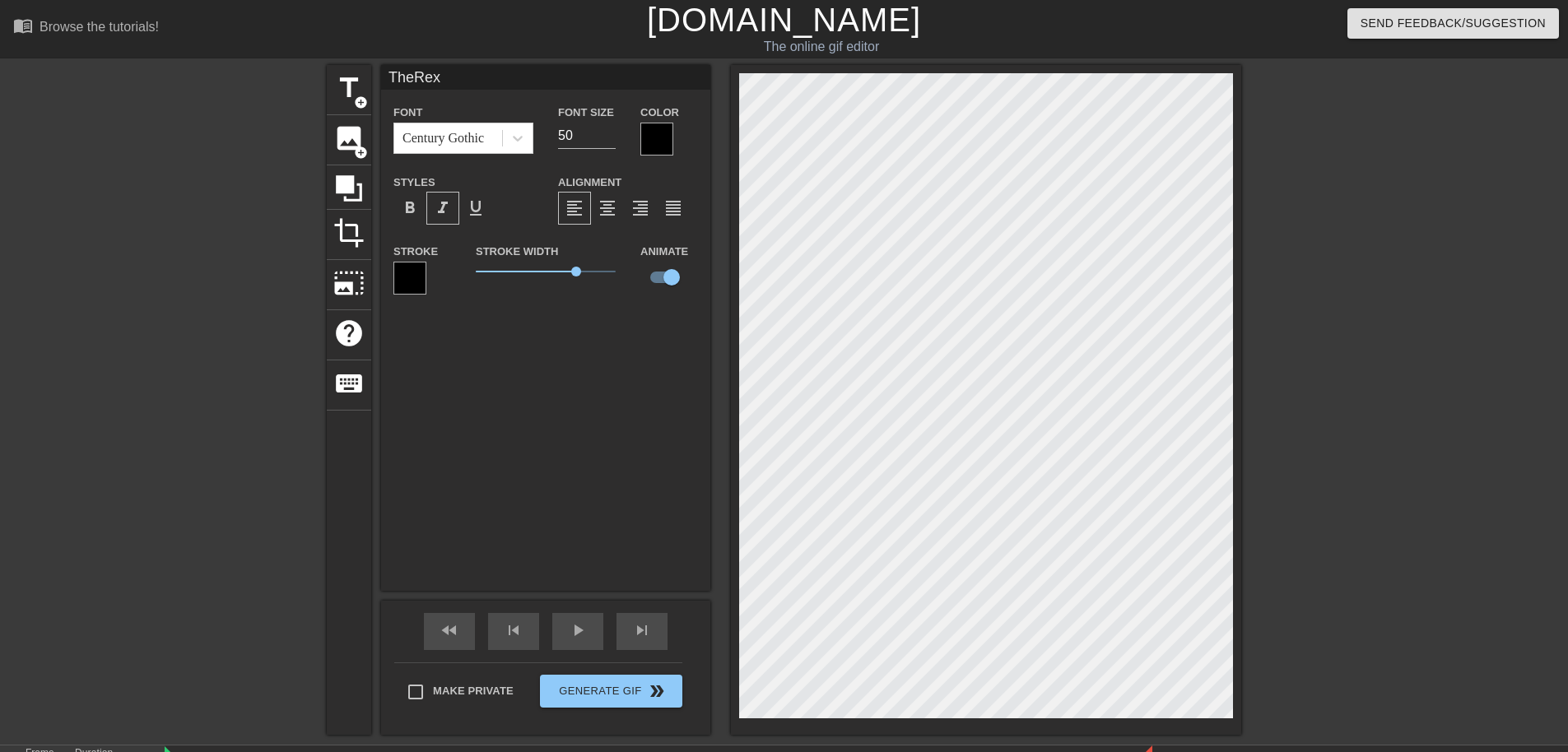
drag, startPoint x: 32, startPoint y: 426, endPoint x: 61, endPoint y: 439, distance: 31.8
click at [35, 429] on div "title add_circle image add_circle crop photo_size_select_large help keyboard Th…" at bounding box center [784, 400] width 1568 height 670
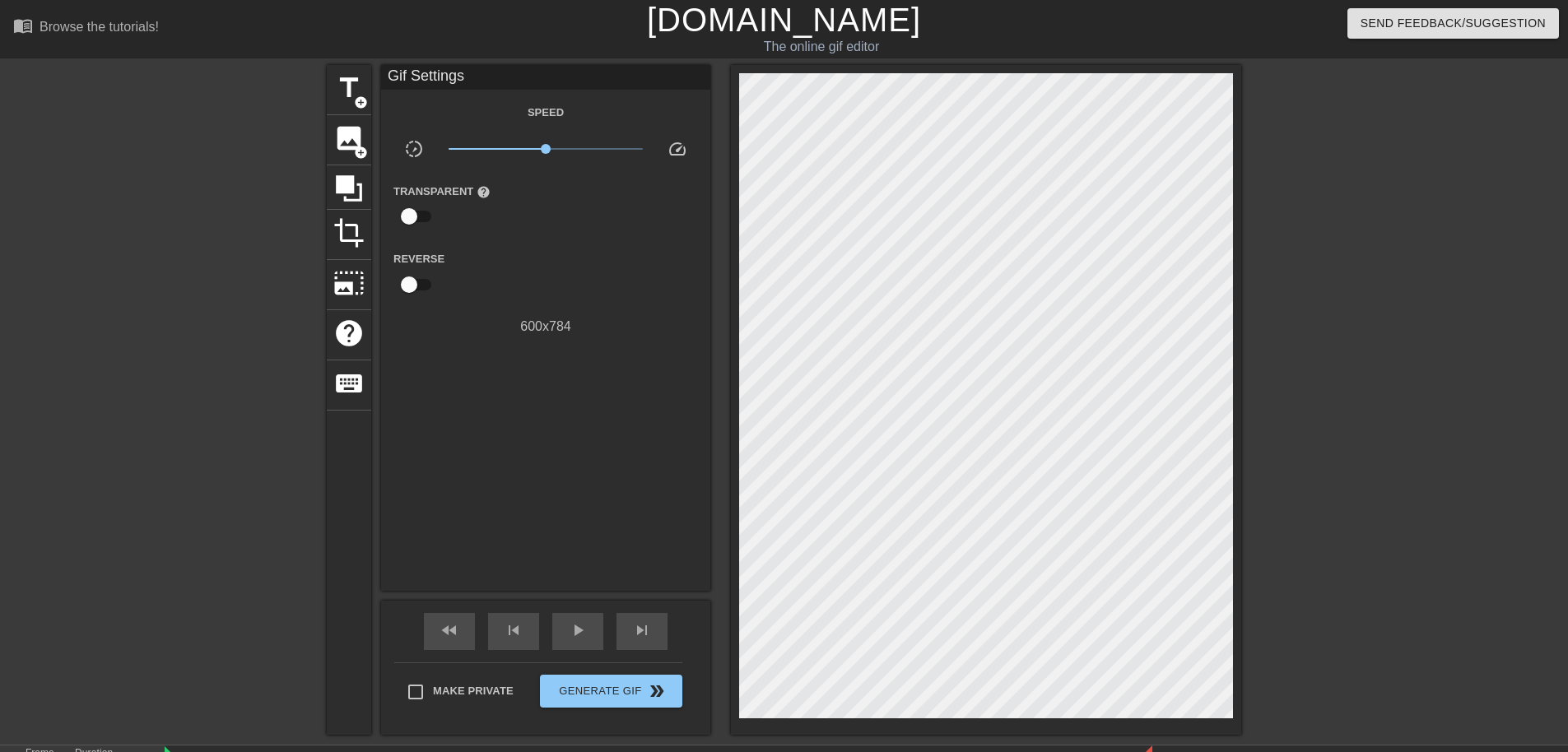
drag, startPoint x: 0, startPoint y: 491, endPoint x: 35, endPoint y: 505, distance: 37.7
click at [1, 491] on div "title add_circle image add_circle crop photo_size_select_large help keyboard Gi…" at bounding box center [784, 400] width 1568 height 670
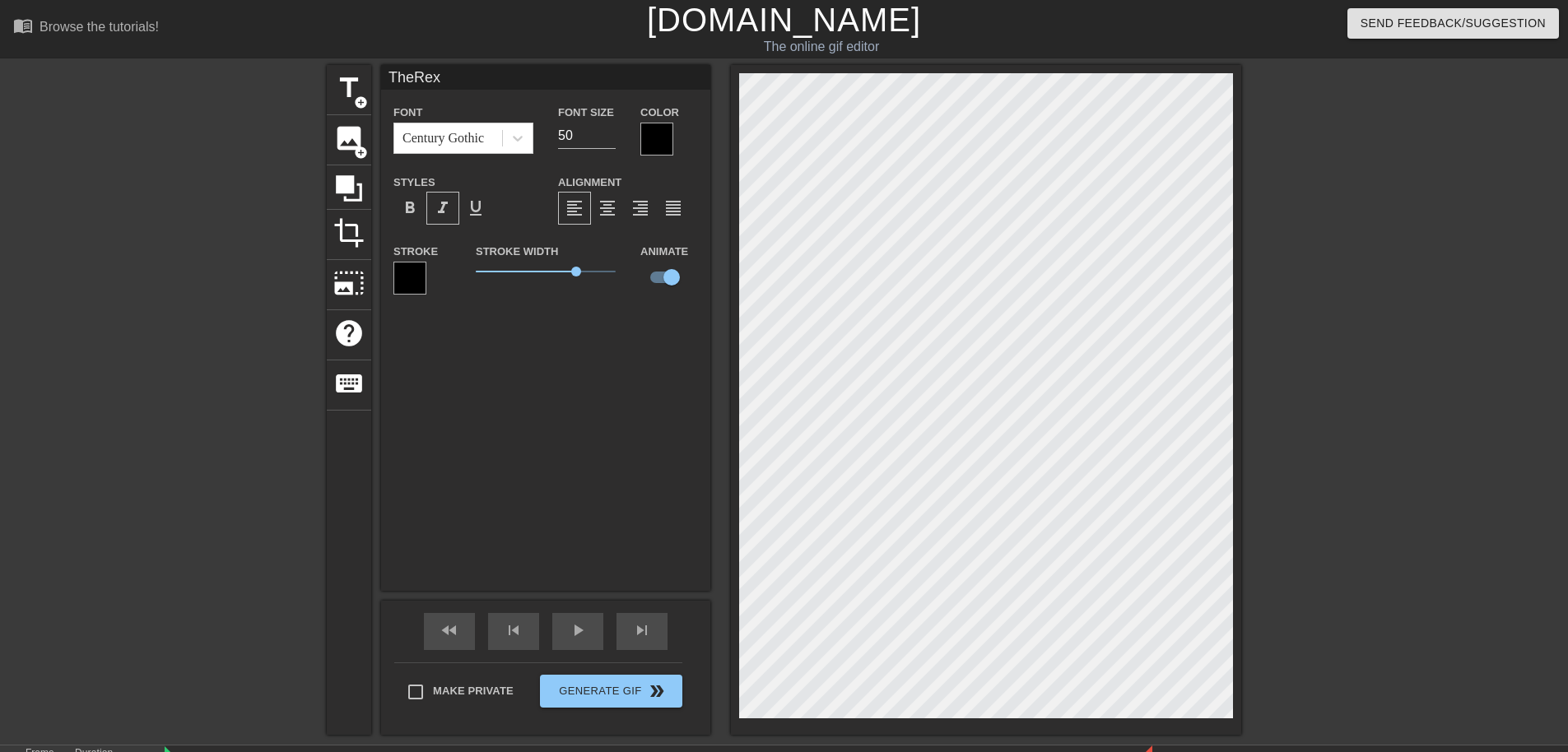
click at [9, 342] on div "title add_circle image add_circle crop photo_size_select_large help keyboard Th…" at bounding box center [784, 400] width 1568 height 670
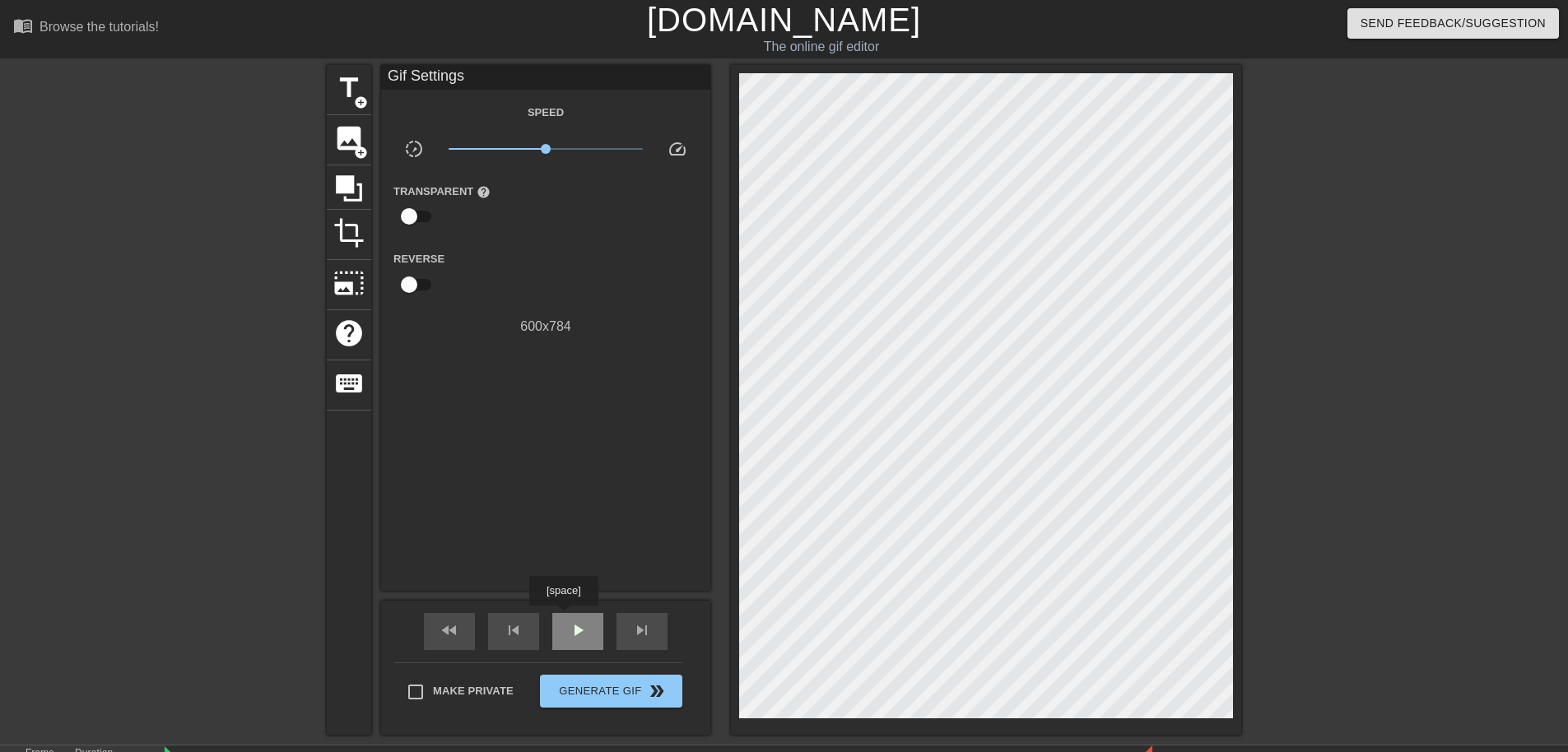
click at [565, 618] on div "play_arrow" at bounding box center [577, 632] width 51 height 37
click at [579, 639] on span "pause" at bounding box center [577, 630] width 20 height 20
click at [579, 639] on span "play_arrow" at bounding box center [577, 630] width 20 height 20
click at [579, 639] on span "pause" at bounding box center [577, 630] width 20 height 20
click at [459, 624] on div "fast_rewind" at bounding box center [449, 632] width 51 height 37
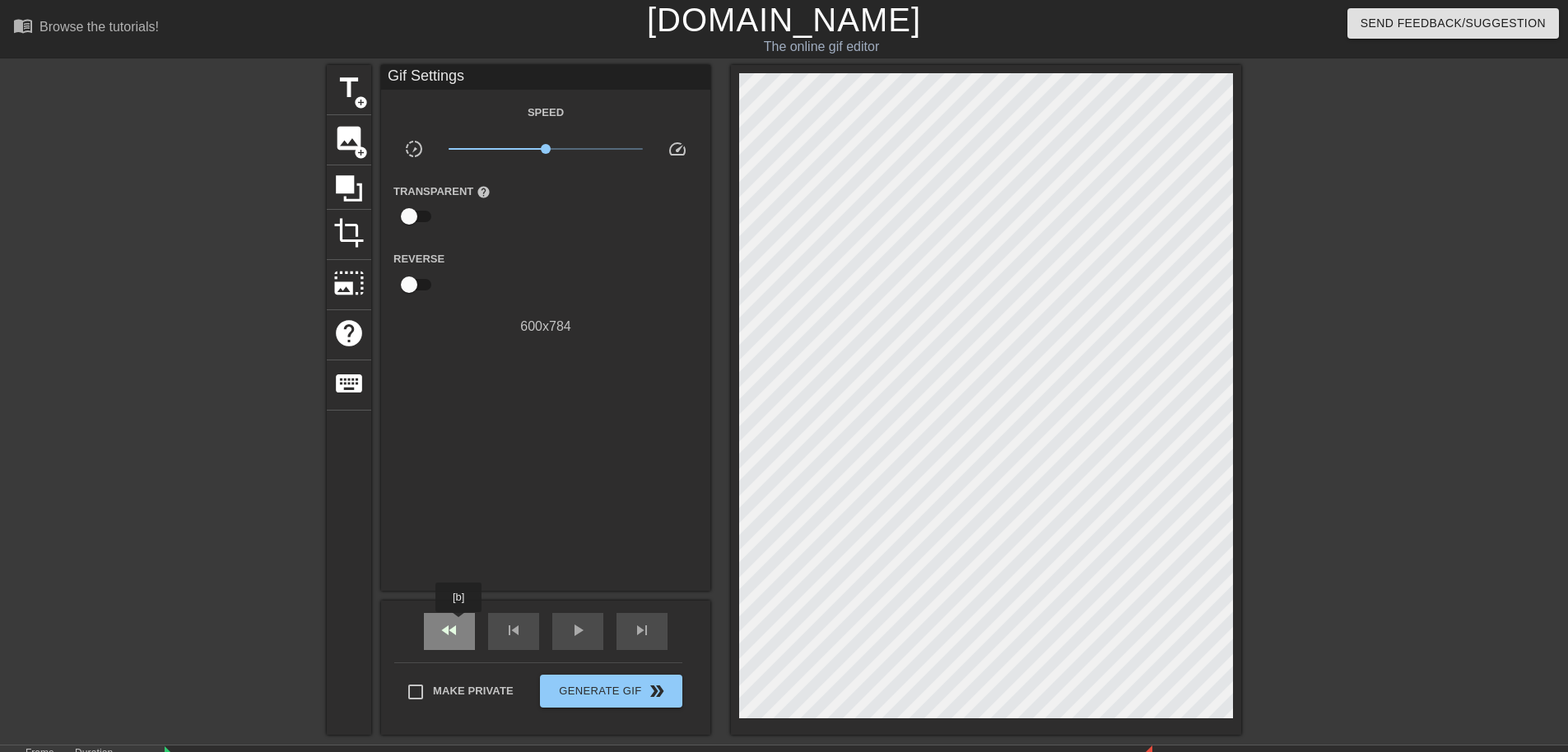
click at [459, 624] on div "fast_rewind" at bounding box center [449, 632] width 51 height 37
click at [453, 627] on span "fast_rewind" at bounding box center [449, 630] width 20 height 20
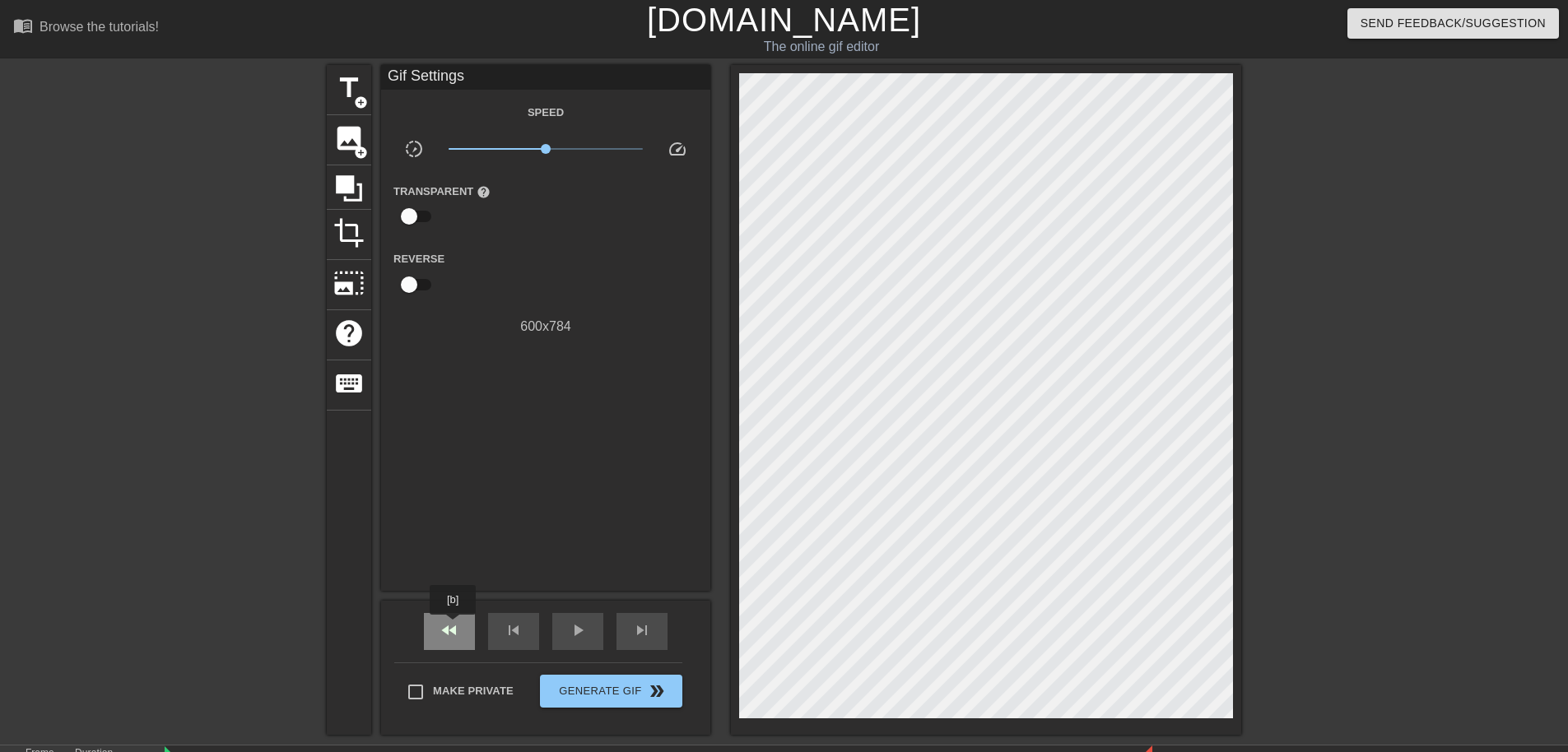
click at [448, 630] on span "fast_rewind" at bounding box center [449, 630] width 20 height 20
click at [447, 631] on span "fast_rewind" at bounding box center [449, 630] width 20 height 20
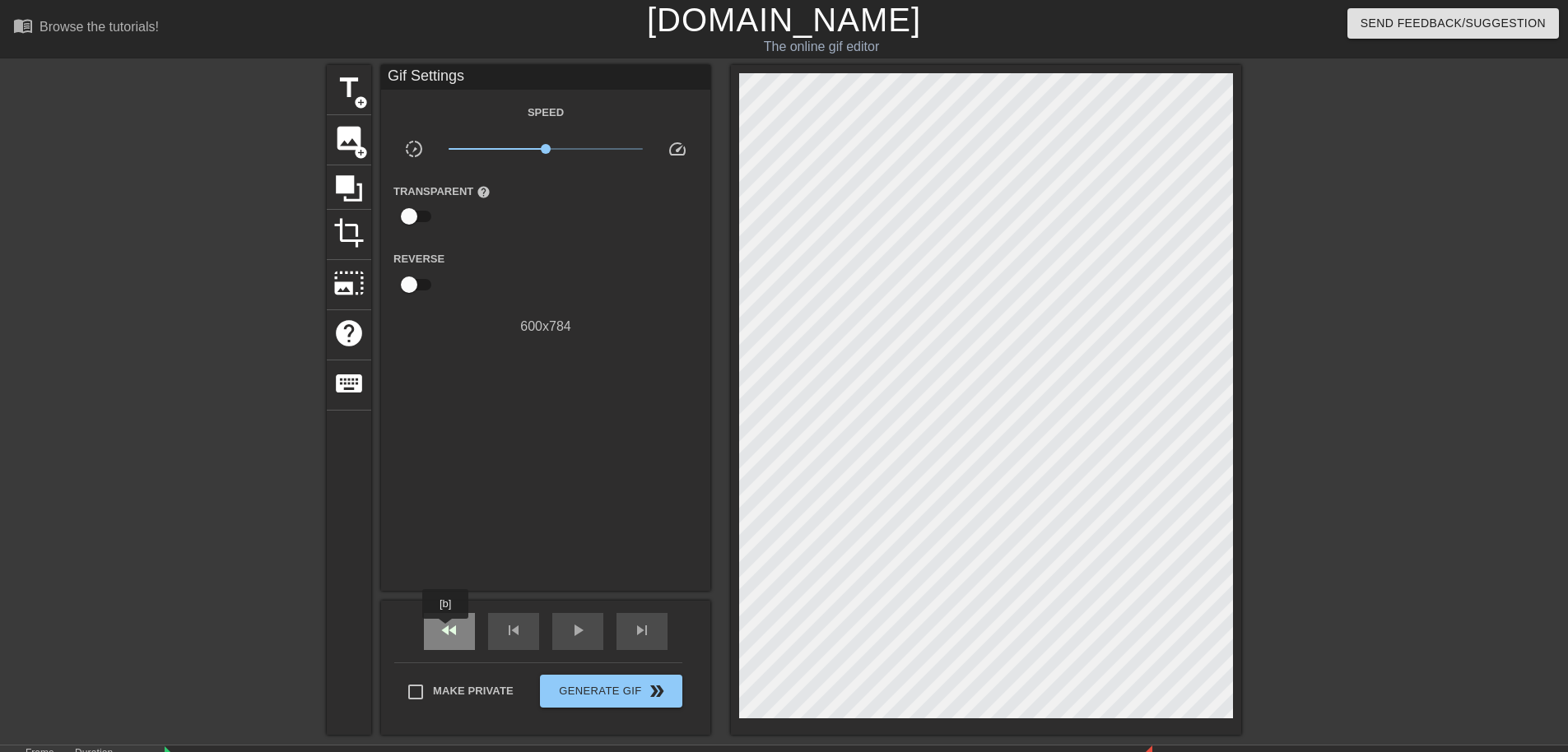
click at [447, 631] on span "fast_rewind" at bounding box center [449, 630] width 20 height 20
click at [447, 631] on span "fast_rewind" at bounding box center [449, 630] width 20 height 20
click at [447, 630] on span "fast_rewind" at bounding box center [449, 630] width 20 height 20
click at [447, 629] on span "fast_rewind" at bounding box center [449, 630] width 20 height 20
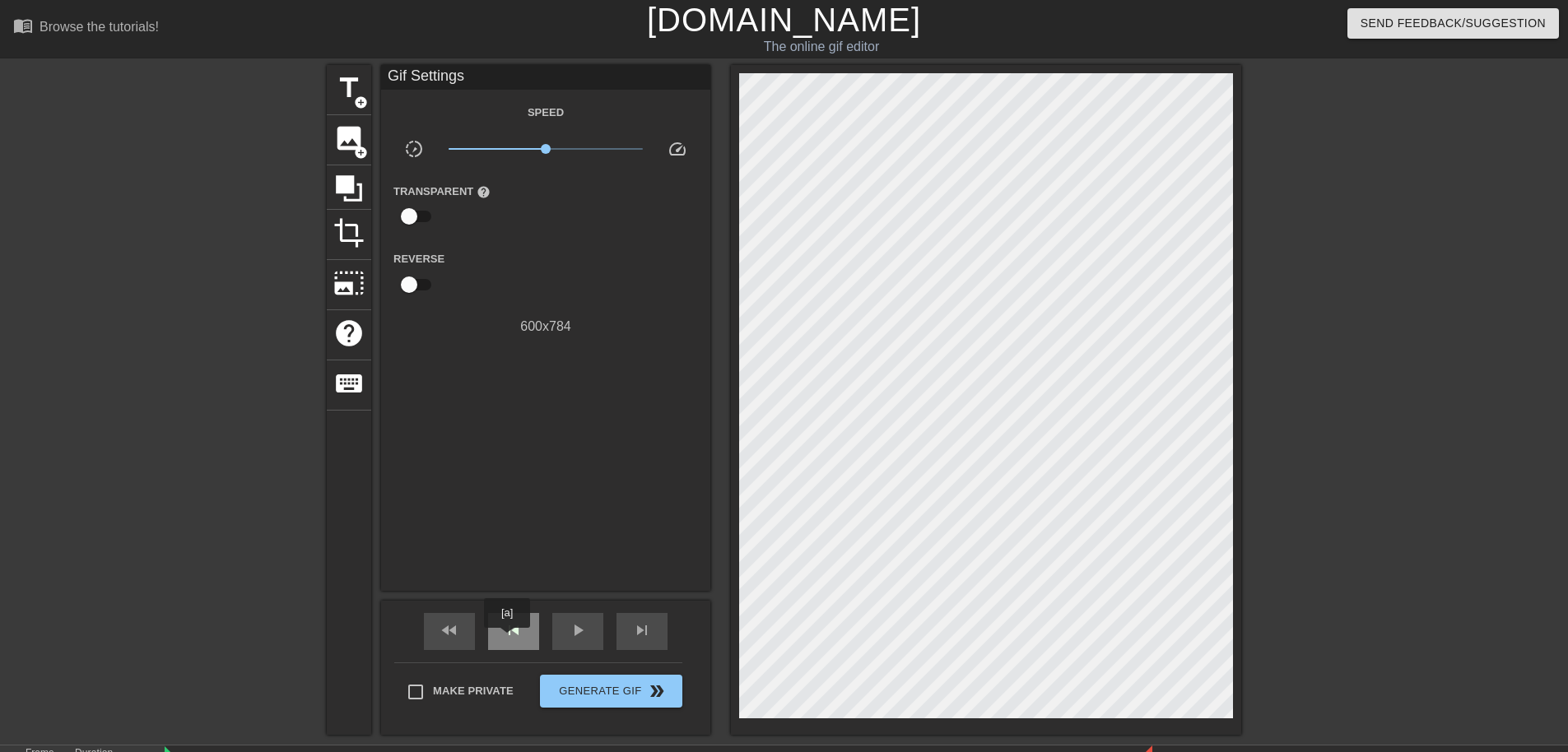
click at [508, 640] on span "skip_previous" at bounding box center [513, 630] width 20 height 20
click at [510, 640] on div "skip_previous" at bounding box center [513, 632] width 51 height 37
click at [510, 640] on span "skip_previous" at bounding box center [513, 630] width 20 height 20
click at [569, 612] on div "fast_rewind skip_previous play_arrow skip_next" at bounding box center [546, 631] width 268 height 61
click at [575, 617] on div "play_arrow" at bounding box center [577, 632] width 51 height 37
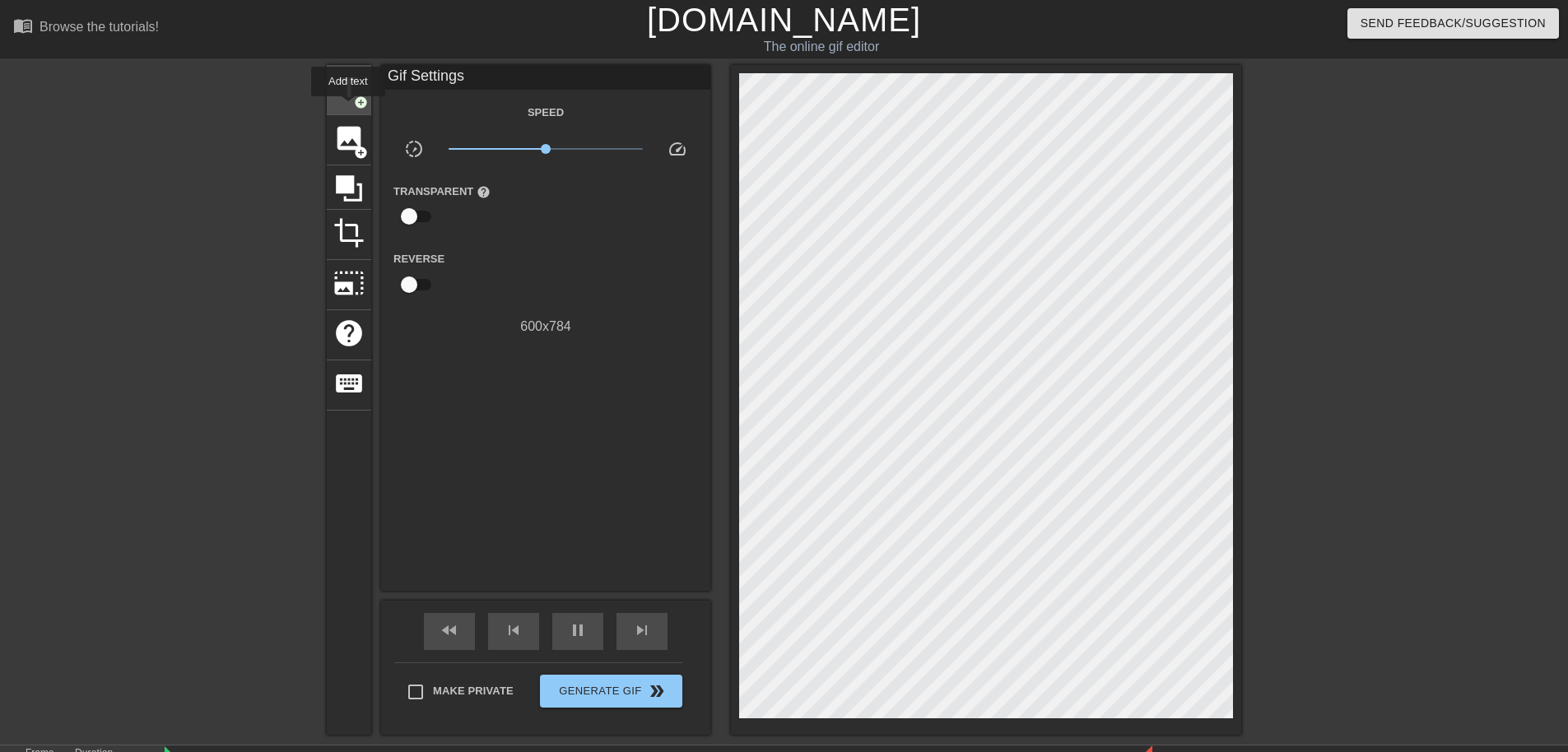
click at [348, 108] on div "title add_circle" at bounding box center [349, 90] width 44 height 50
click at [569, 640] on span "pause" at bounding box center [577, 630] width 20 height 20
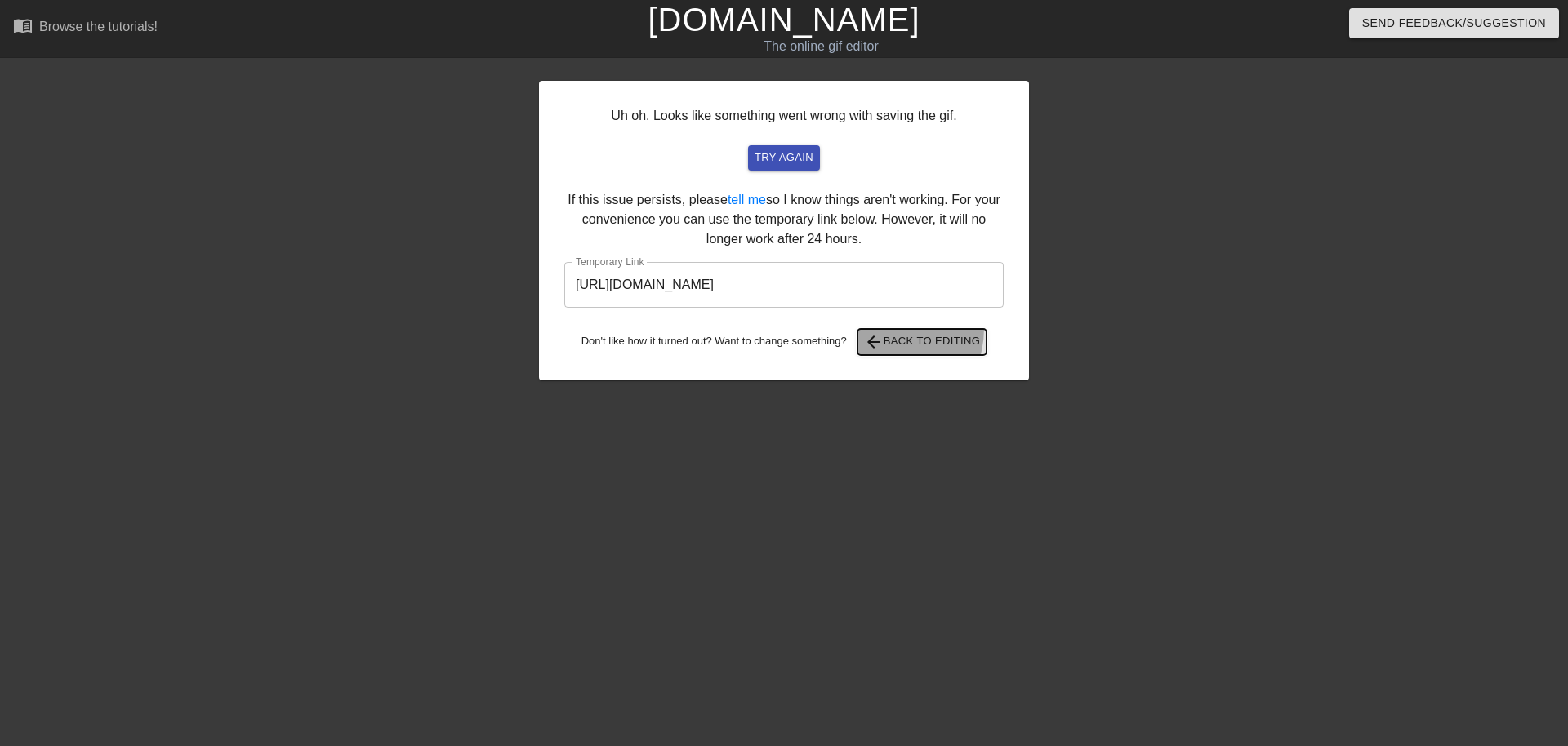
click at [879, 329] on button "arrow_back Back to Editing" at bounding box center [922, 342] width 130 height 26
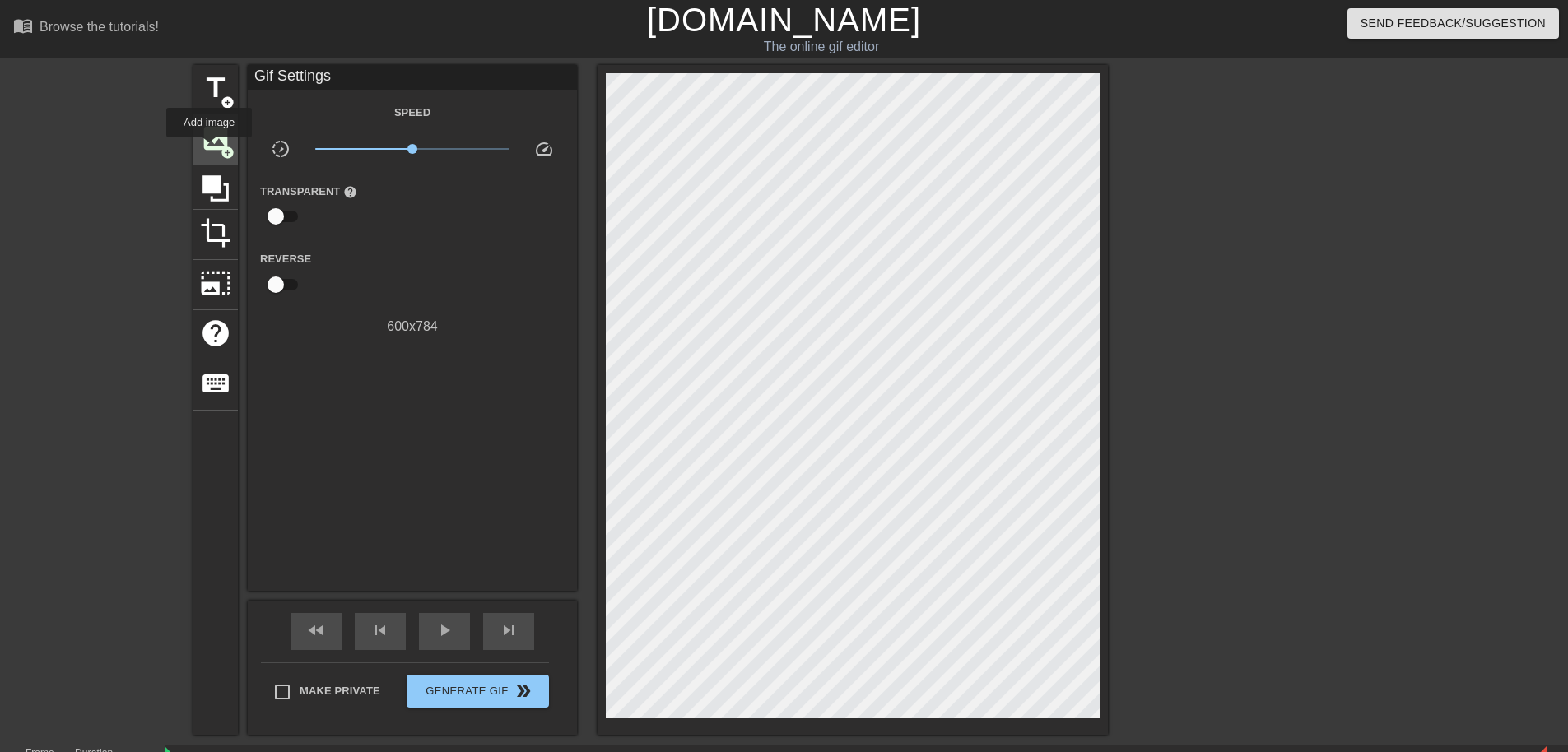
click at [209, 149] on span "image" at bounding box center [215, 138] width 31 height 31
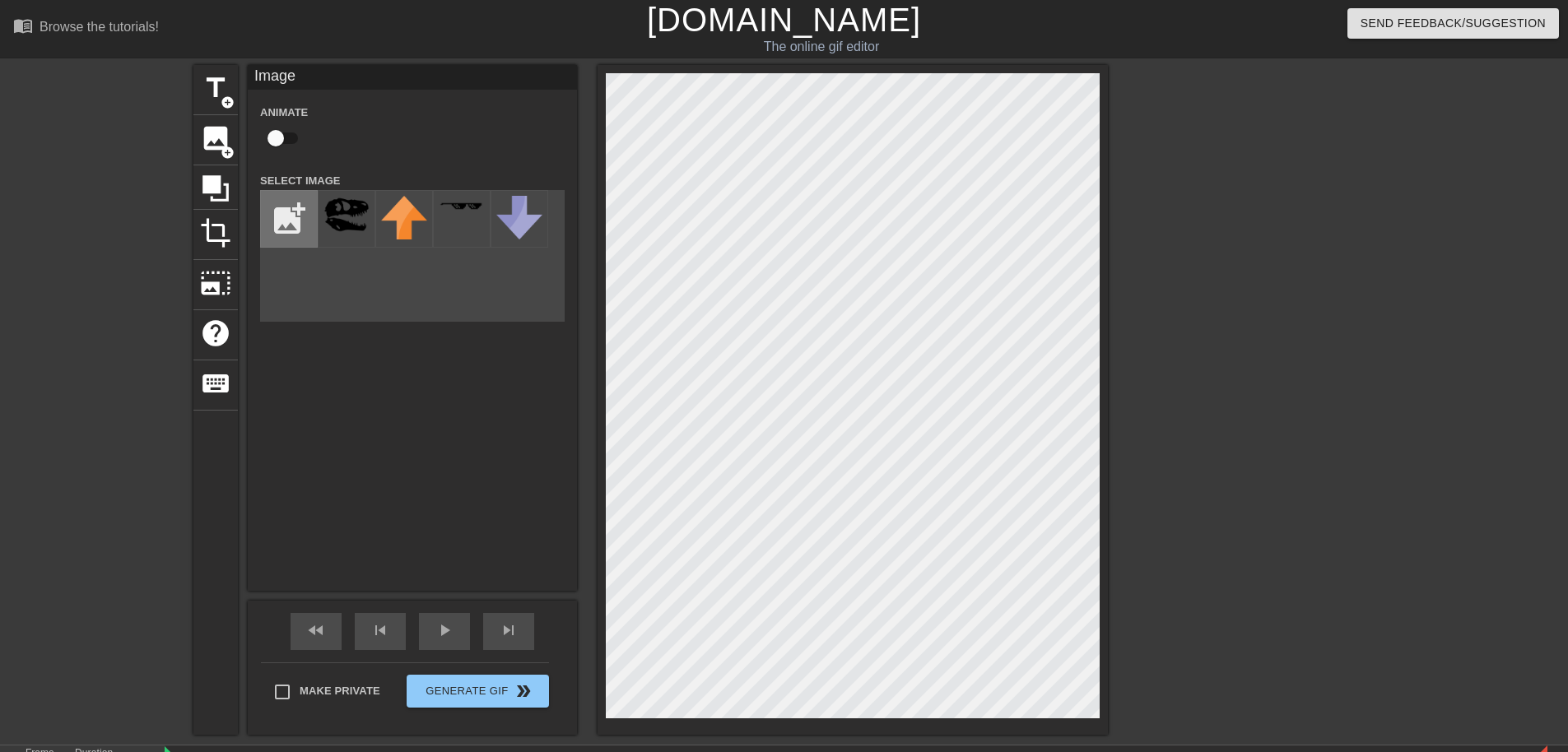
click at [293, 209] on input "file" at bounding box center [289, 219] width 56 height 56
type input "C:\fakepath\Adobe Express - file.png"
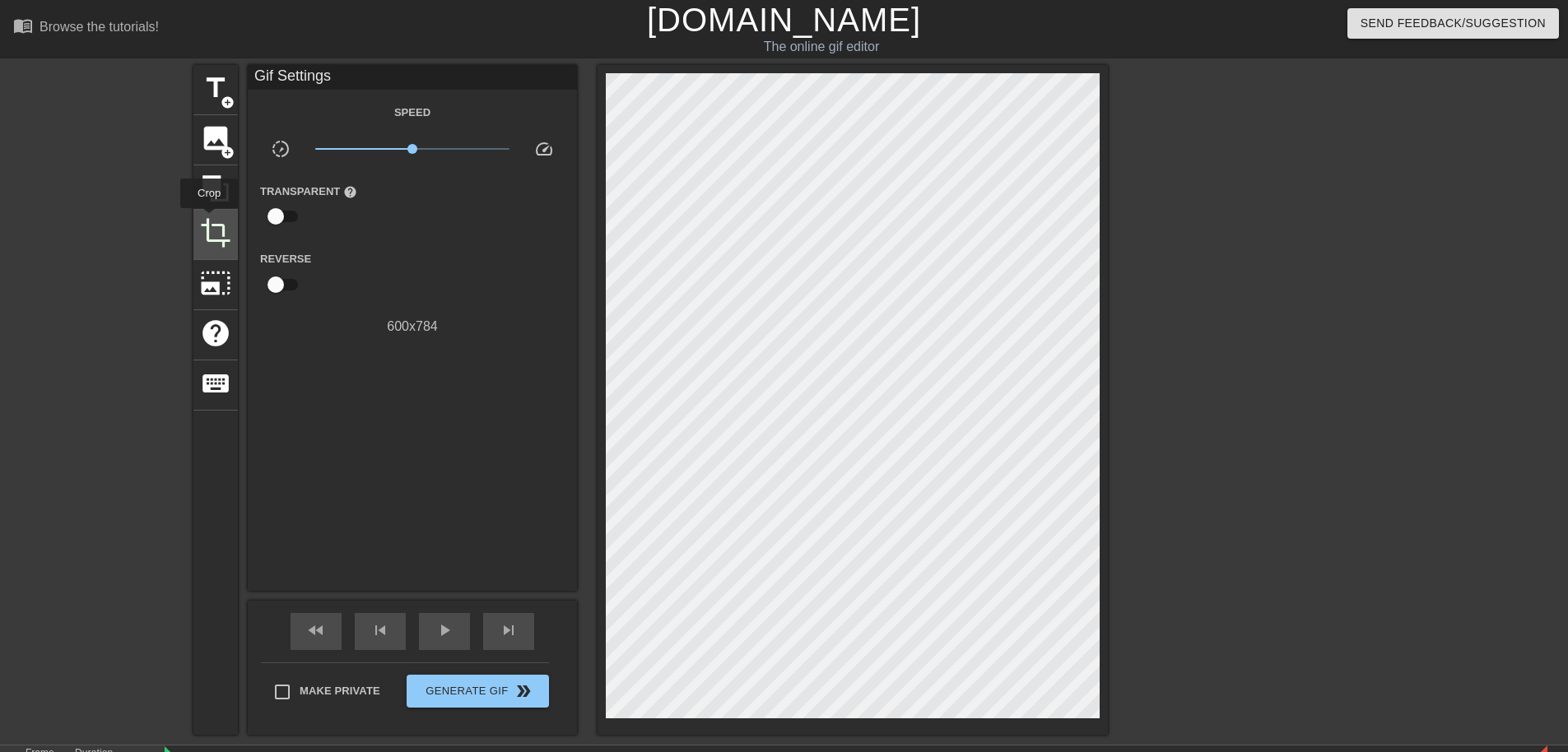
click at [209, 219] on span "crop" at bounding box center [215, 233] width 31 height 31
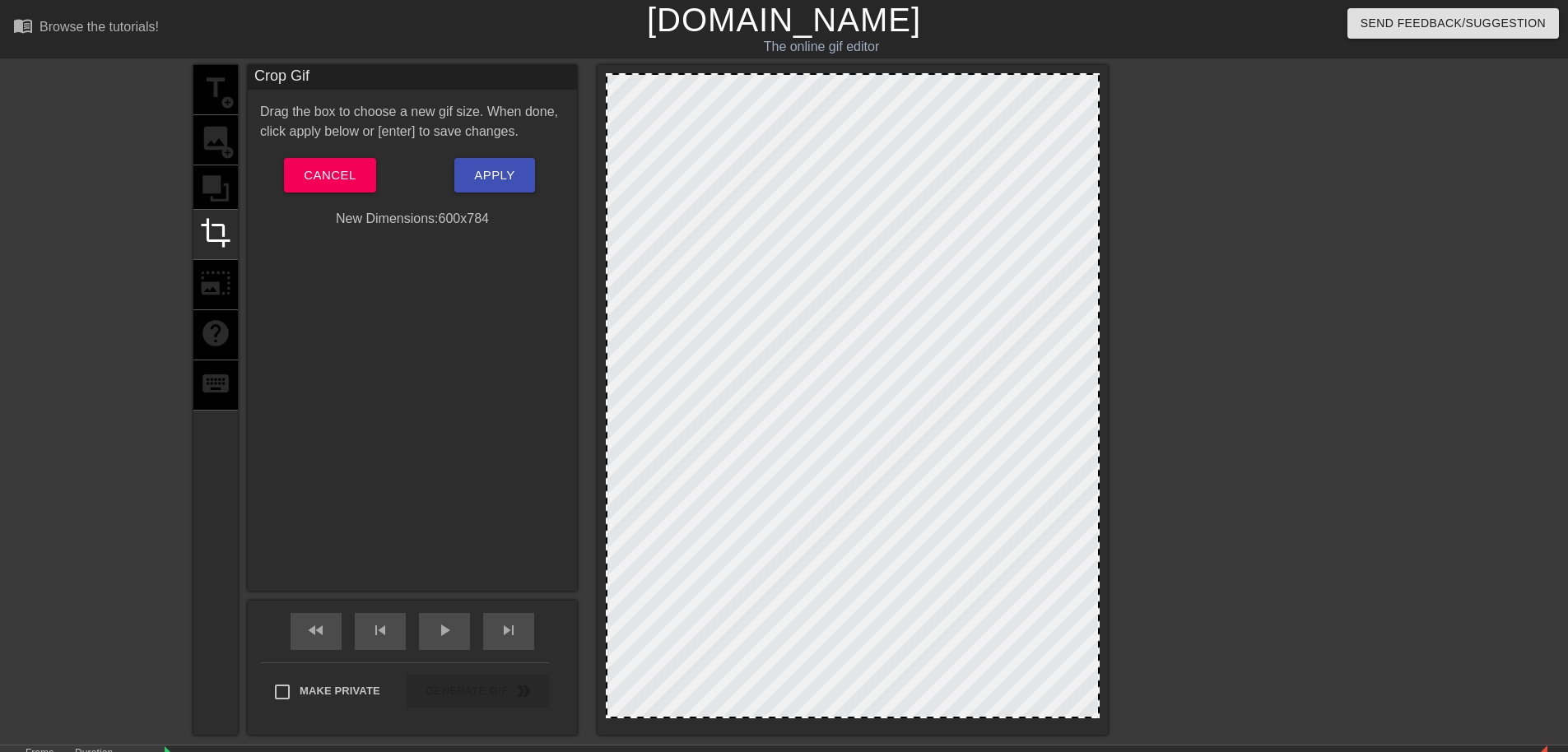
click at [320, 158] on div "Drag the box to choose a new gif size. When done, click apply below or [enter] …" at bounding box center [413, 165] width 305 height 127
click at [307, 169] on span "Cancel" at bounding box center [330, 175] width 52 height 22
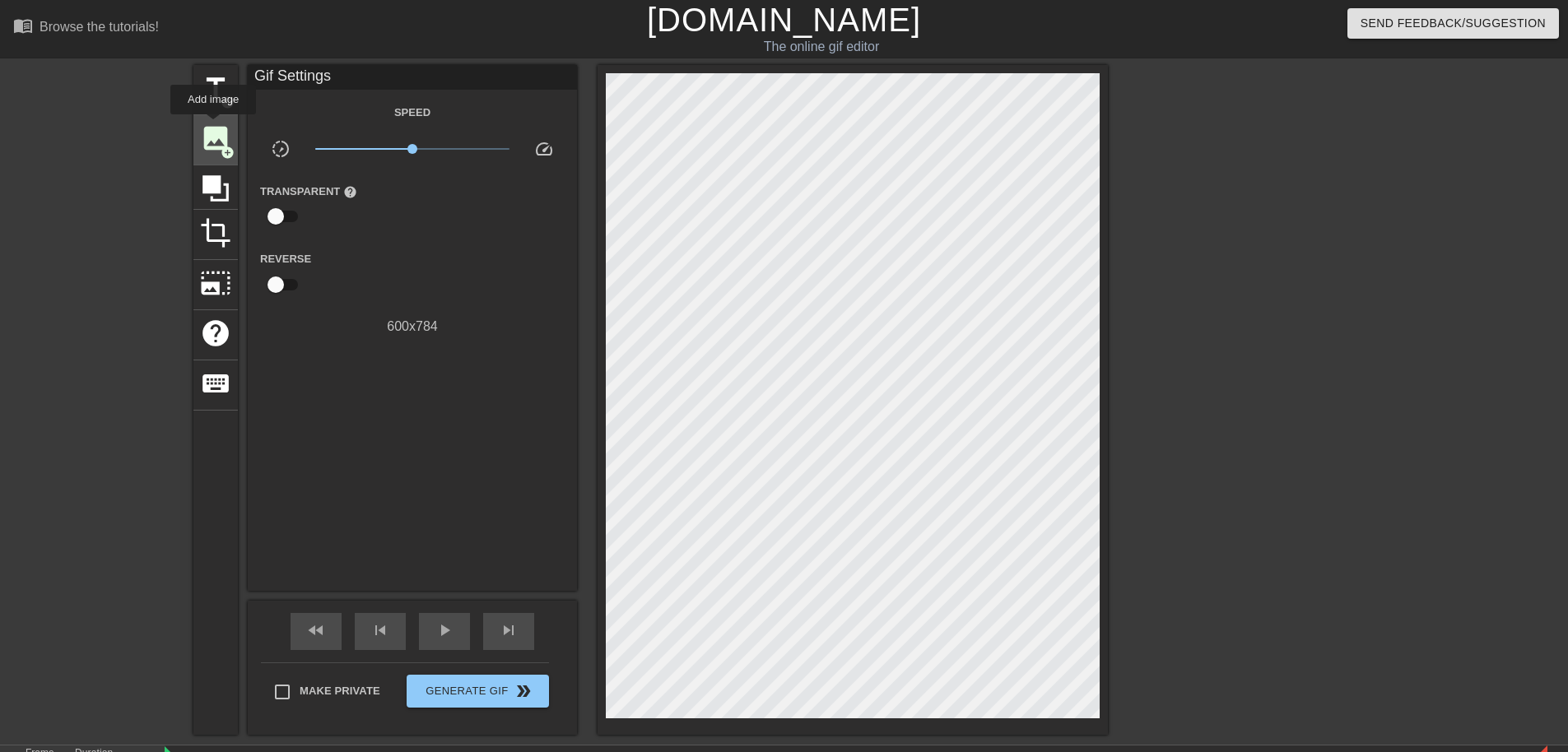
click at [213, 126] on span "image" at bounding box center [215, 138] width 31 height 31
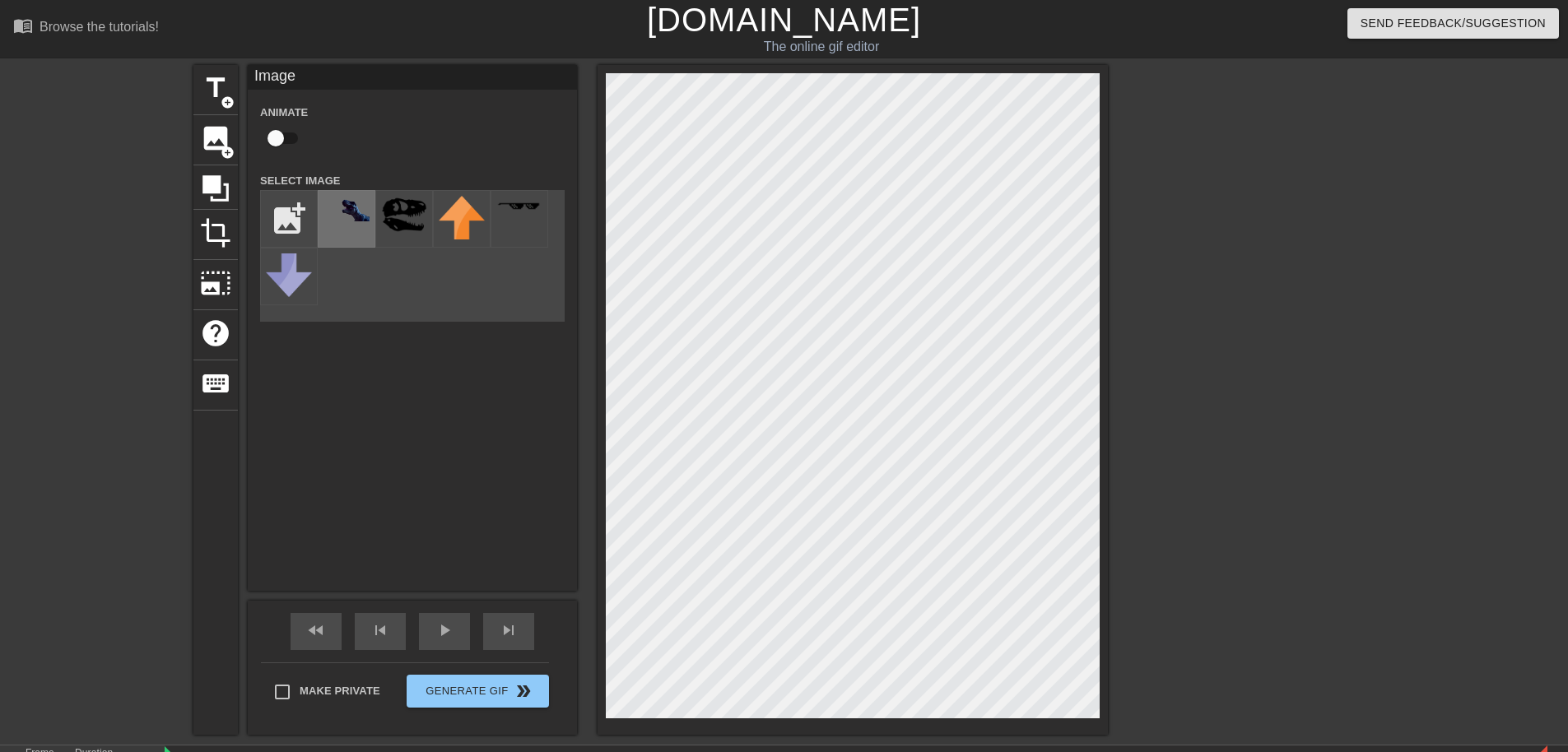
click at [342, 223] on div at bounding box center [346, 219] width 58 height 58
click at [361, 197] on img at bounding box center [346, 208] width 46 height 25
click at [1342, 752] on html "menu_book Browse the tutorials! [DOMAIN_NAME] The online gif editor Send Feedba…" at bounding box center [784, 416] width 1568 height 832
click at [291, 280] on div "title add_circle image add_circle crop photo_size_select_large help keyboard Im…" at bounding box center [651, 400] width 915 height 670
click at [206, 93] on span "title" at bounding box center [215, 88] width 31 height 31
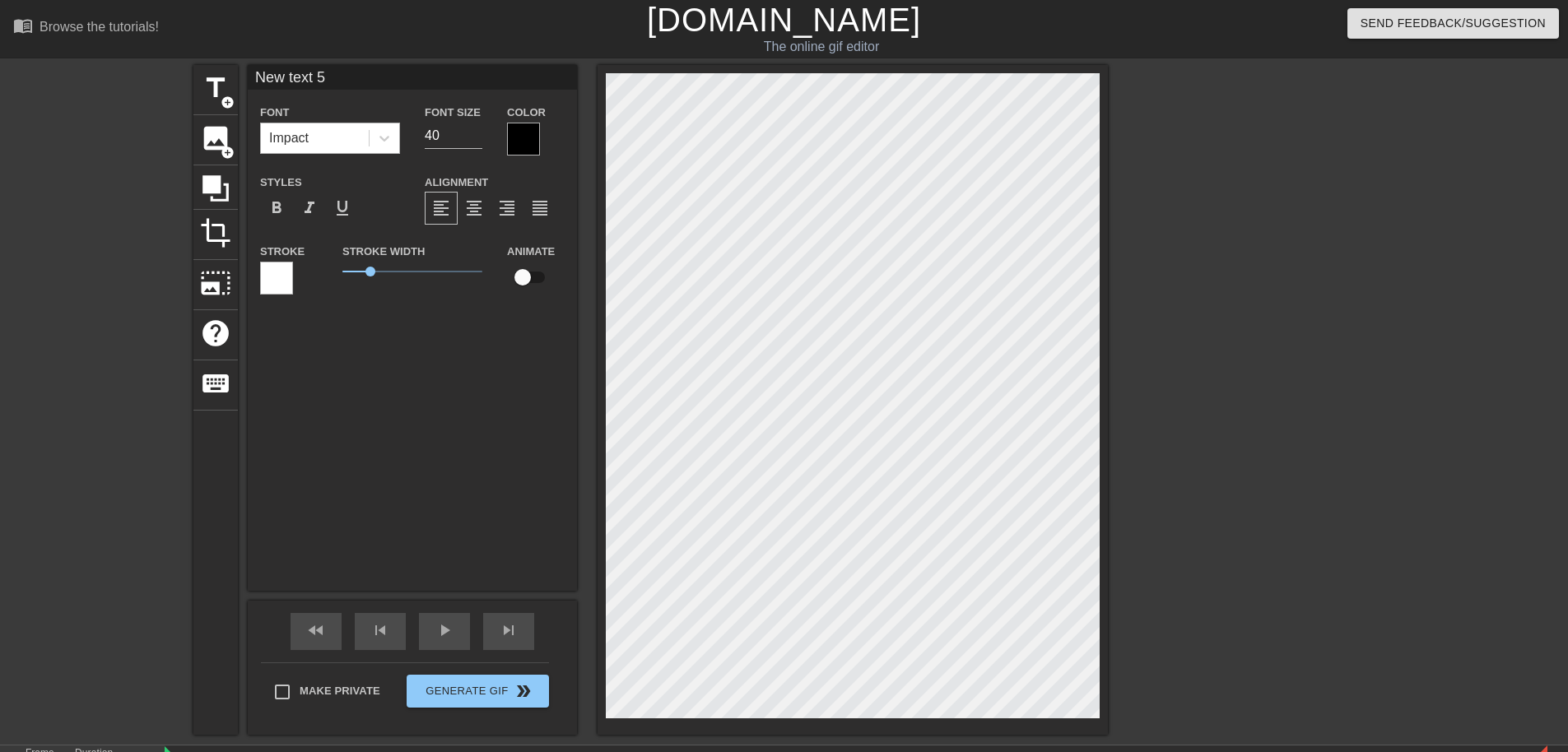
click at [293, 132] on div "Impact" at bounding box center [289, 138] width 40 height 20
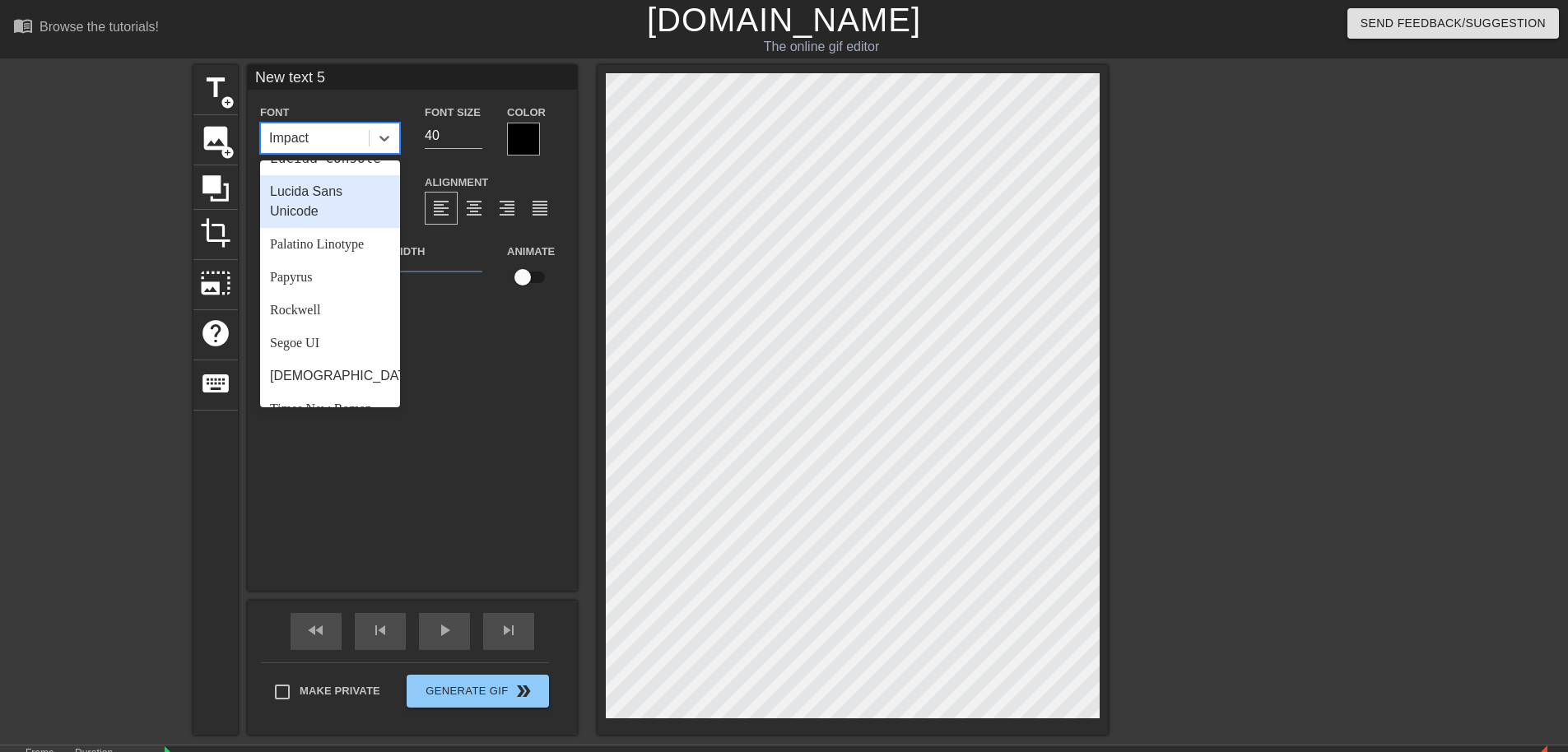
scroll to position [589, 0]
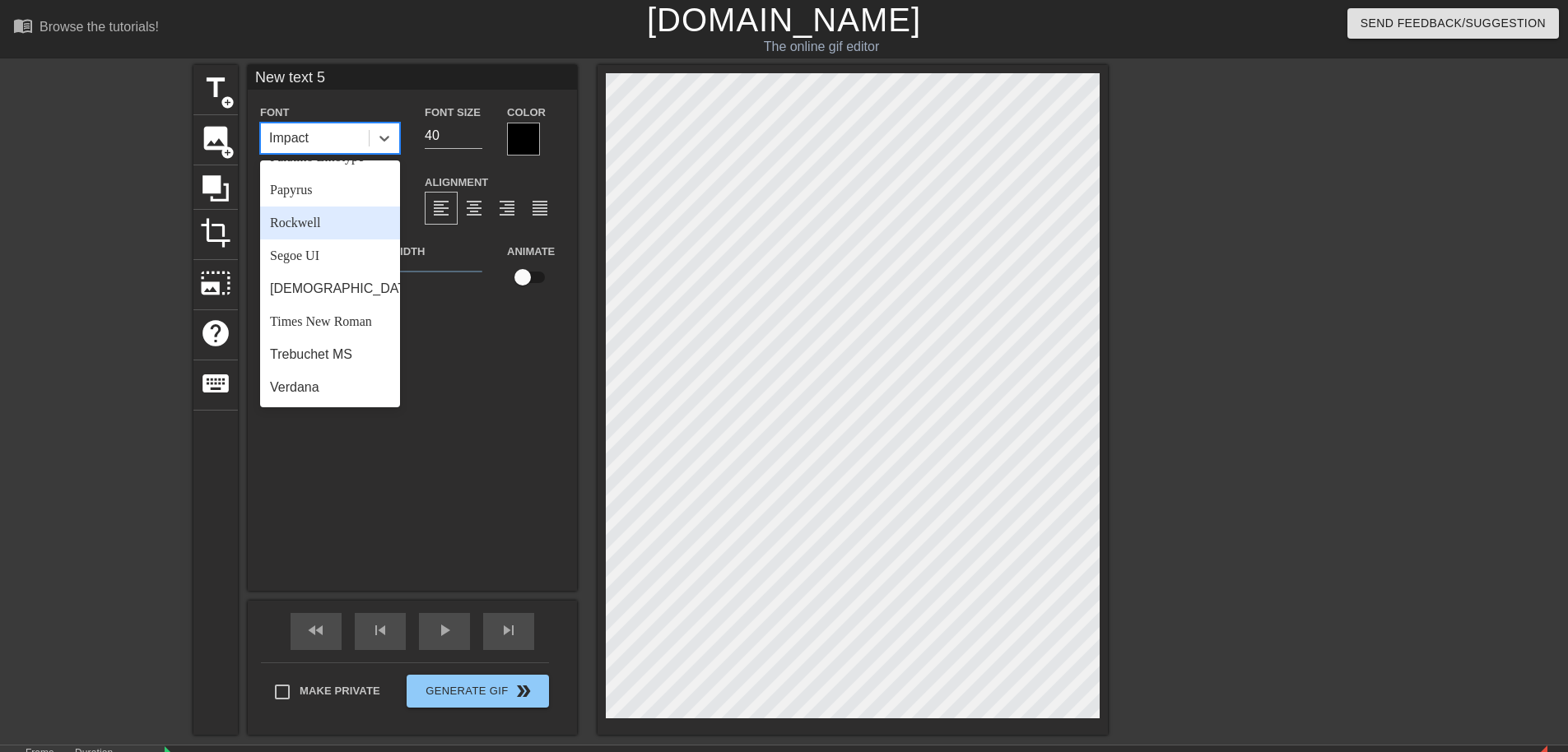
click at [284, 229] on div "Rockwell" at bounding box center [331, 223] width 140 height 33
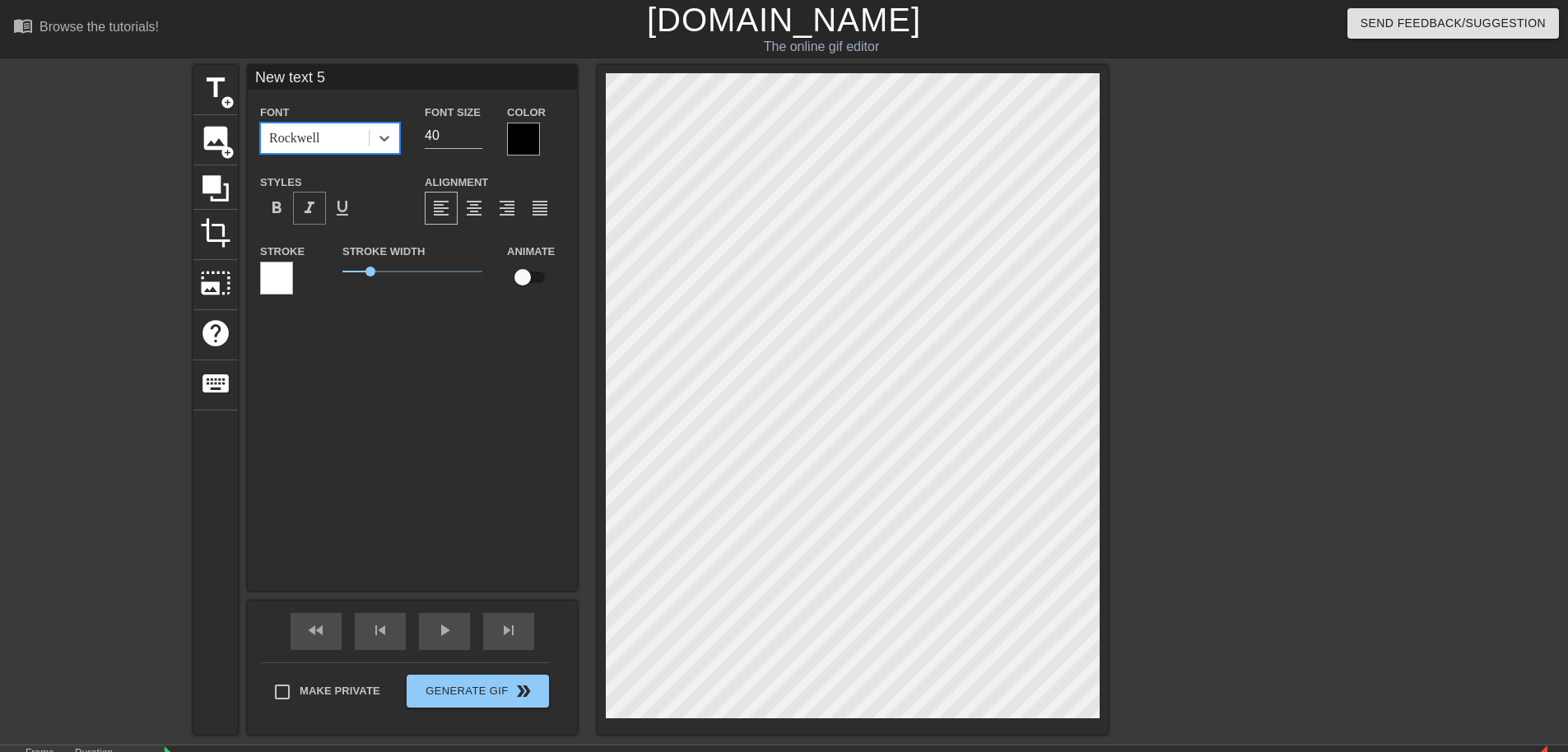
click at [305, 202] on span "format_italic" at bounding box center [309, 208] width 20 height 20
type input "New text"
type textarea "New text"
type input "New text"
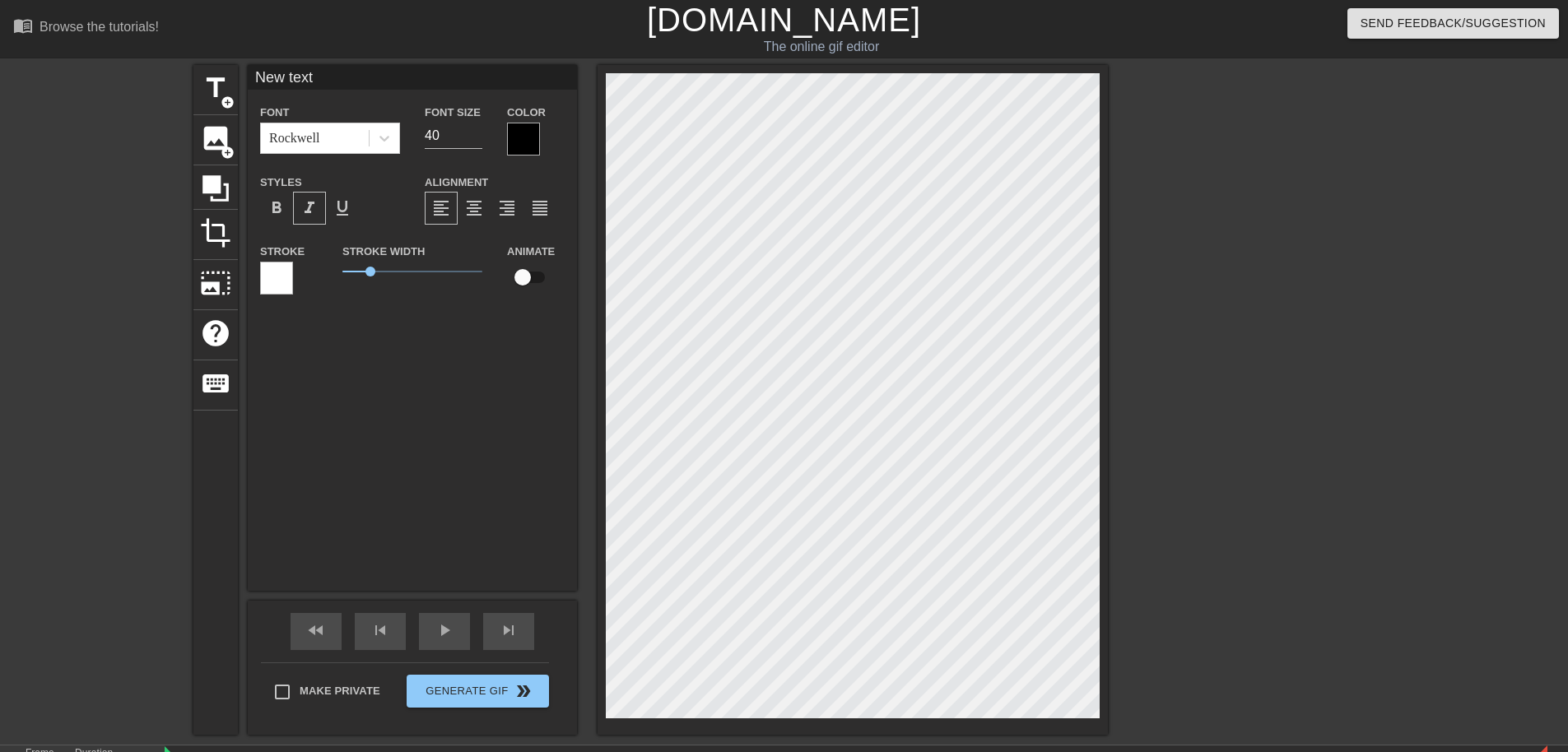
type textarea "New text"
type input "New tex"
type textarea "New tex"
type input "New te"
type textarea "New te"
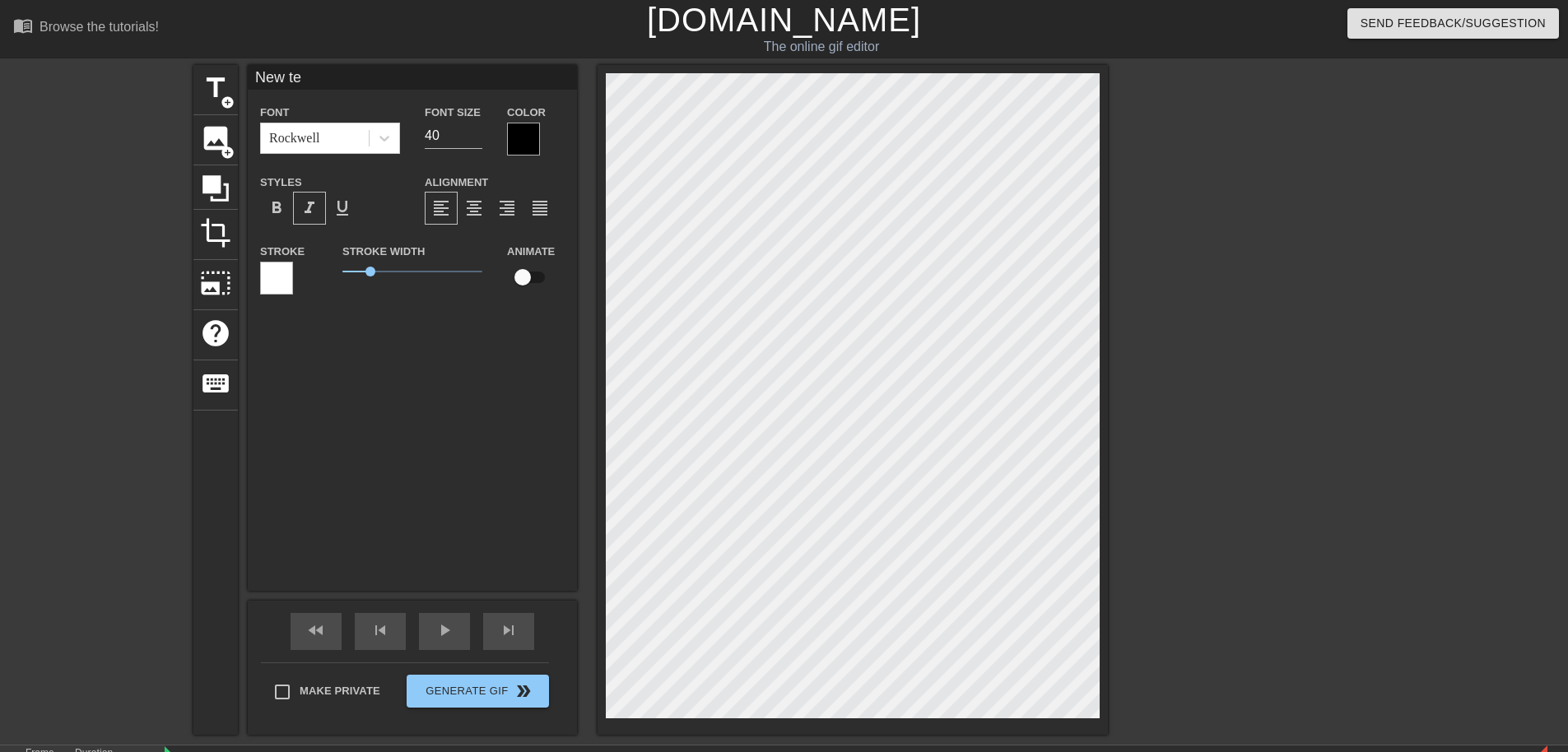
type input "New t"
type textarea "New t"
type input "New"
type textarea "New"
type input "New"
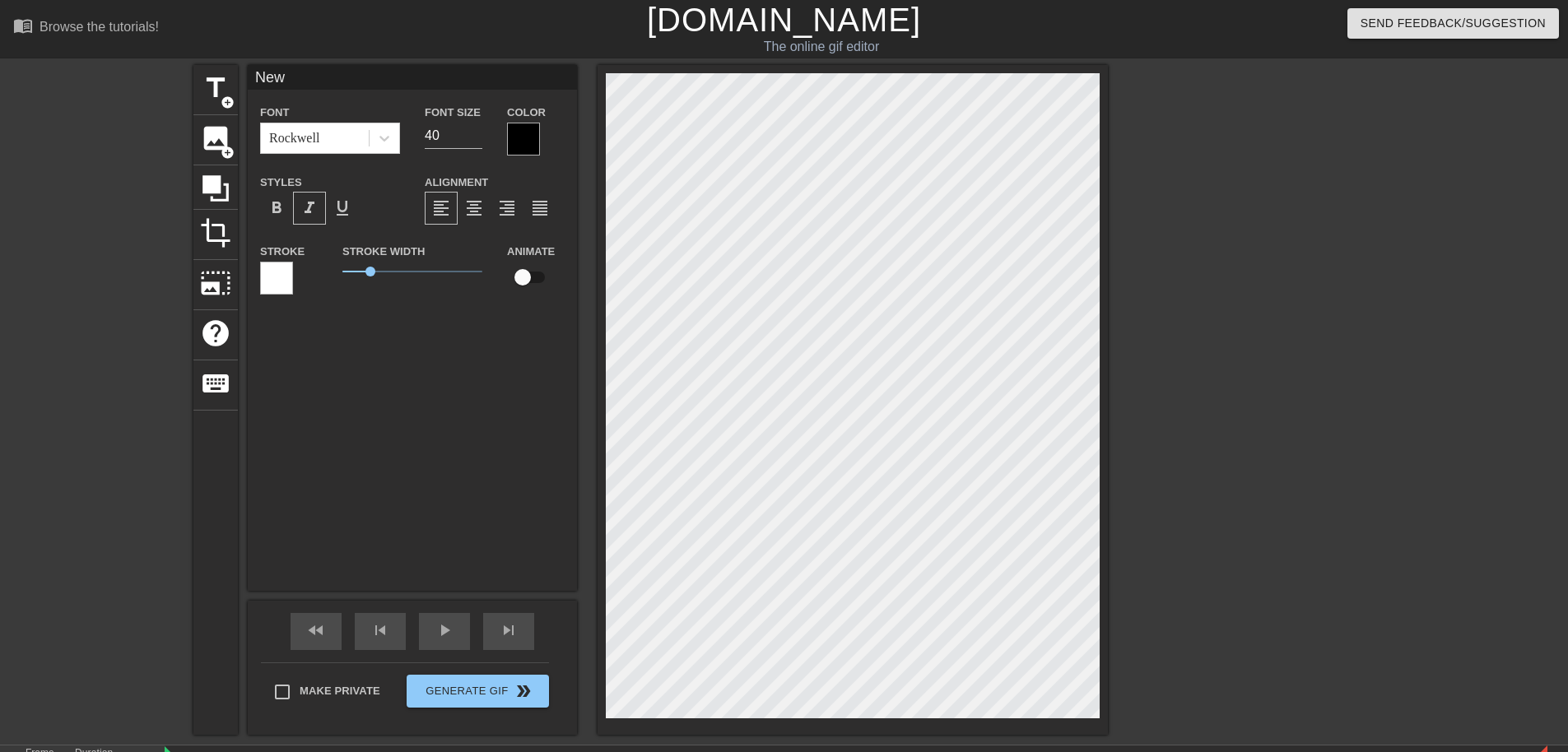
type textarea "Ne"
type input "N"
type textarea "N"
type input "T"
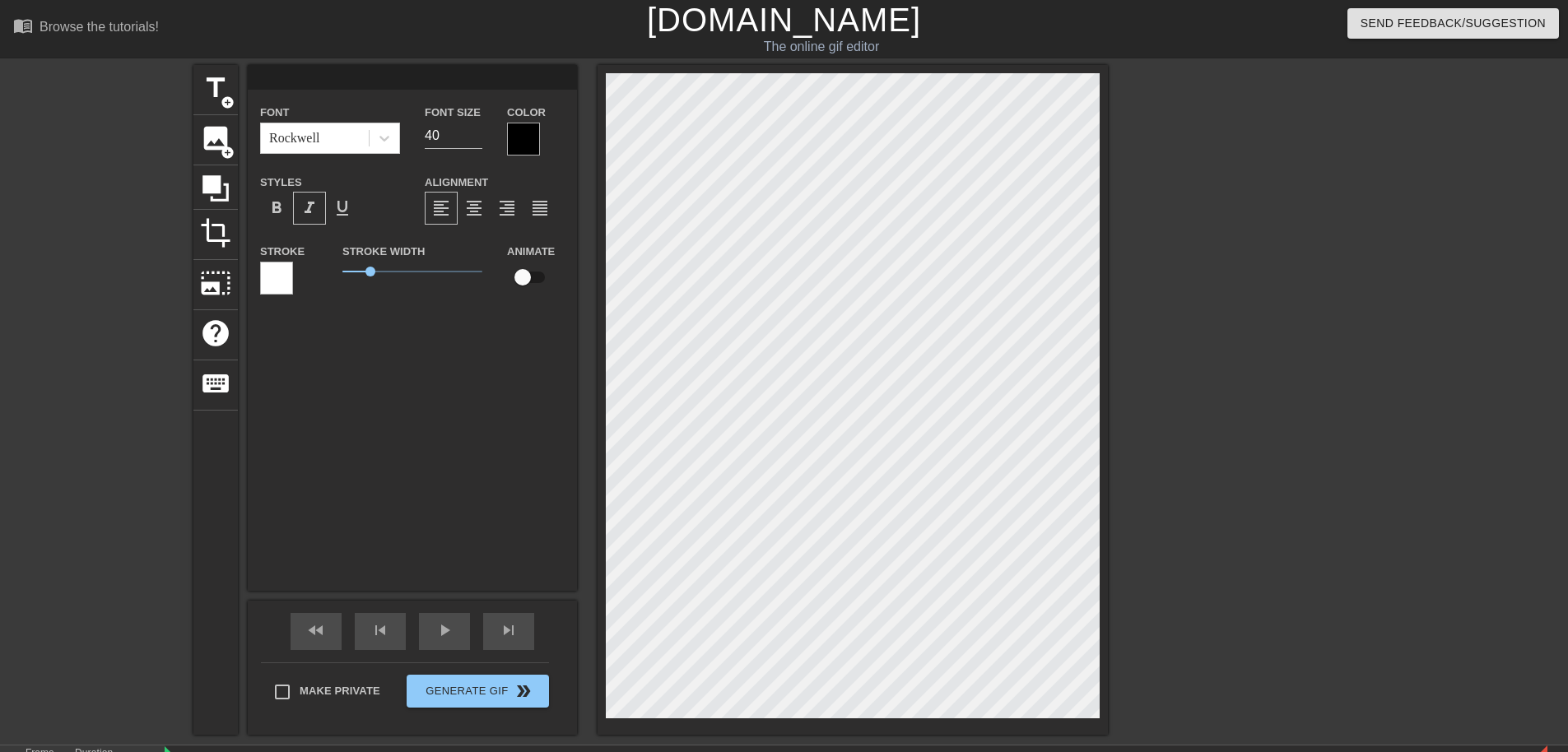
type textarea "T"
type input "Th"
type textarea "Th"
type input "The"
type textarea "The"
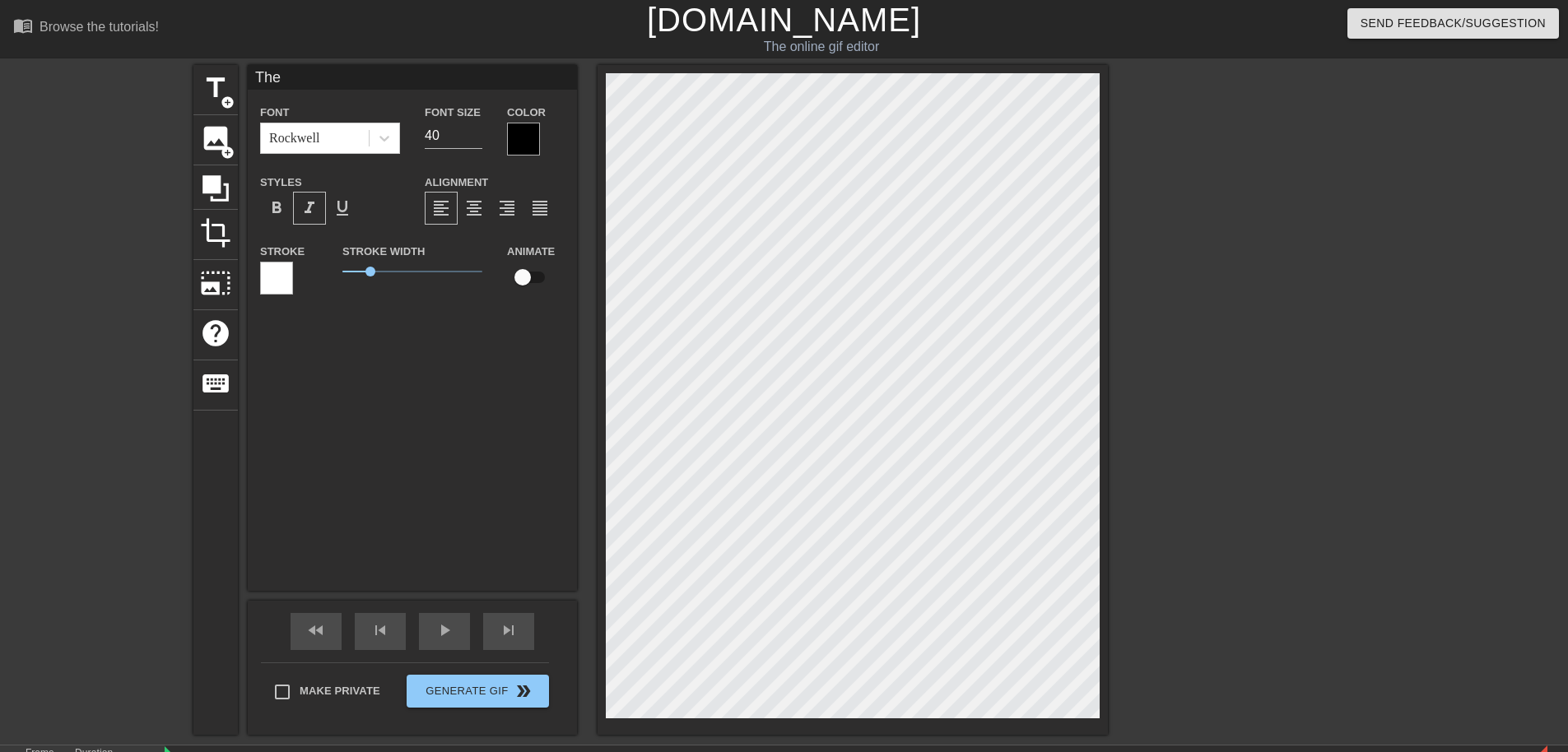
type input "TheR"
type textarea "TheR"
type input "TheRe"
type textarea "TheRe"
type input "TheRex"
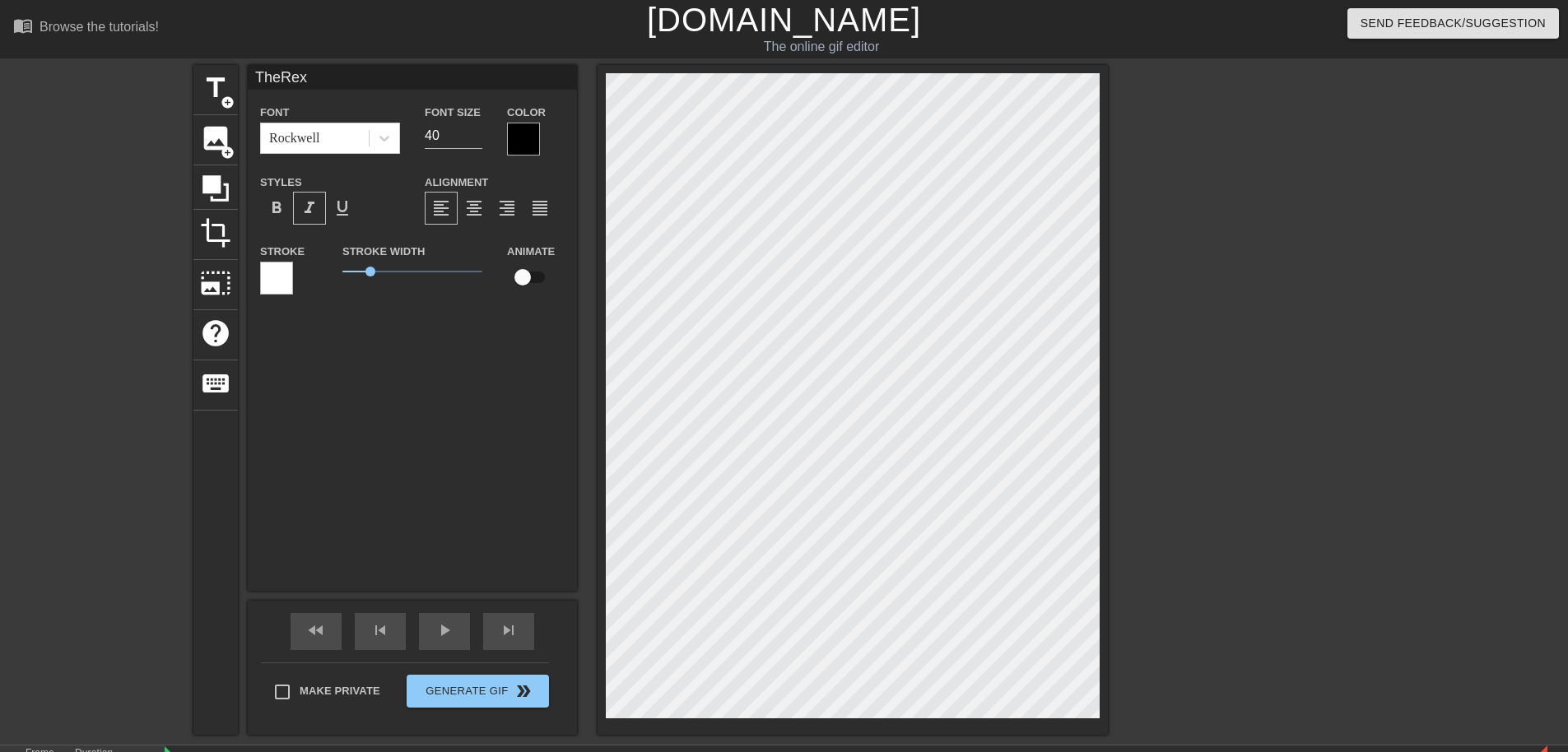
type textarea "TheRex"
click at [270, 260] on div "Stroke" at bounding box center [289, 268] width 58 height 54
click at [271, 286] on div at bounding box center [277, 279] width 33 height 33
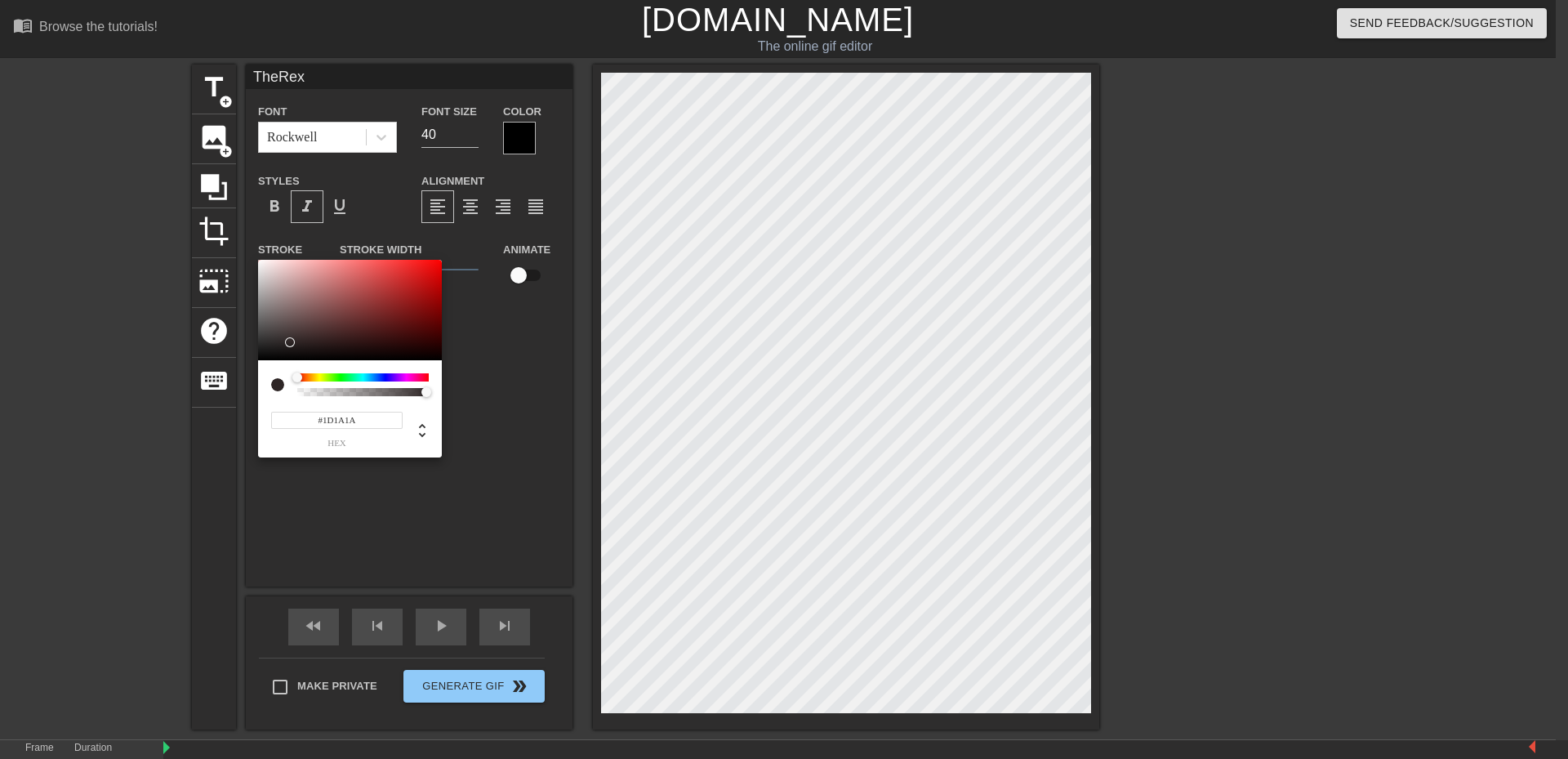
type input "#000000"
drag, startPoint x: 288, startPoint y: 340, endPoint x: 302, endPoint y: 409, distance: 70.4
click at [254, 393] on div "#000000 hex" at bounding box center [784, 380] width 1568 height 759
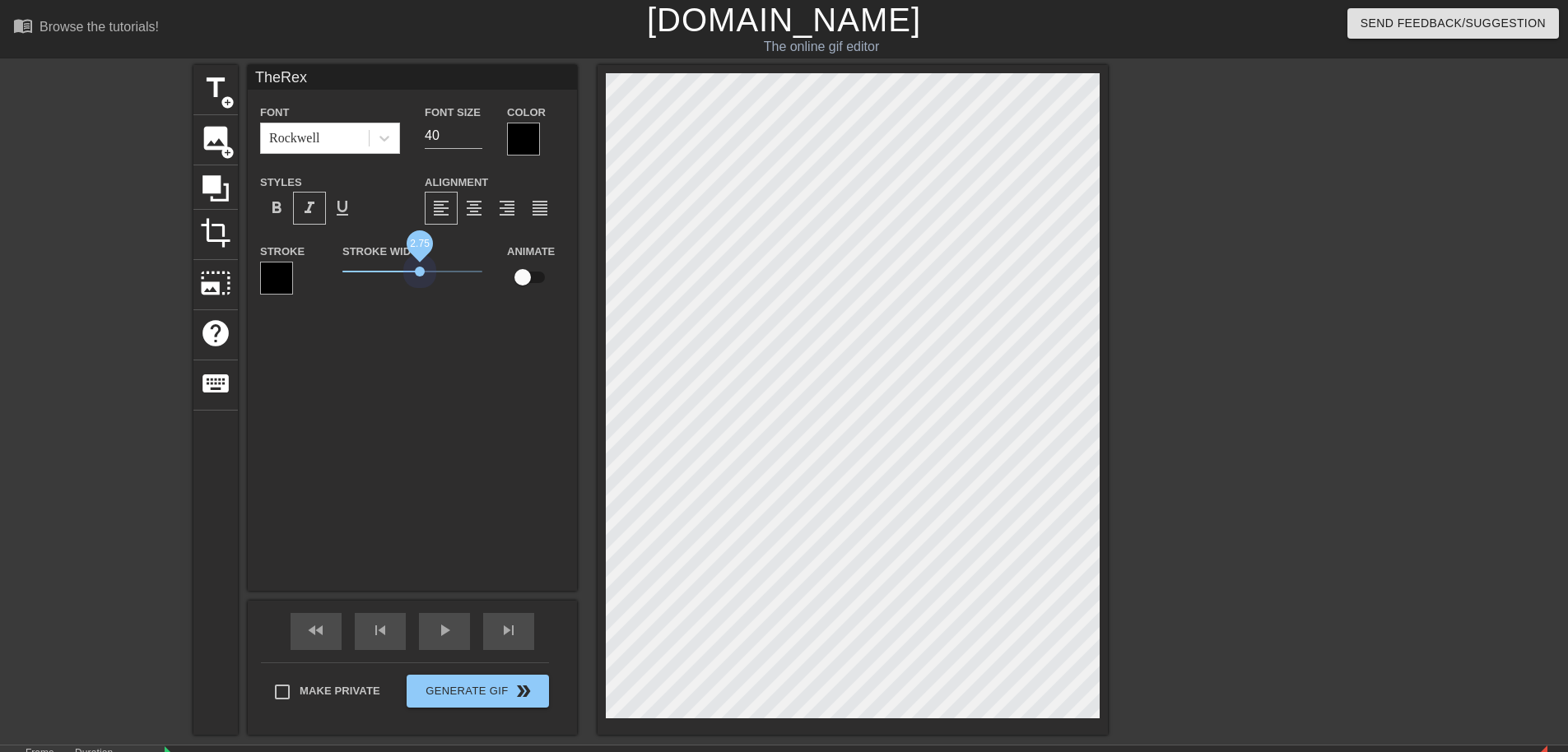
drag, startPoint x: 381, startPoint y: 268, endPoint x: 420, endPoint y: 280, distance: 40.8
click at [420, 280] on span "2.75" at bounding box center [413, 272] width 140 height 20
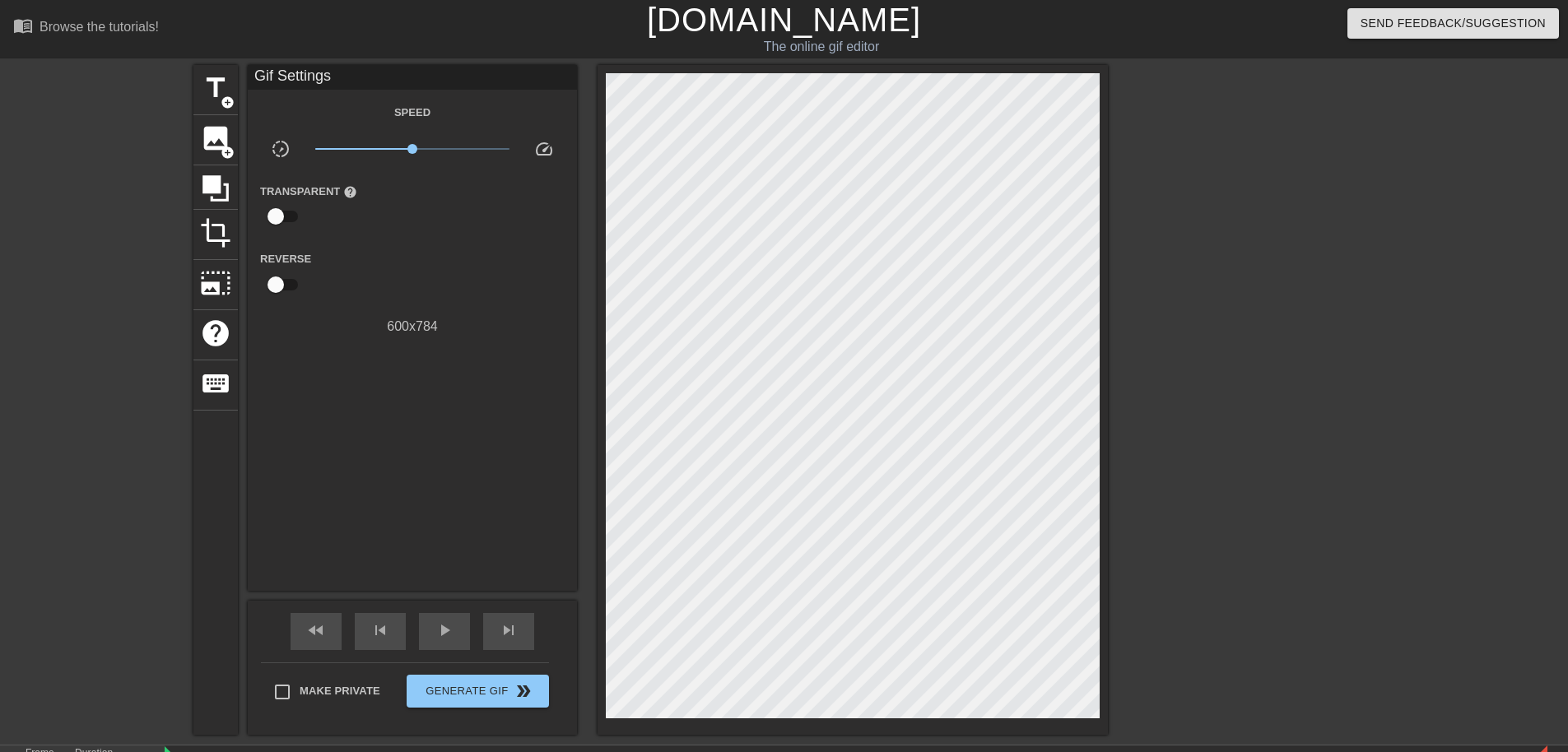
click at [1266, 481] on div at bounding box center [1250, 312] width 247 height 494
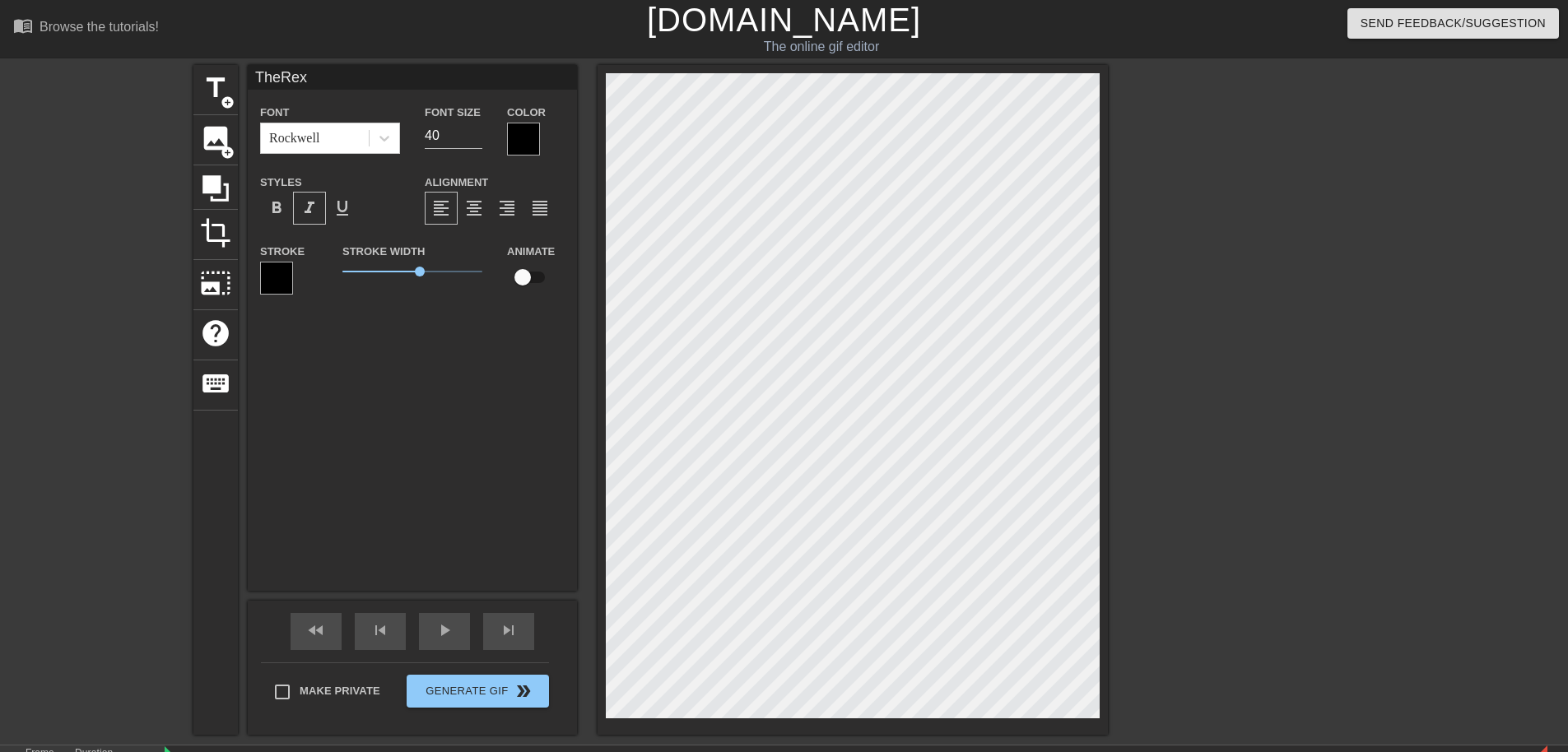
drag, startPoint x: 1417, startPoint y: 504, endPoint x: 1406, endPoint y: 508, distance: 11.7
click at [1407, 504] on div "title add_circle image add_circle crop photo_size_select_large help keyboard Th…" at bounding box center [784, 400] width 1568 height 670
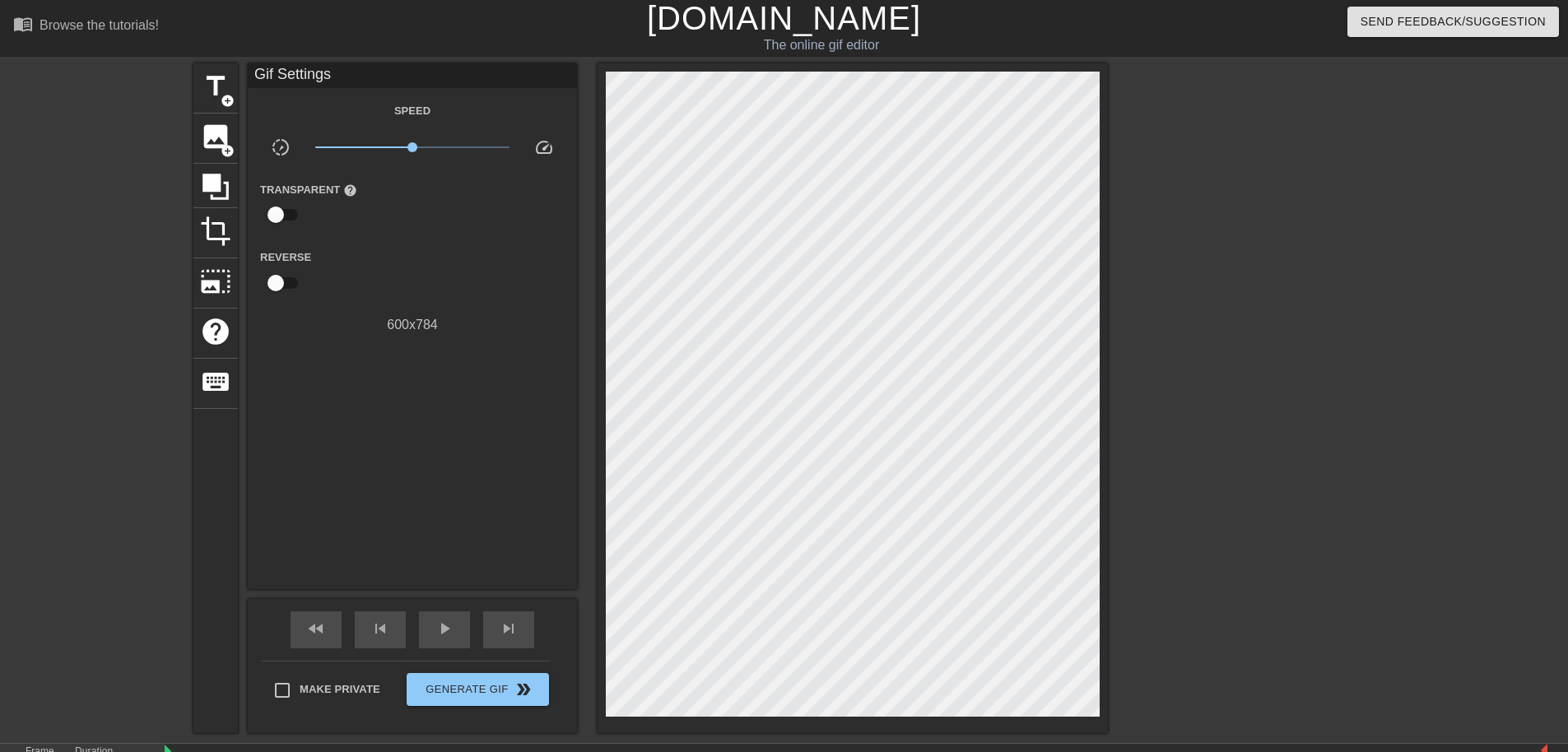
scroll to position [0, 0]
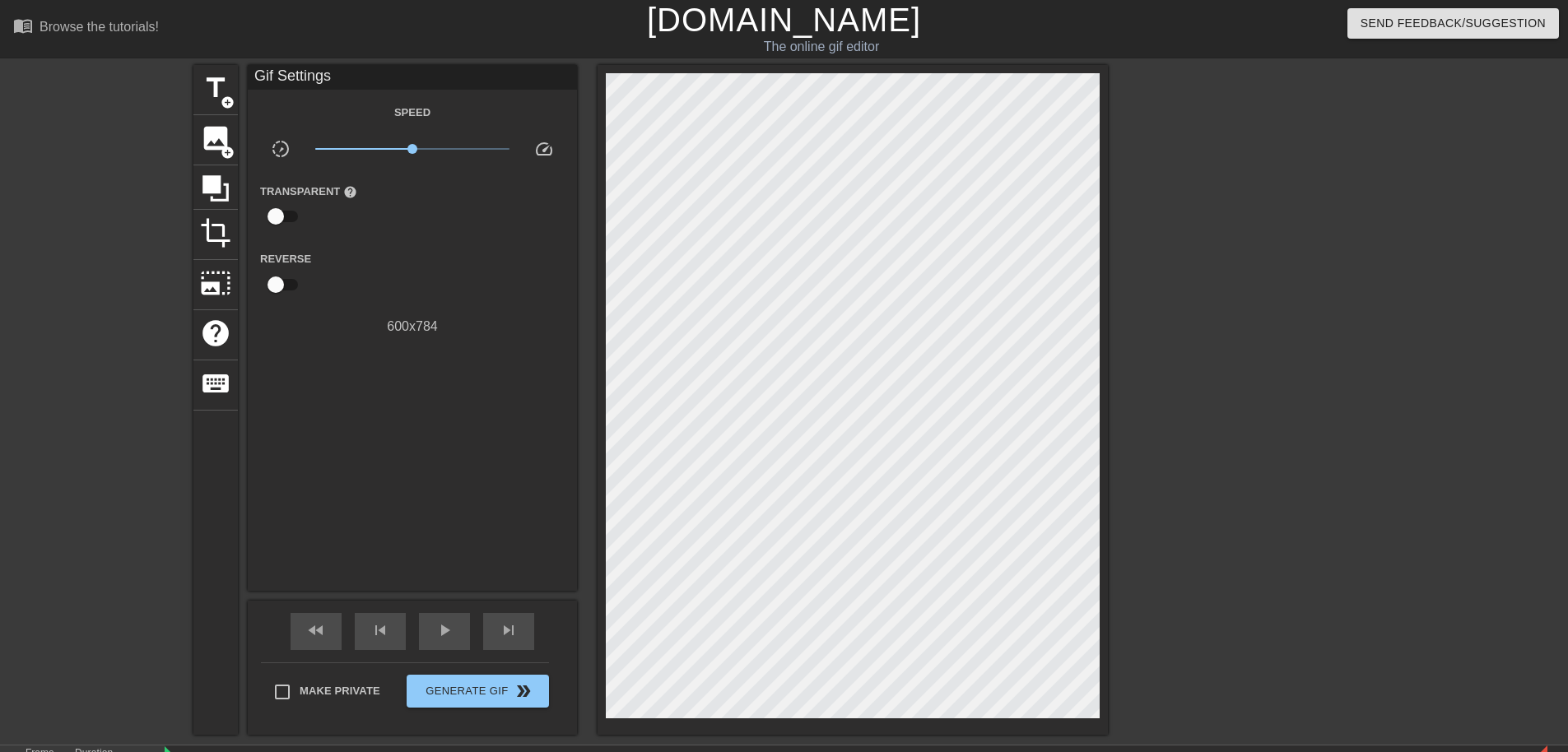
click at [1287, 505] on div at bounding box center [1250, 312] width 247 height 494
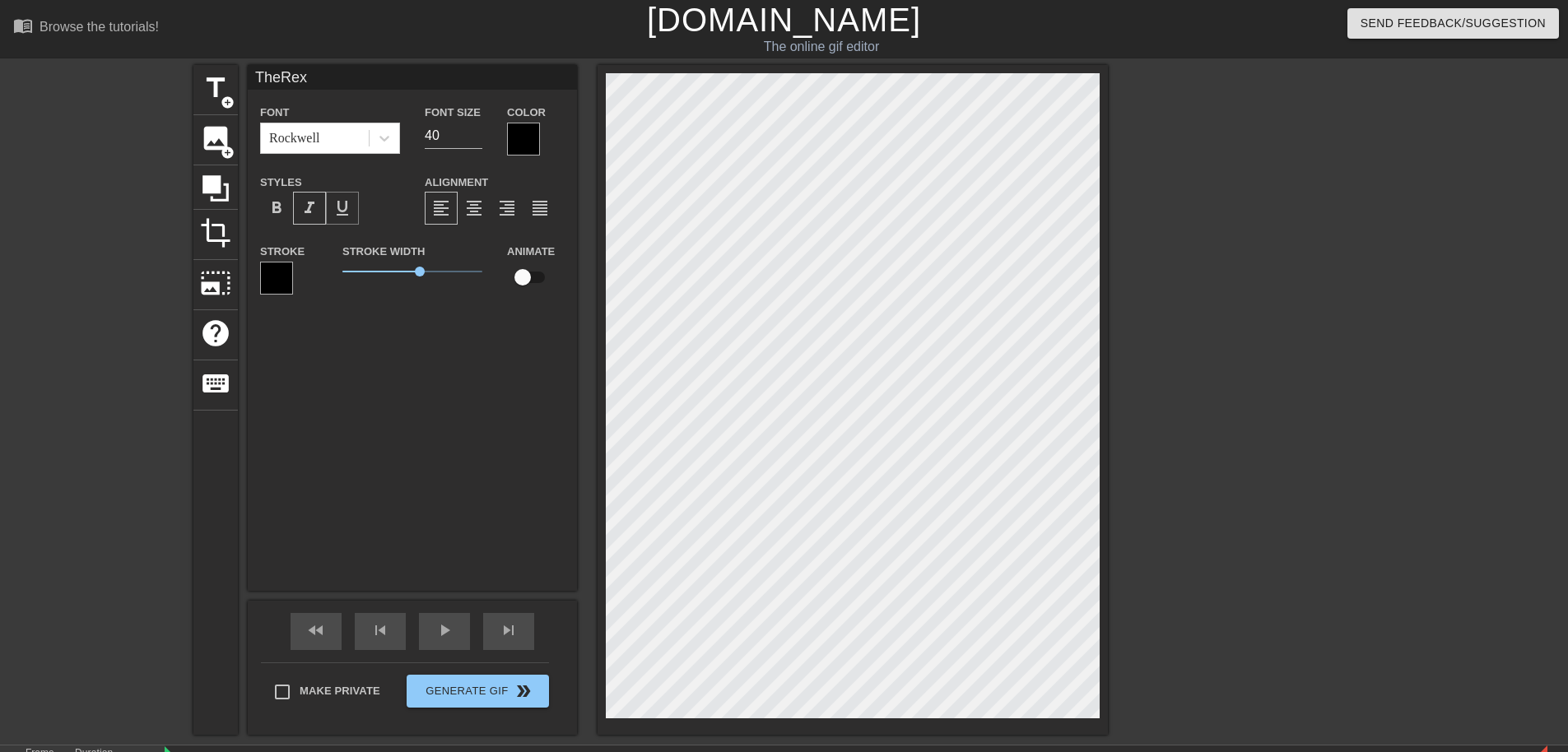
click at [344, 215] on span "format_underline" at bounding box center [342, 208] width 20 height 20
click at [1319, 440] on div at bounding box center [1250, 312] width 247 height 494
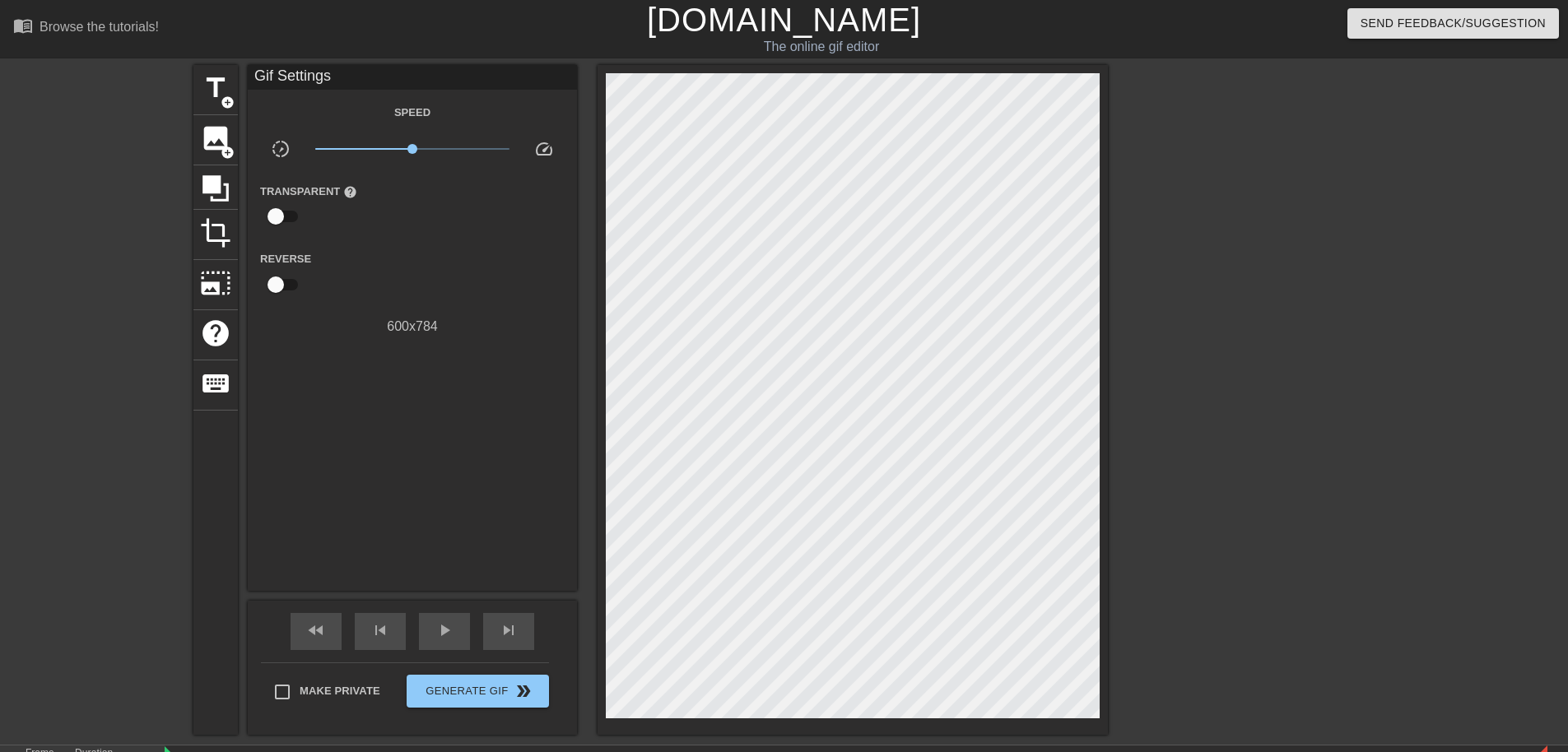
drag, startPoint x: 1250, startPoint y: 167, endPoint x: 1243, endPoint y: 173, distance: 9.2
click at [1243, 167] on div at bounding box center [1250, 312] width 247 height 494
click at [1373, 363] on div at bounding box center [1250, 312] width 247 height 494
click at [437, 691] on span "Generate Gif double_arrow" at bounding box center [478, 691] width 129 height 20
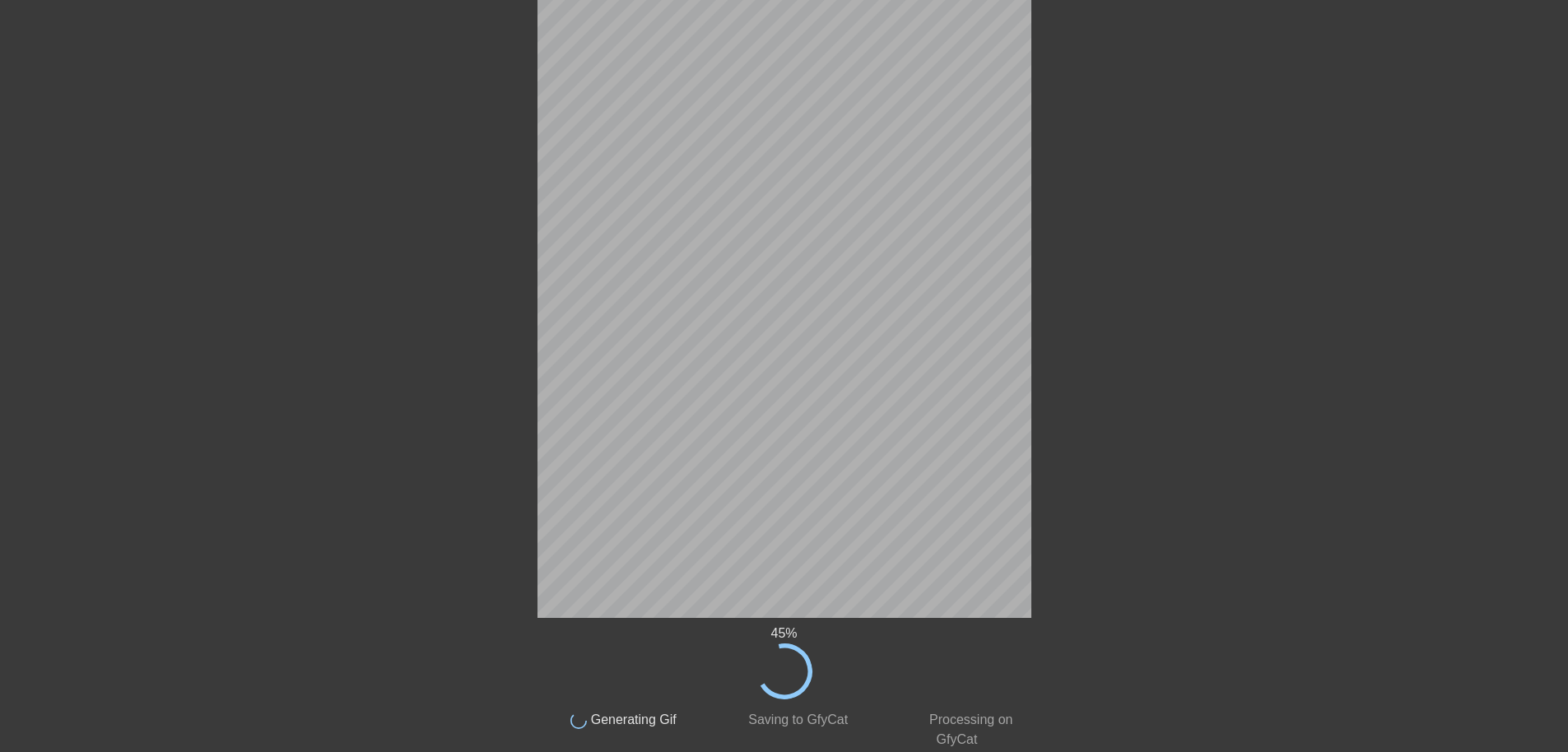
scroll to position [95, 0]
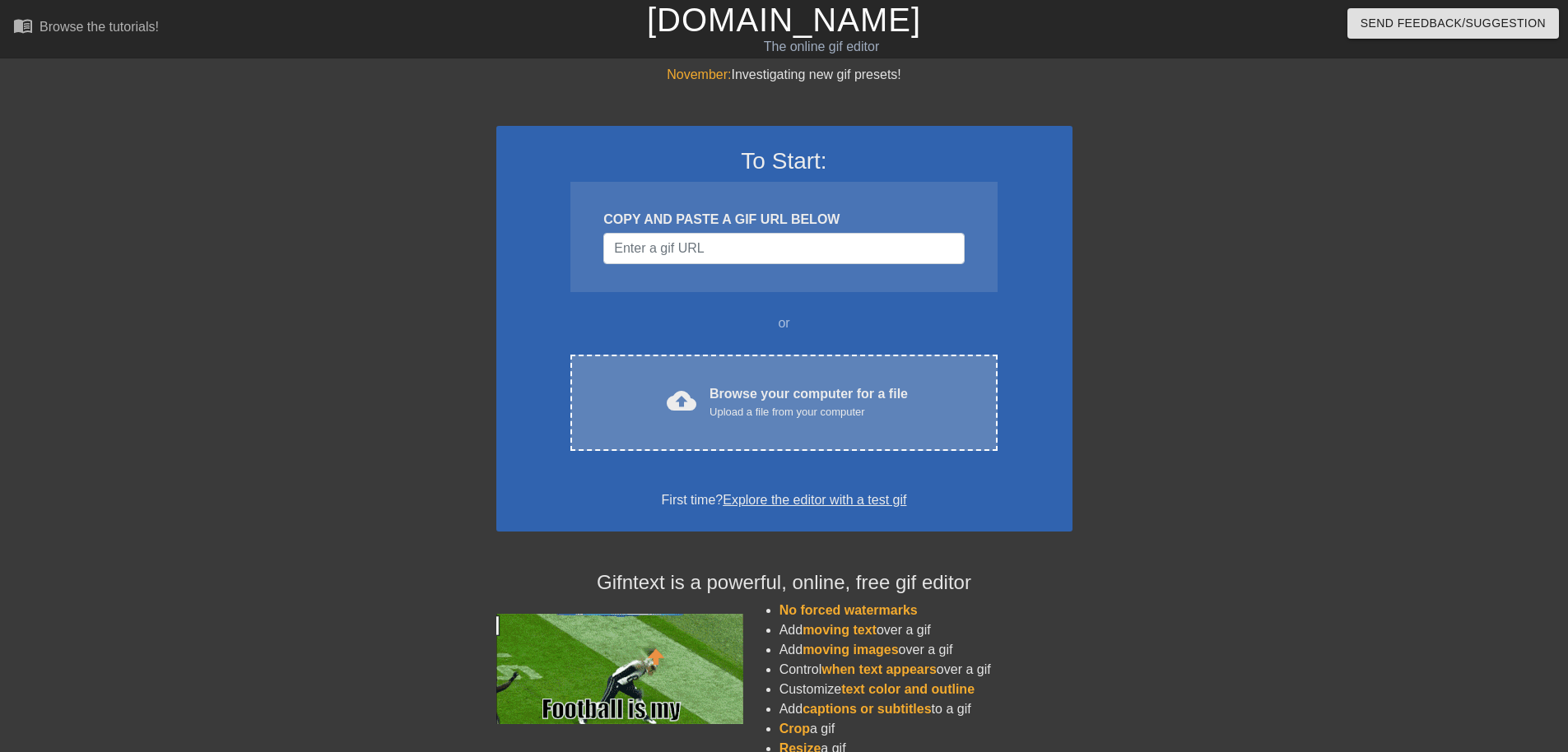
click at [888, 416] on div "Upload a file from your computer" at bounding box center [808, 412] width 198 height 16
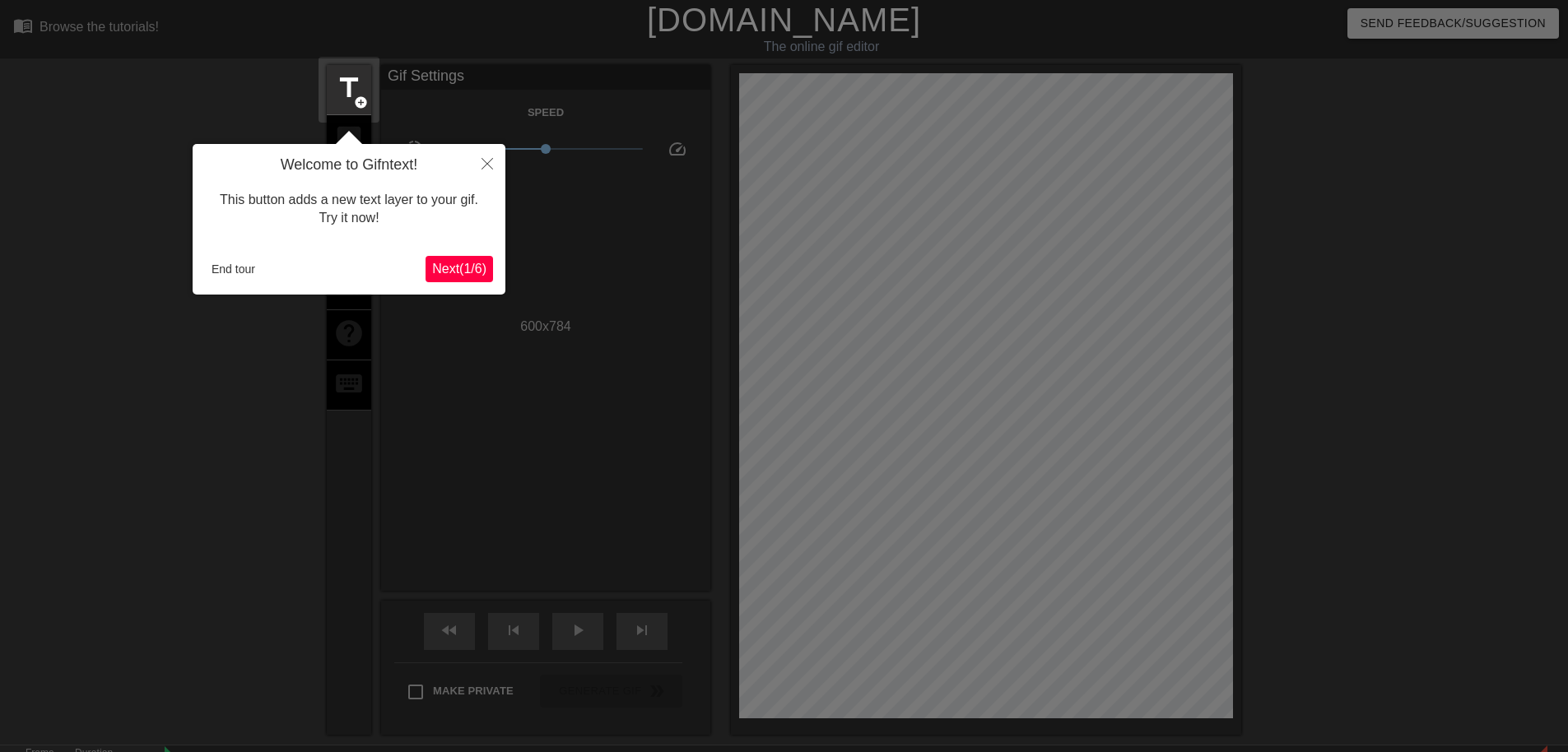
scroll to position [41, 0]
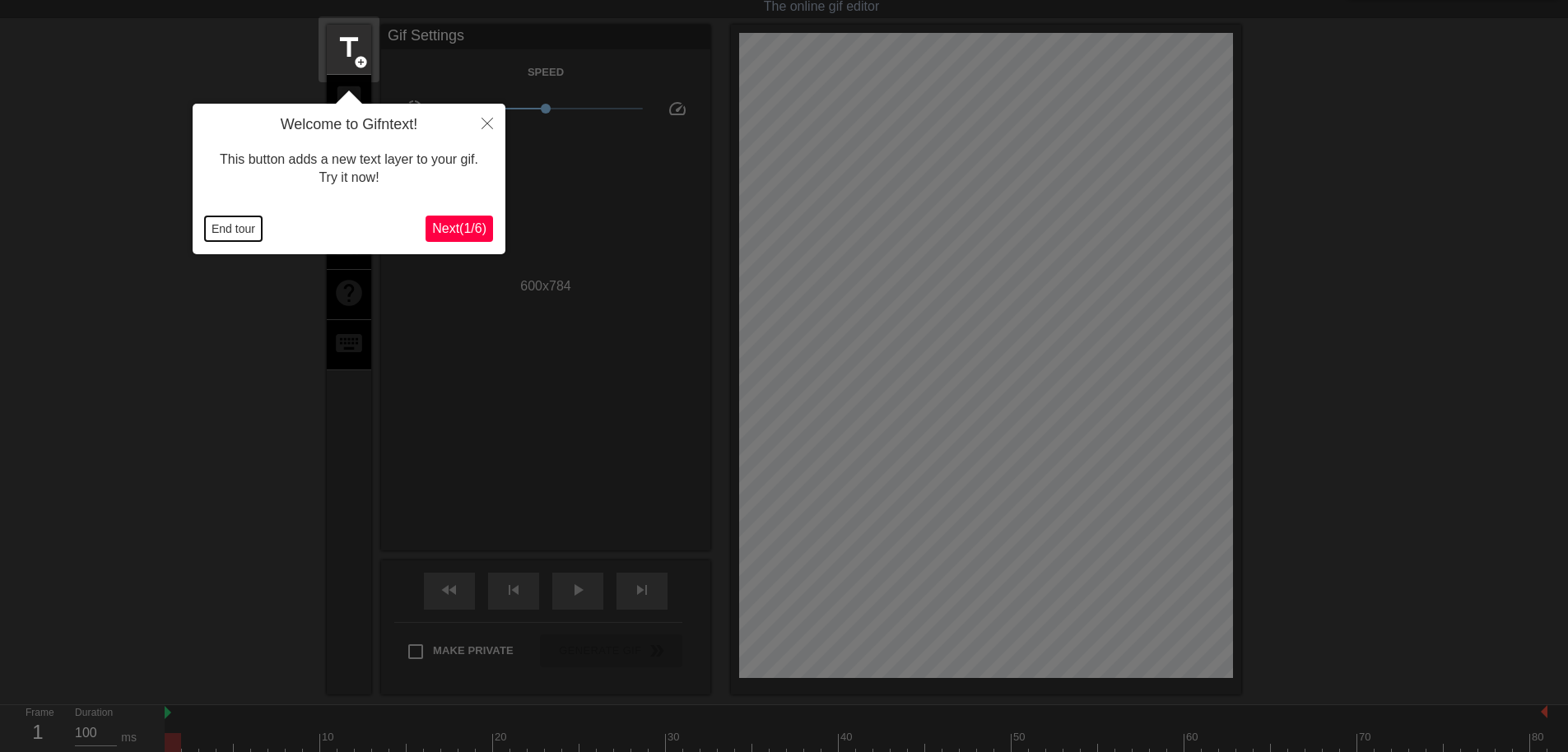
drag, startPoint x: 230, startPoint y: 233, endPoint x: 241, endPoint y: 234, distance: 11.0
click at [229, 232] on button "End tour" at bounding box center [234, 228] width 57 height 25
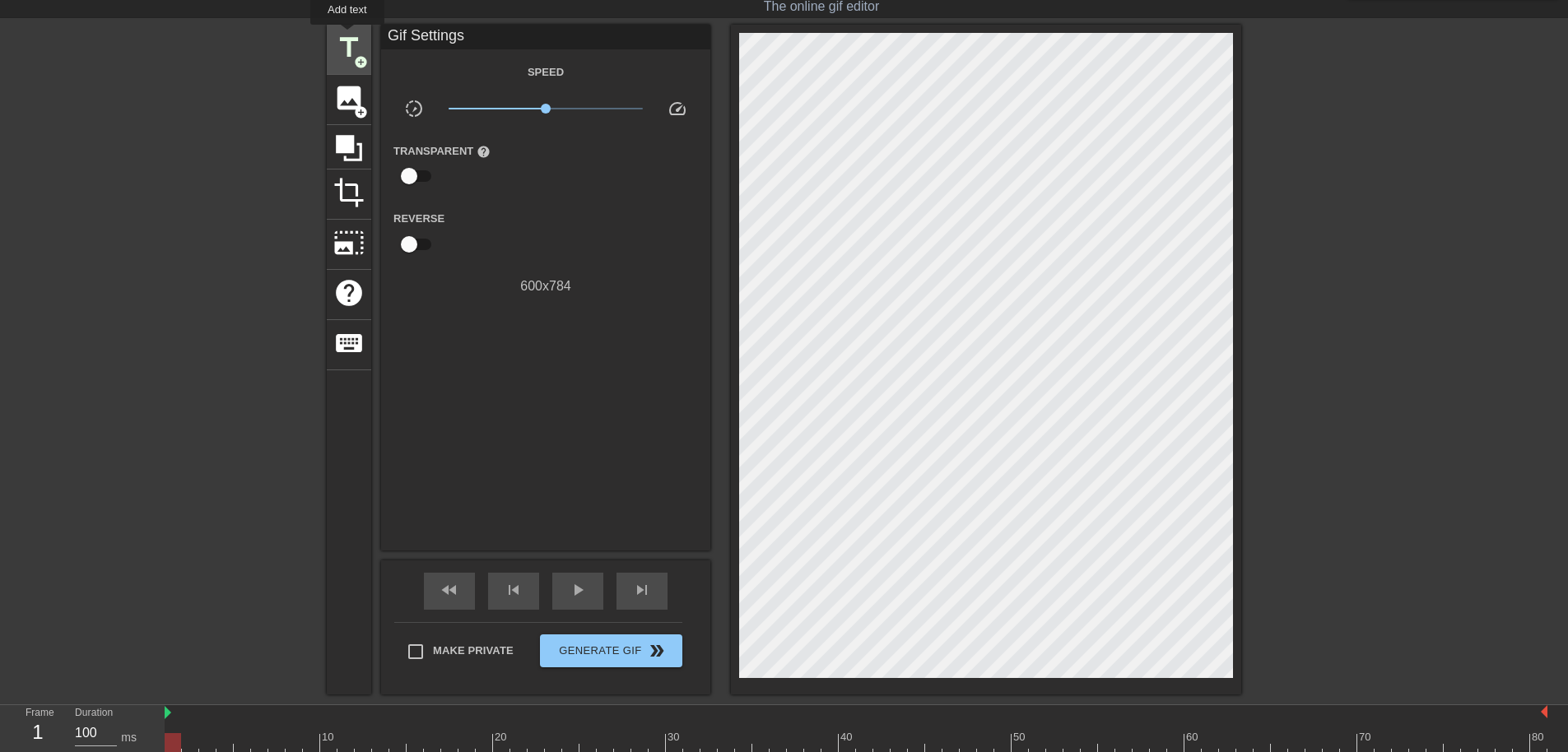
click at [346, 36] on span "title" at bounding box center [349, 48] width 31 height 31
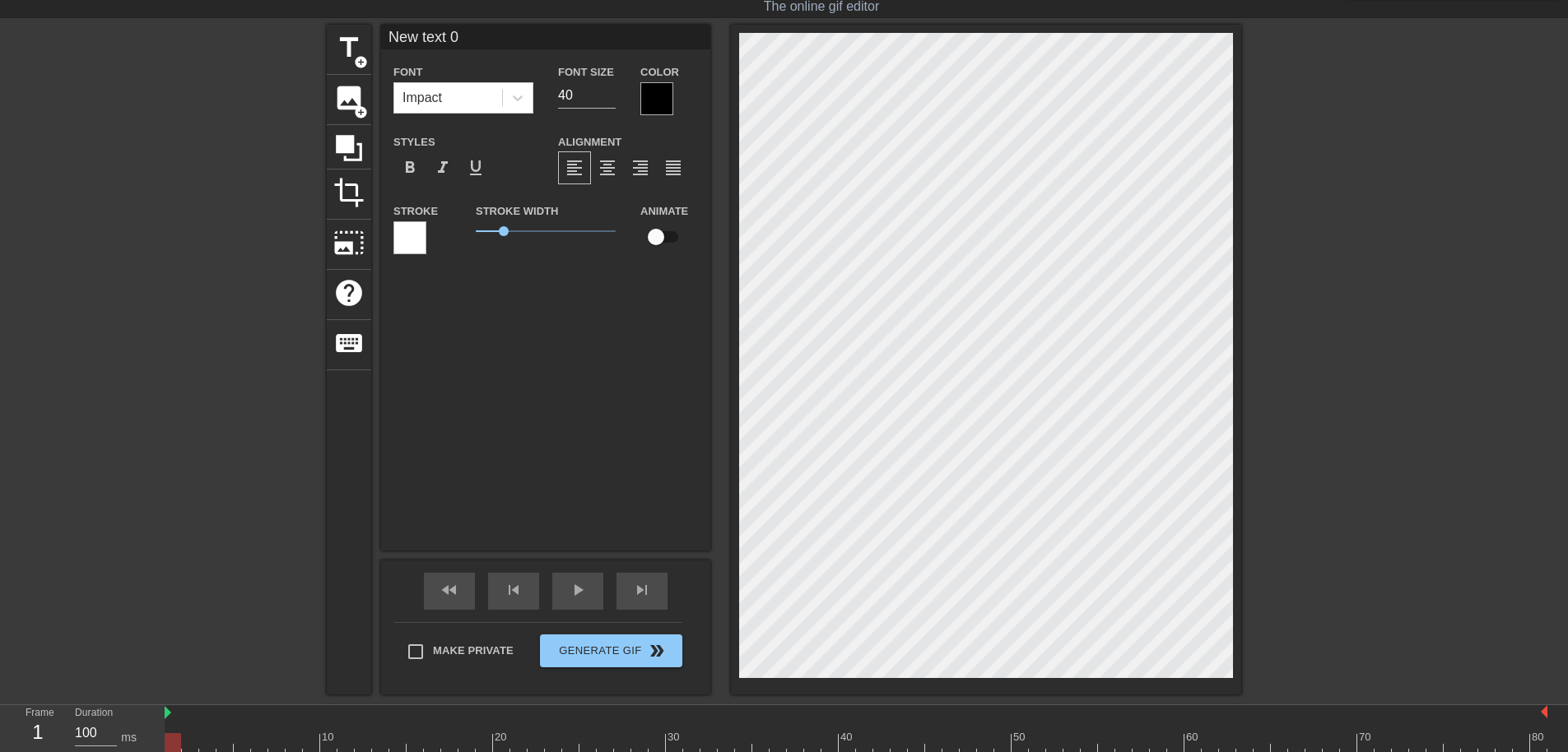
scroll to position [3, 5]
type input "New text"
type textarea "New text"
type input "New text"
type textarea "New text"
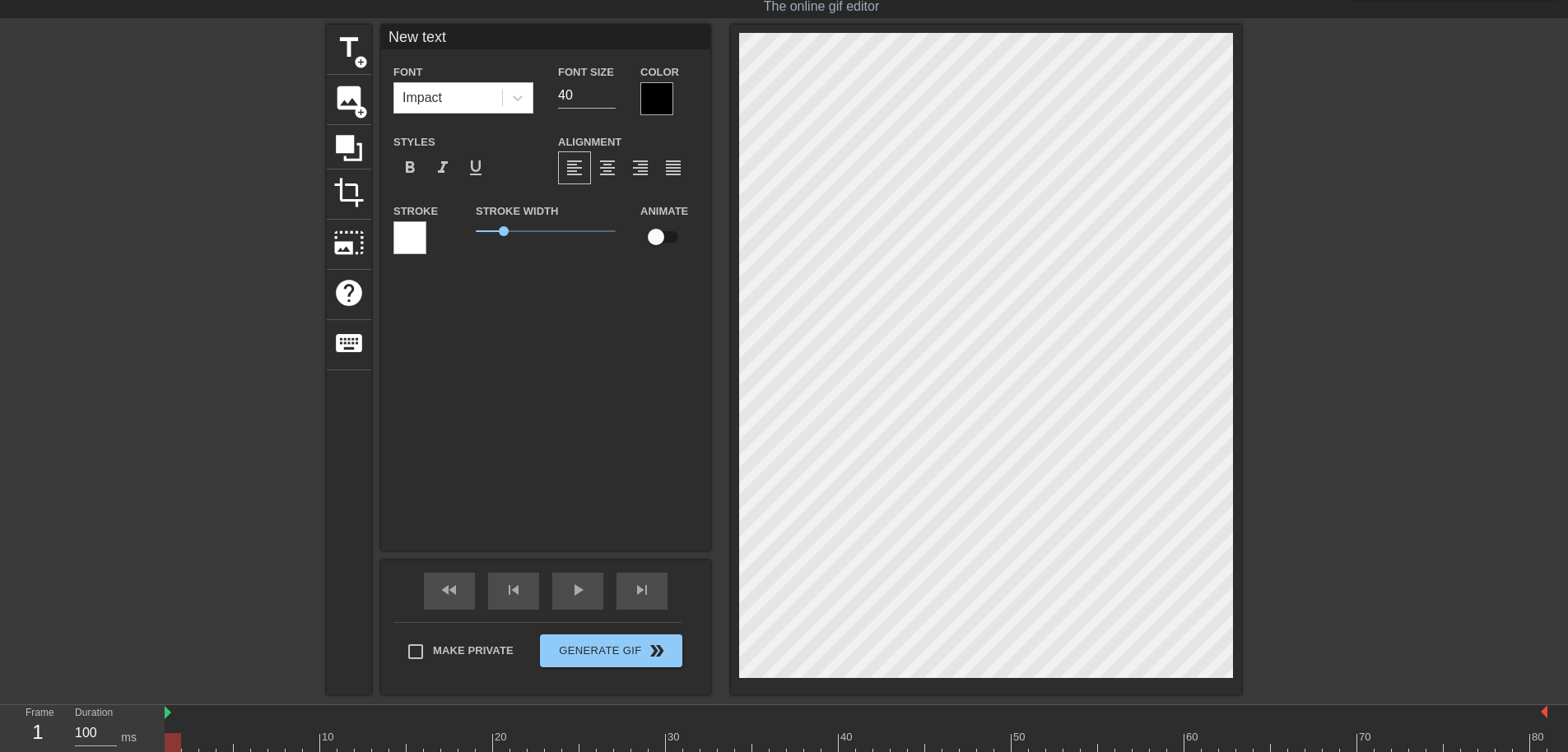
type input "New tex"
type textarea "New tex"
type input "New te"
type textarea "New te"
type input "New t"
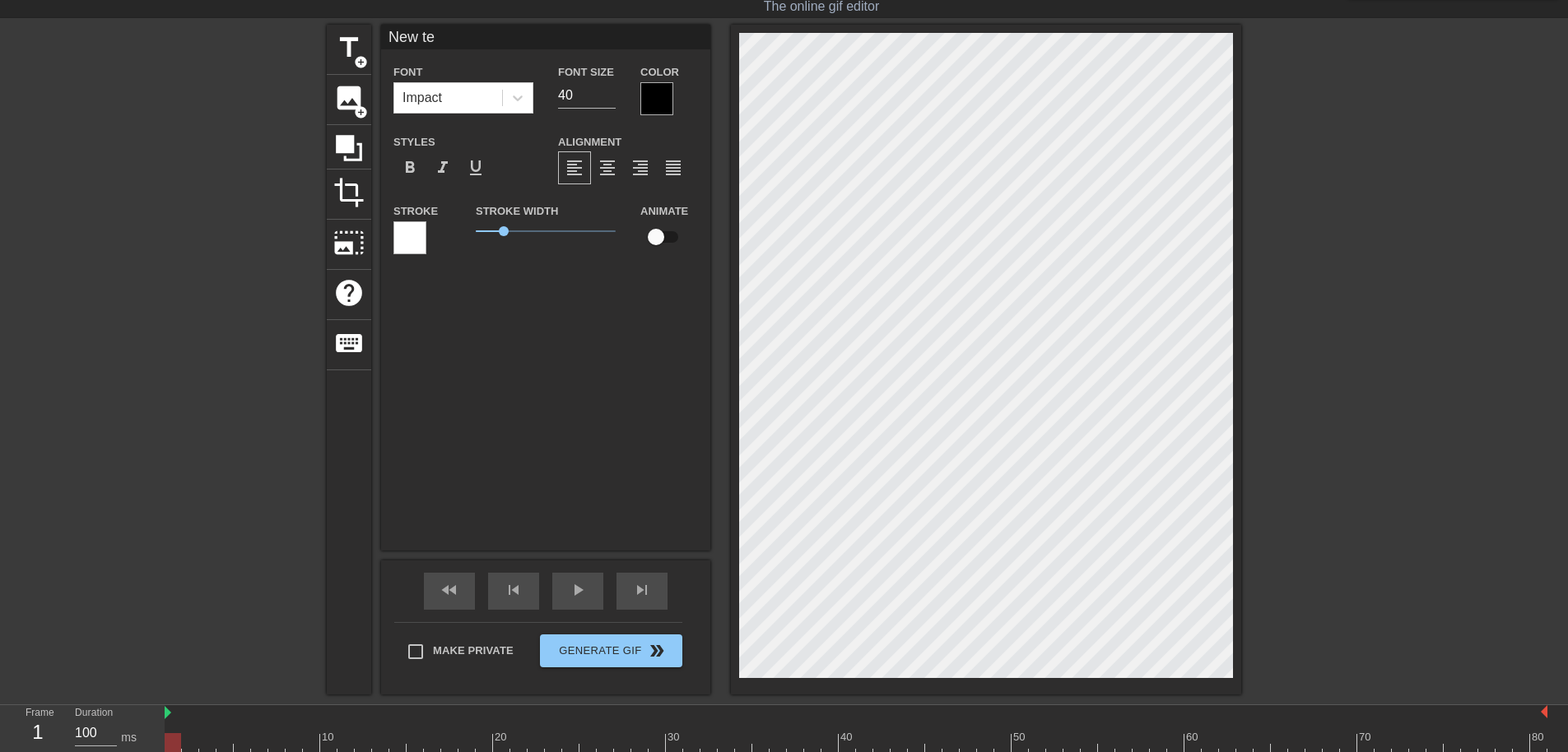
type textarea "New t"
type input "New"
type textarea "New"
type input "New"
type textarea "New"
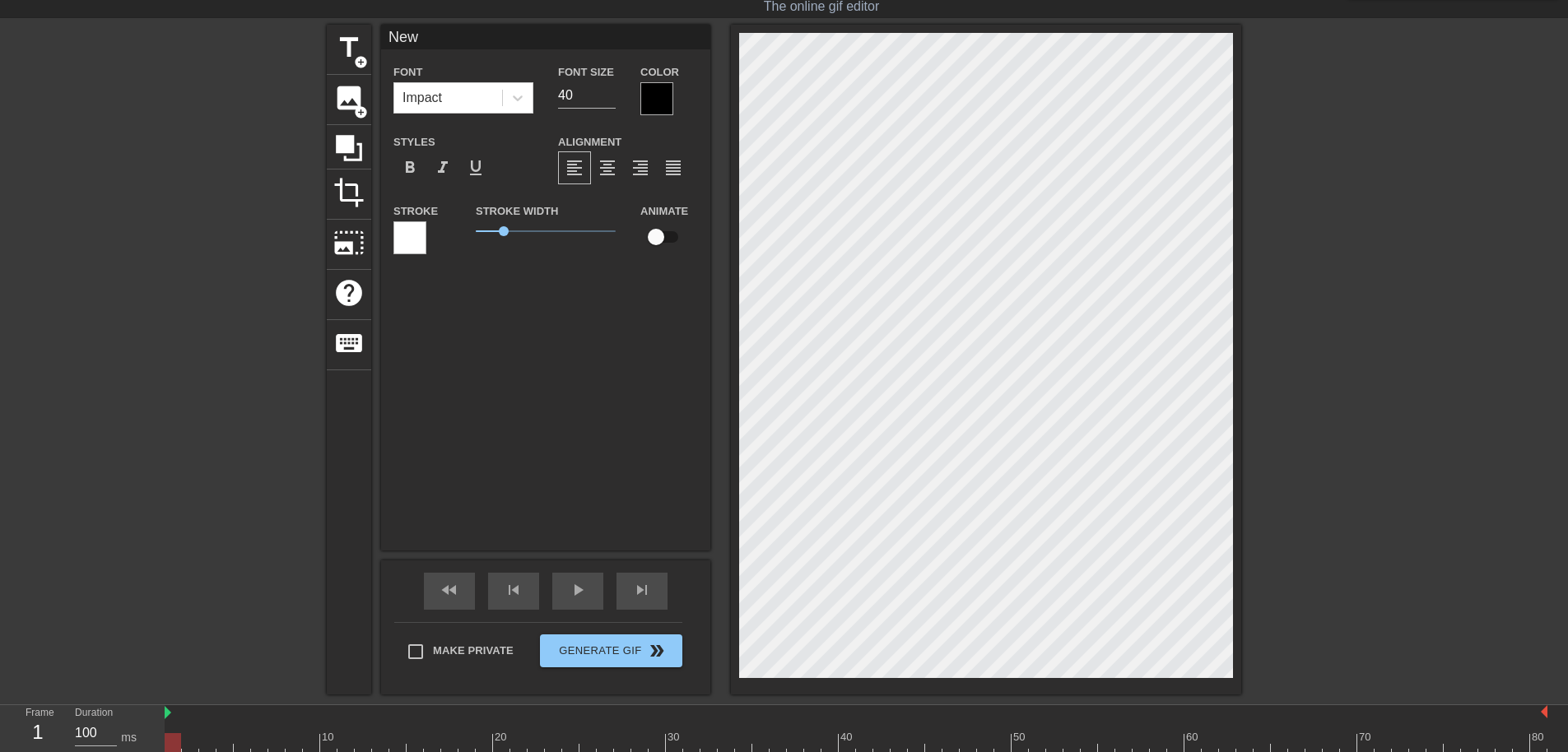
type input "Ne"
type textarea "Ne"
type input "N"
type textarea "N"
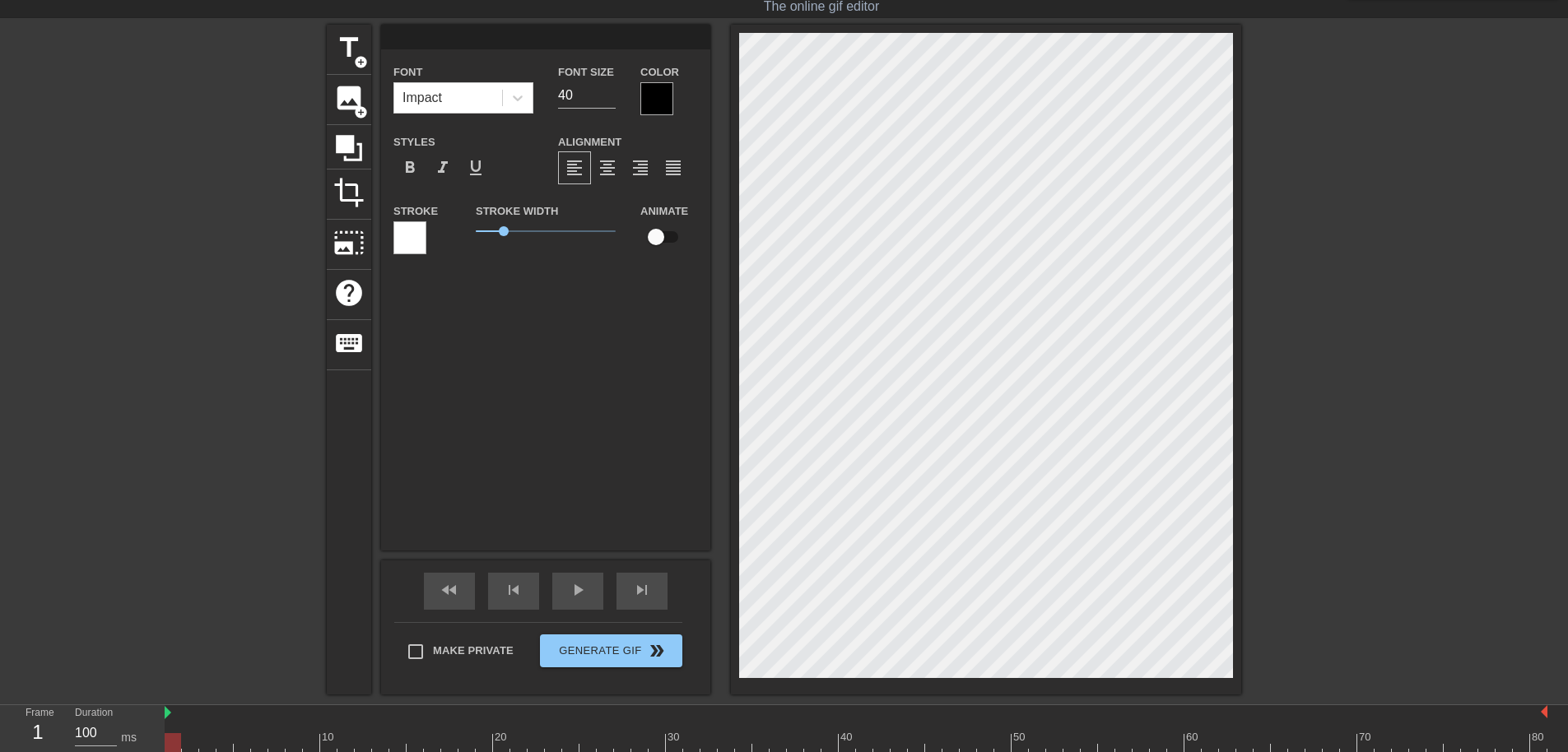
type input "t"
type textarea "t"
type input "tH"
type textarea "tH"
type input "t"
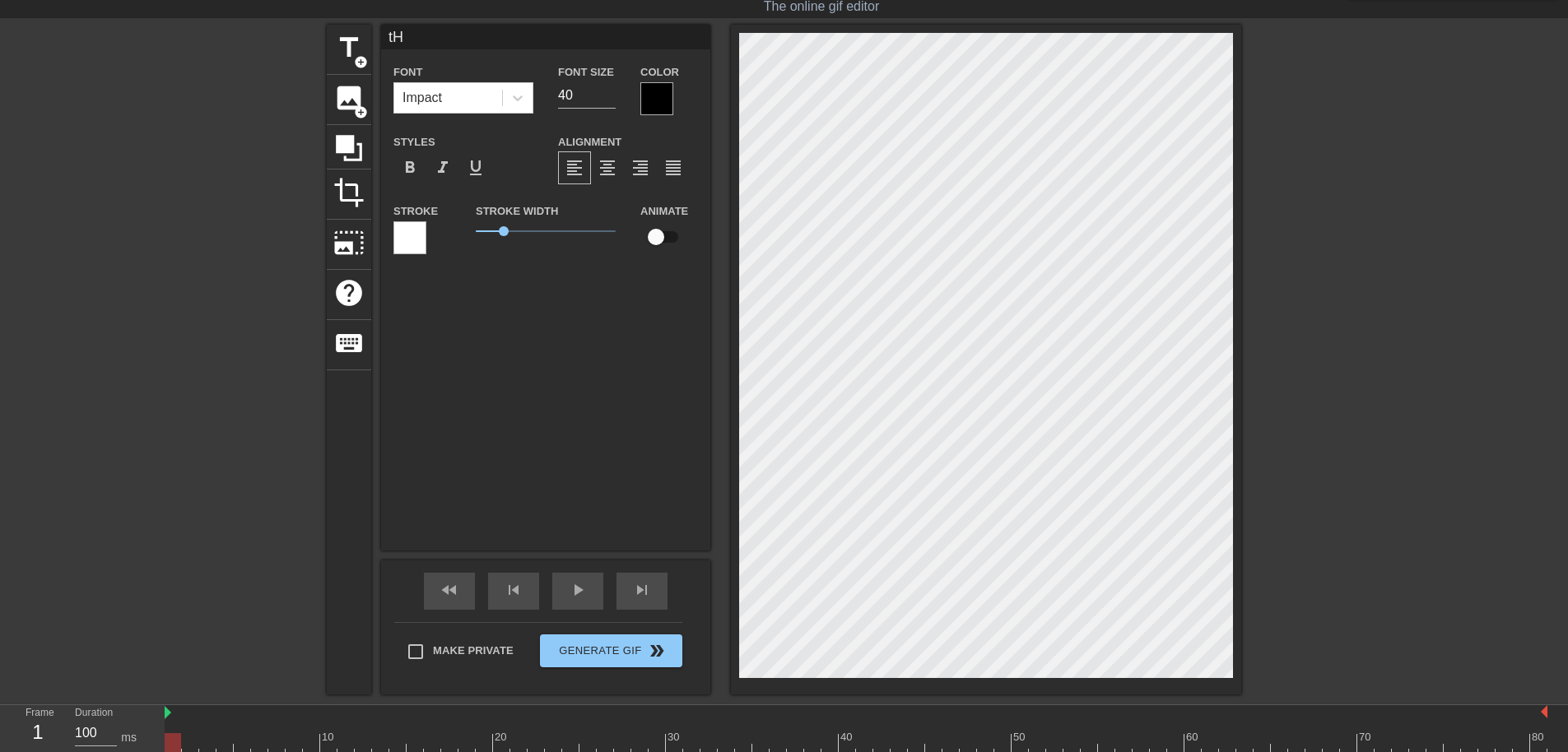
type textarea "t"
type input "T"
type textarea "T"
type input "Th"
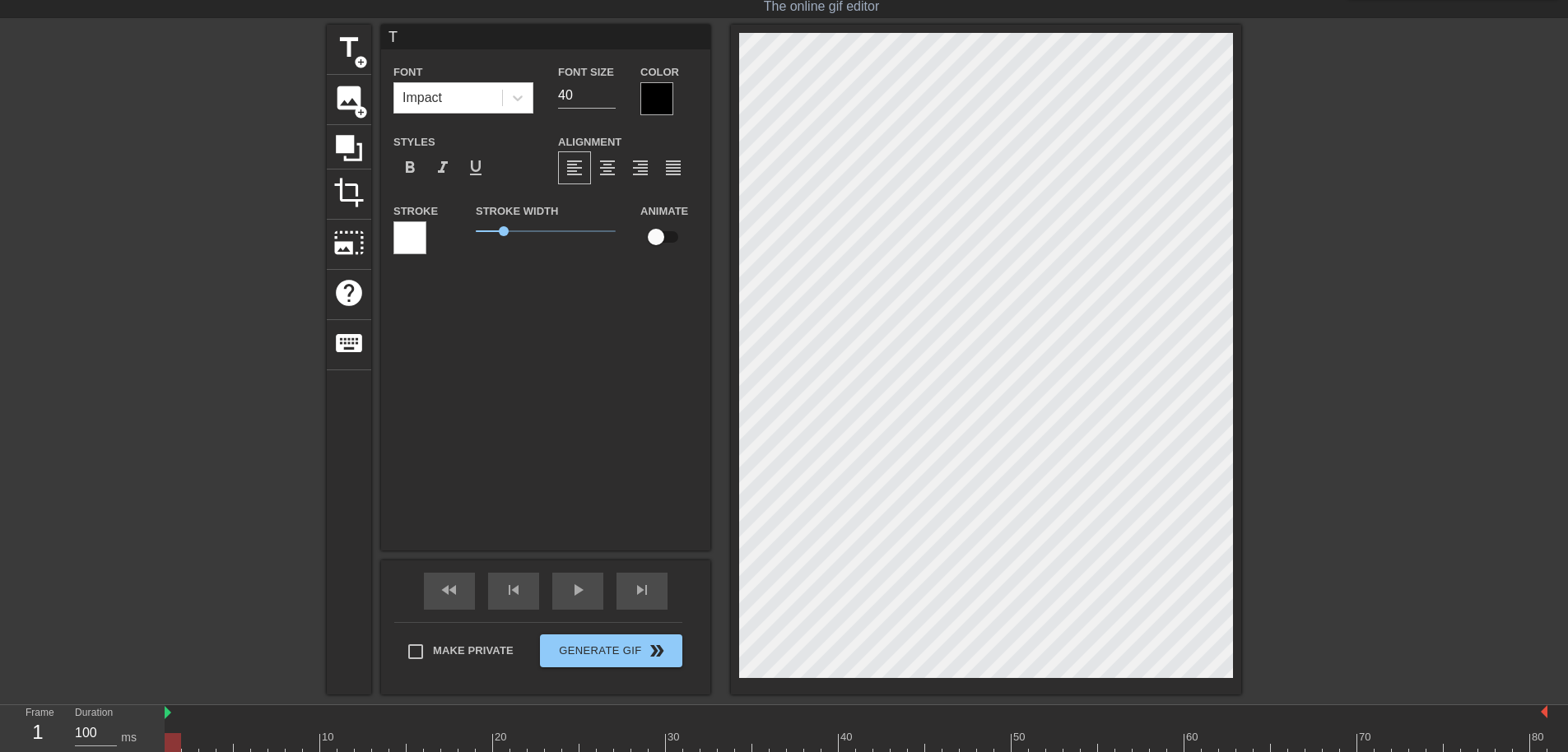
type textarea "Th"
type input "Thr"
type textarea "Thr"
type input "Th"
type textarea "Th"
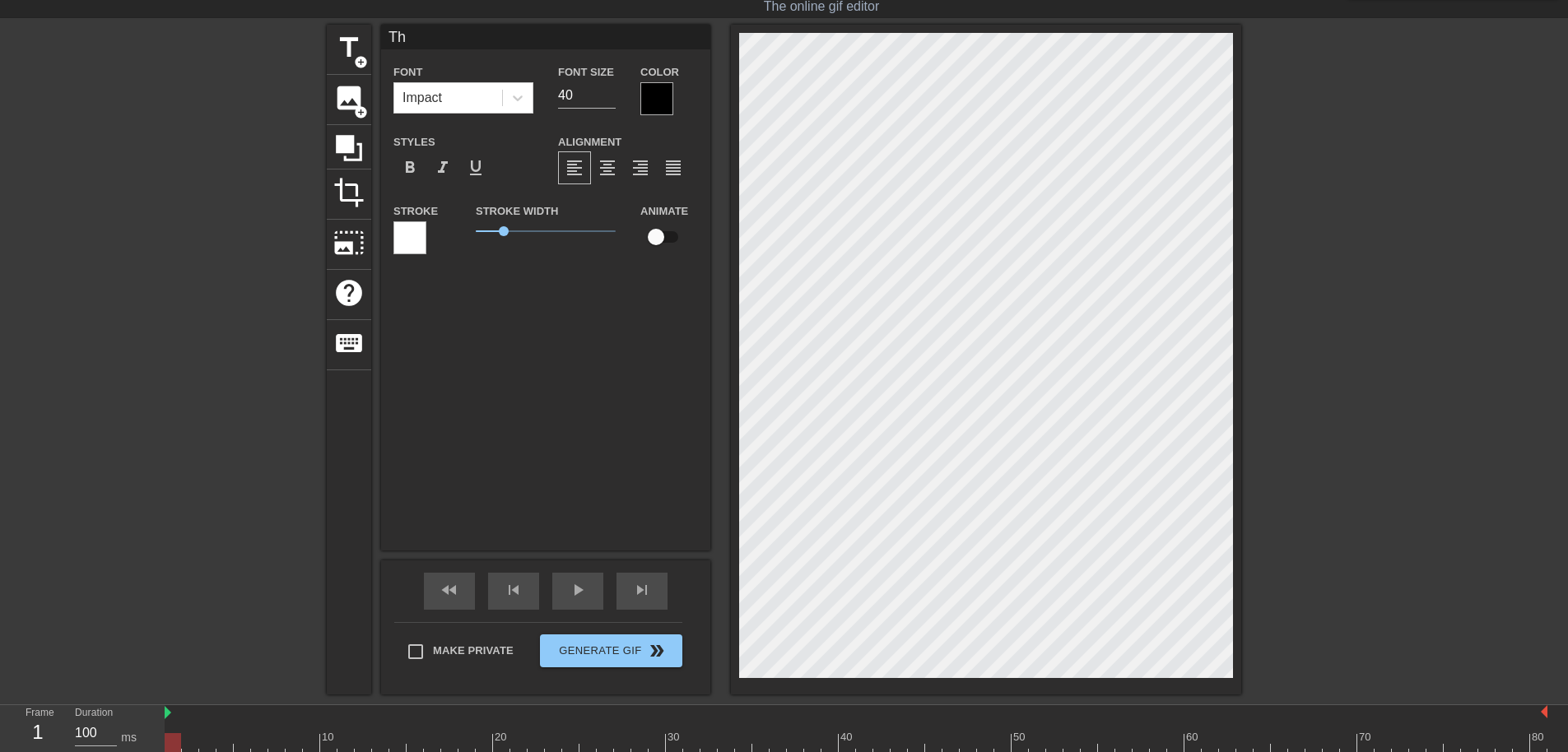
type input "The"
type textarea "The"
type input "TheR"
type textarea "TheR"
type input "TheRe"
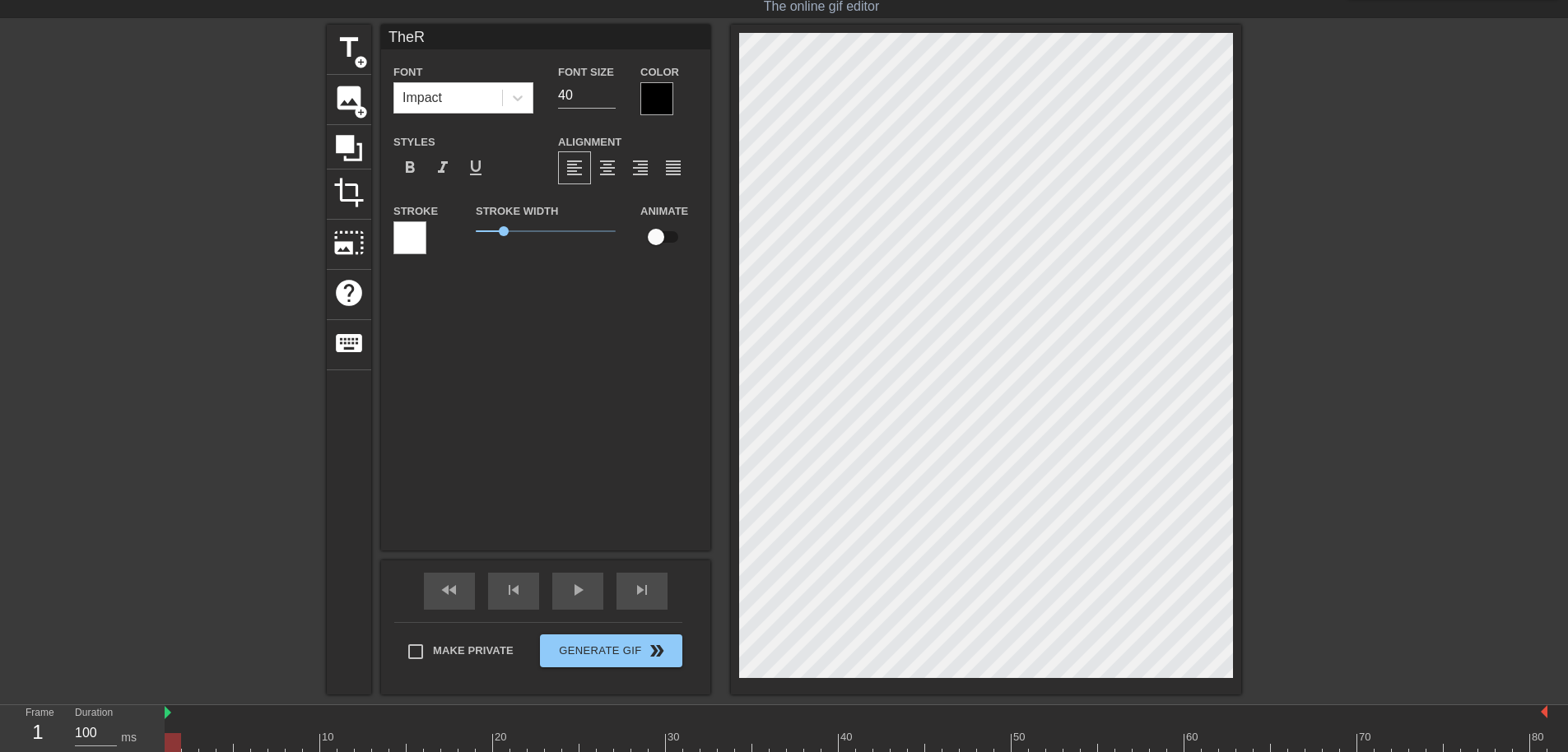
type textarea "TheRe"
type input "TheRex"
type textarea "TheRex"
click at [439, 178] on div "format_italic" at bounding box center [443, 168] width 33 height 33
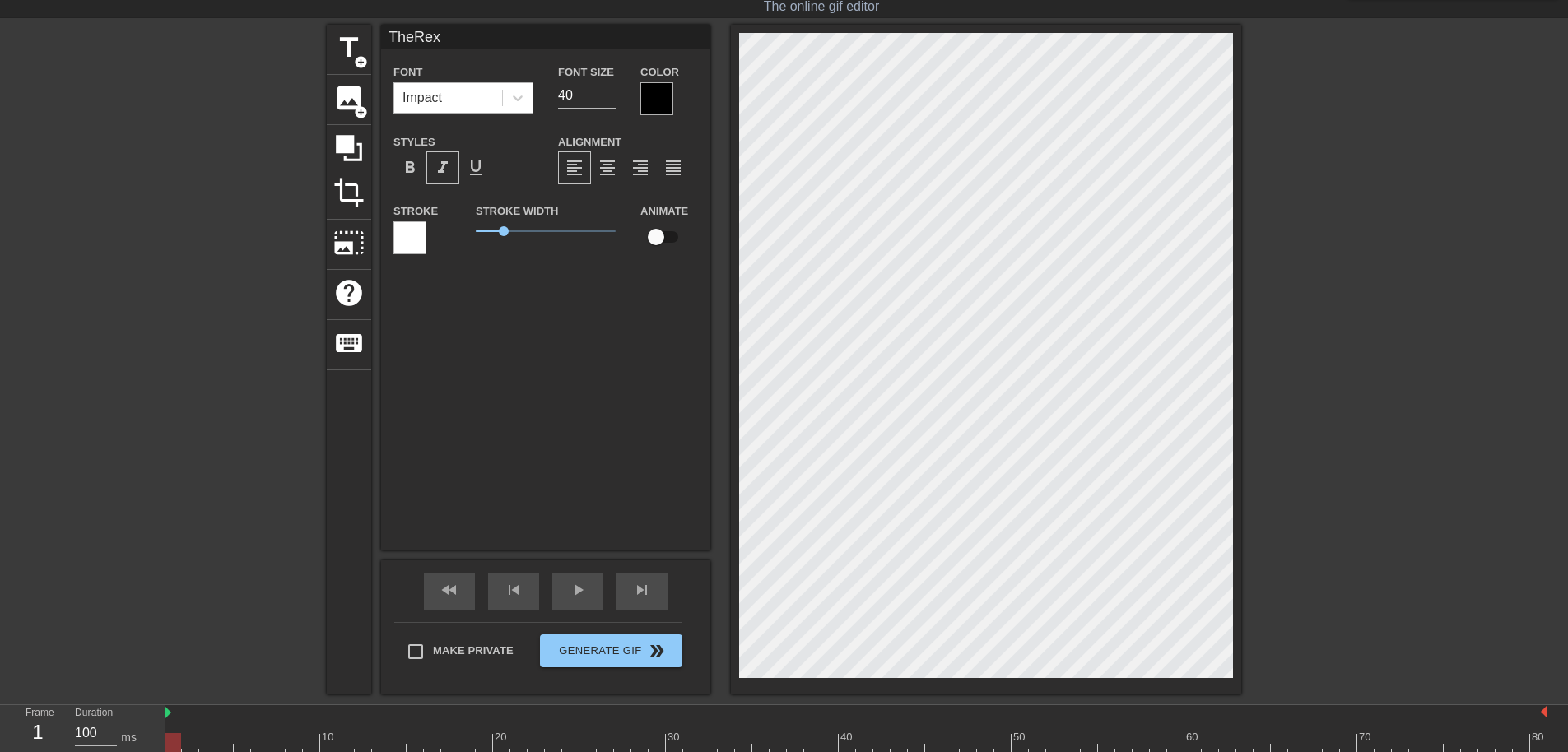
click at [445, 90] on div "Impact" at bounding box center [448, 98] width 108 height 29
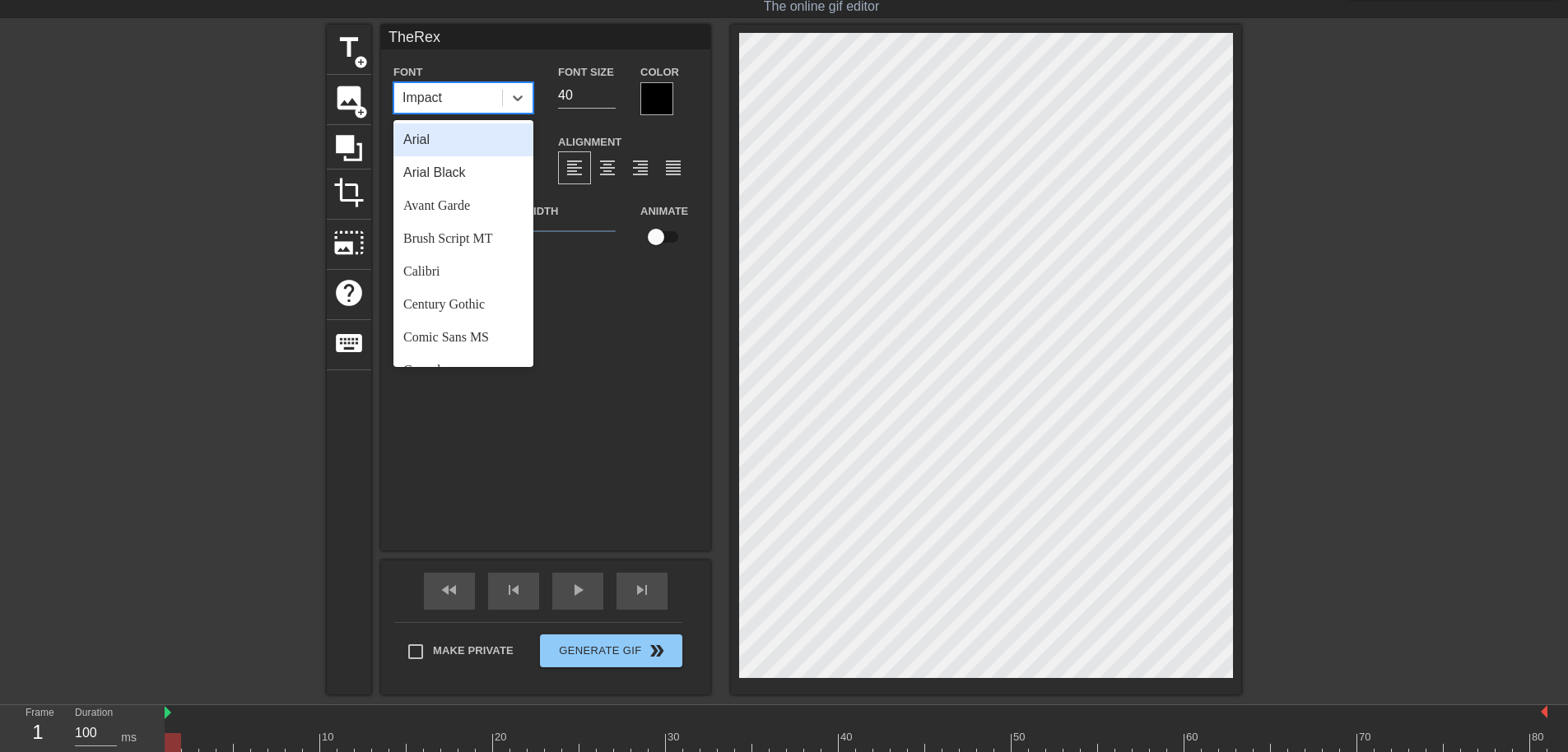
scroll to position [2, 3]
click at [470, 100] on div "Impact" at bounding box center [448, 98] width 108 height 29
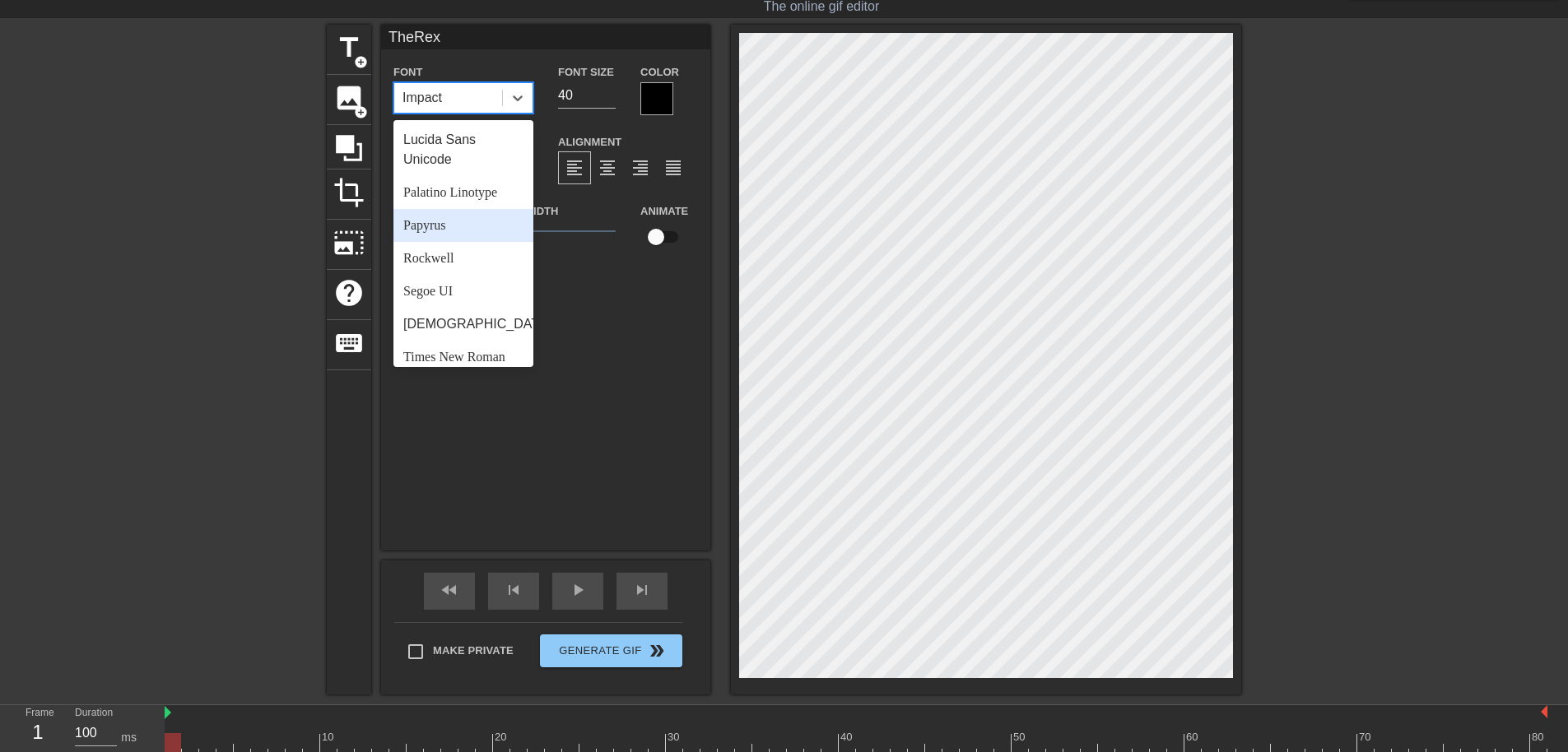
scroll to position [589, 0]
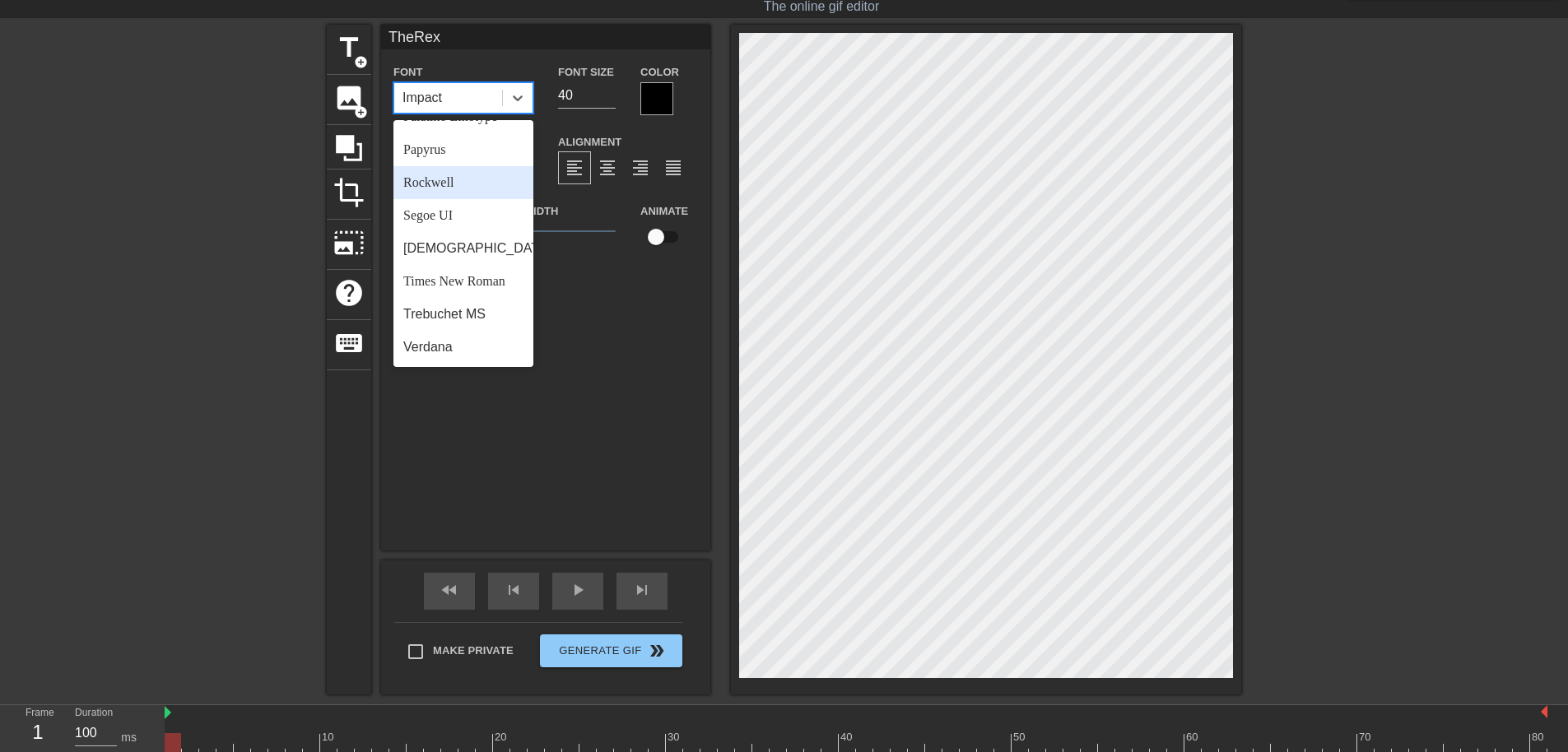
click at [452, 183] on div "Rockwell" at bounding box center [464, 183] width 140 height 33
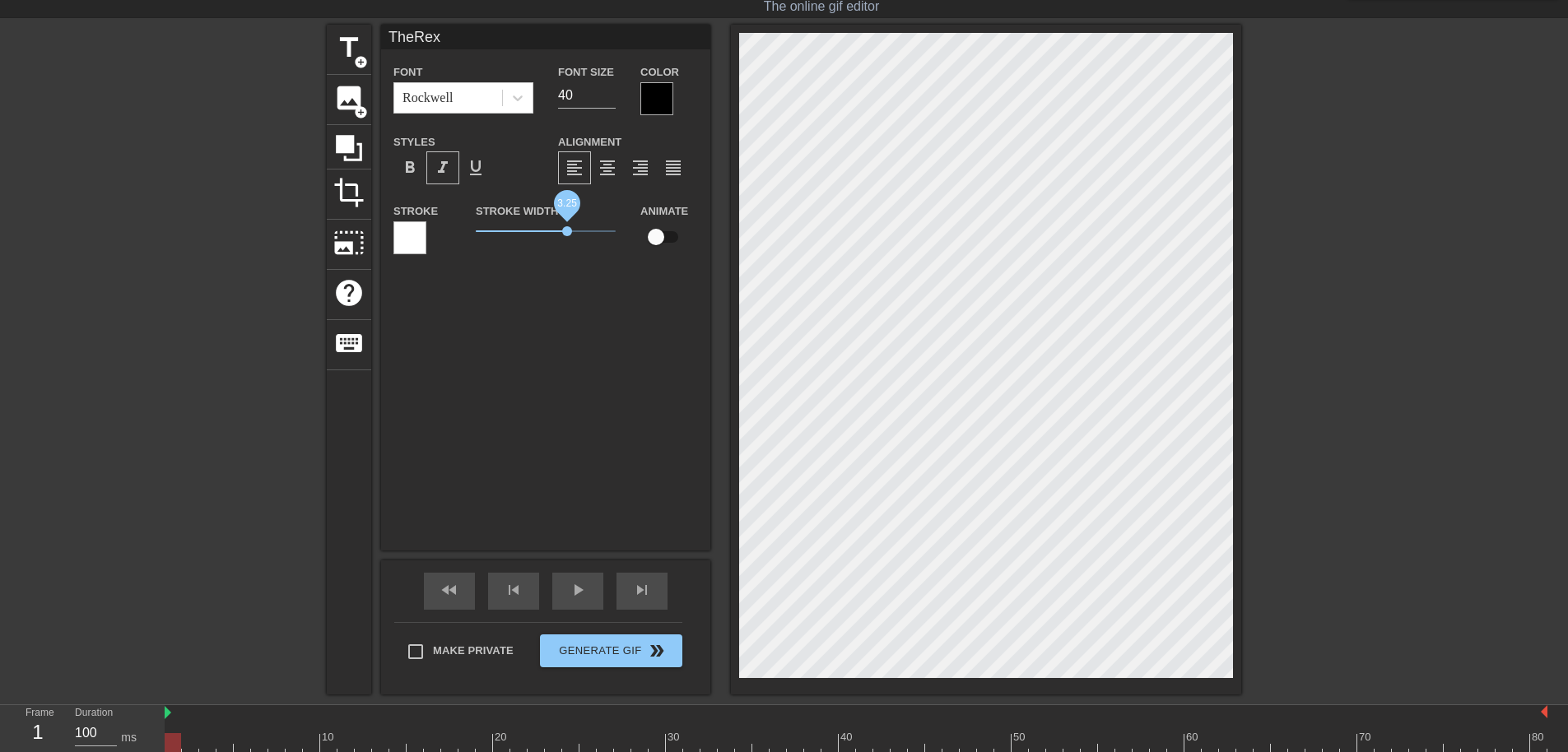
drag, startPoint x: 504, startPoint y: 229, endPoint x: 566, endPoint y: 235, distance: 62.3
click at [566, 235] on span "3.25" at bounding box center [567, 231] width 10 height 10
click at [413, 247] on div at bounding box center [410, 238] width 33 height 33
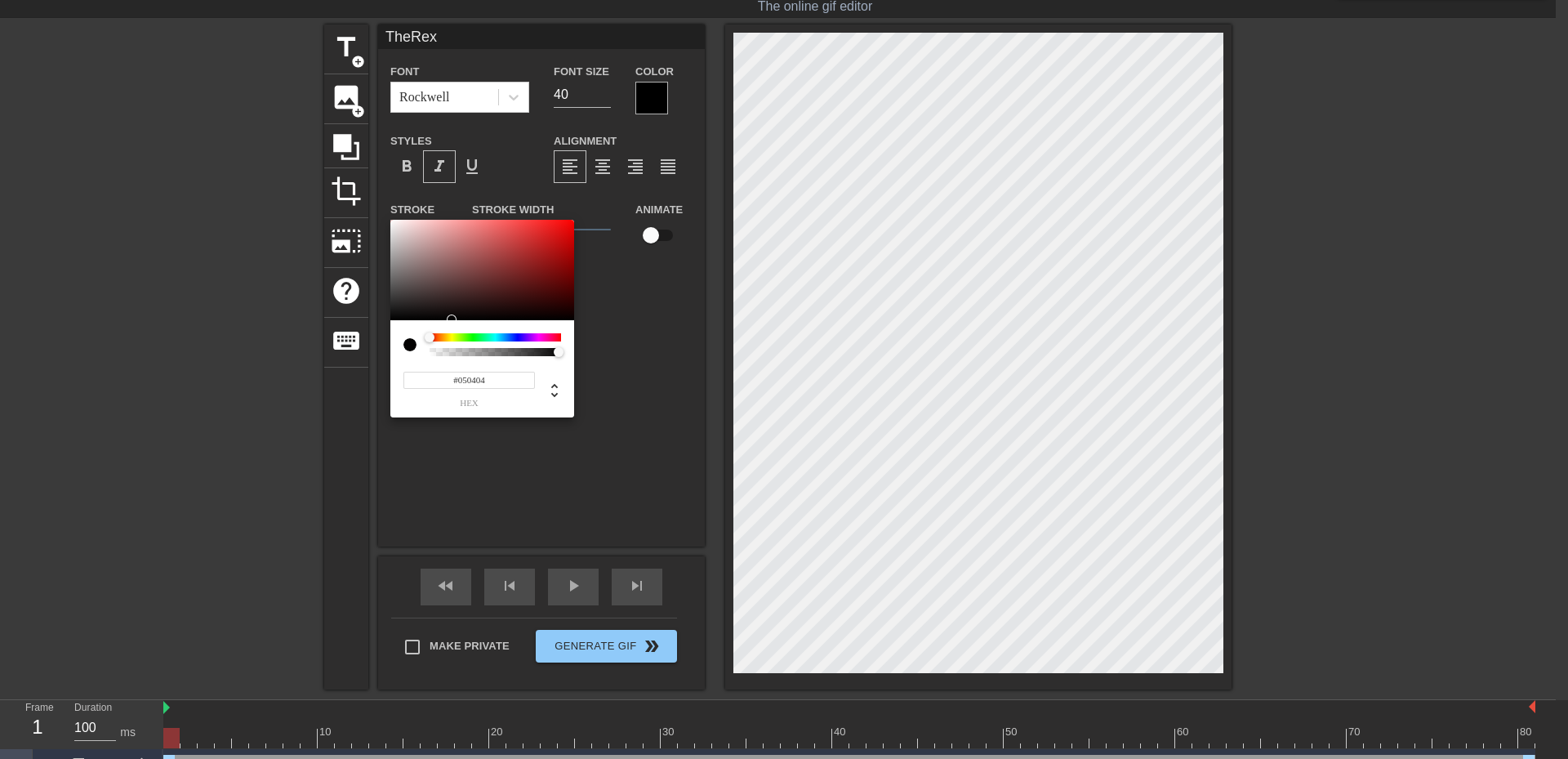
type input "#000000"
drag, startPoint x: 428, startPoint y: 319, endPoint x: 316, endPoint y: 333, distance: 112.9
click at [316, 331] on div "#000000 hex" at bounding box center [784, 380] width 1568 height 759
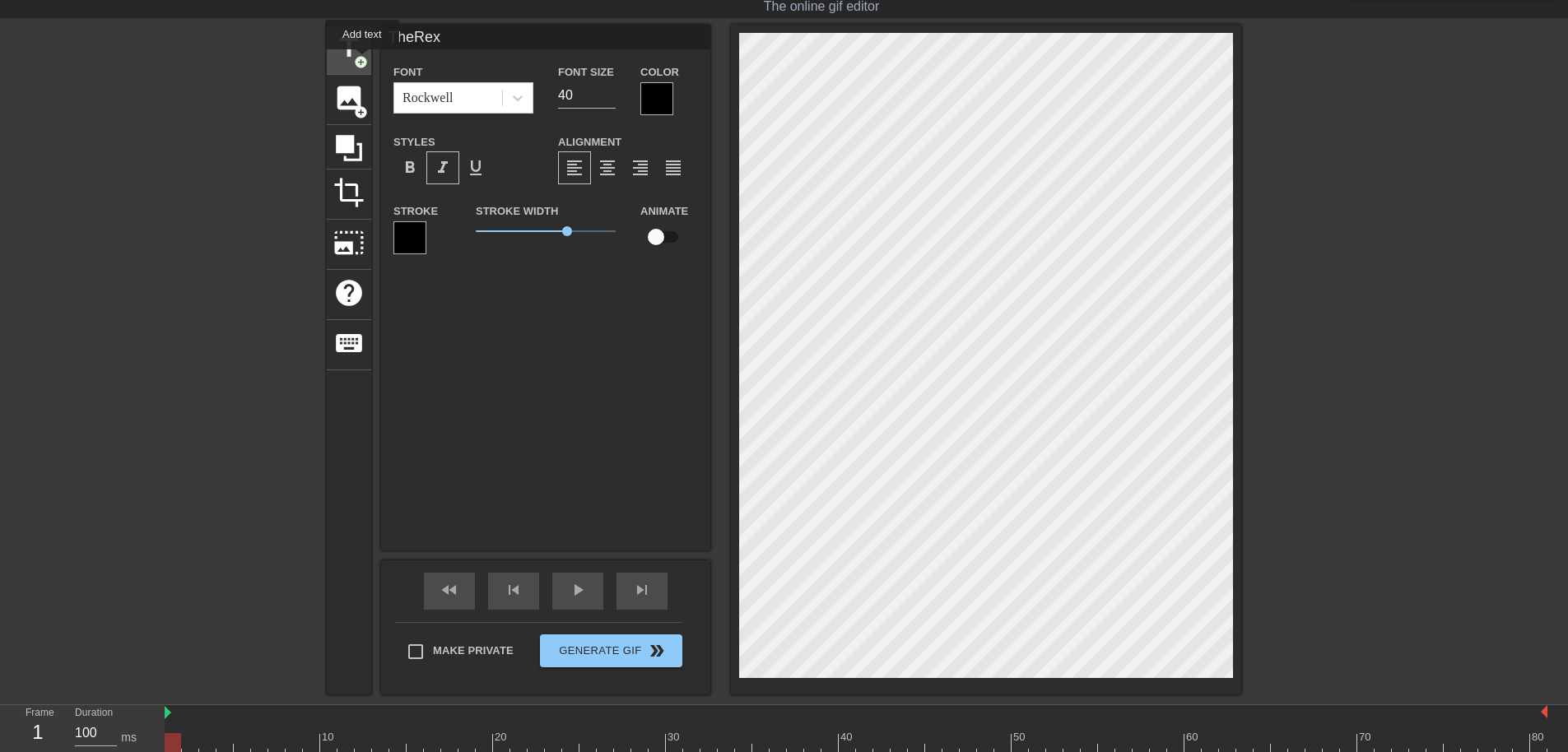
click at [362, 61] on span "add_circle" at bounding box center [361, 62] width 14 height 14
type input "New text 1"
drag, startPoint x: 482, startPoint y: 176, endPoint x: 667, endPoint y: 254, distance: 200.8
click at [482, 175] on span "format_underline" at bounding box center [475, 168] width 20 height 20
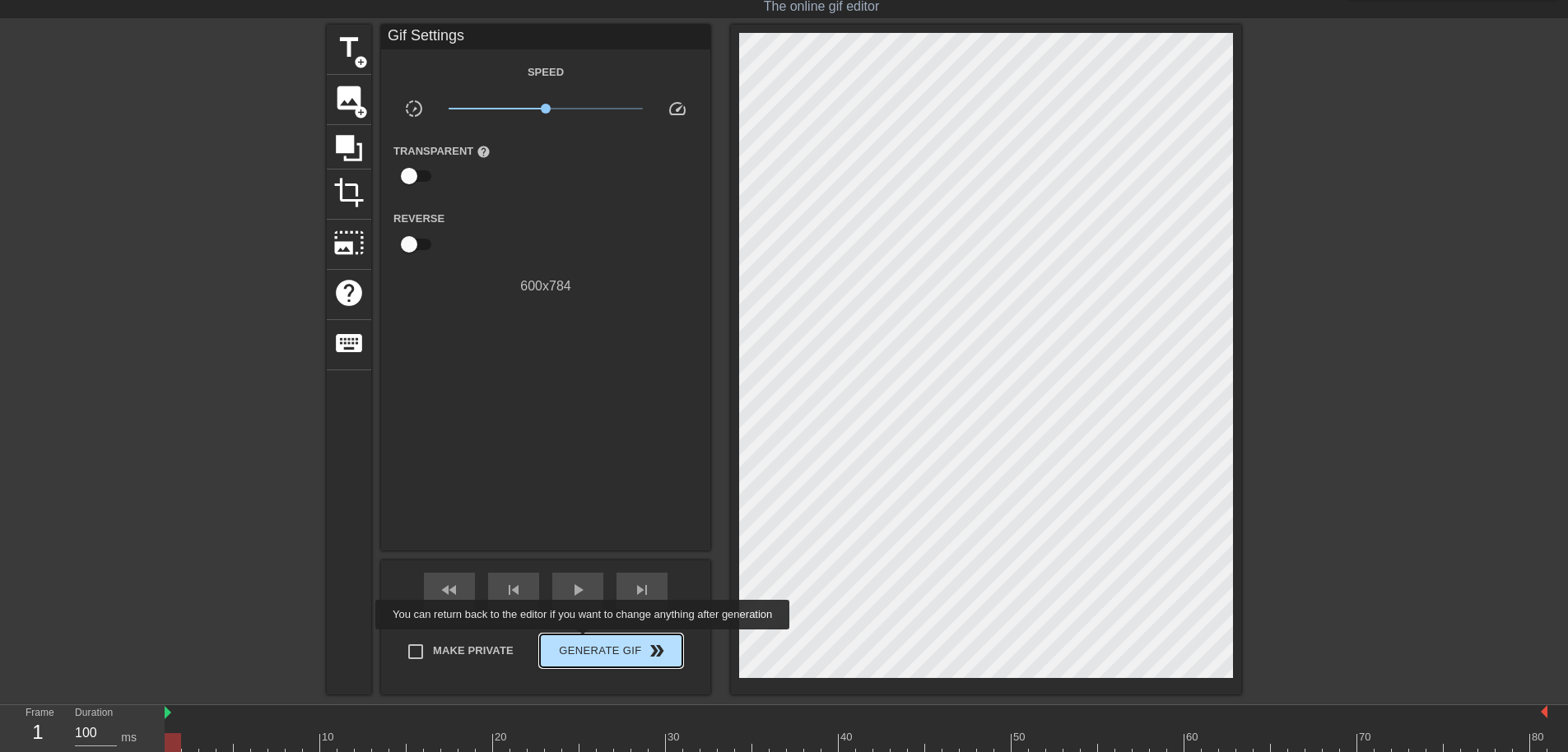
click at [584, 641] on span "Generate Gif double_arrow" at bounding box center [611, 651] width 129 height 20
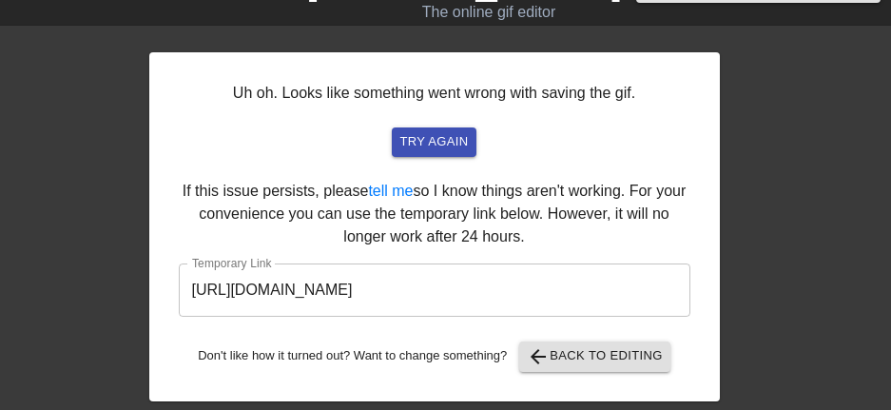
scroll to position [42, 0]
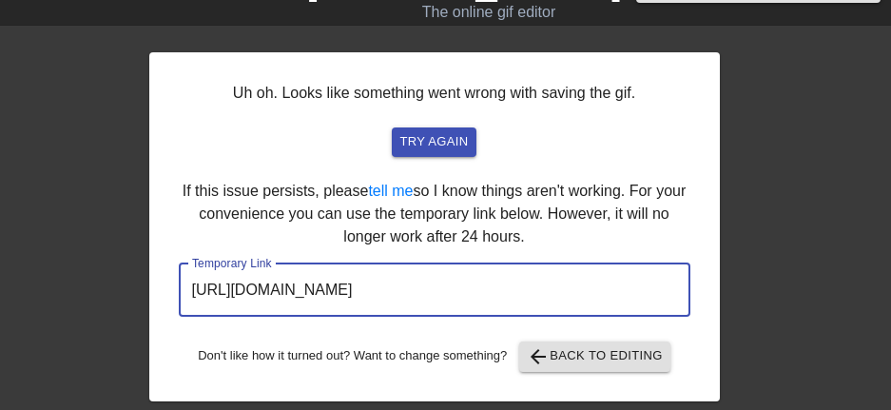
drag, startPoint x: 598, startPoint y: 300, endPoint x: 186, endPoint y: 295, distance: 412.9
click at [186, 295] on input "[URL][DOMAIN_NAME]" at bounding box center [435, 290] width 512 height 53
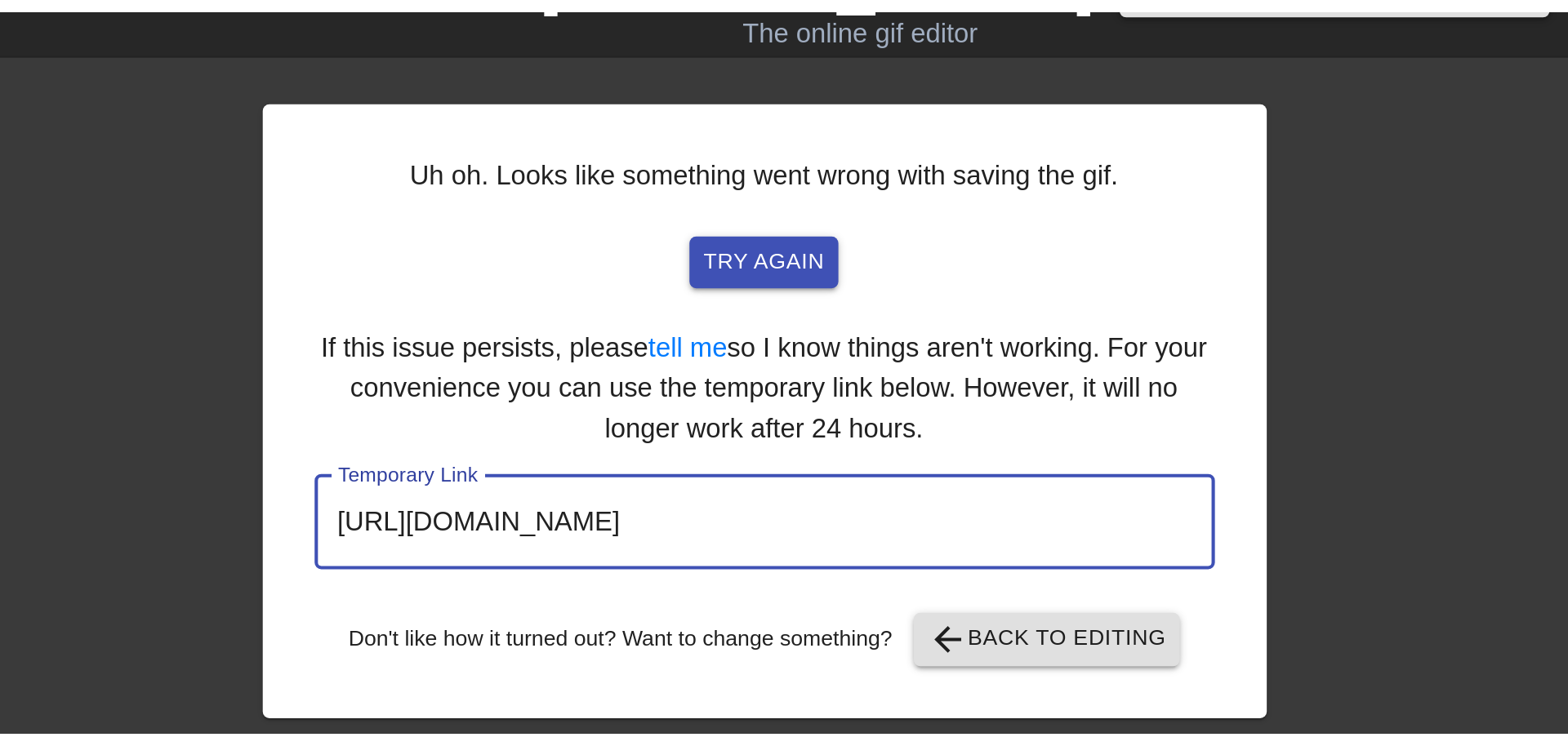
scroll to position [0, 0]
